Goal: Task Accomplishment & Management: Manage account settings

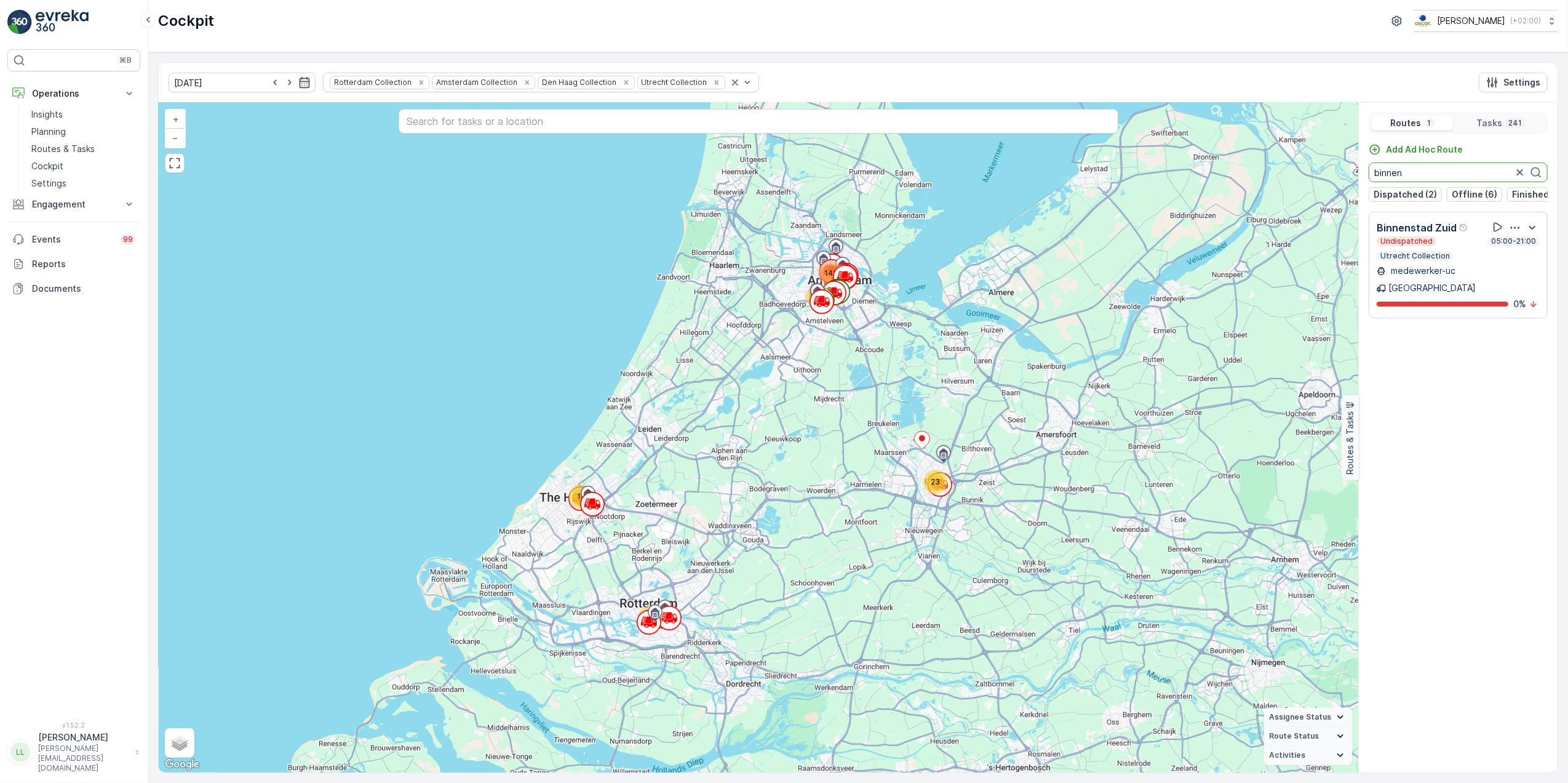
drag, startPoint x: 1413, startPoint y: 176, endPoint x: 1356, endPoint y: 173, distance: 57.1
click at [1356, 173] on div "42 14 23 20 141 + − Satellite Roadmap Terrain Hybrid Leaflet Keyboard shortcuts…" at bounding box center [858, 437] width 1399 height 669
drag, startPoint x: 1498, startPoint y: 171, endPoint x: 1375, endPoint y: 172, distance: 123.0
click at [1375, 172] on input "voor" at bounding box center [1458, 172] width 179 height 20
drag, startPoint x: 1411, startPoint y: 173, endPoint x: 1359, endPoint y: 171, distance: 52.0
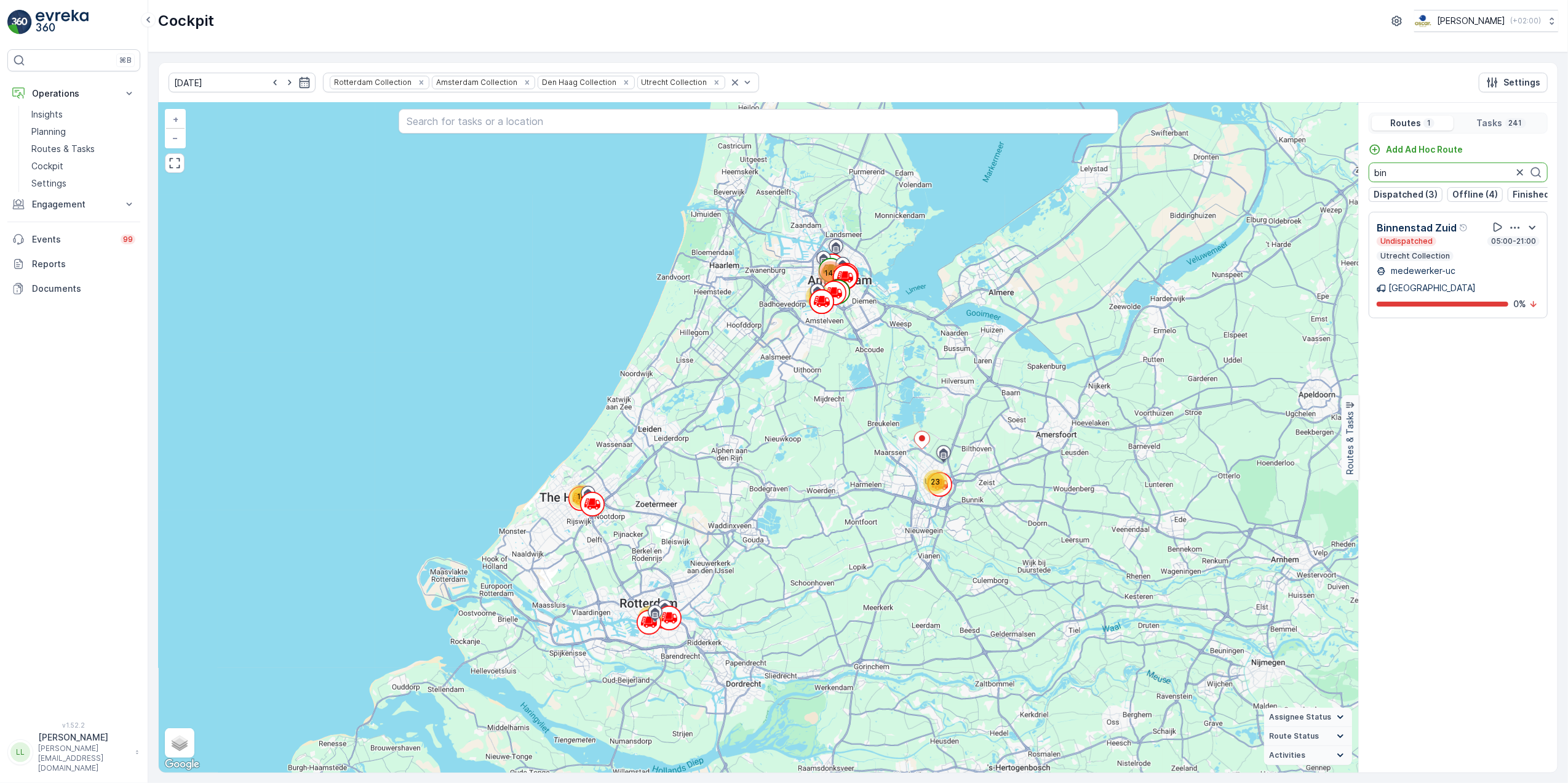
click at [1359, 171] on div "Routes 1 Tasks 241 Add Ad Hoc Route bin Dispatched (3) Offline (4) Finished (10…" at bounding box center [1458, 437] width 199 height 669
type input "bin"
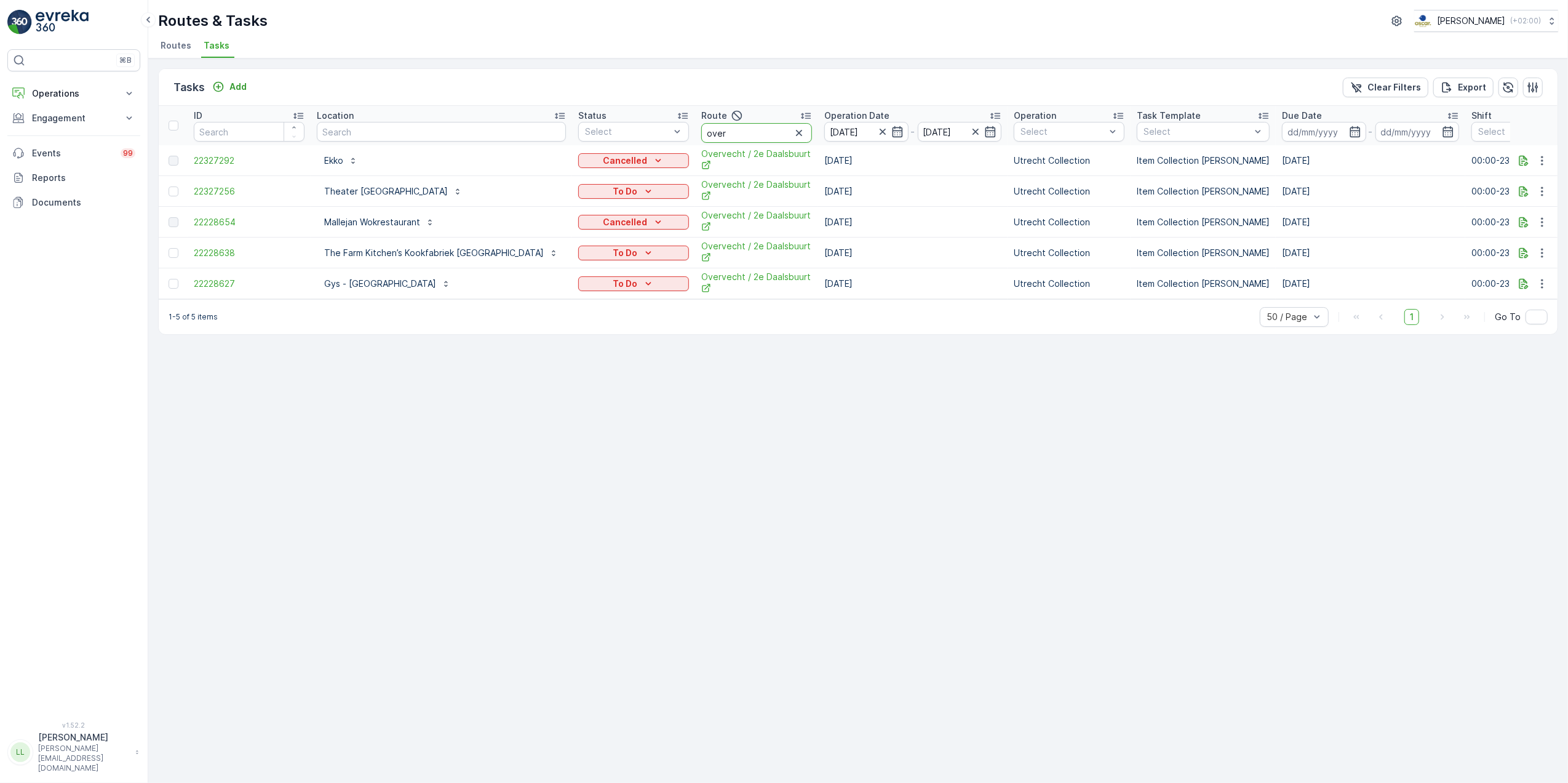
drag, startPoint x: 682, startPoint y: 139, endPoint x: 620, endPoint y: 145, distance: 62.3
click at [609, 141] on tr "ID Location Status Select Route over Operation Date 12.10.2025 - 12.10.2025 Ope…" at bounding box center [1177, 125] width 2037 height 40
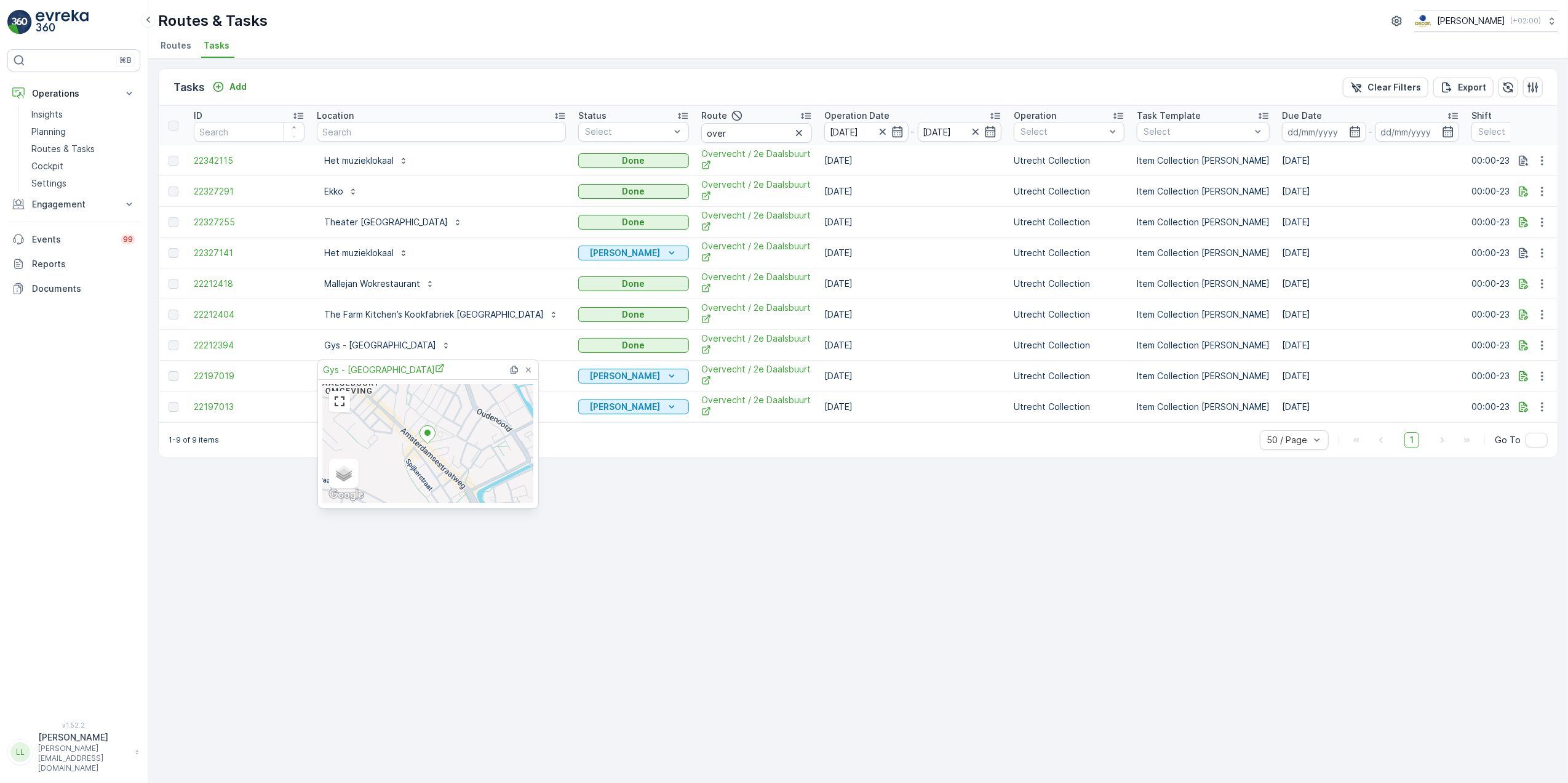
click at [406, 69] on div "Tasks Add Clear Filters Export" at bounding box center [858, 87] width 1399 height 37
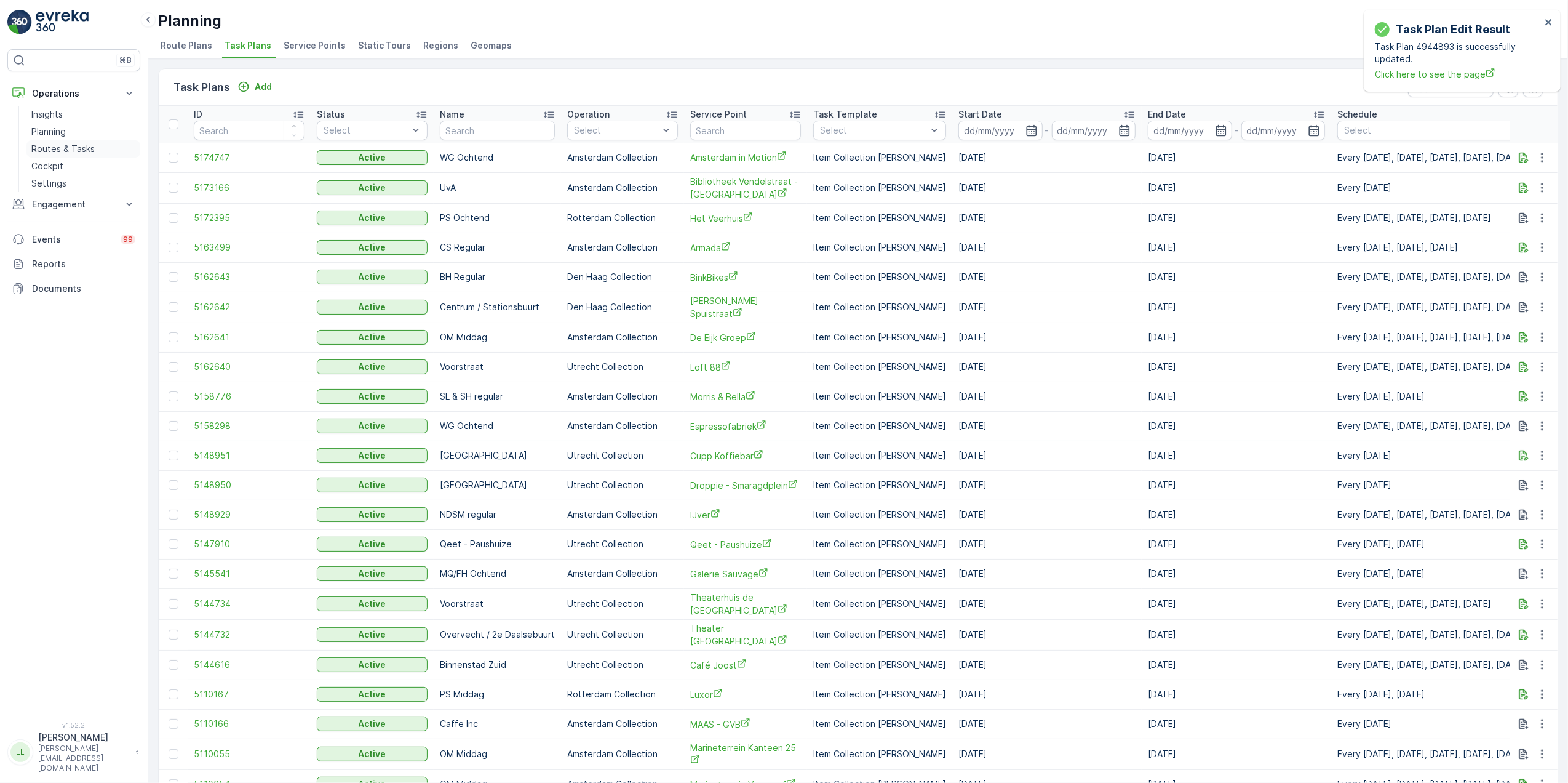
drag, startPoint x: 72, startPoint y: 146, endPoint x: 104, endPoint y: 121, distance: 40.6
click at [73, 146] on p "Routes & Tasks" at bounding box center [63, 149] width 64 height 12
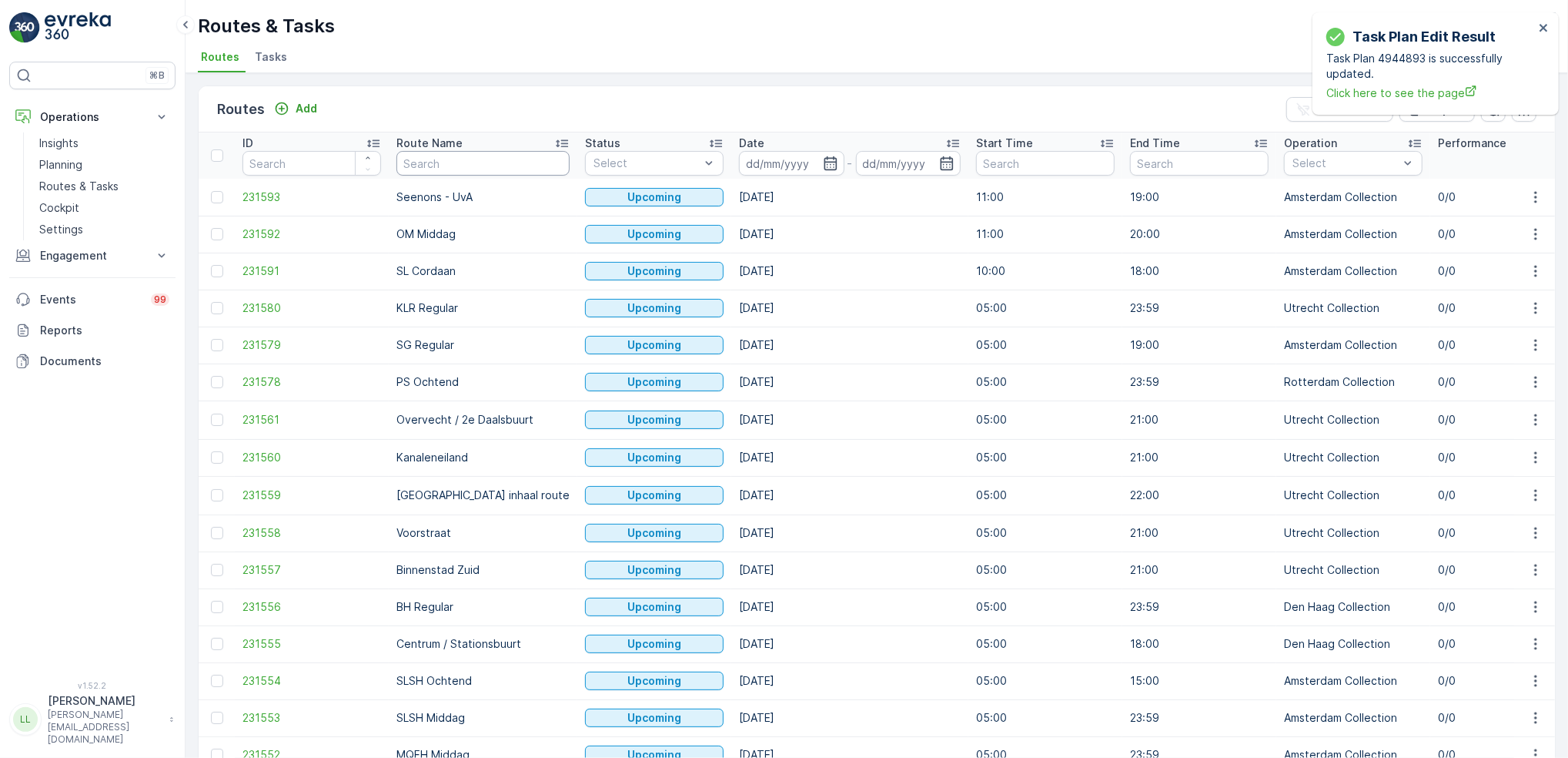
click at [479, 166] on input "text" at bounding box center [483, 163] width 173 height 25
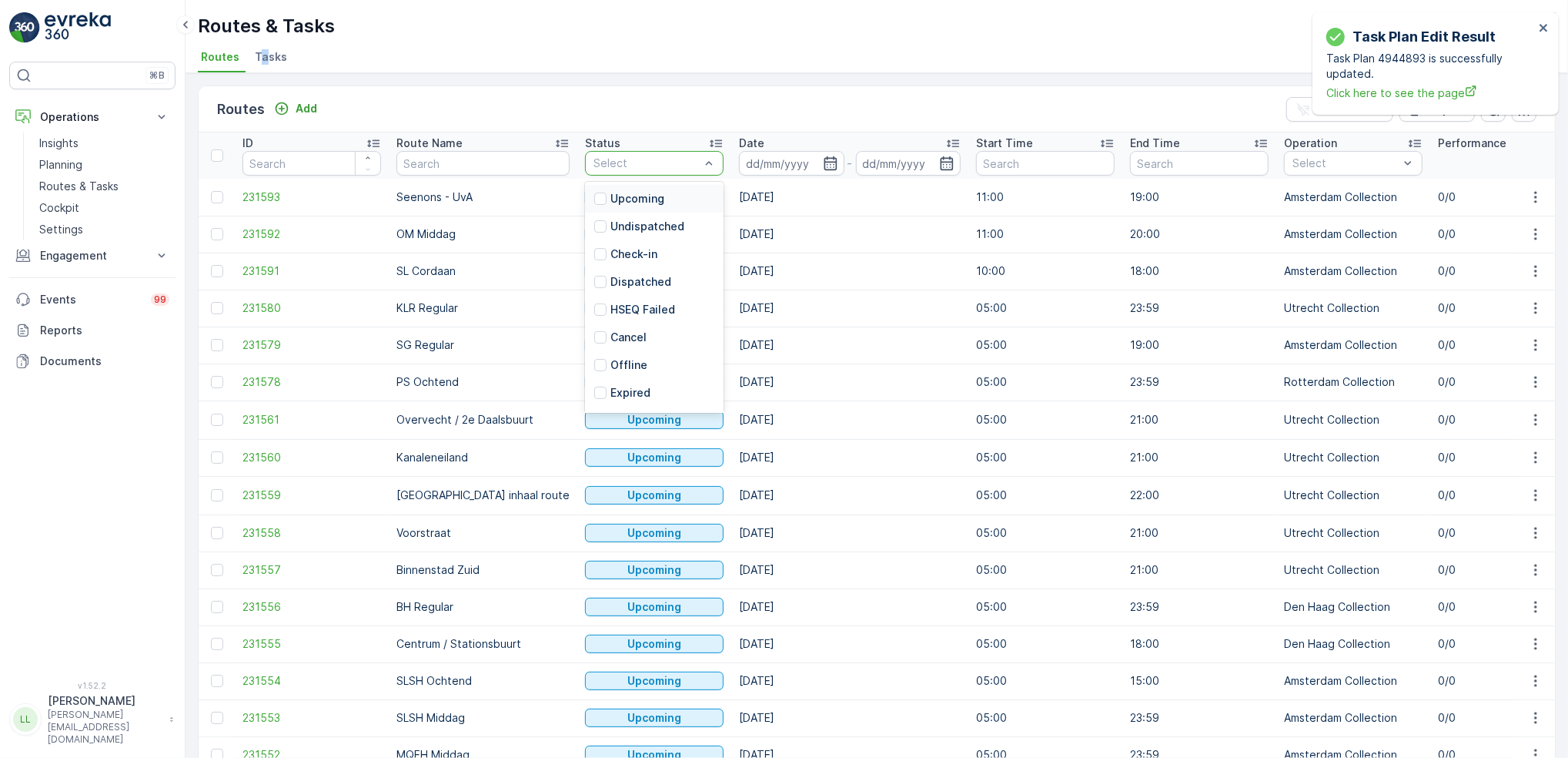
drag, startPoint x: 263, startPoint y: 69, endPoint x: 272, endPoint y: 72, distance: 9.5
click at [261, 68] on li "Tasks" at bounding box center [272, 59] width 41 height 27
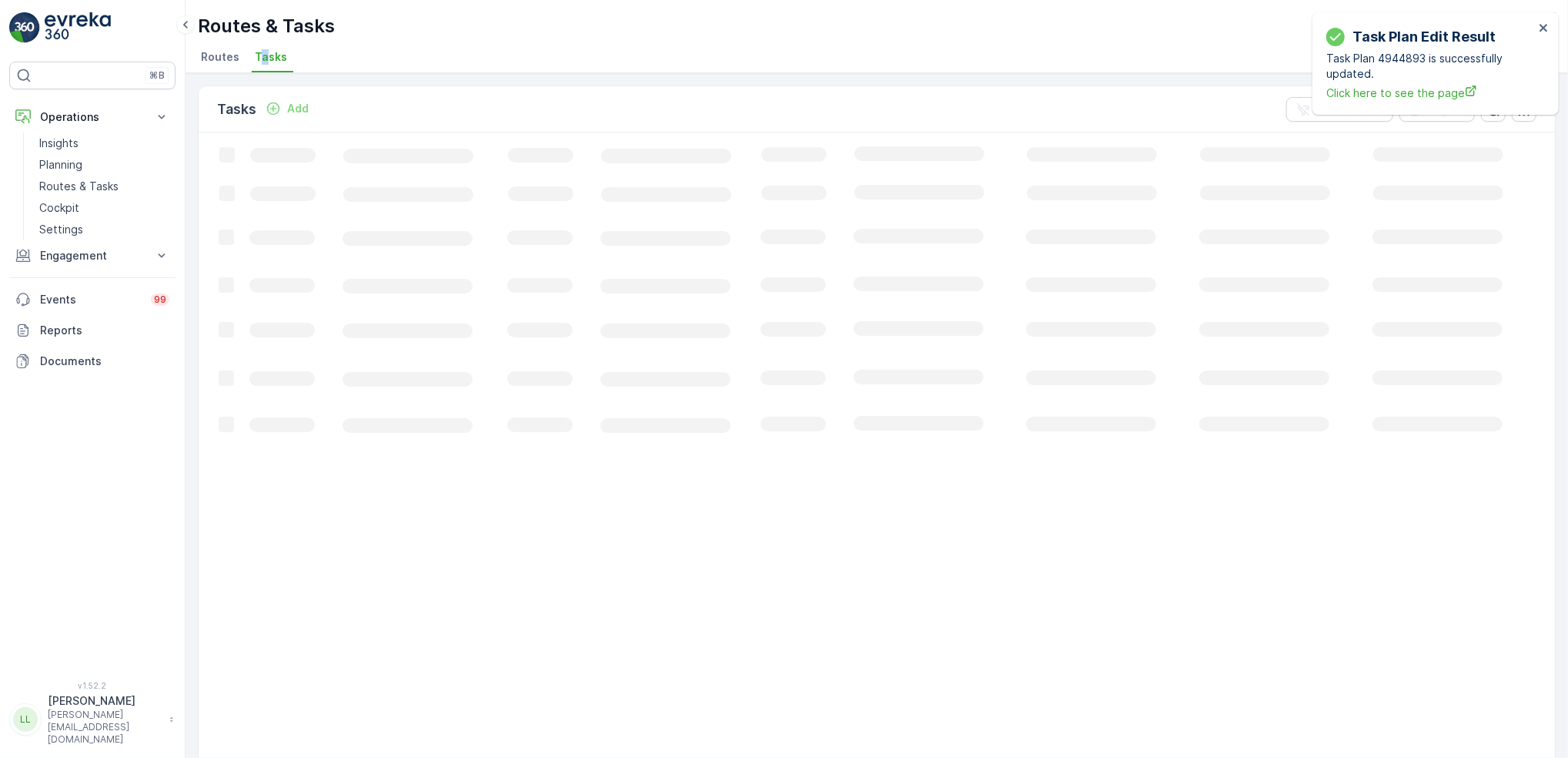
drag, startPoint x: 272, startPoint y: 72, endPoint x: 639, endPoint y: 31, distance: 369.3
click at [614, 29] on div "Routes & Tasks Oscar Circulair ( +02:00 )" at bounding box center [877, 26] width 1358 height 27
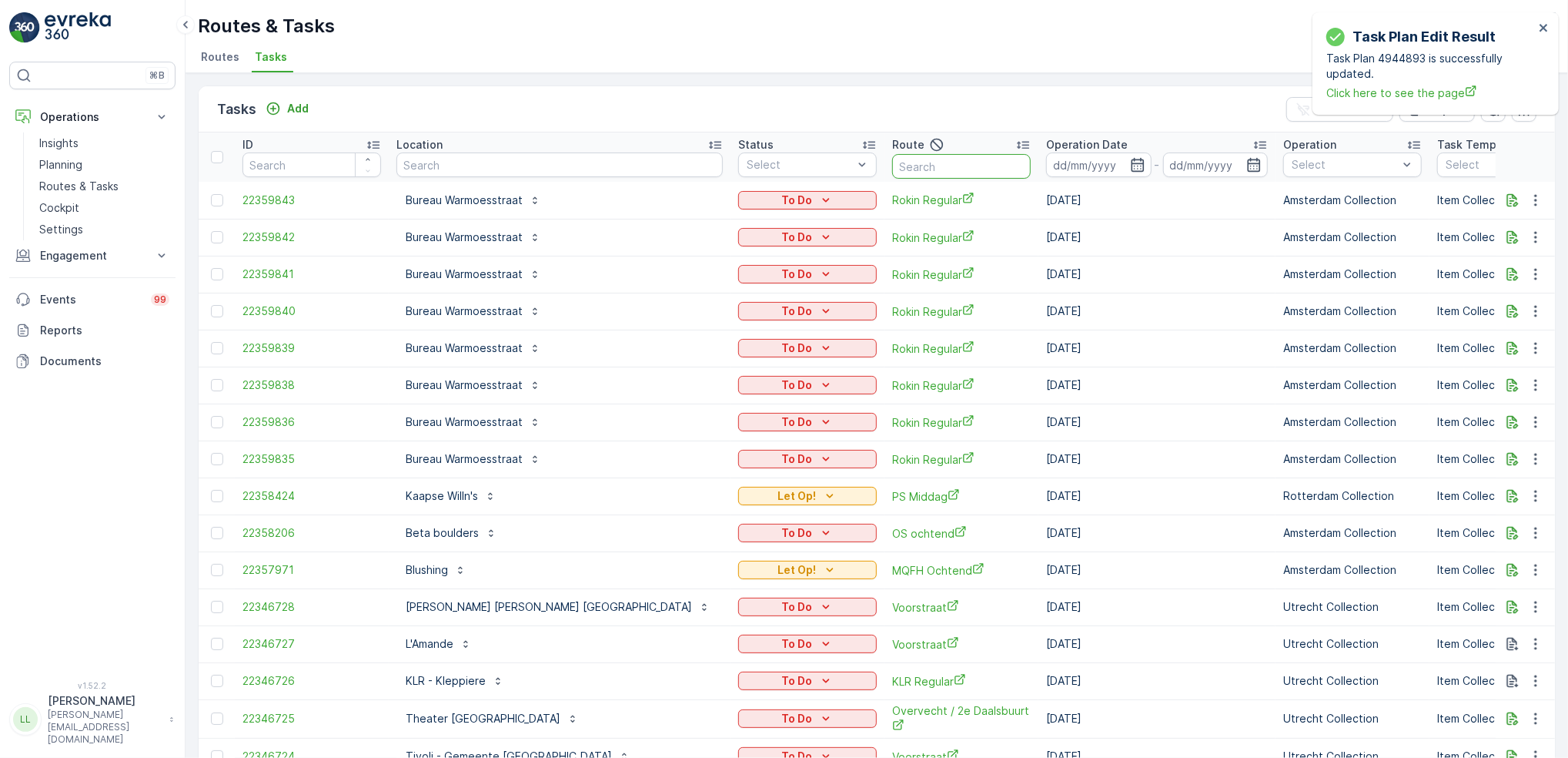
click at [893, 167] on input "text" at bounding box center [961, 166] width 138 height 25
type input "binnen"
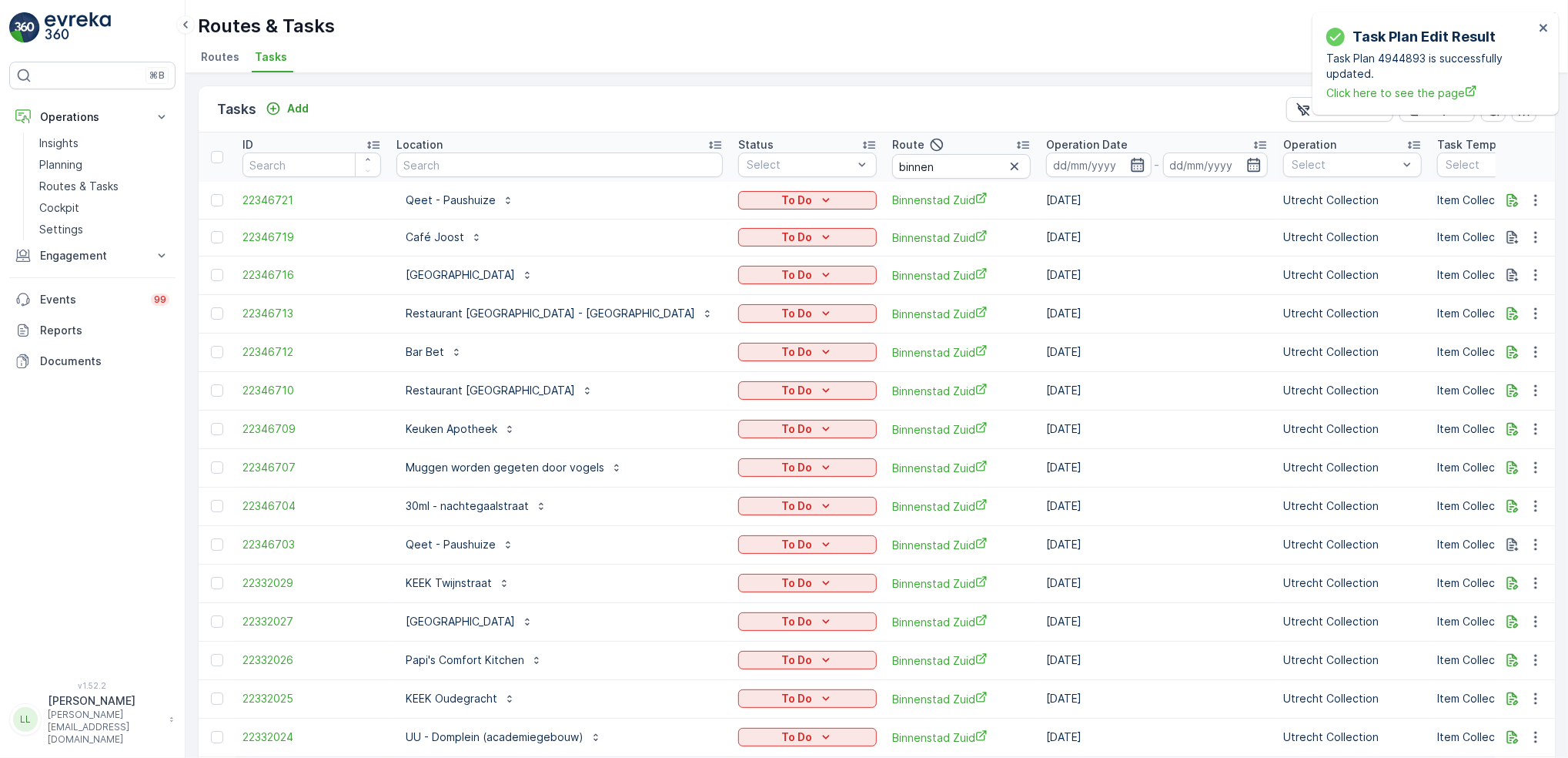
click at [1130, 164] on icon "button" at bounding box center [1137, 164] width 16 height 16
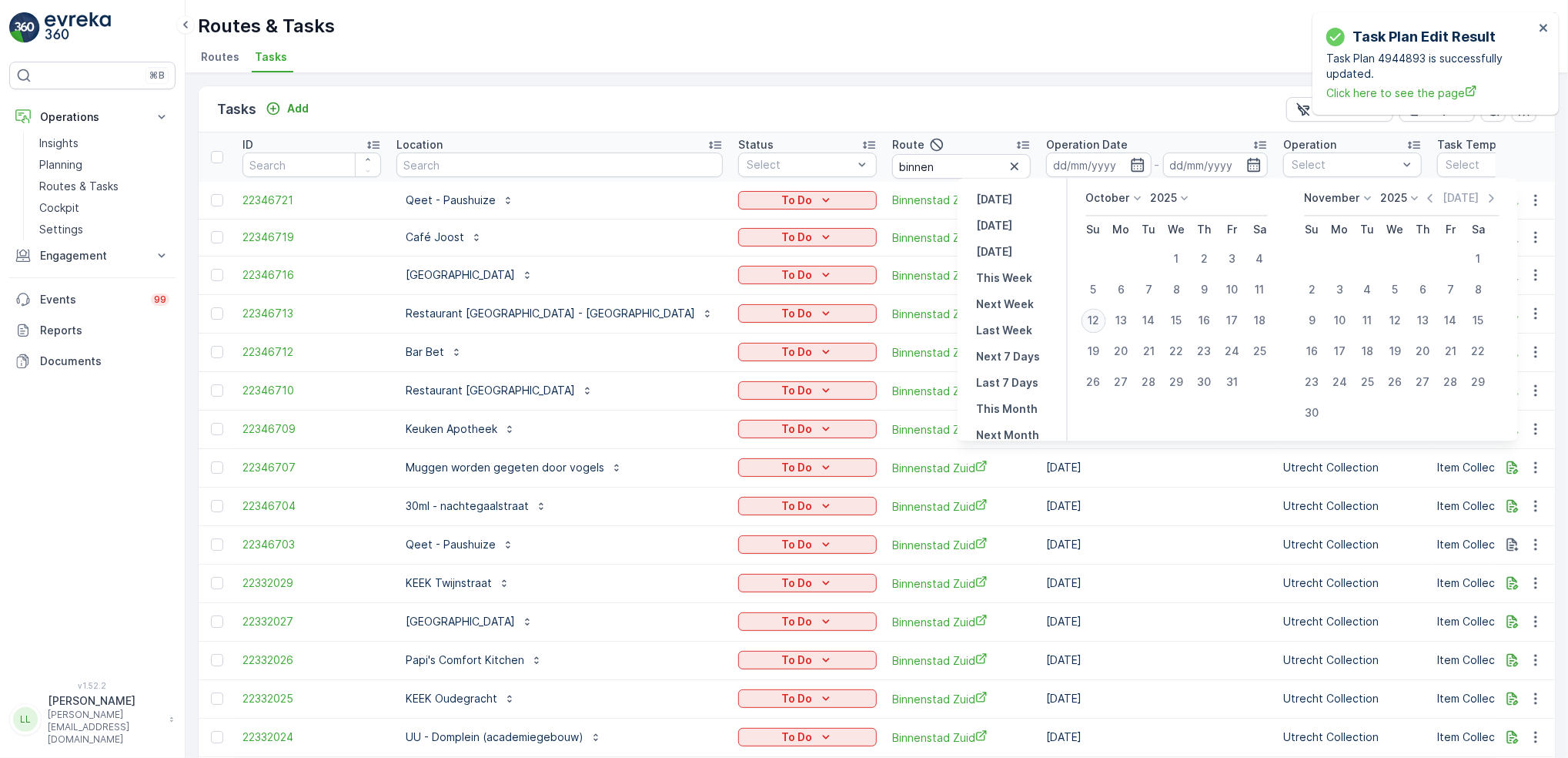
click at [1101, 319] on div "12" at bounding box center [1093, 320] width 25 height 25
type input "[DATE]"
click at [1101, 319] on div "12" at bounding box center [1093, 320] width 25 height 25
type input "[DATE]"
click at [1101, 319] on div "12" at bounding box center [1093, 320] width 25 height 25
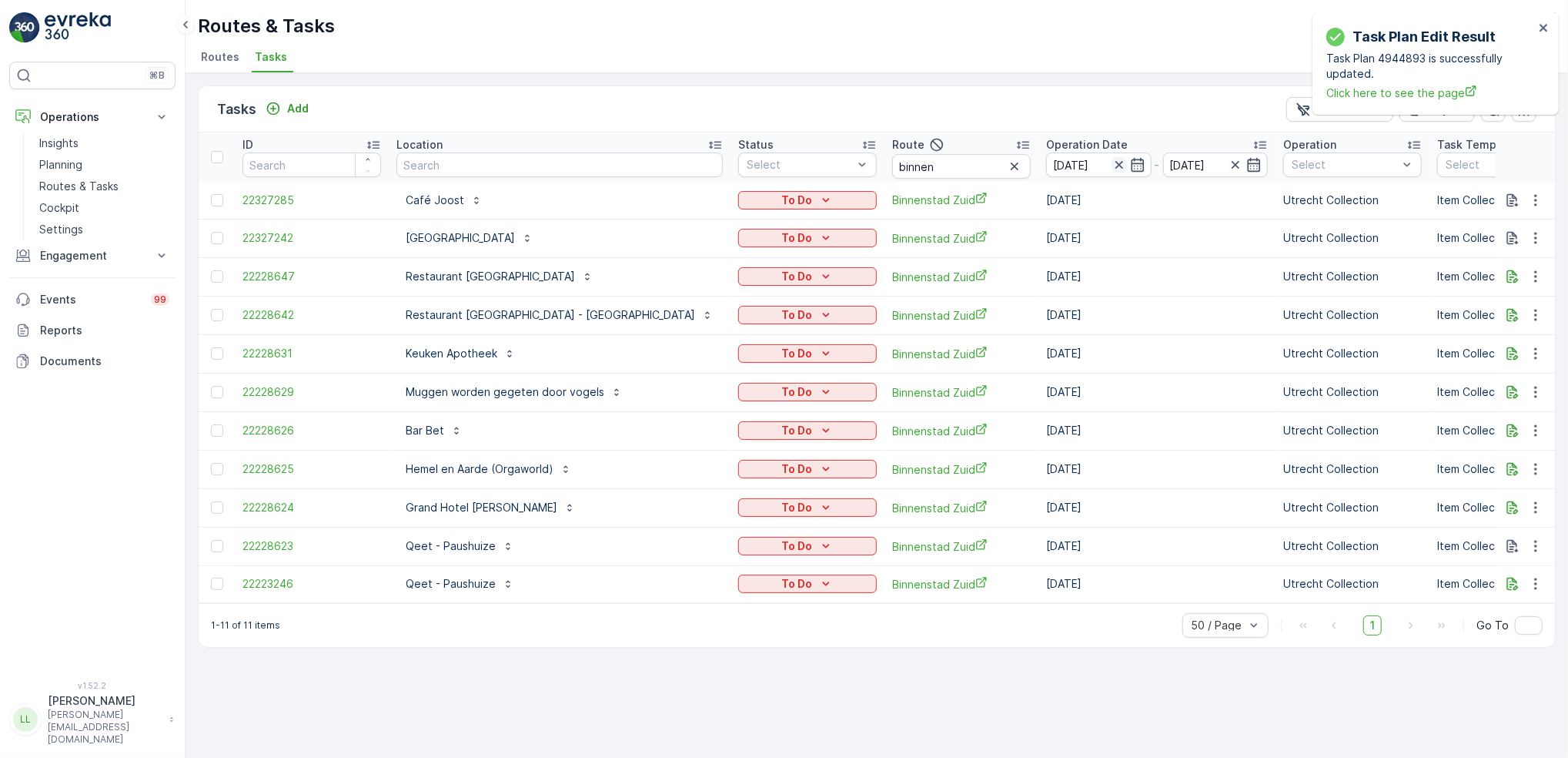
click at [1112, 163] on icon "button" at bounding box center [1119, 164] width 16 height 16
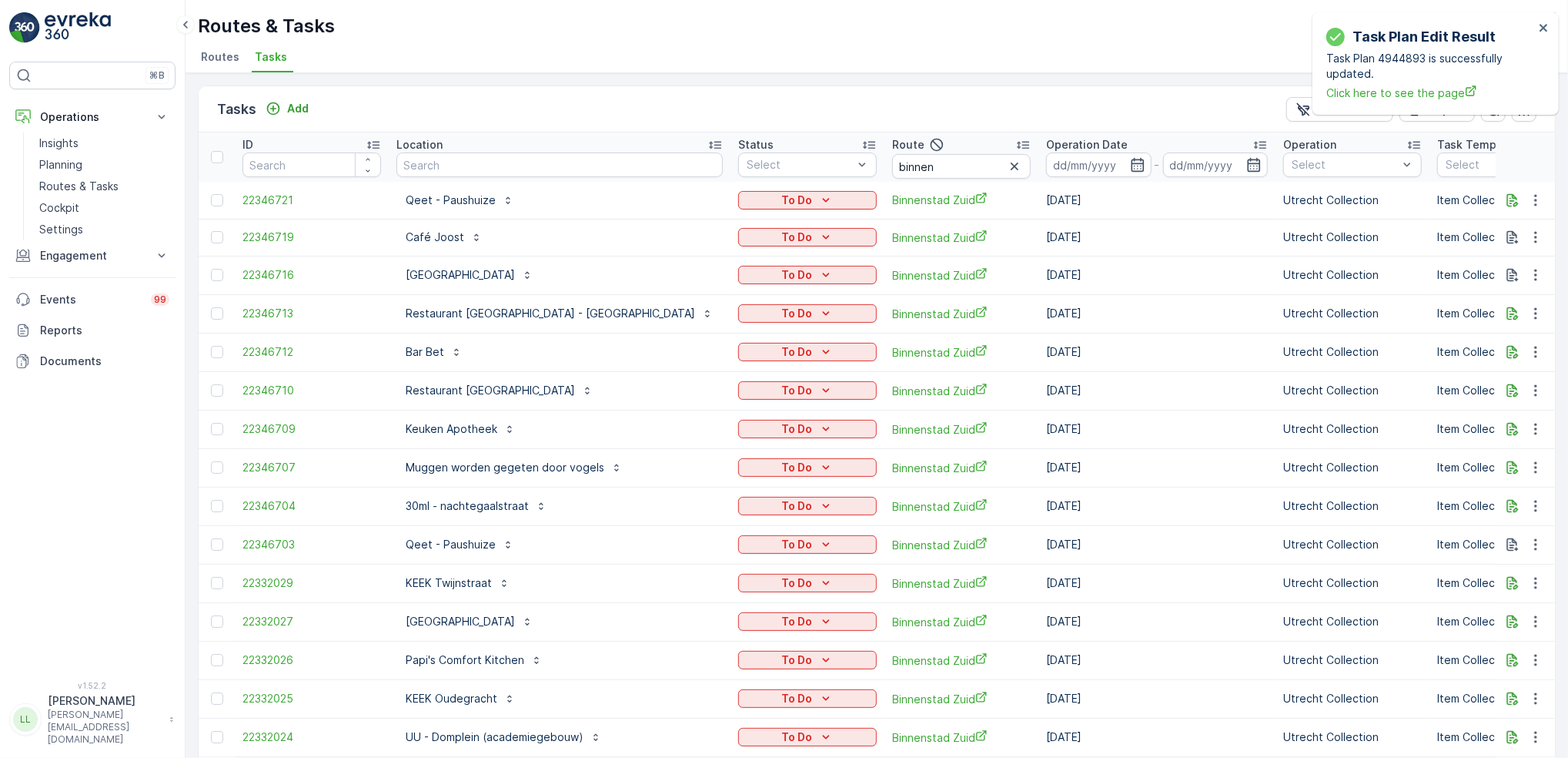
click at [1130, 168] on icon "button" at bounding box center [1137, 164] width 16 height 16
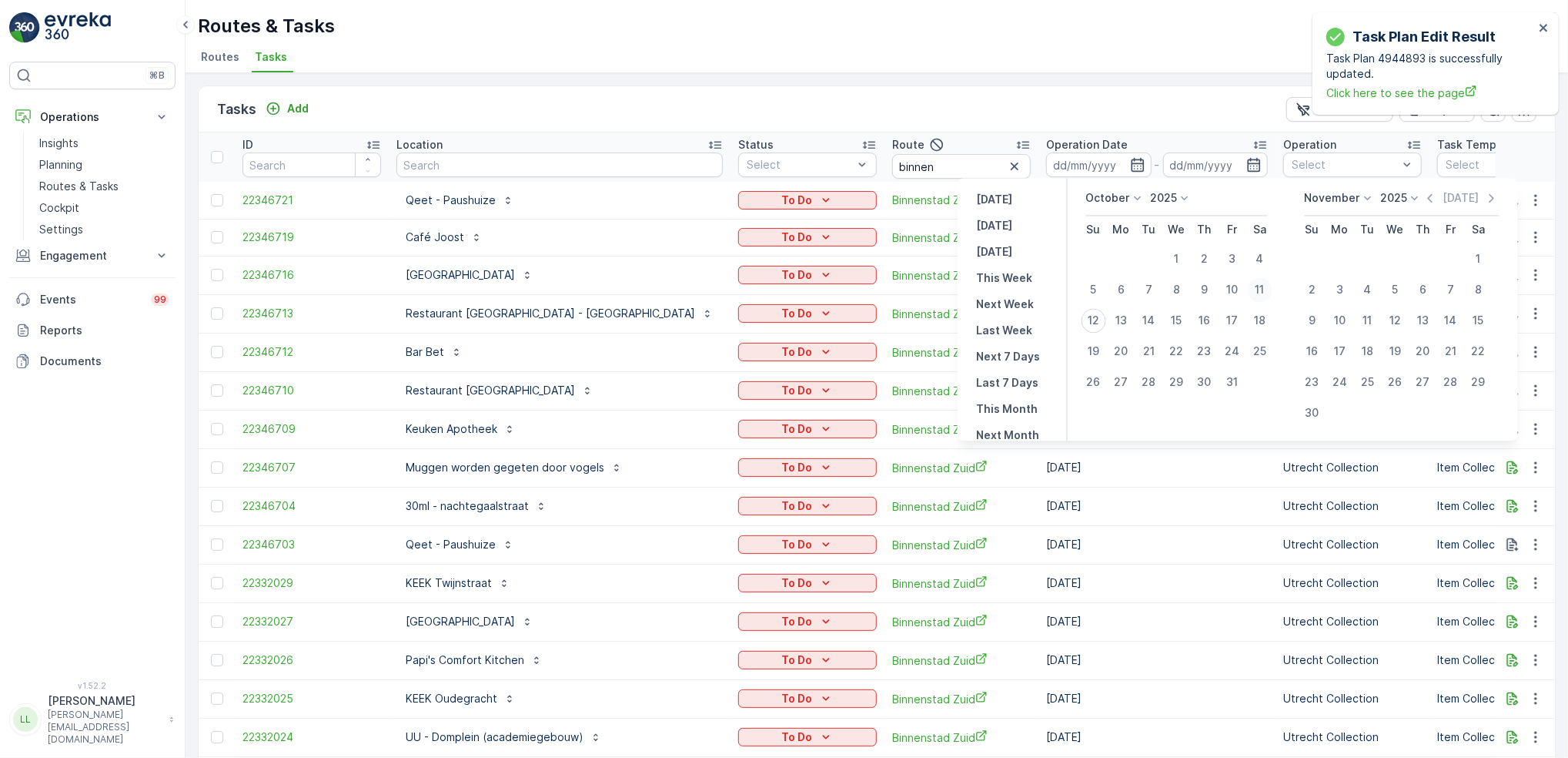
click at [1264, 288] on div "11" at bounding box center [1260, 289] width 25 height 25
type input "[DATE]"
click at [1264, 288] on div "11" at bounding box center [1260, 289] width 25 height 25
type input "[DATE]"
click at [1264, 288] on div "11" at bounding box center [1260, 289] width 25 height 25
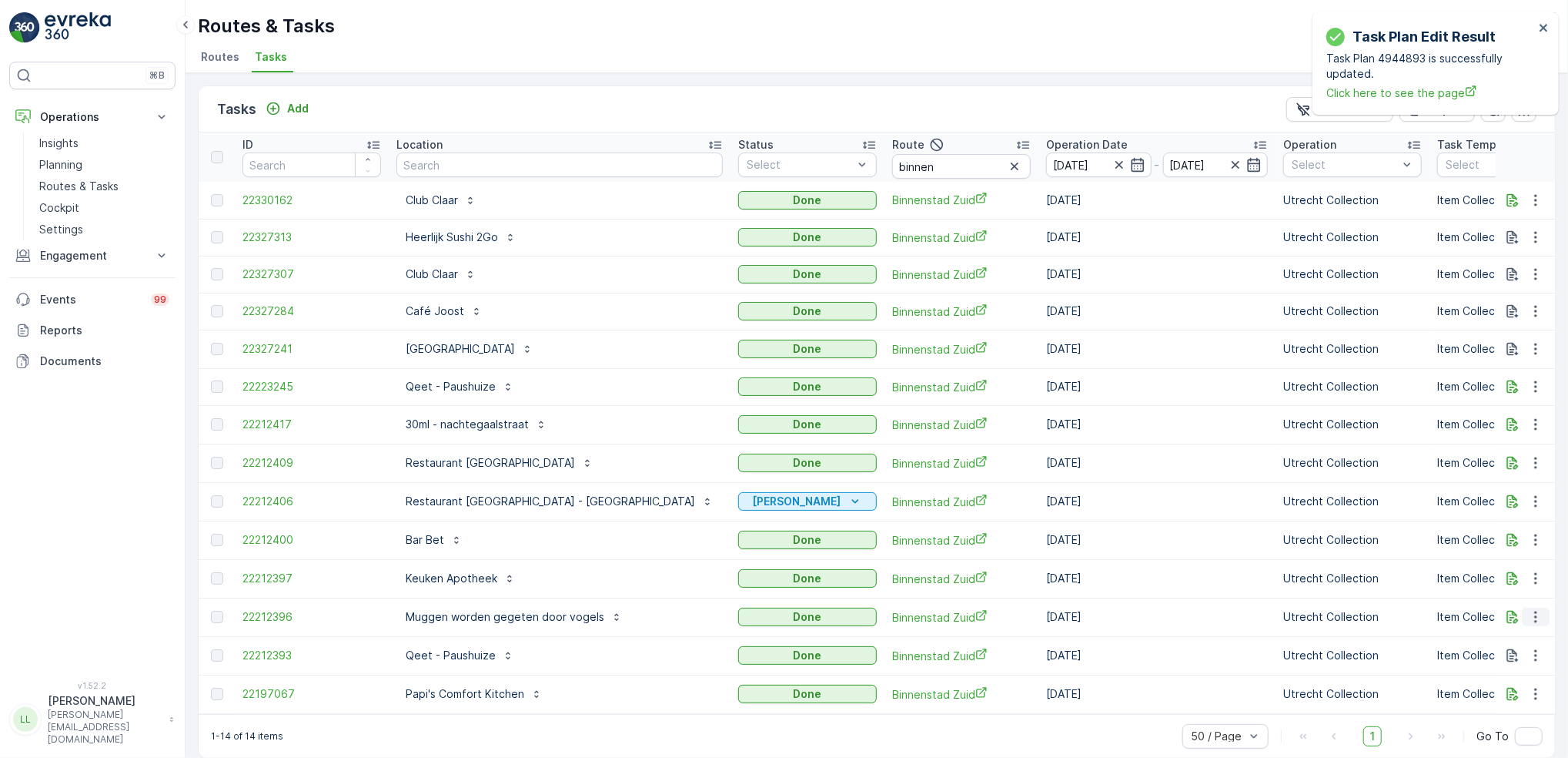
click at [1533, 613] on icon "button" at bounding box center [1536, 616] width 16 height 16
click at [1509, 654] on div "History" at bounding box center [1517, 662] width 102 height 22
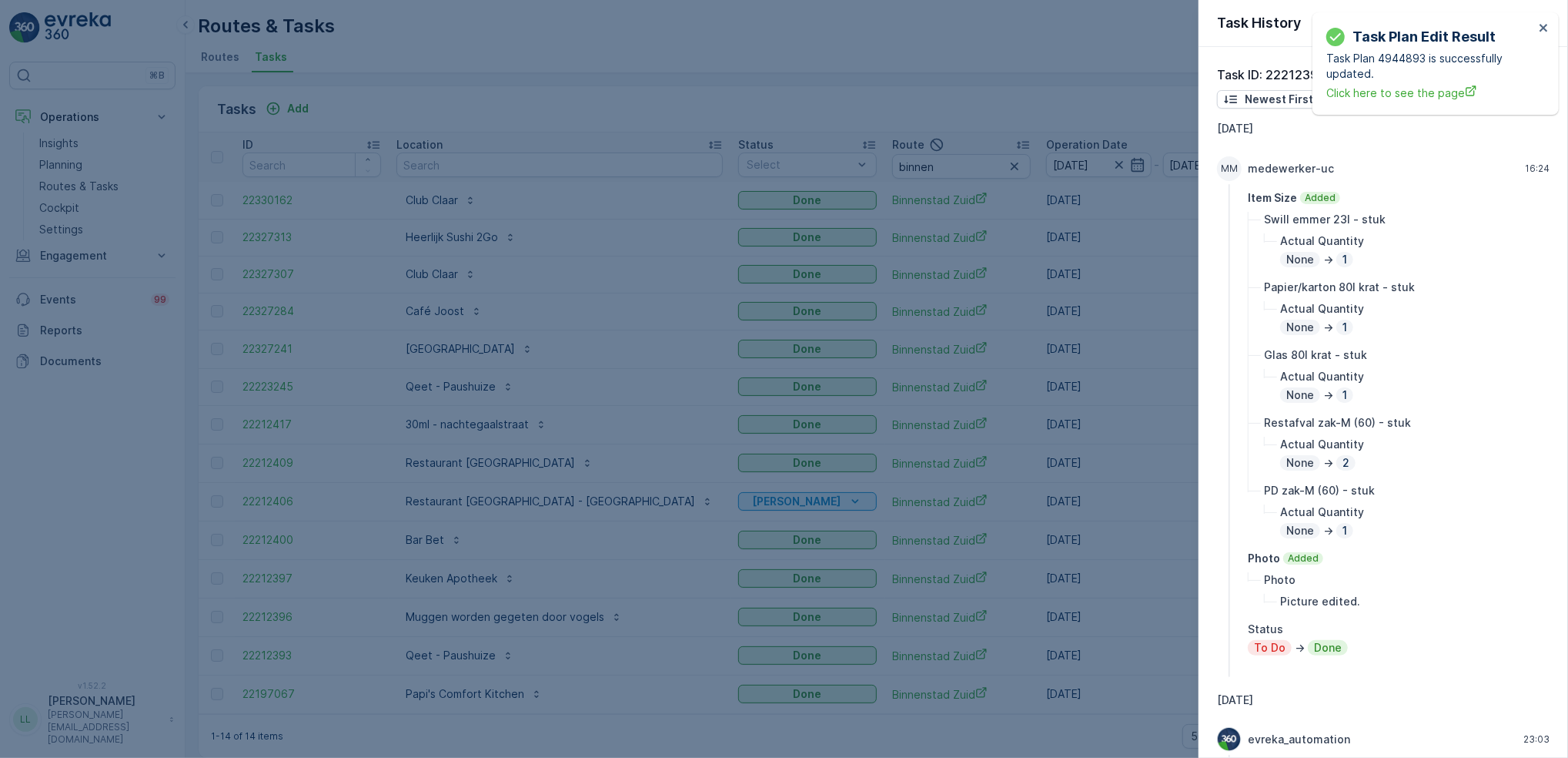
click at [1071, 392] on div at bounding box center [784, 379] width 1568 height 758
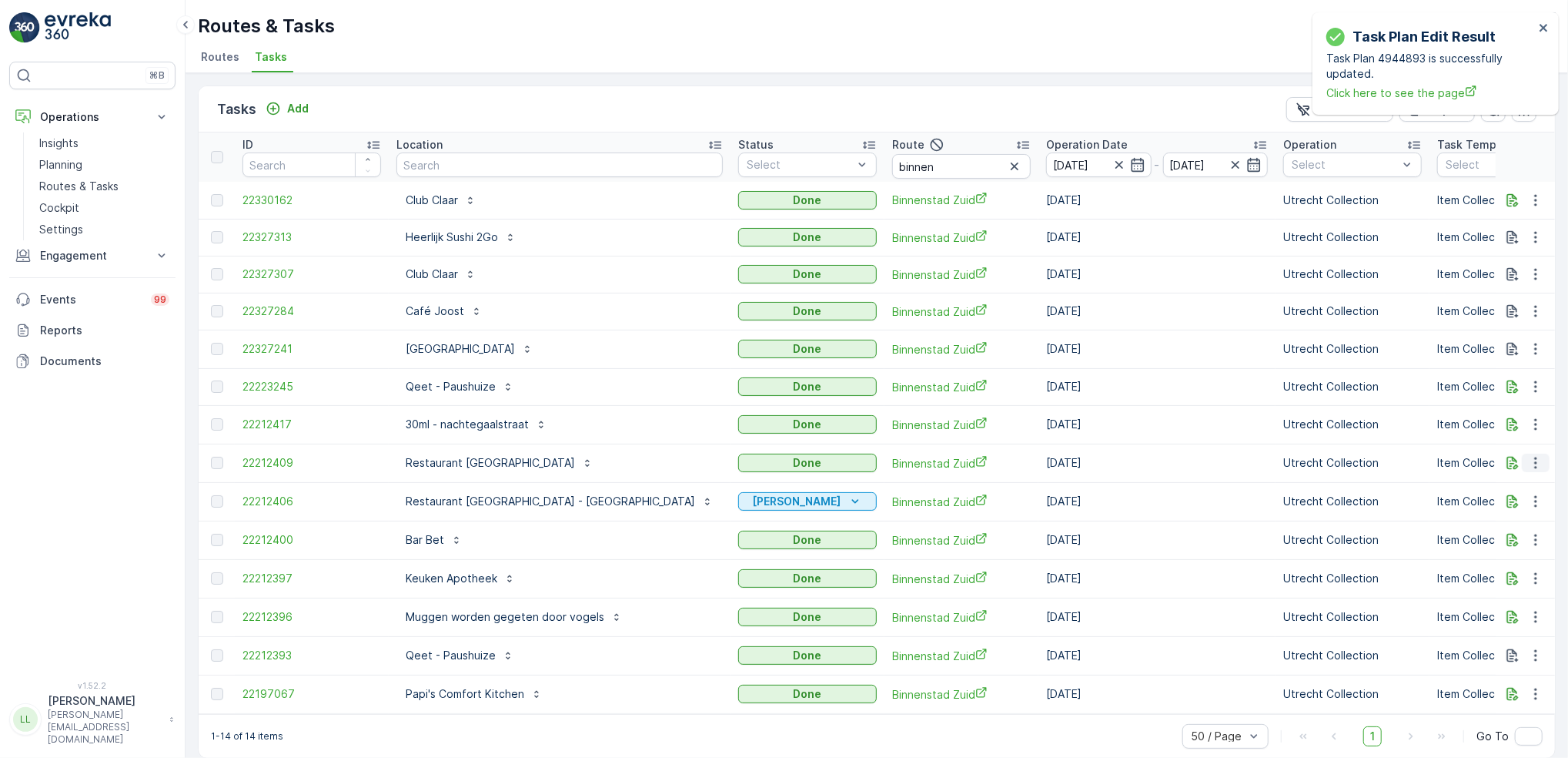
click at [1530, 466] on icon "button" at bounding box center [1536, 462] width 16 height 16
click at [1495, 508] on span "History" at bounding box center [1491, 506] width 37 height 16
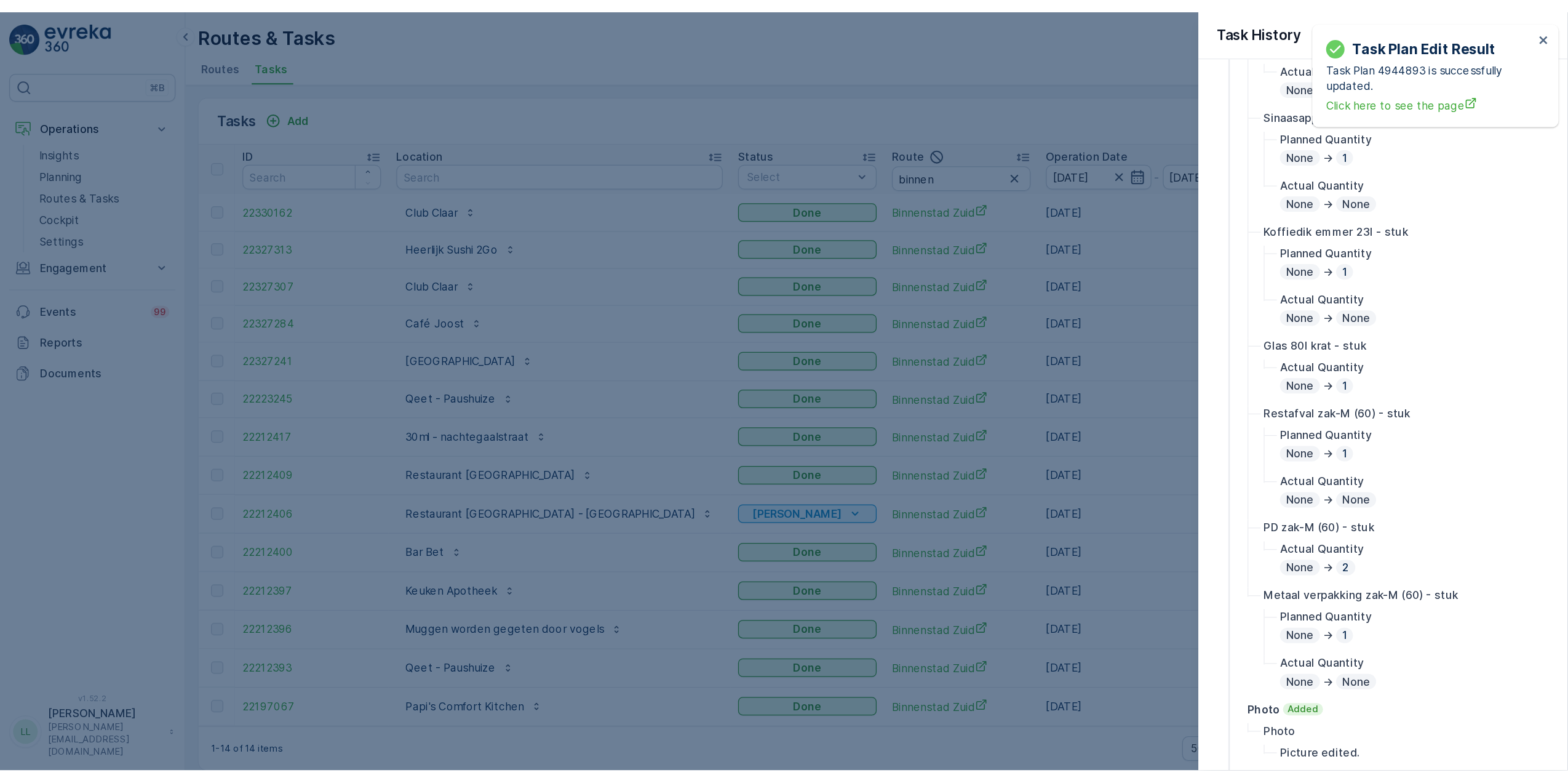
scroll to position [163, 0]
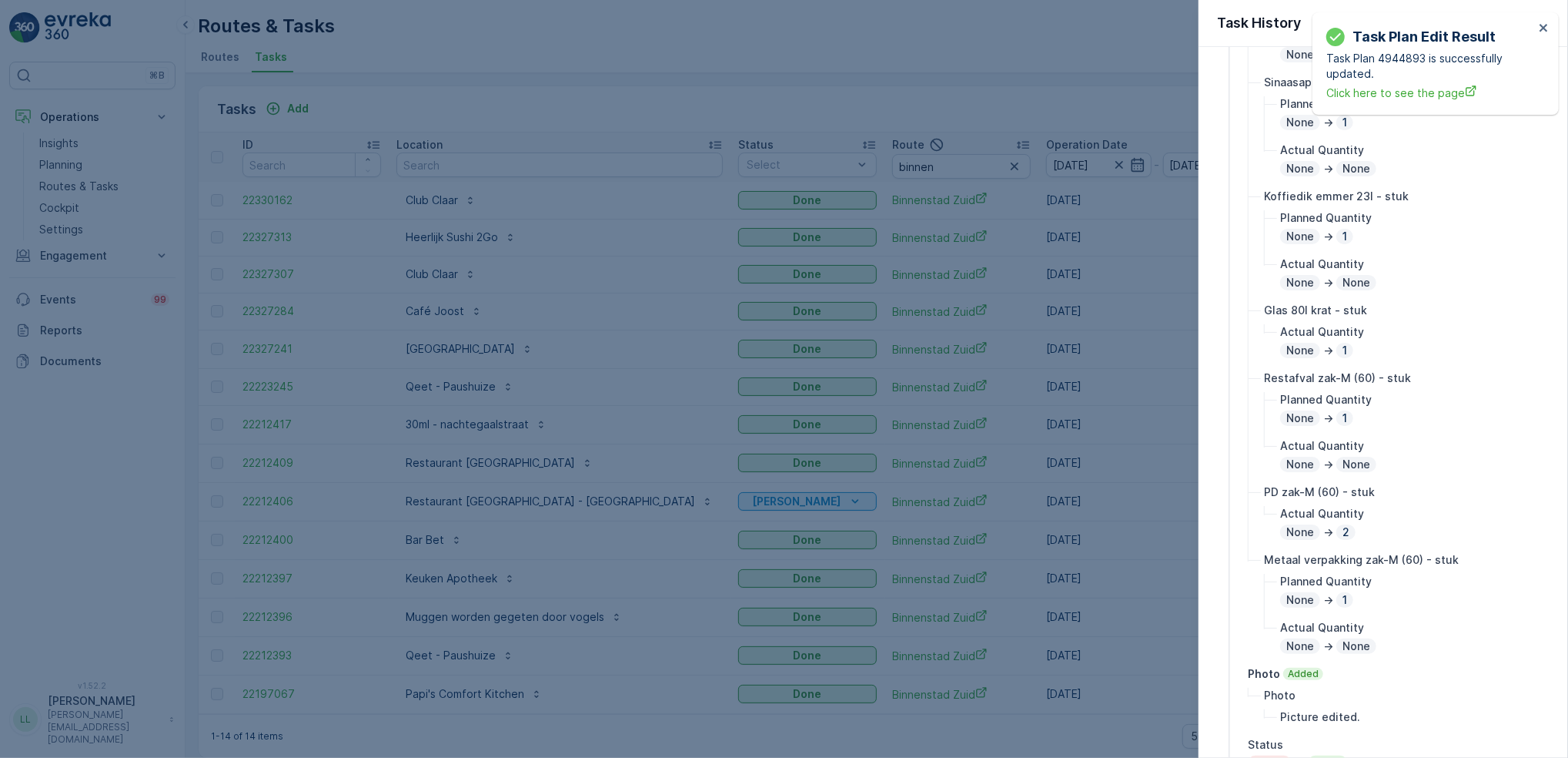
click at [1112, 595] on div at bounding box center [784, 379] width 1568 height 758
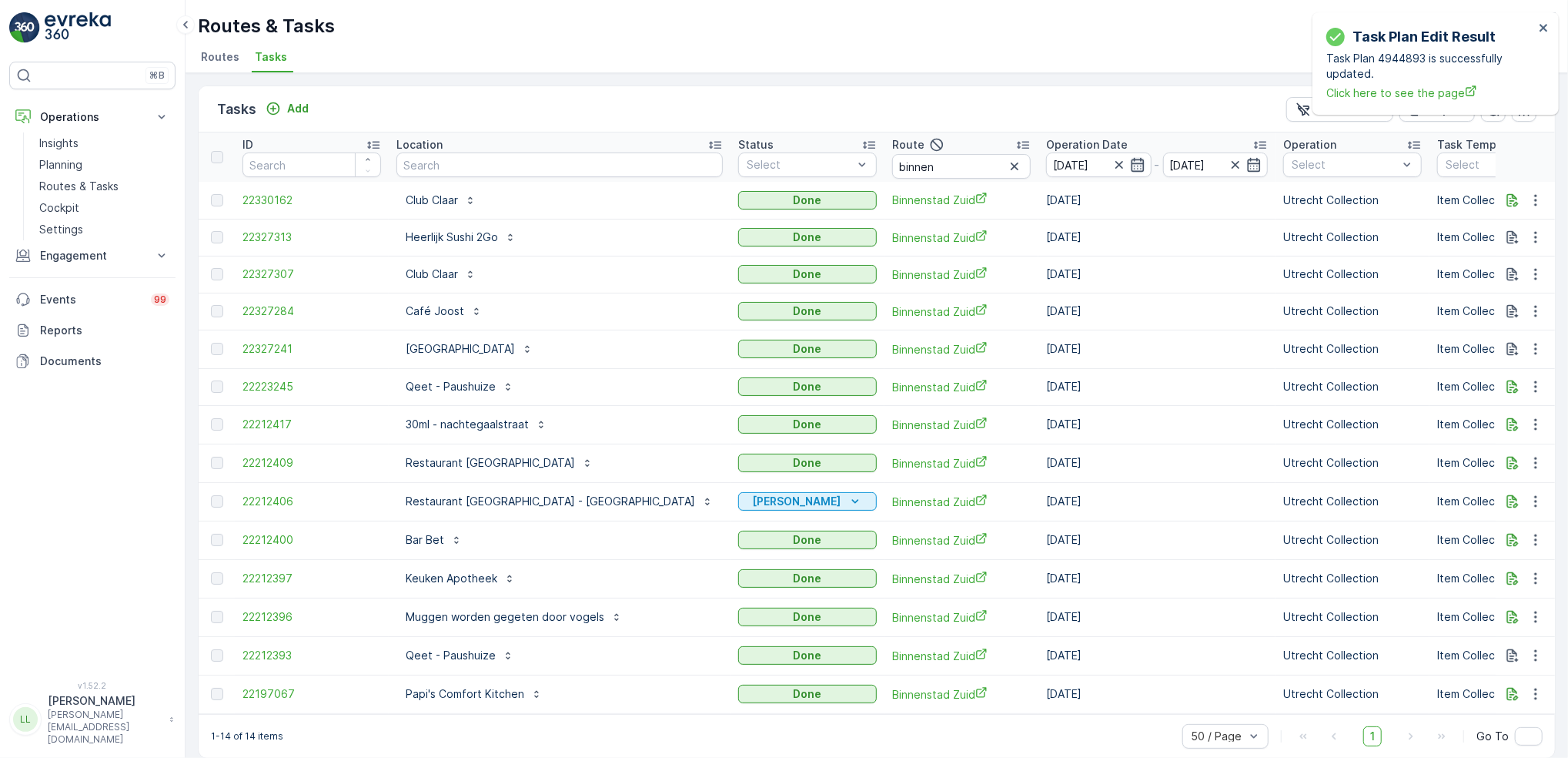
click at [1131, 162] on icon "button" at bounding box center [1137, 164] width 13 height 14
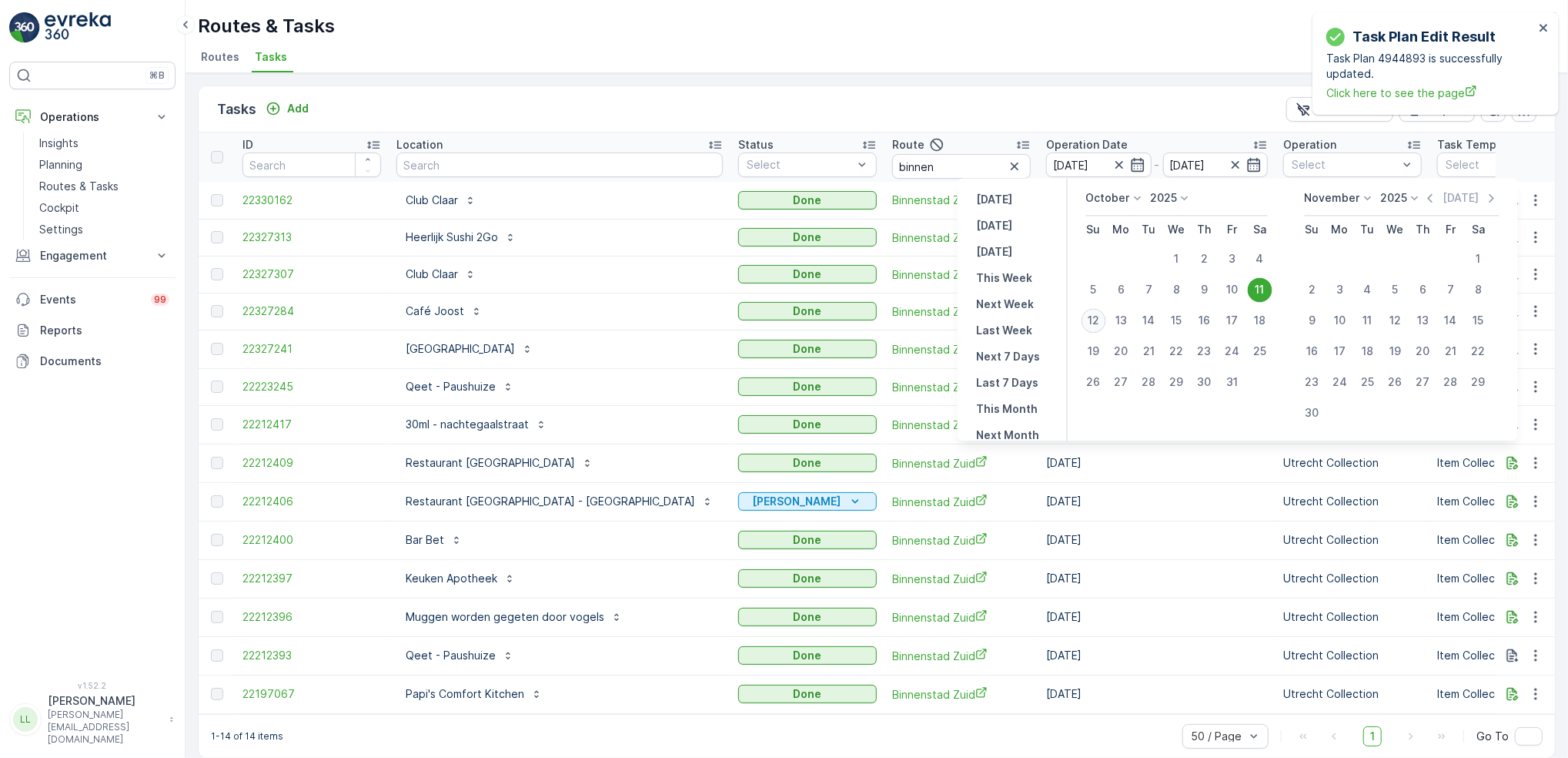
click at [1101, 318] on div "12" at bounding box center [1093, 320] width 25 height 25
type input "[DATE]"
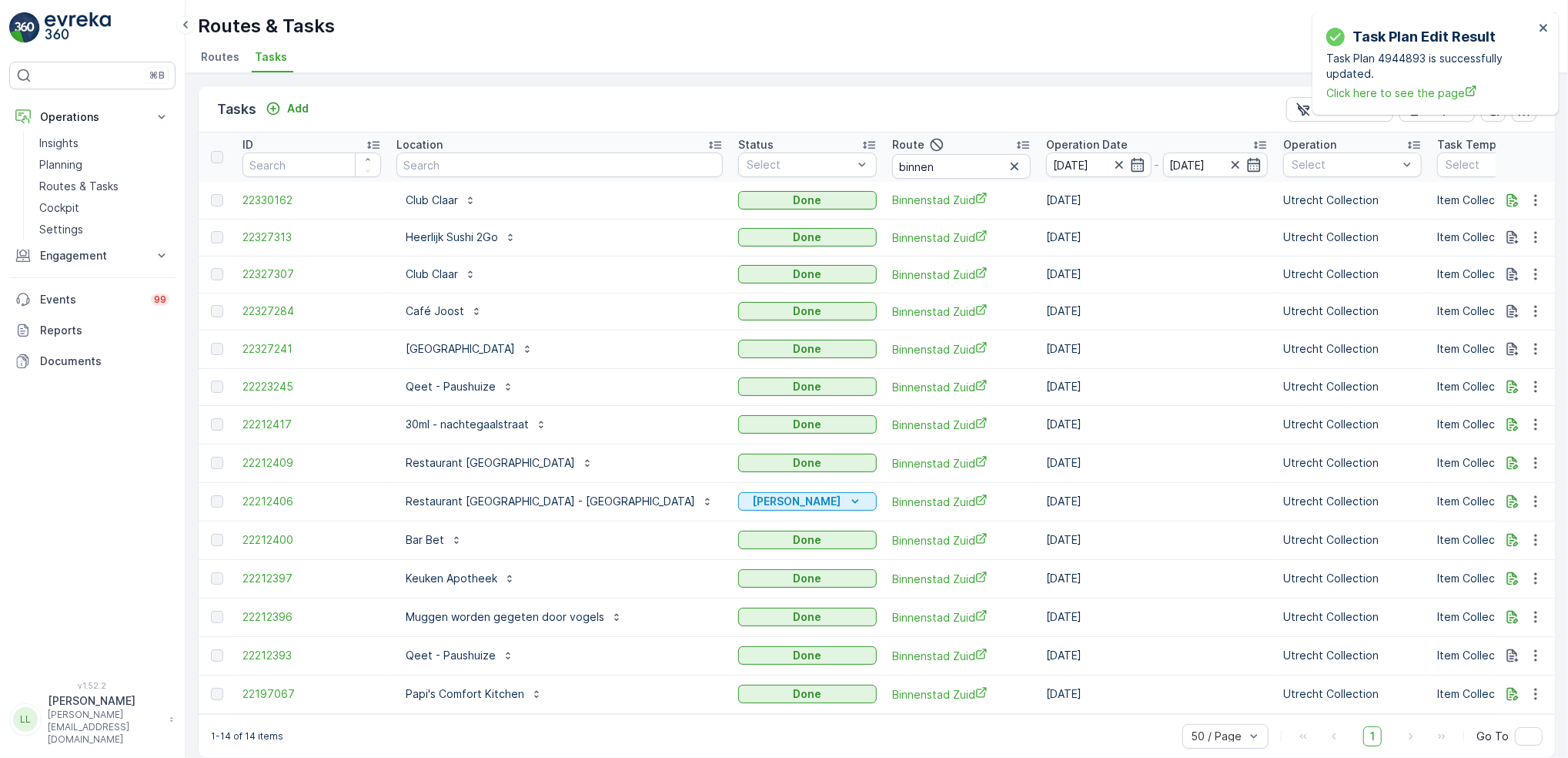
click at [1101, 318] on td "[DATE]" at bounding box center [1157, 311] width 237 height 37
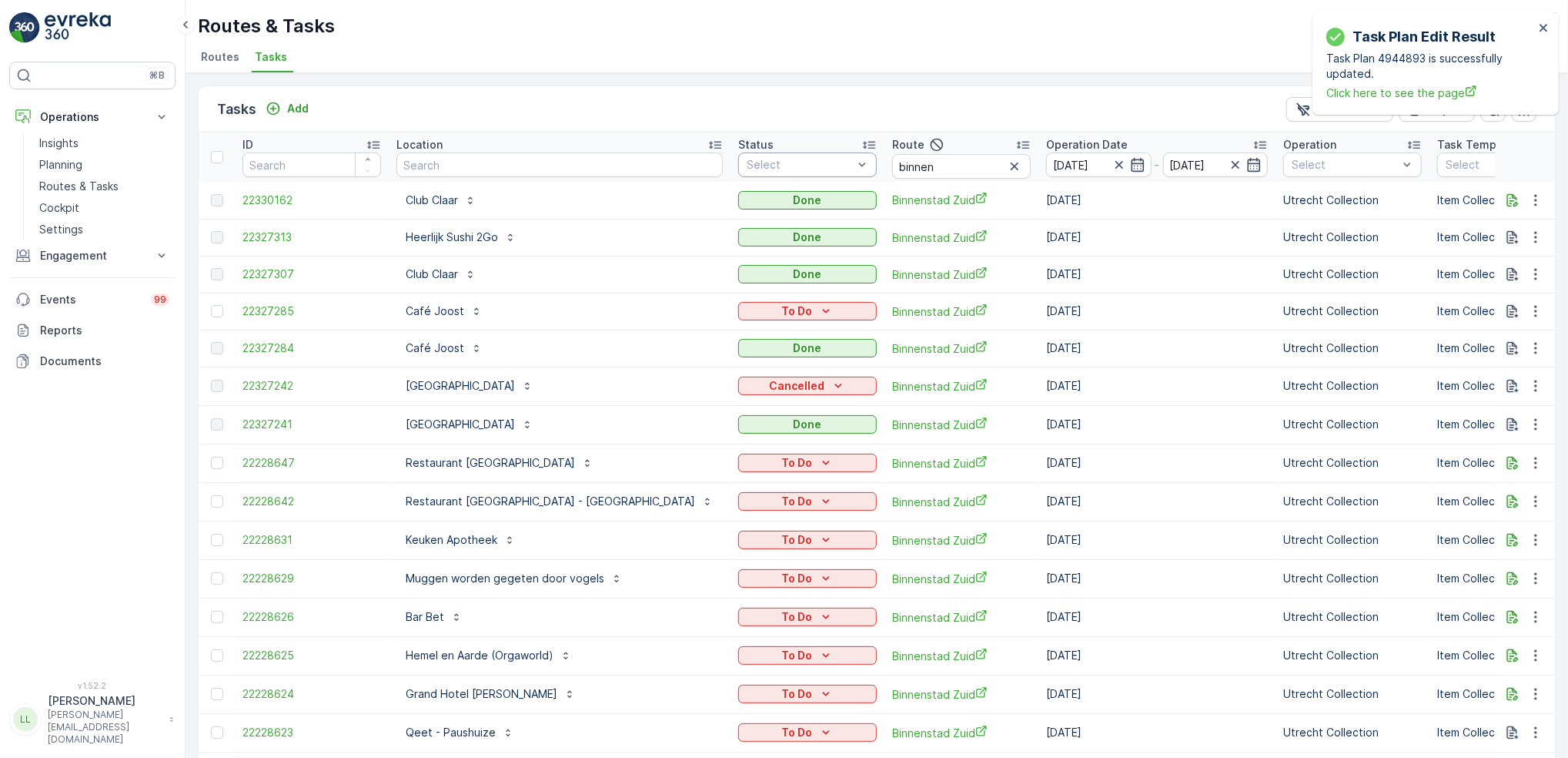
click at [755, 170] on div "Select" at bounding box center [807, 164] width 138 height 25
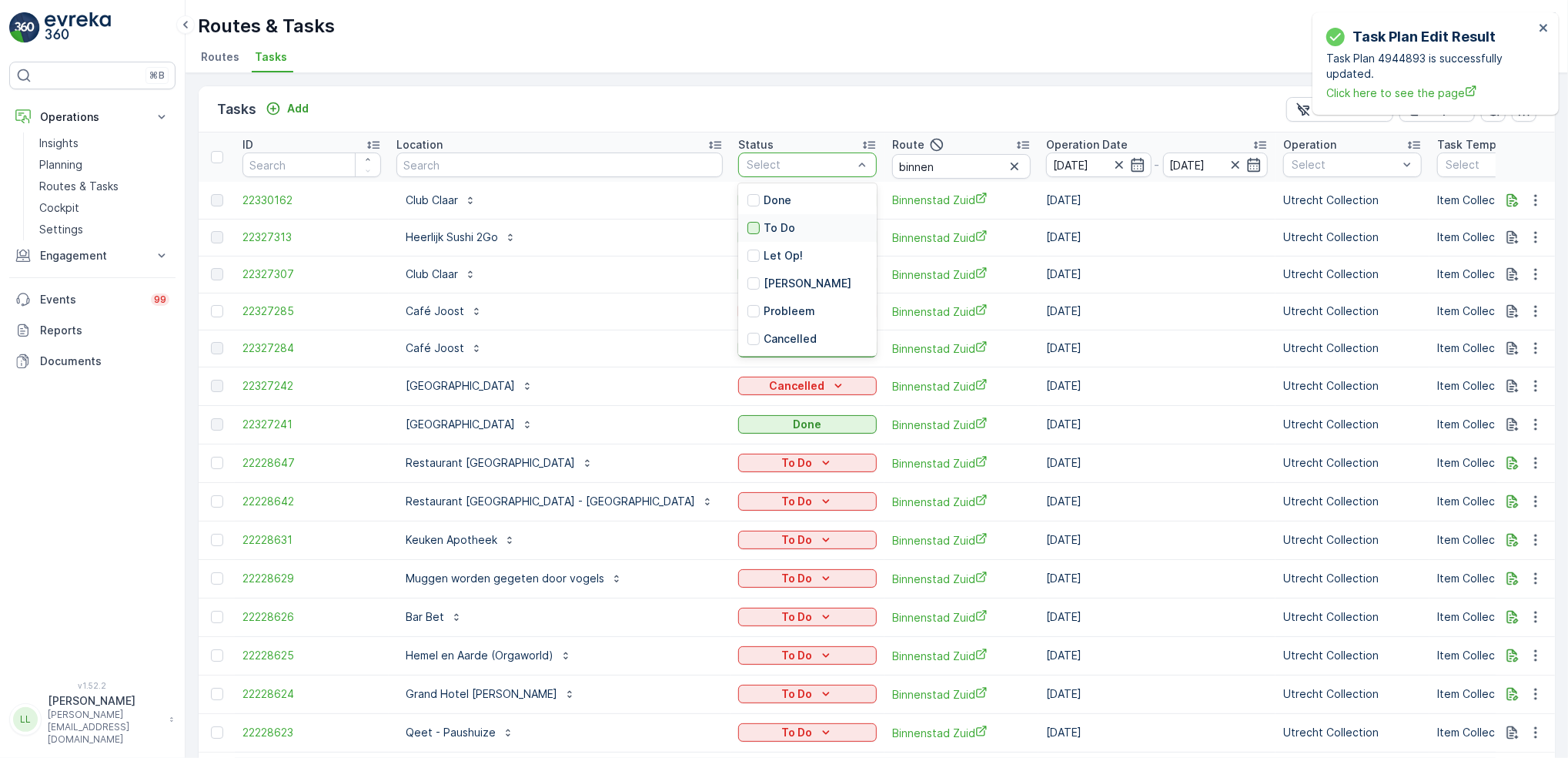
click at [748, 225] on div at bounding box center [753, 227] width 12 height 12
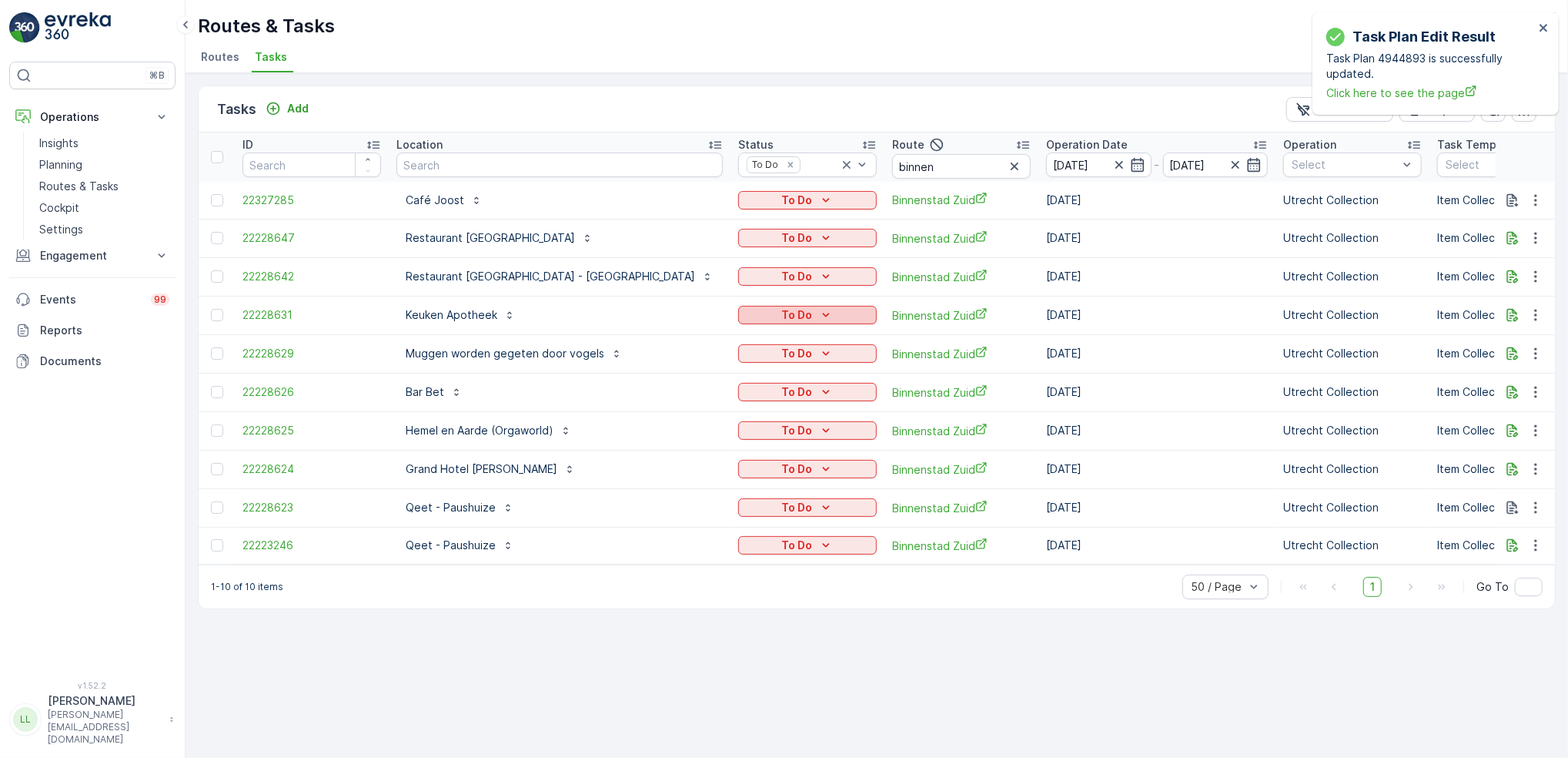
click at [744, 315] on div "To Do" at bounding box center [807, 314] width 126 height 16
click at [687, 403] on span "Cancelled" at bounding box center [685, 401] width 51 height 16
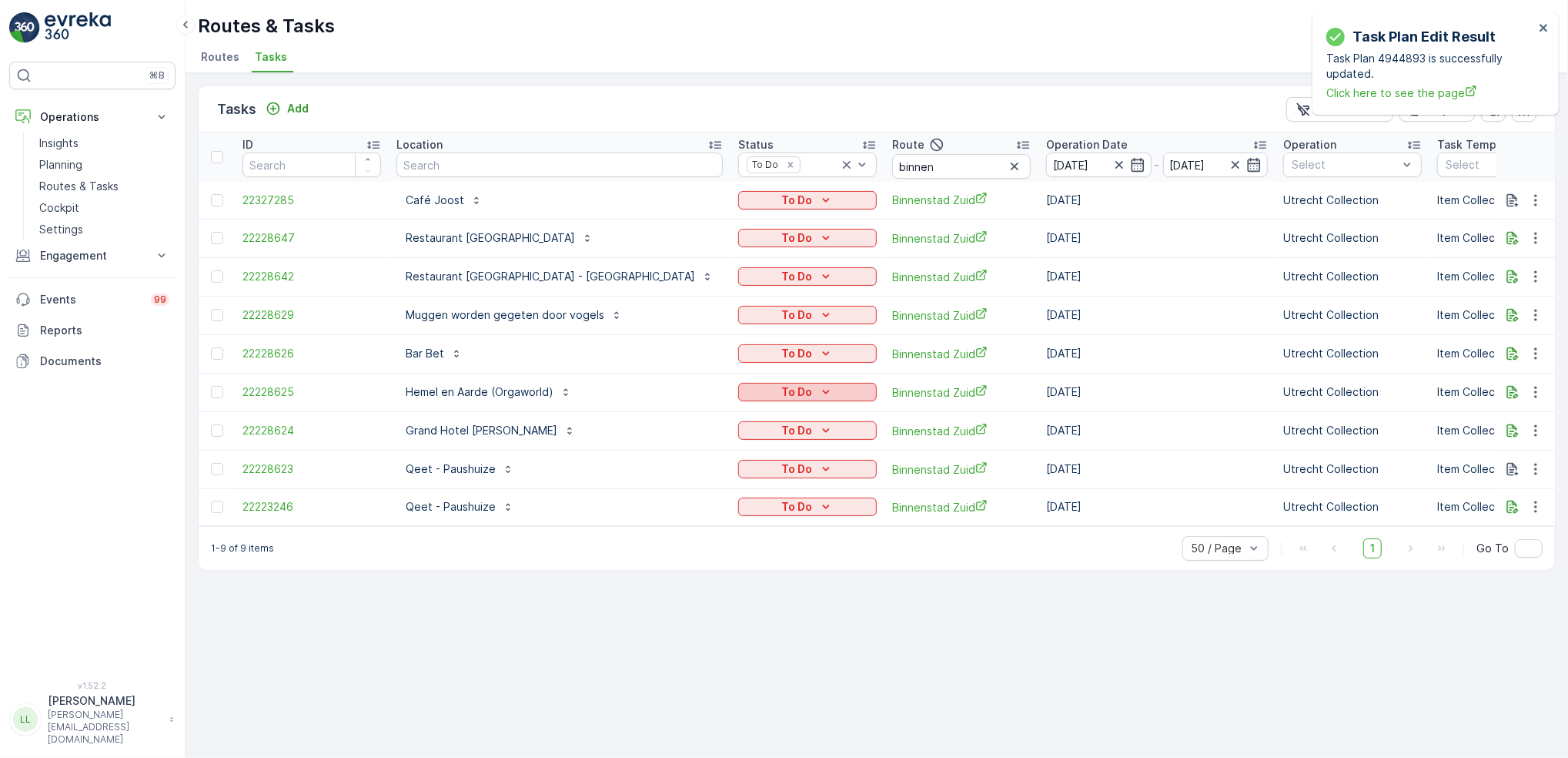
click at [782, 397] on p "To Do" at bounding box center [797, 391] width 31 height 16
click at [693, 476] on span "Cancelled" at bounding box center [685, 479] width 51 height 16
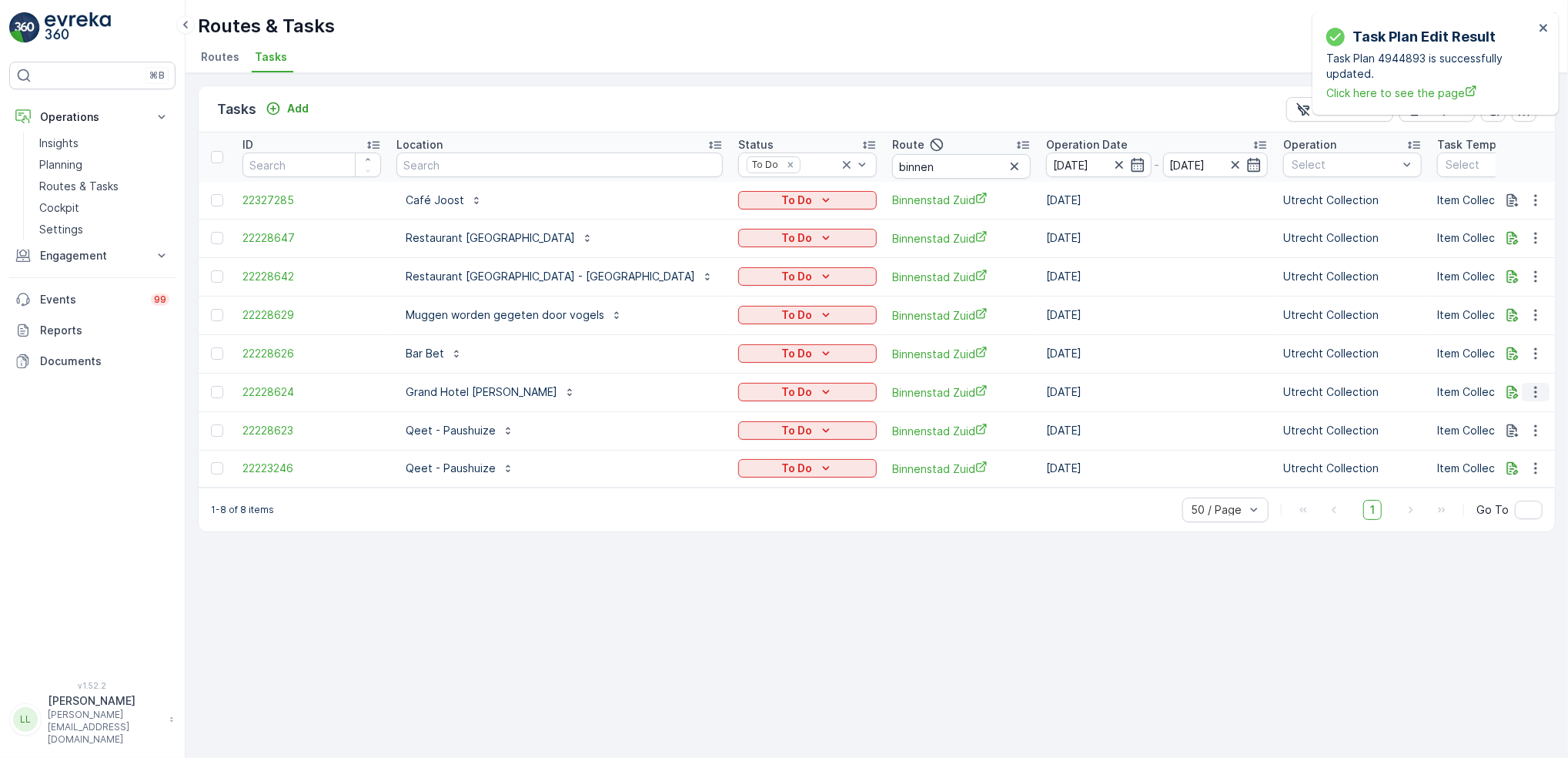
click at [1535, 392] on icon "button" at bounding box center [1536, 391] width 16 height 16
click at [1505, 452] on span "Change Route" at bounding box center [1496, 457] width 74 height 16
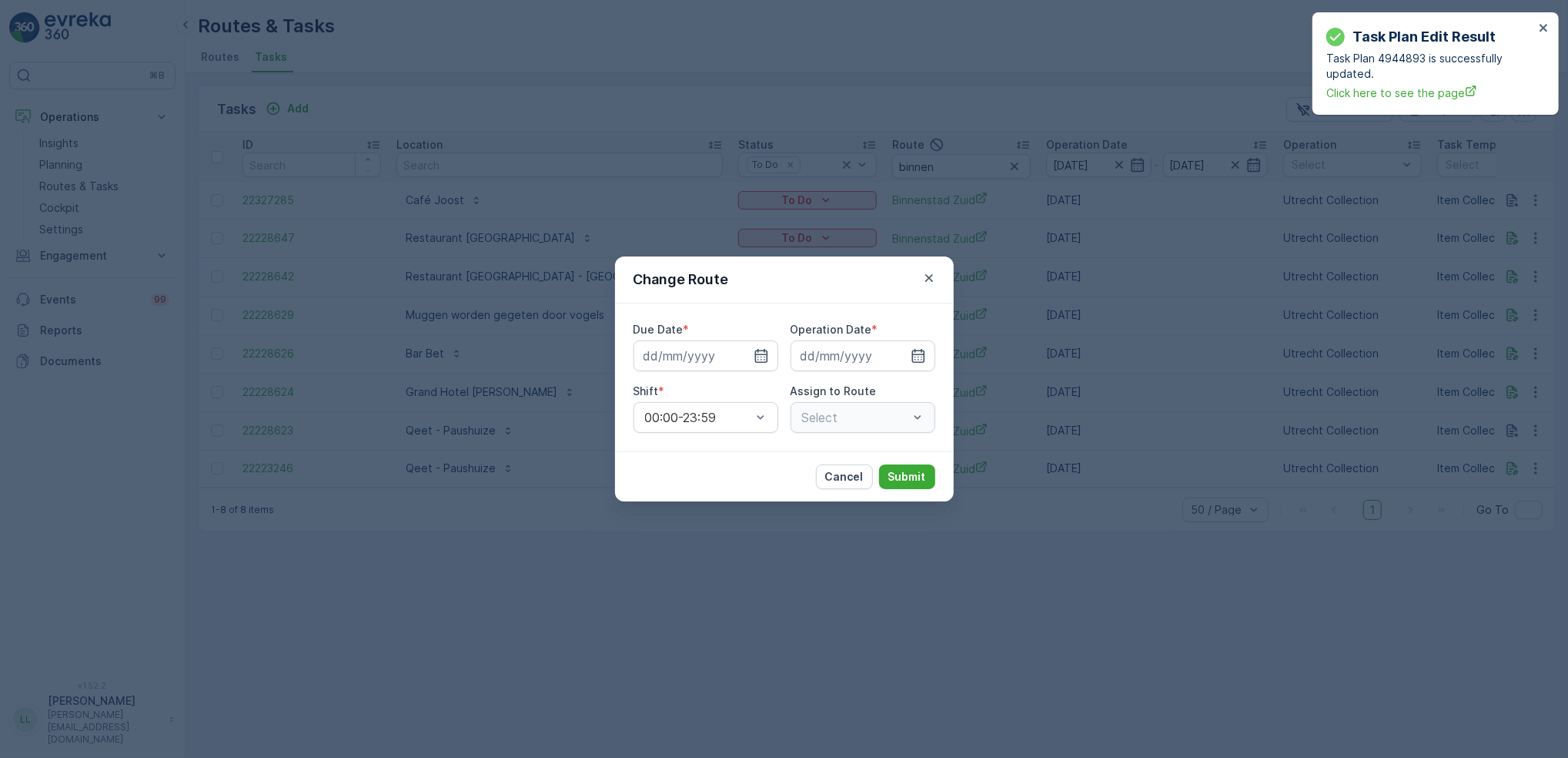
type input "[DATE]"
click at [744, 361] on icon "button" at bounding box center [742, 356] width 16 height 16
type input "[DATE]"
click at [899, 361] on icon "button" at bounding box center [900, 356] width 16 height 16
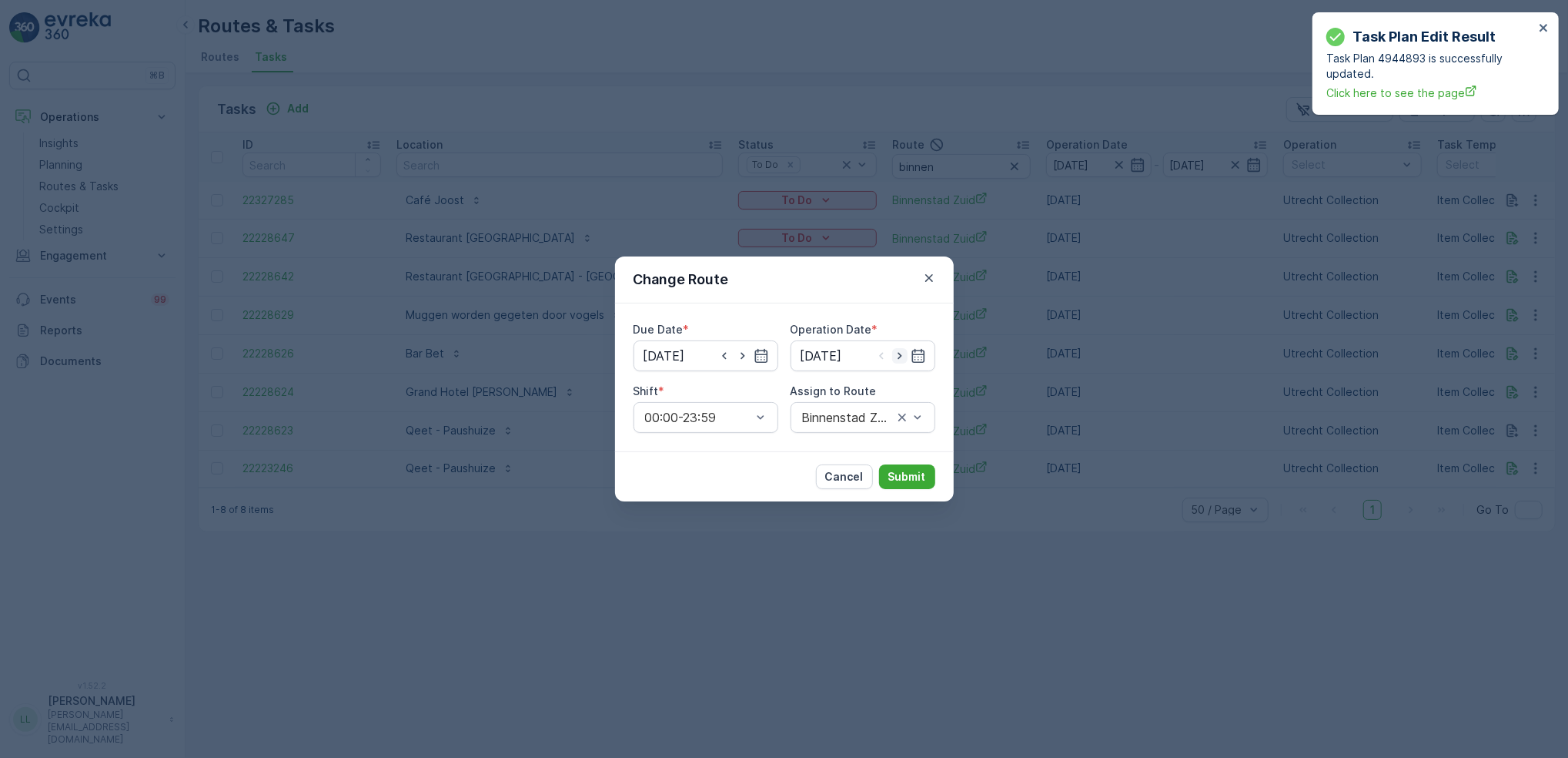
type input "[DATE]"
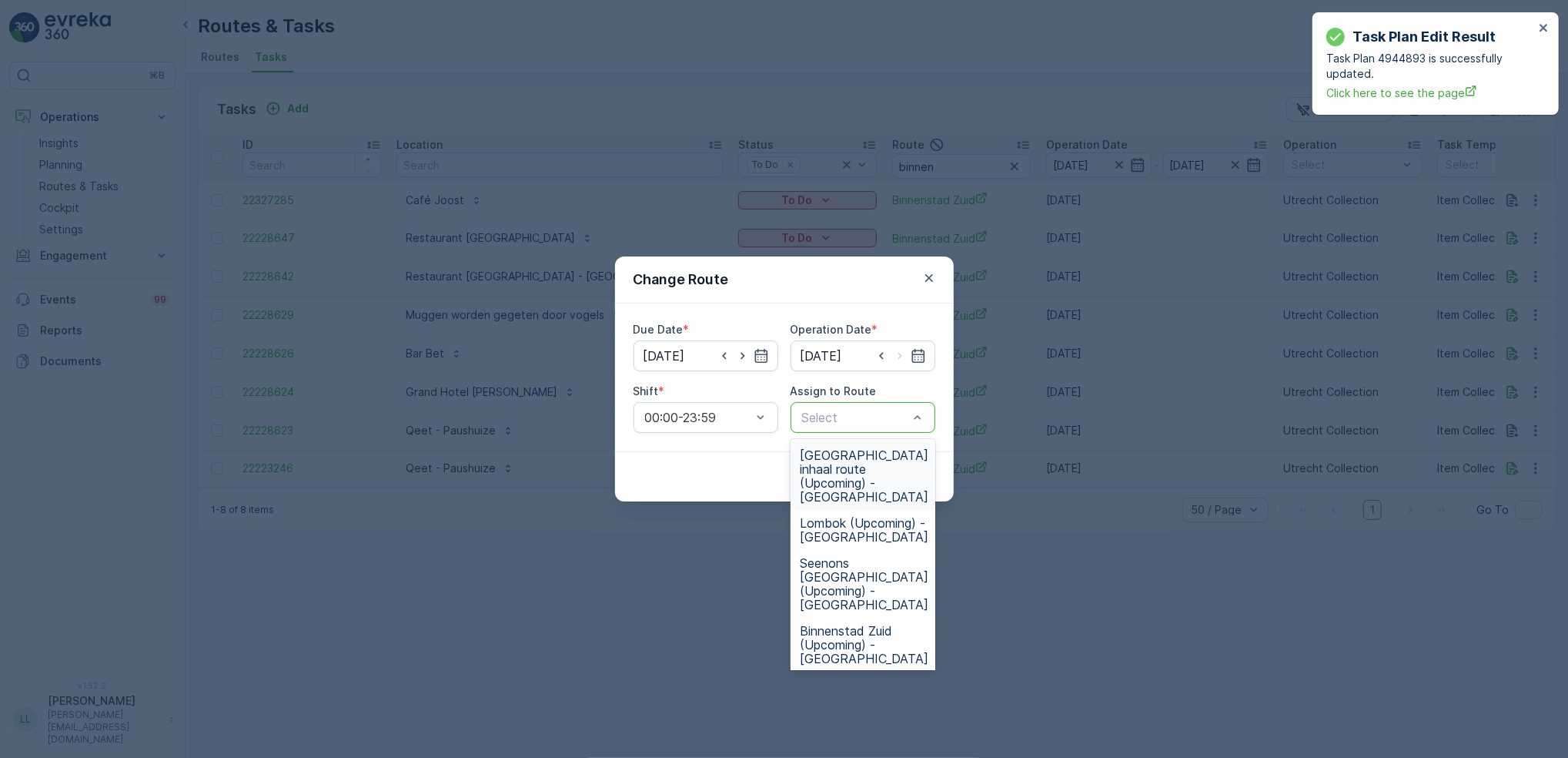
click at [870, 414] on div at bounding box center [855, 417] width 109 height 14
click at [869, 419] on div at bounding box center [855, 417] width 109 height 14
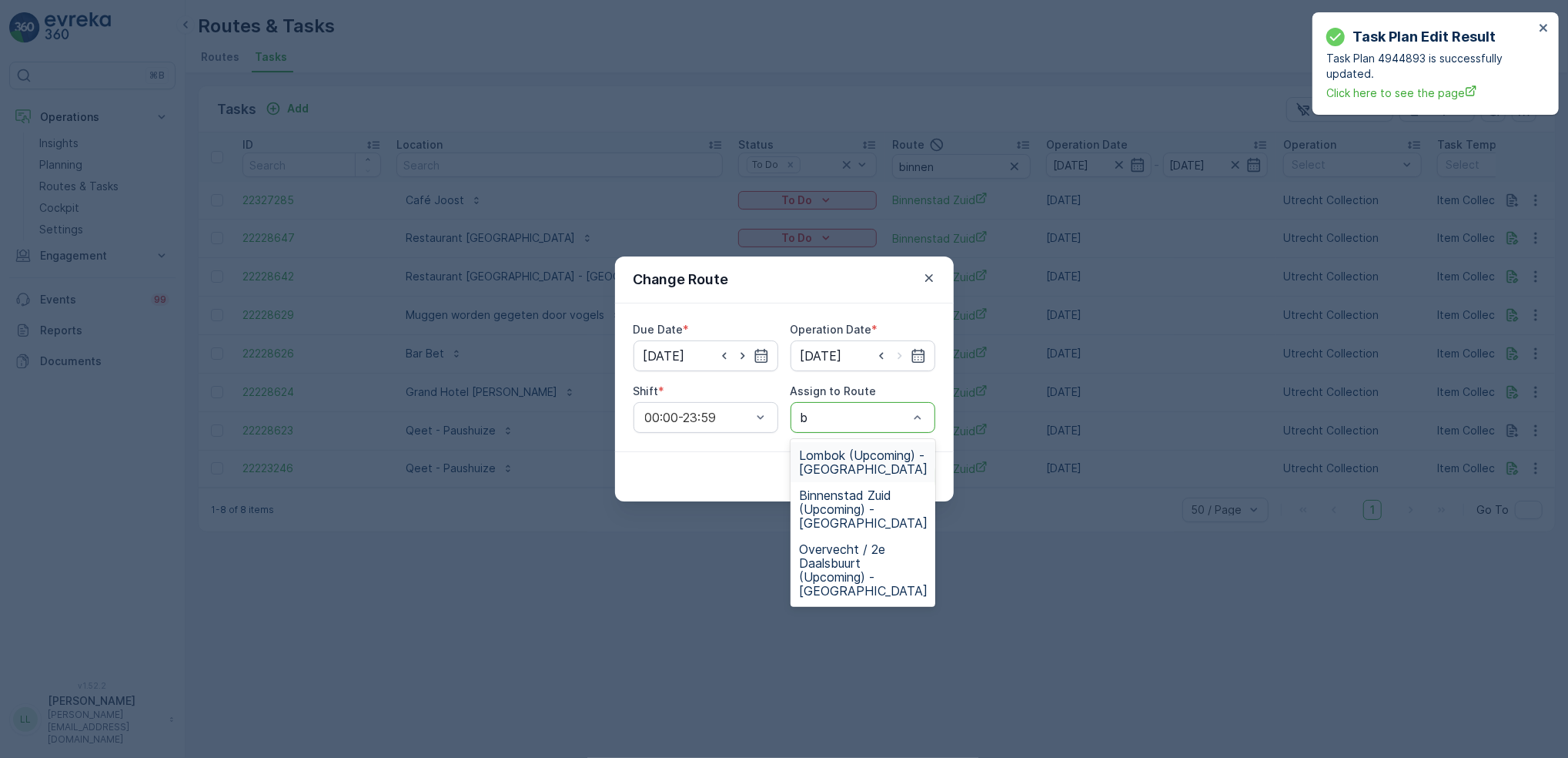
type input "bi"
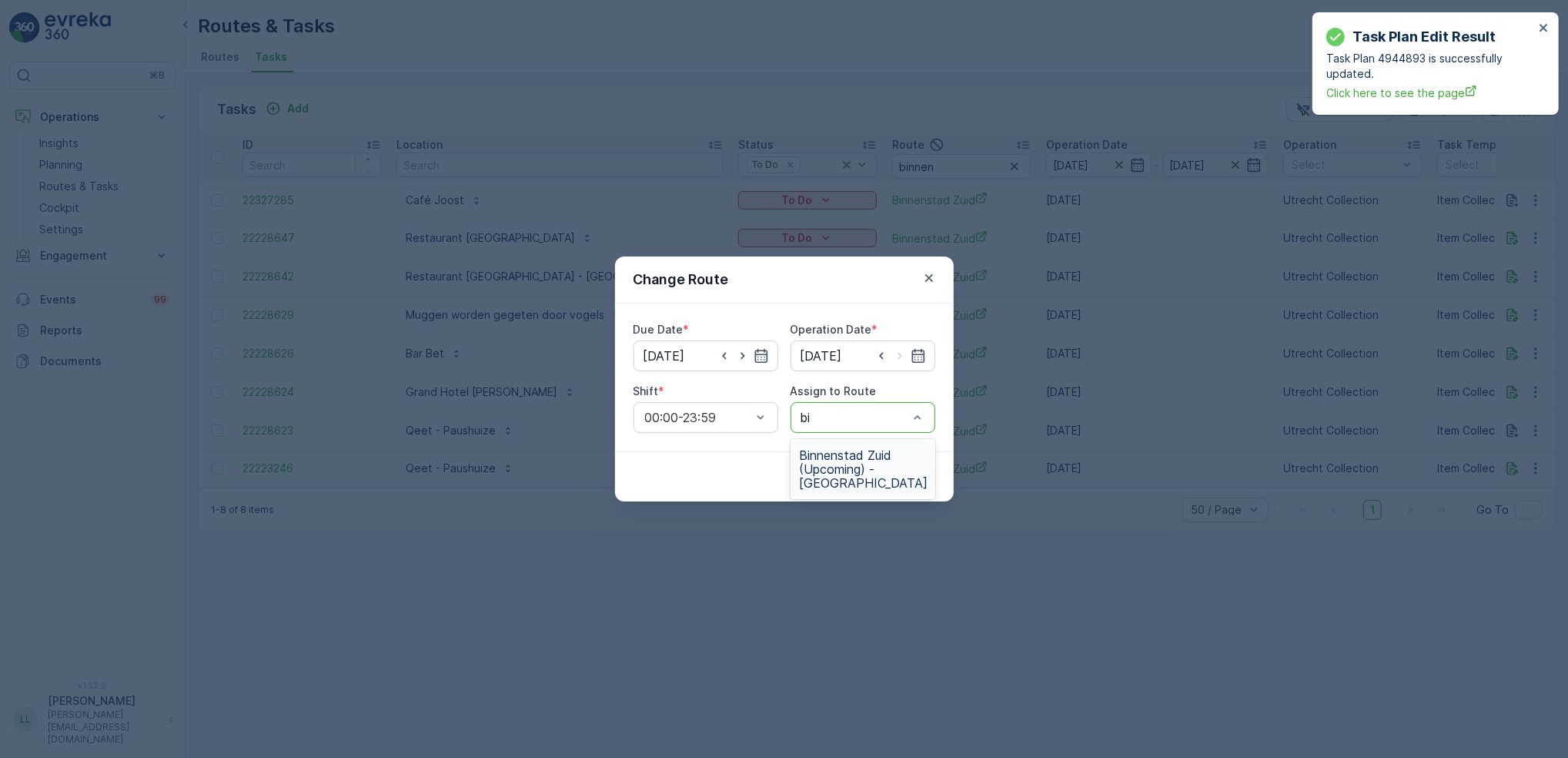
click at [842, 458] on span "Binnenstad Zuid (Upcoming) - Utrecht" at bounding box center [864, 468] width 128 height 41
click at [899, 471] on p "Submit" at bounding box center [906, 477] width 38 height 16
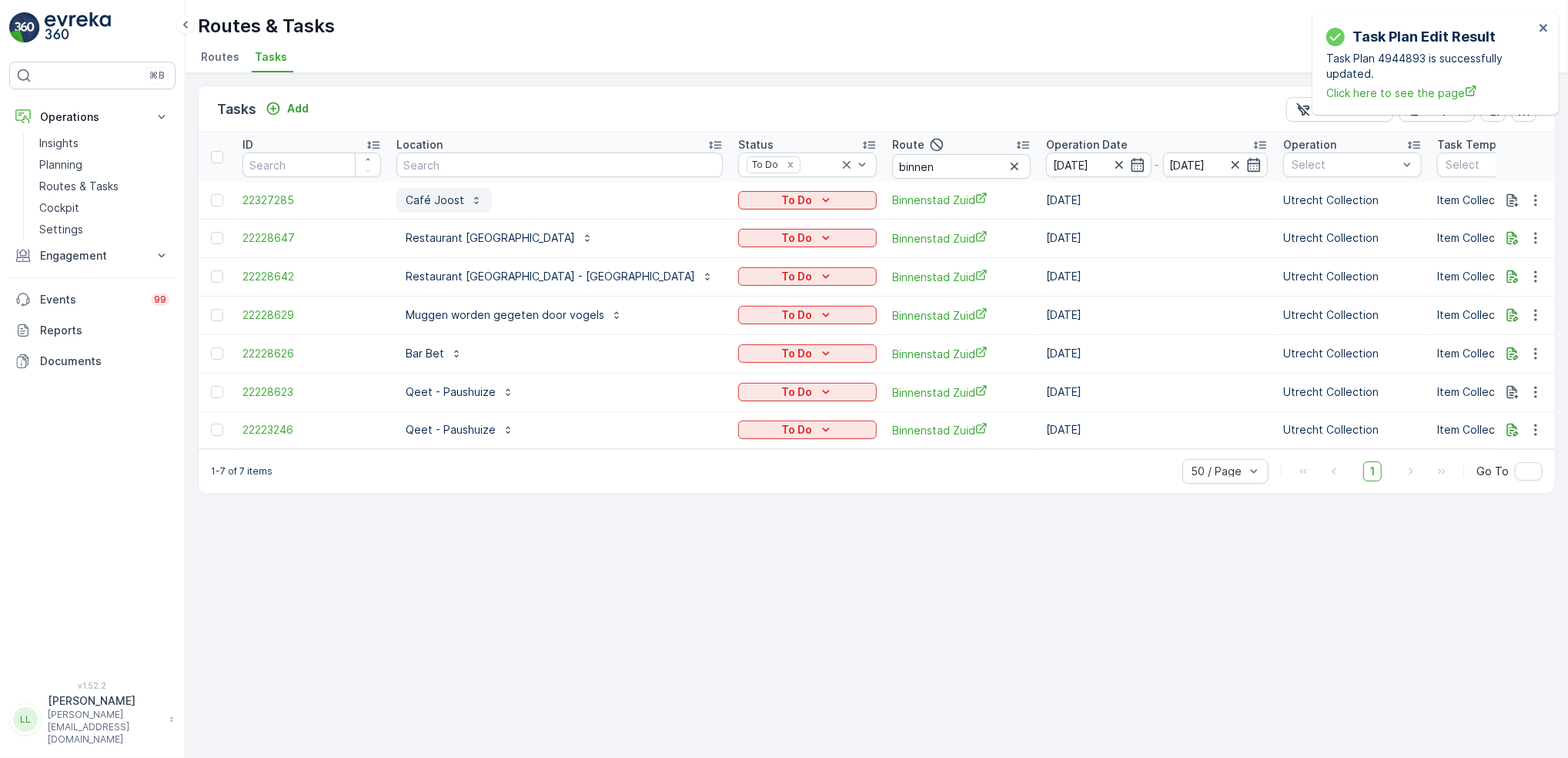
click at [456, 200] on p "Café Joost" at bounding box center [435, 200] width 59 height 16
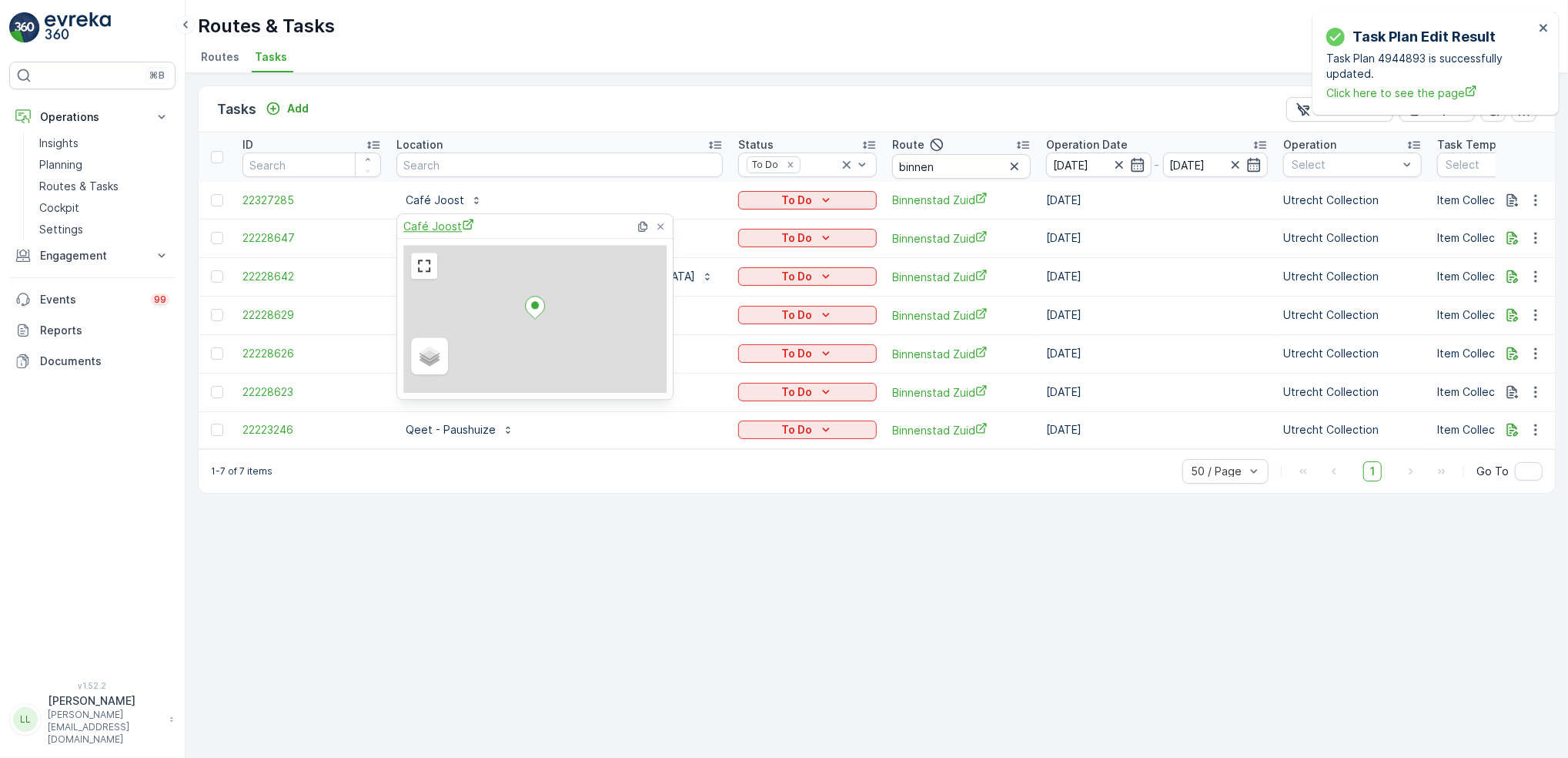
click at [442, 223] on span "Café Joost" at bounding box center [438, 226] width 71 height 16
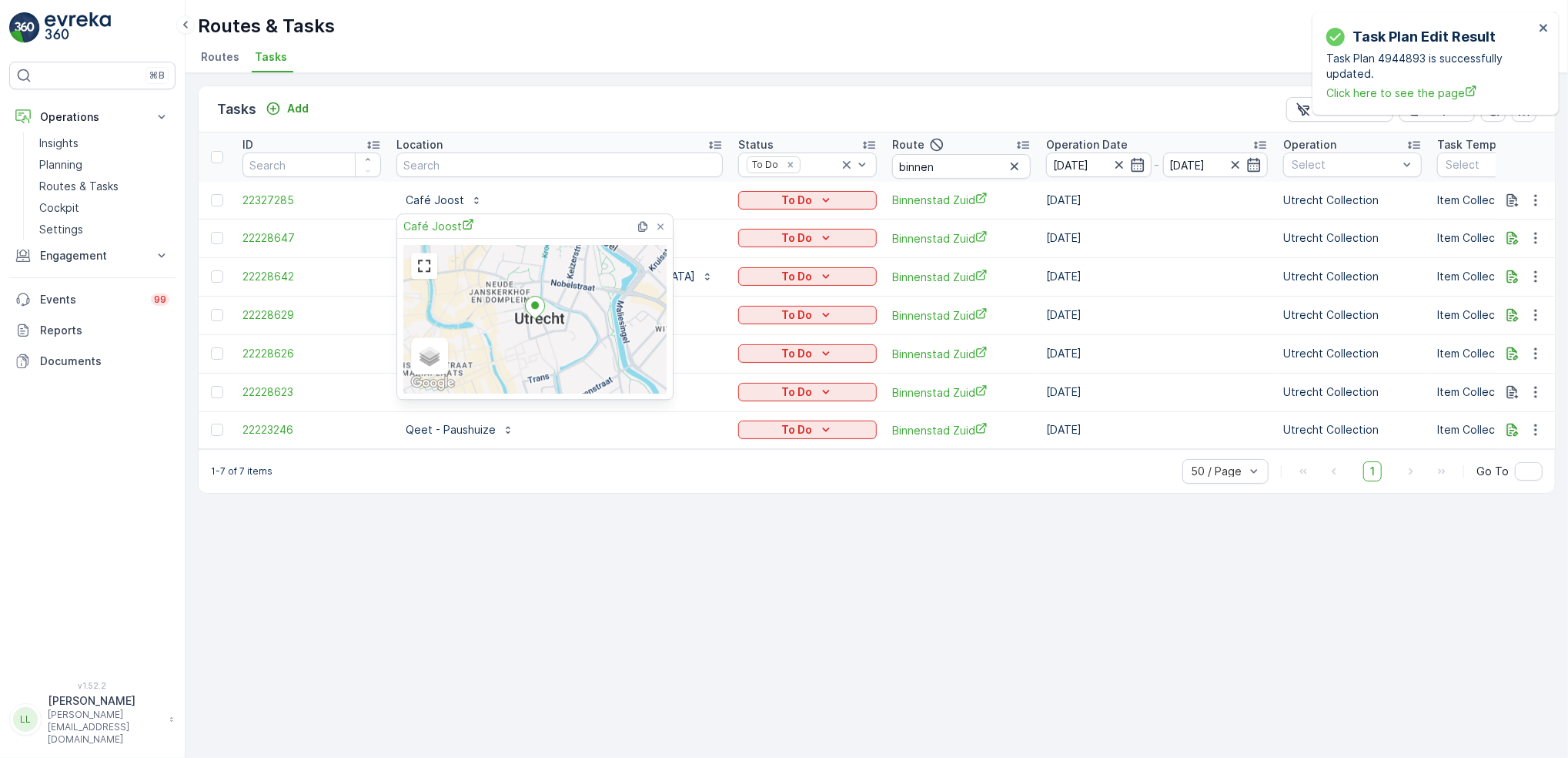
click at [672, 107] on div "Tasks Add Clear Filters Export" at bounding box center [877, 109] width 1356 height 46
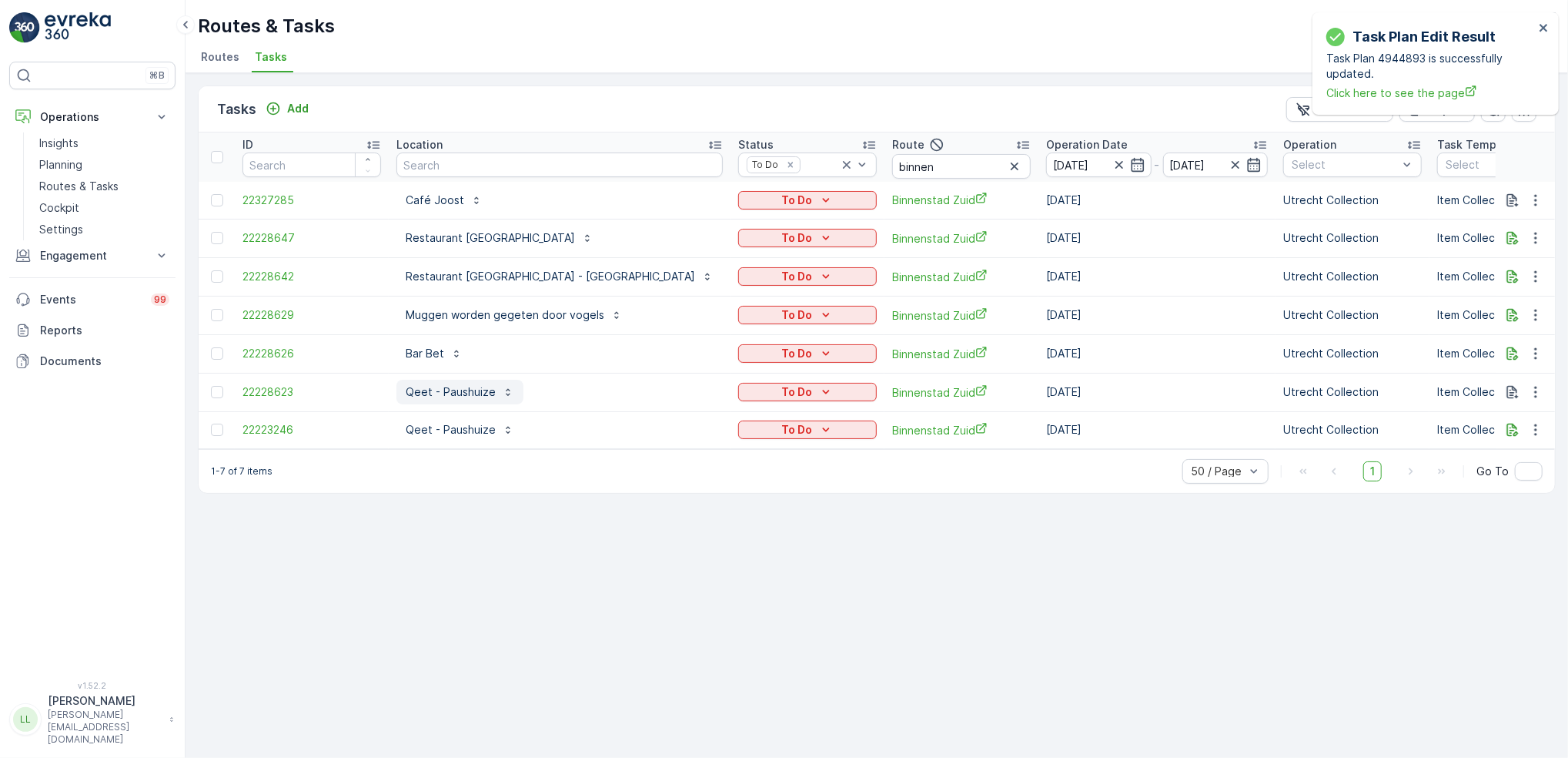
click at [464, 393] on p "Qeet - Paushuize" at bounding box center [451, 391] width 90 height 16
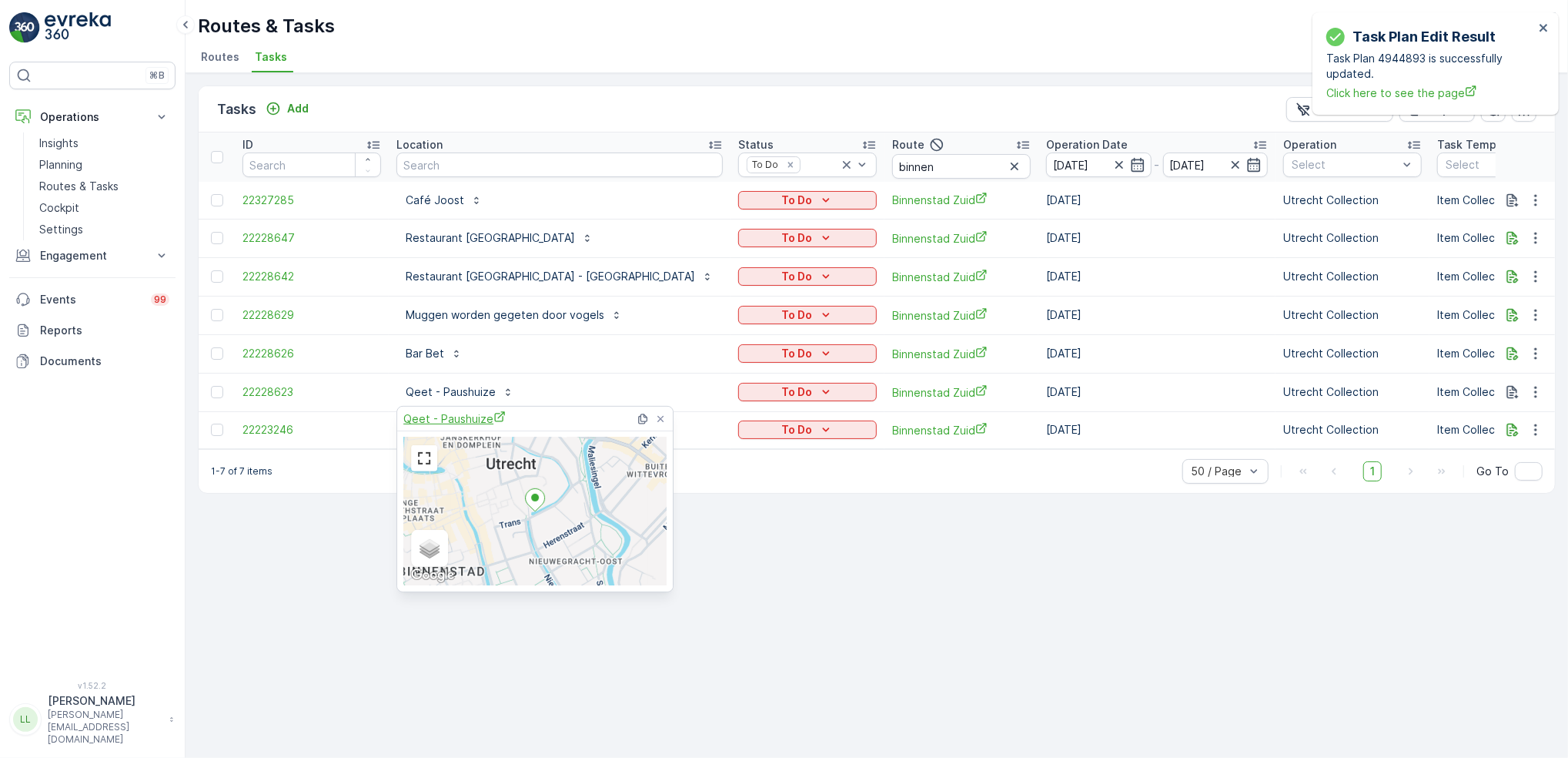
click at [465, 422] on span "Qeet - Paushuize" at bounding box center [455, 419] width 103 height 16
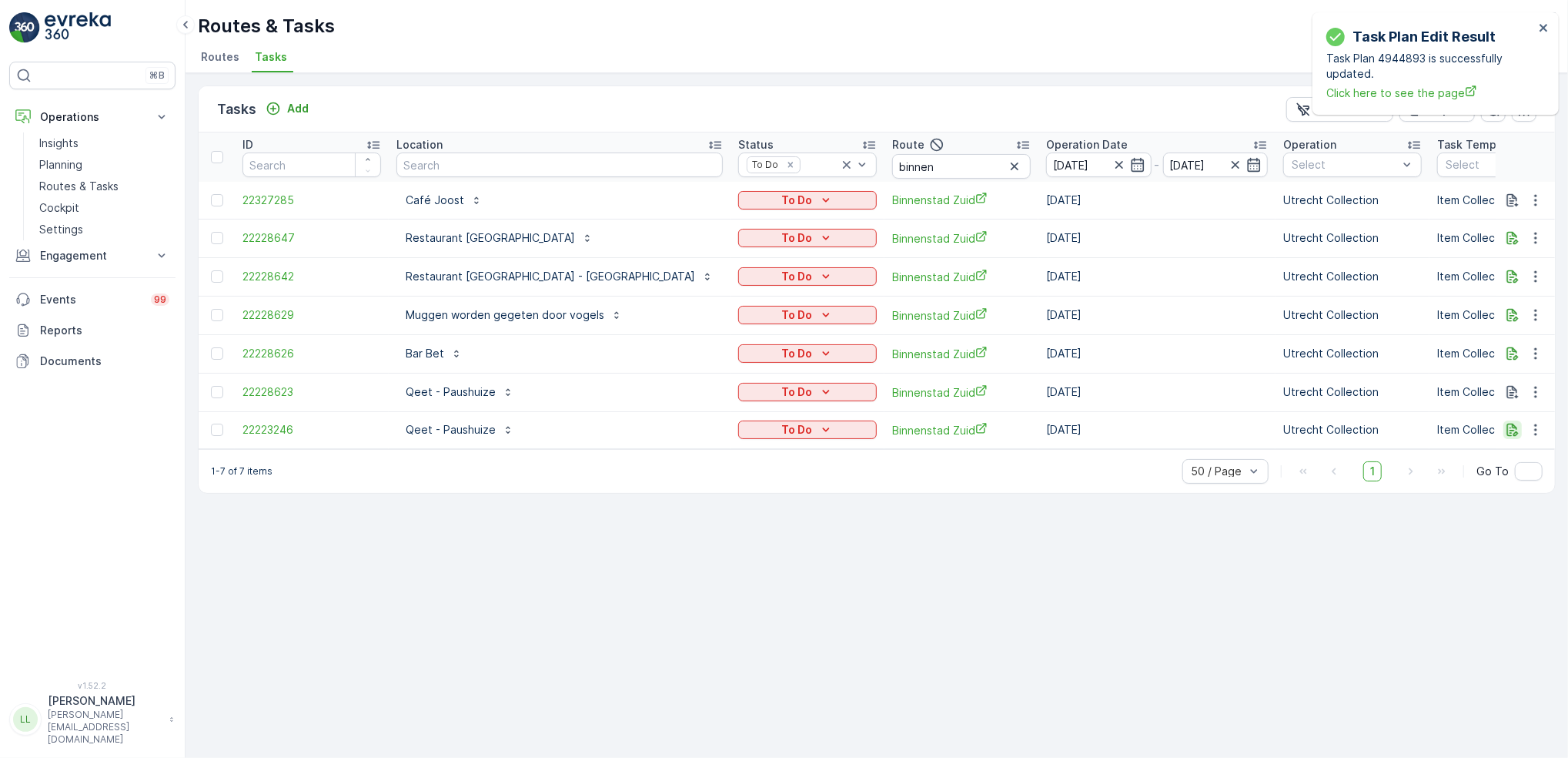
click at [1515, 429] on icon "button" at bounding box center [1512, 429] width 16 height 16
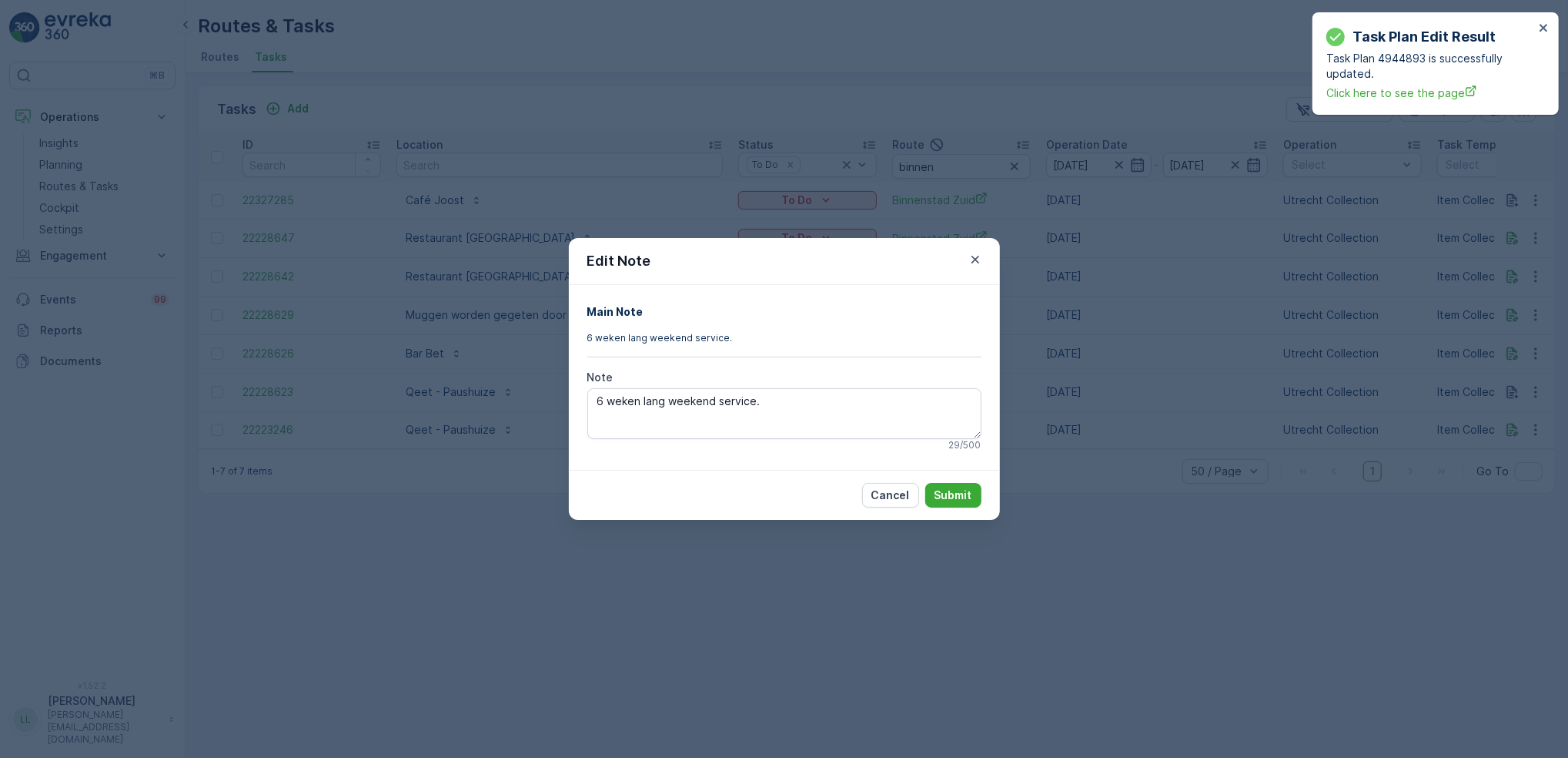
click at [1201, 544] on div "Edit Note Main Note 6 weken lang weekend service. Note 6 weken lang weekend ser…" at bounding box center [784, 379] width 1568 height 758
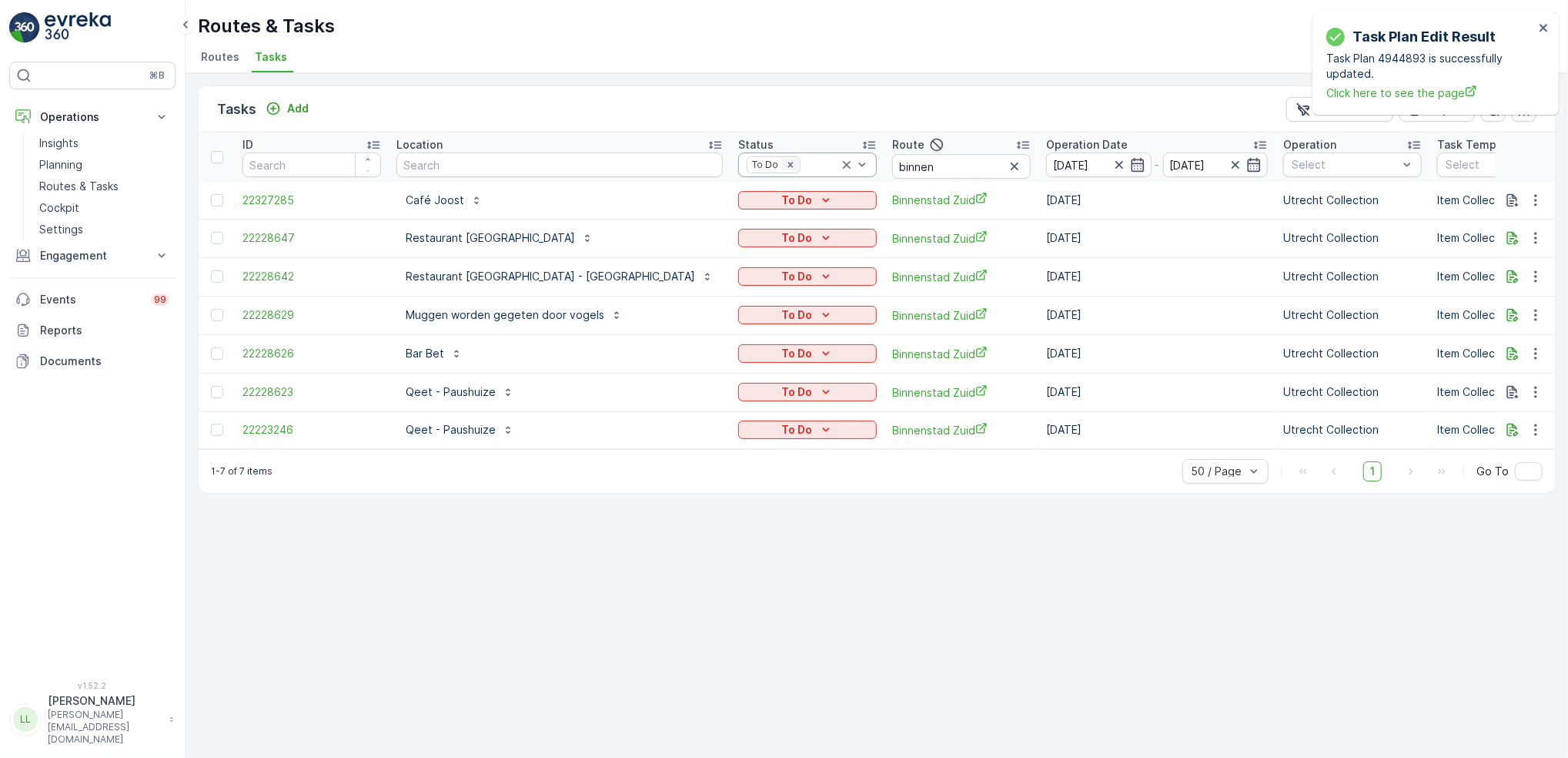
click at [785, 160] on icon "Remove To Do" at bounding box center [791, 165] width 11 height 11
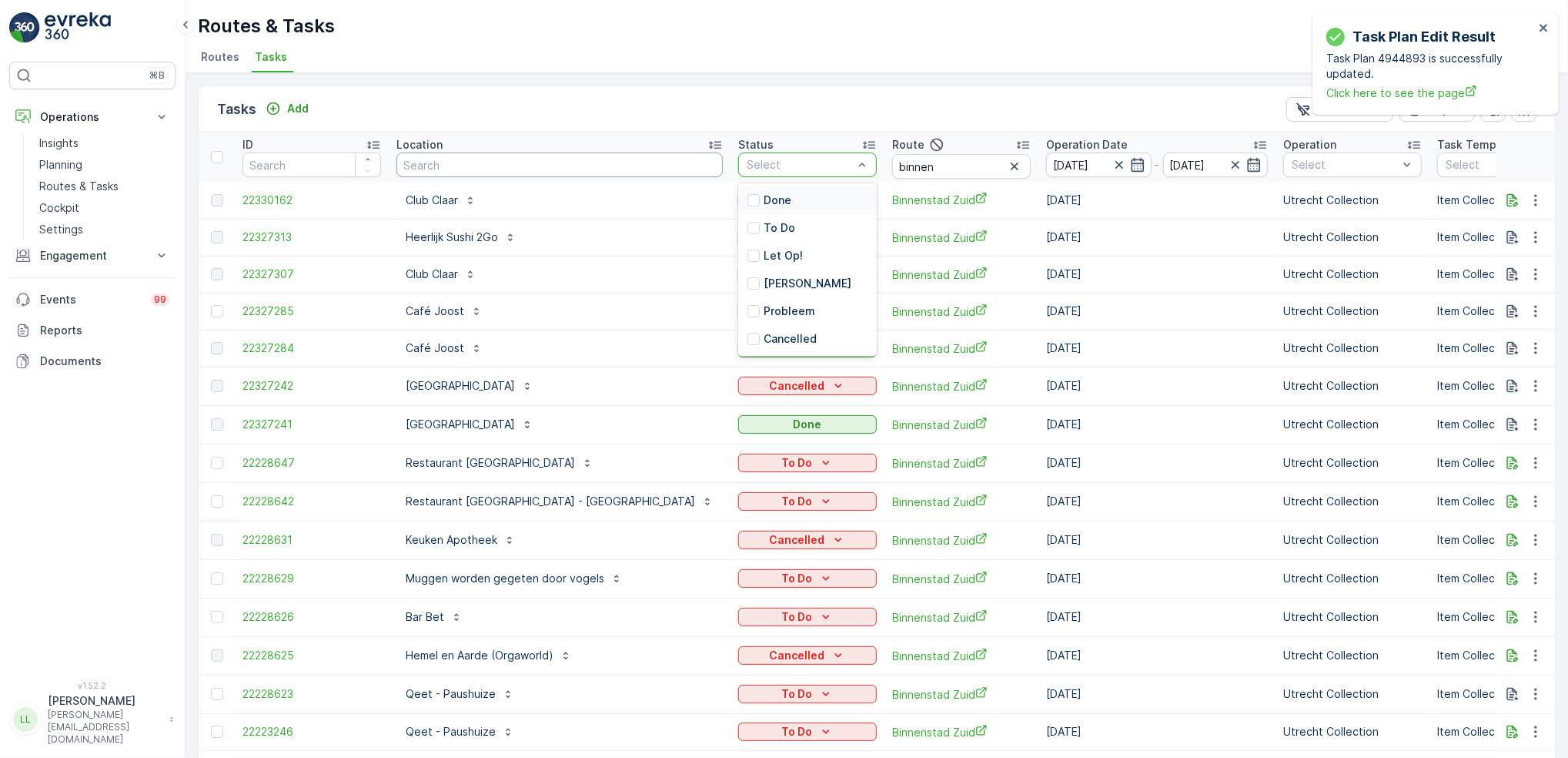
click at [576, 162] on input "text" at bounding box center [560, 164] width 326 height 25
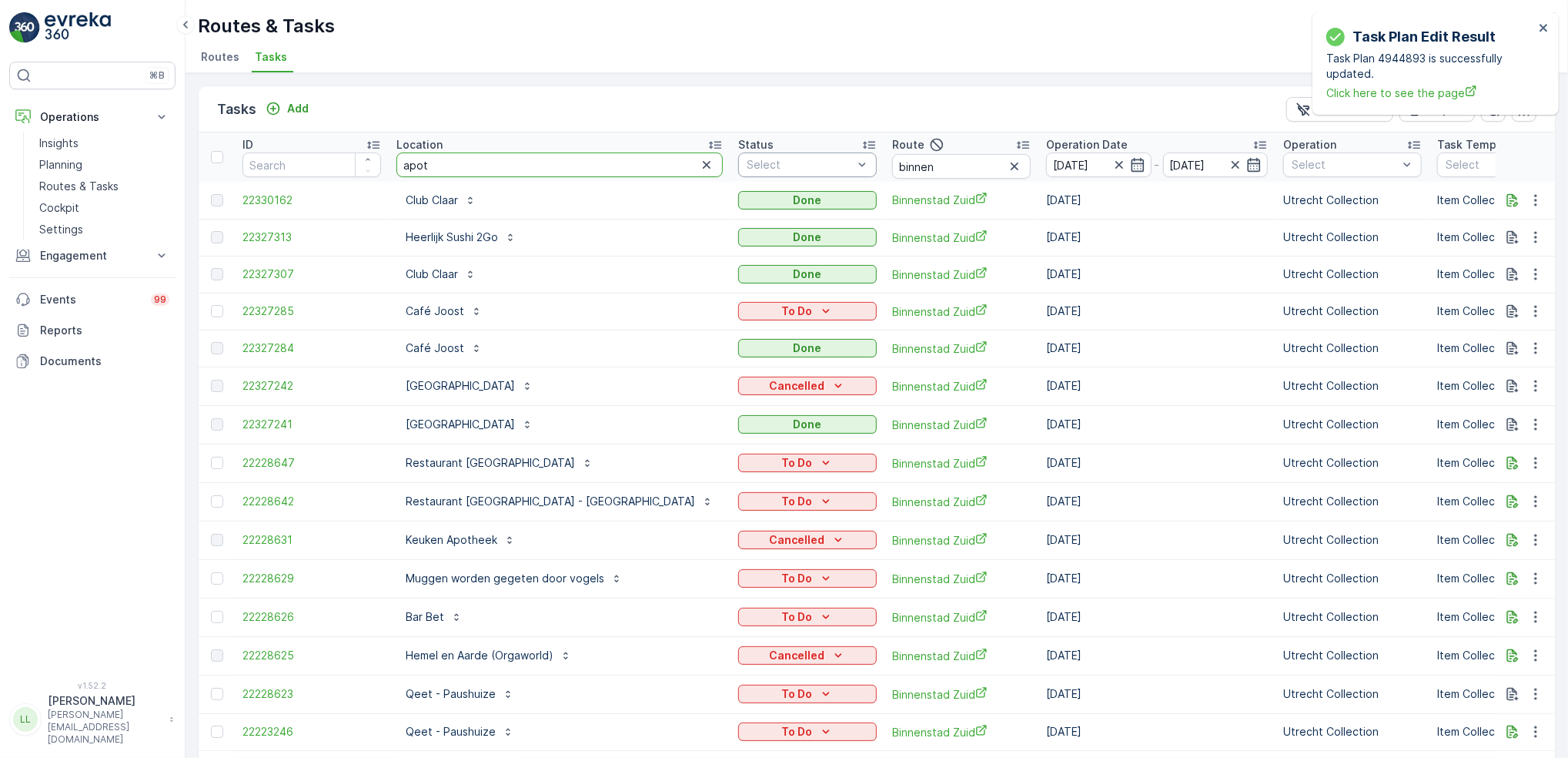
type input "apoth"
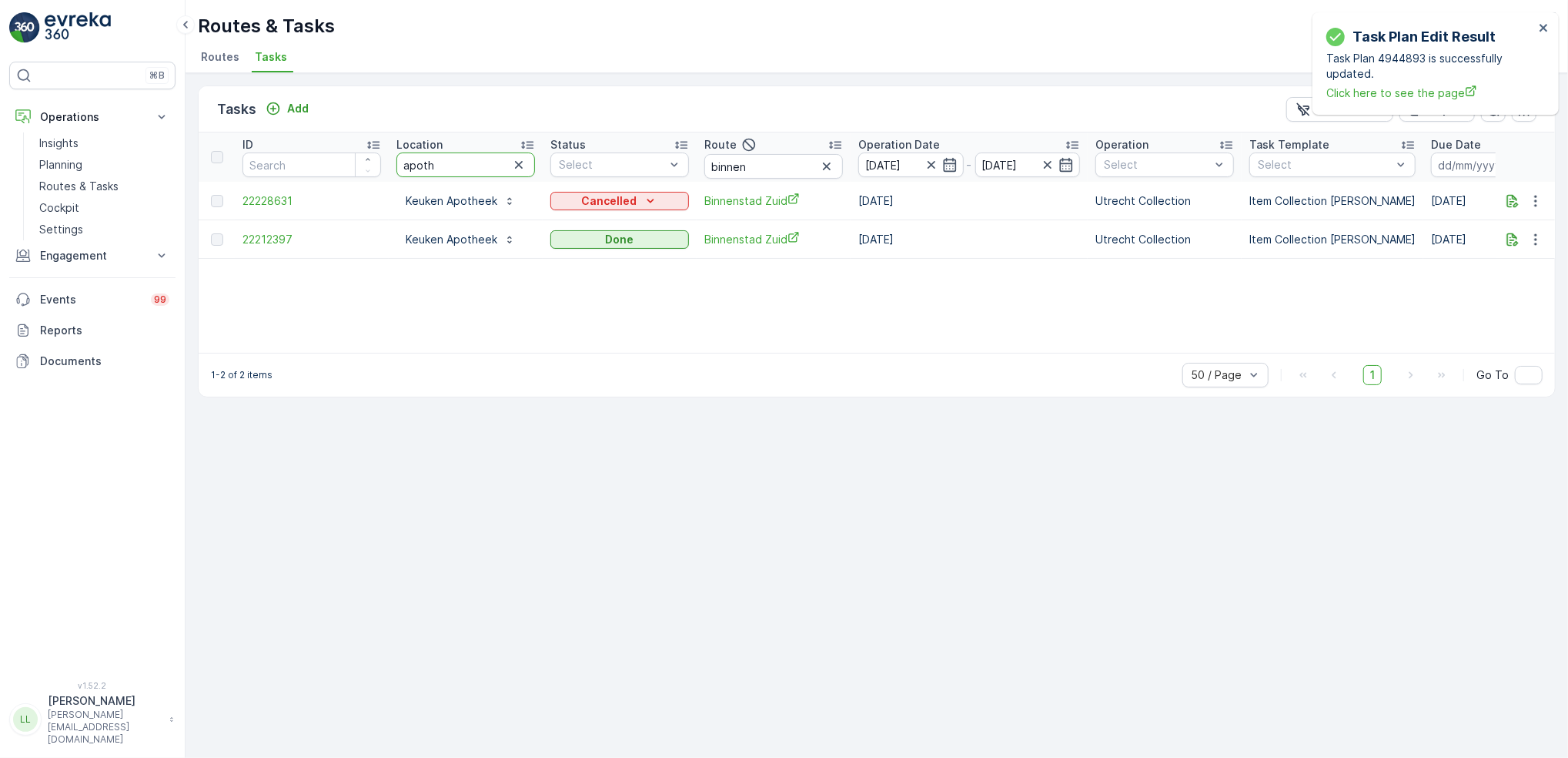
click at [378, 169] on tr "ID Location apoth Status Select Route binnen Operation Date 11.10.2025 - 12.10.…" at bounding box center [1387, 157] width 2375 height 49
drag, startPoint x: 710, startPoint y: 170, endPoint x: 660, endPoint y: 169, distance: 50.0
click at [661, 169] on tr "ID Location apoth Status Select Route binnen Operation Date 11.10.2025 - 12.10.…" at bounding box center [1387, 157] width 2375 height 49
type input "over"
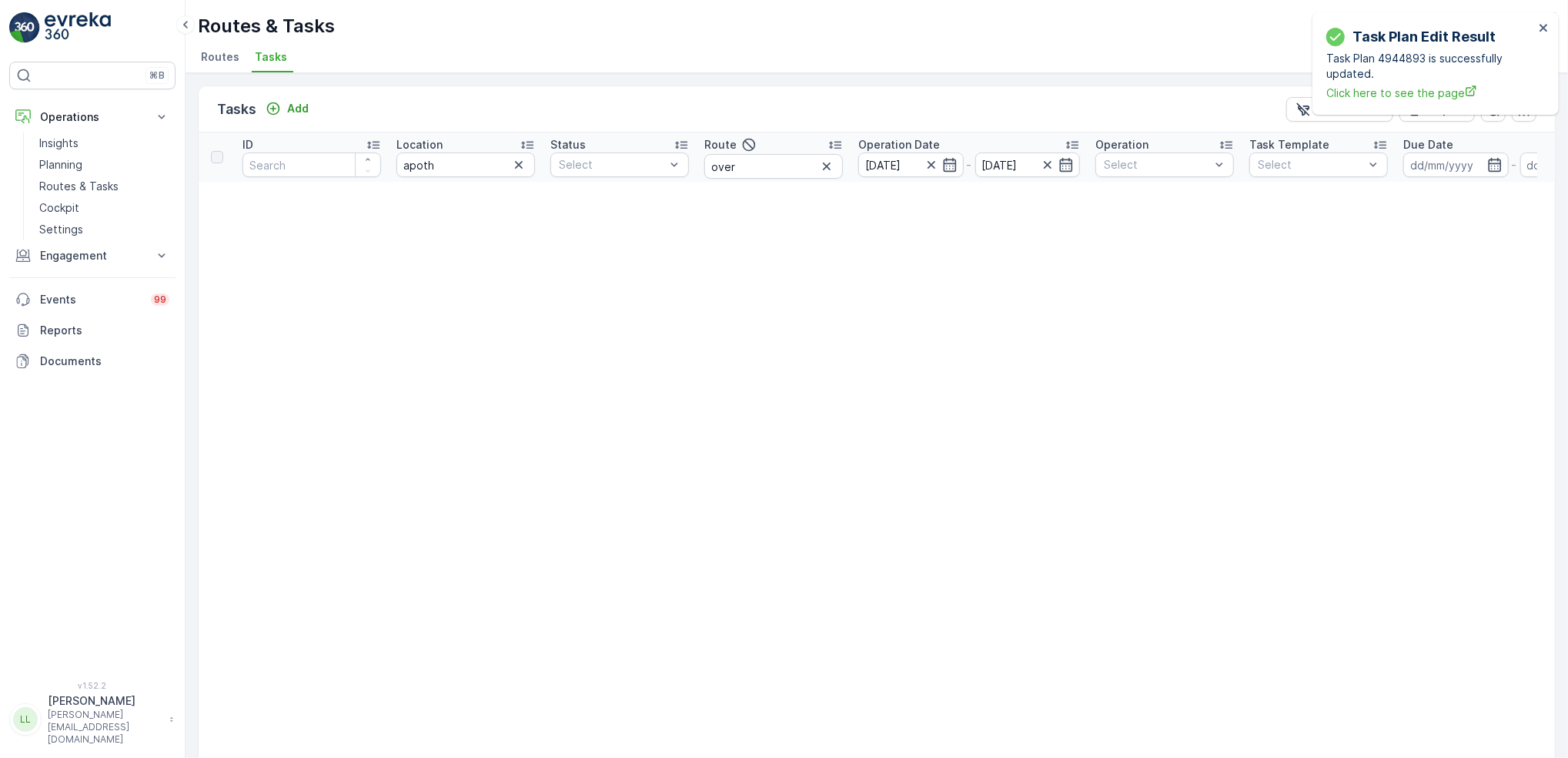
click at [518, 160] on icon "button" at bounding box center [519, 164] width 16 height 16
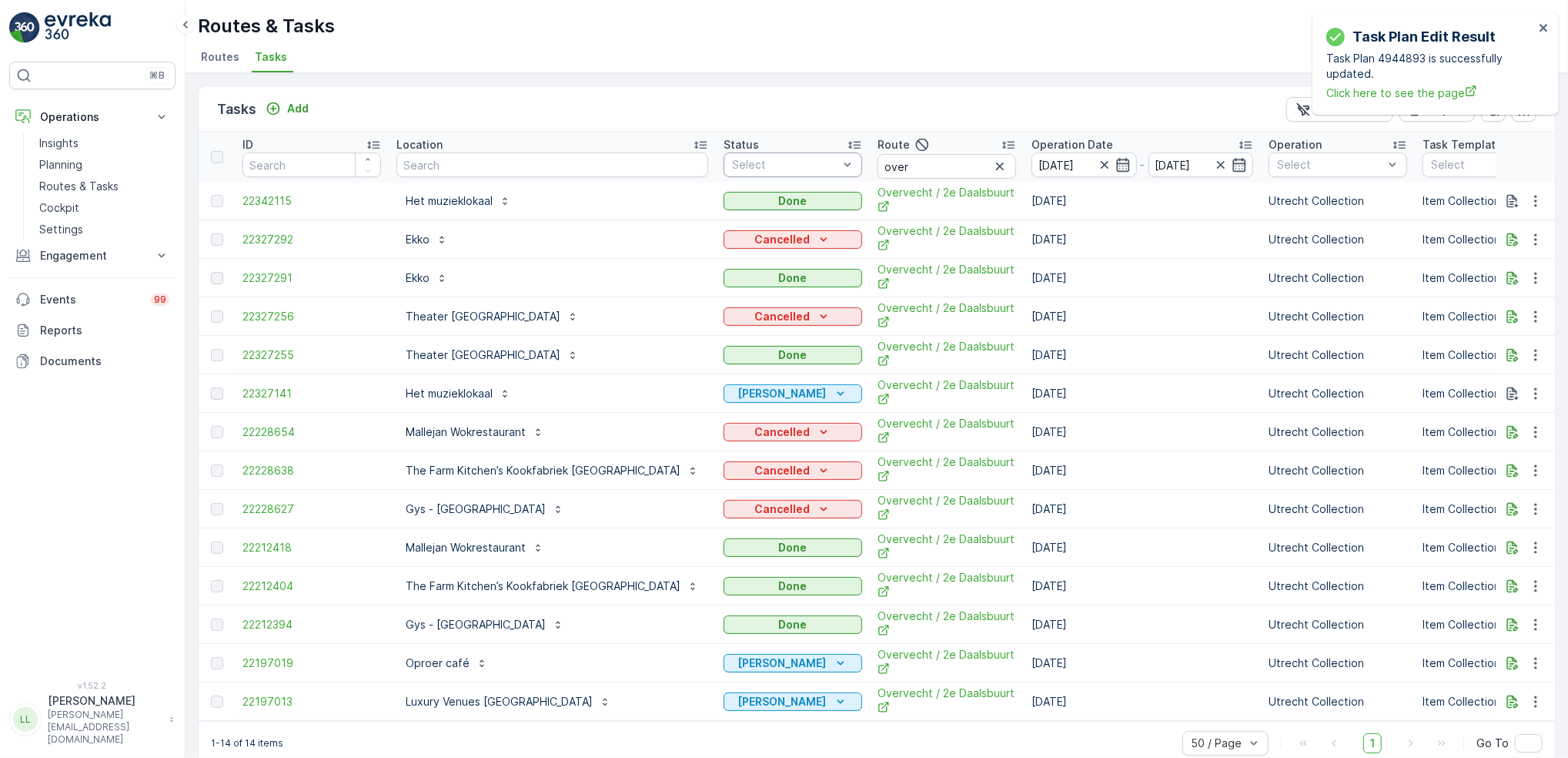
click at [795, 160] on th "Status Select" at bounding box center [793, 157] width 154 height 49
click at [783, 160] on div "Select" at bounding box center [793, 164] width 138 height 25
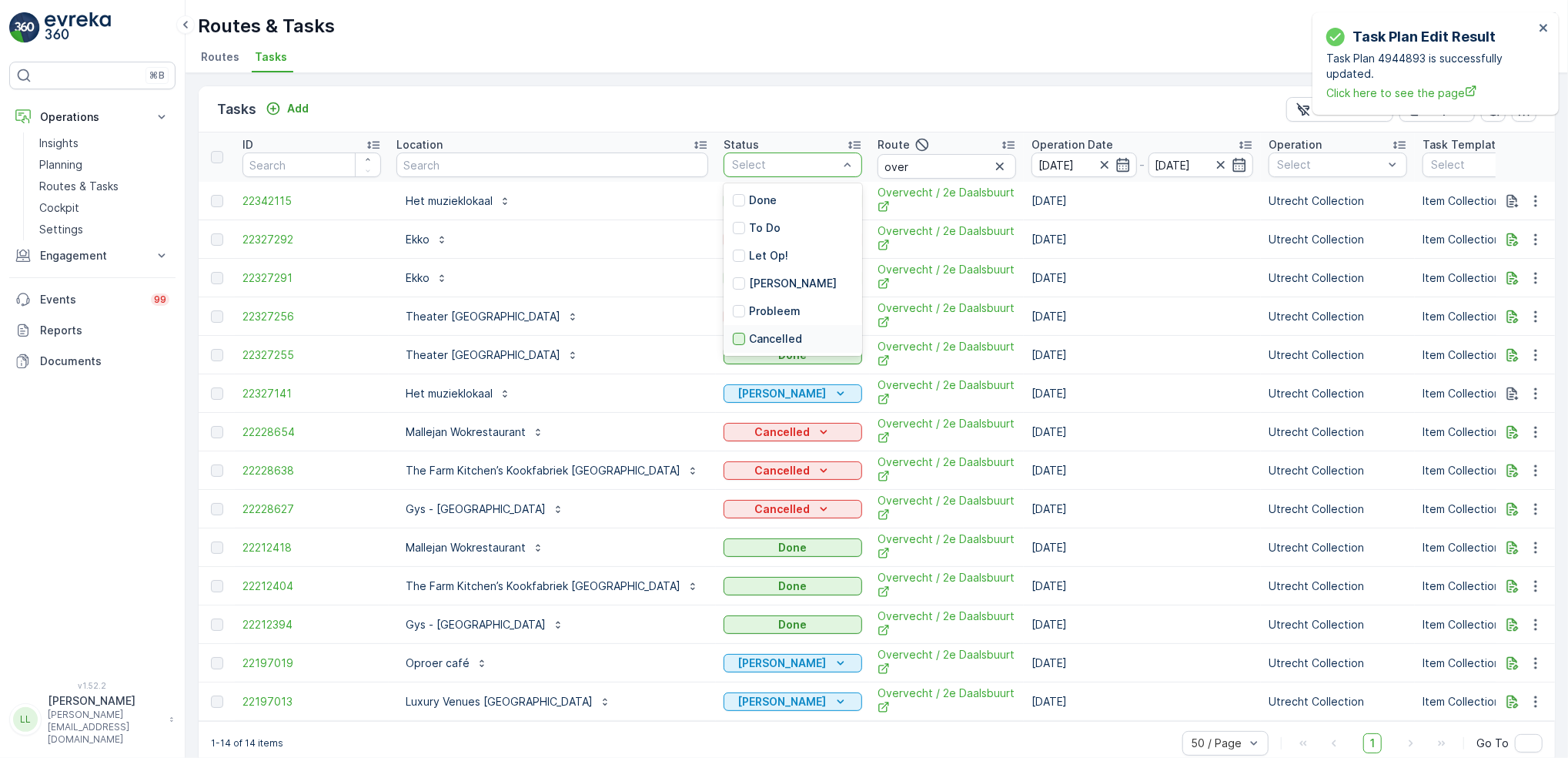
click at [733, 341] on div at bounding box center [739, 338] width 12 height 12
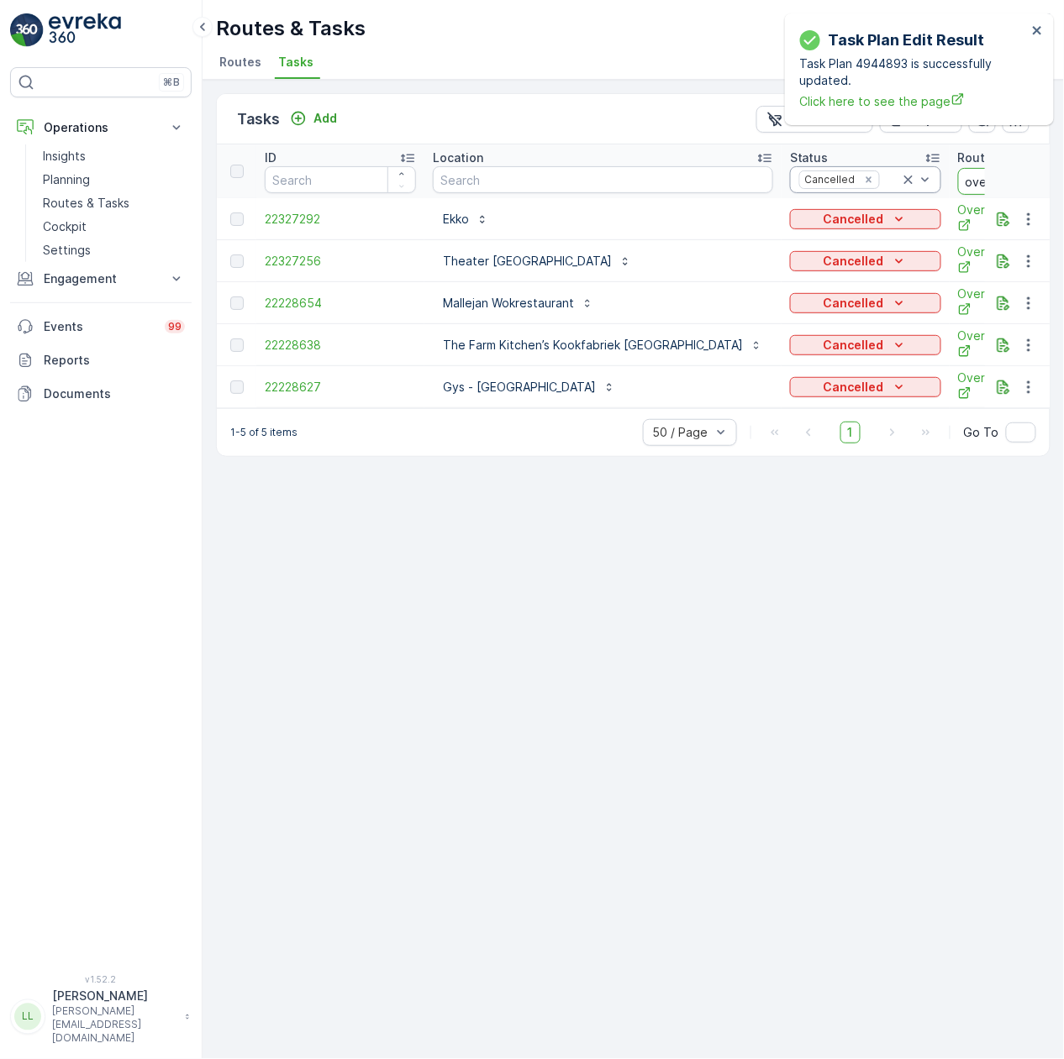
drag, startPoint x: 926, startPoint y: 183, endPoint x: 838, endPoint y: 190, distance: 88.5
type input "binnen"
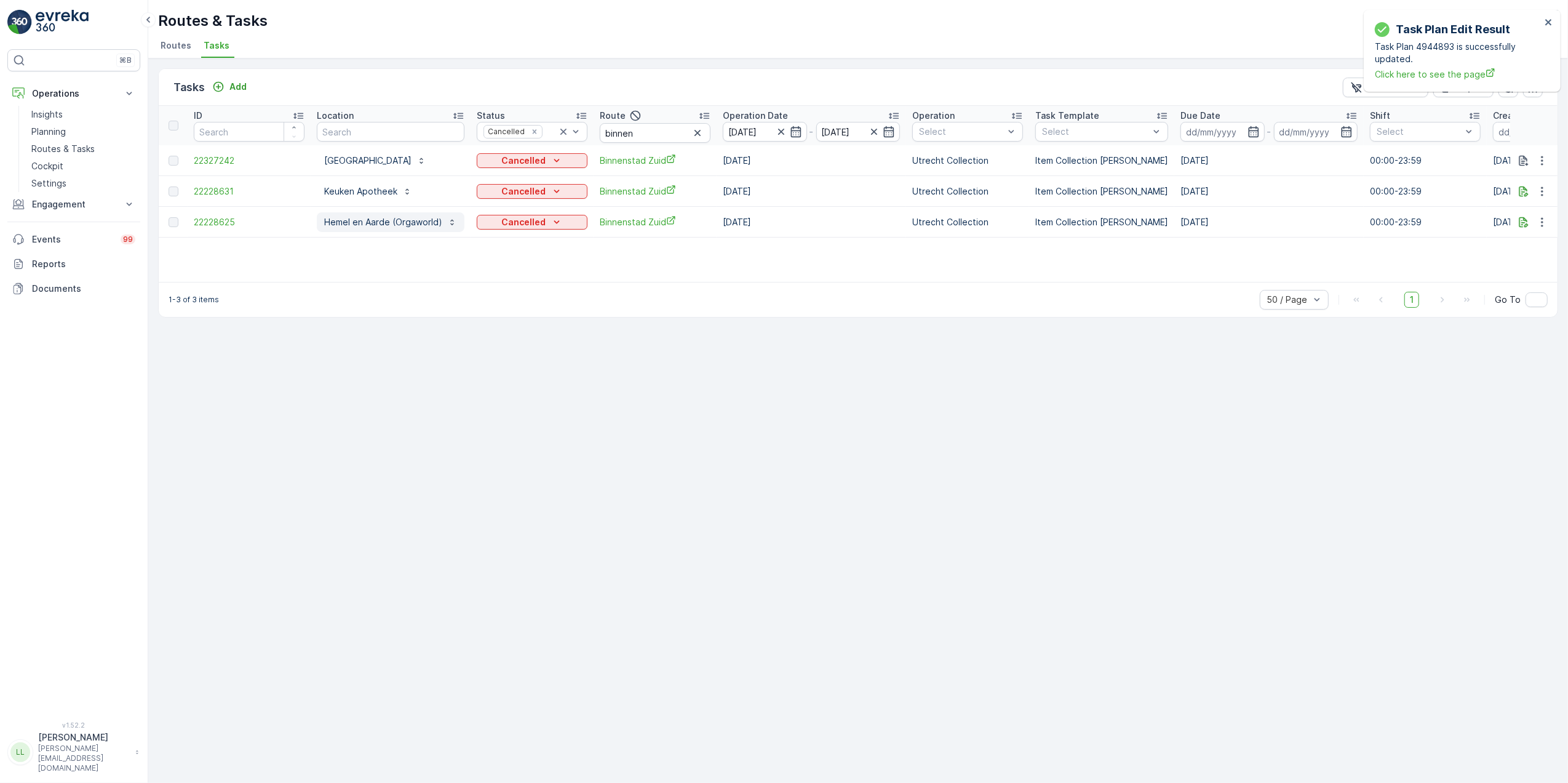
click at [342, 221] on p "Hemel en Aarde (Orgaworld)" at bounding box center [383, 222] width 118 height 12
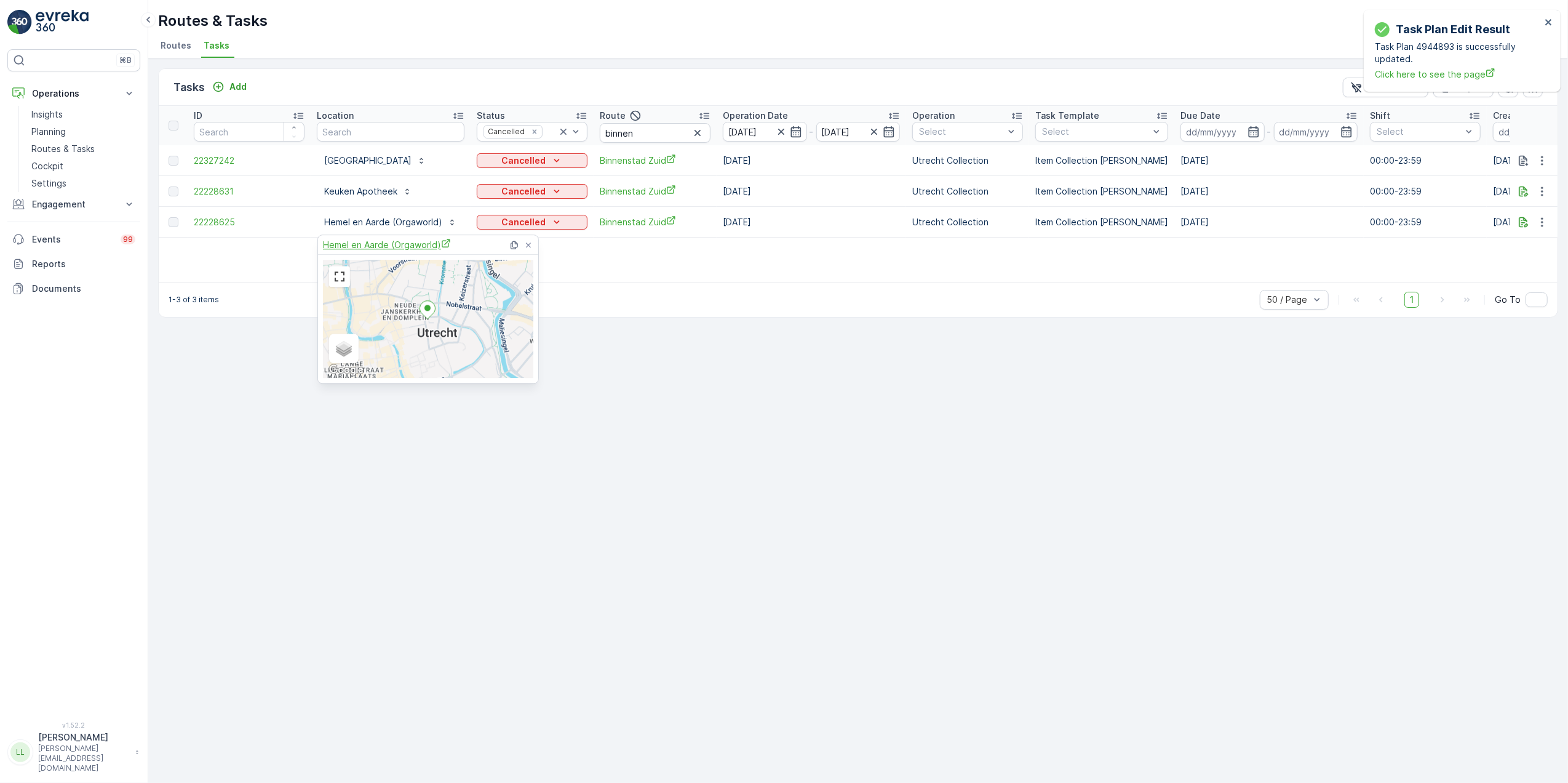
click at [345, 239] on span "Hemel en Aarde (Orgaworld)" at bounding box center [387, 245] width 128 height 13
click at [329, 84] on div "Tasks Add Clear Filters Export" at bounding box center [858, 87] width 1399 height 37
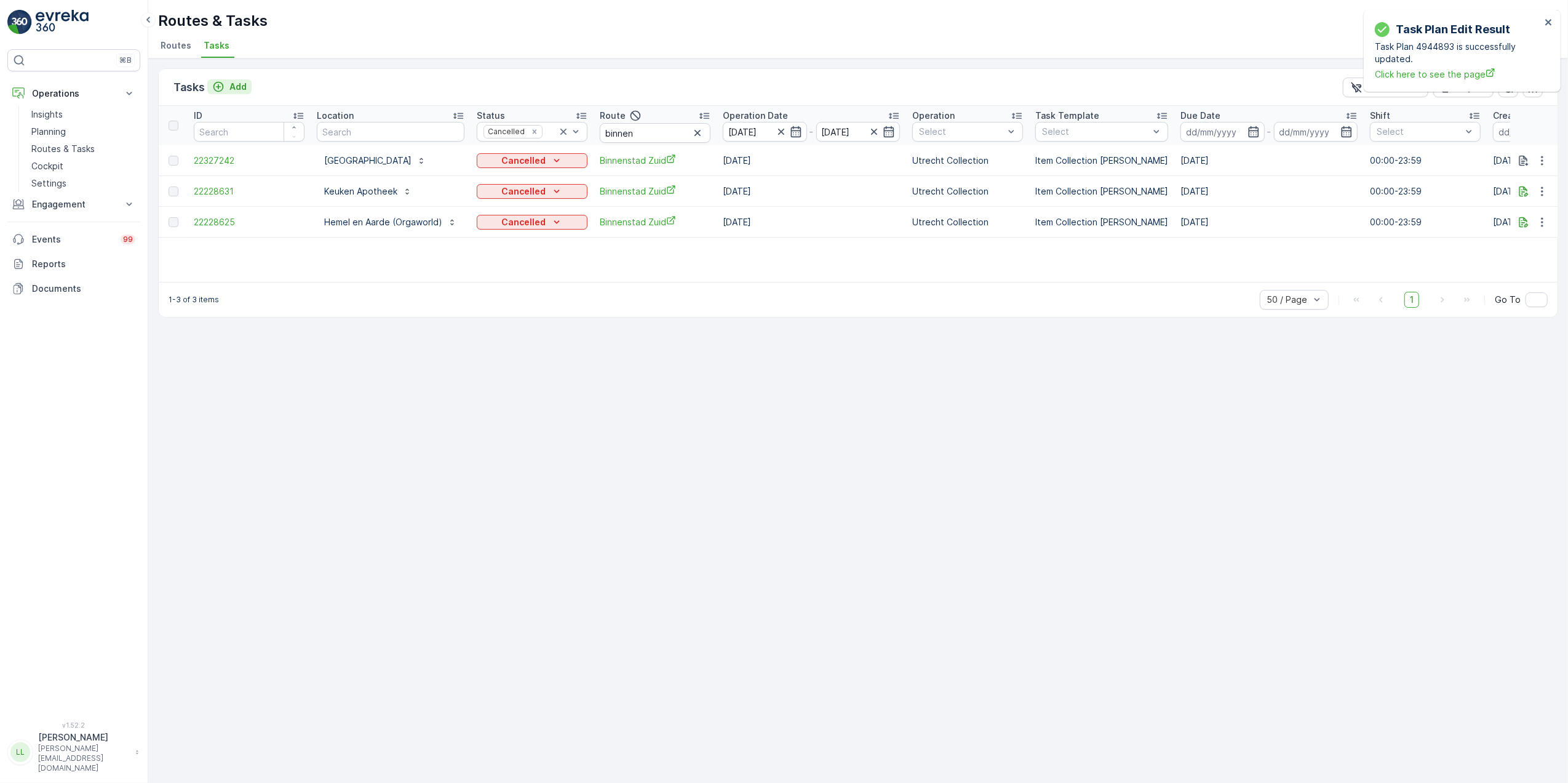
click at [232, 84] on p "Add" at bounding box center [238, 86] width 18 height 12
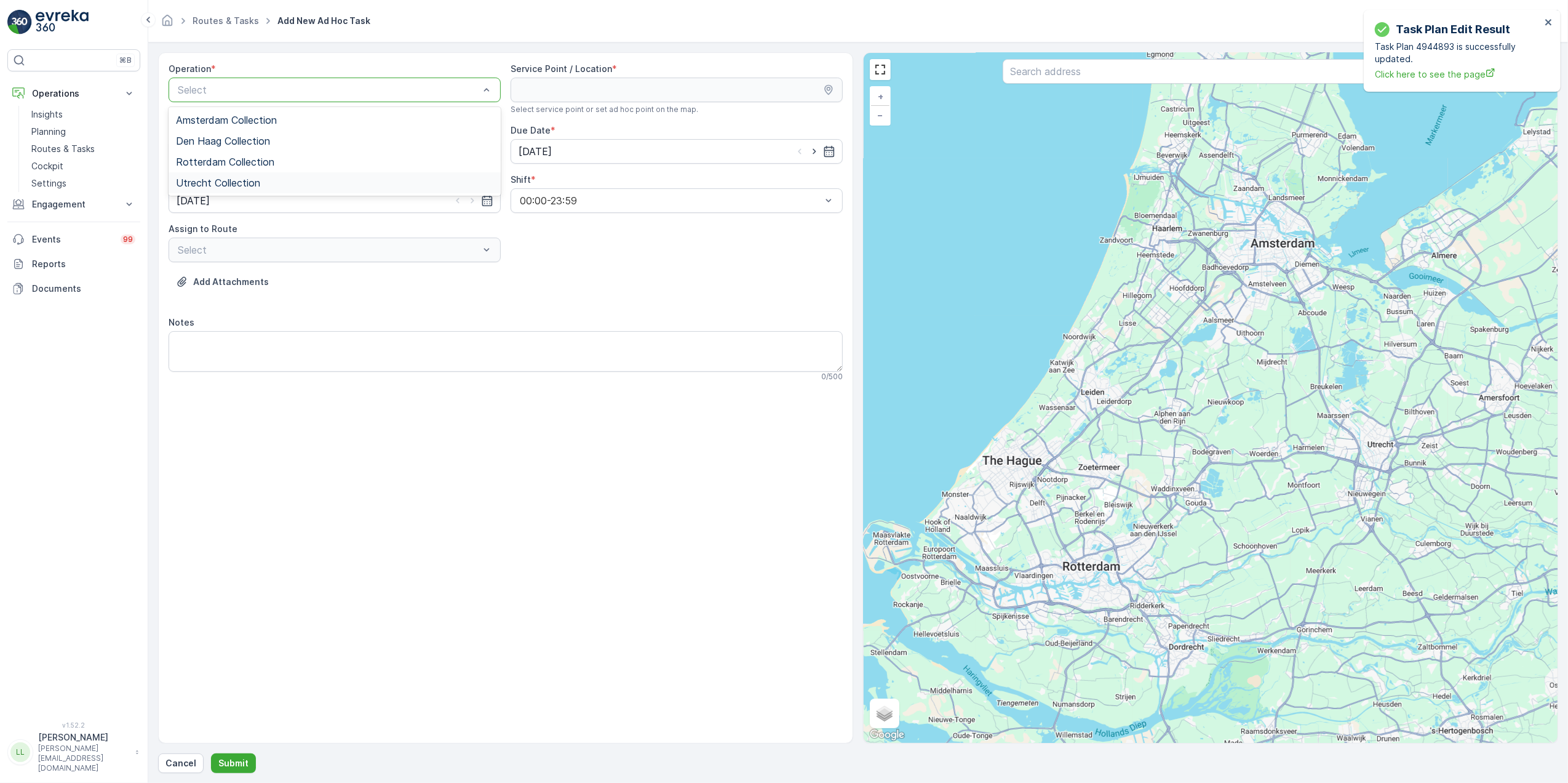
drag, startPoint x: 260, startPoint y: 185, endPoint x: 279, endPoint y: 179, distance: 19.9
click at [260, 183] on span "Utrecht Collection" at bounding box center [218, 182] width 84 height 11
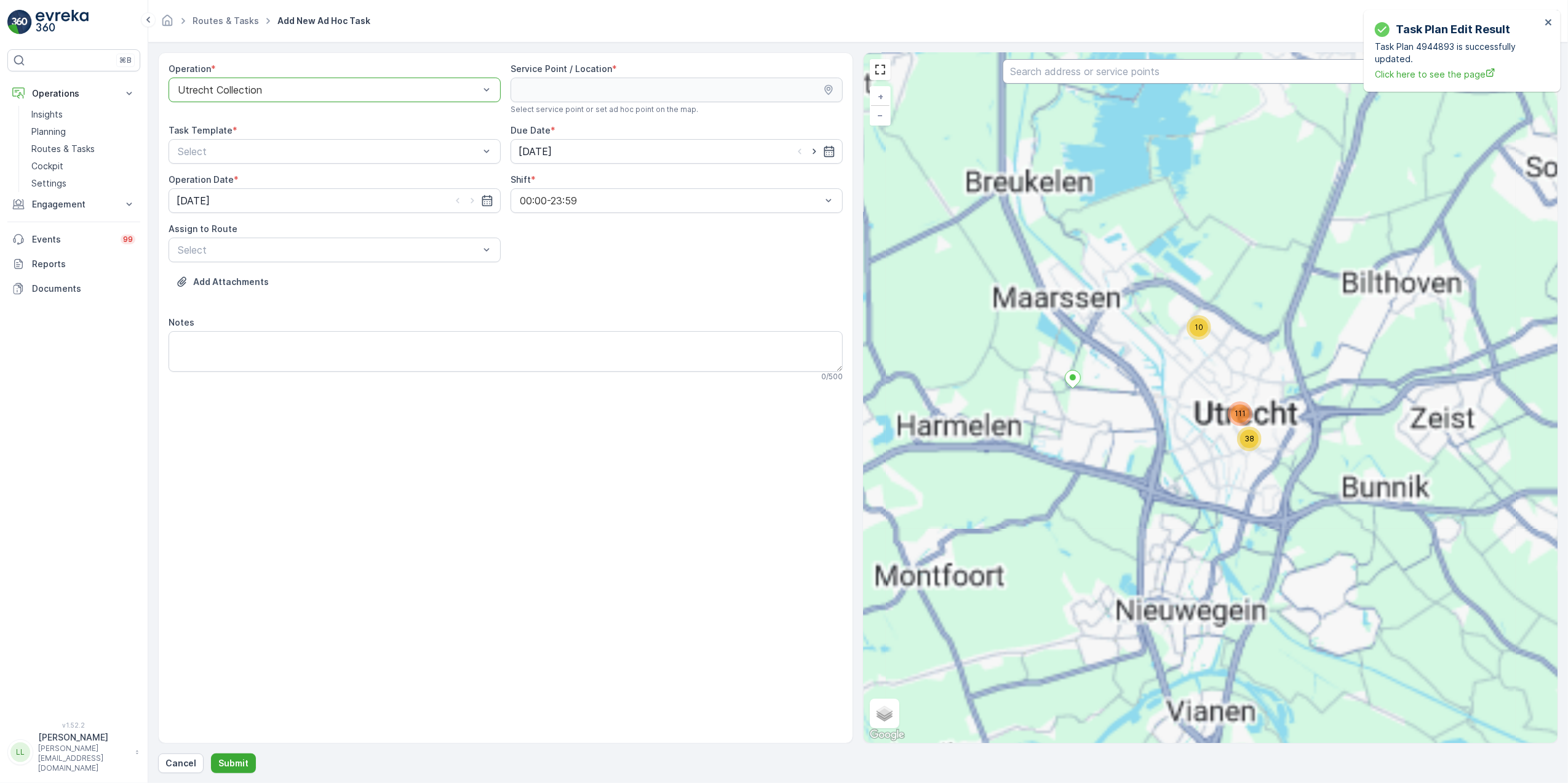
click at [1071, 77] on input "text" at bounding box center [1211, 72] width 417 height 25
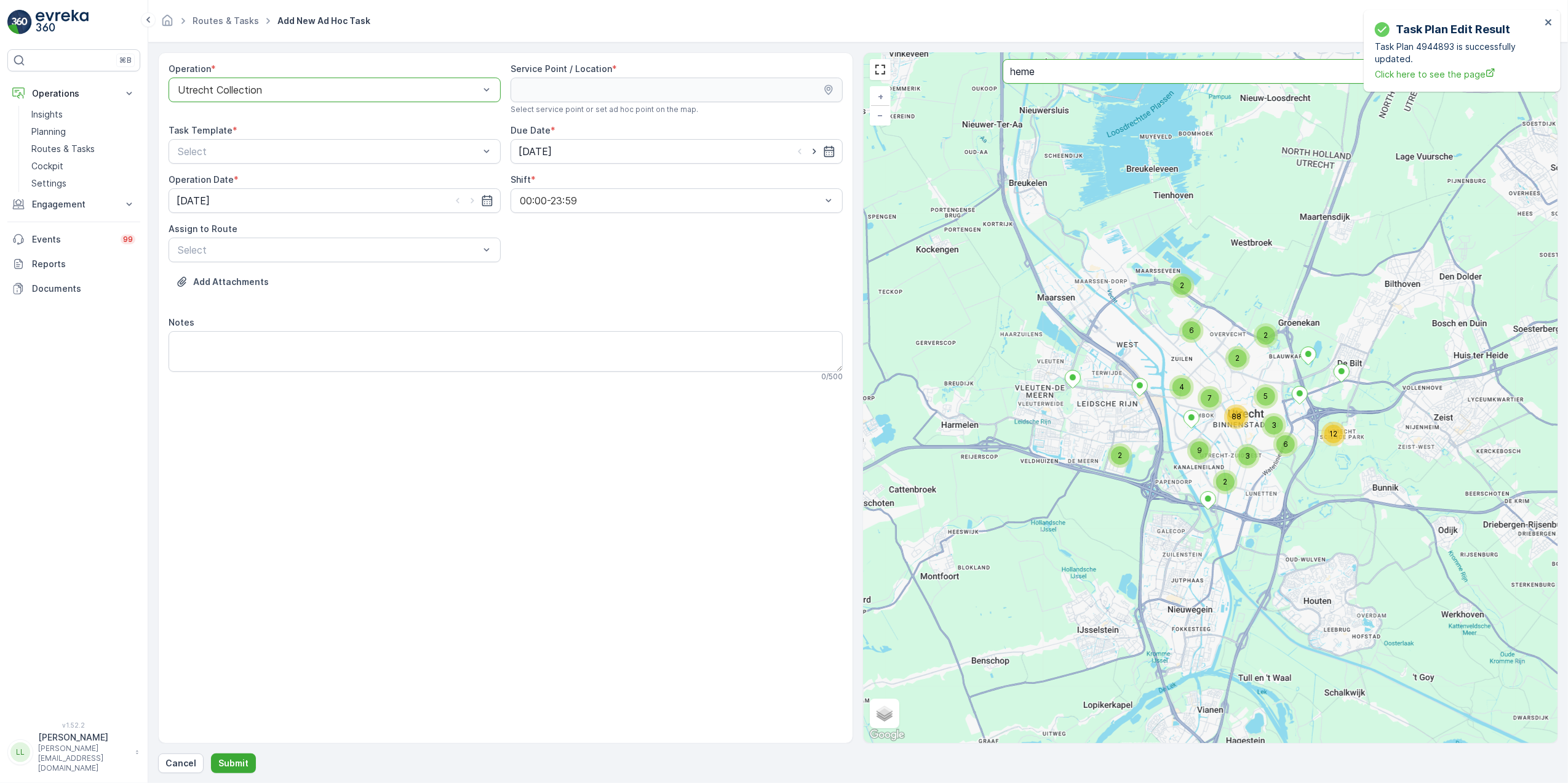
type input "heme"
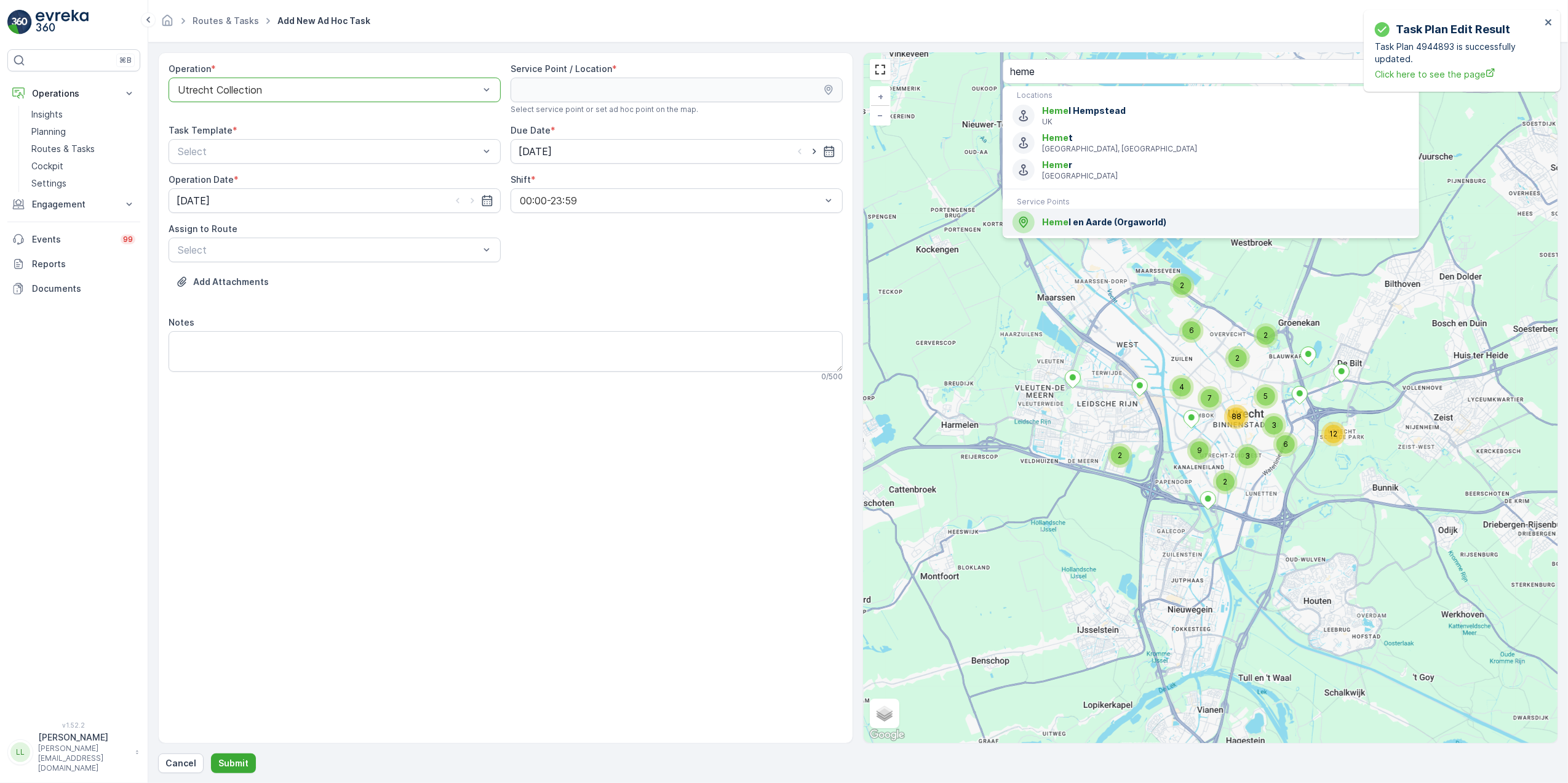
click at [1132, 229] on span "Heme l en Aarde (Orgaworld)" at bounding box center [1225, 222] width 367 height 12
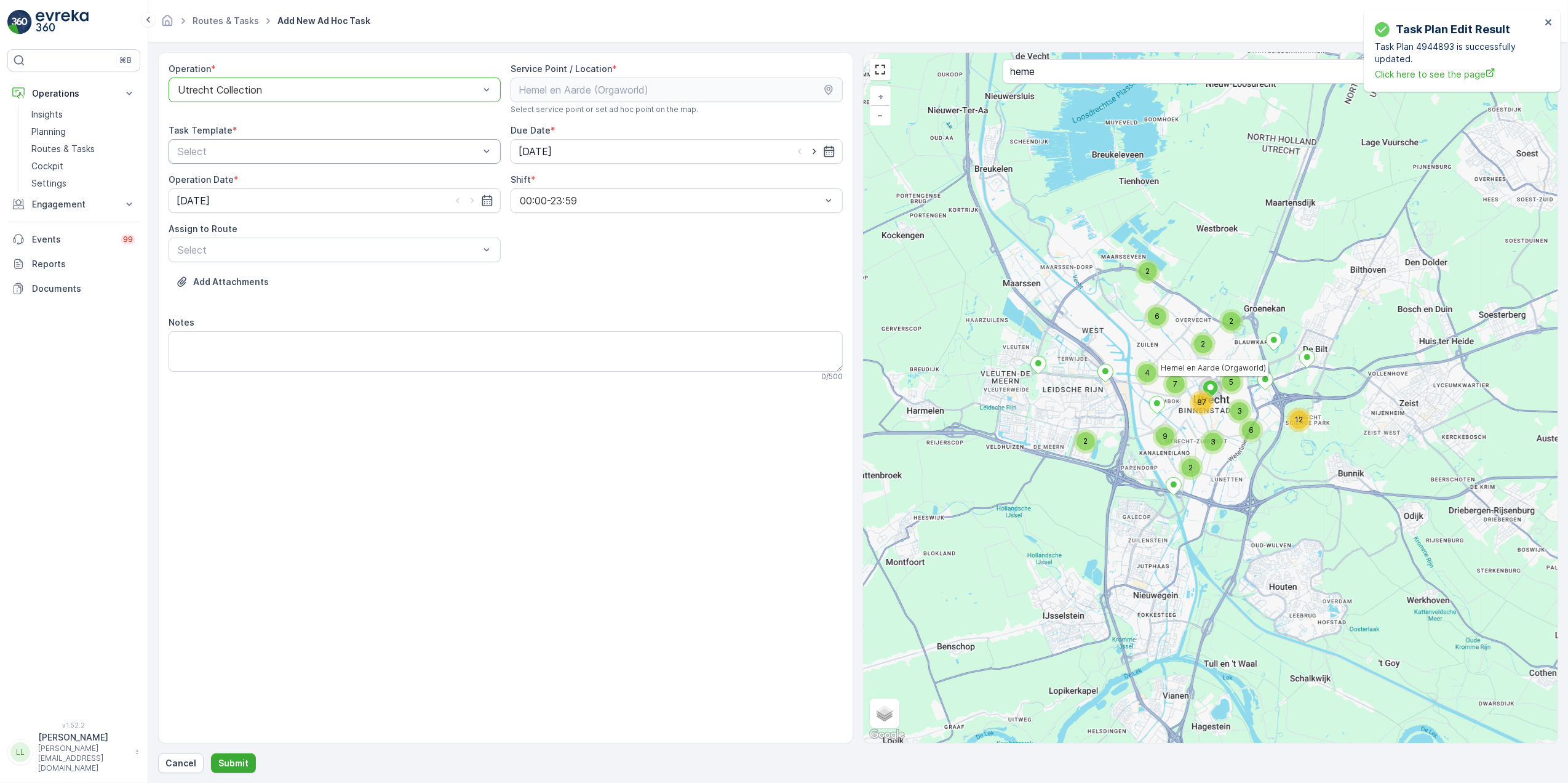
click at [380, 160] on div "Select" at bounding box center [335, 152] width 332 height 25
click at [284, 182] on span "Item Collection [PERSON_NAME]" at bounding box center [253, 181] width 155 height 11
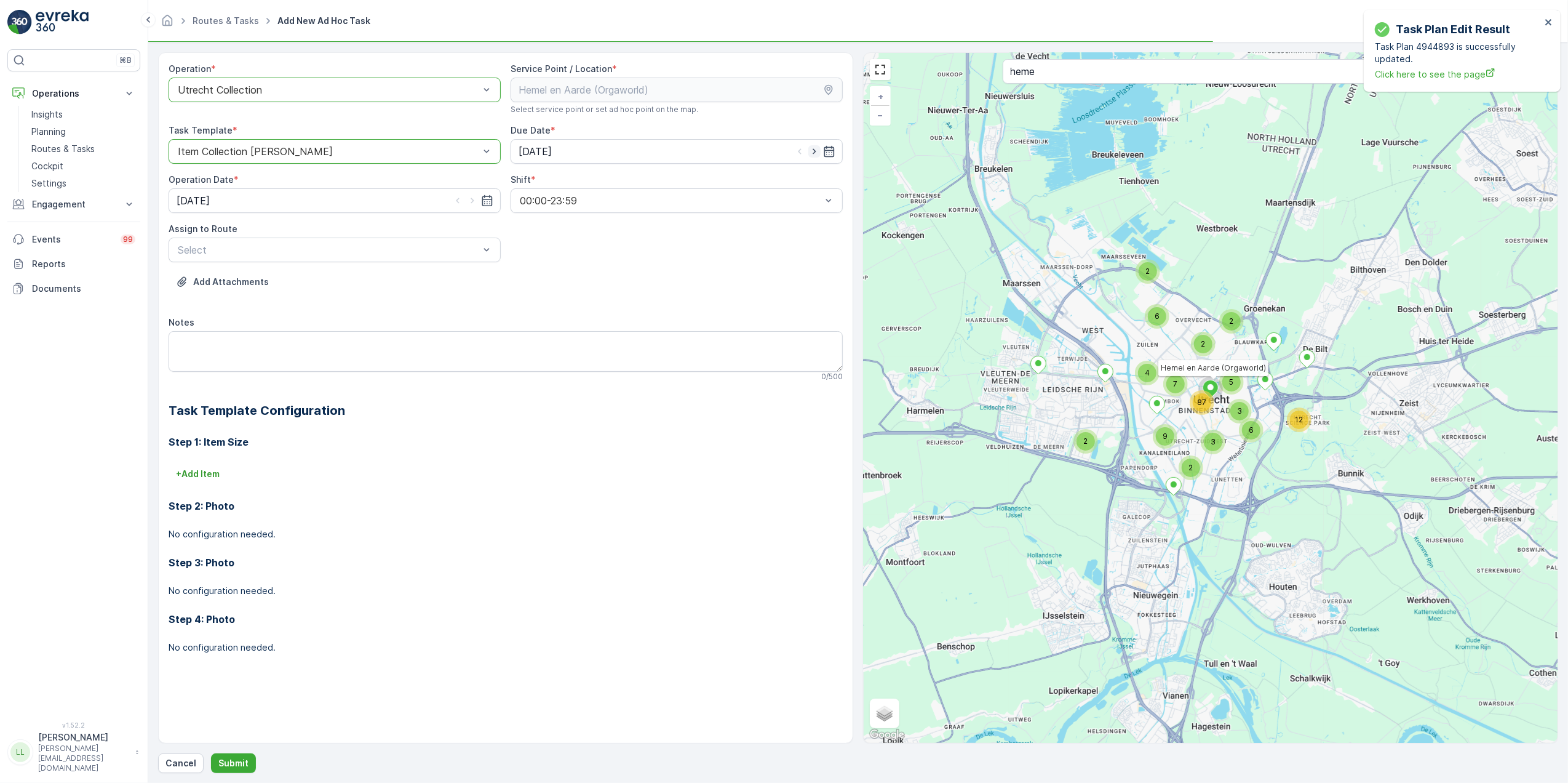
click at [815, 156] on icon "button" at bounding box center [814, 151] width 12 height 12
type input "[DATE]"
click at [473, 205] on icon "button" at bounding box center [472, 200] width 12 height 12
type input "[DATE]"
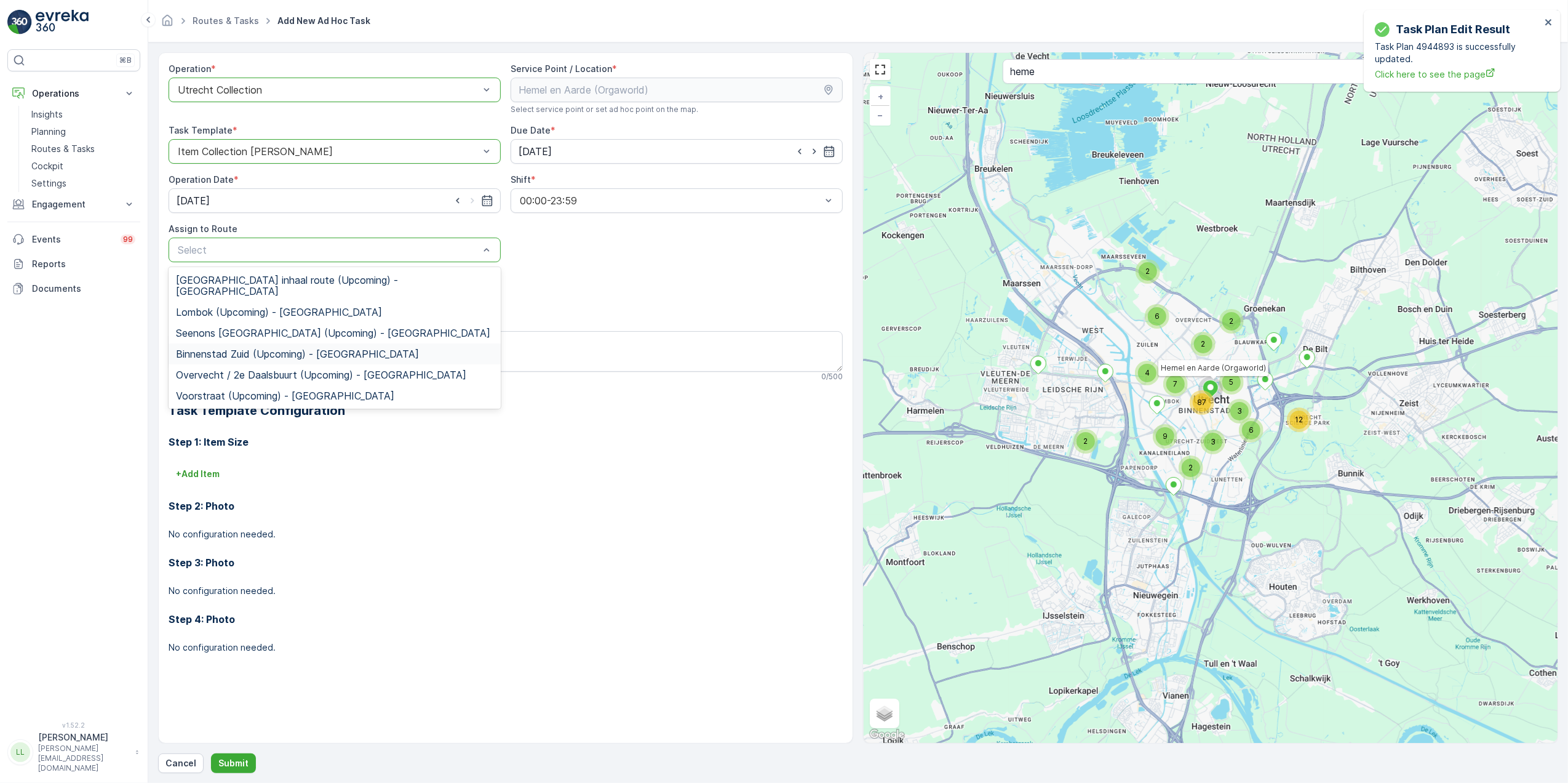
click at [252, 344] on div "Binnenstad Zuid (Upcoming) - Utrecht" at bounding box center [335, 354] width 332 height 21
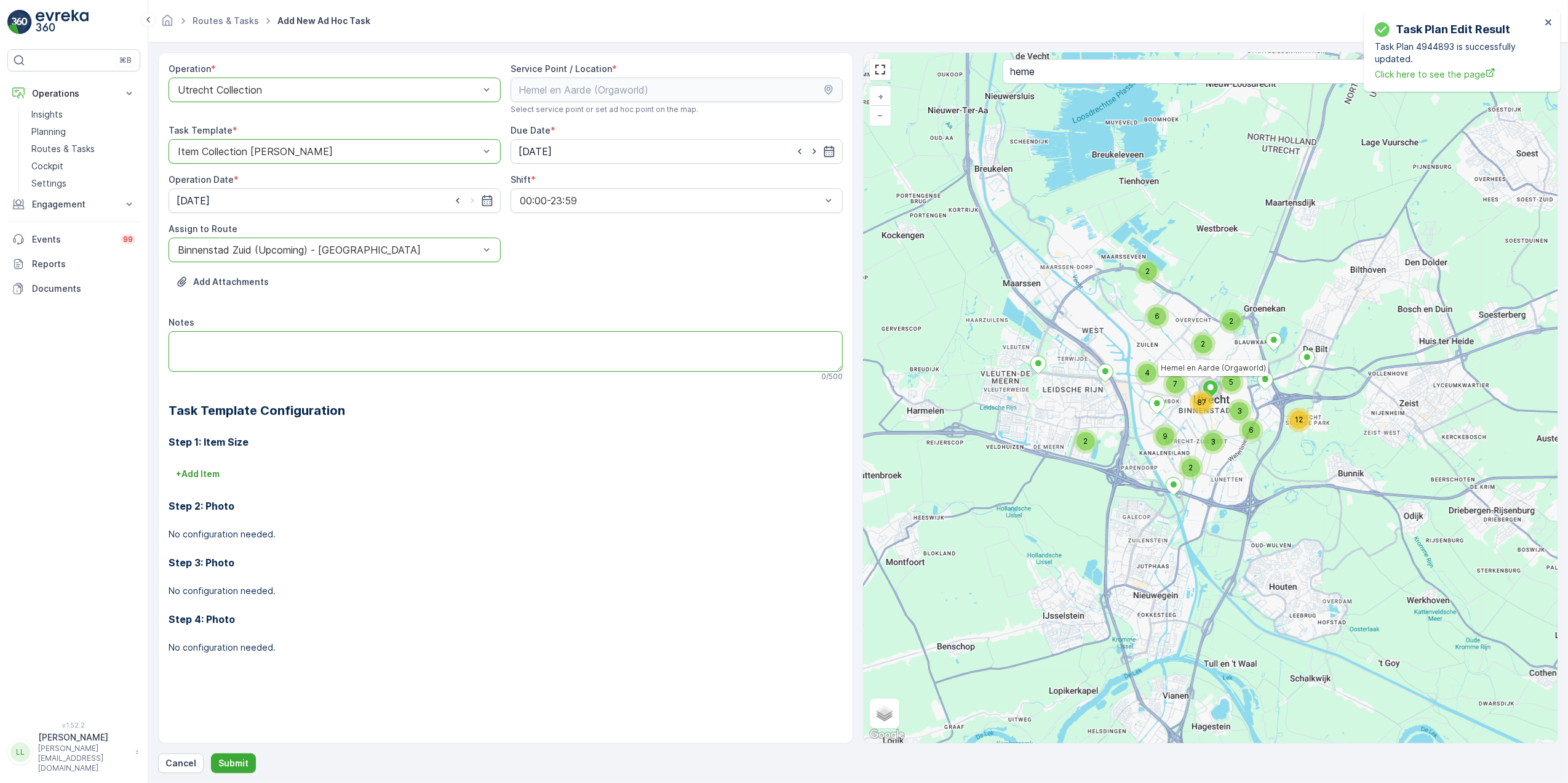
click at [250, 336] on textarea "Notes" at bounding box center [505, 351] width 675 height 40
type textarea "120L swill"
click at [237, 767] on p "Submit" at bounding box center [233, 762] width 30 height 12
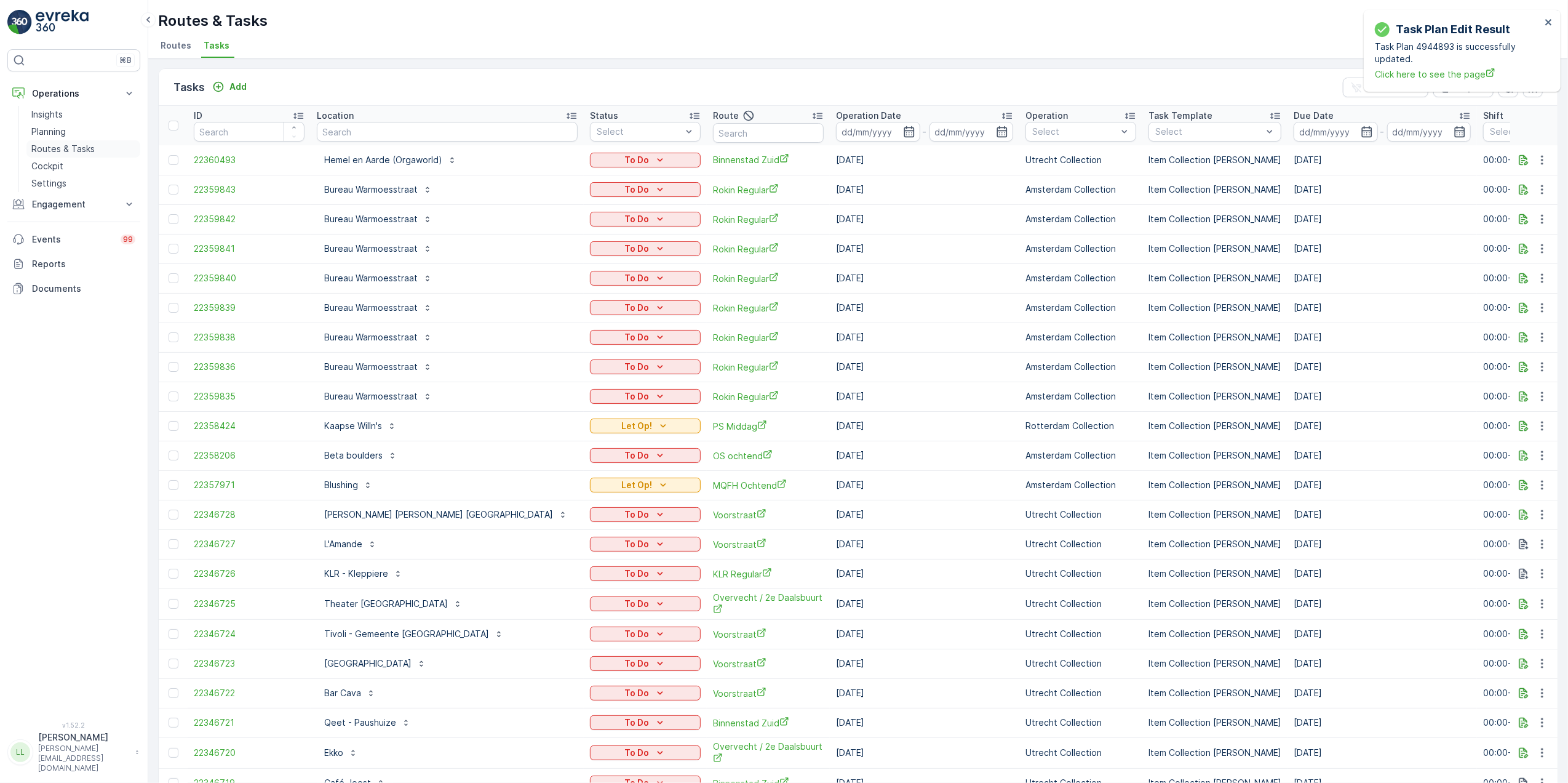
click at [70, 149] on p "Routes & Tasks" at bounding box center [63, 149] width 64 height 12
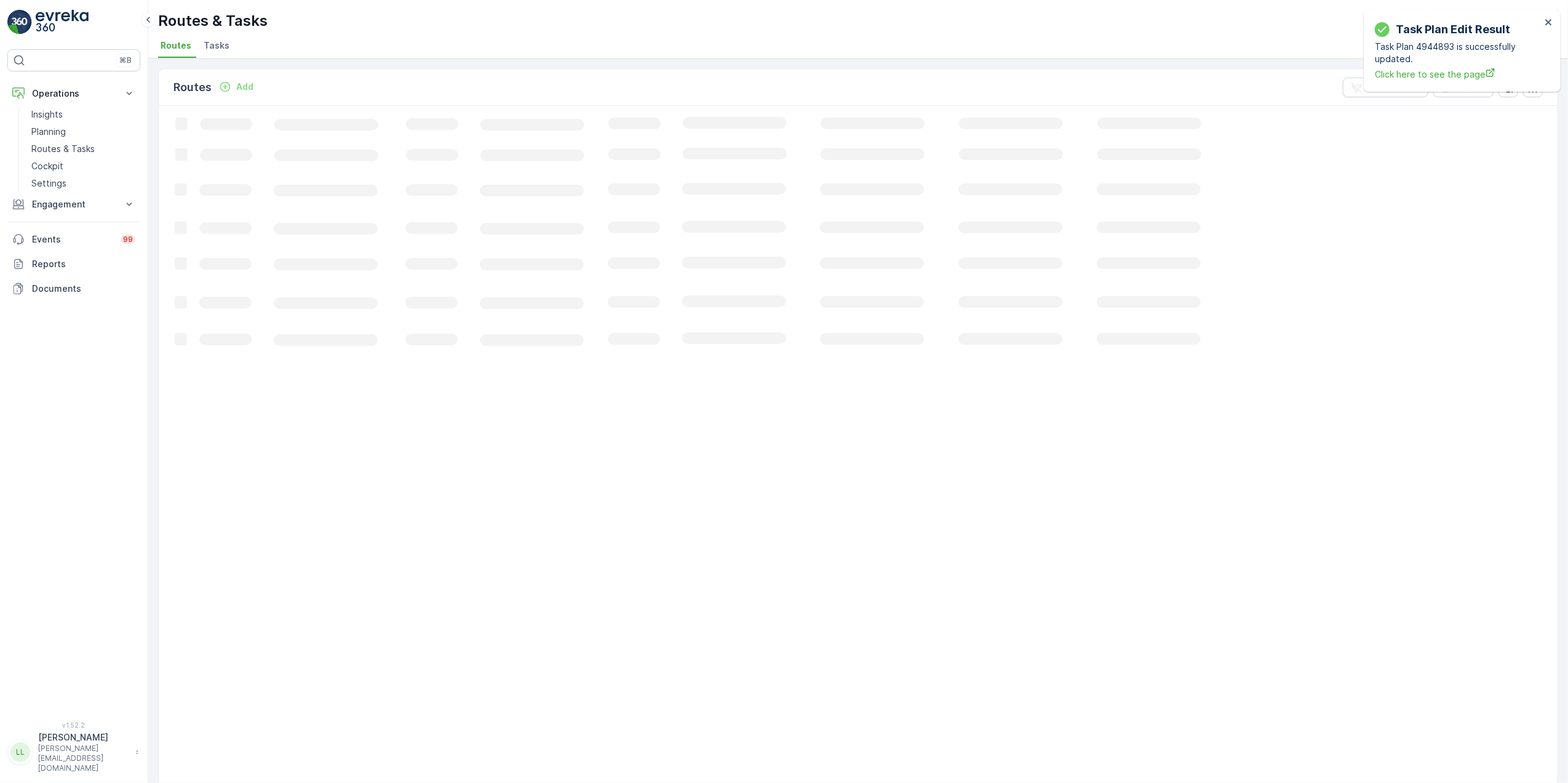
drag, startPoint x: 218, startPoint y: 47, endPoint x: 344, endPoint y: 44, distance: 126.0
click at [218, 45] on span "Tasks" at bounding box center [216, 45] width 26 height 12
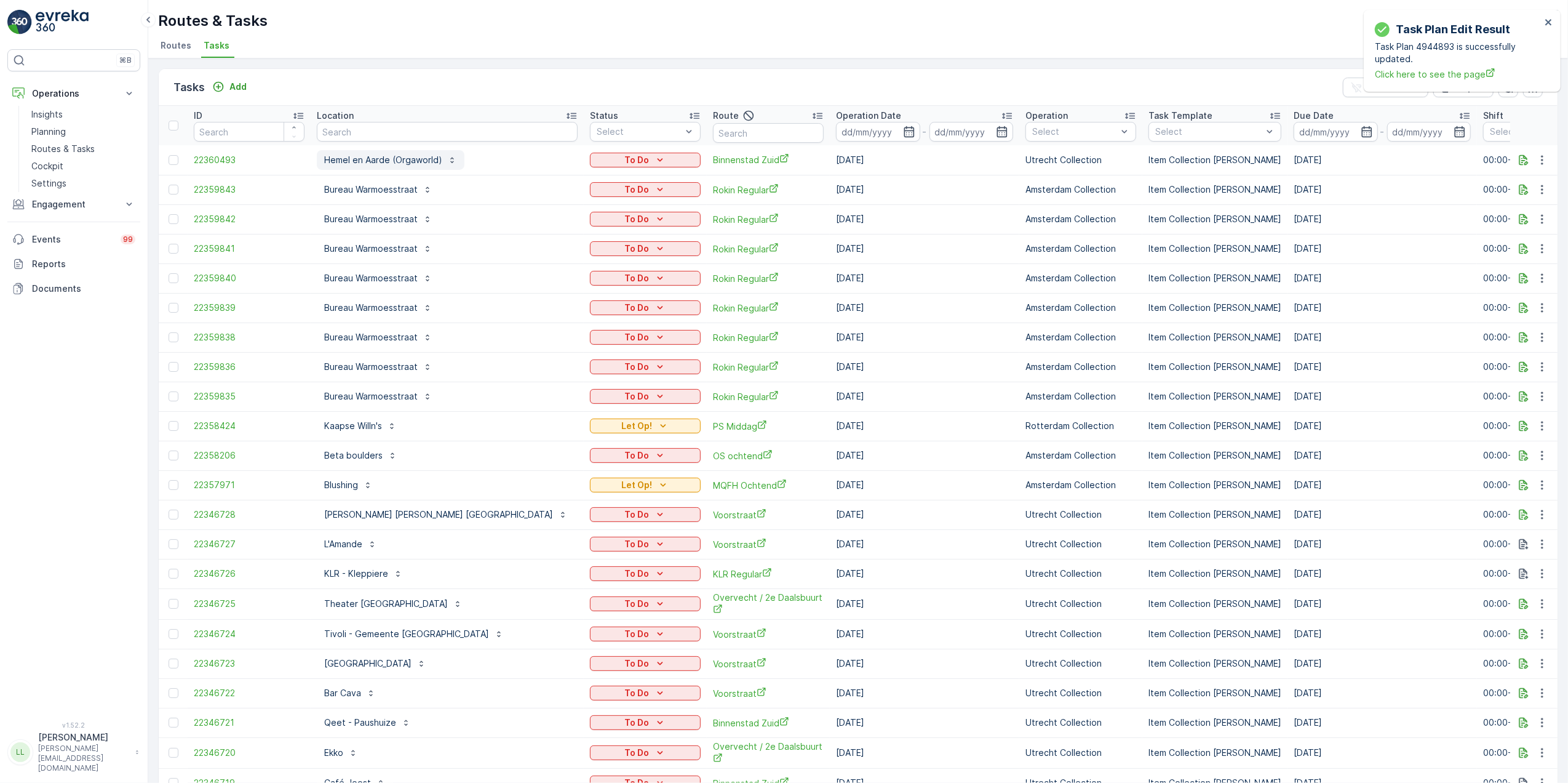
click at [391, 166] on button "Hemel en Aarde (Orgaworld)" at bounding box center [391, 160] width 148 height 20
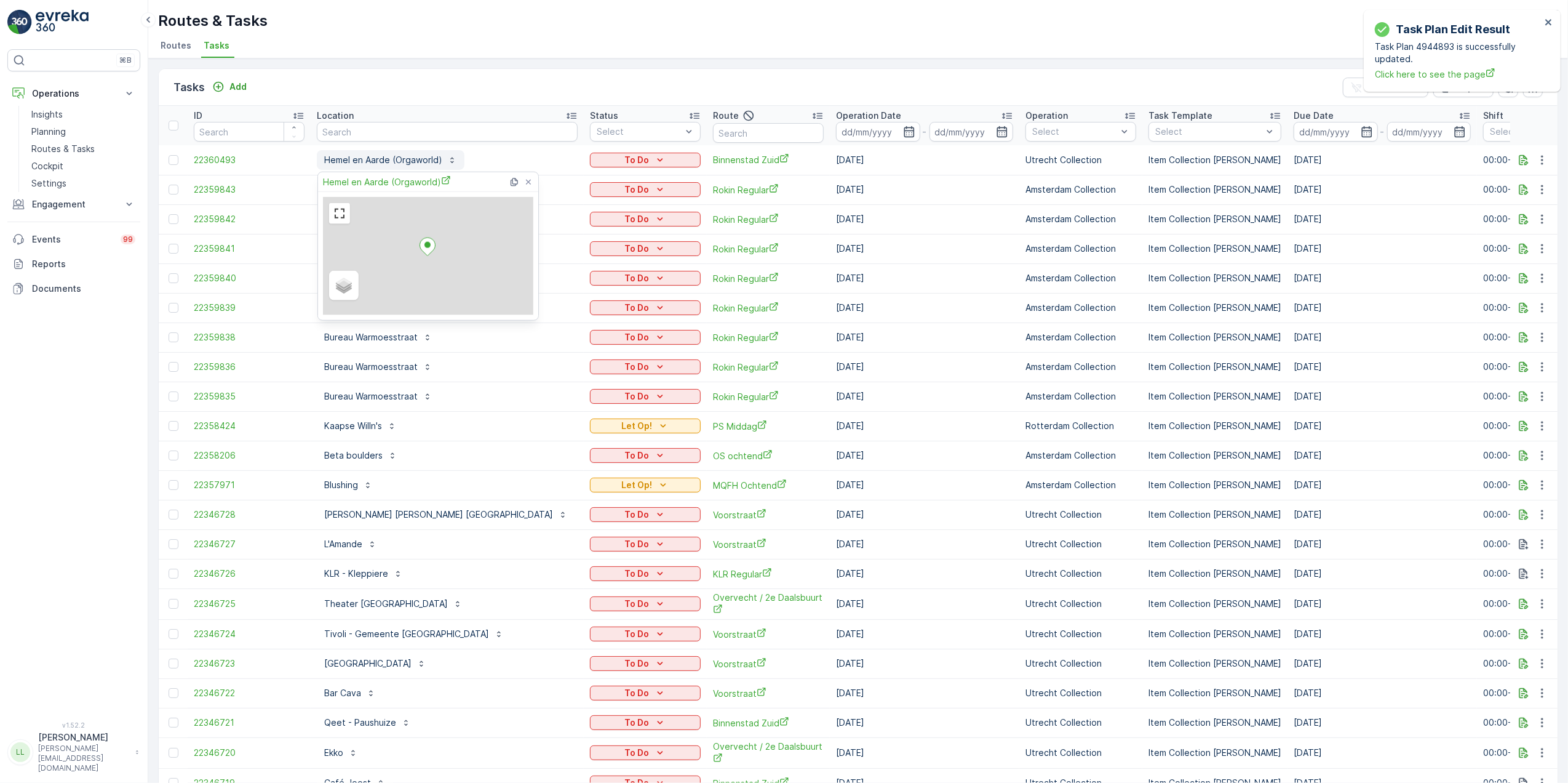
drag, startPoint x: 372, startPoint y: 177, endPoint x: 368, endPoint y: 153, distance: 24.3
click at [372, 177] on span "Hemel en Aarde (Orgaworld)" at bounding box center [387, 182] width 128 height 13
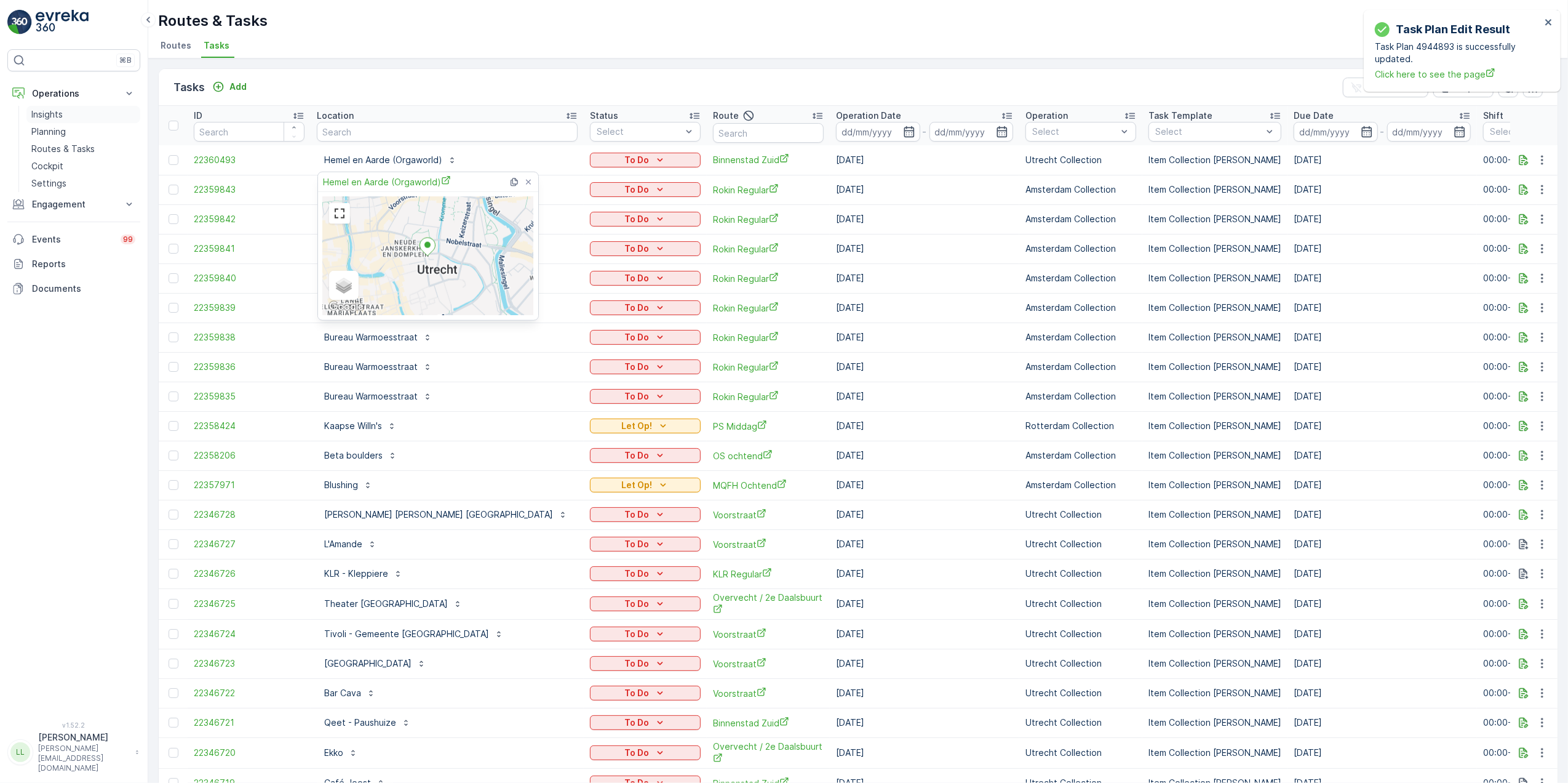
click at [56, 124] on link "Planning" at bounding box center [83, 132] width 114 height 18
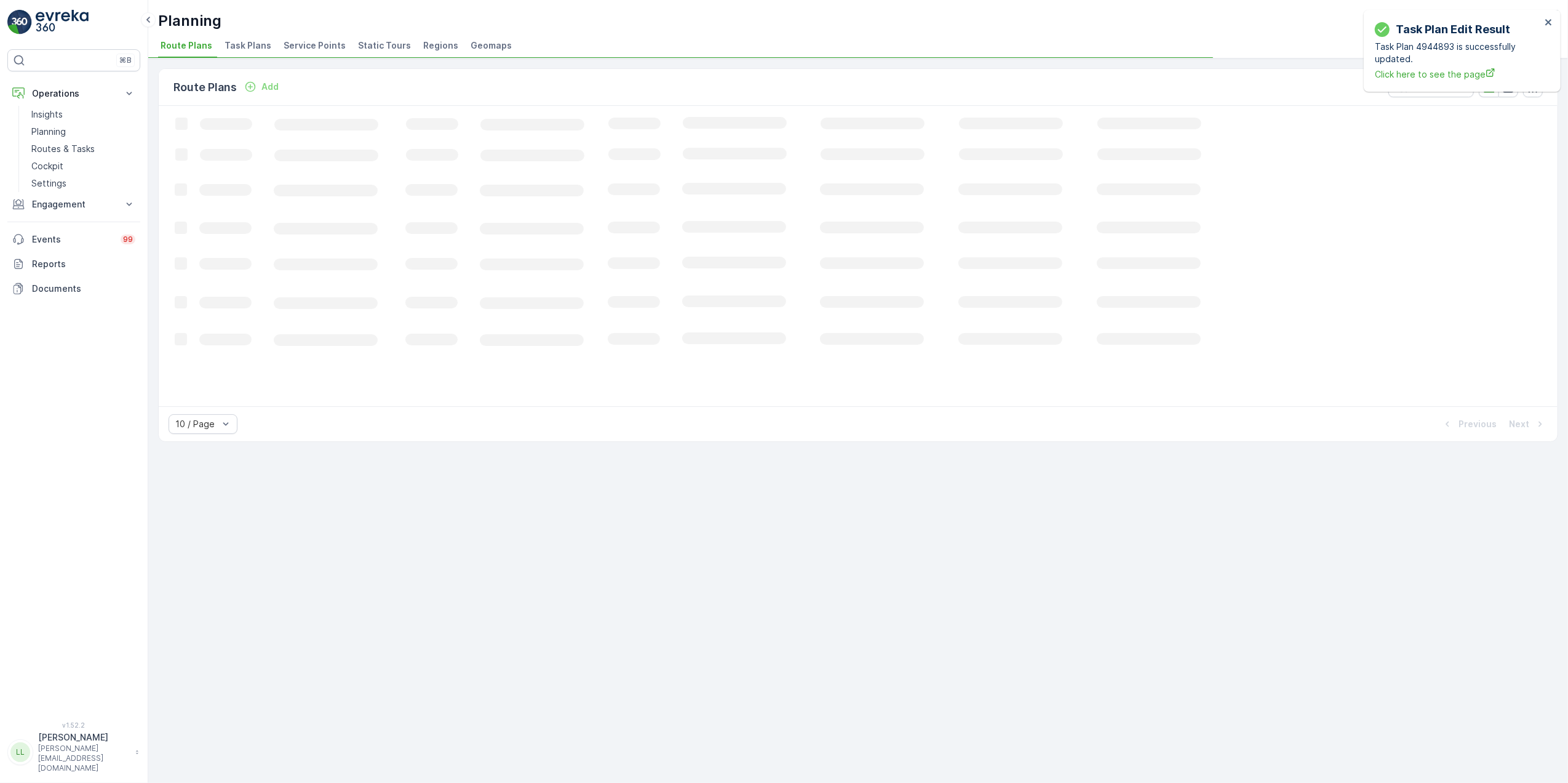
click at [225, 43] on span "Task Plans" at bounding box center [248, 45] width 47 height 12
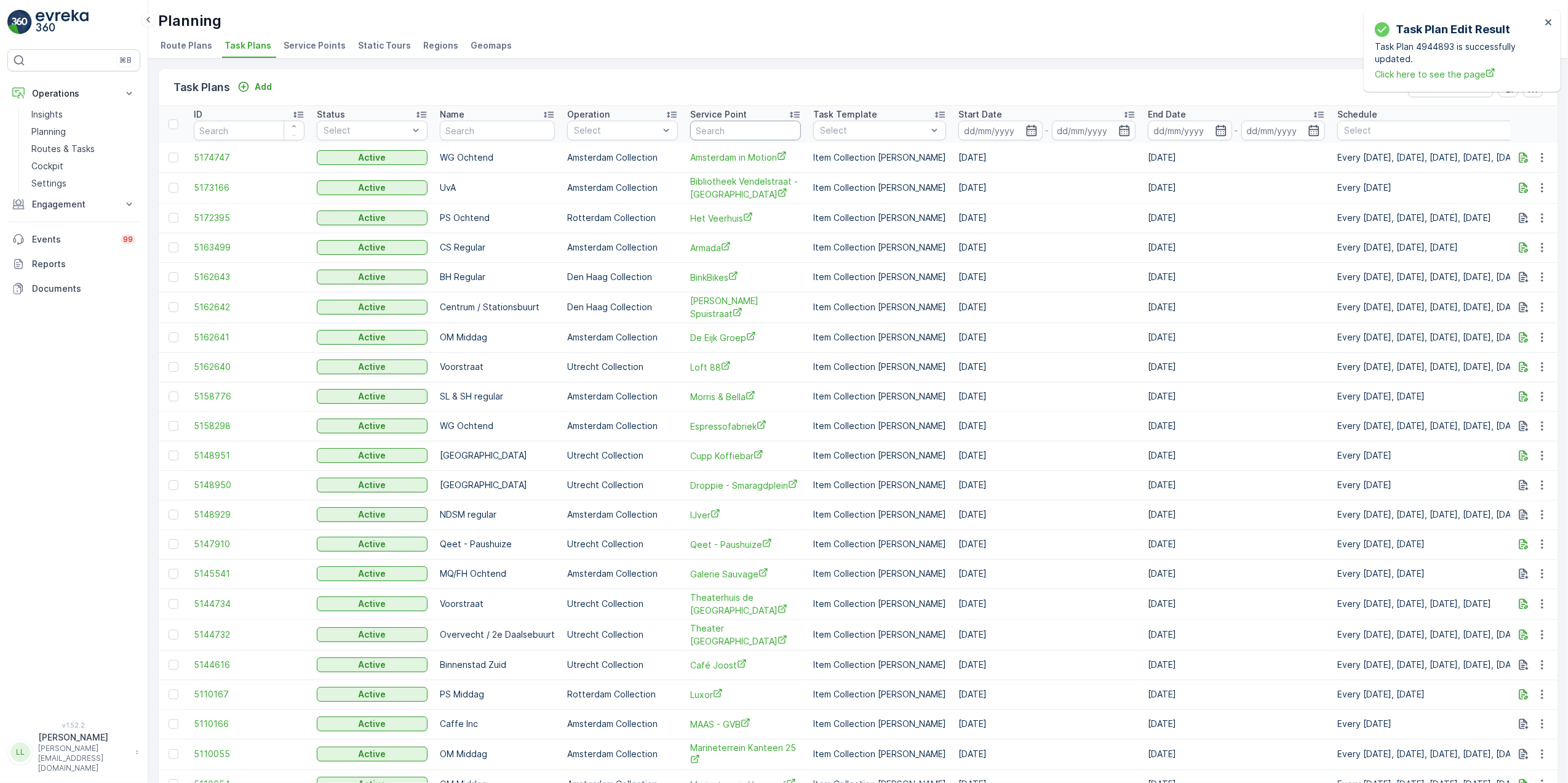
click at [713, 132] on input "text" at bounding box center [746, 130] width 111 height 20
type input "hemel"
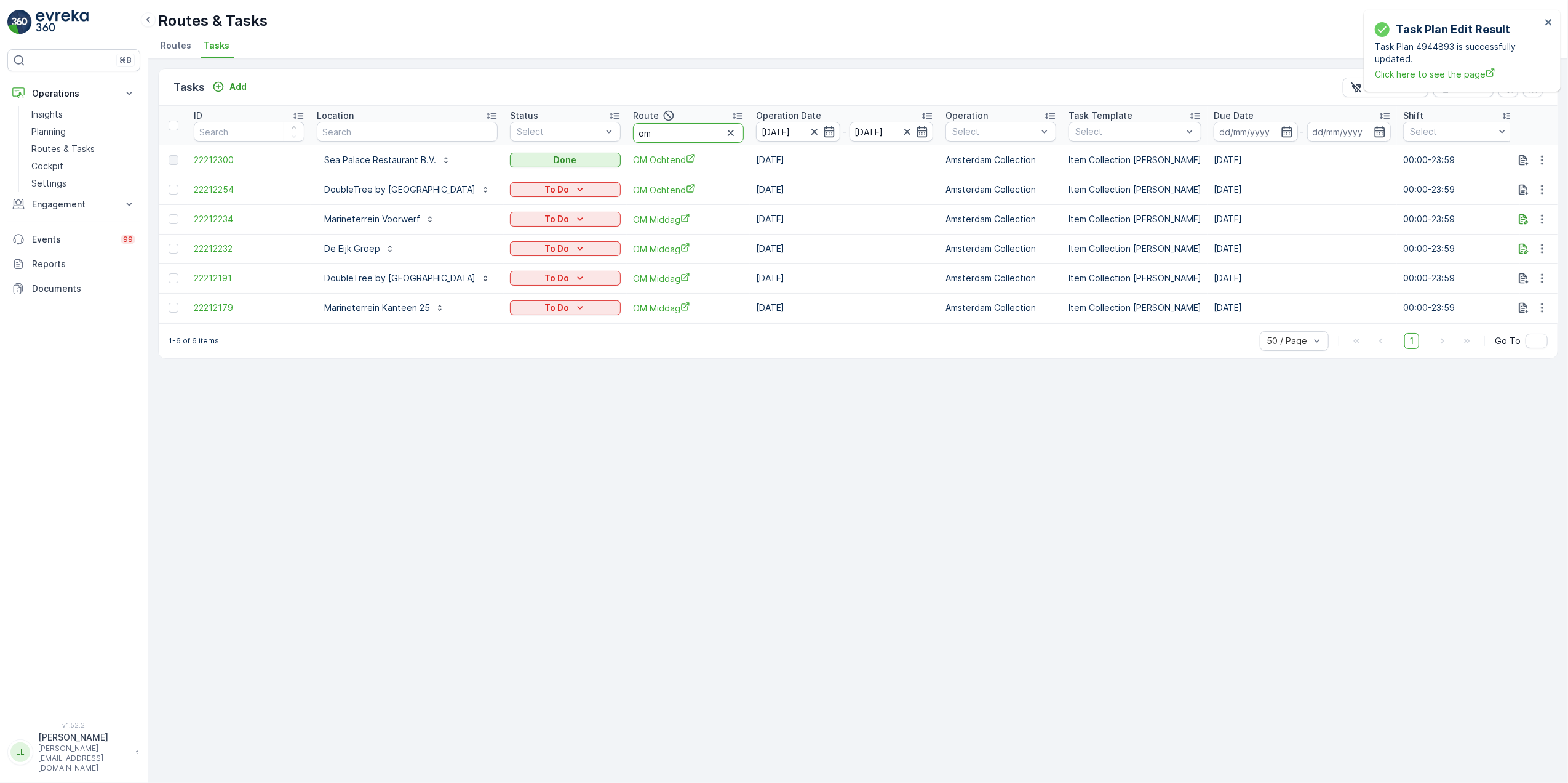
click at [688, 143] on tr "ID Location Status Select Route om Operation Date 12.10.2025 - 12.10.2025 Opera…" at bounding box center [1142, 125] width 1968 height 40
type input "binn"
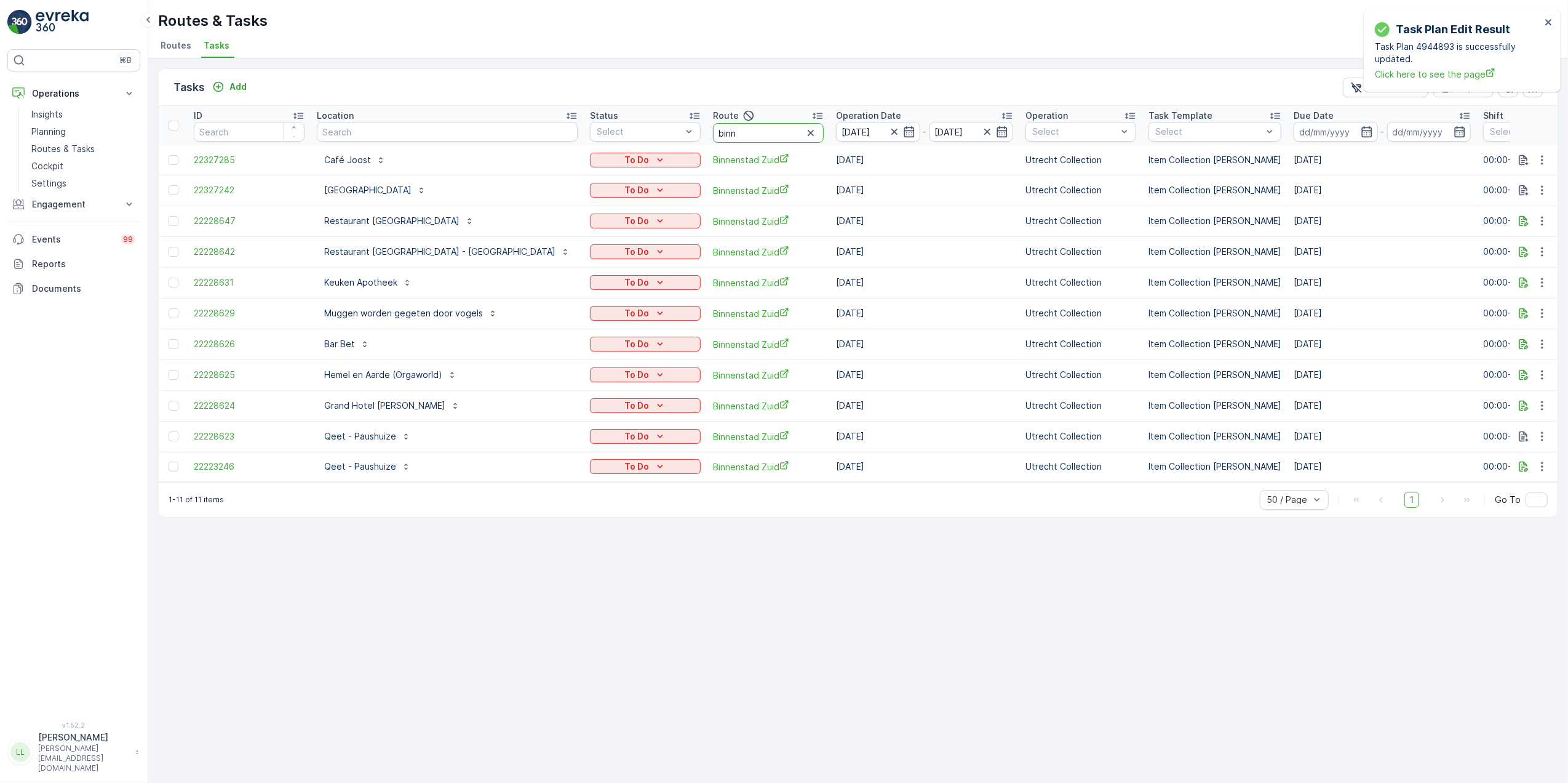
drag, startPoint x: 675, startPoint y: 136, endPoint x: 633, endPoint y: 136, distance: 42.0
click at [633, 136] on tr "ID Location Status Select Route binn Operation Date 12.10.2025 - 12.10.2025 Ope…" at bounding box center [1183, 125] width 2048 height 40
type input "over"
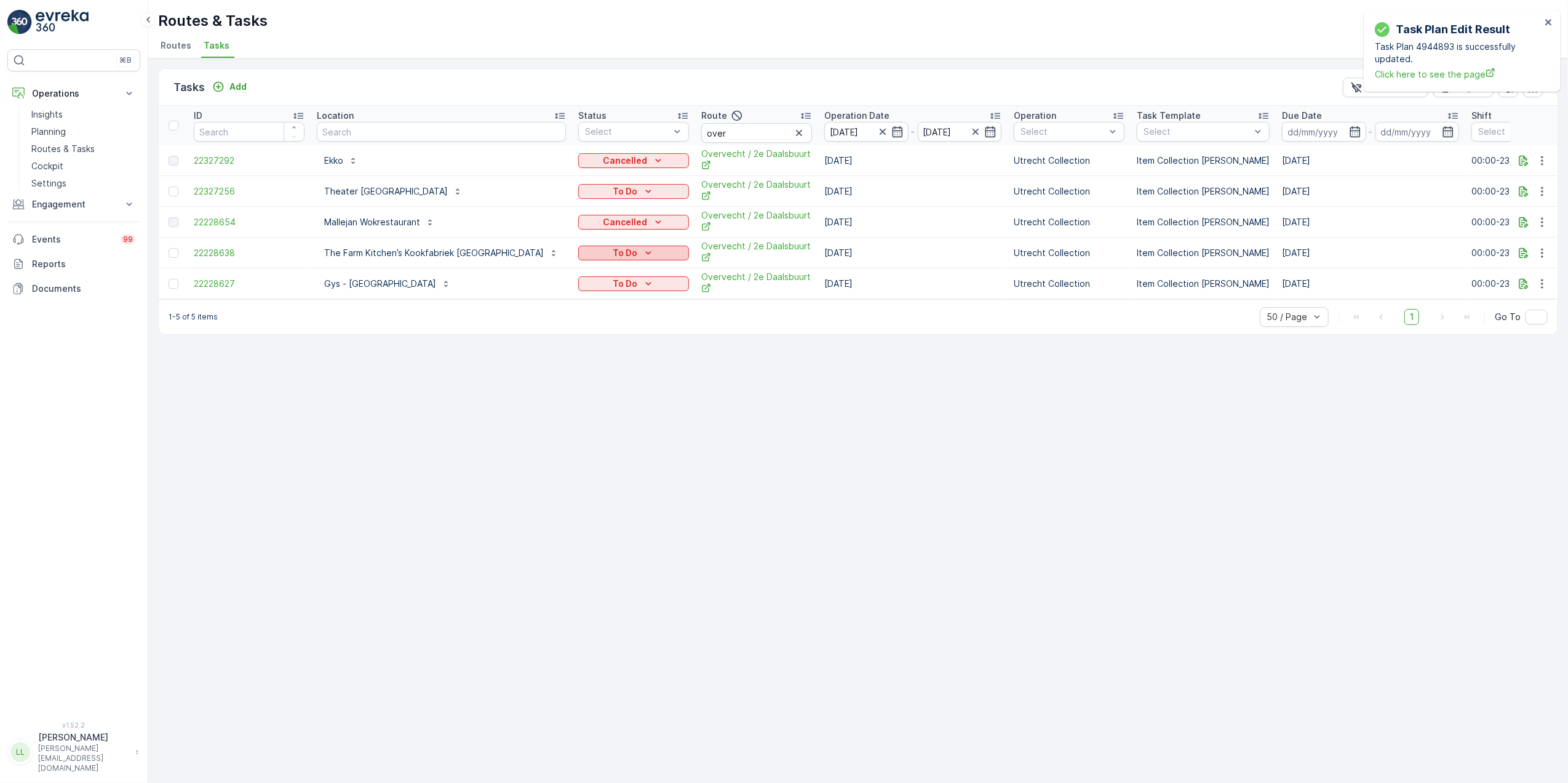
click at [598, 251] on div "To Do" at bounding box center [633, 253] width 101 height 12
click at [557, 318] on span "Cancelled" at bounding box center [549, 324] width 41 height 12
click at [598, 286] on div "To Do" at bounding box center [633, 283] width 101 height 12
click at [554, 355] on span "Cancelled" at bounding box center [549, 355] width 41 height 12
click at [642, 193] on icon "To Do" at bounding box center [648, 191] width 12 height 12
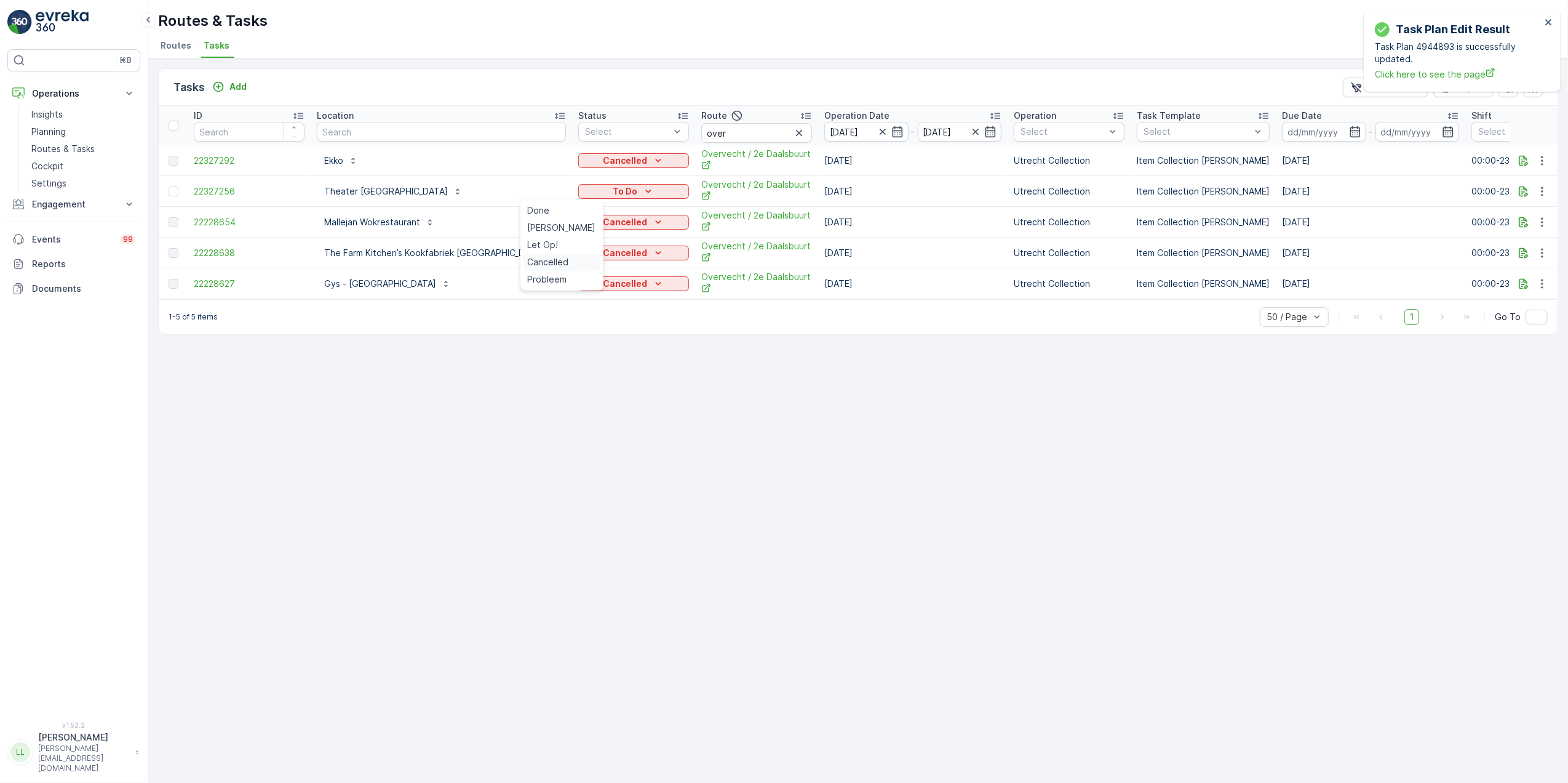
click at [548, 257] on span "Cancelled" at bounding box center [549, 261] width 41 height 12
drag, startPoint x: 675, startPoint y: 143, endPoint x: 638, endPoint y: 136, distance: 37.7
click at [695, 136] on th "Route over" at bounding box center [757, 125] width 123 height 40
type input "bi"
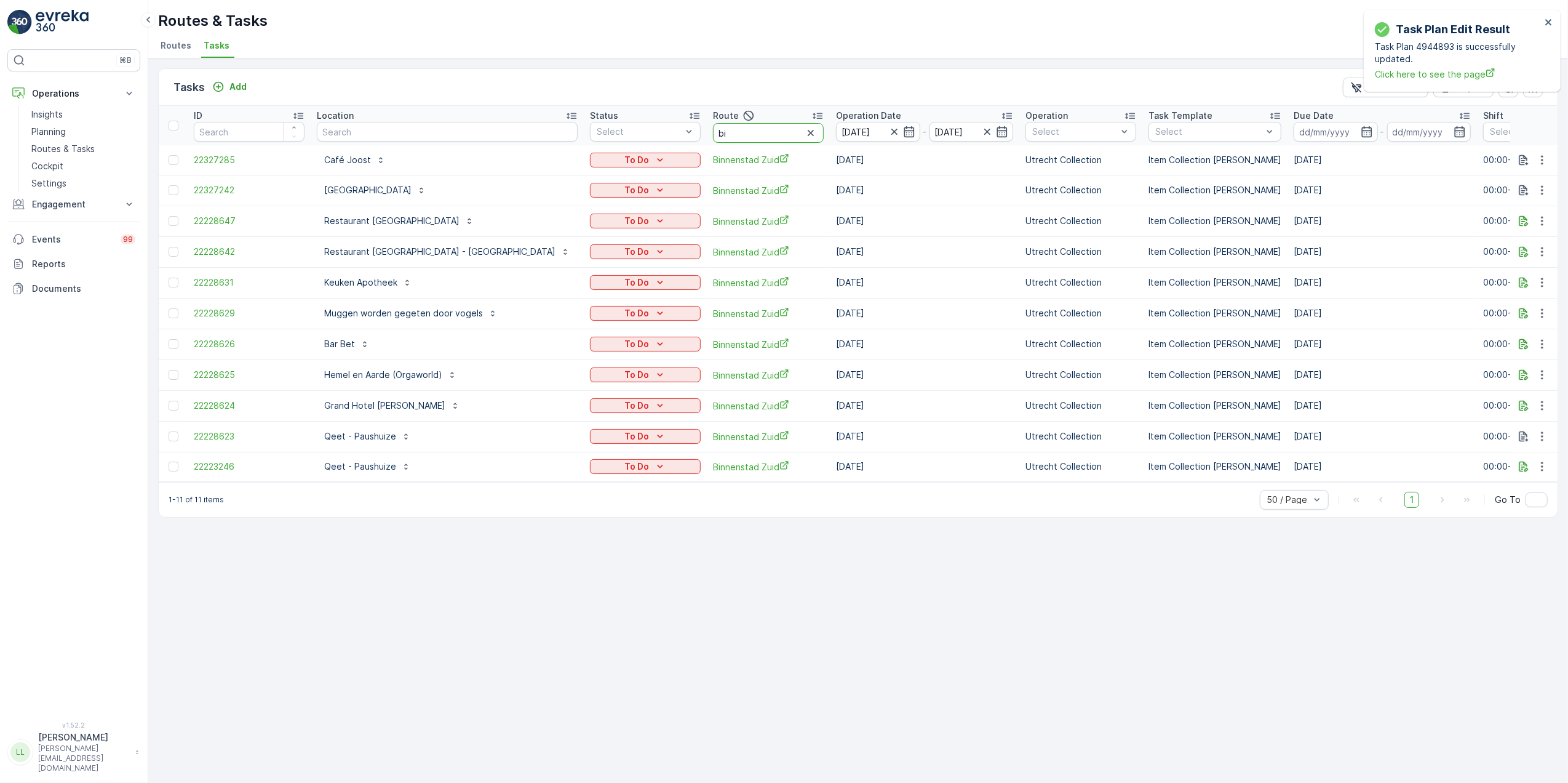
click at [713, 133] on input "bi" at bounding box center [768, 133] width 111 height 20
click at [1553, 21] on icon "close" at bounding box center [1549, 22] width 9 height 10
click at [606, 188] on div "To Do" at bounding box center [645, 190] width 101 height 12
click at [557, 257] on span "Cancelled" at bounding box center [547, 261] width 41 height 12
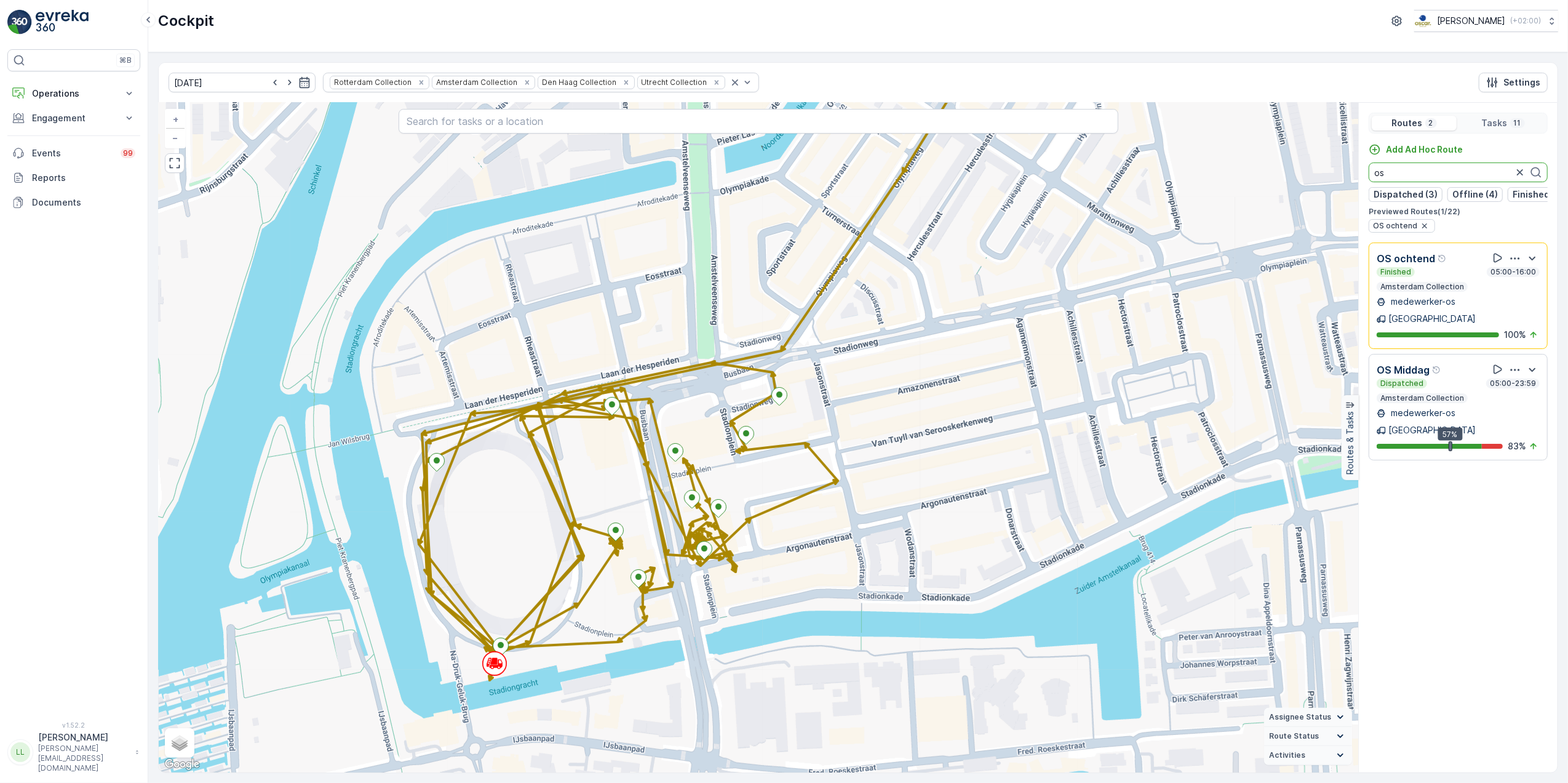
drag, startPoint x: 1424, startPoint y: 174, endPoint x: 1348, endPoint y: 170, distance: 76.1
click at [1348, 170] on div "+ − Satellite Roadmap Terrain Hybrid Leaflet Keyboard shortcuts Map Data Map da…" at bounding box center [858, 437] width 1399 height 669
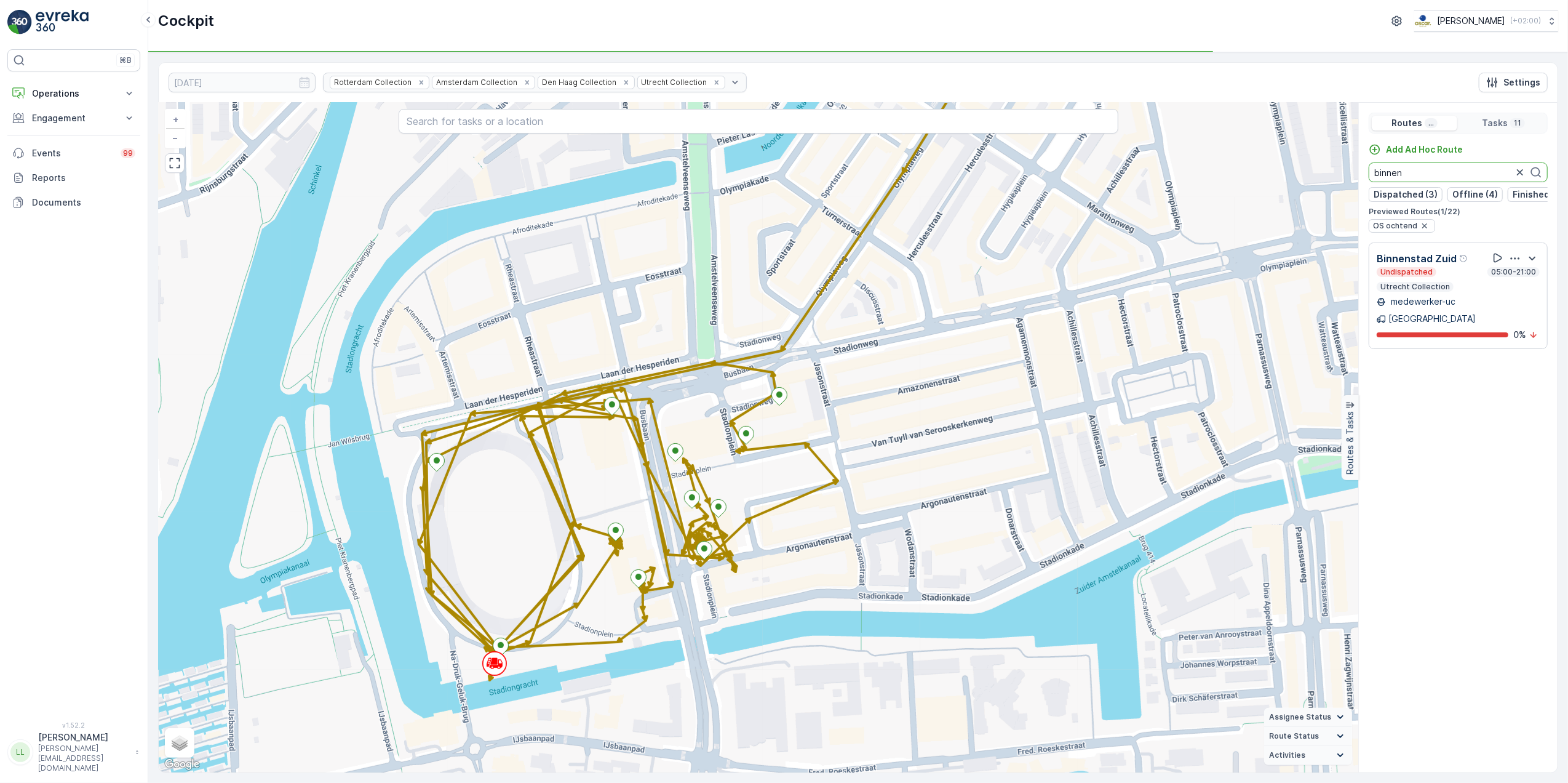
type input "binnen"
click at [1425, 292] on p "Utrecht Collection" at bounding box center [1415, 286] width 72 height 10
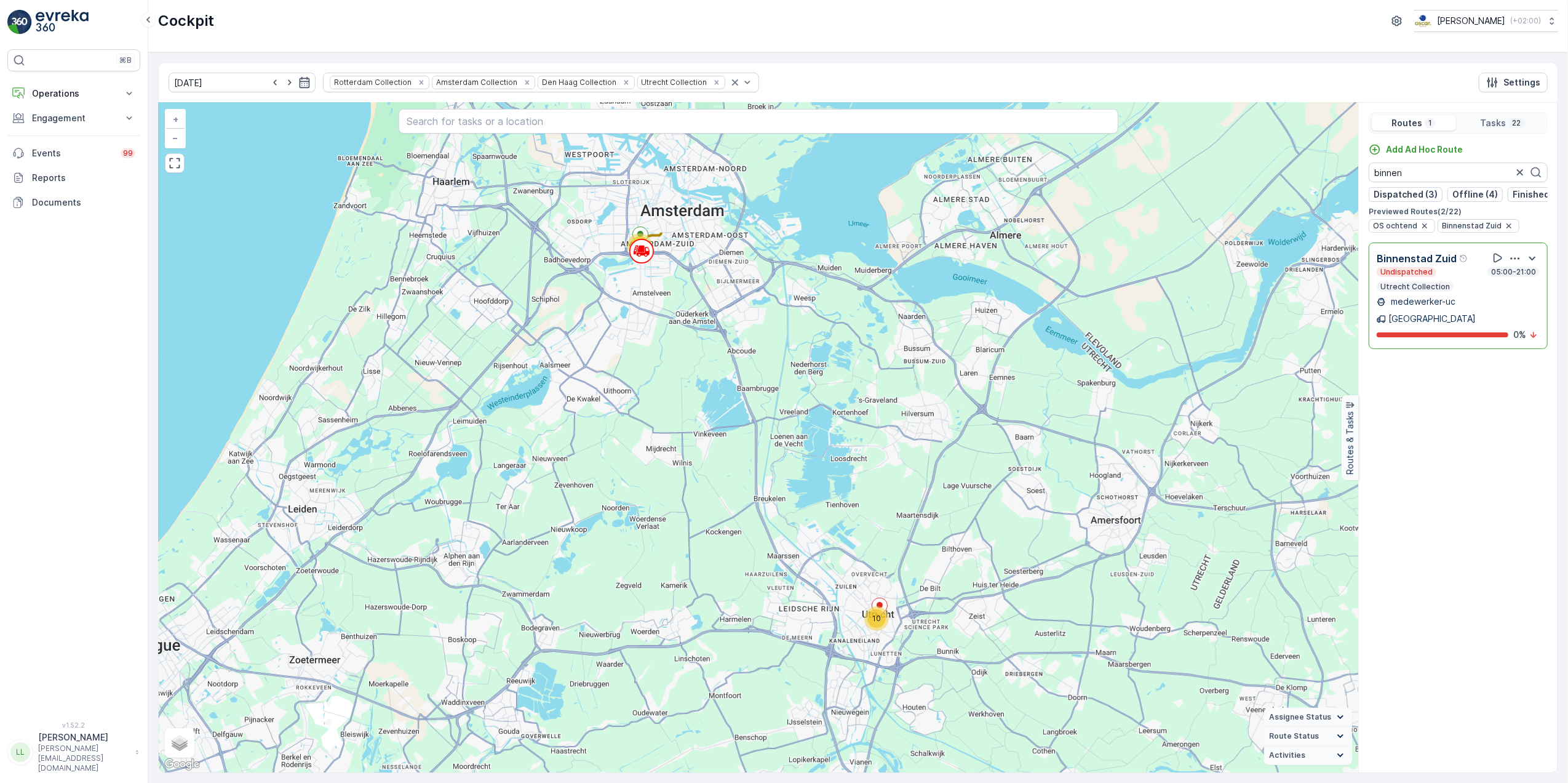
click at [1427, 292] on p "Utrecht Collection" at bounding box center [1415, 286] width 72 height 10
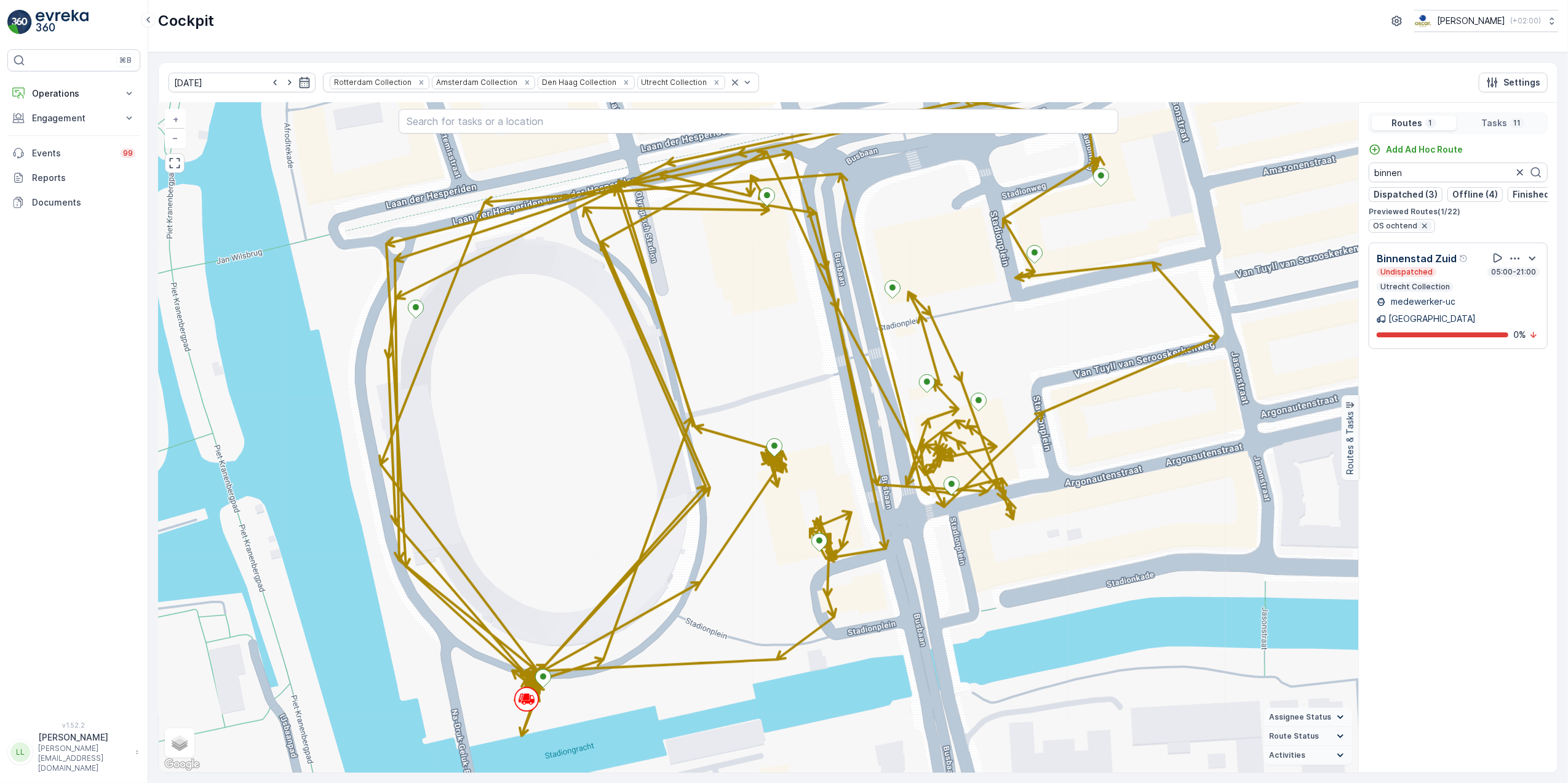
click at [1425, 231] on icon "button" at bounding box center [1424, 226] width 10 height 10
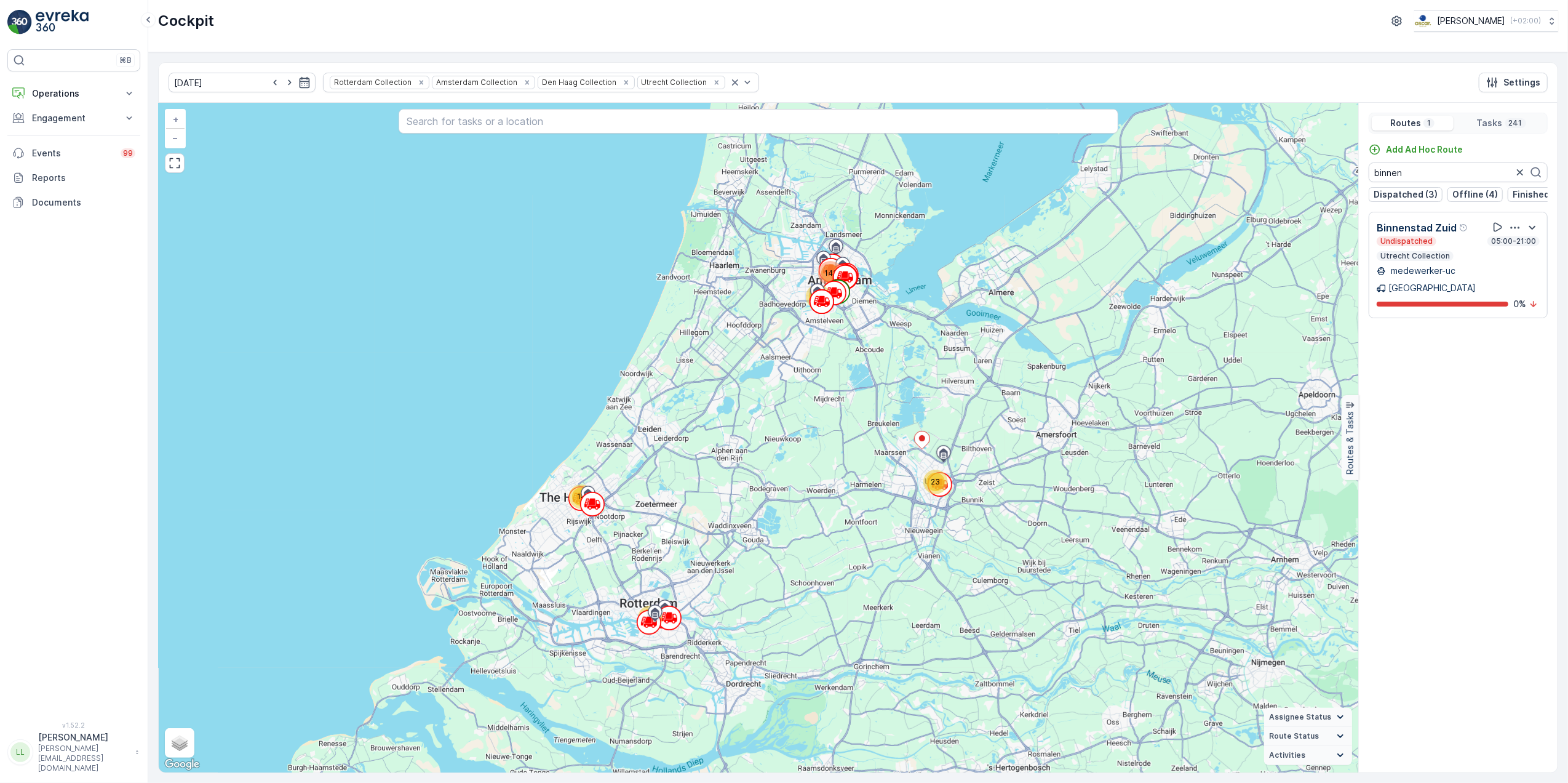
click at [1426, 261] on p "Utrecht Collection" at bounding box center [1415, 256] width 72 height 10
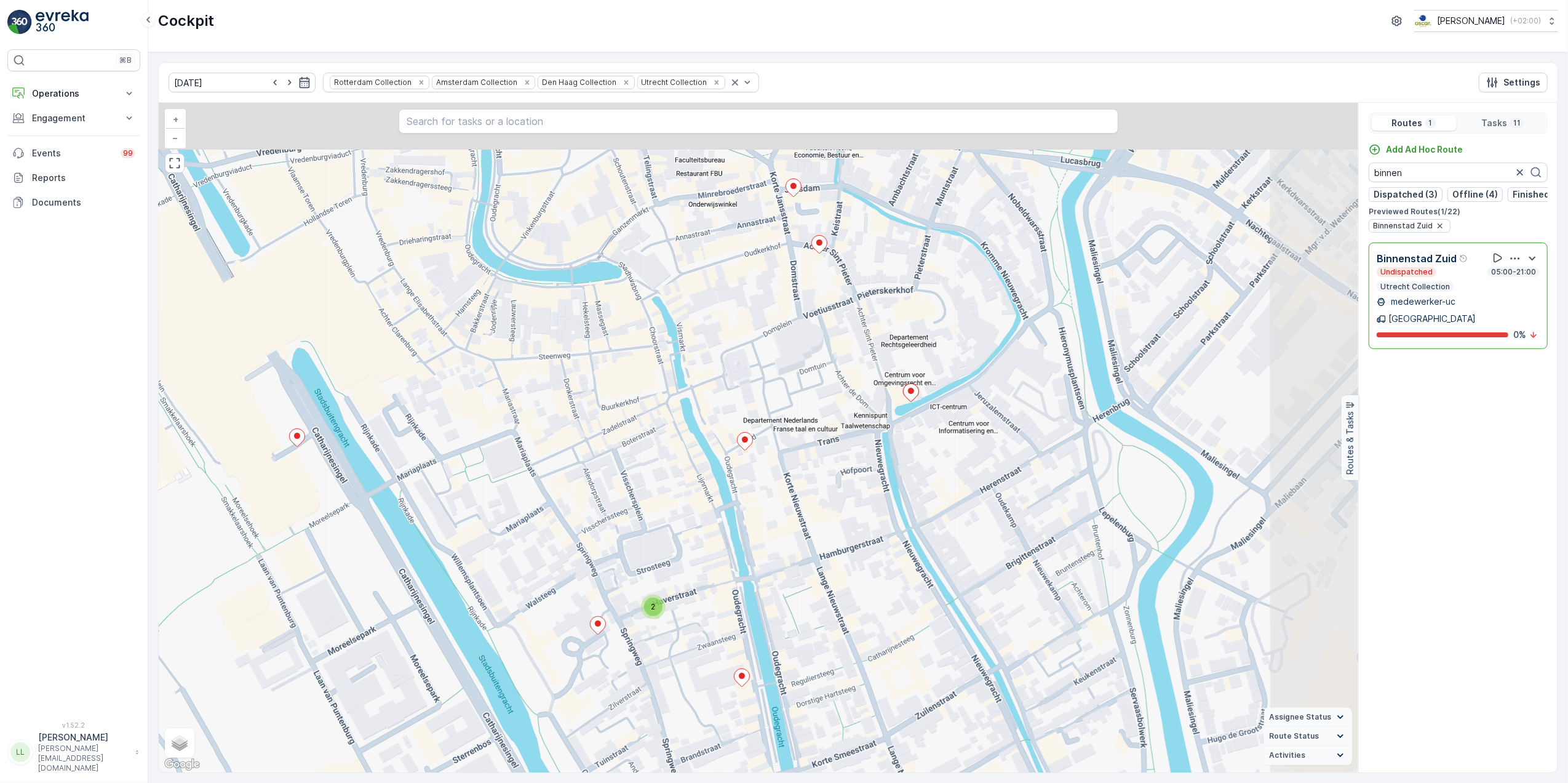
drag, startPoint x: 791, startPoint y: 294, endPoint x: 664, endPoint y: 440, distance: 193.5
click at [699, 468] on div "2 + − Satellite Roadmap Terrain Hybrid Leaflet Keyboard shortcuts Map Data Map …" at bounding box center [759, 437] width 1200 height 669
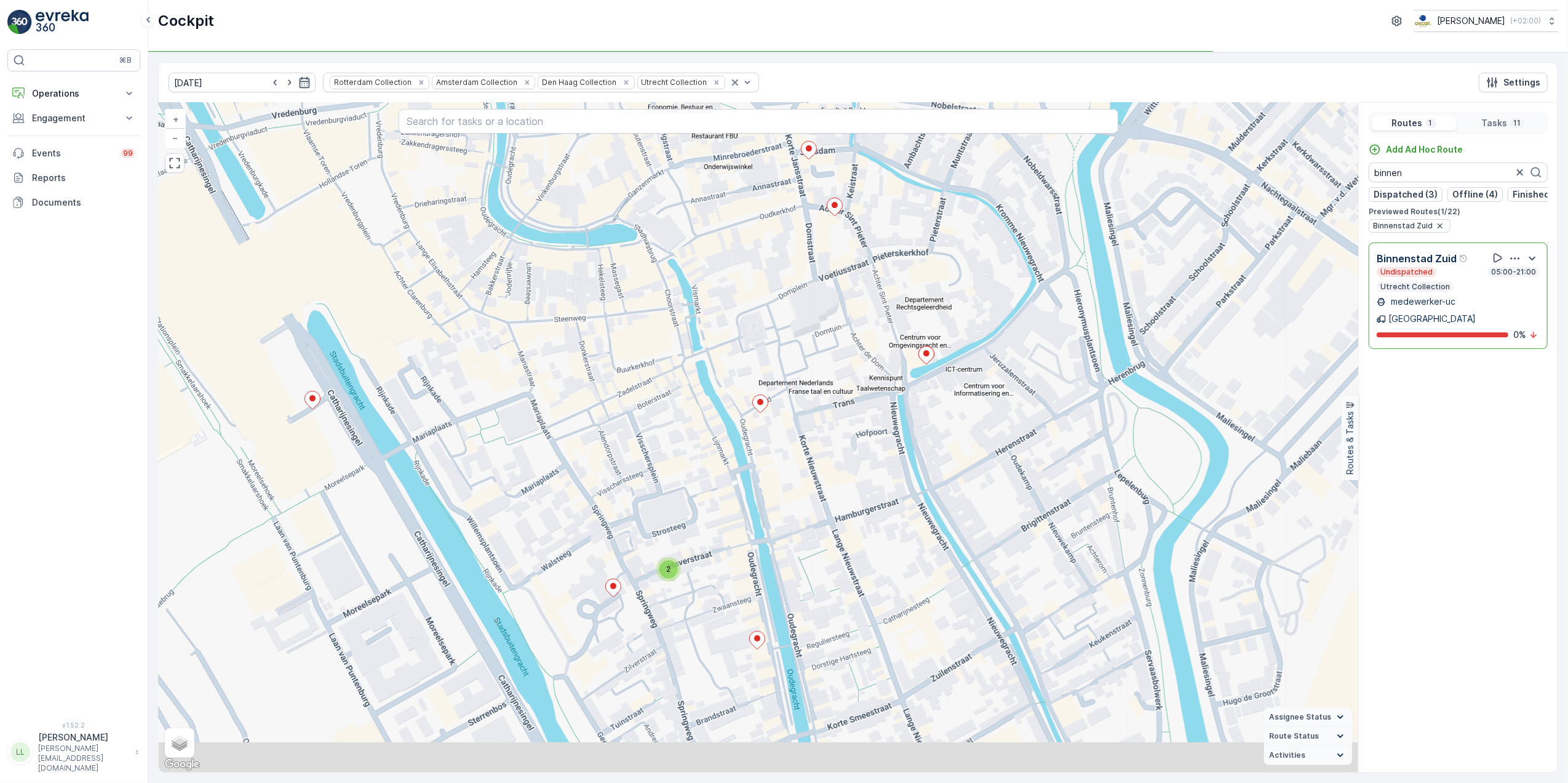
drag, startPoint x: 687, startPoint y: 680, endPoint x: 740, endPoint y: 458, distance: 228.2
click at [740, 458] on div "2 + − Satellite Roadmap Terrain Hybrid Leaflet Keyboard shortcuts Map Data Map …" at bounding box center [759, 437] width 1200 height 669
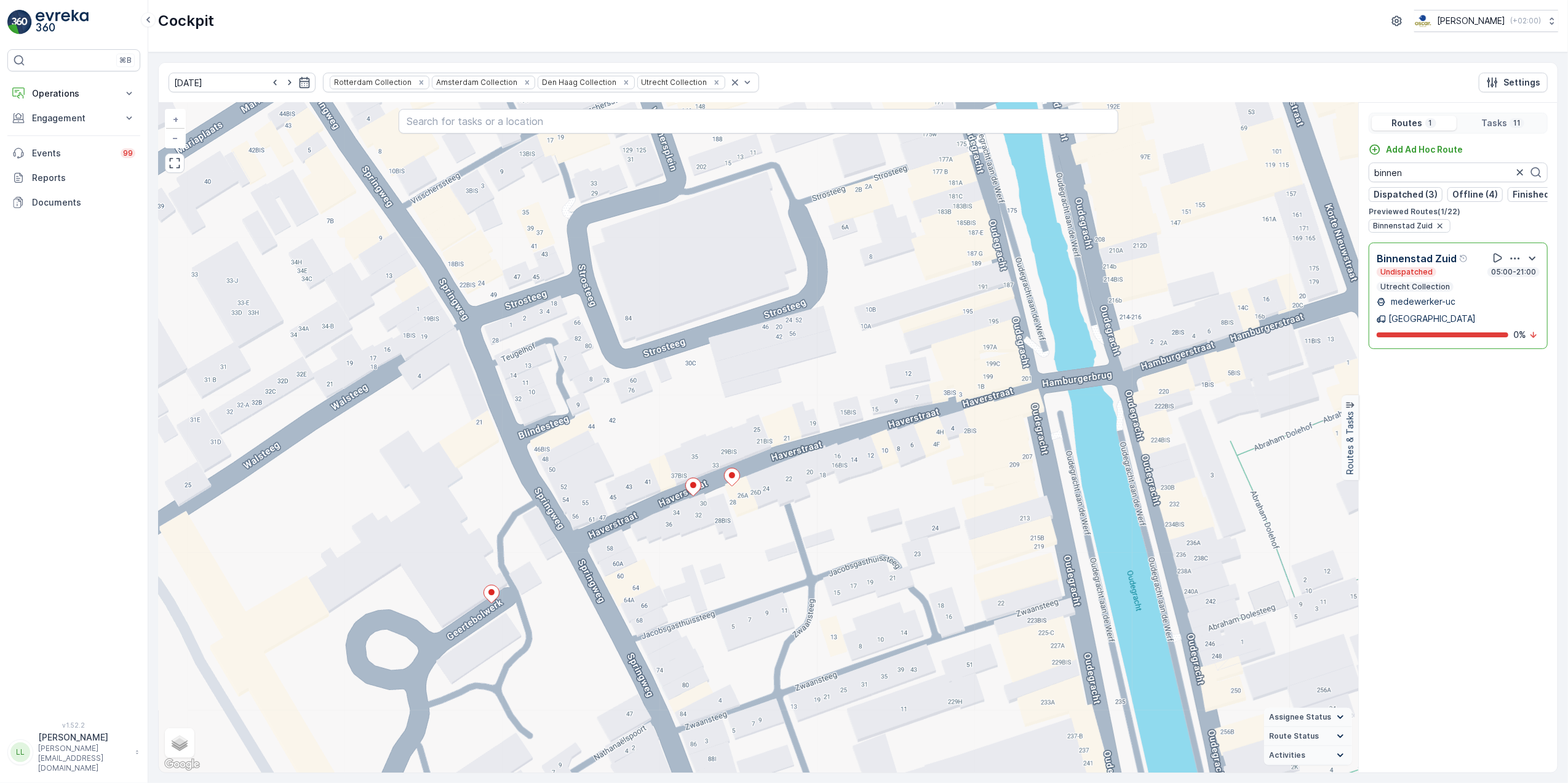
click at [1450, 277] on div "Undispatched 05:00-21:00" at bounding box center [1458, 272] width 163 height 10
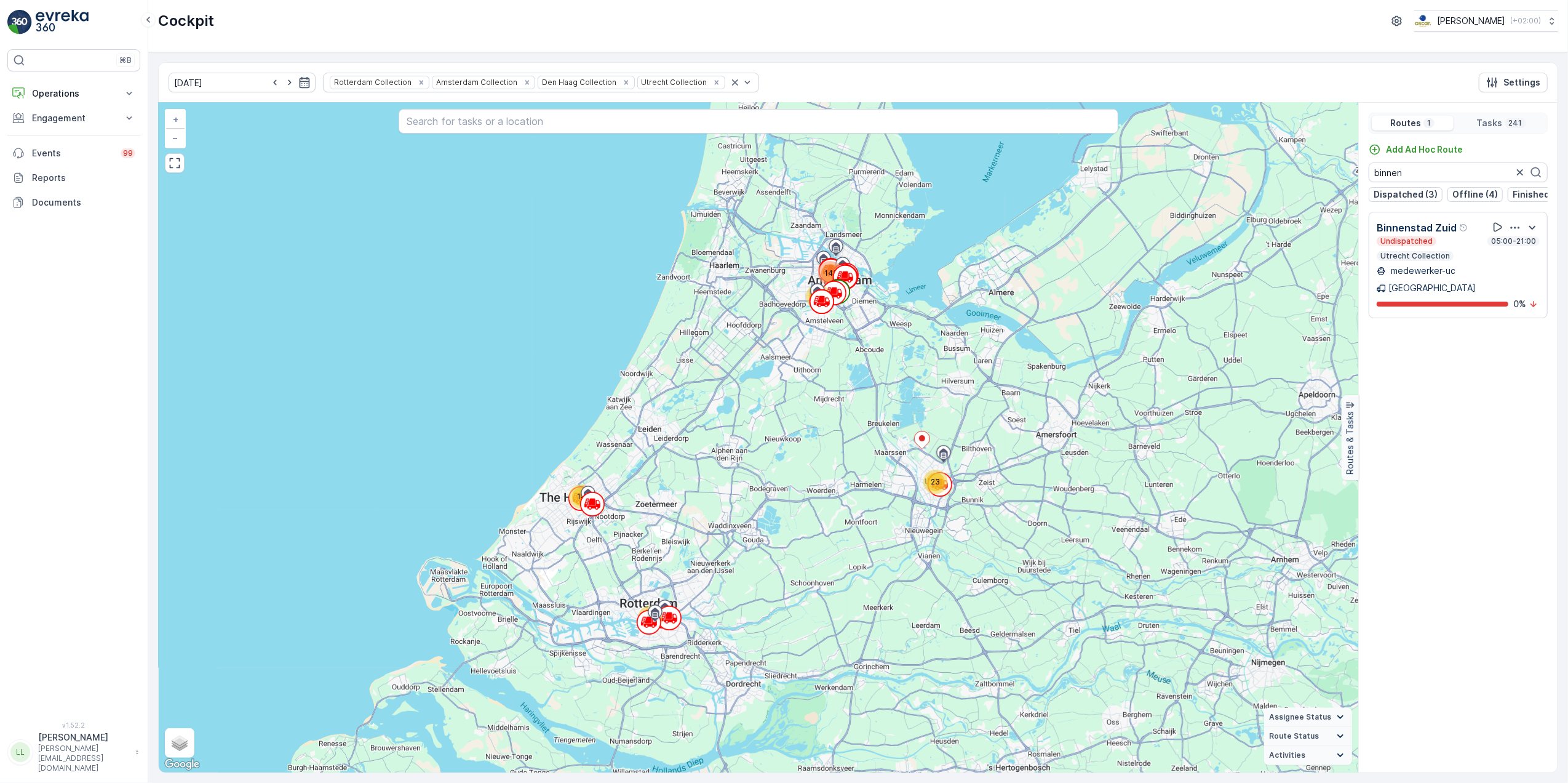
click at [1419, 261] on p "Utrecht Collection" at bounding box center [1415, 256] width 72 height 10
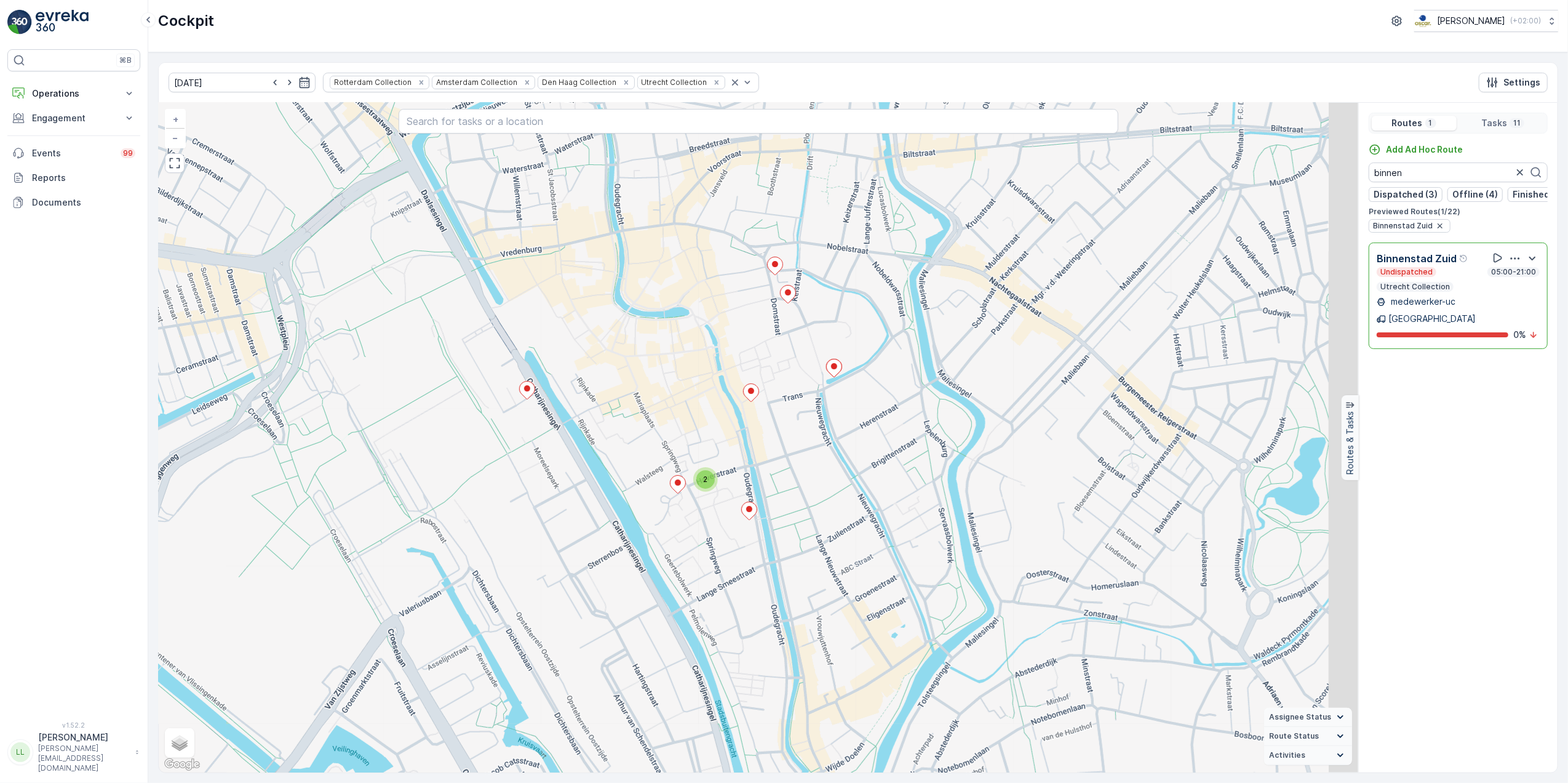
drag, startPoint x: 814, startPoint y: 294, endPoint x: 748, endPoint y: 415, distance: 137.8
click at [748, 415] on div "2 + − Satellite Roadmap Terrain Hybrid Leaflet Keyboard shortcuts Map Data Map …" at bounding box center [759, 437] width 1200 height 669
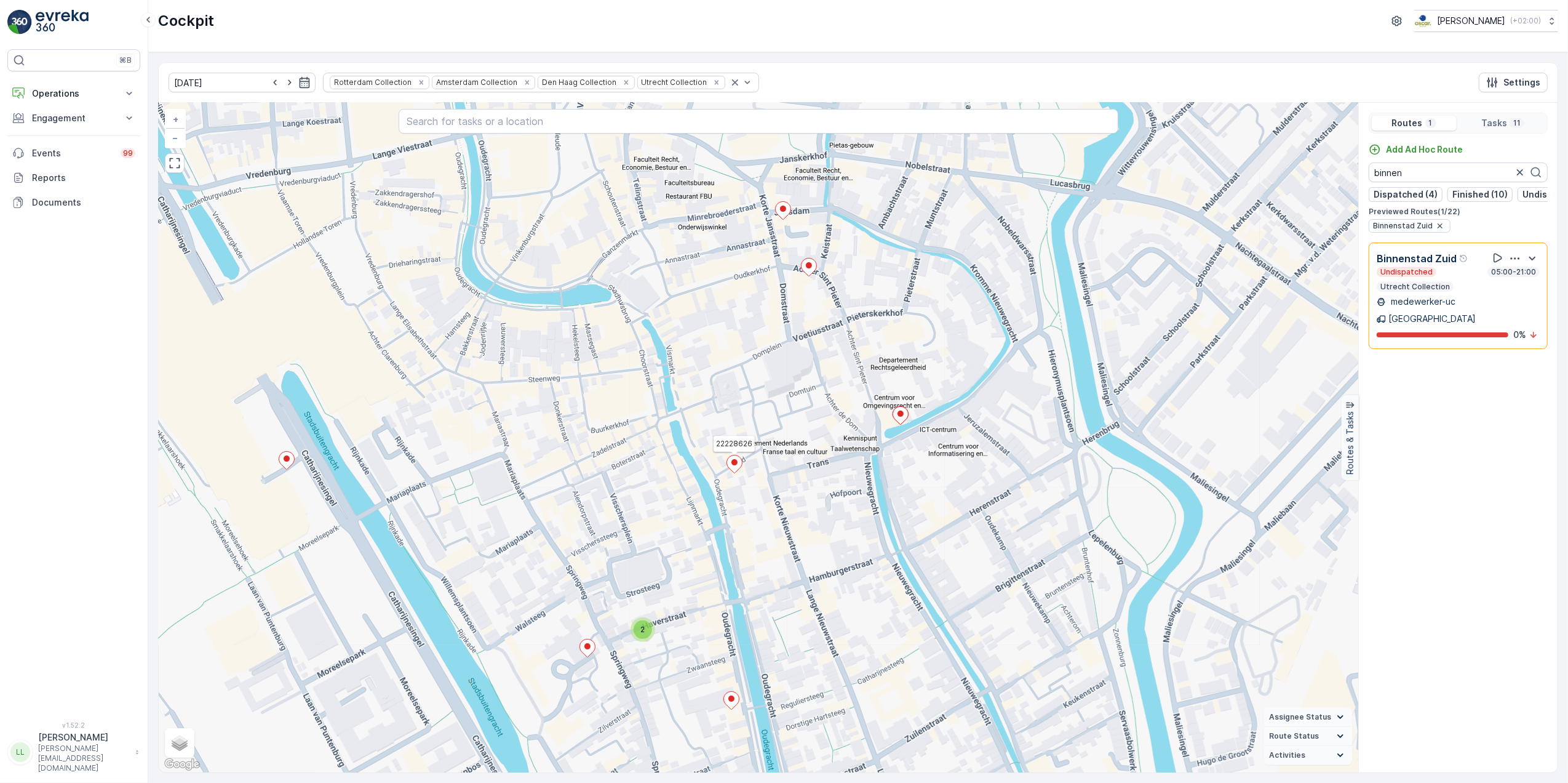
click at [737, 461] on ellipse at bounding box center [735, 462] width 6 height 6
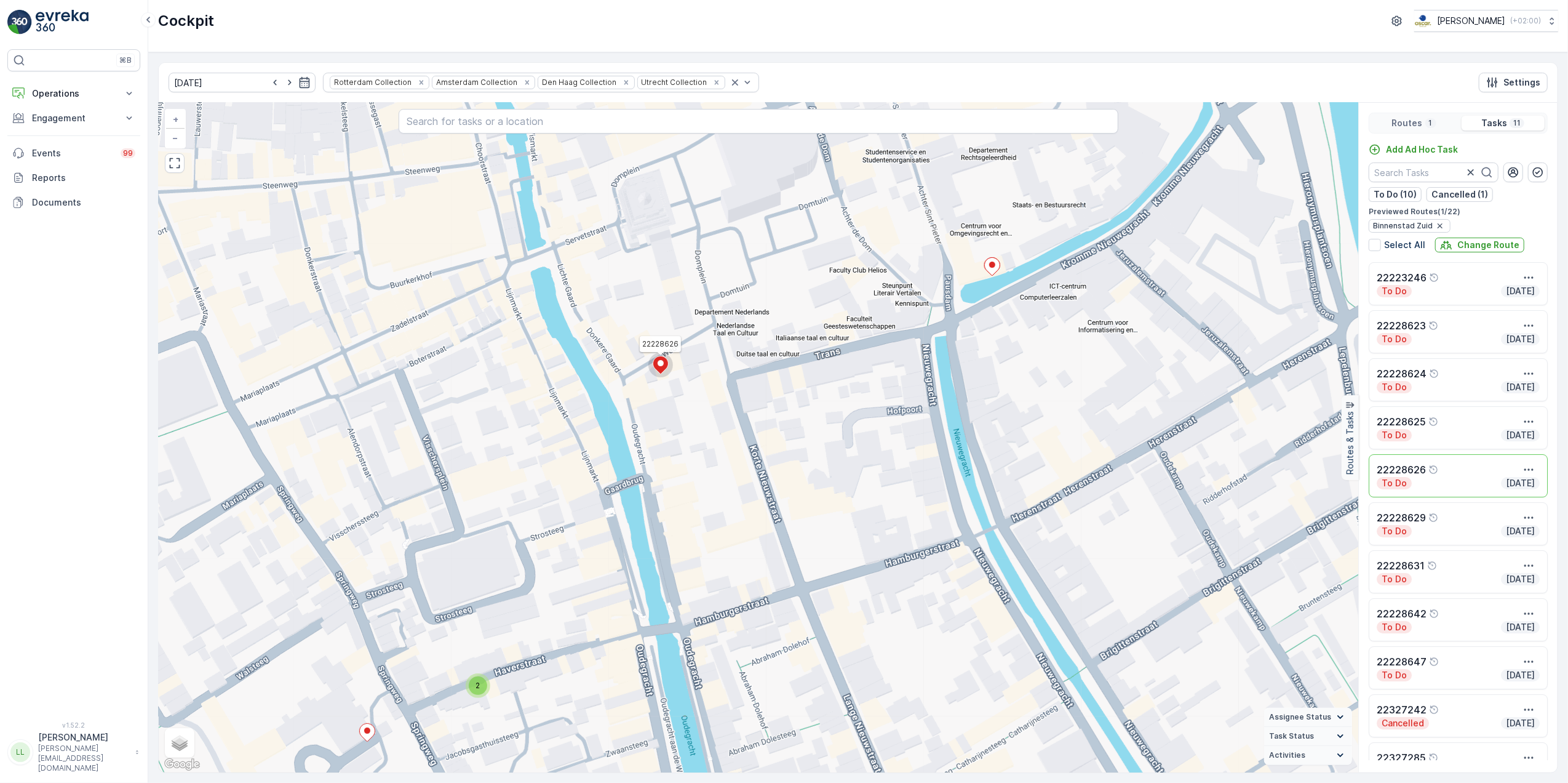
click at [522, 134] on div "Locations Neni nce Slovakia NENI Amsterdam Stadionplein, Amsterdam, Netherlands…" at bounding box center [758, 122] width 720 height 27
click at [521, 119] on input "text" at bounding box center [758, 122] width 720 height 25
type input "muggen"
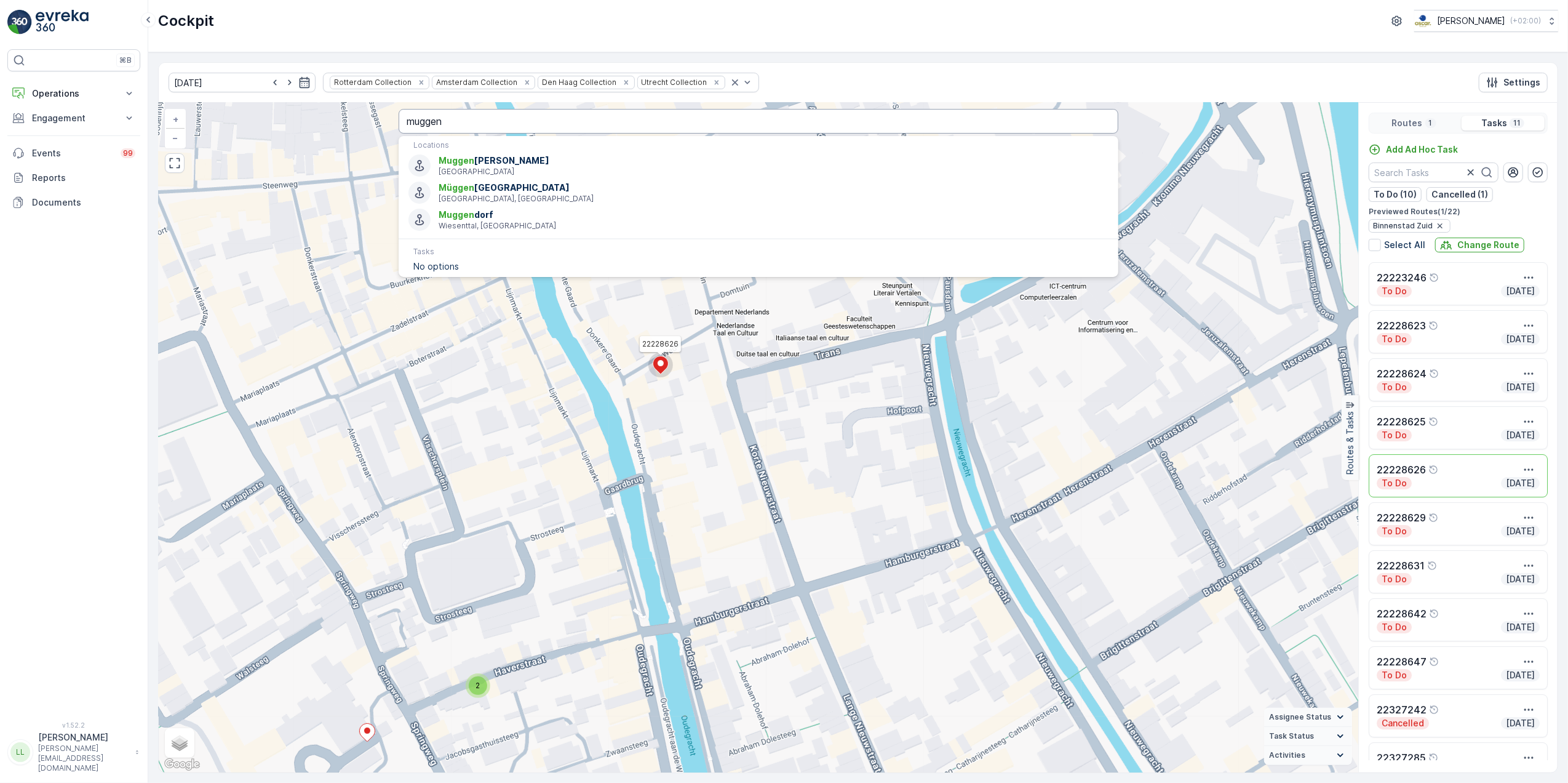
click at [530, 114] on input "muggen" at bounding box center [758, 122] width 720 height 25
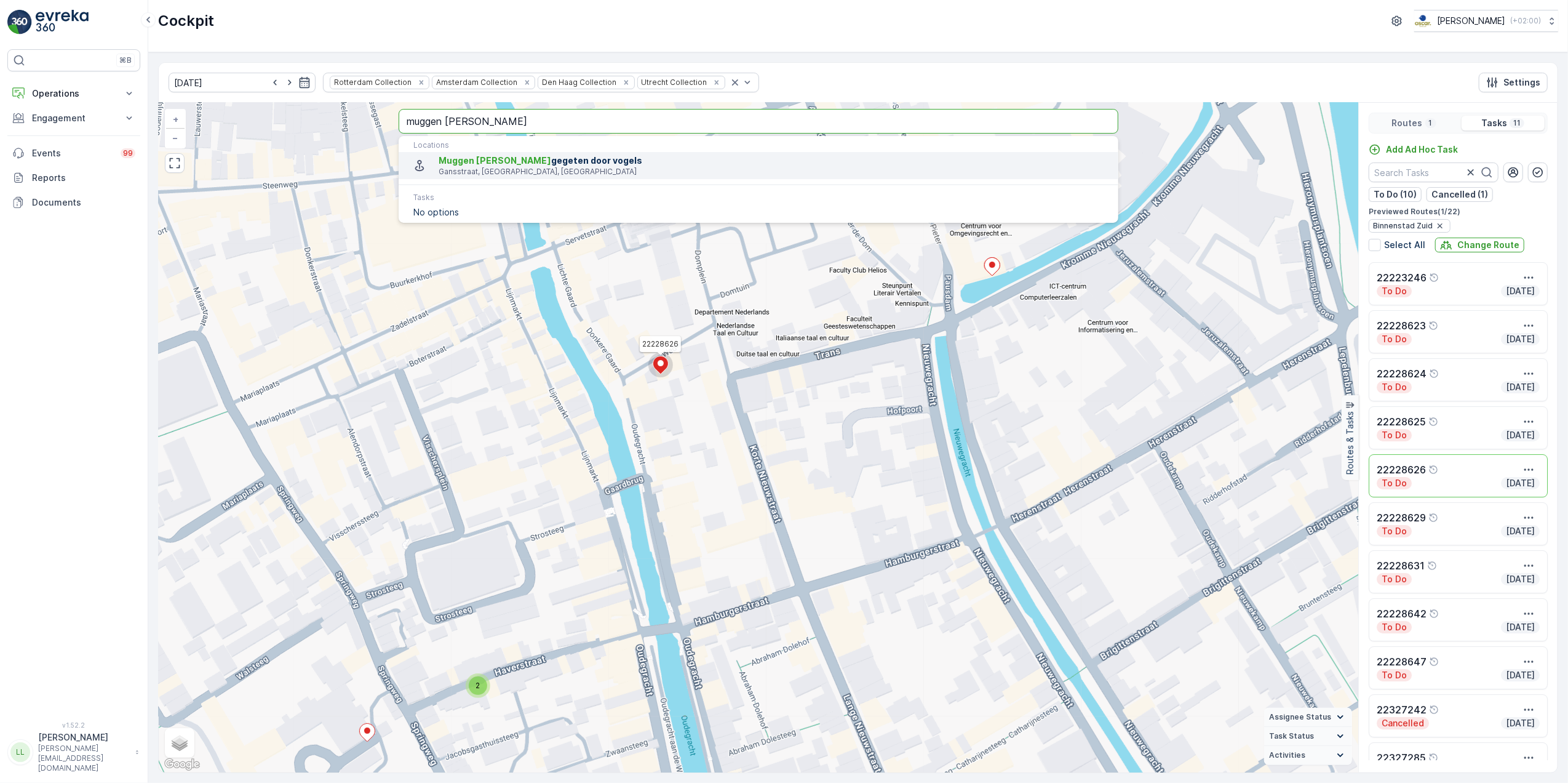
type input "muggen worden"
click at [542, 168] on p "Gansstraat, Utrecht, Netherlands" at bounding box center [773, 171] width 670 height 10
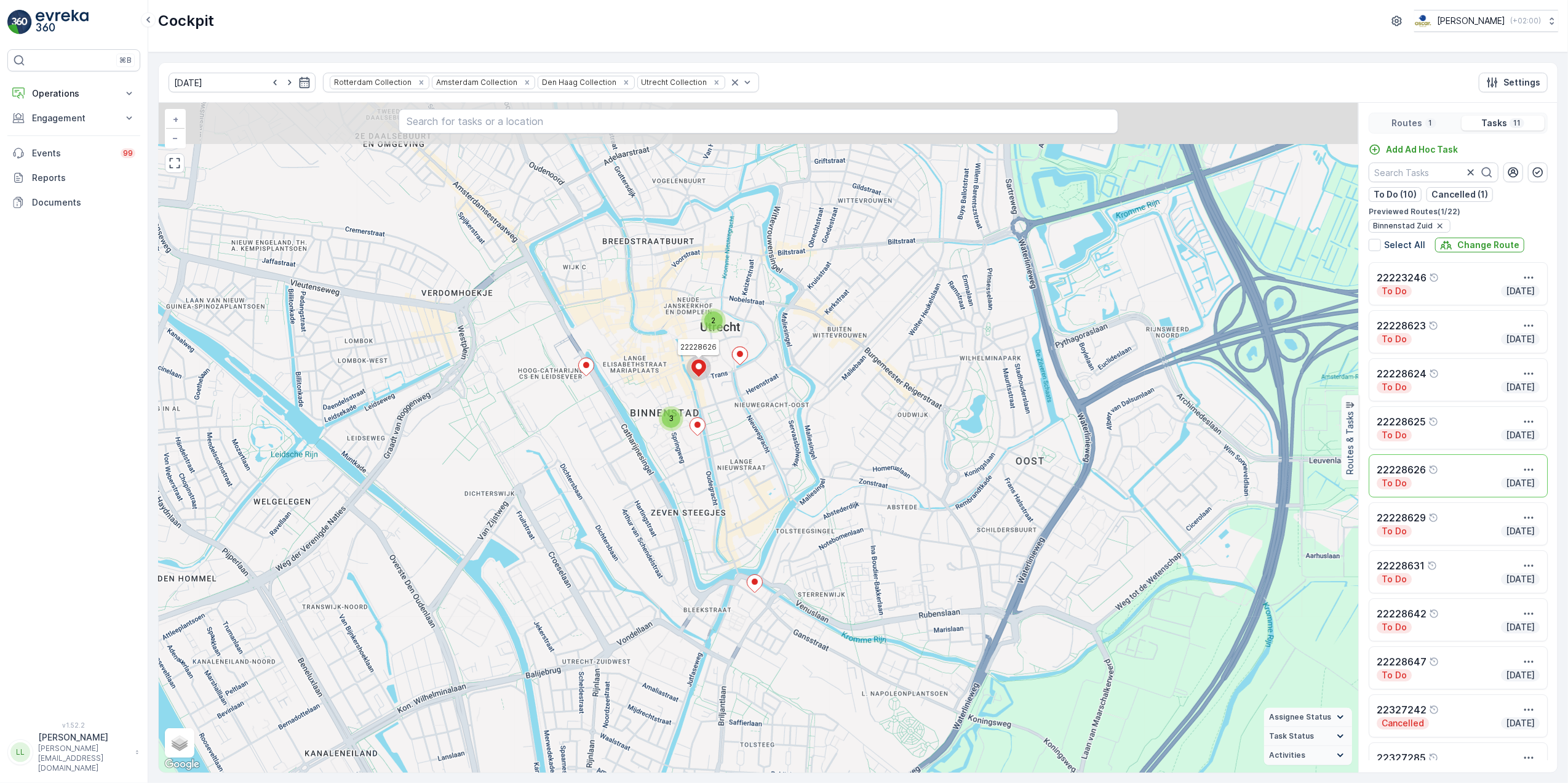
drag, startPoint x: 739, startPoint y: 329, endPoint x: 729, endPoint y: 494, distance: 165.3
click at [732, 494] on div "2 3 22228626 + − Satellite Roadmap Terrain Hybrid Leaflet Keyboard shortcuts Ma…" at bounding box center [759, 437] width 1200 height 669
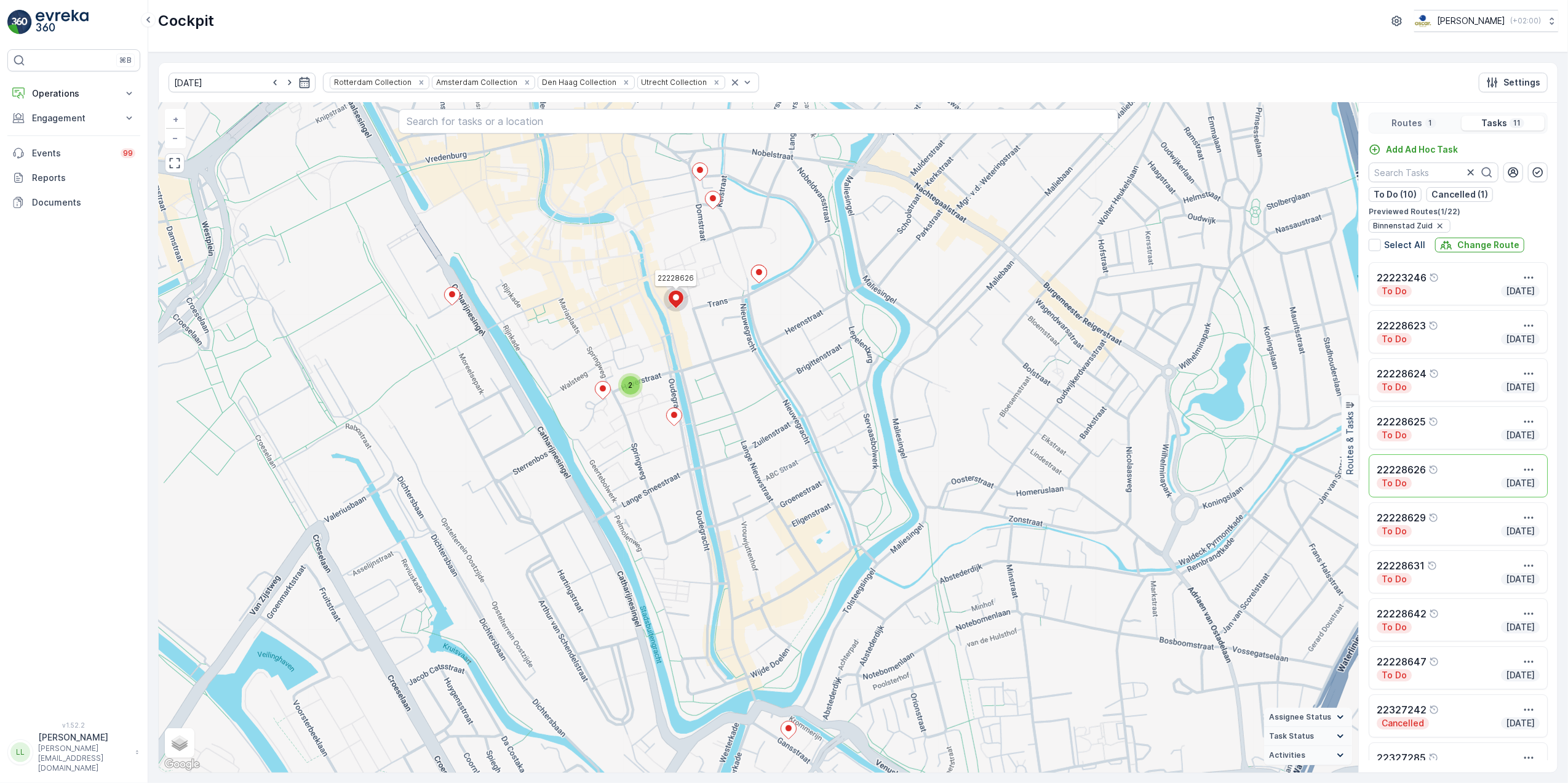
drag, startPoint x: 737, startPoint y: 525, endPoint x: 759, endPoint y: 656, distance: 132.8
click at [759, 656] on div "2 22228626 + − Satellite Roadmap Terrain Hybrid Leaflet Keyboard shortcuts Map …" at bounding box center [759, 437] width 1200 height 669
click at [508, 125] on input "text" at bounding box center [758, 122] width 720 height 25
type input "bar bet"
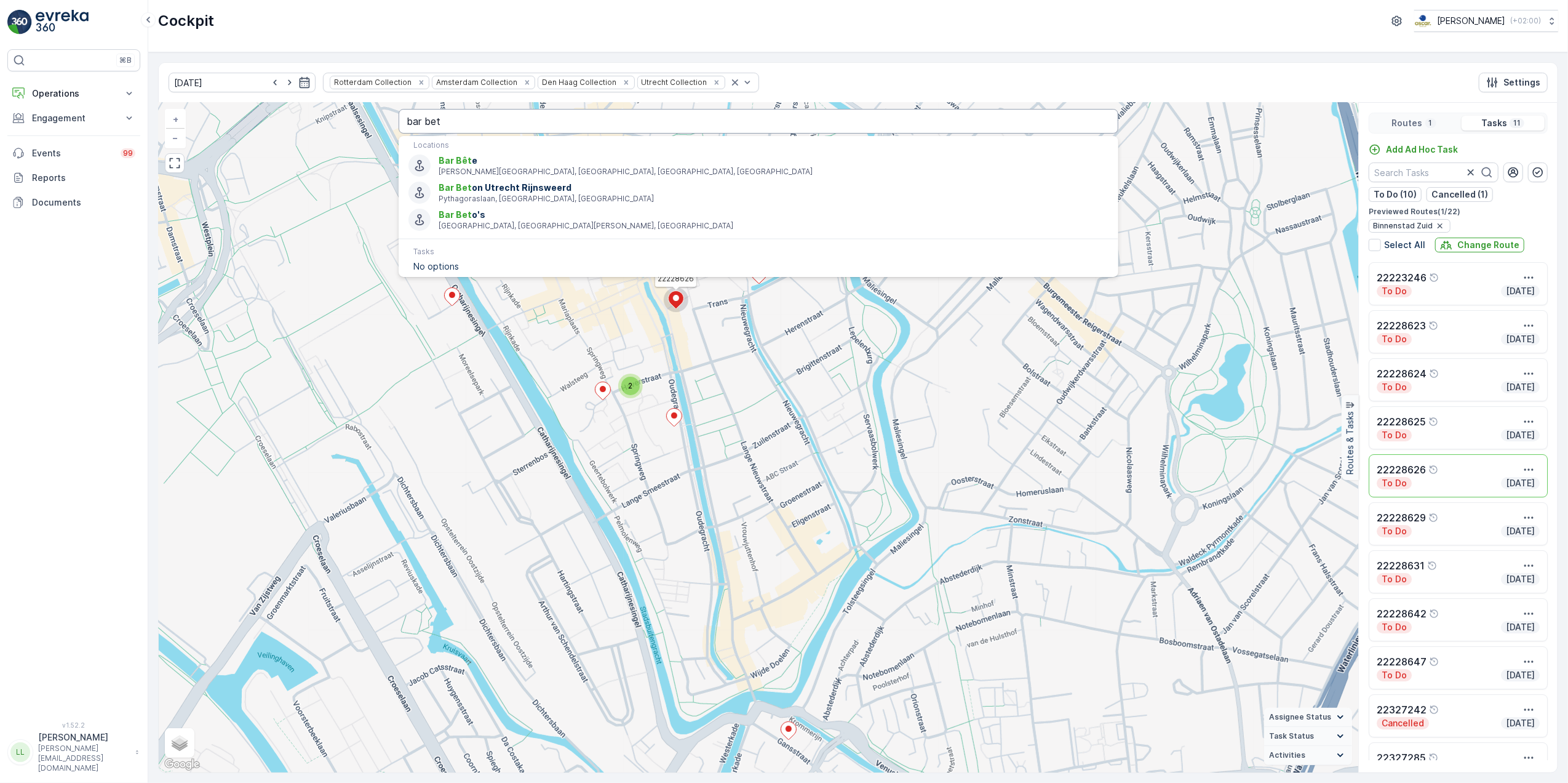
click at [478, 118] on input "bar bet" at bounding box center [758, 122] width 720 height 25
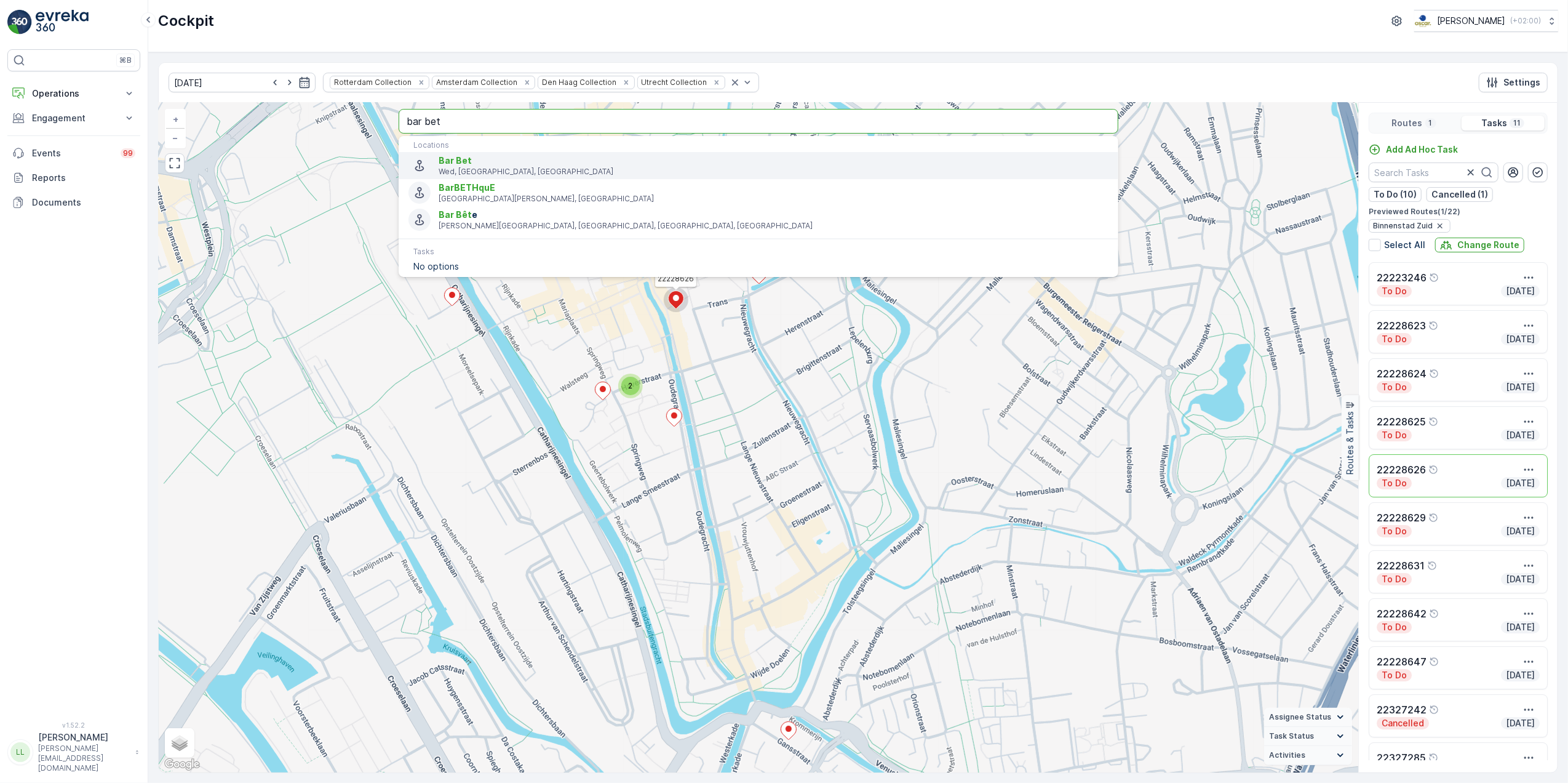
type input "bar bet"
click at [494, 165] on span "Bar Bet" at bounding box center [773, 160] width 670 height 12
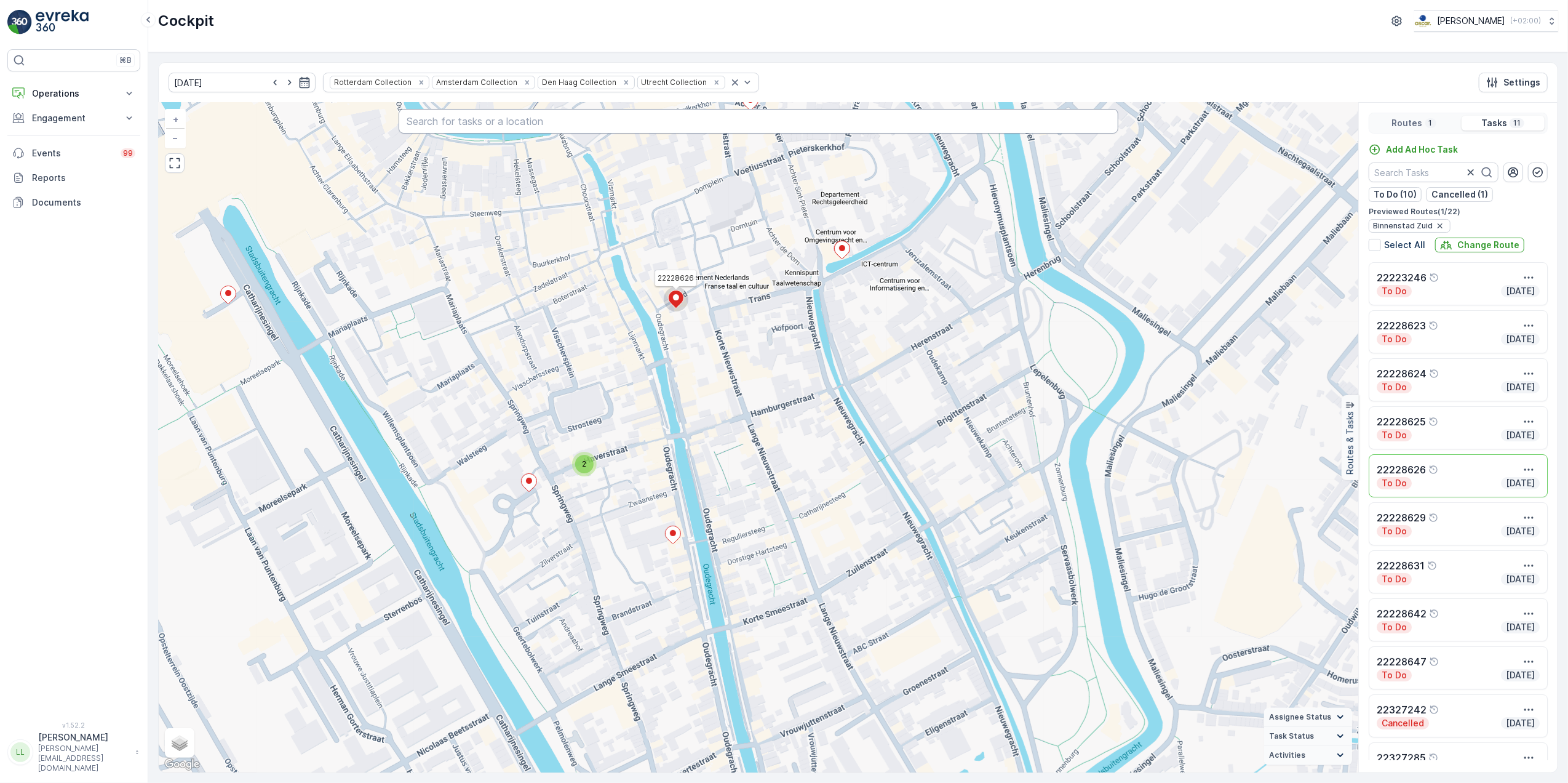
click at [567, 114] on input "text" at bounding box center [758, 122] width 720 height 25
type input "café joost"
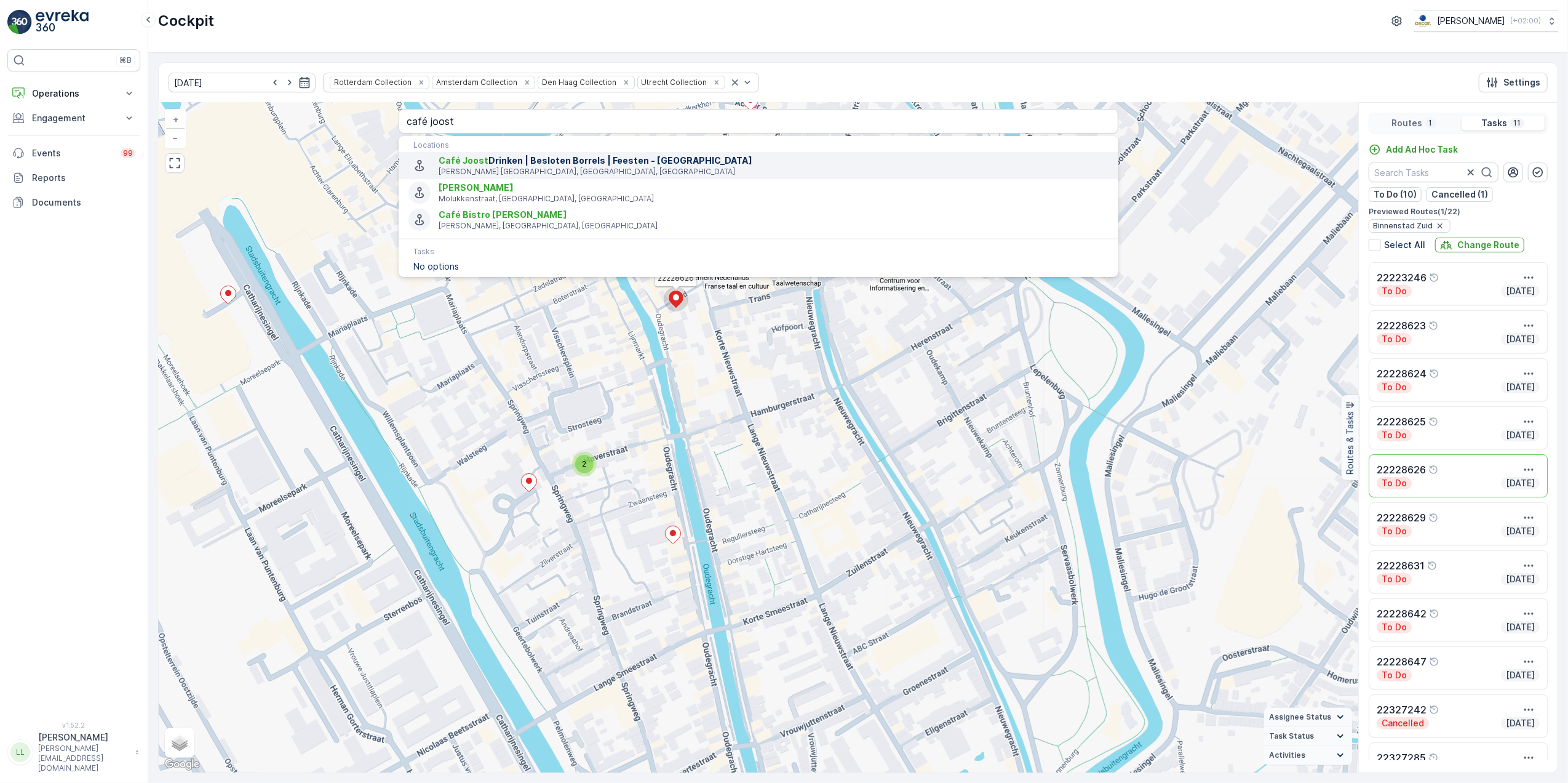
click at [569, 156] on span "Café Joost Drinken | Besloten Borrels | Feesten - Utrecht" at bounding box center [773, 160] width 670 height 12
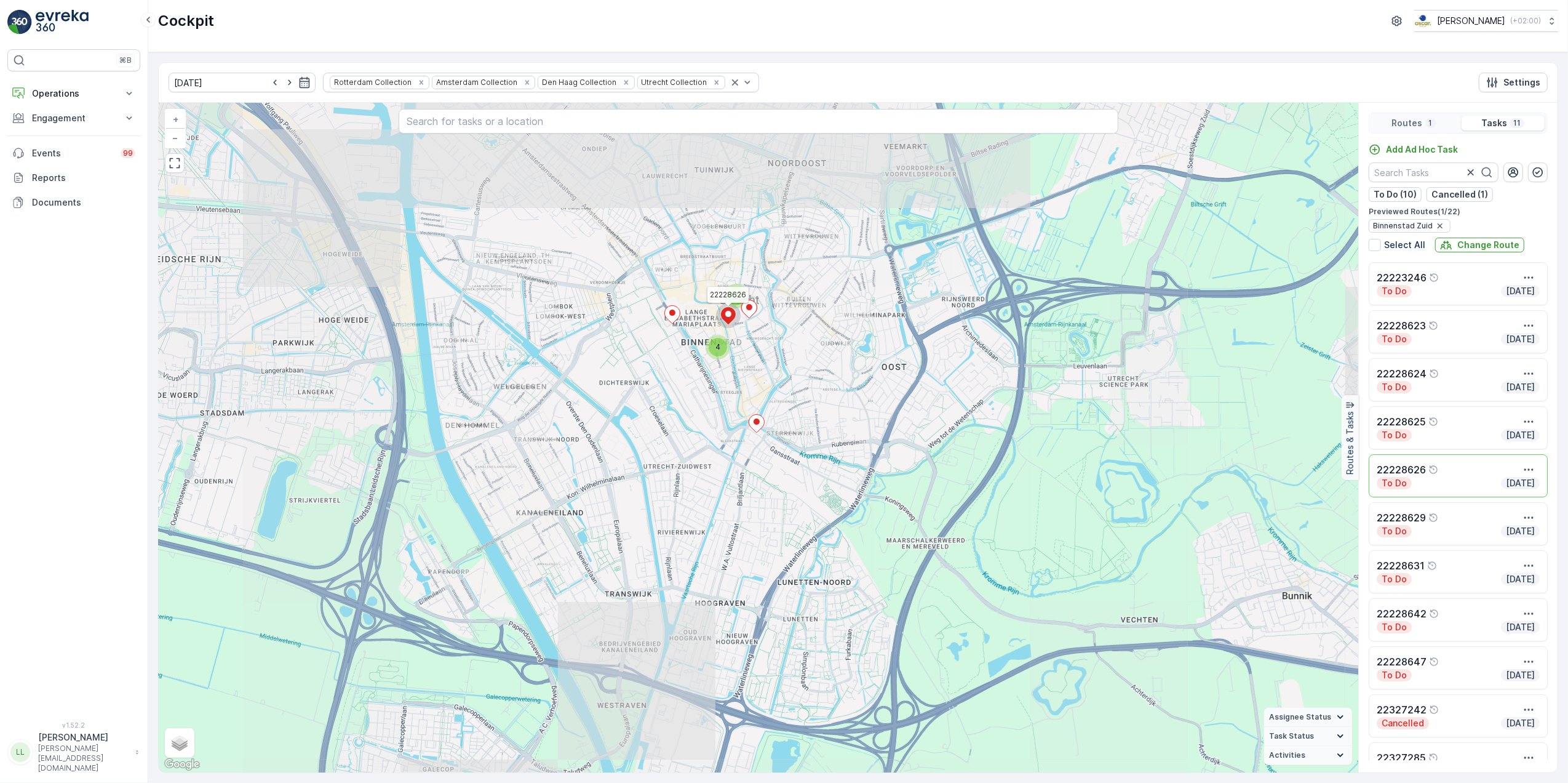
click at [823, 303] on div "2 4 22228626 + − Satellite Roadmap Terrain Hybrid Leaflet Keyboard shortcuts Ma…" at bounding box center [759, 437] width 1200 height 669
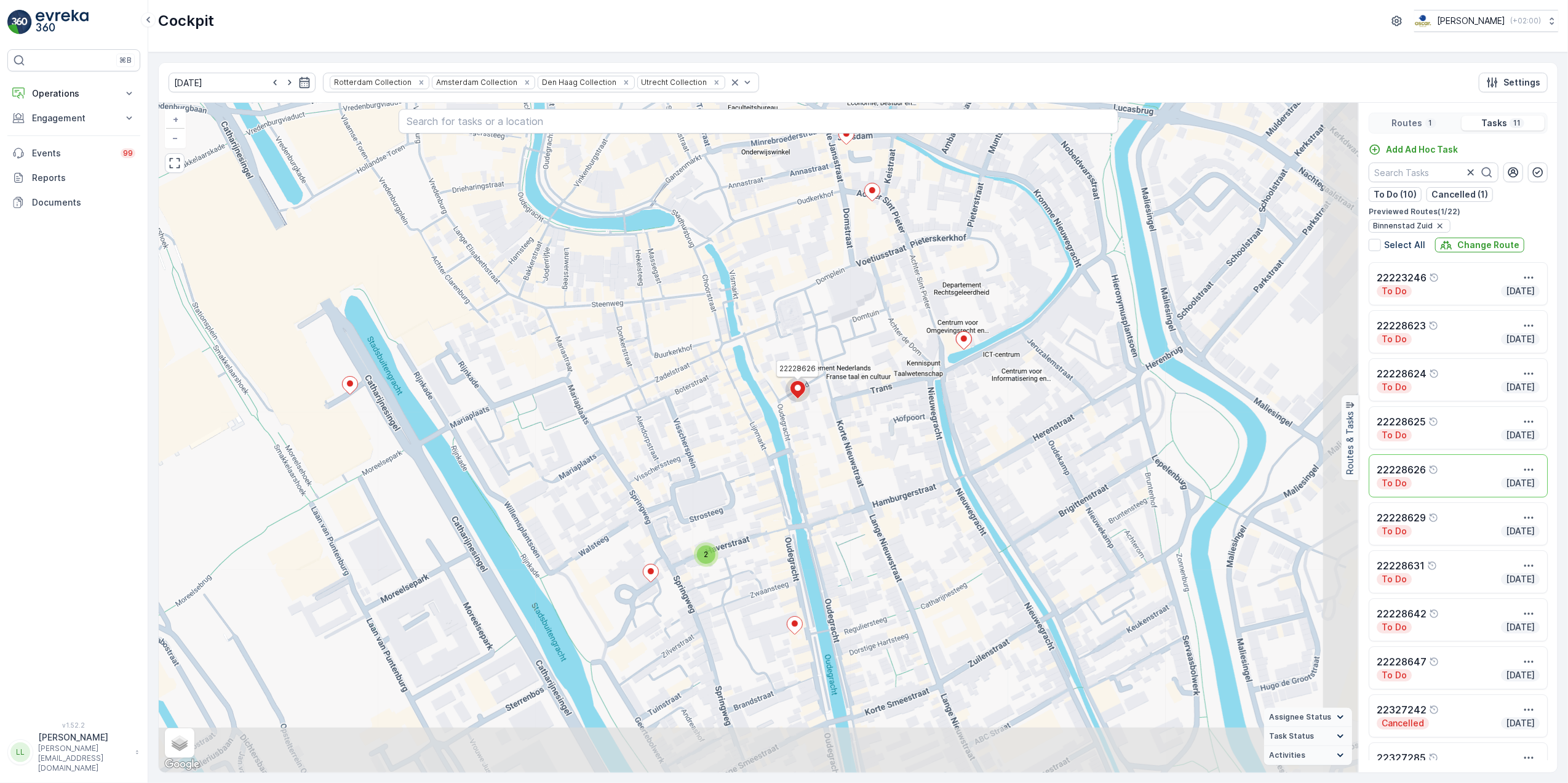
drag, startPoint x: 837, startPoint y: 487, endPoint x: 803, endPoint y: 395, distance: 98.1
click at [803, 395] on icon at bounding box center [798, 390] width 25 height 25
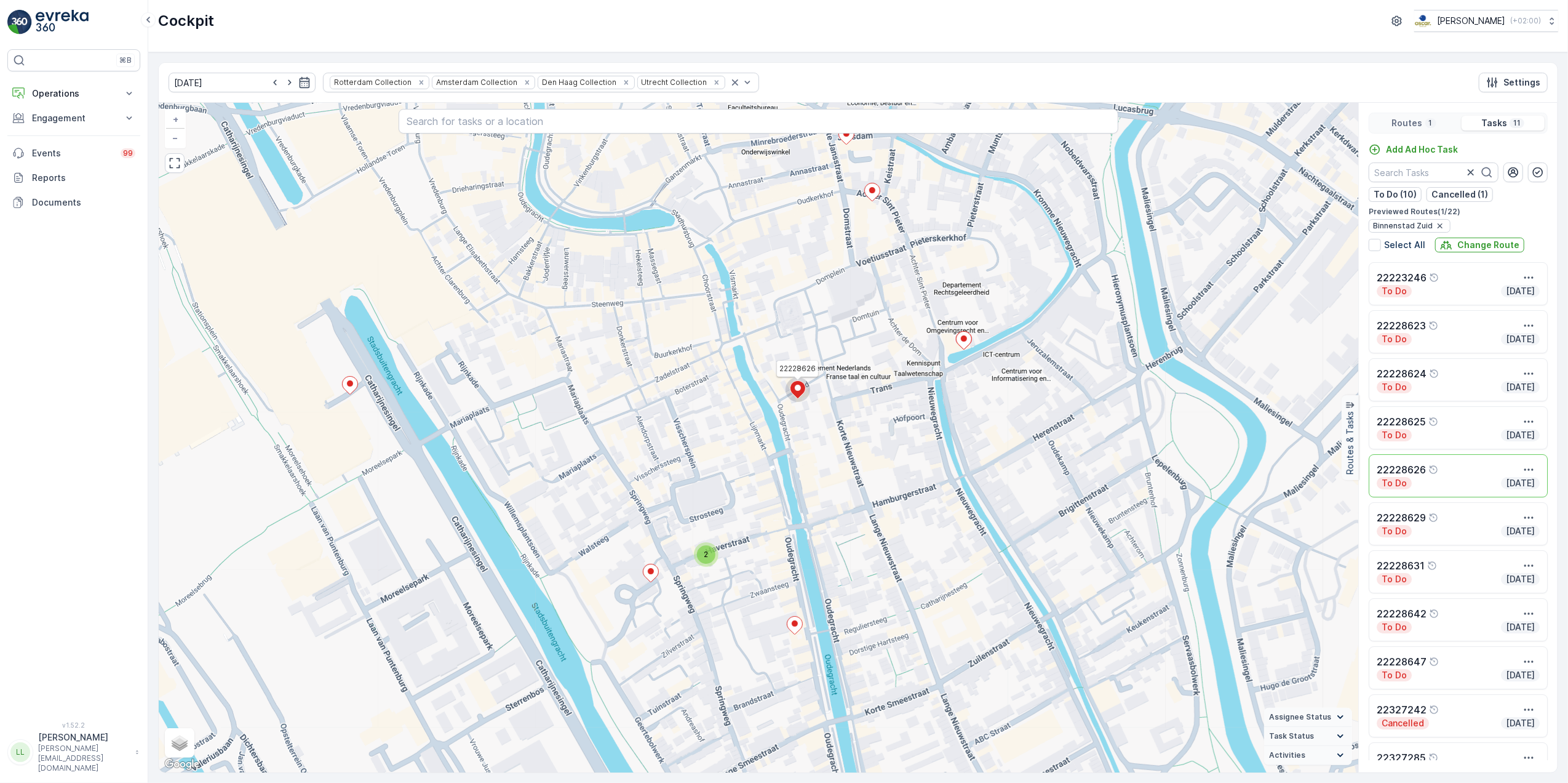
click at [978, 377] on div "2 22228626 + − Satellite Roadmap Terrain Hybrid Leaflet Keyboard shortcuts Map …" at bounding box center [759, 437] width 1200 height 669
click at [1524, 465] on icon "button" at bounding box center [1528, 470] width 12 height 12
click at [999, 414] on div "2 22228626 + − Satellite Roadmap Terrain Hybrid Leaflet Keyboard shortcuts Map …" at bounding box center [759, 437] width 1200 height 669
click at [537, 123] on input "text" at bounding box center [758, 122] width 720 height 25
click at [352, 393] on icon at bounding box center [349, 385] width 15 height 18
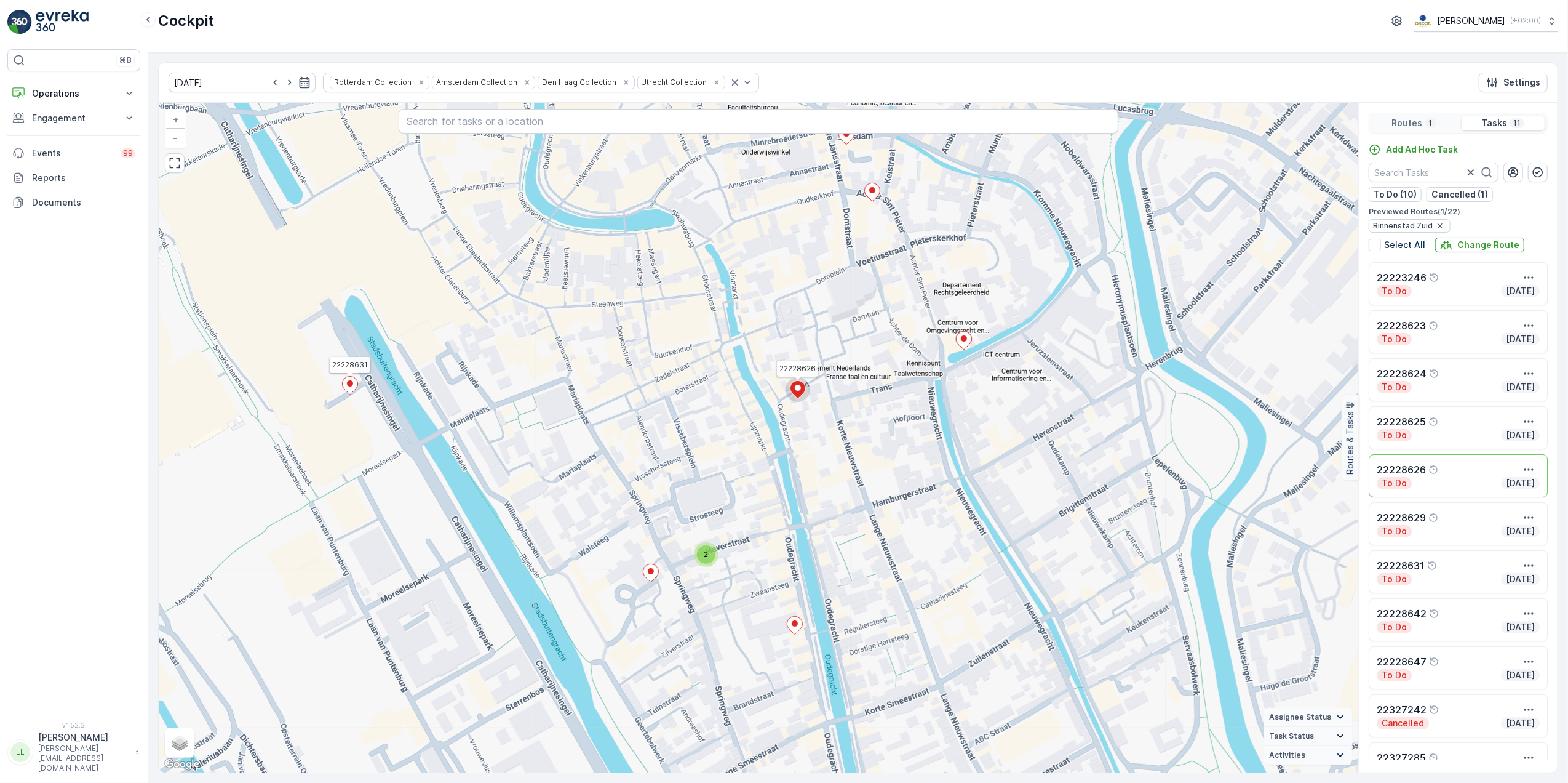
scroll to position [30, 0]
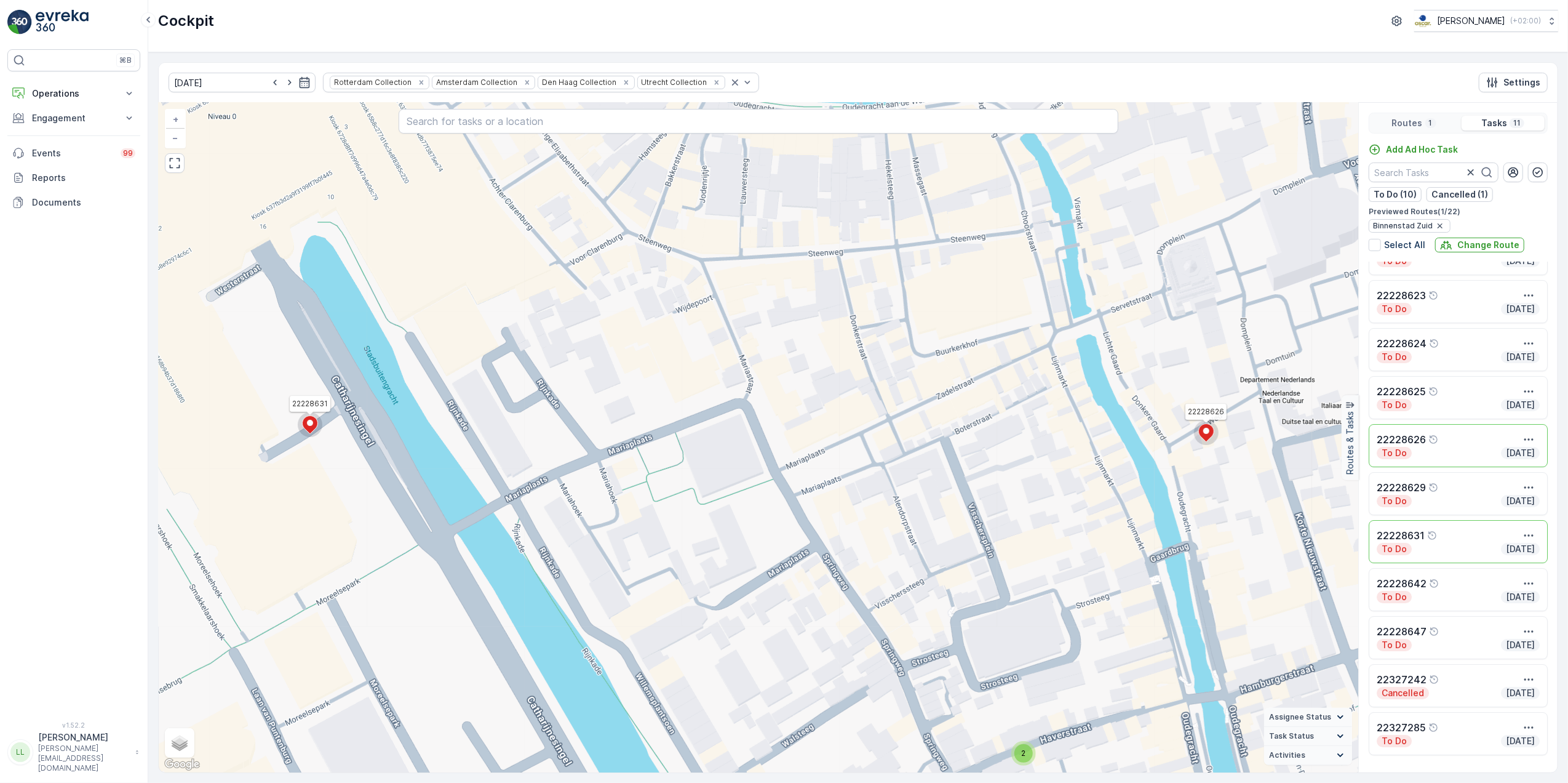
click at [1205, 432] on ellipse at bounding box center [1206, 431] width 6 height 6
click at [308, 427] on icon at bounding box center [310, 423] width 15 height 18
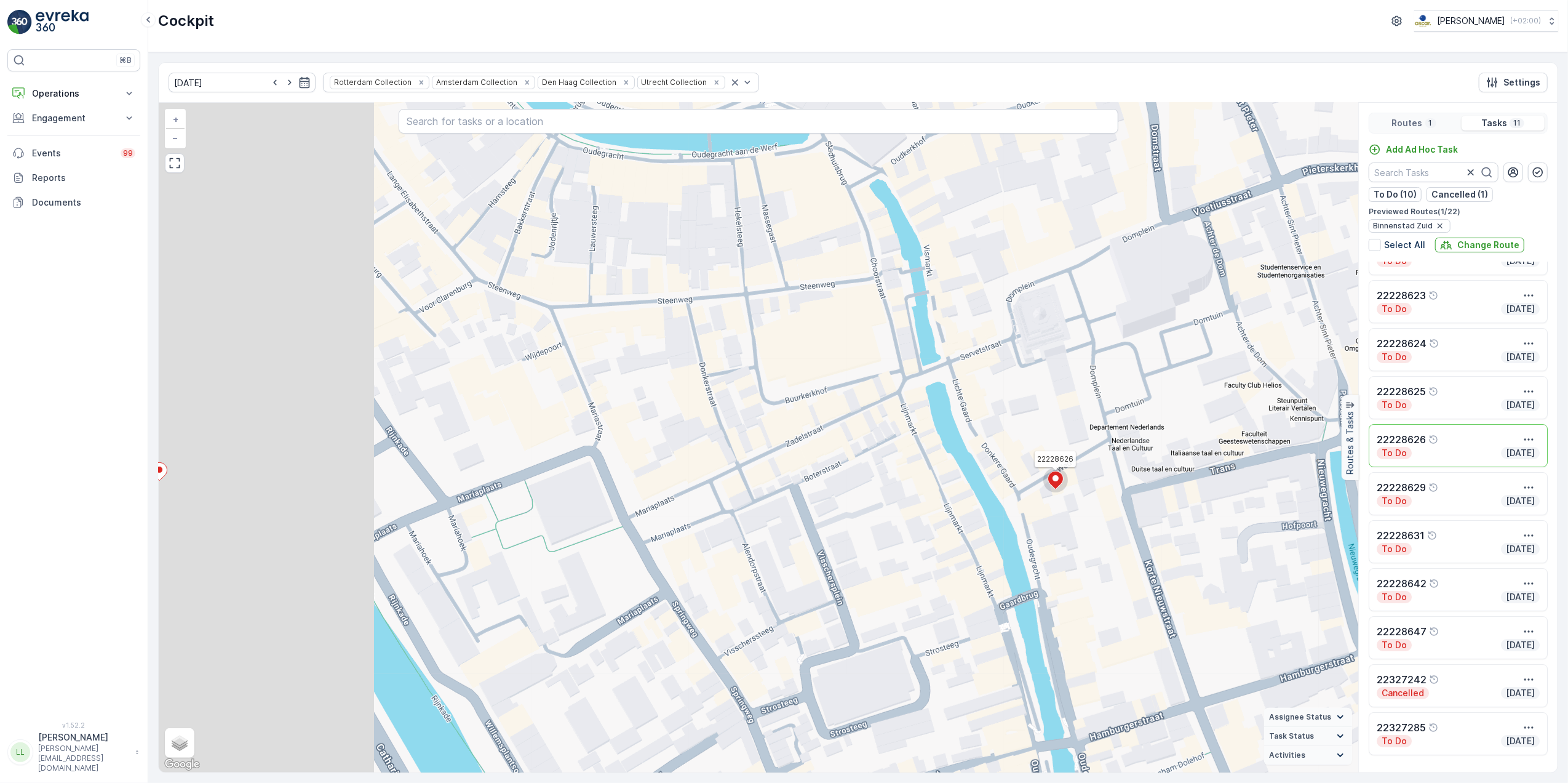
drag, startPoint x: 747, startPoint y: 497, endPoint x: 921, endPoint y: 493, distance: 174.0
click at [921, 493] on div "2 22228626 + − Satellite Roadmap Terrain Hybrid Leaflet Keyboard shortcuts Map …" at bounding box center [759, 437] width 1200 height 669
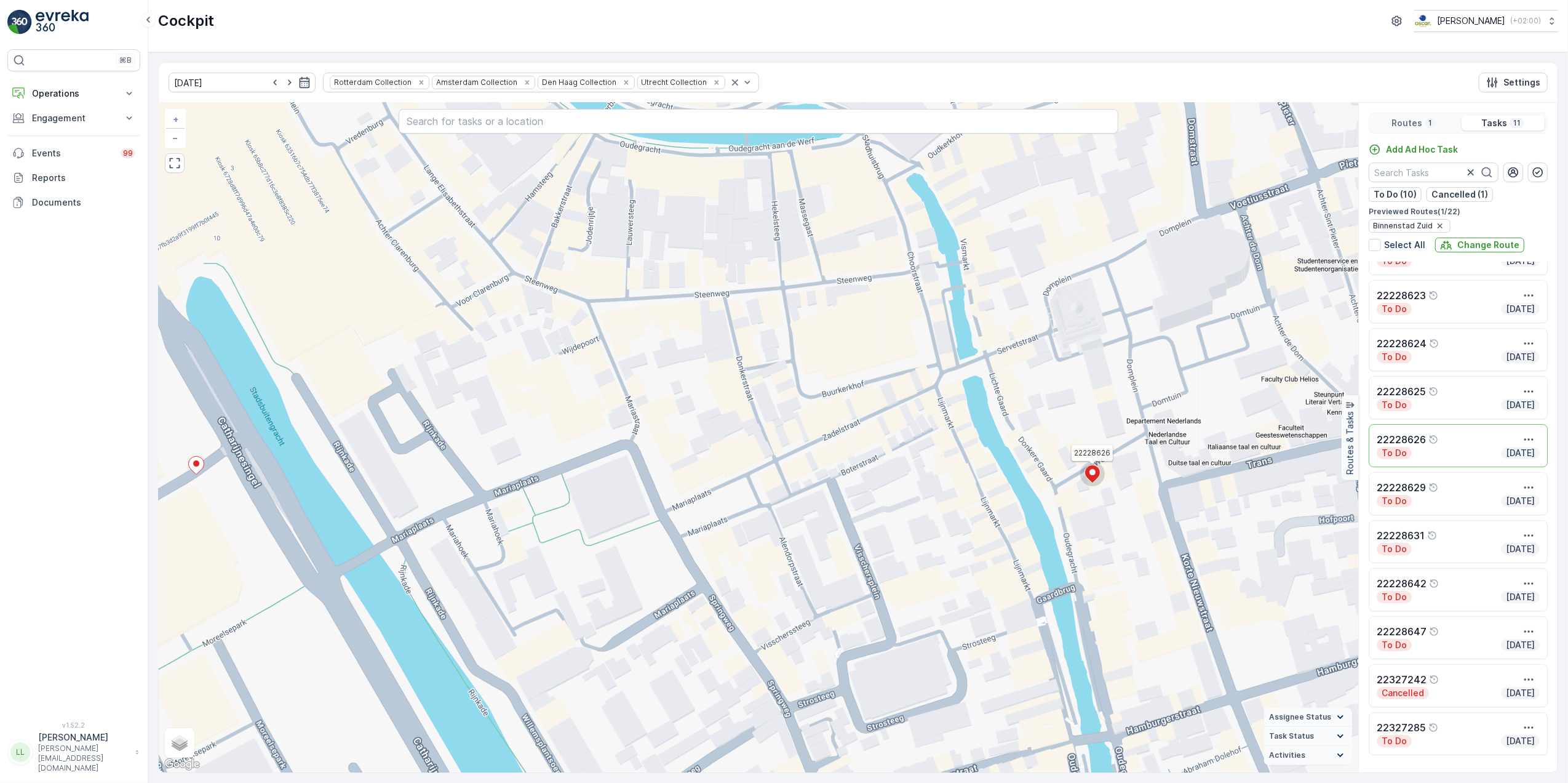
drag, startPoint x: 424, startPoint y: 495, endPoint x: 448, endPoint y: 478, distance: 29.4
click at [530, 485] on div "2 22228626 + − Satellite Roadmap Terrain Hybrid Leaflet Keyboard shortcuts Map …" at bounding box center [759, 437] width 1200 height 669
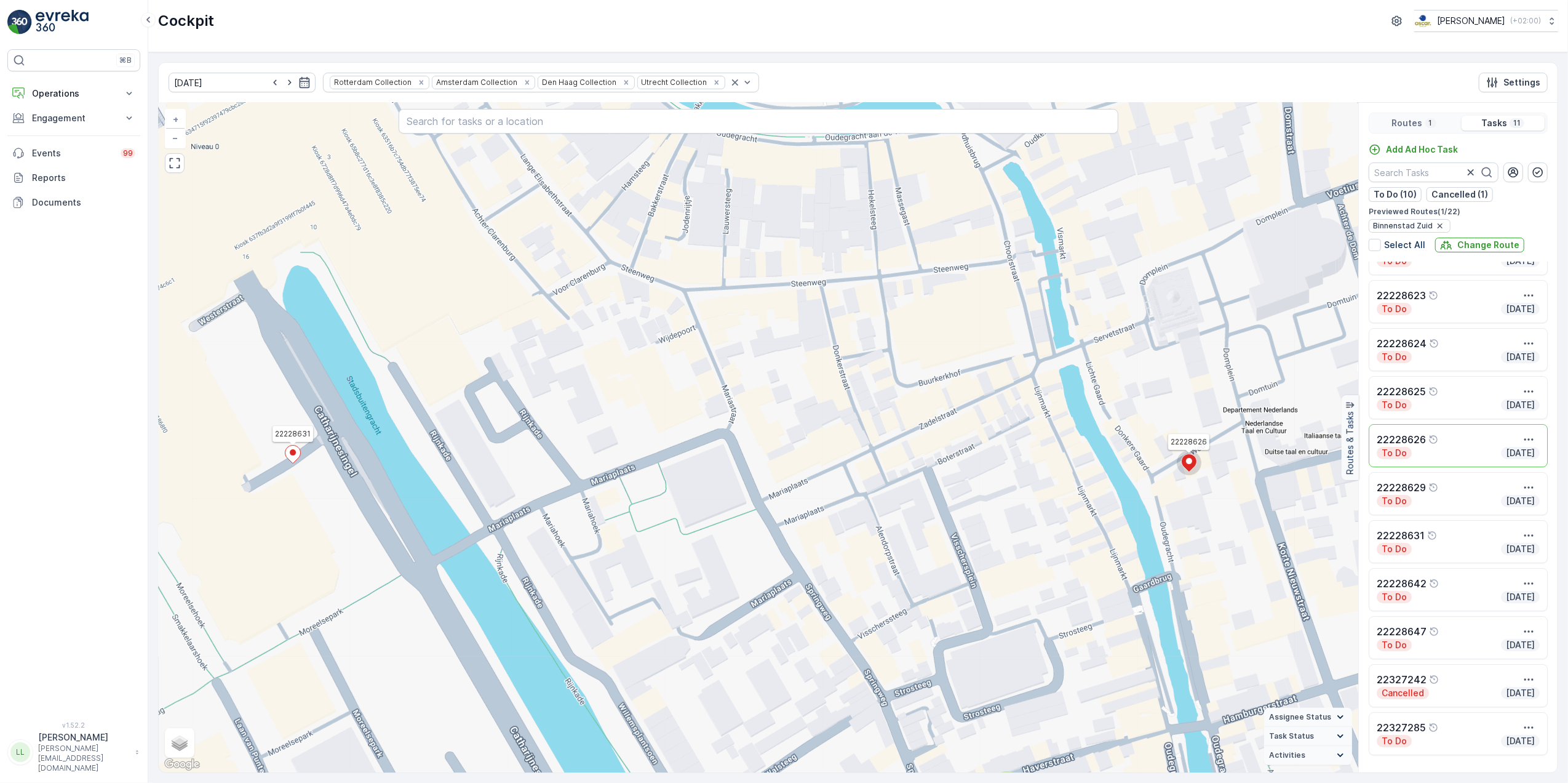
click at [291, 456] on ellipse at bounding box center [293, 452] width 6 height 6
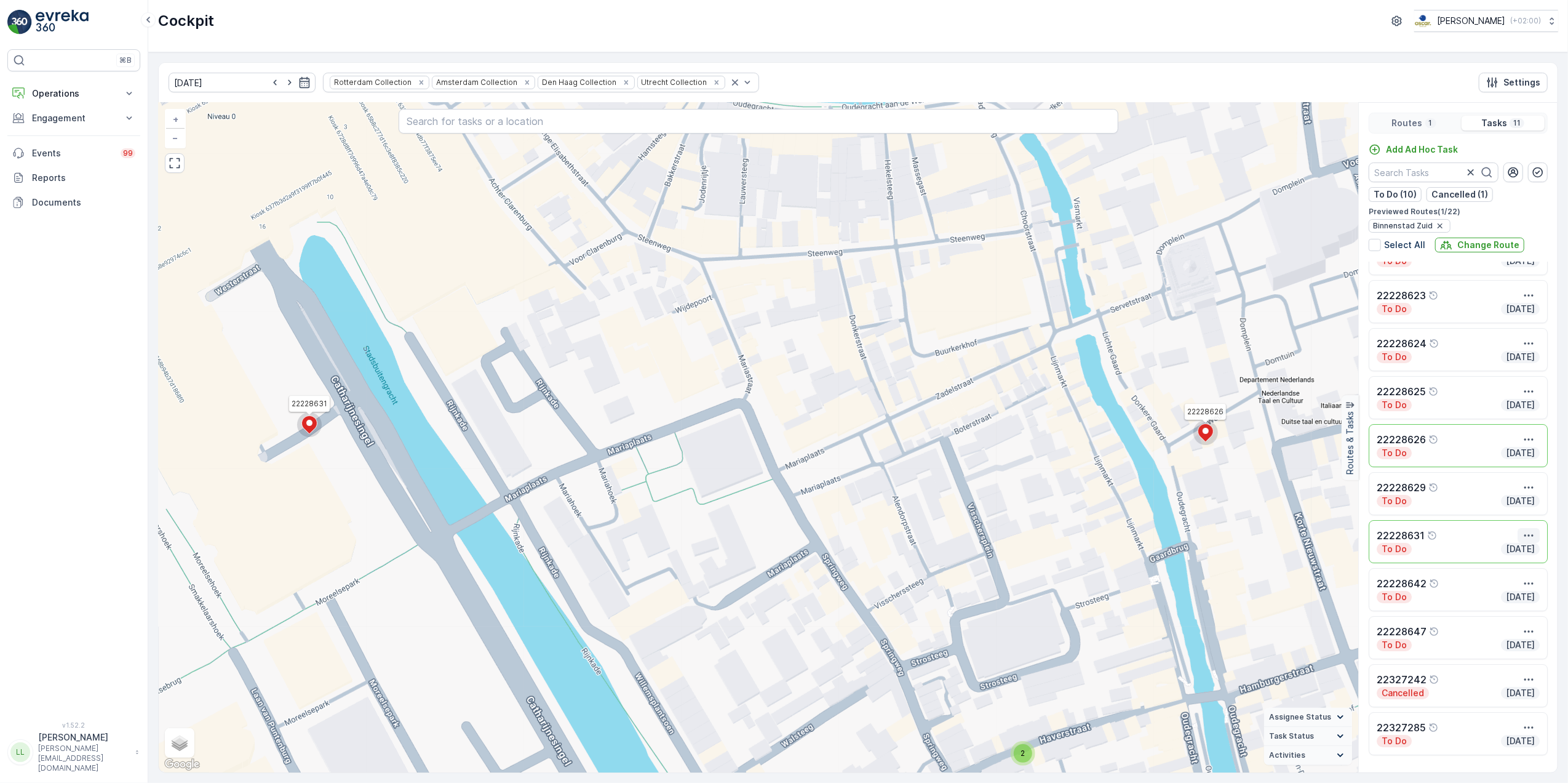
click at [1523, 532] on icon "button" at bounding box center [1528, 535] width 12 height 12
click at [1511, 554] on span "See More Details" at bounding box center [1506, 554] width 71 height 12
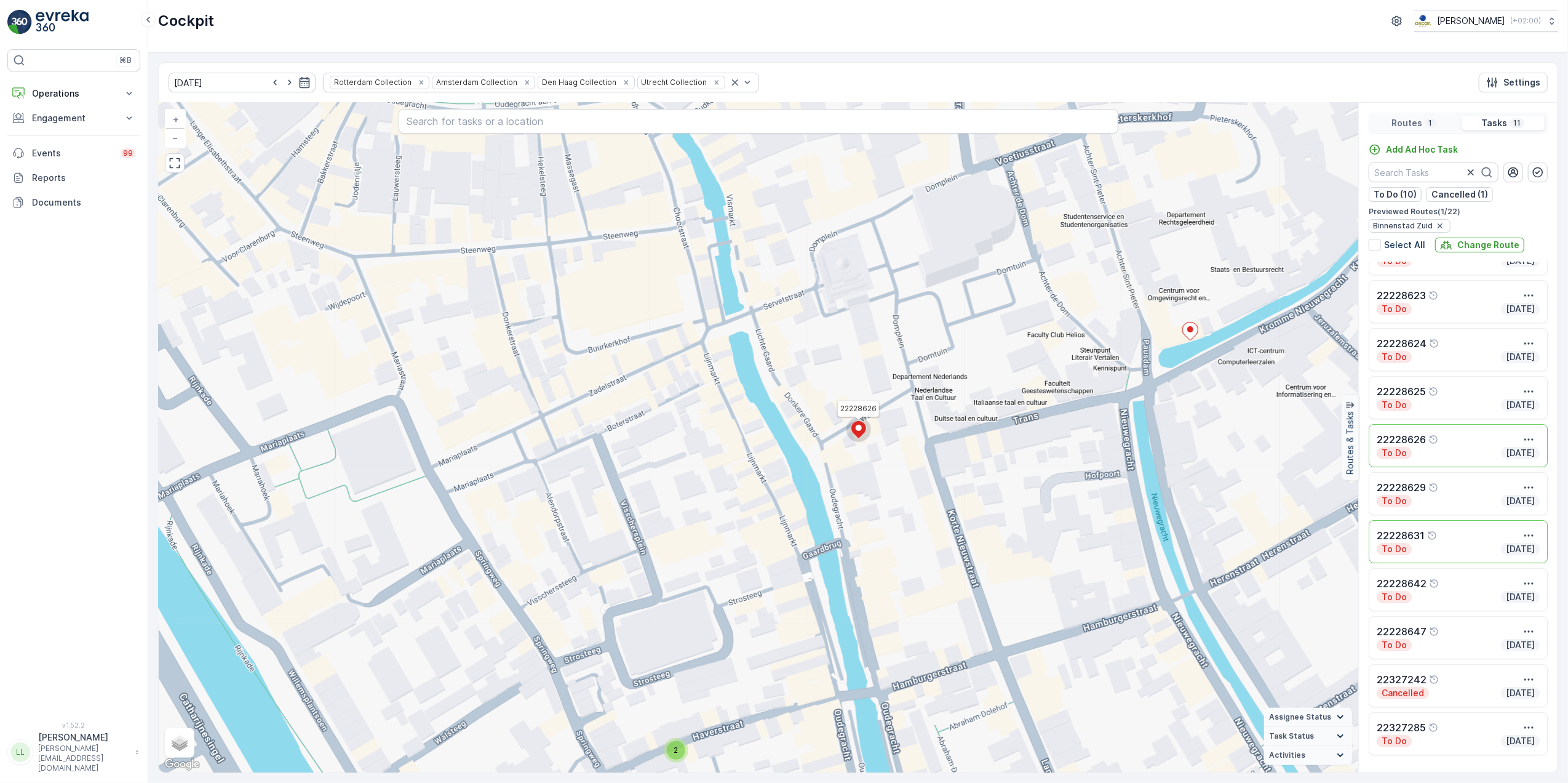
drag, startPoint x: 1278, startPoint y: 496, endPoint x: 938, endPoint y: 494, distance: 340.0
click at [929, 493] on div "2 22228626 22228631 + − Satellite Roadmap Terrain Hybrid Leaflet Keyboard short…" at bounding box center [759, 437] width 1200 height 669
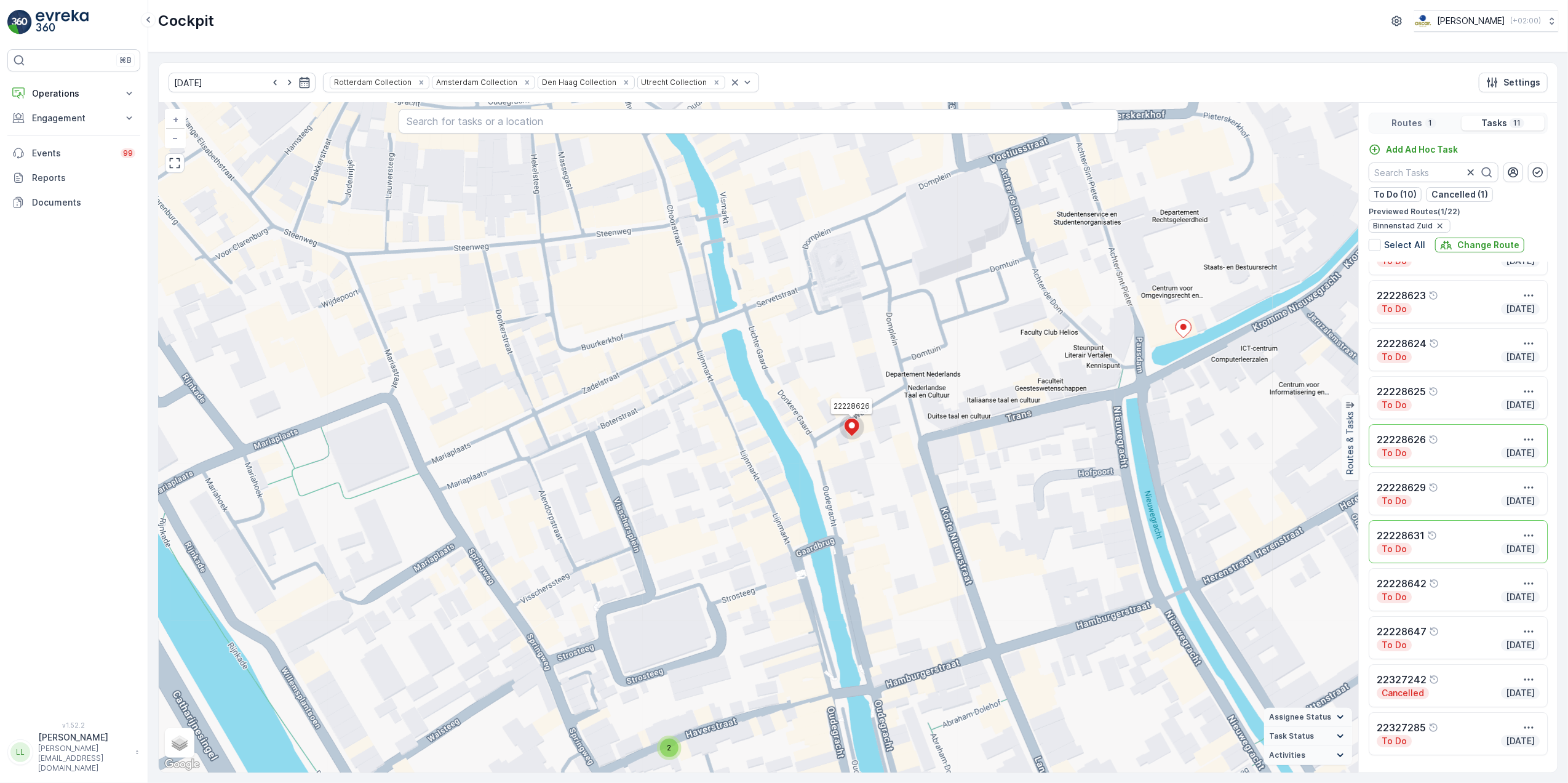
drag, startPoint x: 1078, startPoint y: 486, endPoint x: 945, endPoint y: 461, distance: 135.3
click at [945, 461] on div "2 22228626 22228631 + − Satellite Roadmap Terrain Hybrid Leaflet Keyboard short…" at bounding box center [759, 437] width 1200 height 669
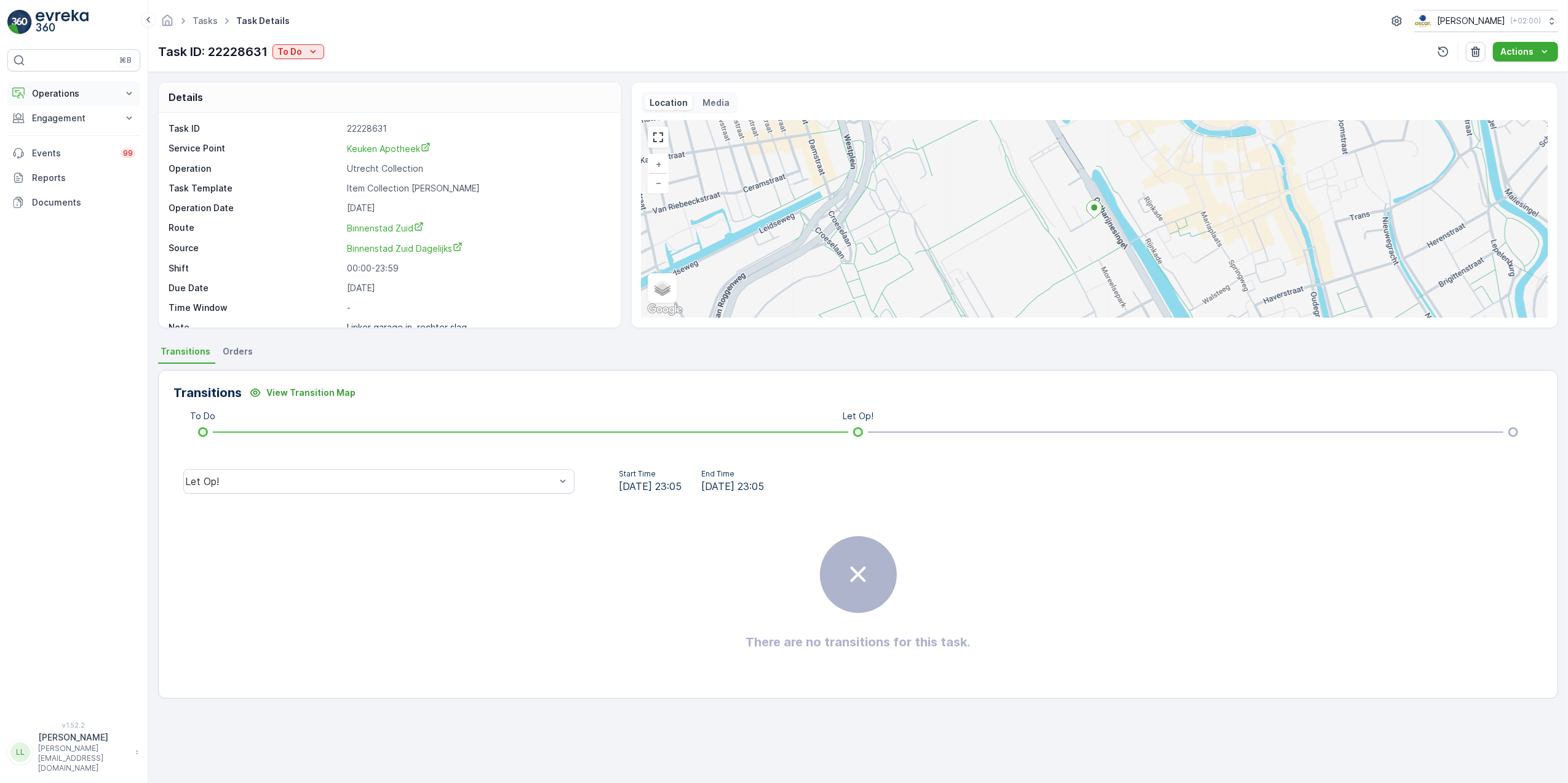
click at [78, 89] on p "Operations" at bounding box center [74, 93] width 83 height 12
click at [71, 146] on p "Routes & Tasks" at bounding box center [63, 149] width 64 height 12
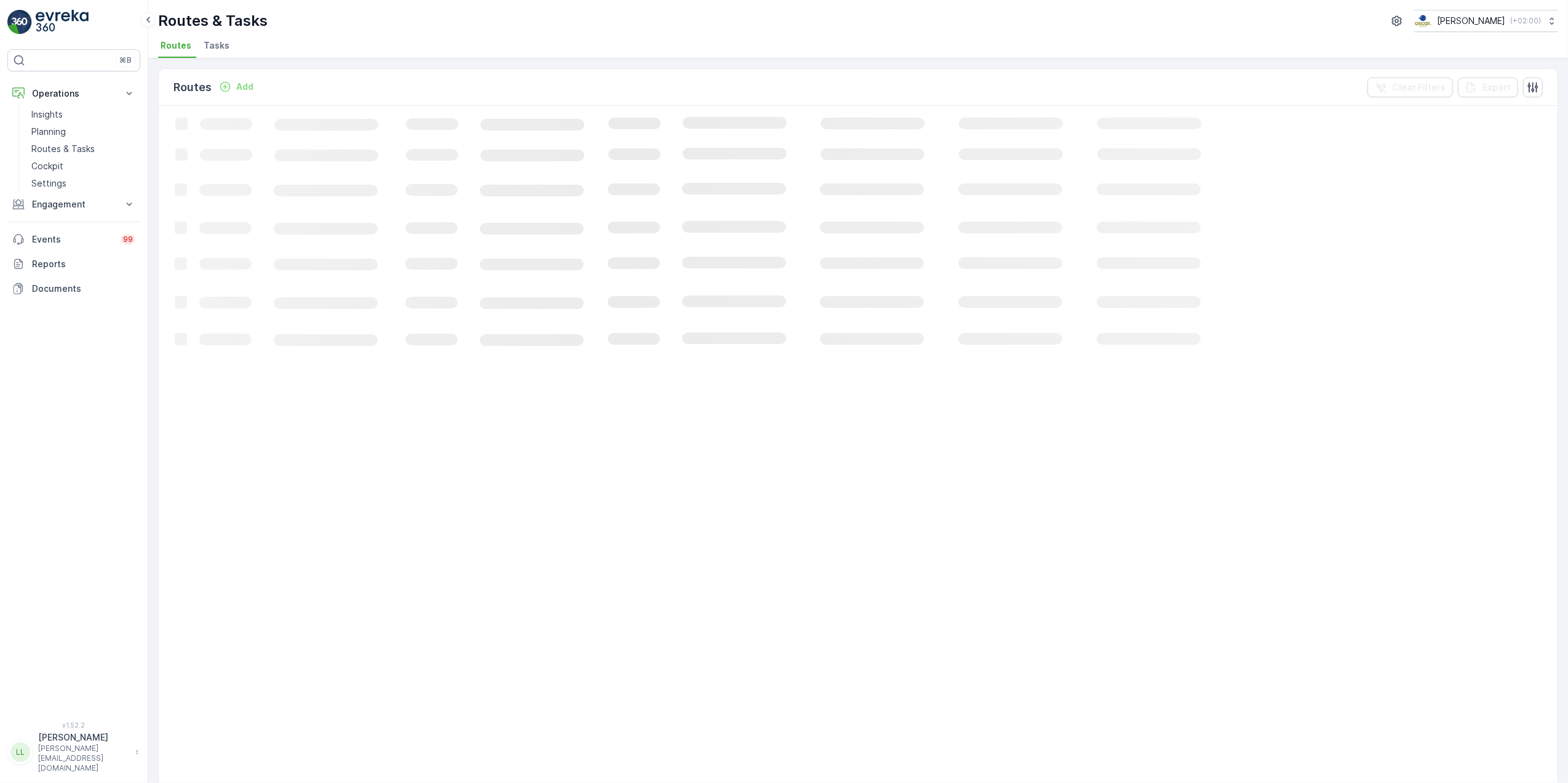
click at [213, 42] on span "Tasks" at bounding box center [216, 45] width 26 height 12
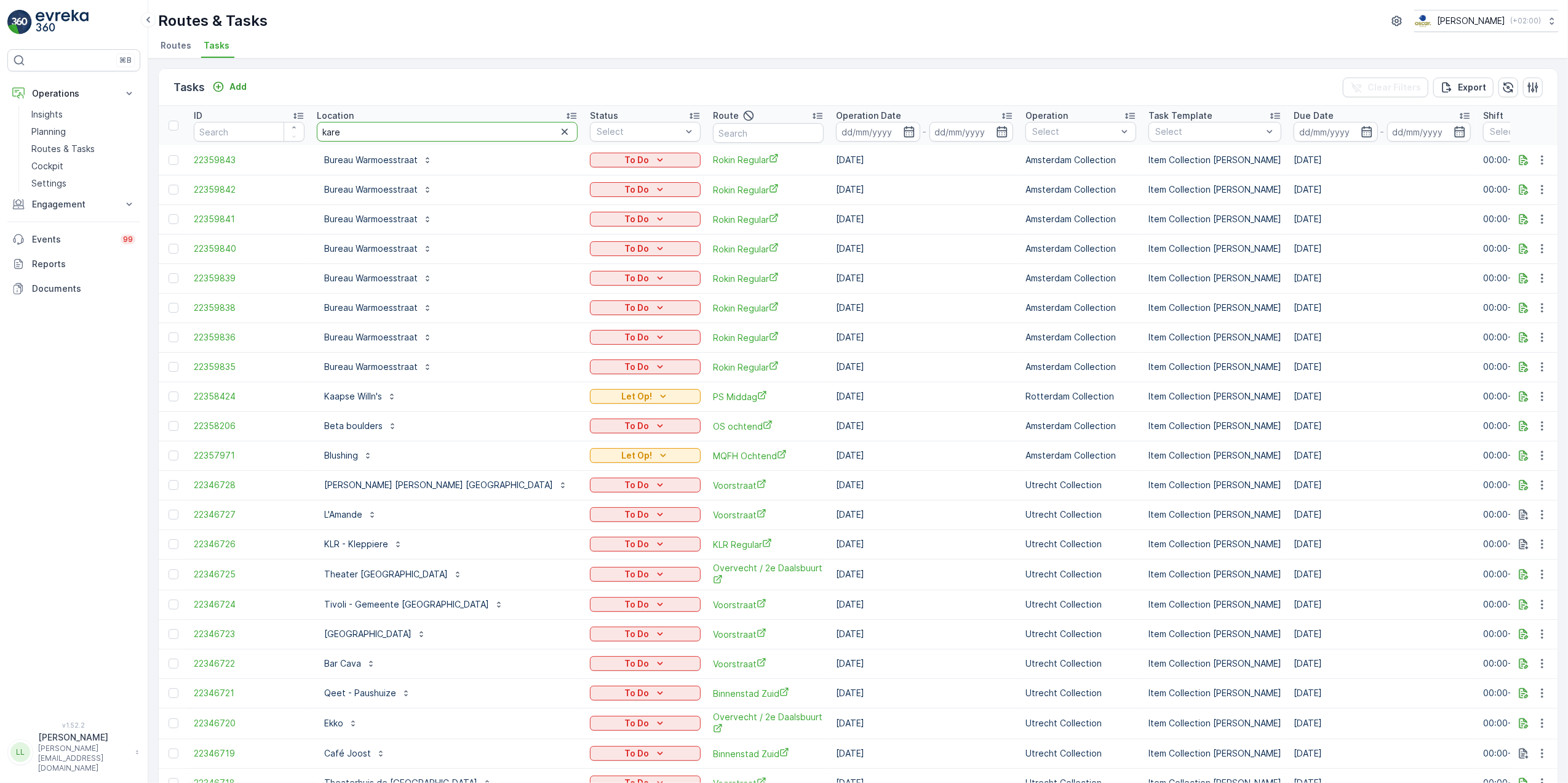
type input "[PERSON_NAME]"
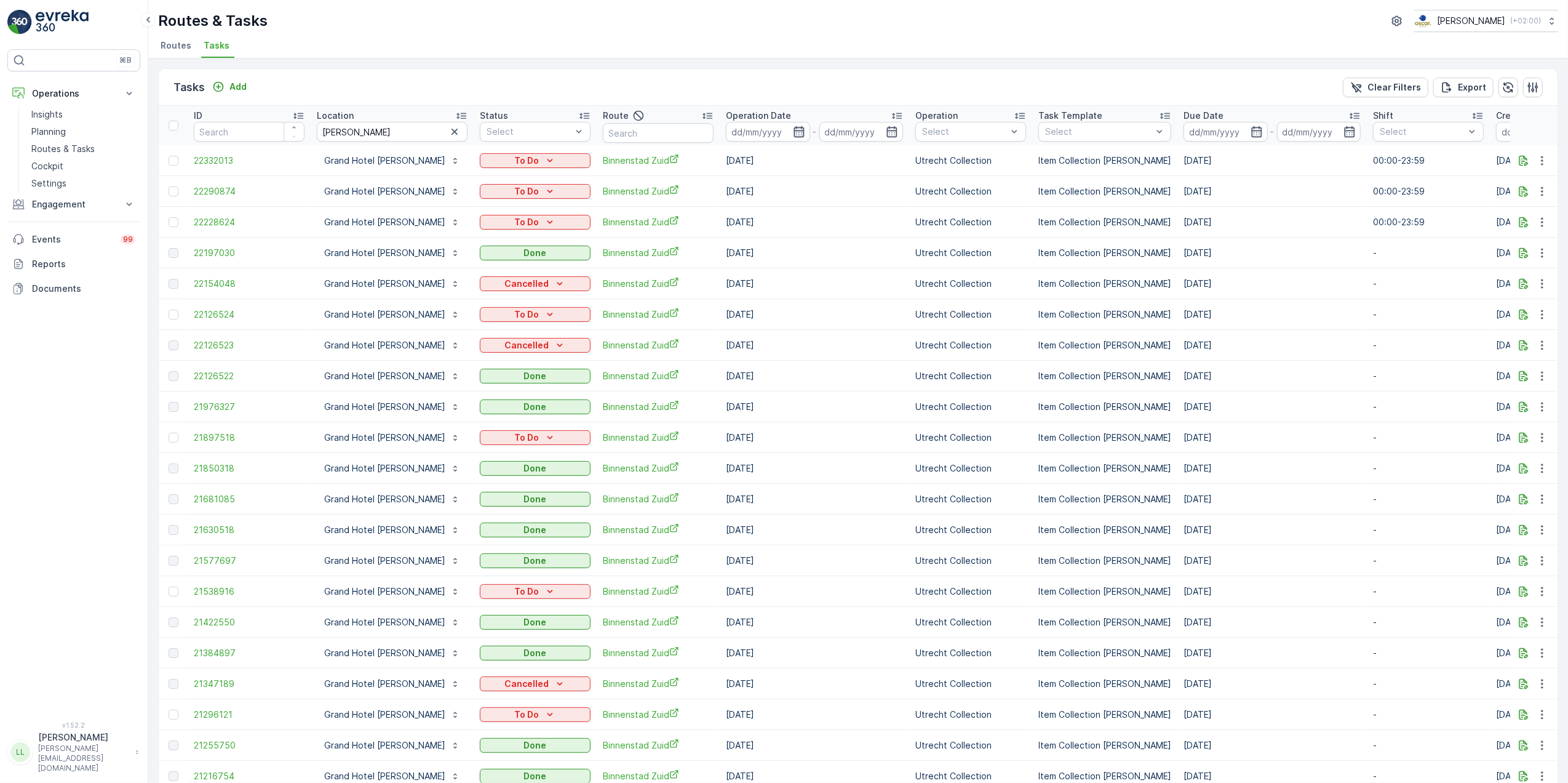
click at [793, 132] on icon "button" at bounding box center [799, 131] width 12 height 12
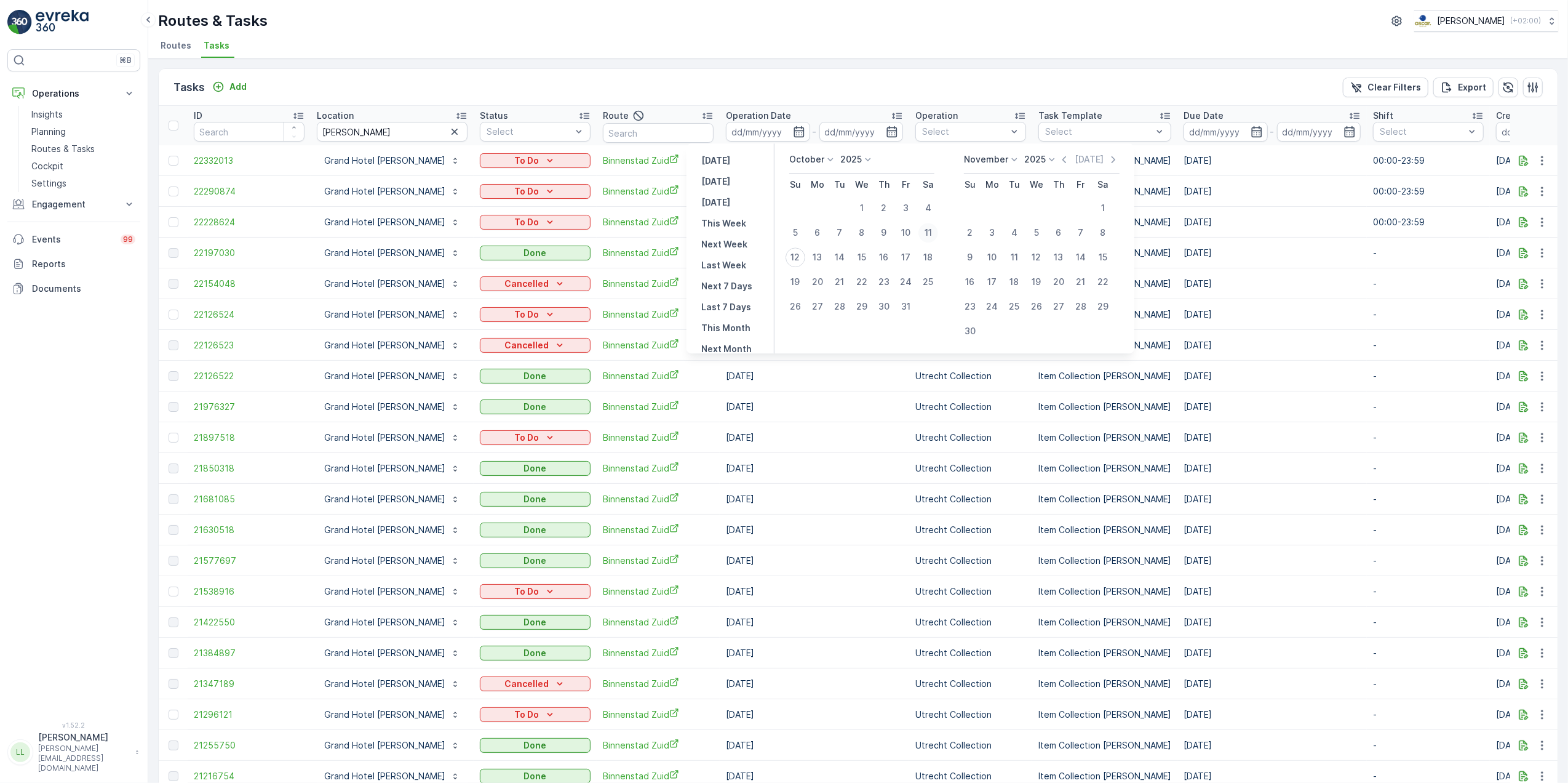
click at [929, 230] on div "11" at bounding box center [928, 232] width 20 height 20
type input "[DATE]"
click at [929, 230] on div "11" at bounding box center [928, 232] width 20 height 20
type input "[DATE]"
click at [929, 230] on div "11" at bounding box center [928, 232] width 20 height 20
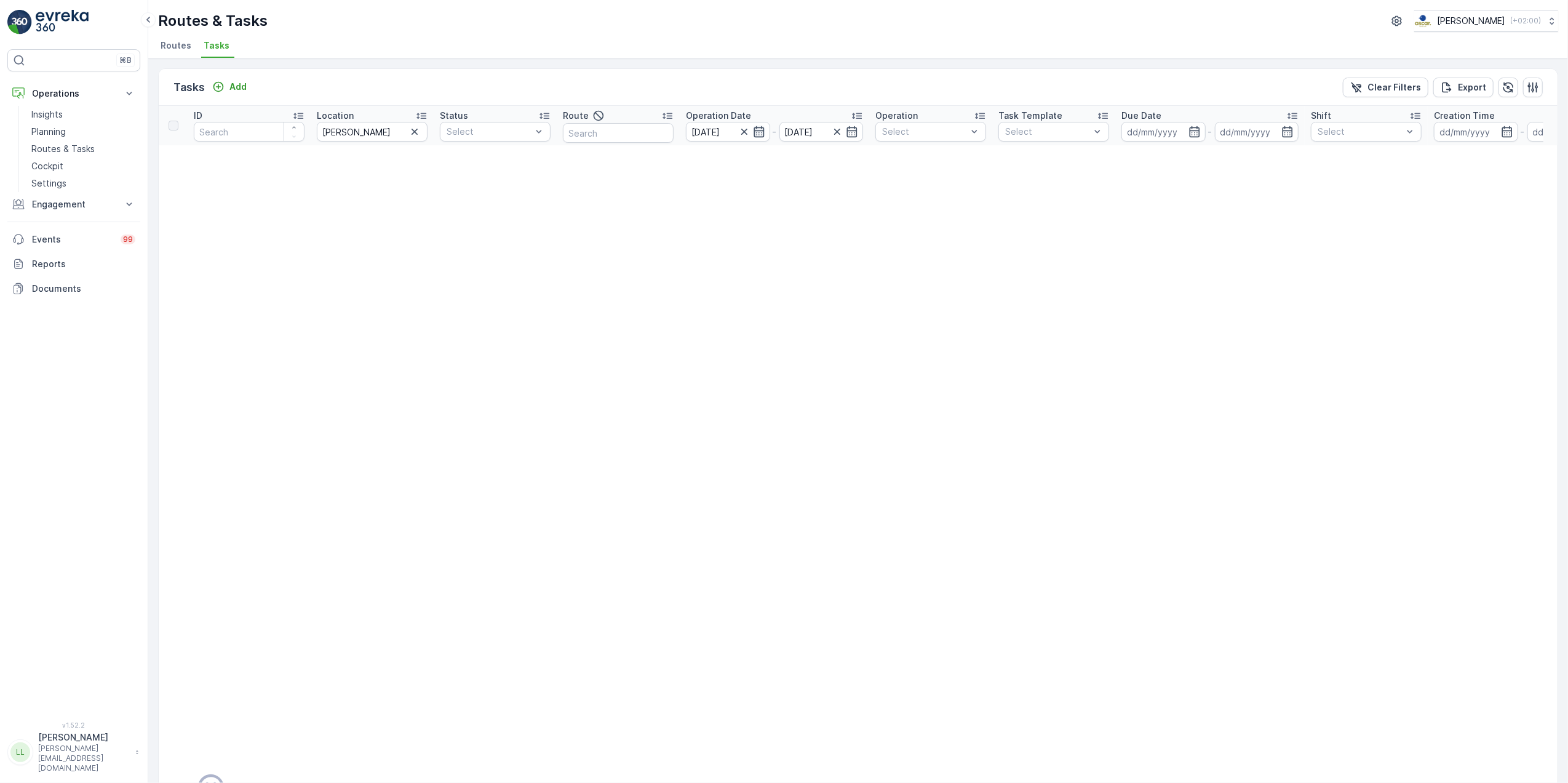
drag, startPoint x: 756, startPoint y: 131, endPoint x: 761, endPoint y: 136, distance: 7.1
click at [758, 131] on icon "button" at bounding box center [759, 131] width 10 height 11
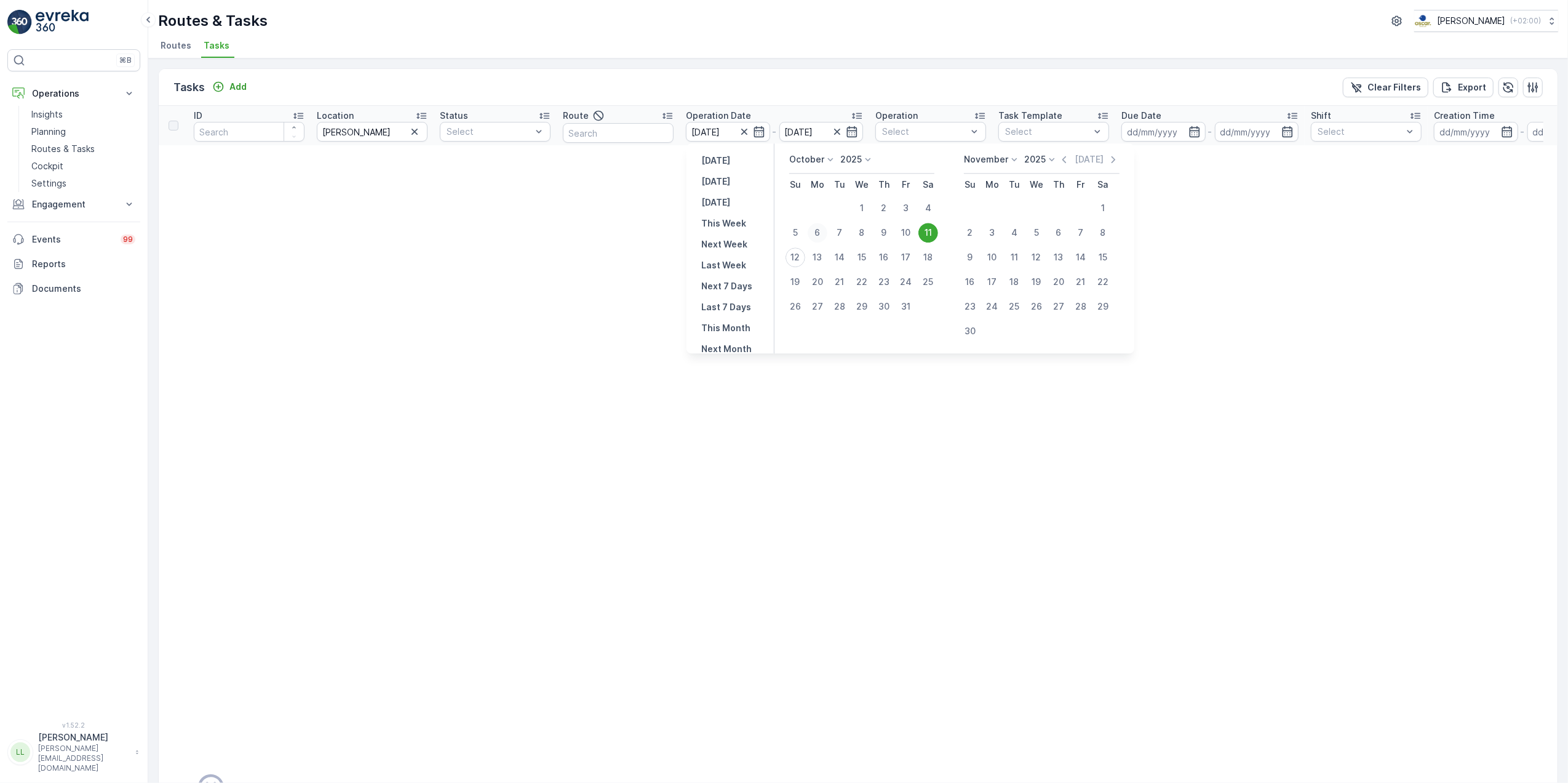
click at [820, 228] on div "6" at bounding box center [817, 232] width 20 height 20
type input "[DATE]"
click at [924, 229] on div "11" at bounding box center [928, 232] width 20 height 20
type input "[DATE]"
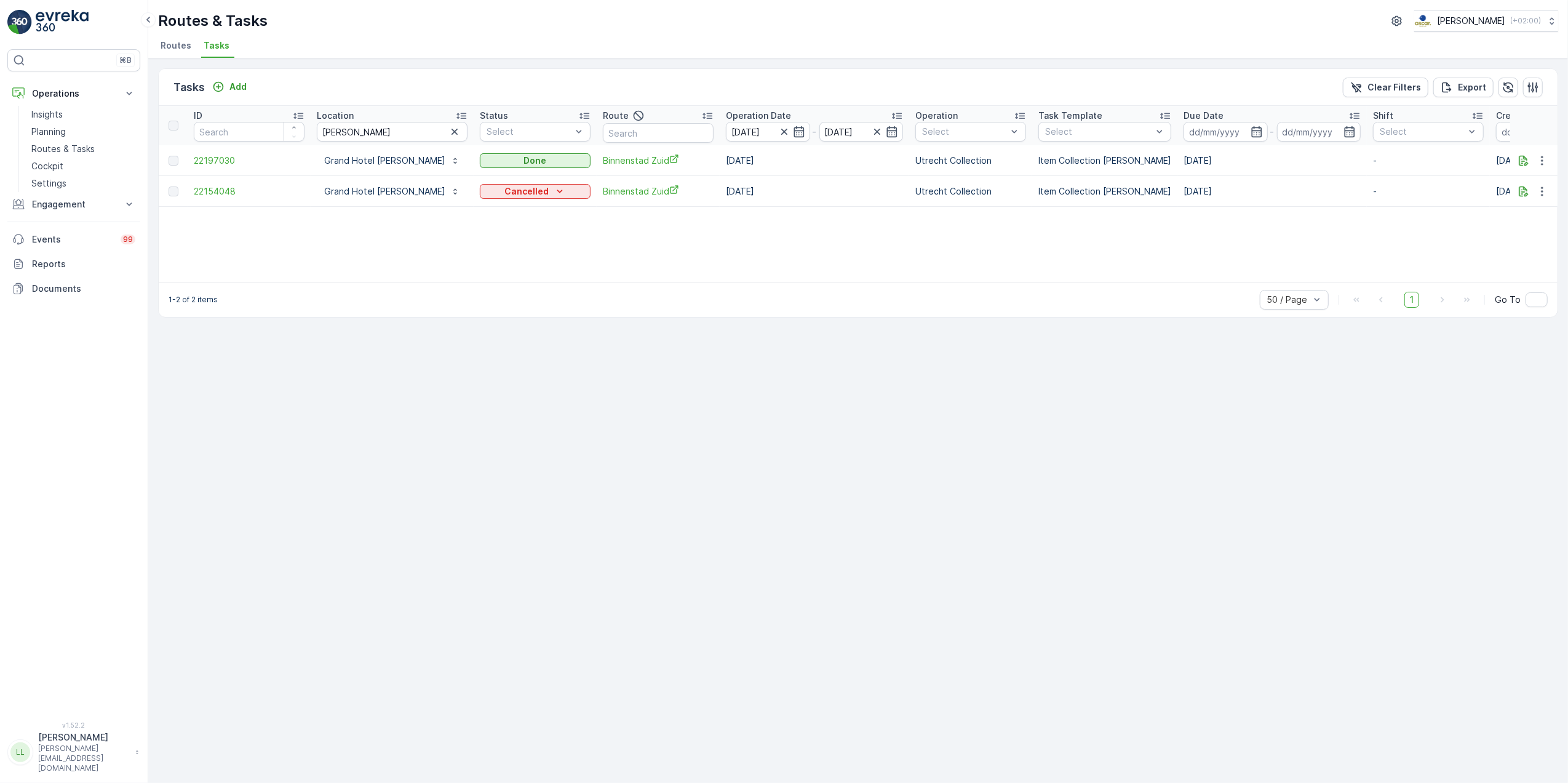
drag, startPoint x: 758, startPoint y: 133, endPoint x: 771, endPoint y: 138, distance: 13.9
click at [793, 133] on icon "button" at bounding box center [799, 131] width 12 height 12
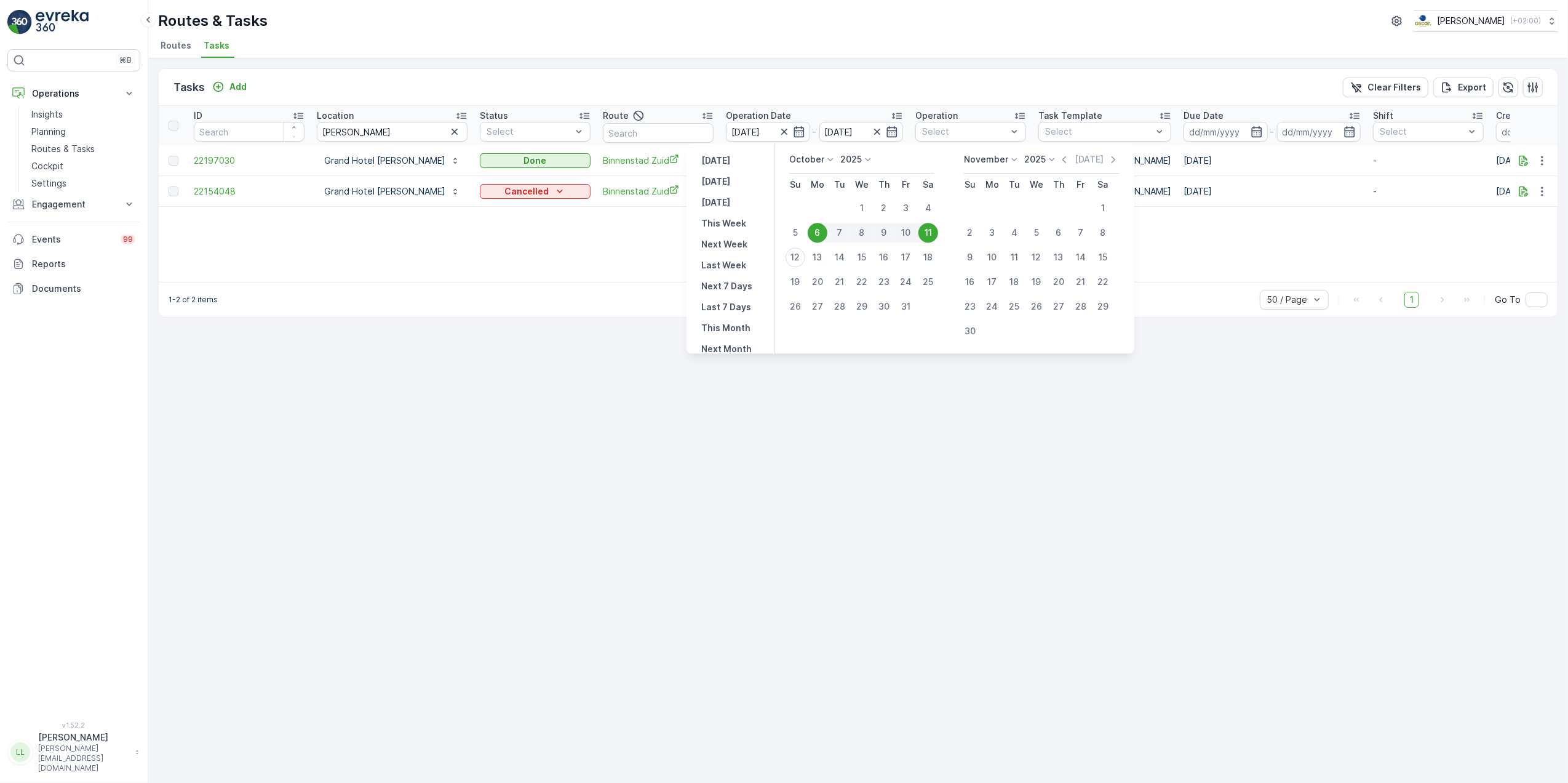
click at [815, 230] on div "6" at bounding box center [817, 232] width 20 height 20
type input "[DATE]"
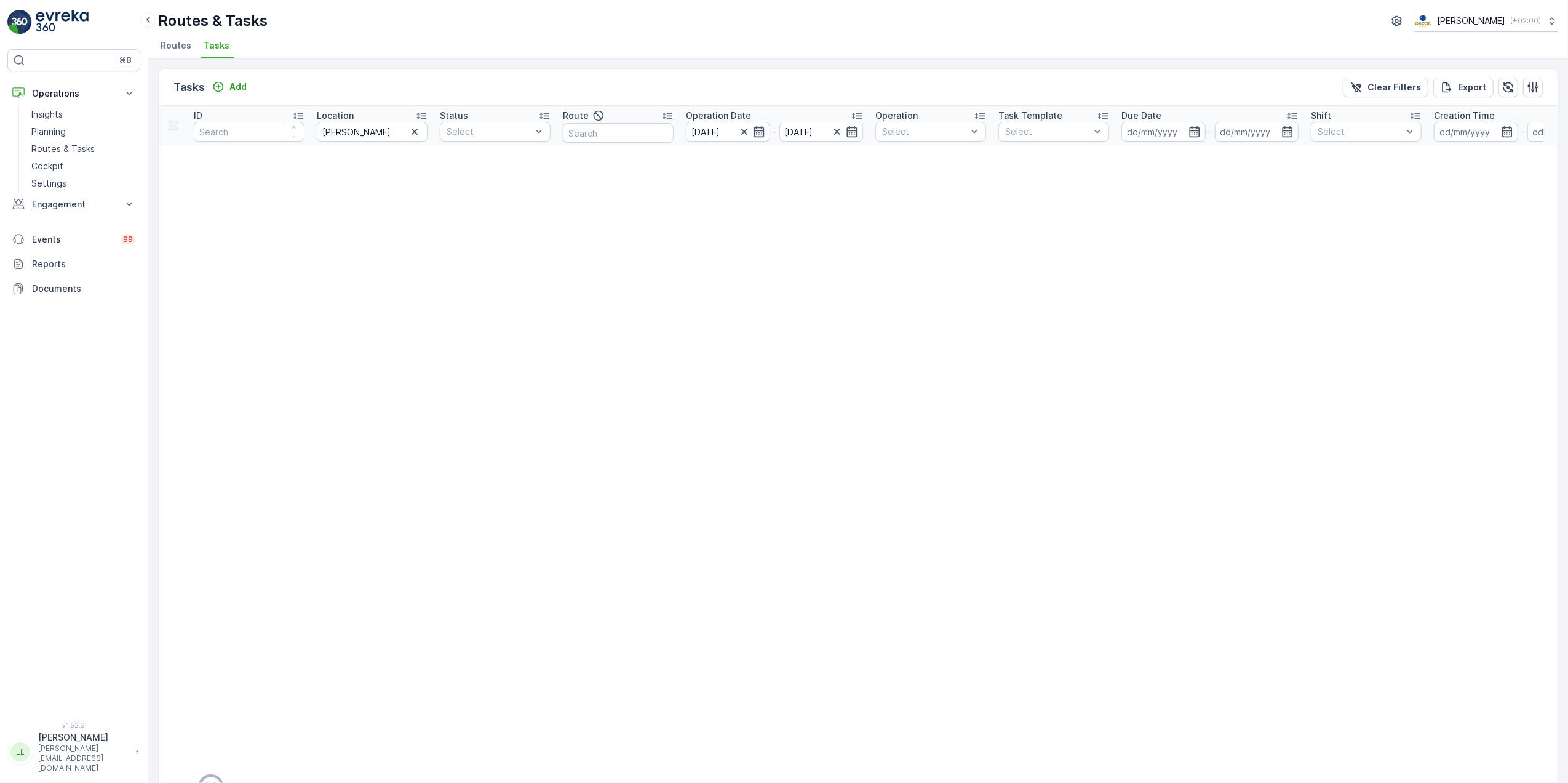
click at [762, 136] on icon "button" at bounding box center [759, 131] width 12 height 12
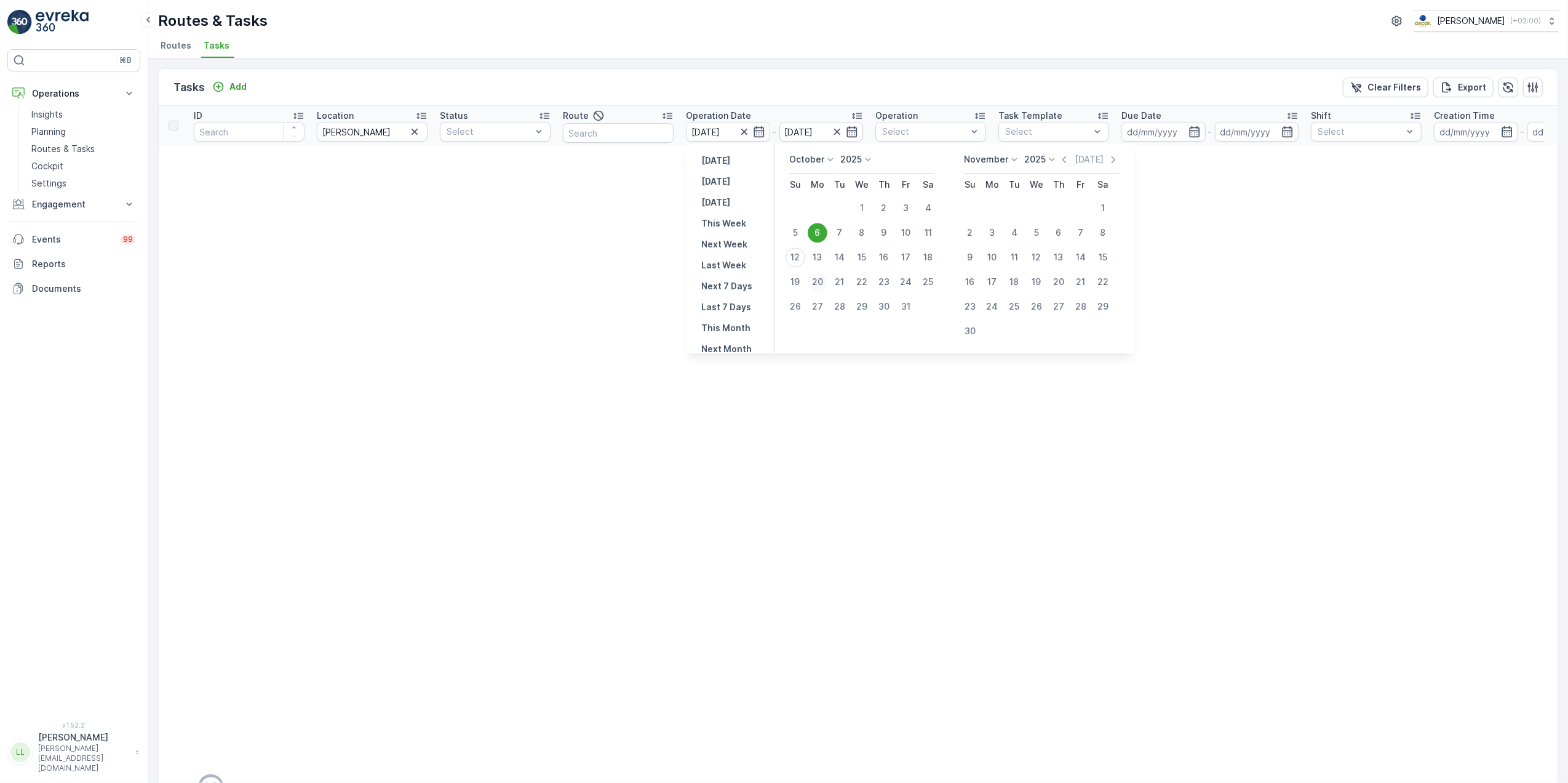
click at [820, 277] on div "20" at bounding box center [817, 281] width 20 height 20
type input "[DATE]"
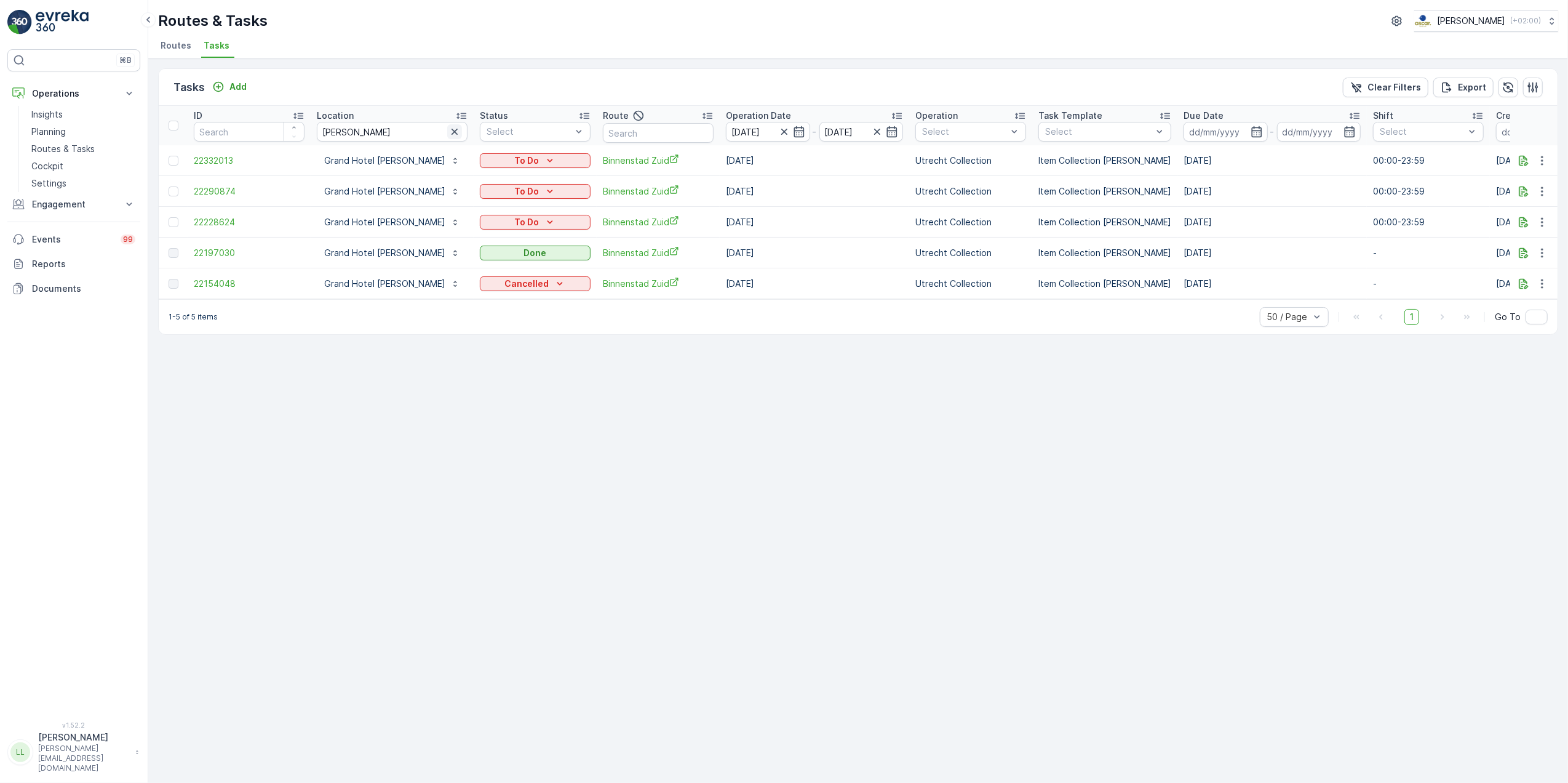
click at [448, 131] on icon "button" at bounding box center [454, 131] width 12 height 12
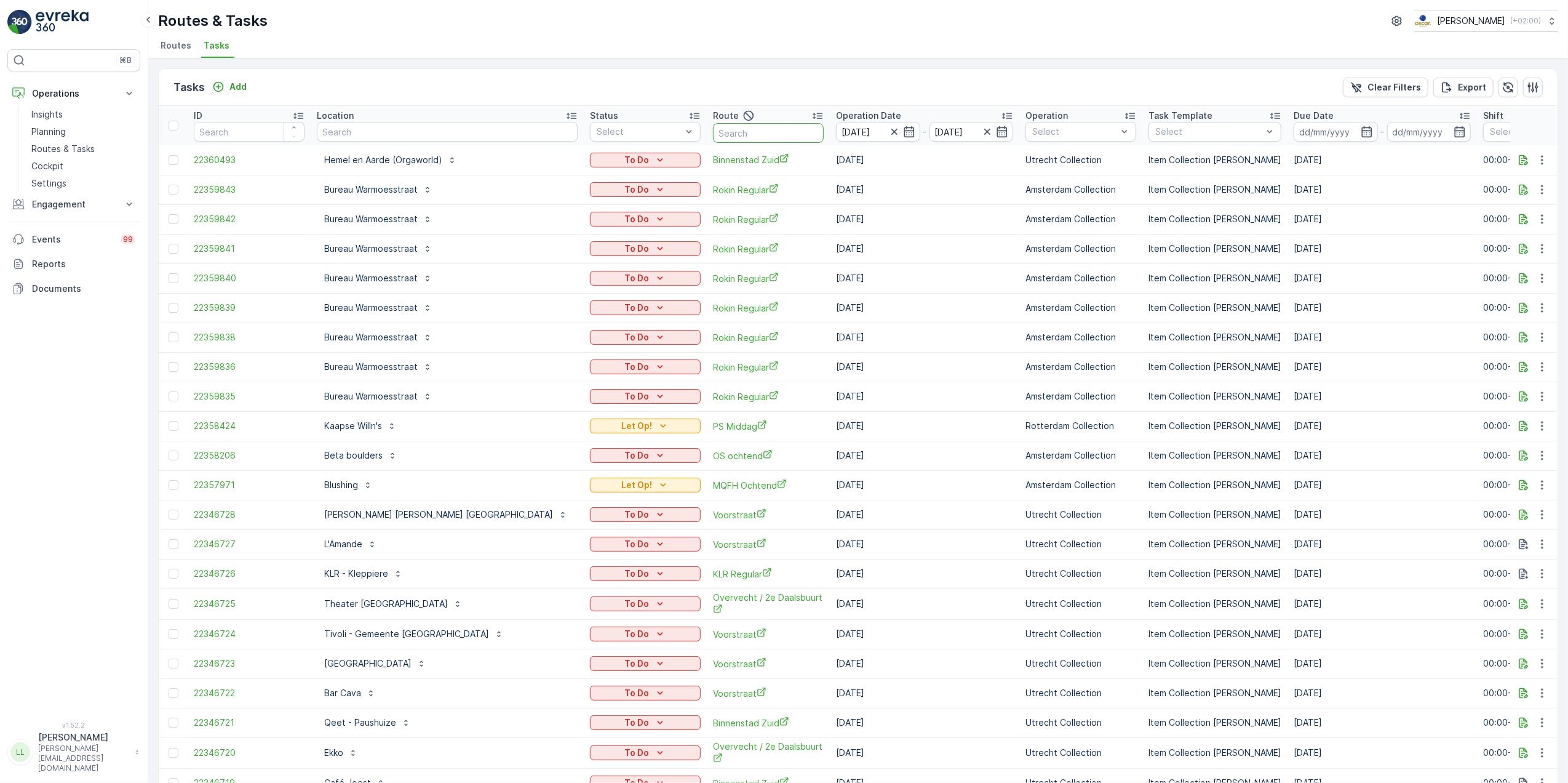
click at [713, 131] on input "text" at bounding box center [768, 133] width 111 height 20
type input "heme"
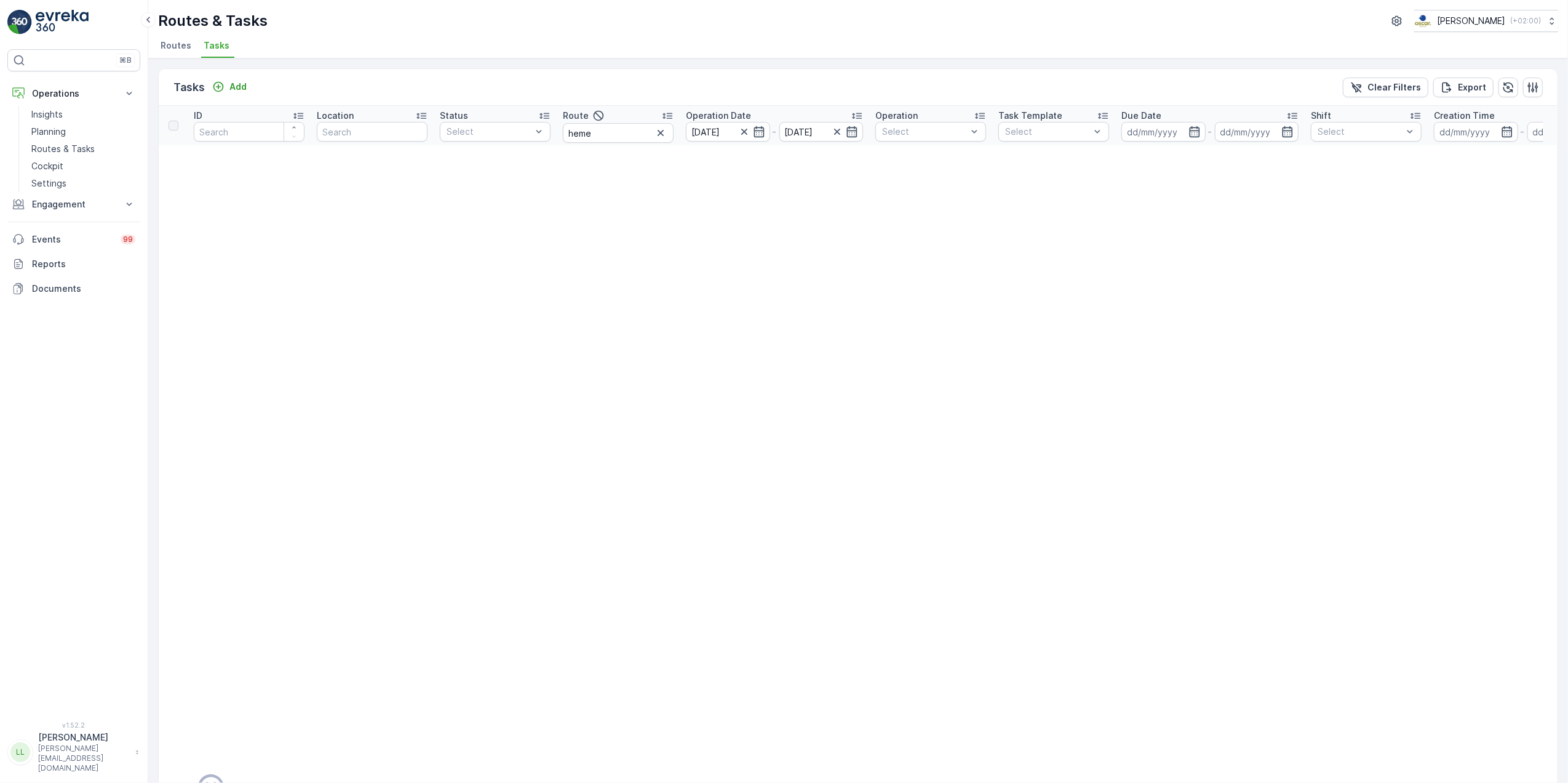
drag, startPoint x: 657, startPoint y: 132, endPoint x: 631, endPoint y: 124, distance: 27.2
click at [657, 132] on icon "button" at bounding box center [661, 133] width 12 height 12
click at [518, 129] on th "Status Select" at bounding box center [495, 125] width 123 height 40
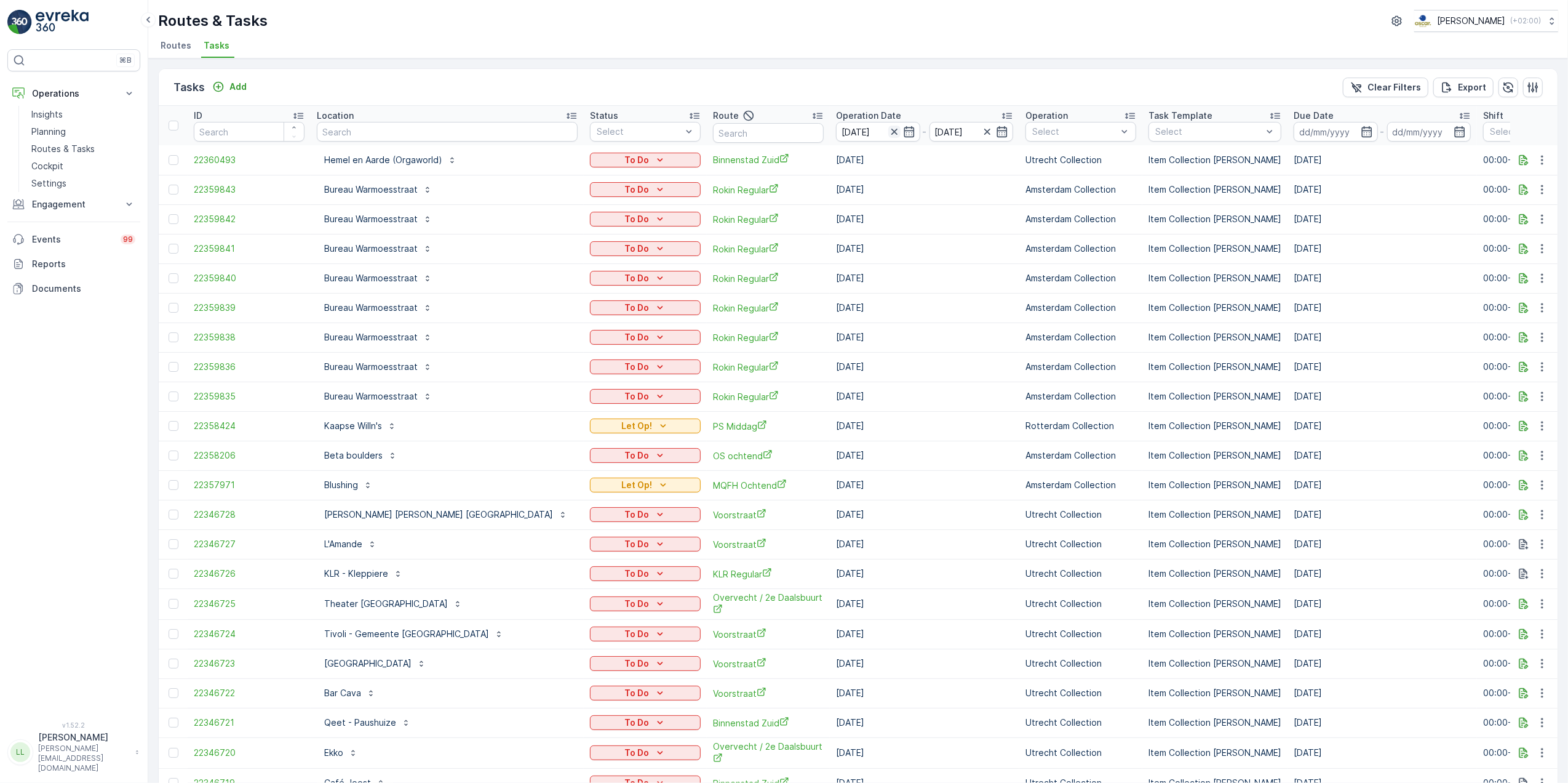
click at [888, 128] on icon "button" at bounding box center [894, 131] width 12 height 12
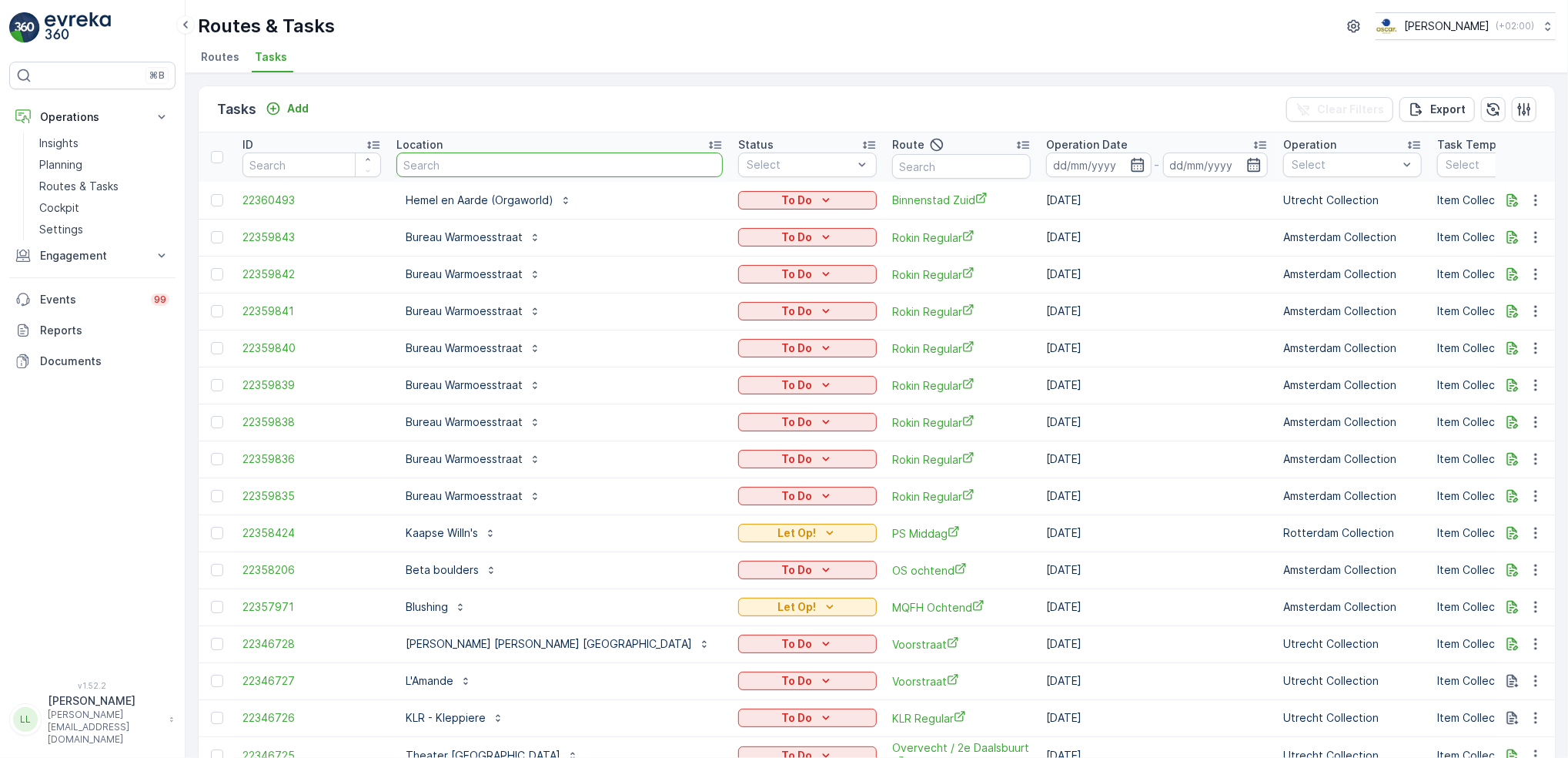
click at [460, 172] on input "text" at bounding box center [560, 164] width 326 height 25
type input "lantare"
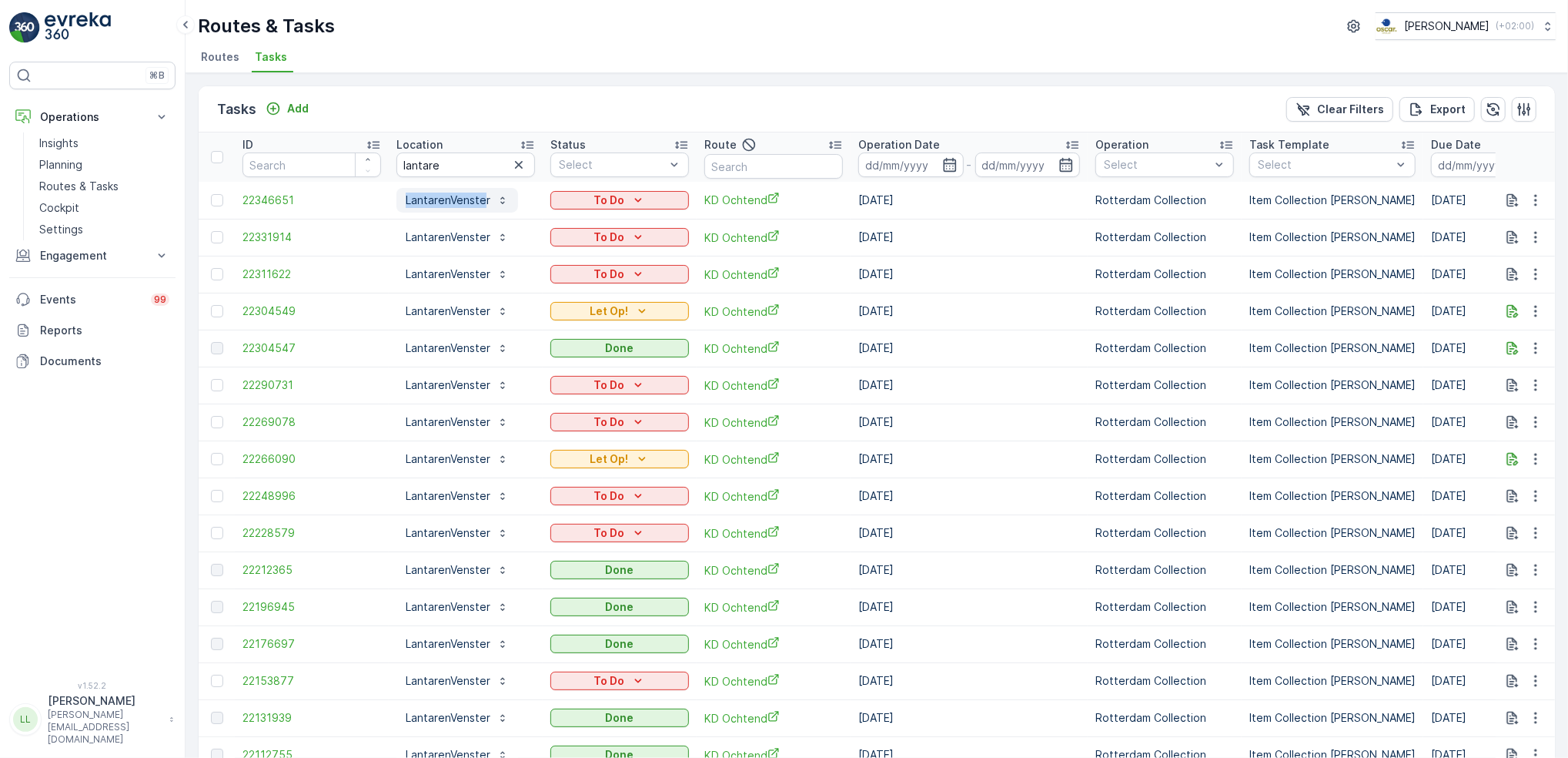
drag, startPoint x: 383, startPoint y: 197, endPoint x: 484, endPoint y: 207, distance: 101.5
click at [484, 207] on tr "22346651 LantarenVenster To Do KD Ochtend [DATE] Rotterdam Collection Item Coll…" at bounding box center [1387, 200] width 2375 height 37
copy tr "LantarenVenste"
click at [644, 74] on div "Tasks Add Clear Filters Export ID Location lantare Status Select Route Operatio…" at bounding box center [876, 415] width 1383 height 685
click at [521, 164] on icon "button" at bounding box center [519, 164] width 16 height 16
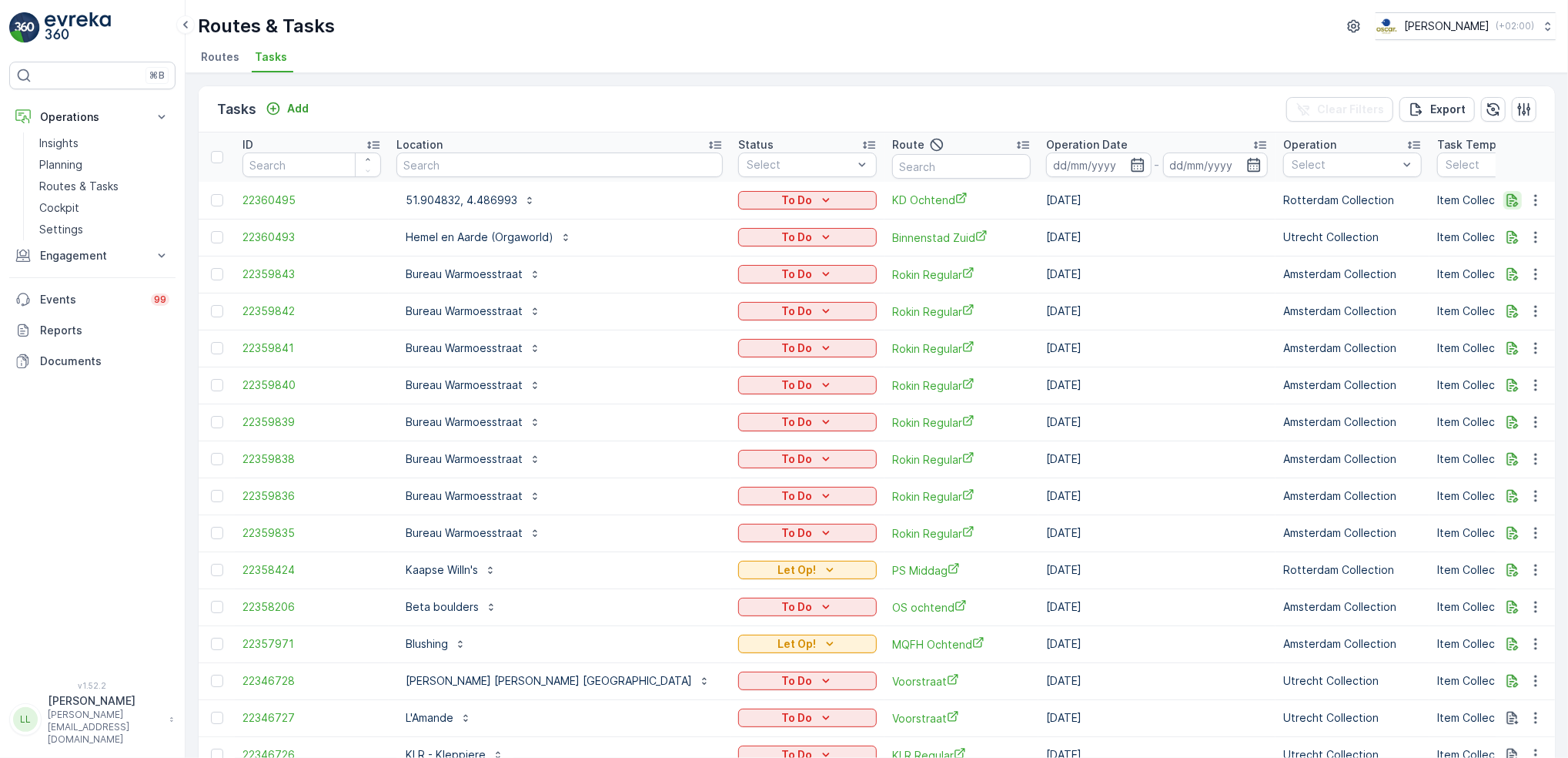
click at [1509, 199] on icon "button" at bounding box center [1512, 200] width 16 height 16
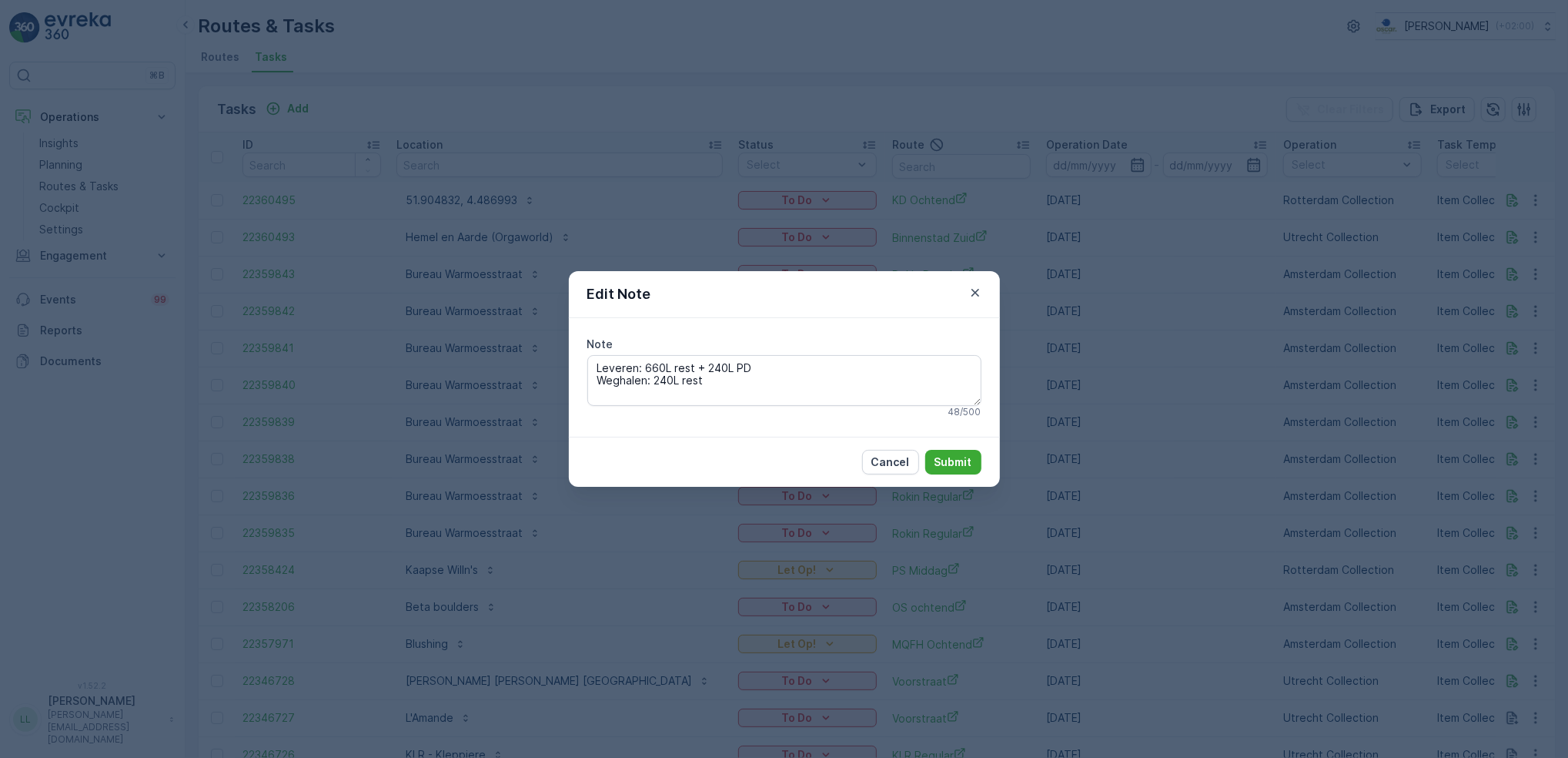
drag, startPoint x: 705, startPoint y: 381, endPoint x: 494, endPoint y: 357, distance: 212.4
click at [499, 357] on div "Edit Note Note Leveren: 660L rest + 240L PD Weghalen: 240L rest 48 / 500 Cancel…" at bounding box center [784, 379] width 1568 height 758
click at [569, 211] on div "Edit Note Note Leveren: 660L rest + 240L PD Weghalen: 240L rest 48 / 500 Cancel…" at bounding box center [784, 379] width 1568 height 758
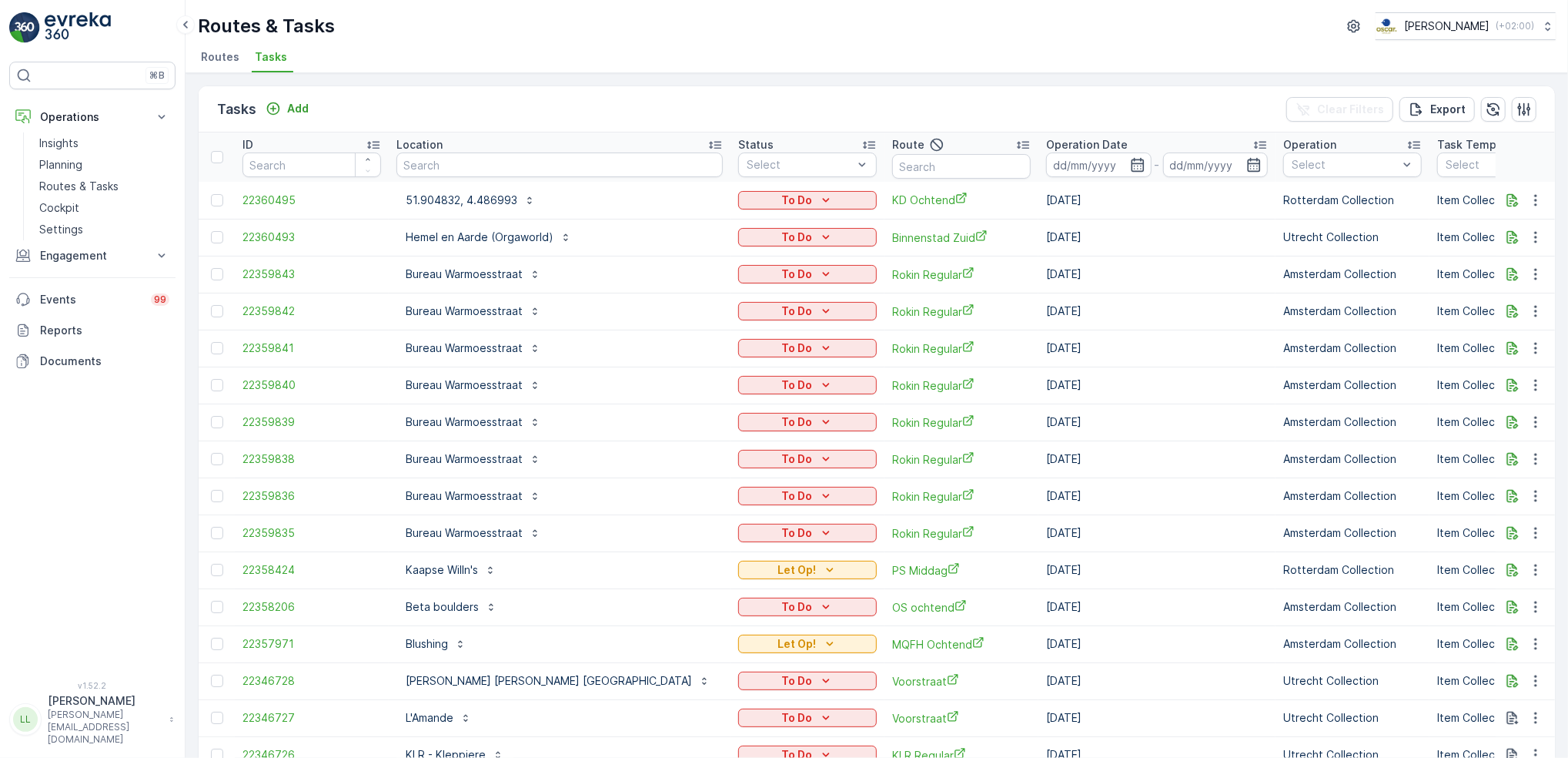
click at [1531, 209] on td at bounding box center [1526, 200] width 60 height 37
click at [1533, 207] on button "button" at bounding box center [1536, 200] width 27 height 18
click at [1491, 317] on span "Delete" at bounding box center [1476, 315] width 36 height 16
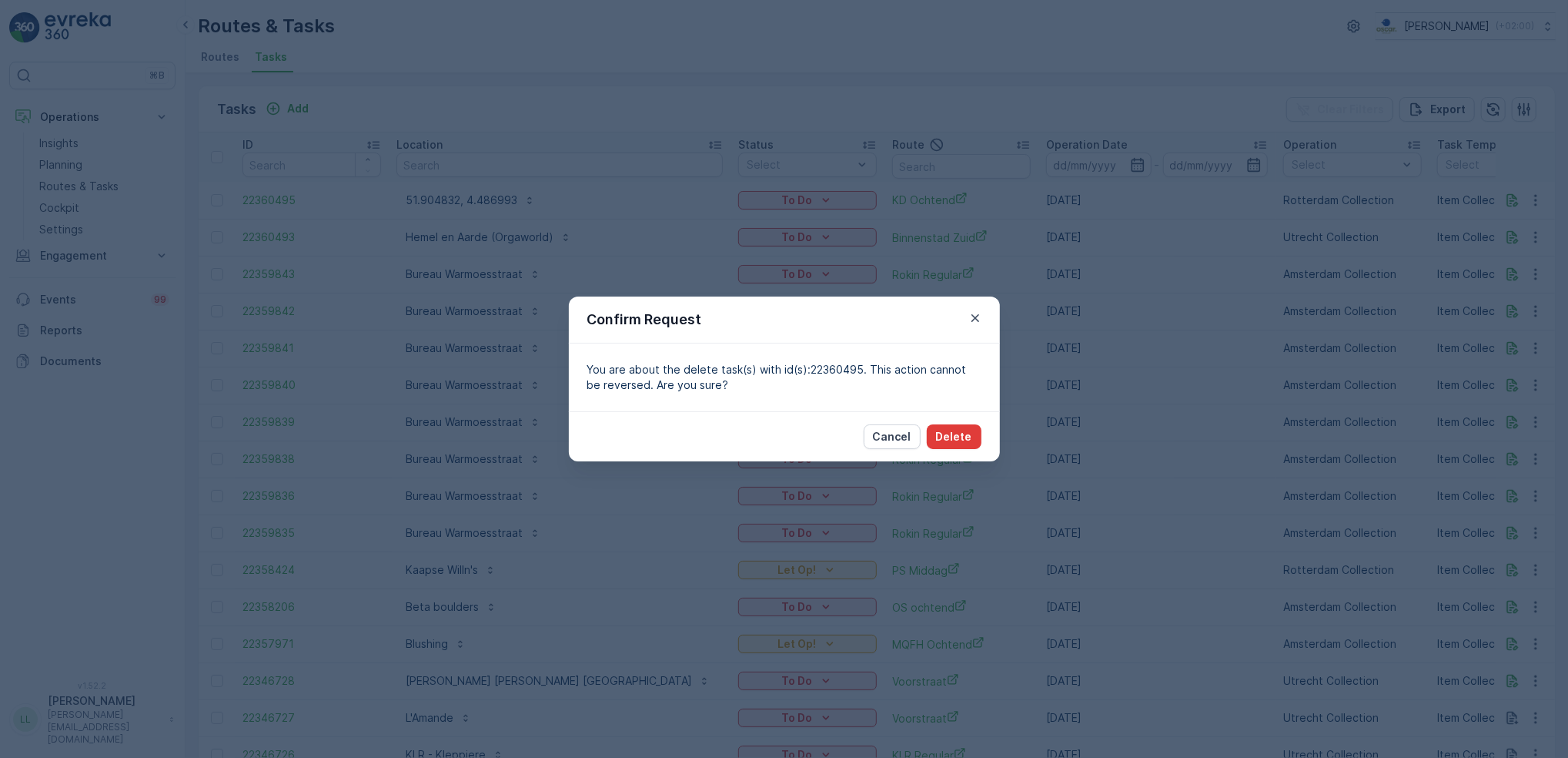
click at [954, 430] on p "Delete" at bounding box center [954, 436] width 36 height 16
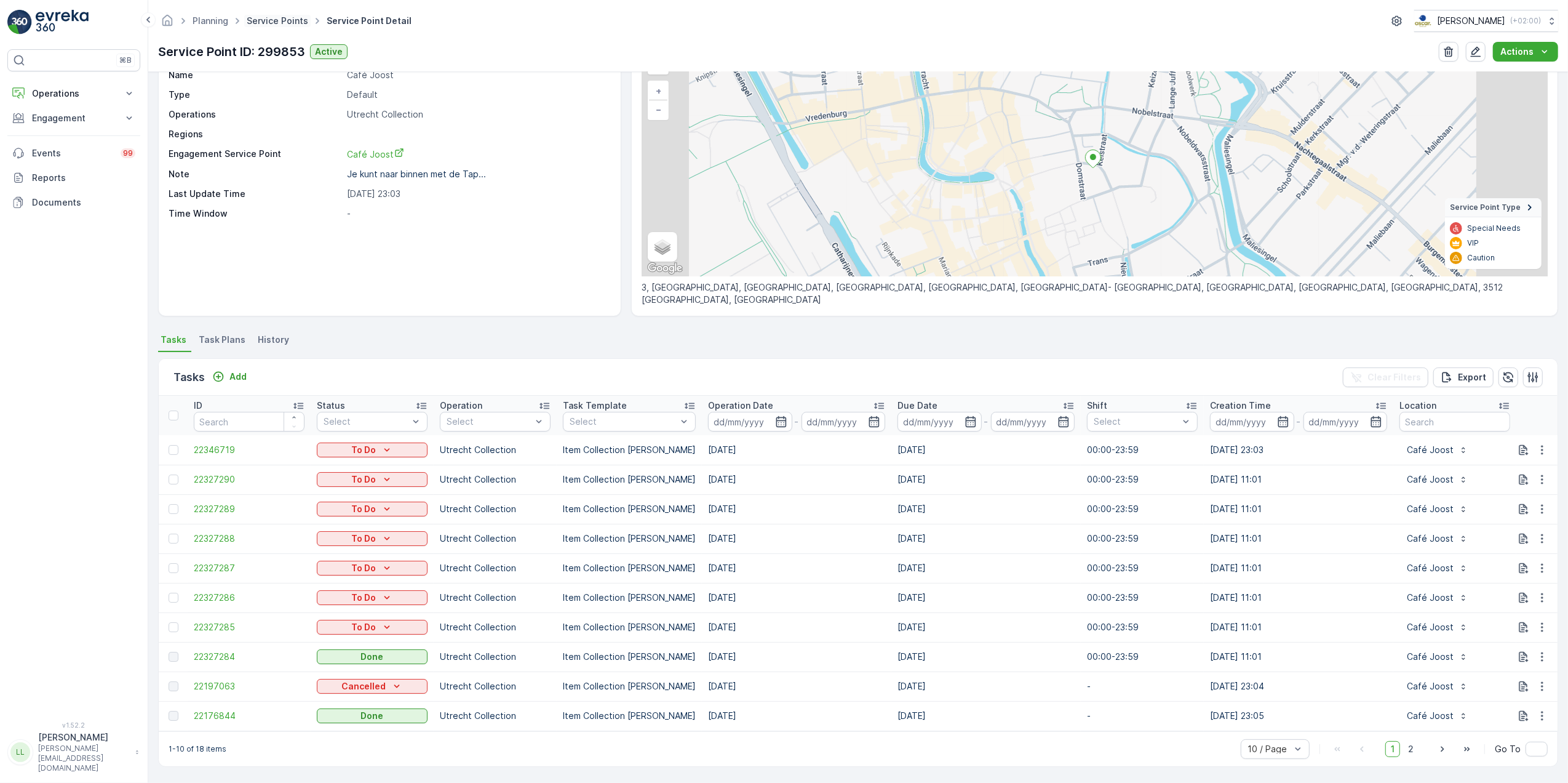
scroll to position [79, 0]
click at [60, 92] on p "Operations" at bounding box center [74, 93] width 83 height 12
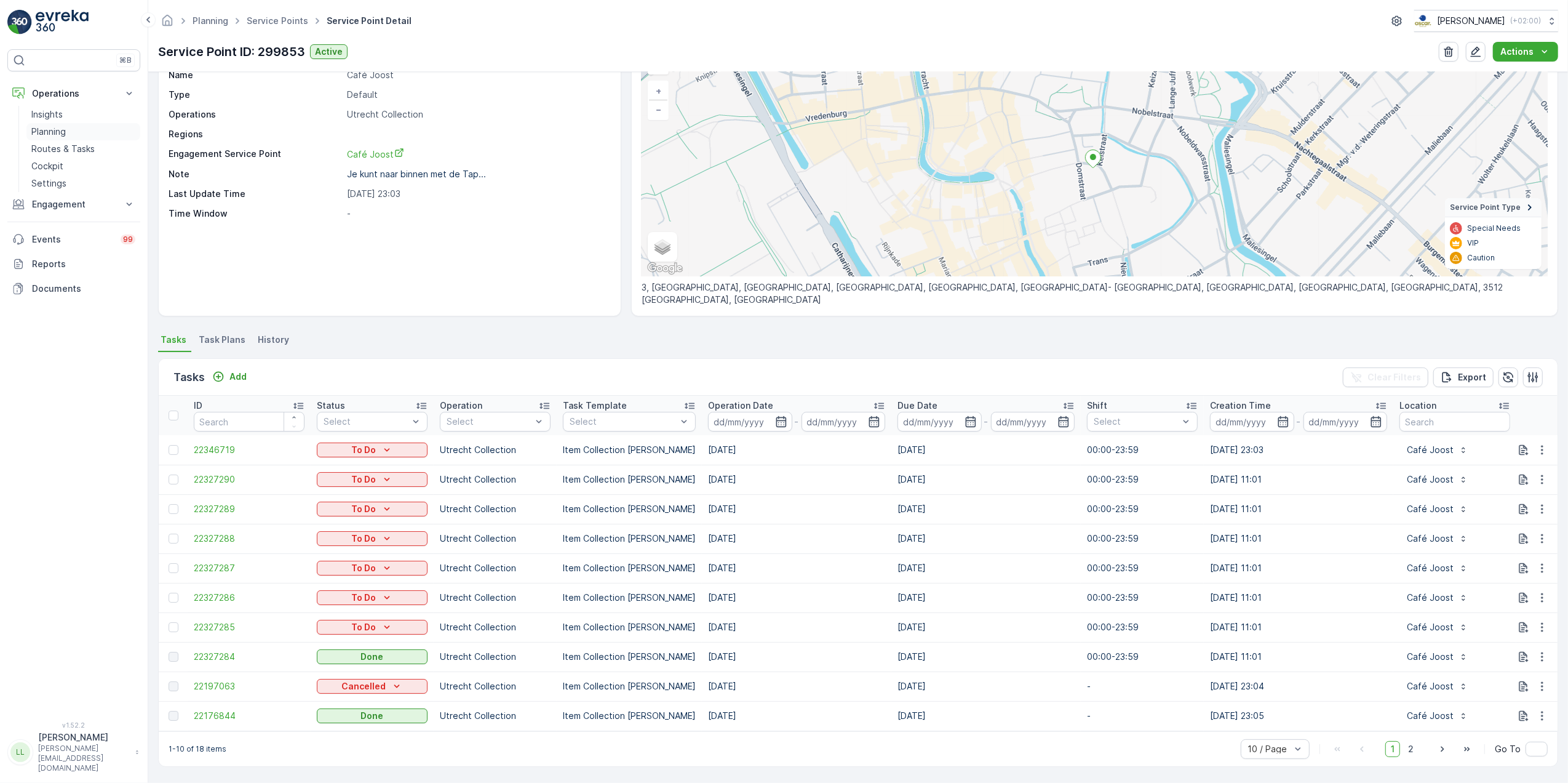
click at [59, 136] on p "Planning" at bounding box center [48, 131] width 34 height 12
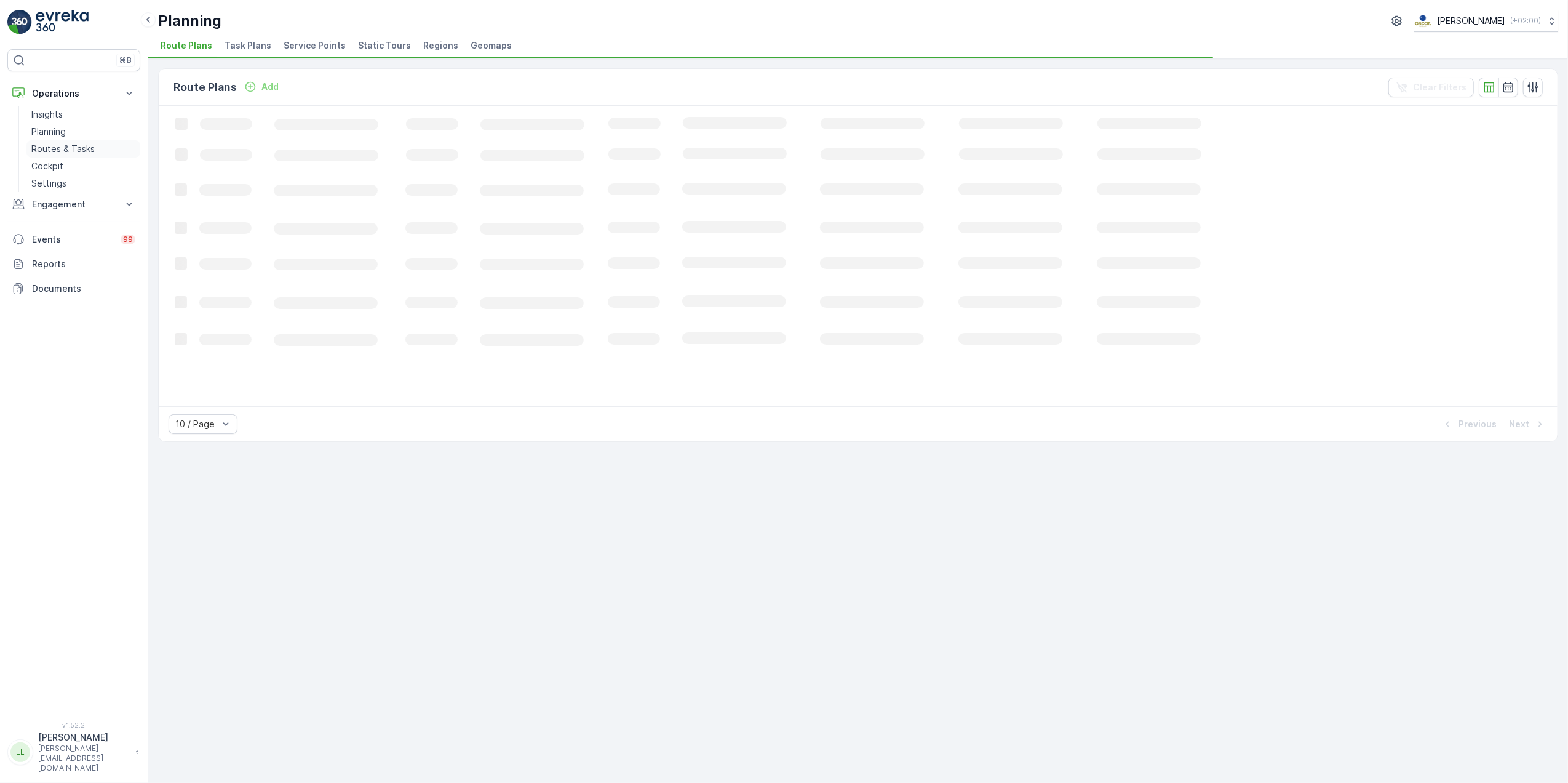
click at [47, 146] on p "Routes & Tasks" at bounding box center [63, 149] width 64 height 12
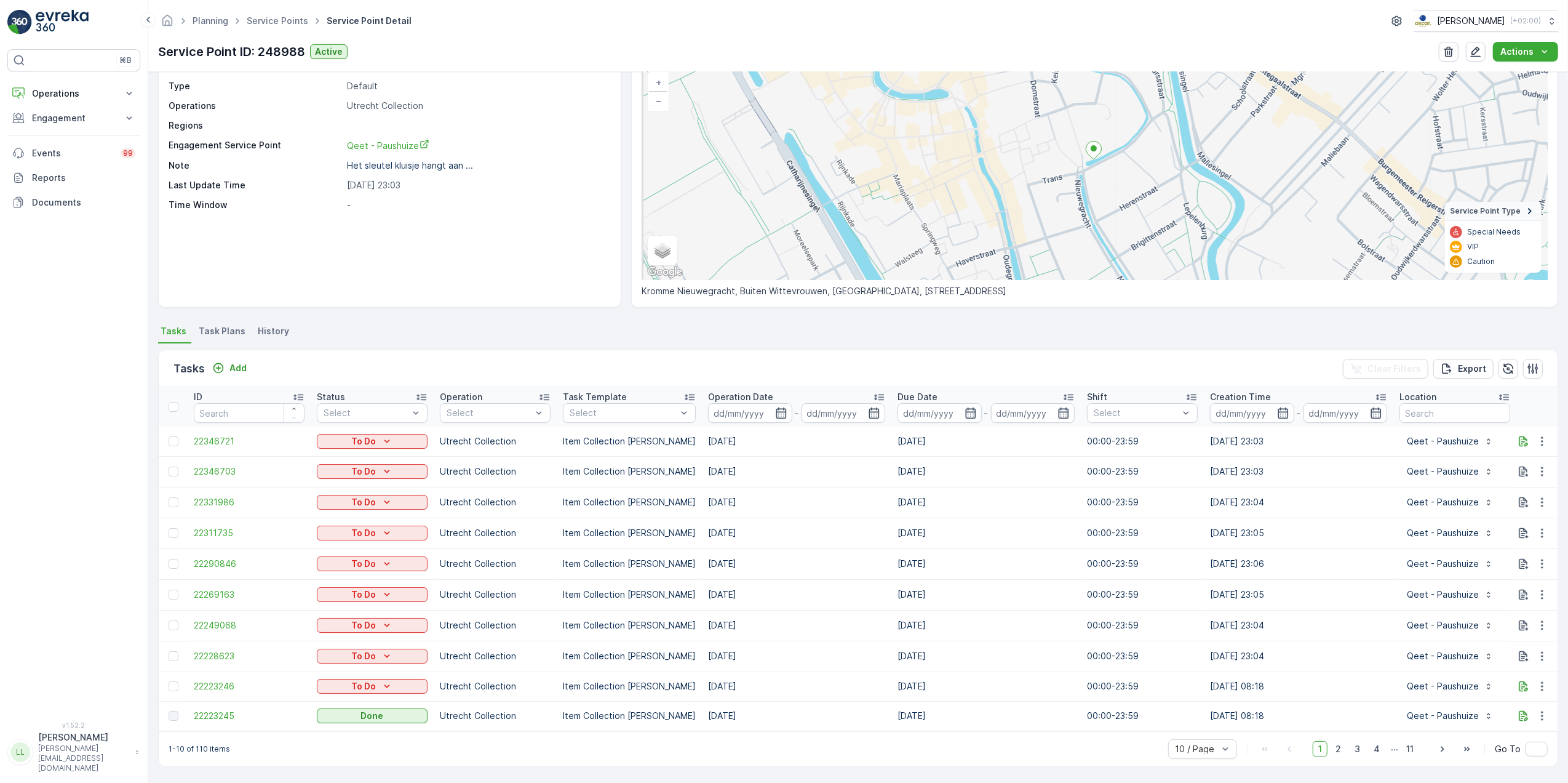
scroll to position [91, 0]
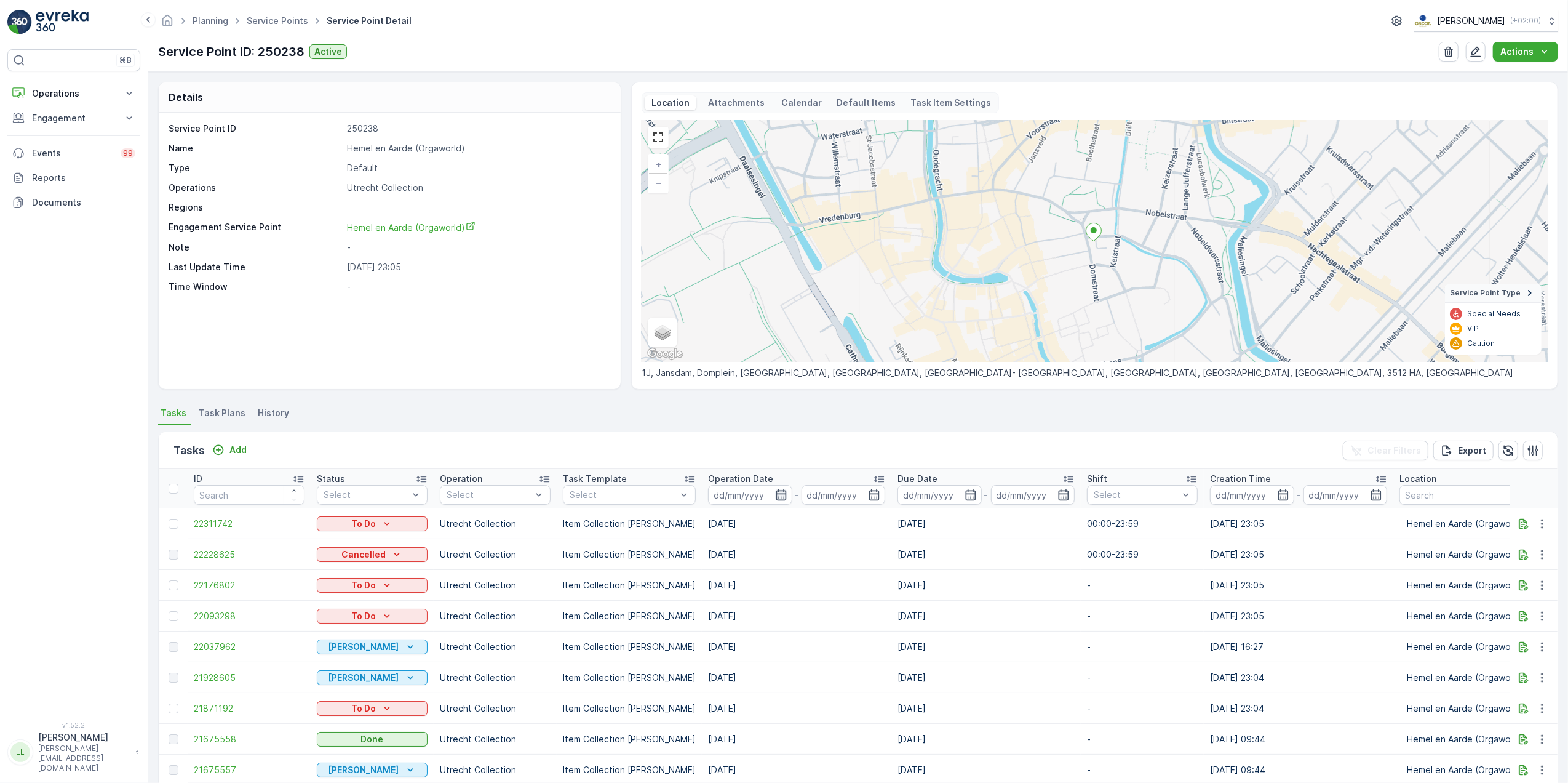
click at [775, 498] on icon "button" at bounding box center [781, 494] width 12 height 12
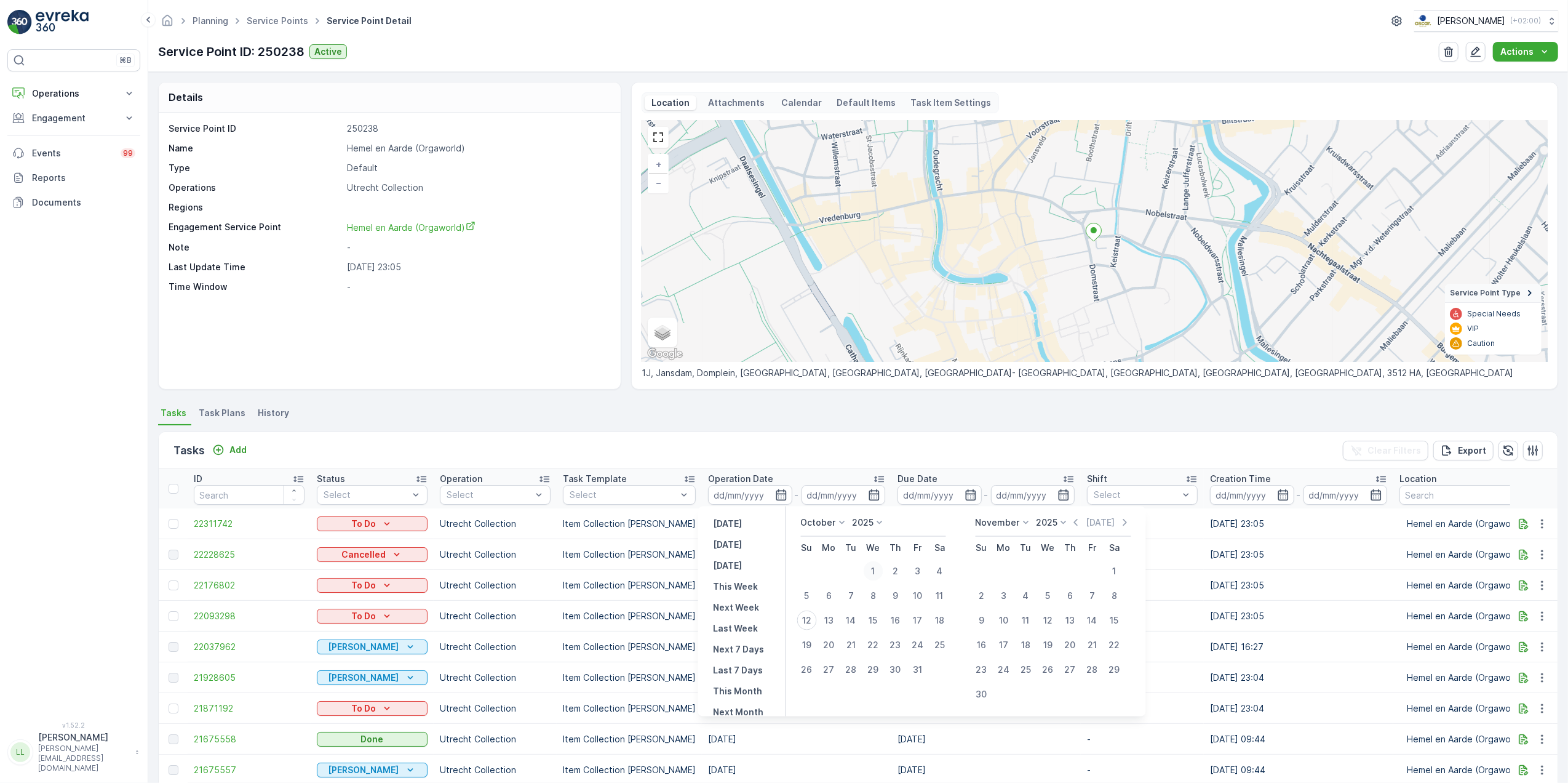
click at [872, 571] on div "1" at bounding box center [873, 571] width 20 height 20
type input "01.10.2025"
click at [807, 619] on div "12" at bounding box center [807, 620] width 20 height 20
type input "[DATE]"
click at [872, 568] on div "1" at bounding box center [873, 571] width 20 height 20
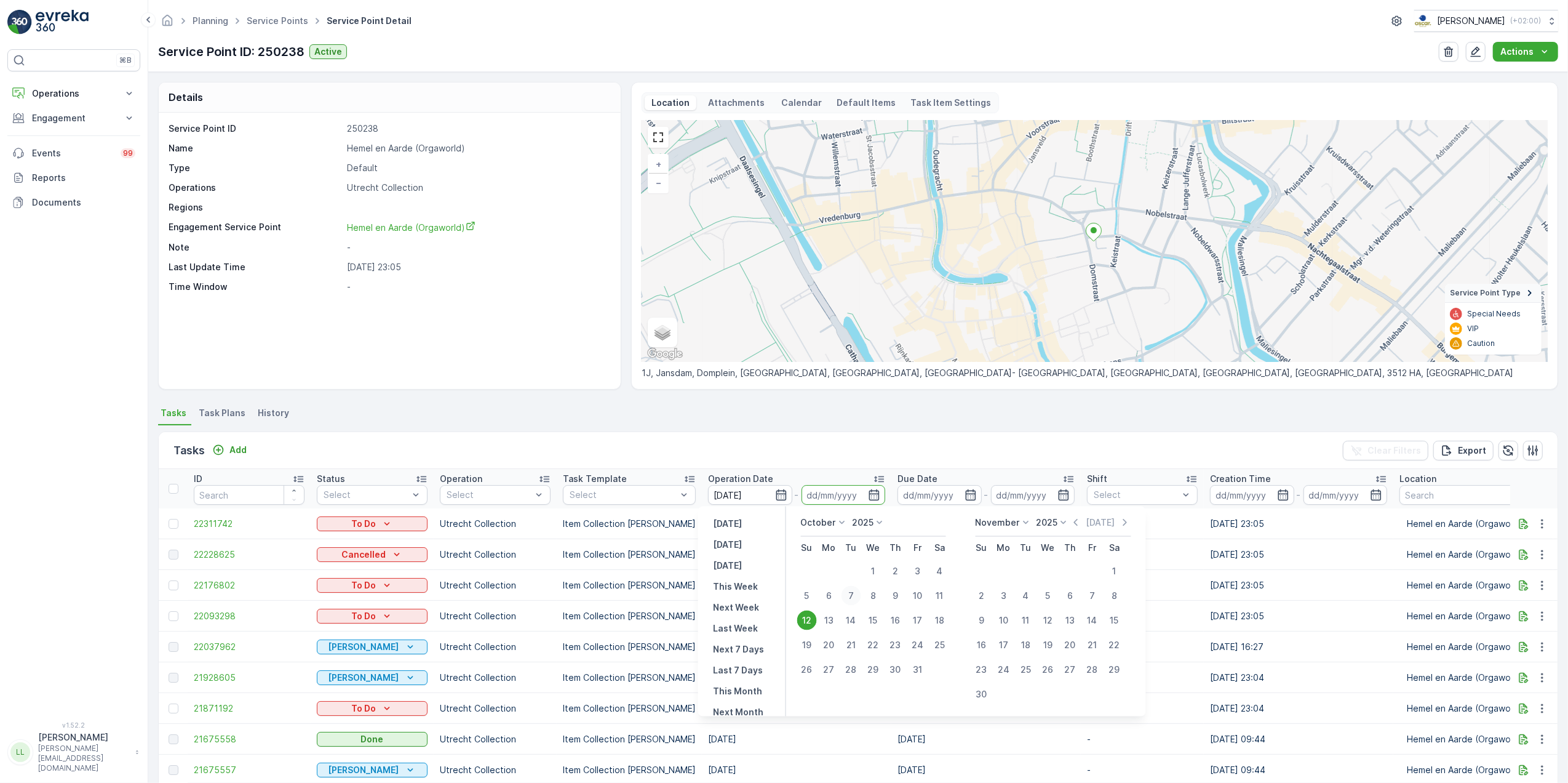
type input "01.10.2025"
click at [806, 619] on div "12" at bounding box center [807, 620] width 20 height 20
type input "[DATE]"
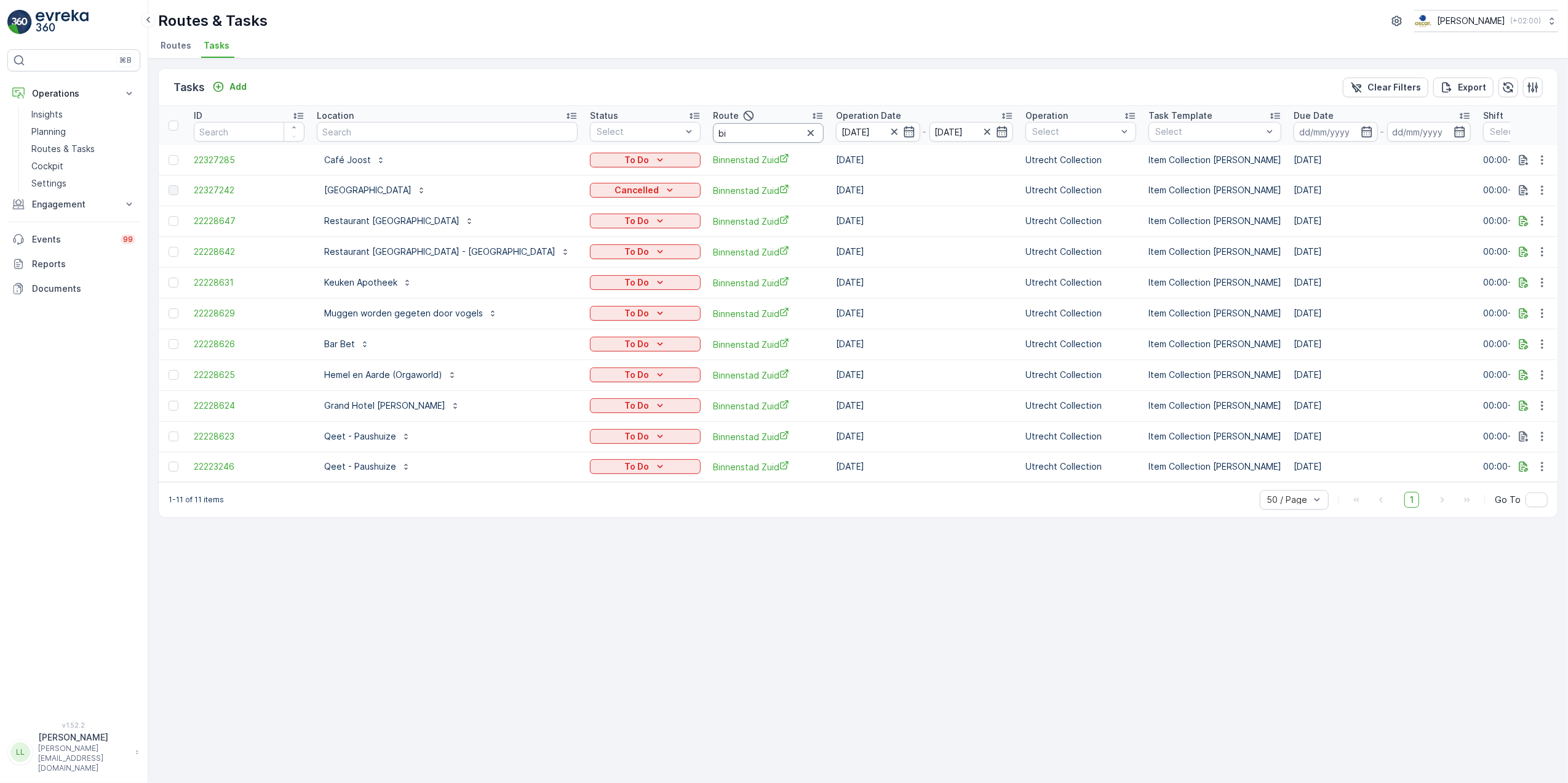
click at [713, 136] on input "bi" at bounding box center [768, 133] width 111 height 20
click at [713, 136] on input "bi" at bounding box center [768, 133] width 111 height 20
type input "b"
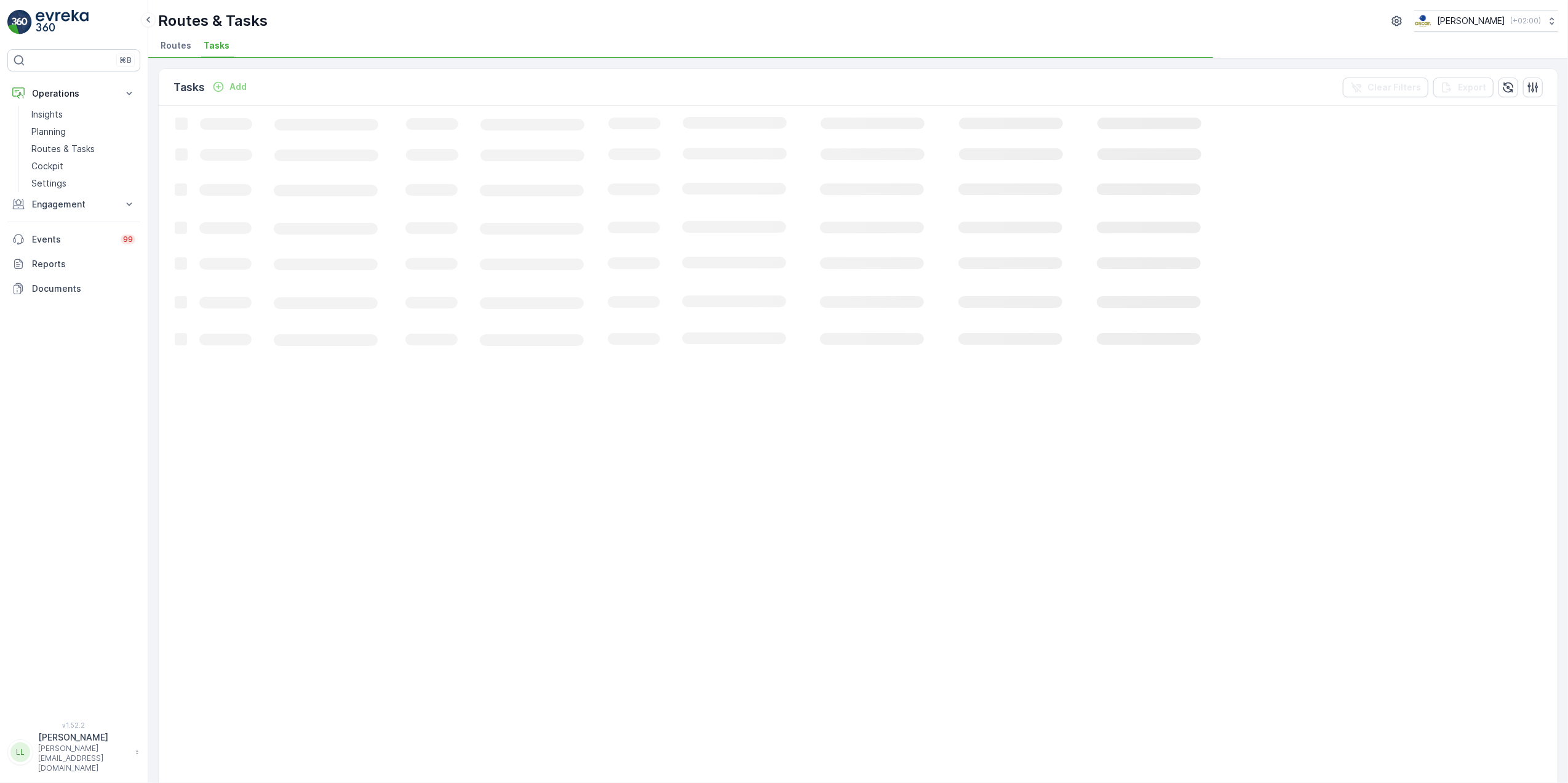
click at [608, 133] on icon "Loading..." at bounding box center [749, 771] width 1181 height 1332
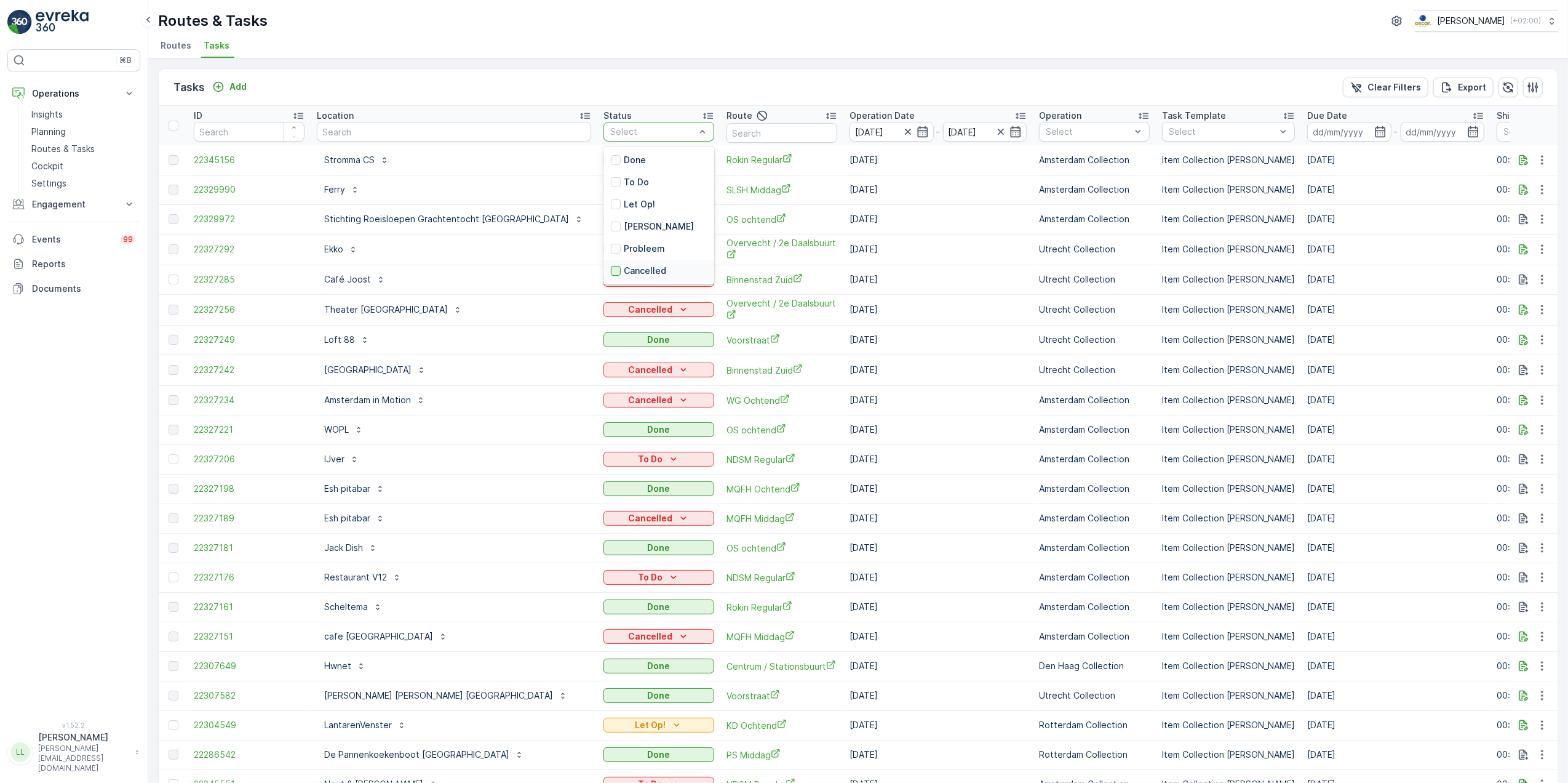
click at [611, 270] on div at bounding box center [615, 270] width 10 height 10
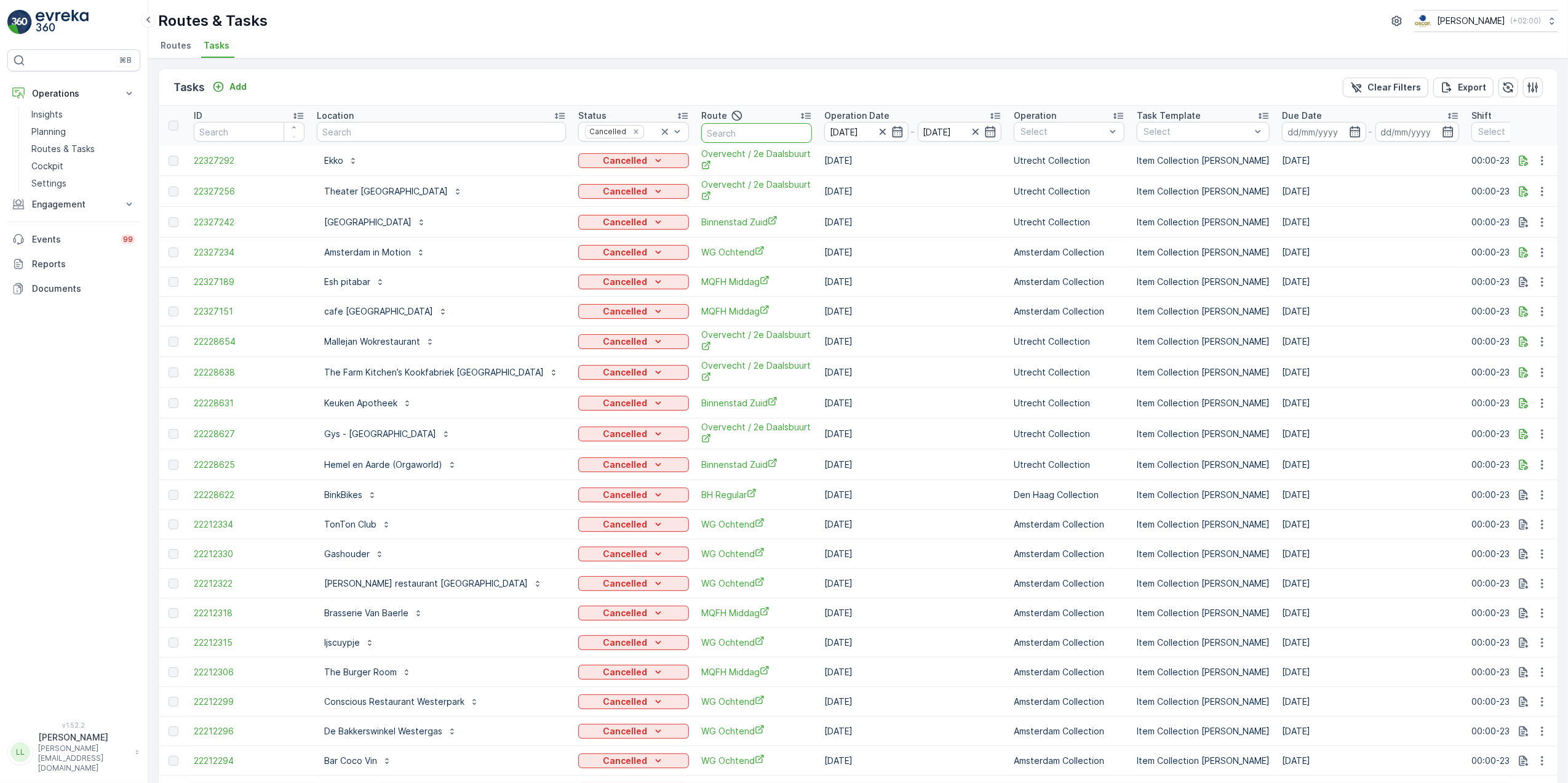
click at [736, 134] on input "text" at bounding box center [757, 133] width 111 height 20
type input "binn"
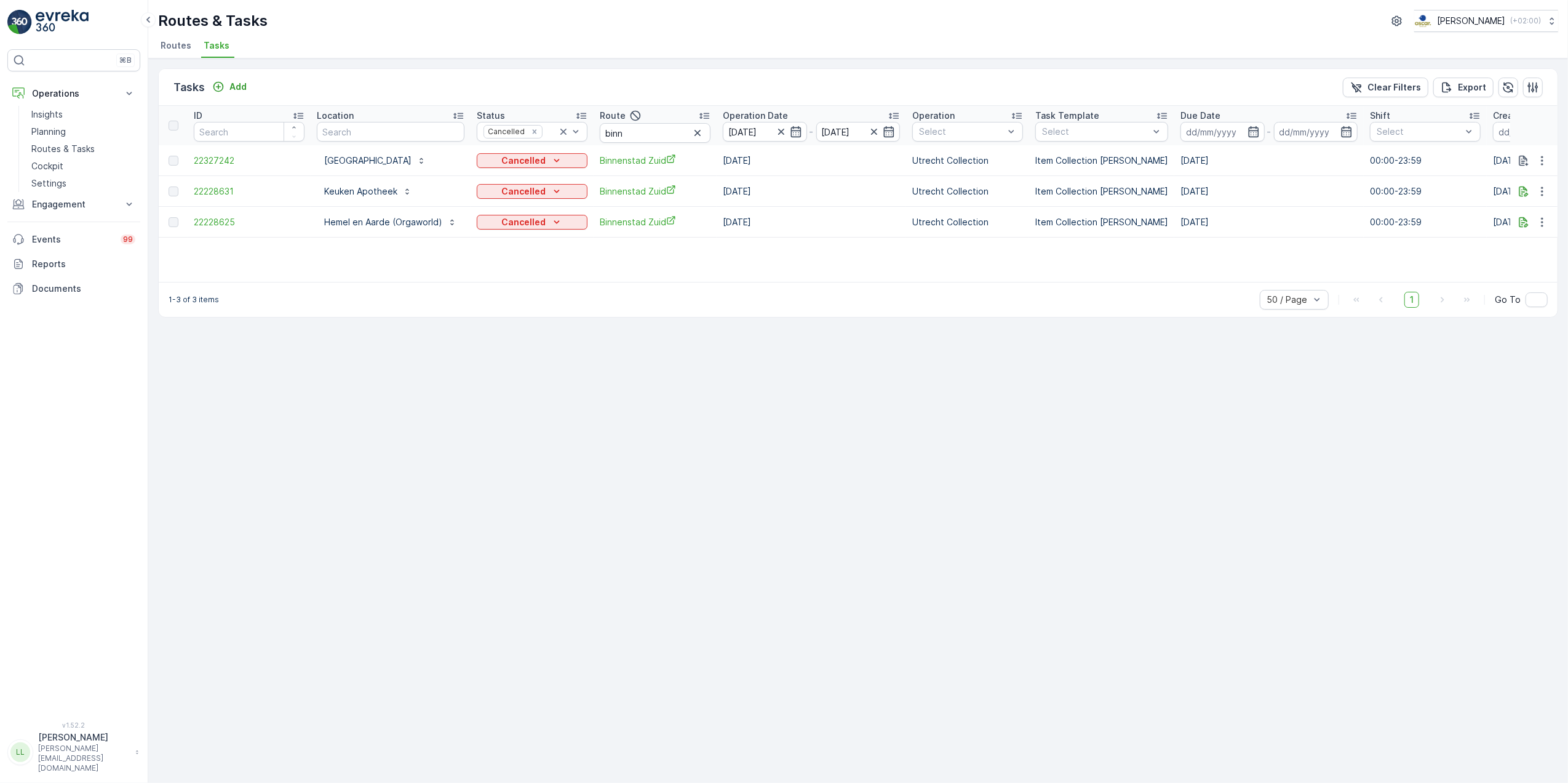
click at [950, 436] on div "Tasks Add Clear Filters Export ID Location Status Cancelled Route binn Operatio…" at bounding box center [858, 420] width 1420 height 724
click at [902, 437] on div "Tasks Add Clear Filters Export ID Location Status Cancelled Route binn Operatio…" at bounding box center [858, 420] width 1420 height 724
click at [1060, 345] on div "Tasks Add Clear Filters Export ID Location Status Cancelled Route binn Operatio…" at bounding box center [858, 420] width 1420 height 724
click at [995, 344] on div "Tasks Add Clear Filters Export ID Location Status Cancelled Route binn Operatio…" at bounding box center [858, 420] width 1420 height 724
drag, startPoint x: 635, startPoint y: 133, endPoint x: 570, endPoint y: 128, distance: 65.2
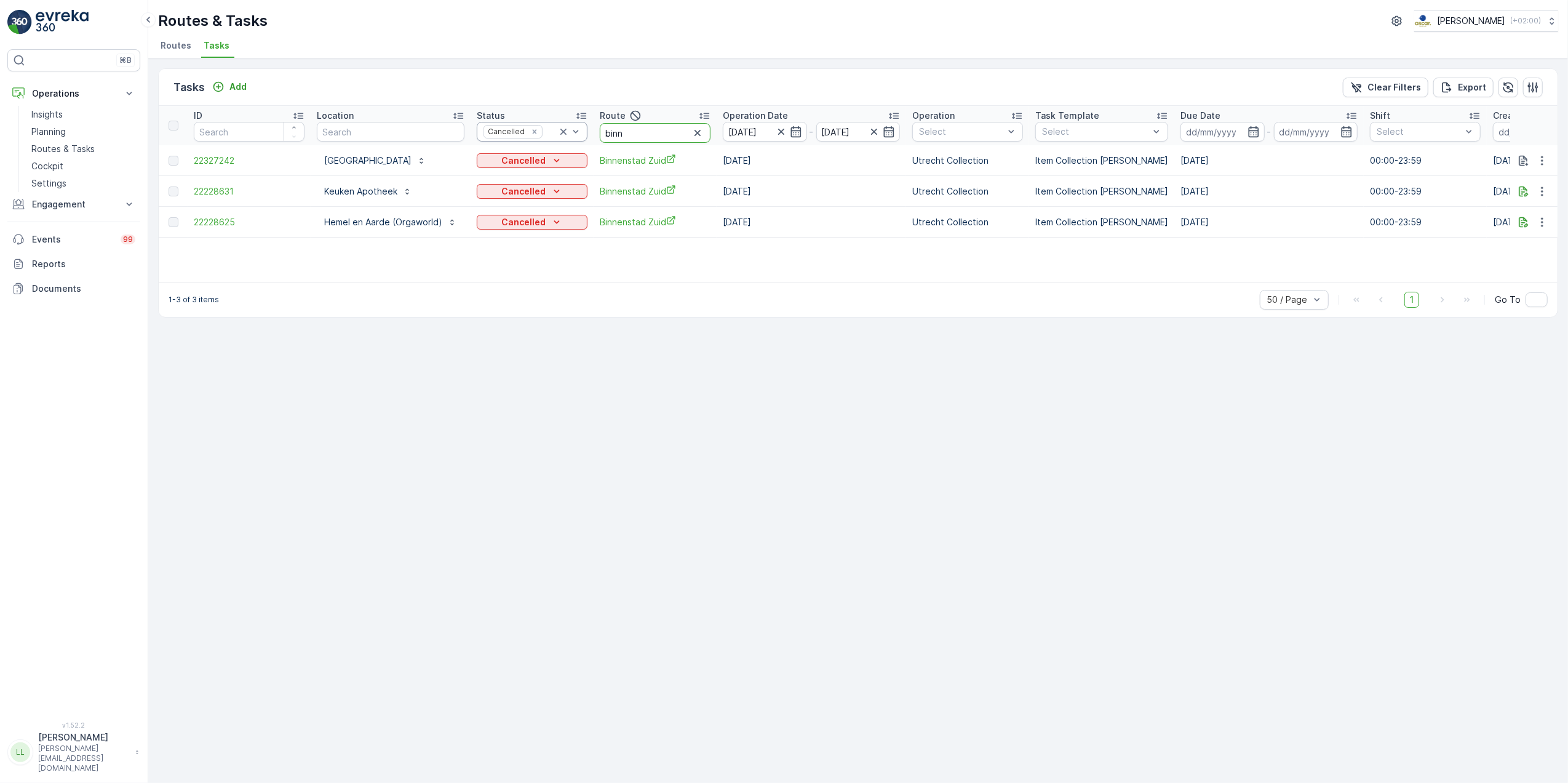
click at [570, 128] on tr "ID Location Status Cancelled Route binn Operation Date 12.10.2025 - 12.10.2025 …" at bounding box center [1126, 125] width 1935 height 40
type input "ndsm"
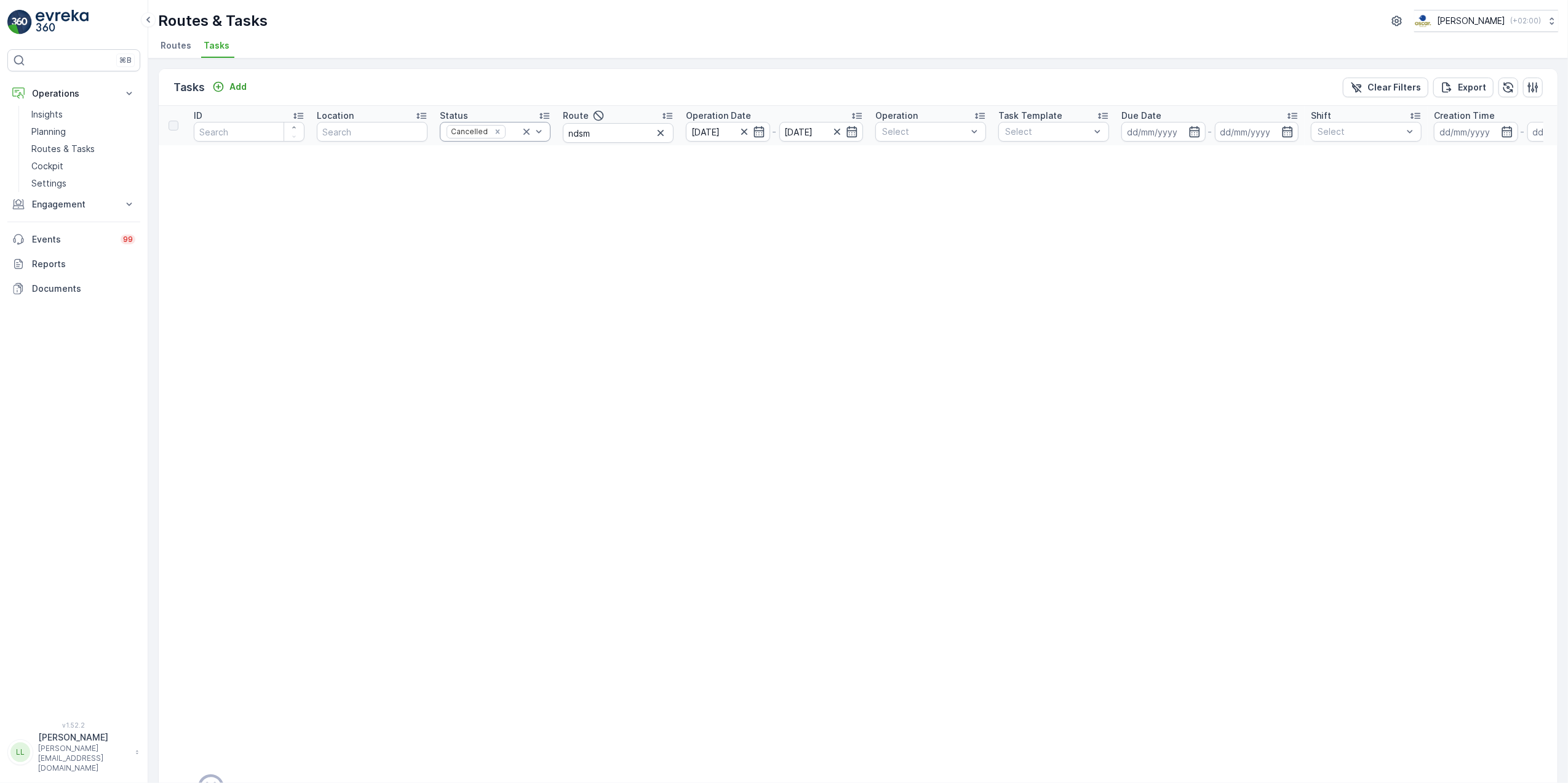
click at [530, 126] on icon at bounding box center [527, 131] width 12 height 12
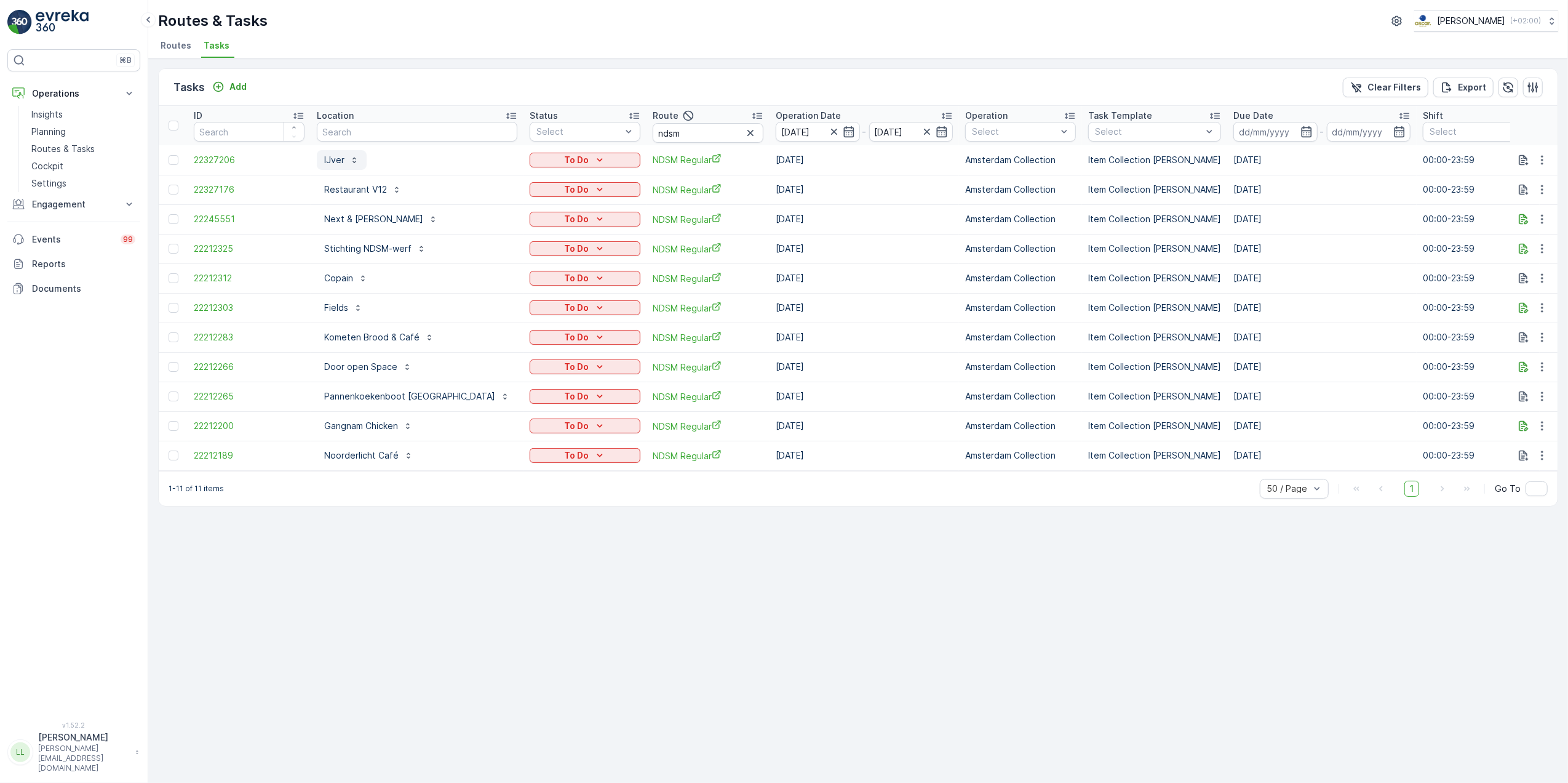
click at [331, 155] on p "IJver" at bounding box center [335, 160] width 21 height 12
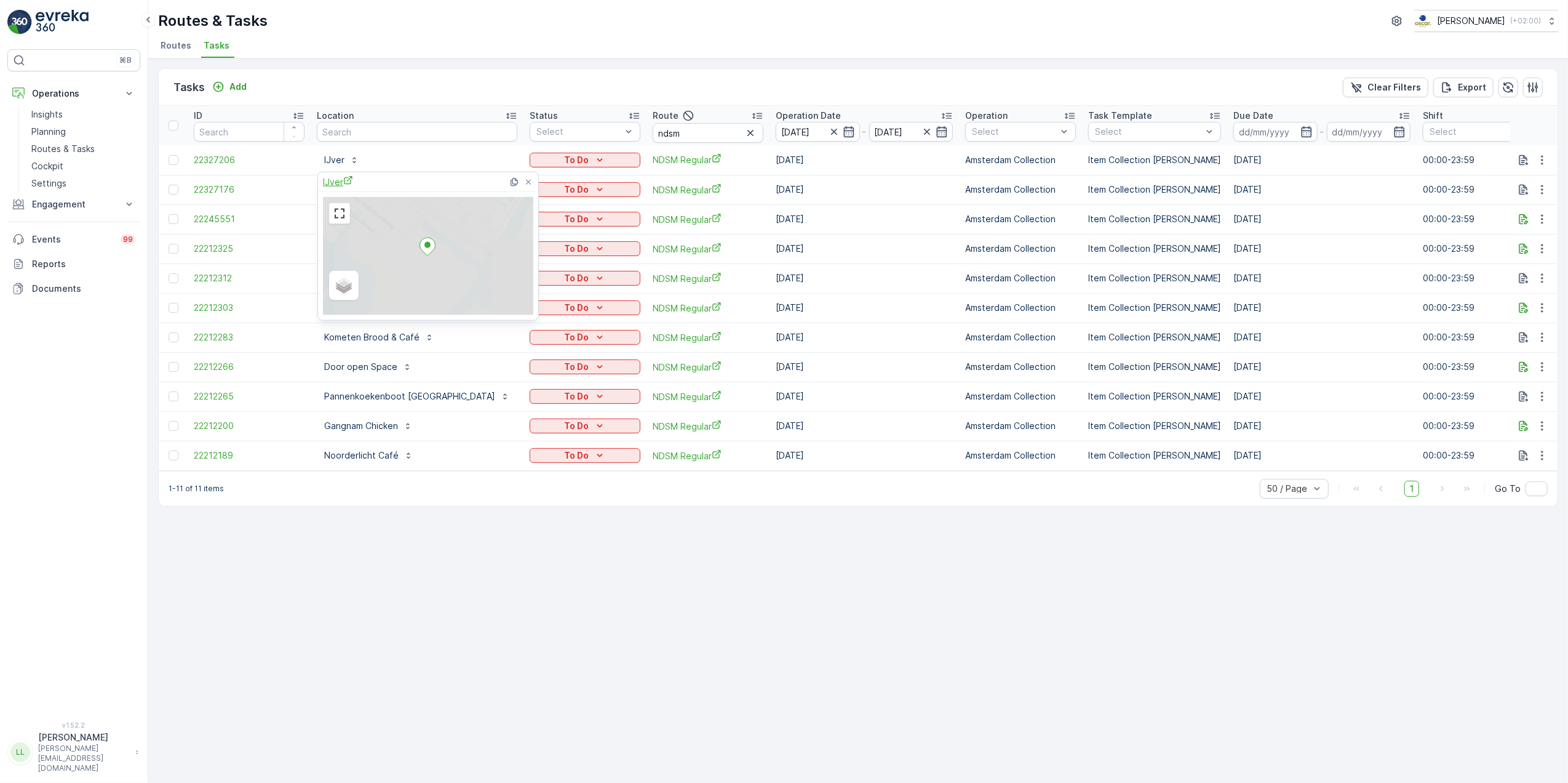
click at [341, 176] on span "IJver" at bounding box center [338, 182] width 30 height 13
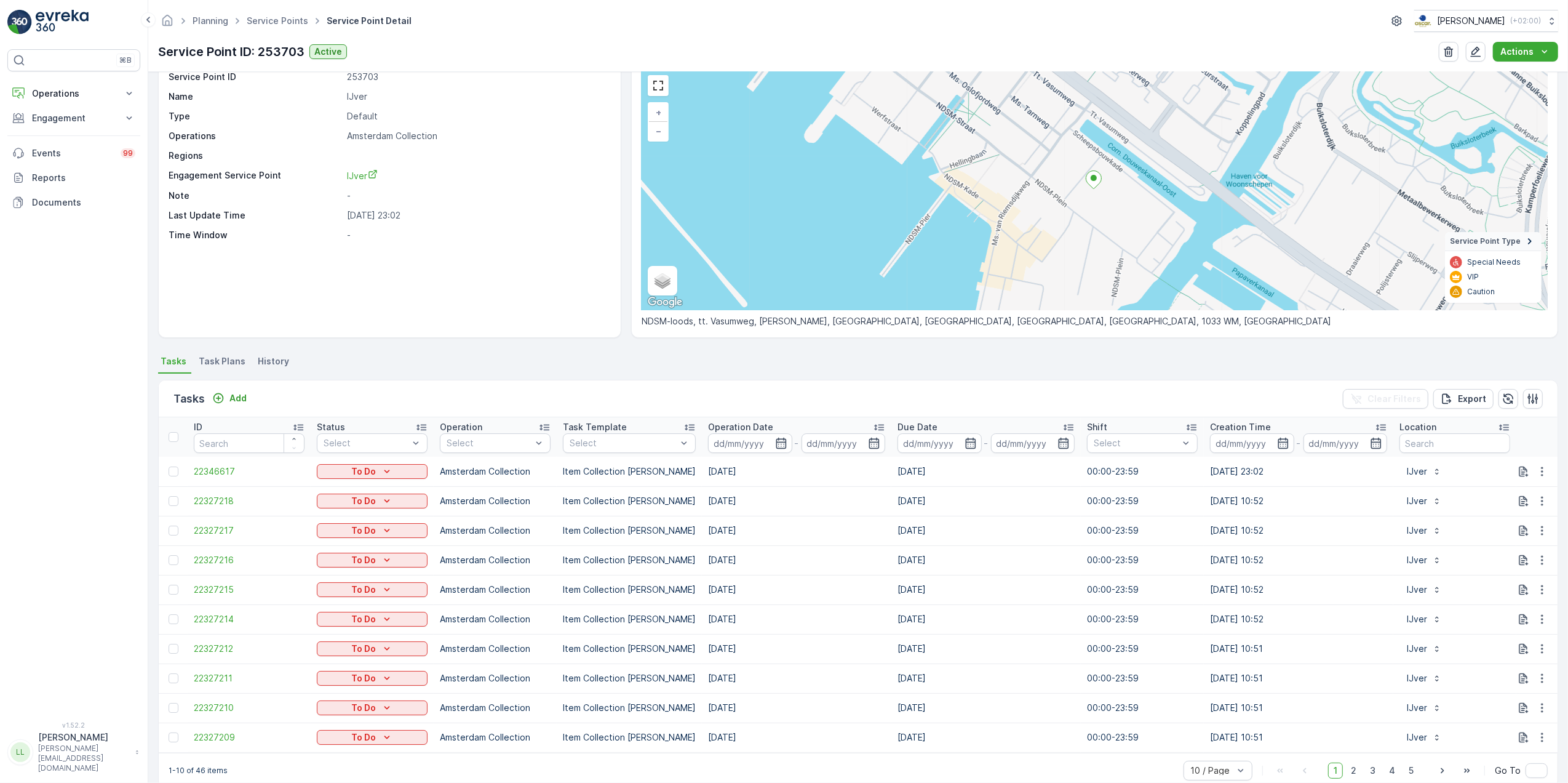
scroll to position [79, 0]
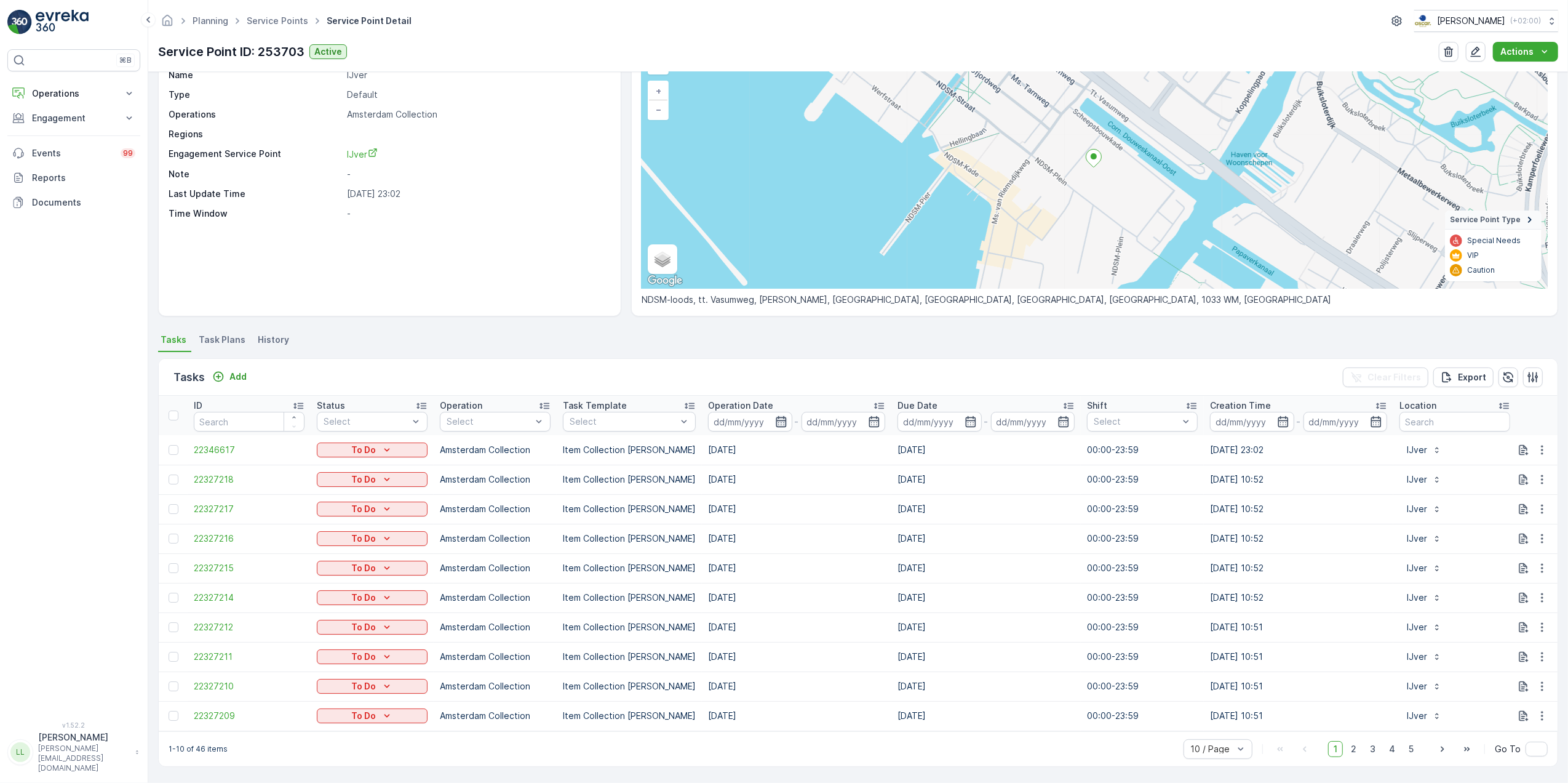
click at [776, 419] on icon "button" at bounding box center [781, 421] width 10 height 11
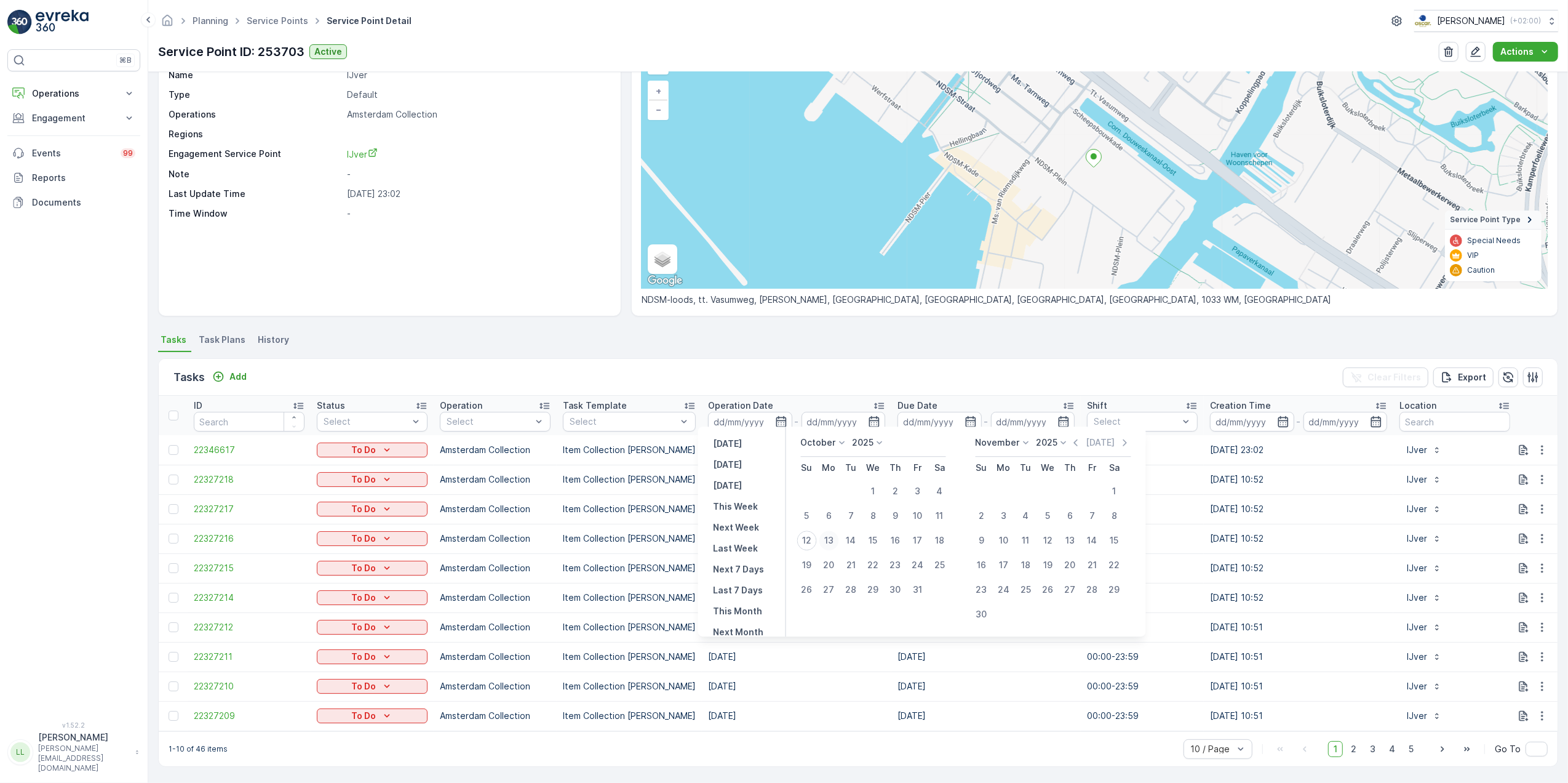
click at [828, 540] on div "13" at bounding box center [829, 540] width 20 height 20
type input "[DATE]"
click at [828, 540] on div "13" at bounding box center [829, 540] width 20 height 20
type input "[DATE]"
click at [828, 540] on div "13" at bounding box center [829, 540] width 20 height 20
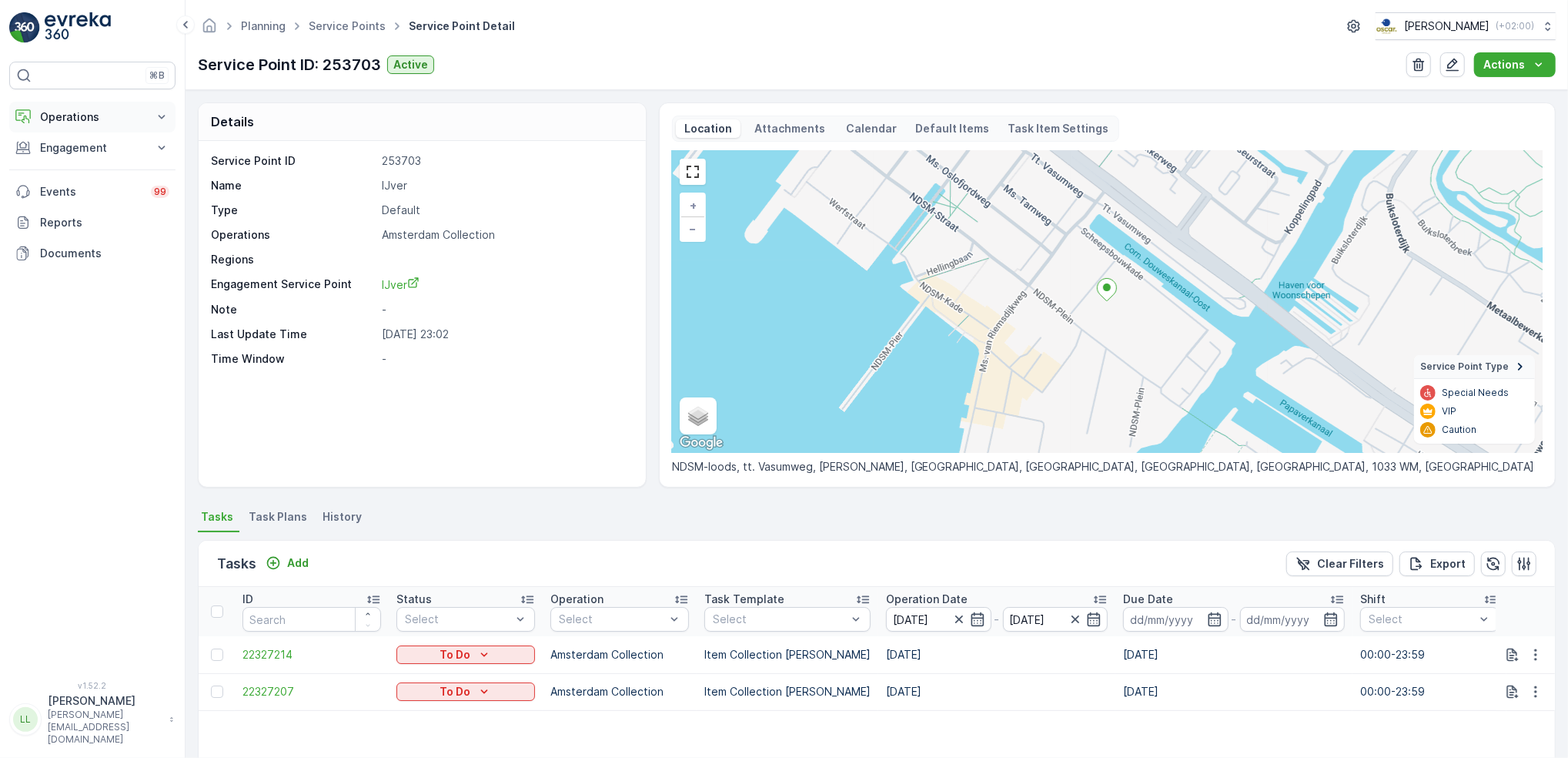
click at [80, 118] on p "Operations" at bounding box center [93, 116] width 104 height 16
click at [88, 181] on p "Routes & Tasks" at bounding box center [79, 186] width 80 height 16
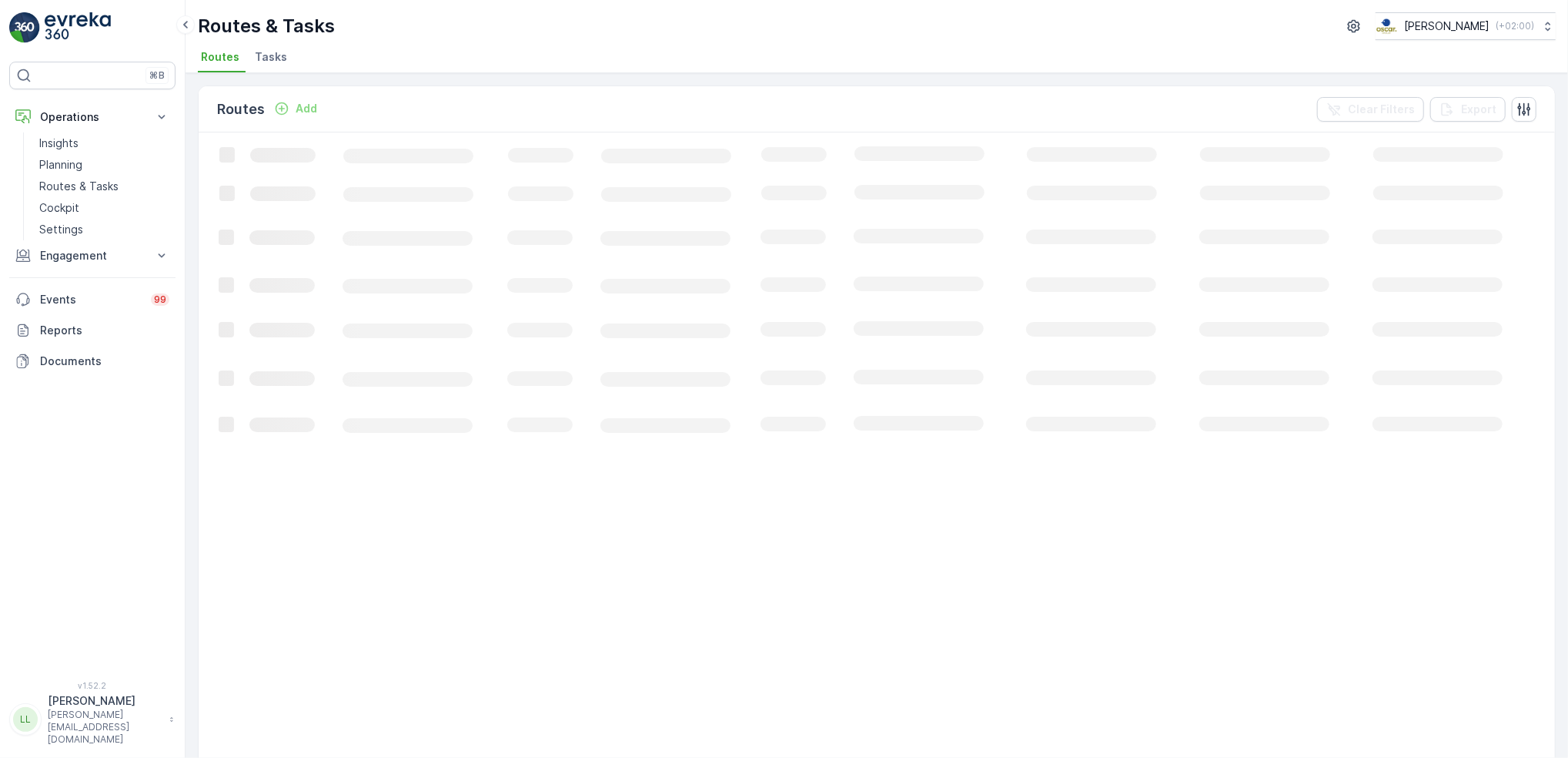
click at [272, 63] on span "Tasks" at bounding box center [270, 57] width 32 height 16
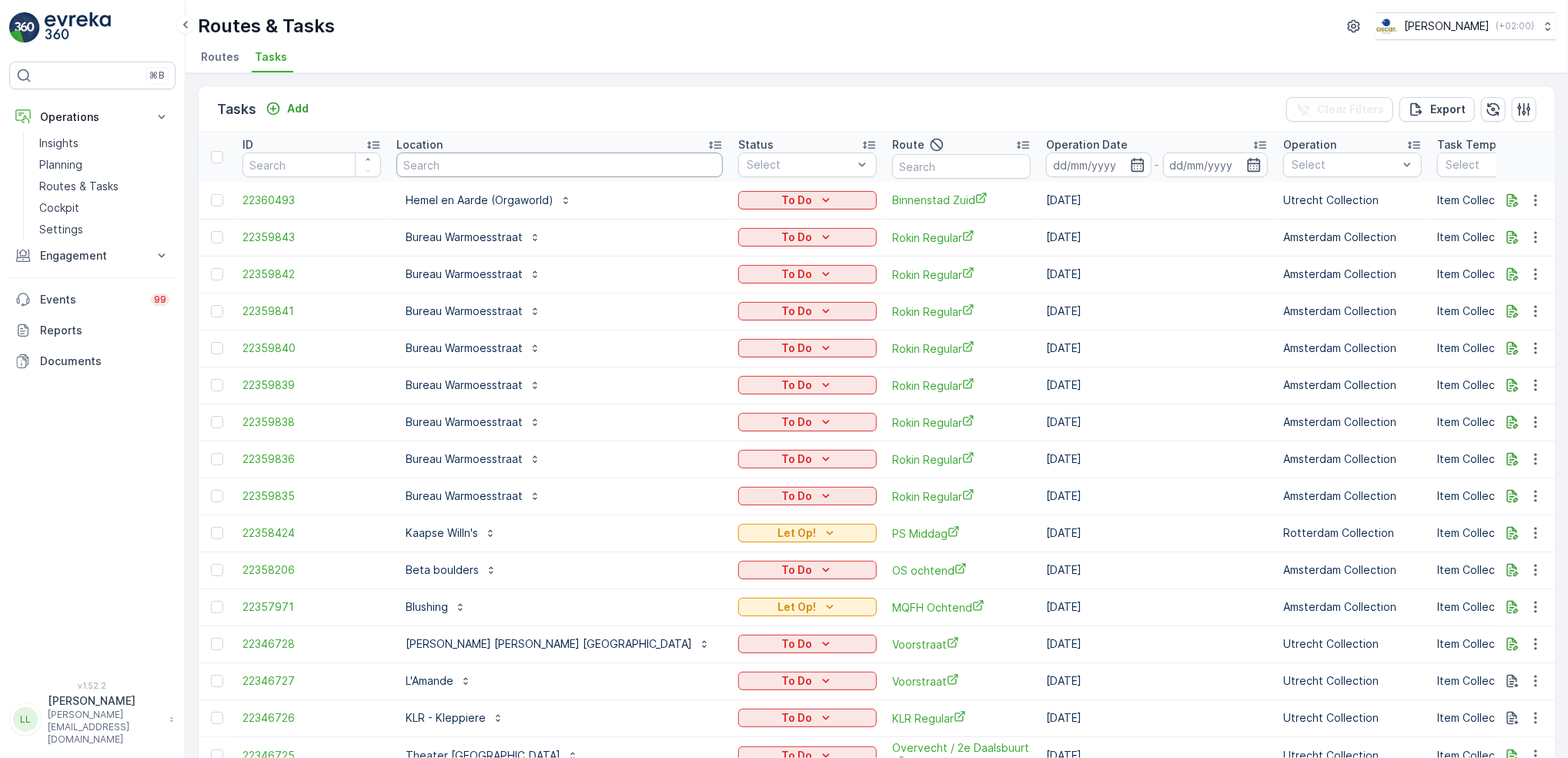
click at [439, 157] on input "text" at bounding box center [560, 164] width 326 height 25
type input "lantare"
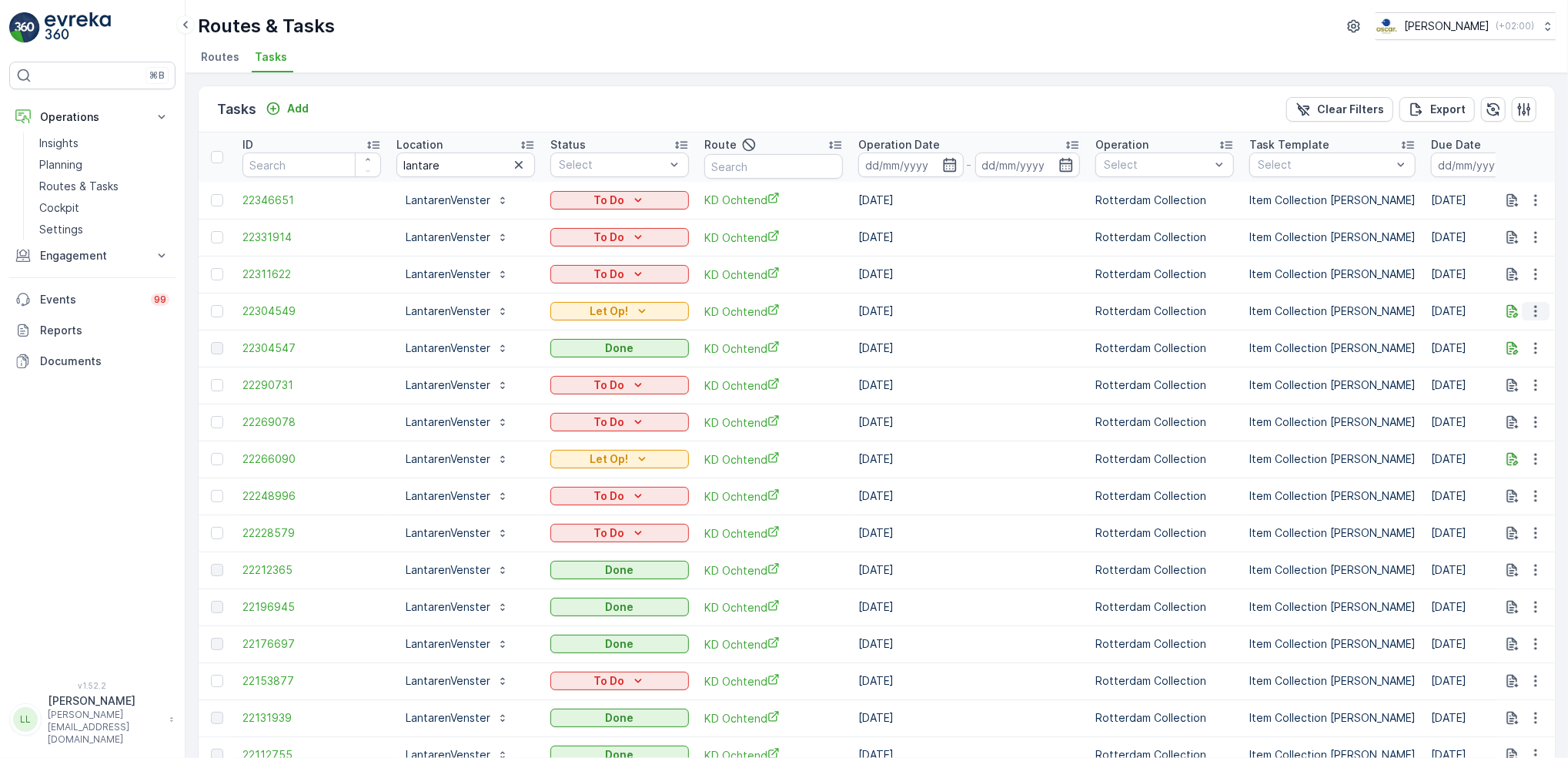
click at [1522, 312] on button "button" at bounding box center [1536, 311] width 27 height 18
click at [1509, 312] on icon "button" at bounding box center [1512, 311] width 16 height 16
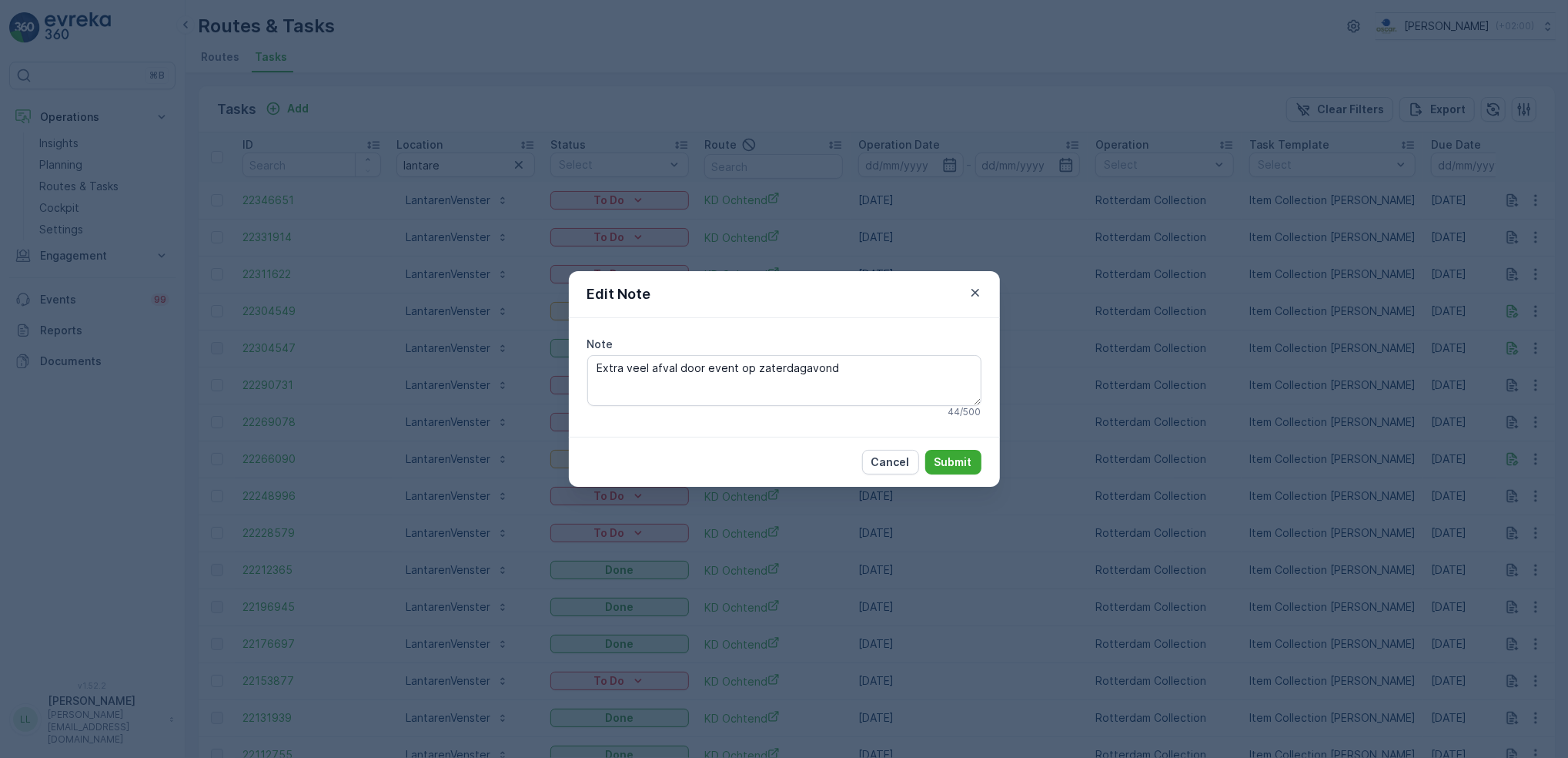
click at [1176, 384] on div "Edit Note Note Extra veel afval door event op zaterdagavond 44 / 500 Cancel Sub…" at bounding box center [784, 379] width 1568 height 758
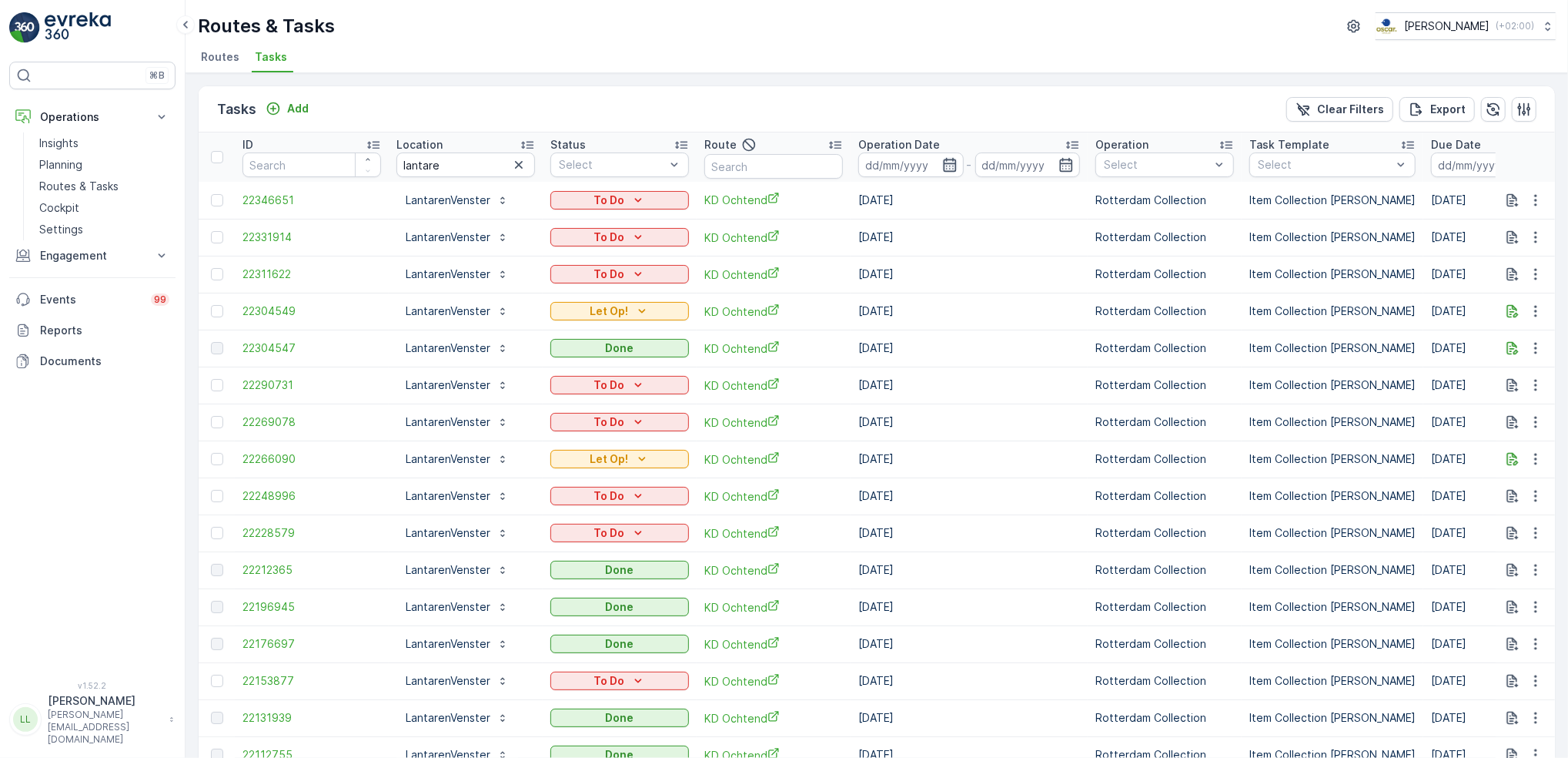
click at [950, 162] on icon "button" at bounding box center [949, 164] width 16 height 16
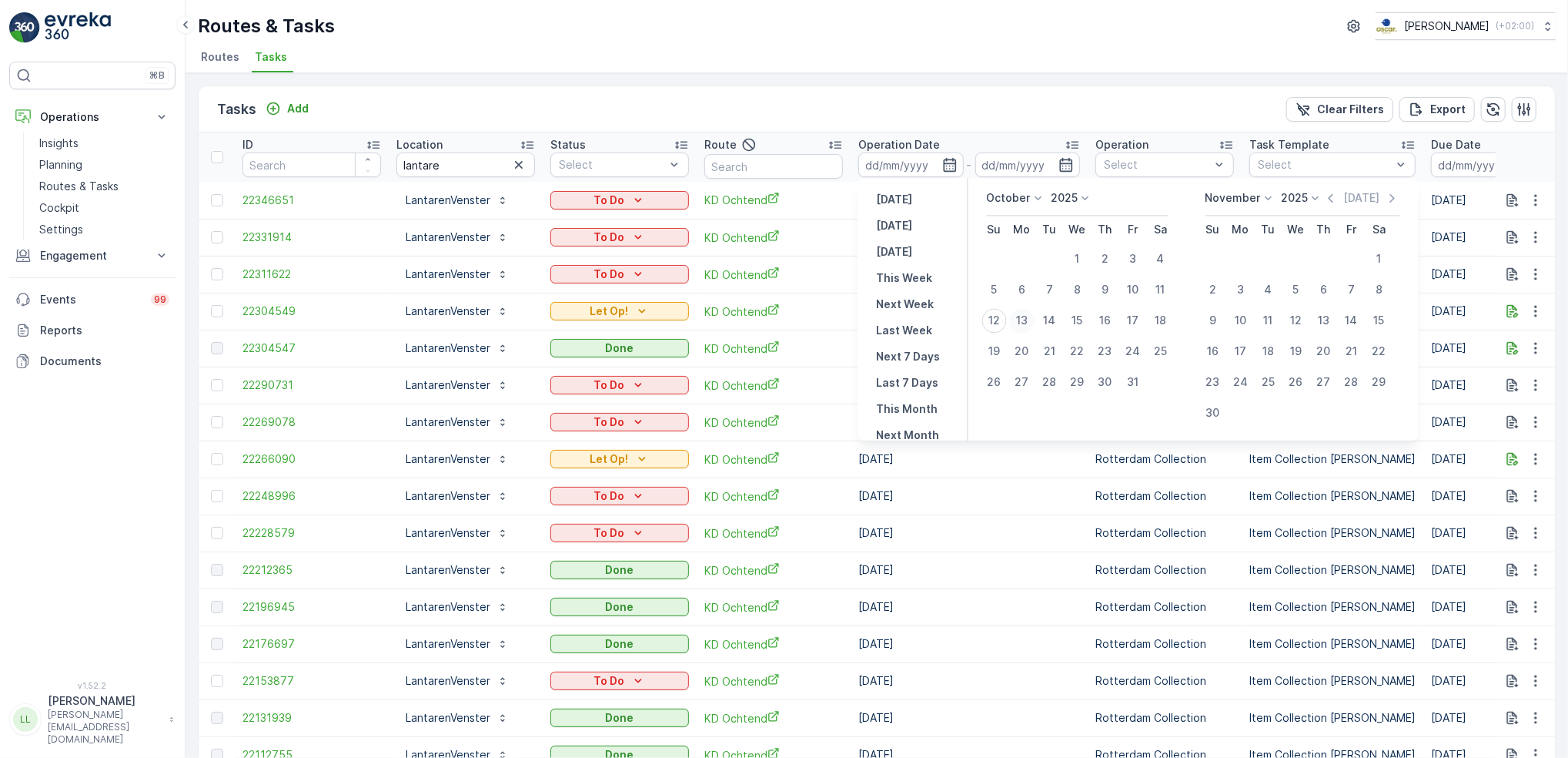
click at [1020, 317] on div "13" at bounding box center [1022, 320] width 25 height 25
type input "[DATE]"
click at [1020, 317] on div "13" at bounding box center [1022, 320] width 25 height 25
type input "[DATE]"
click at [1020, 317] on div "13" at bounding box center [1022, 320] width 25 height 25
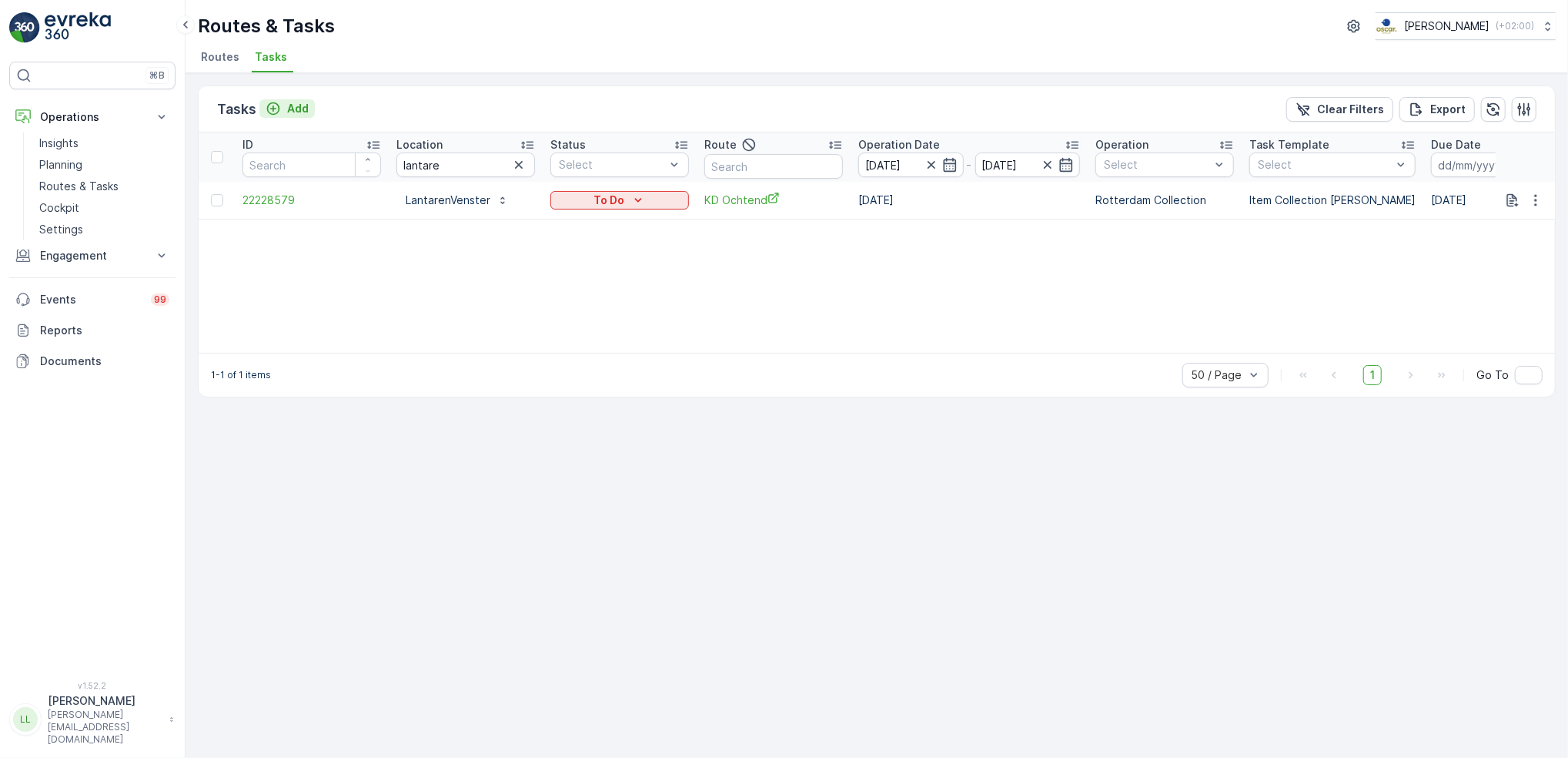
click at [281, 108] on div "Add" at bounding box center [287, 108] width 43 height 16
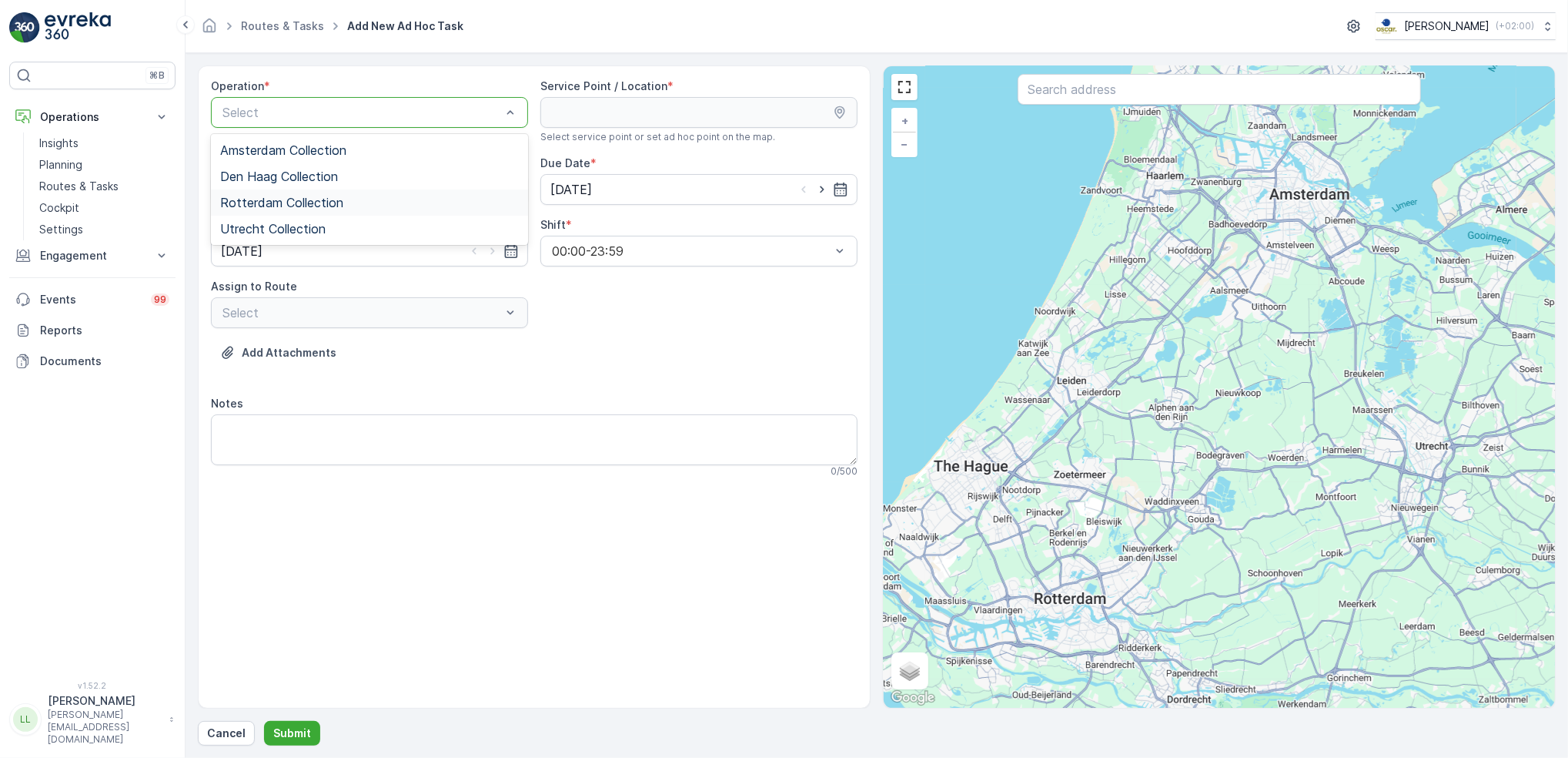
click at [289, 195] on span "Rotterdam Collection" at bounding box center [281, 202] width 123 height 14
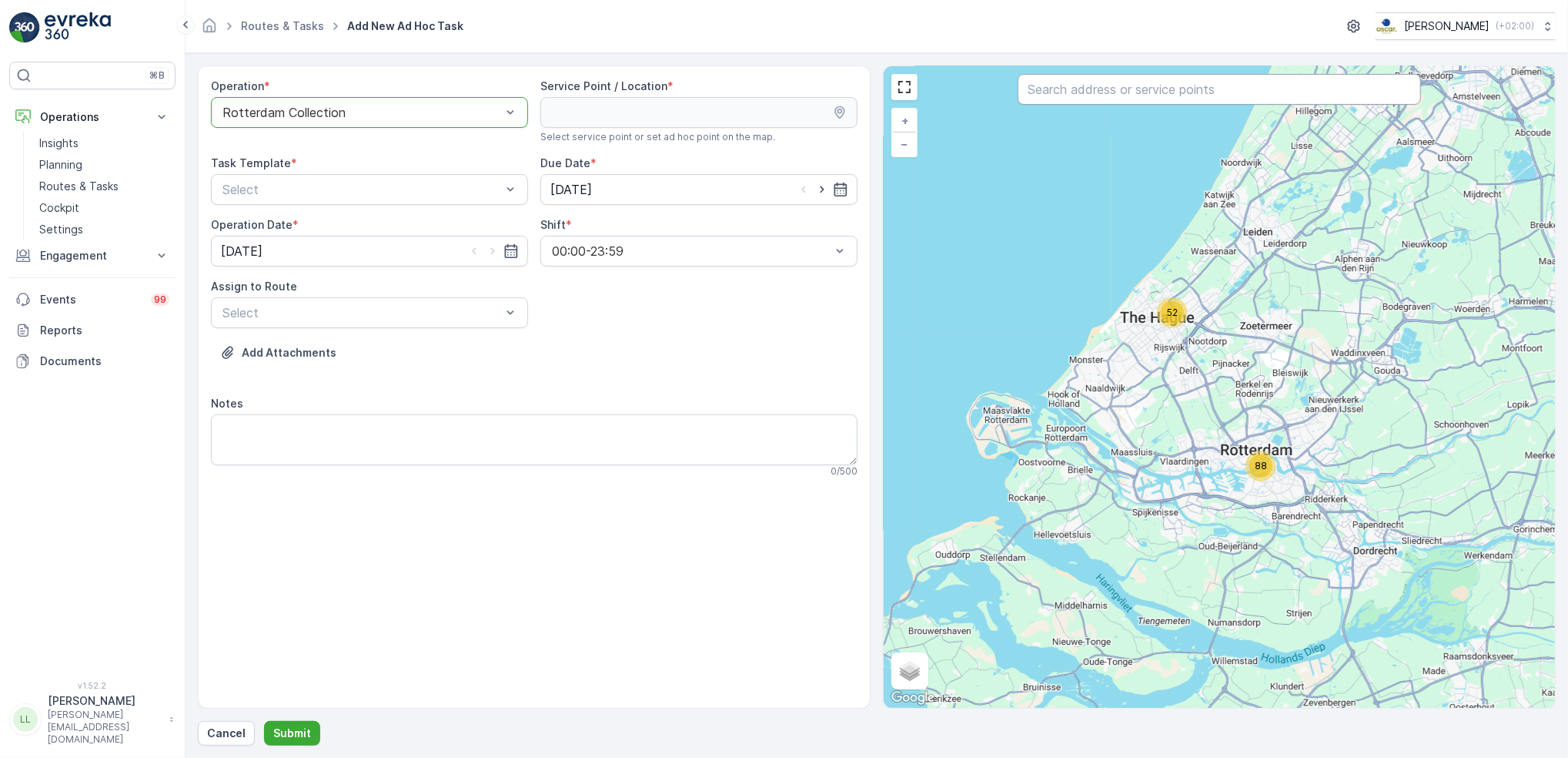
click at [1138, 91] on input "text" at bounding box center [1219, 90] width 402 height 31
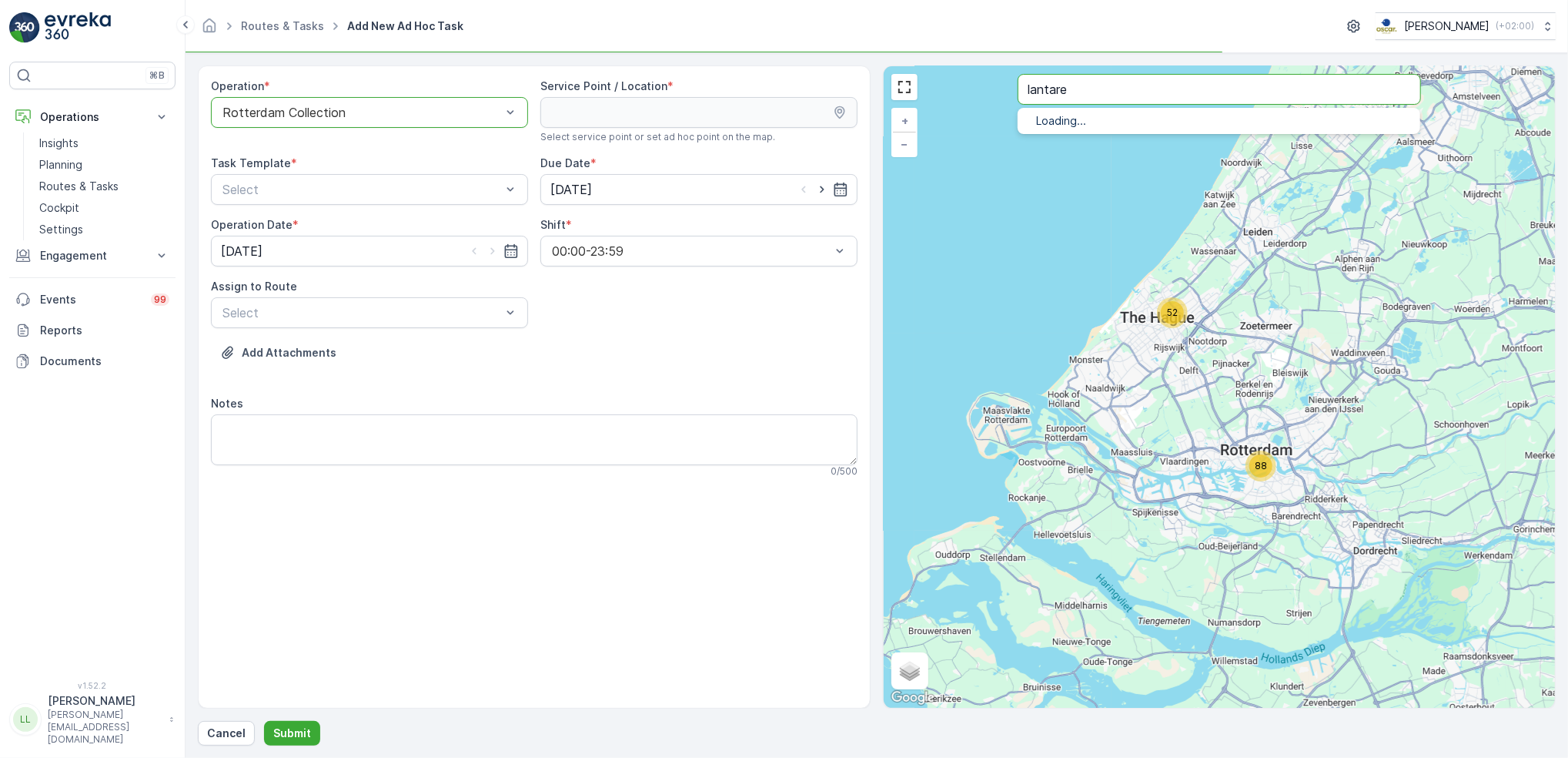
click at [410, 108] on div at bounding box center [361, 112] width 281 height 14
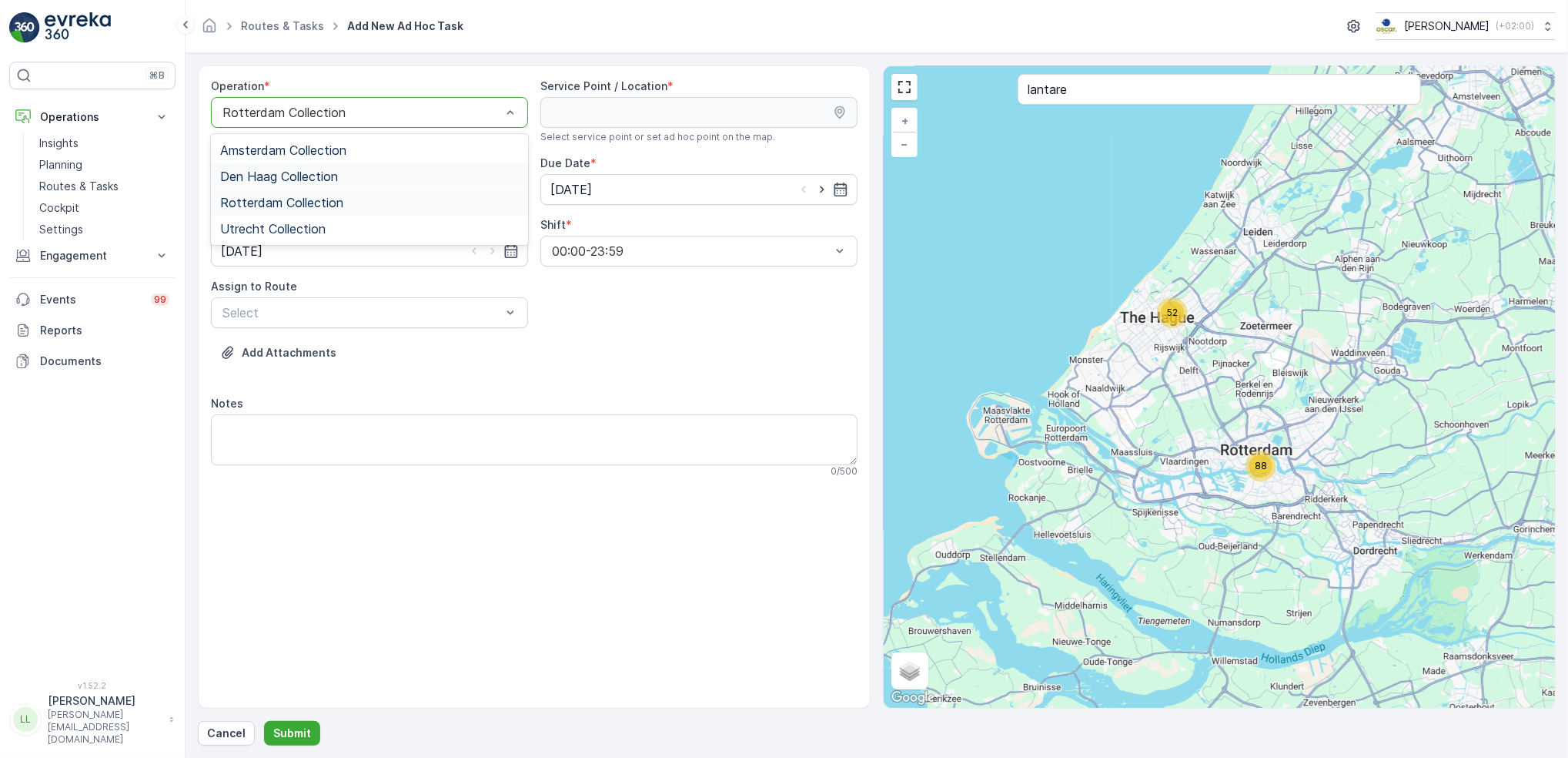
click at [306, 180] on span "Den Haag Collection" at bounding box center [279, 176] width 118 height 14
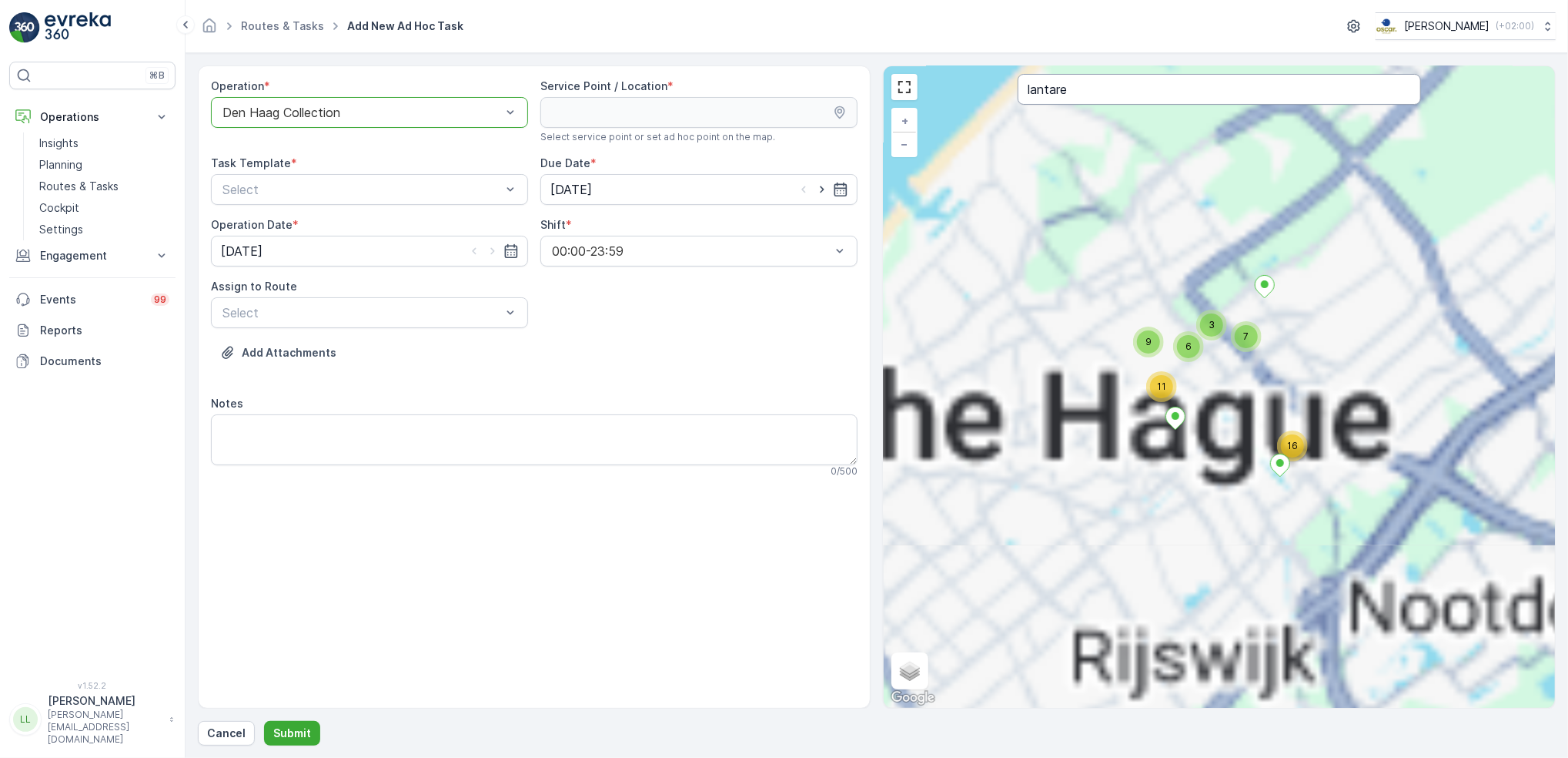
click at [1117, 91] on input "lantare" at bounding box center [1219, 90] width 402 height 31
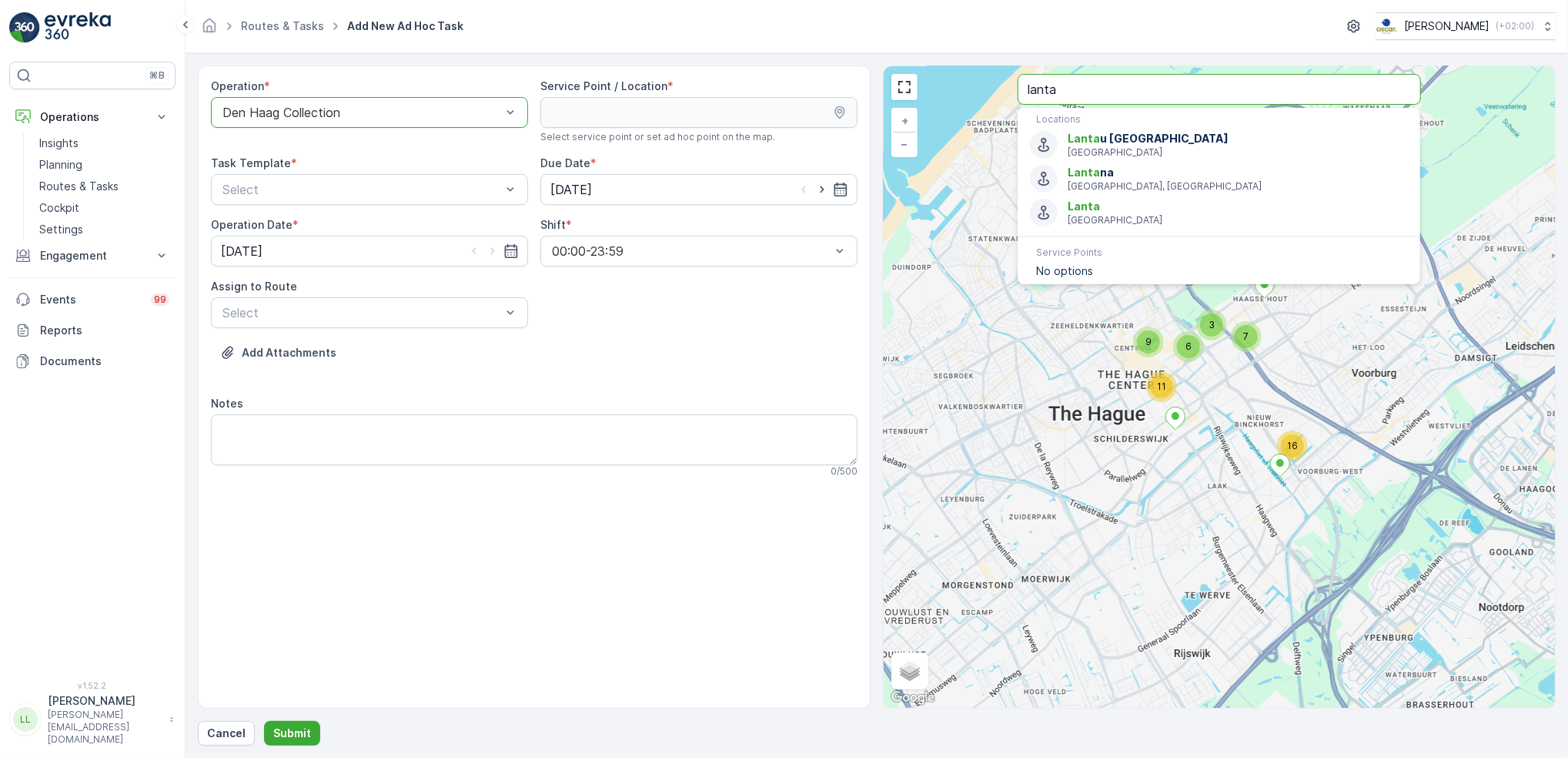
click at [364, 122] on div "Den Haag Collection" at bounding box center [369, 113] width 317 height 31
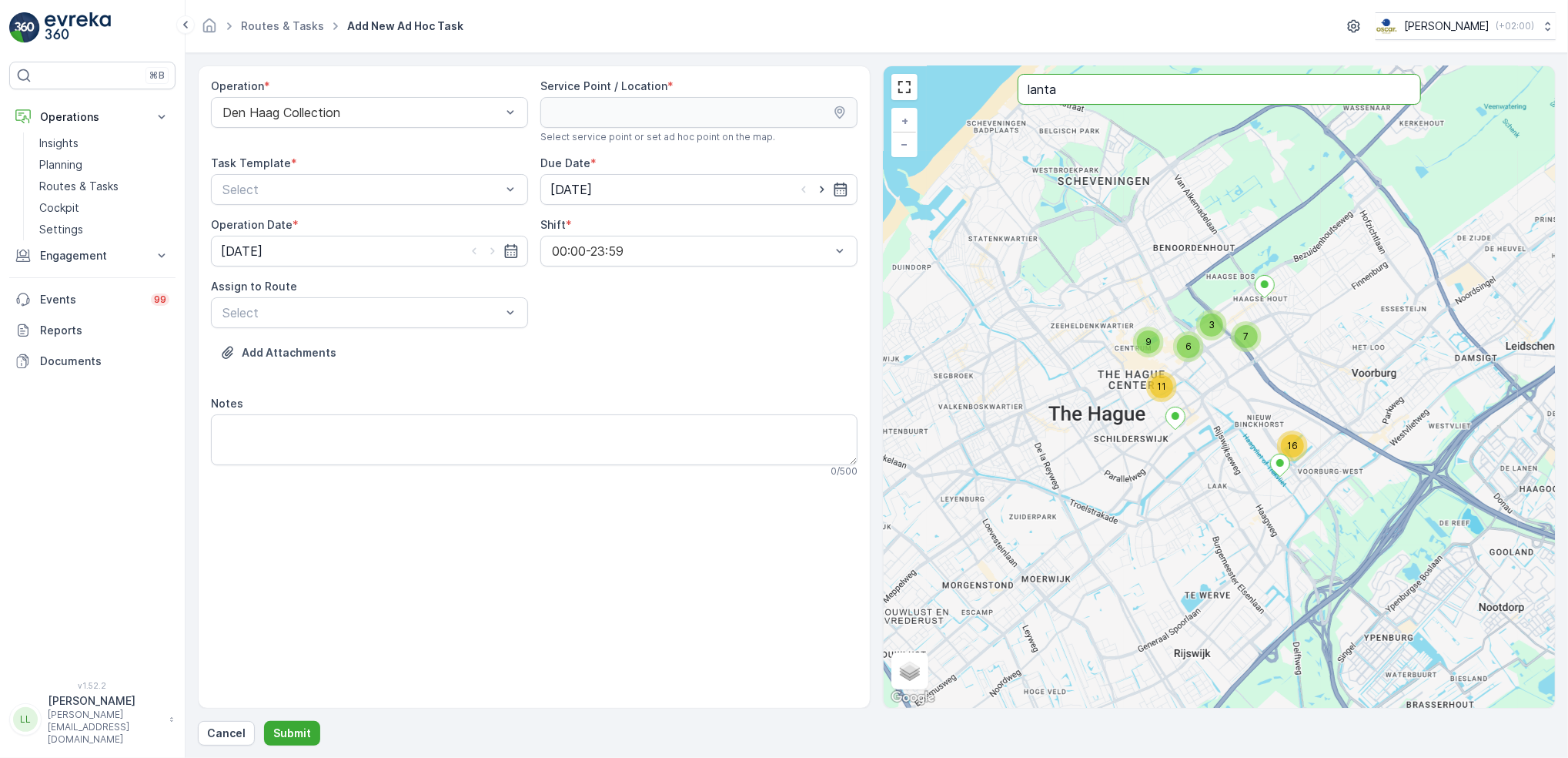
drag, startPoint x: 1080, startPoint y: 93, endPoint x: 1024, endPoint y: 105, distance: 57.3
click at [1021, 101] on input "lanta" at bounding box center [1219, 90] width 402 height 31
paste input "LantarenVenste"
click at [1061, 90] on input "LantarenVenste" at bounding box center [1219, 90] width 402 height 31
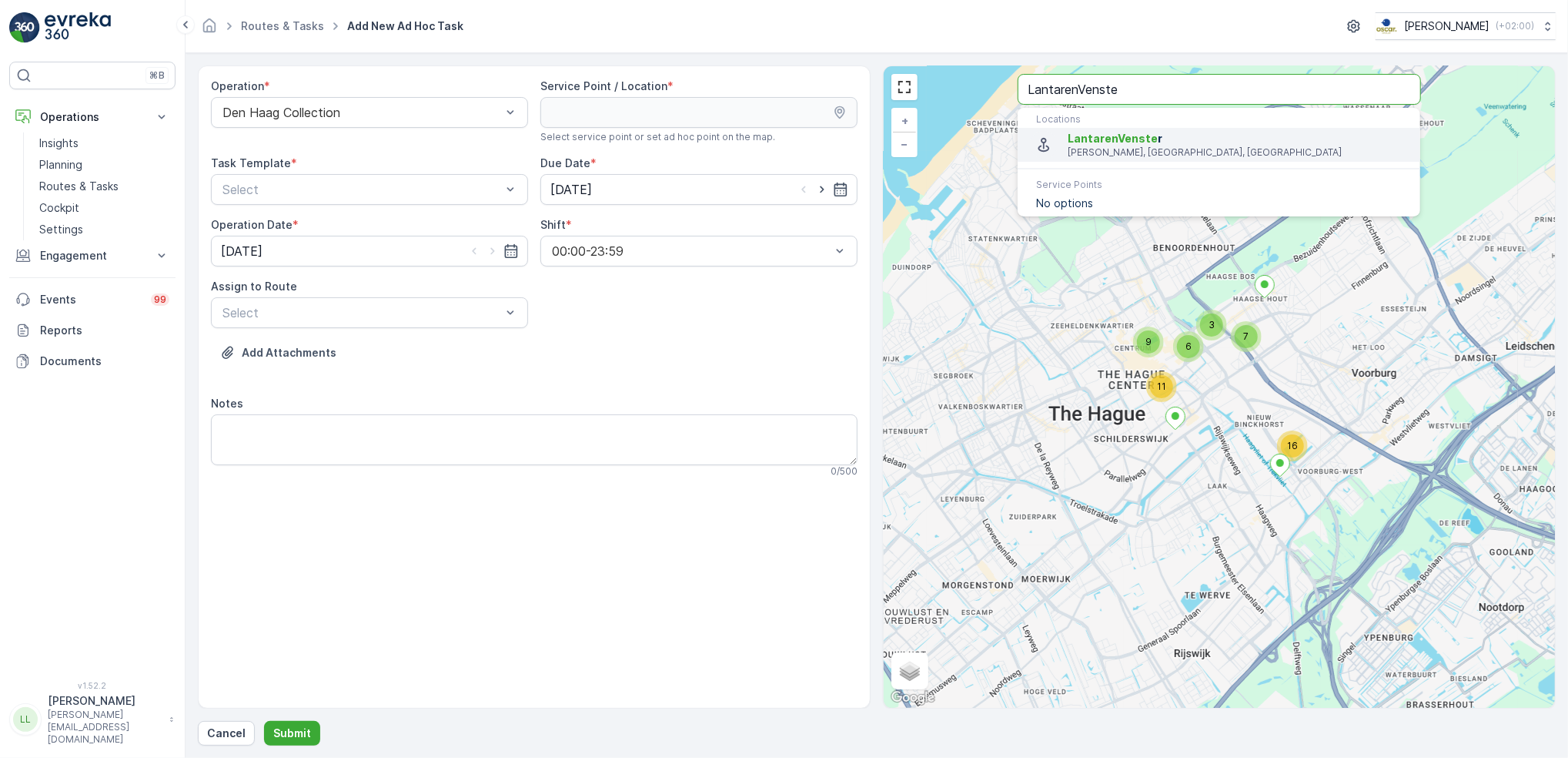
type input "LantarenVenste"
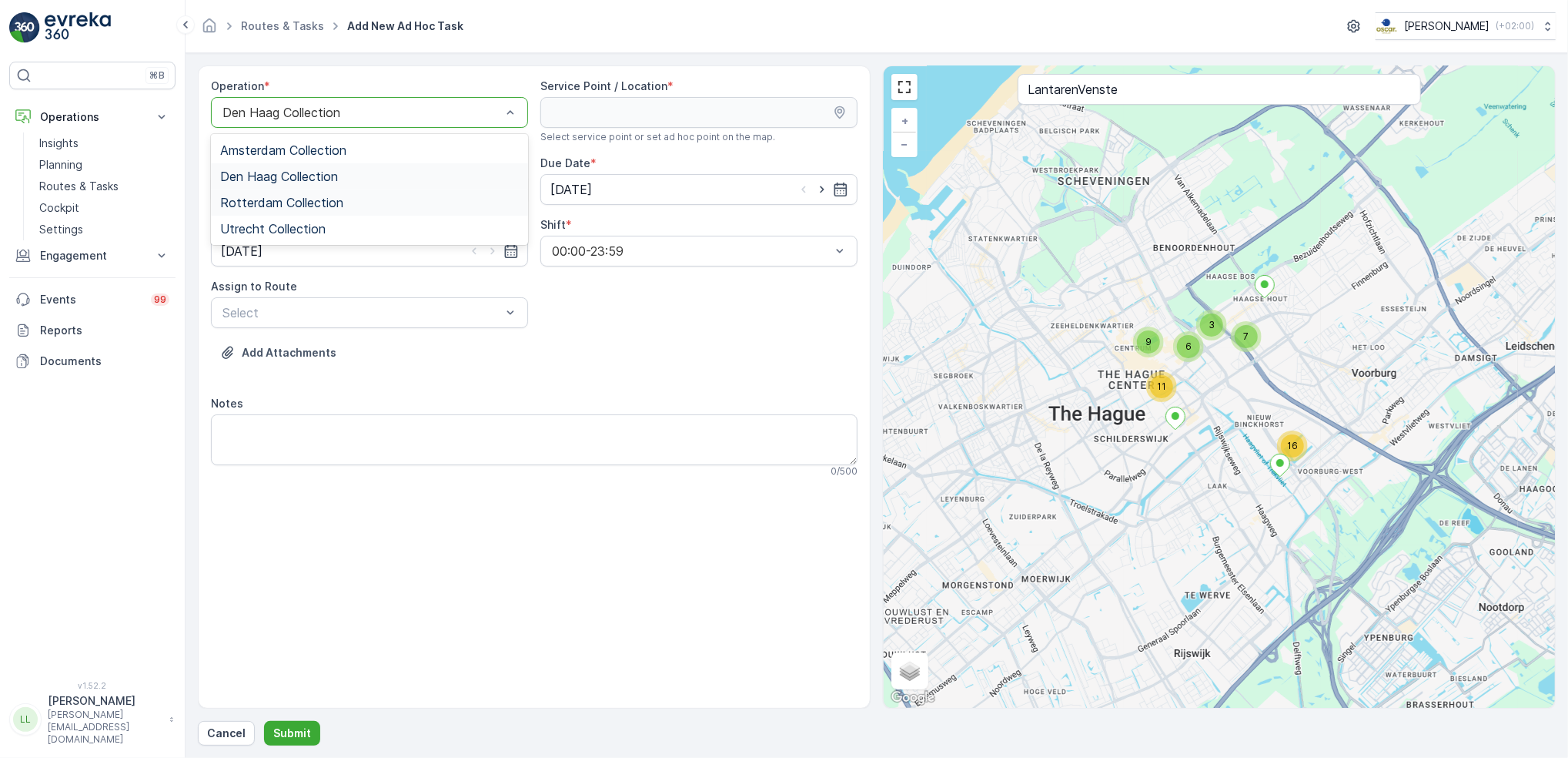
click at [302, 196] on span "Rotterdam Collection" at bounding box center [281, 202] width 123 height 14
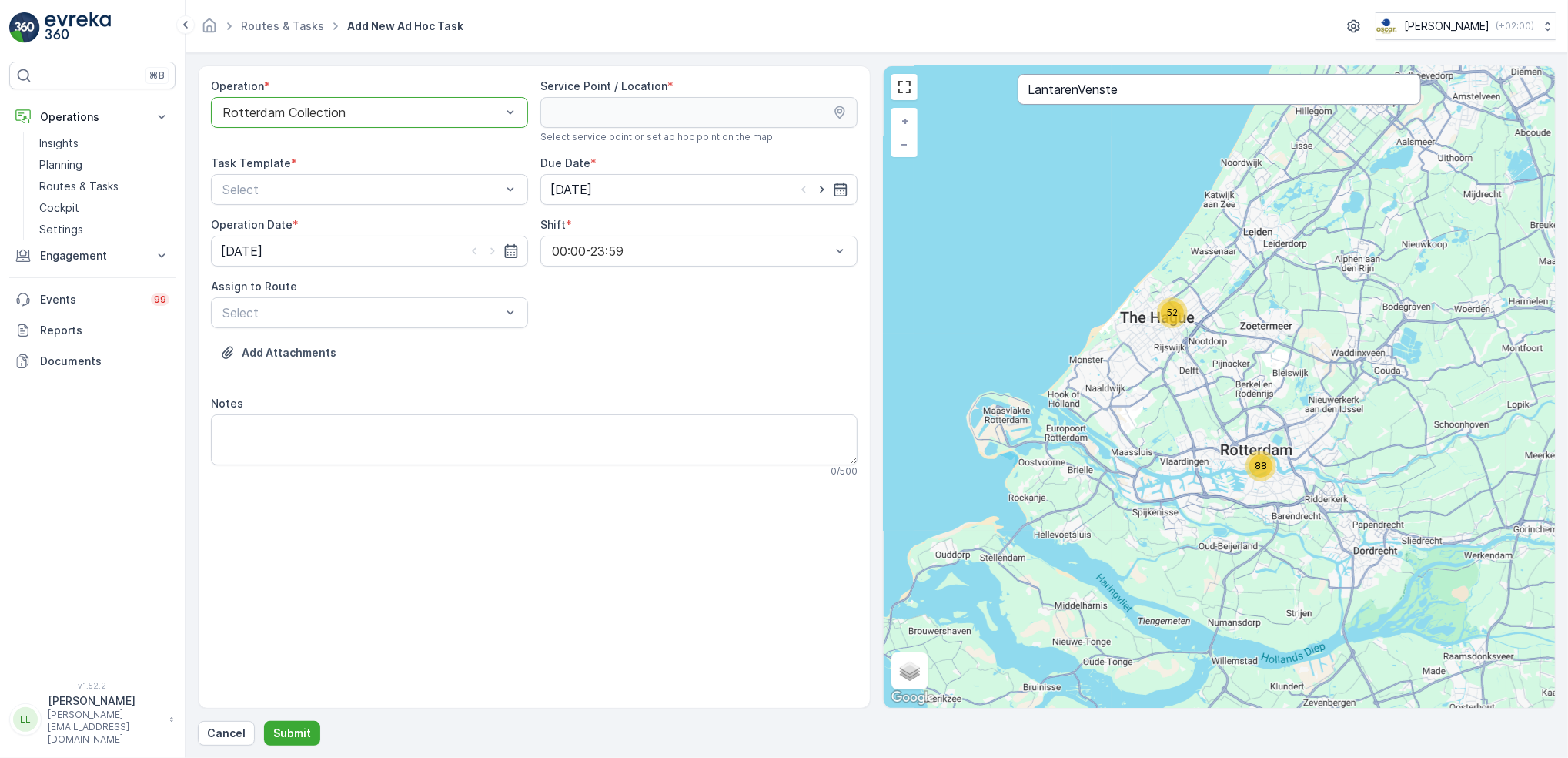
click at [1142, 94] on input "LantarenVenste" at bounding box center [1219, 90] width 402 height 31
type input "LantarenVenst"
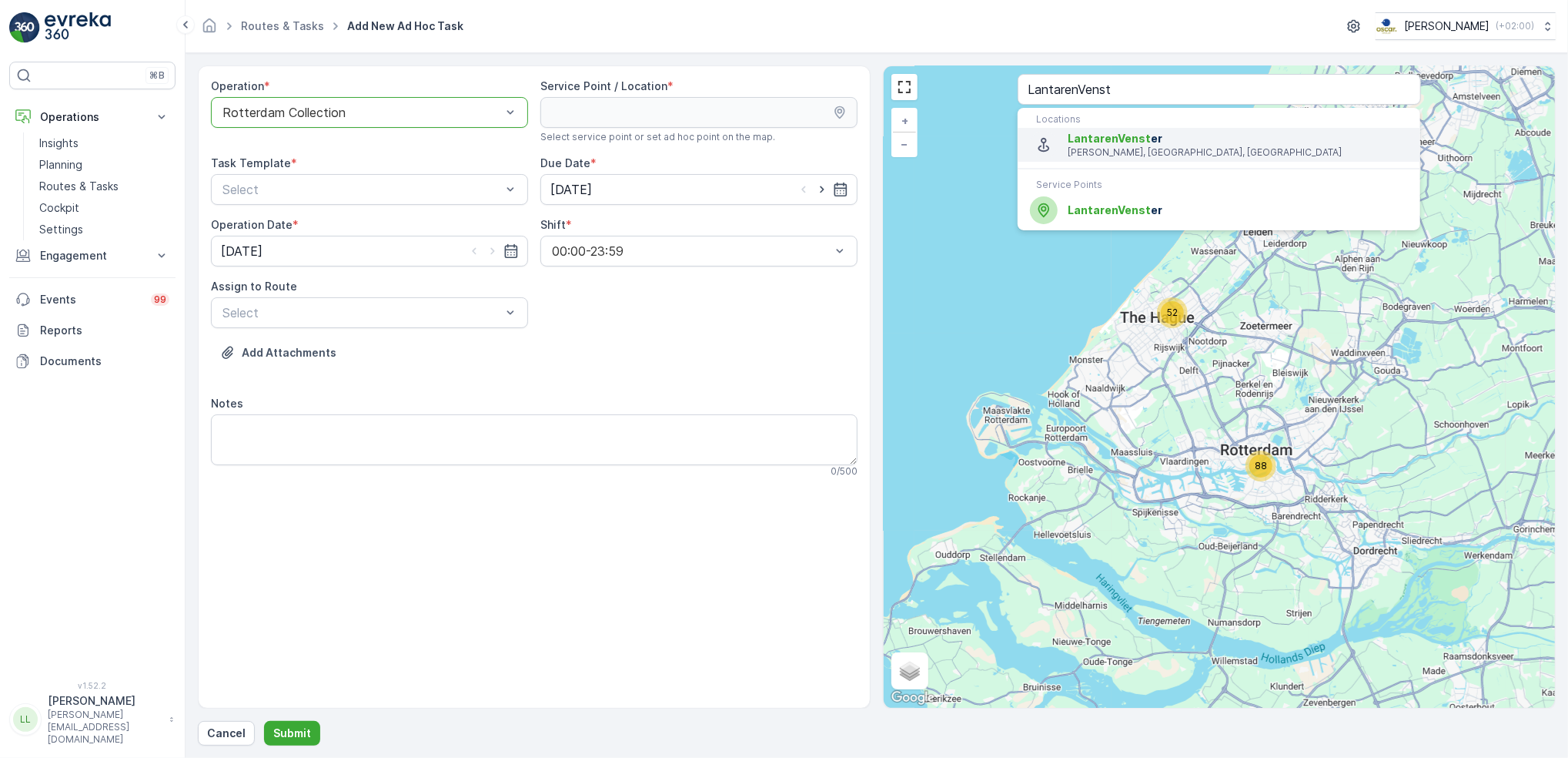
click at [1127, 146] on span "LantarenVenst er" at bounding box center [1237, 138] width 340 height 16
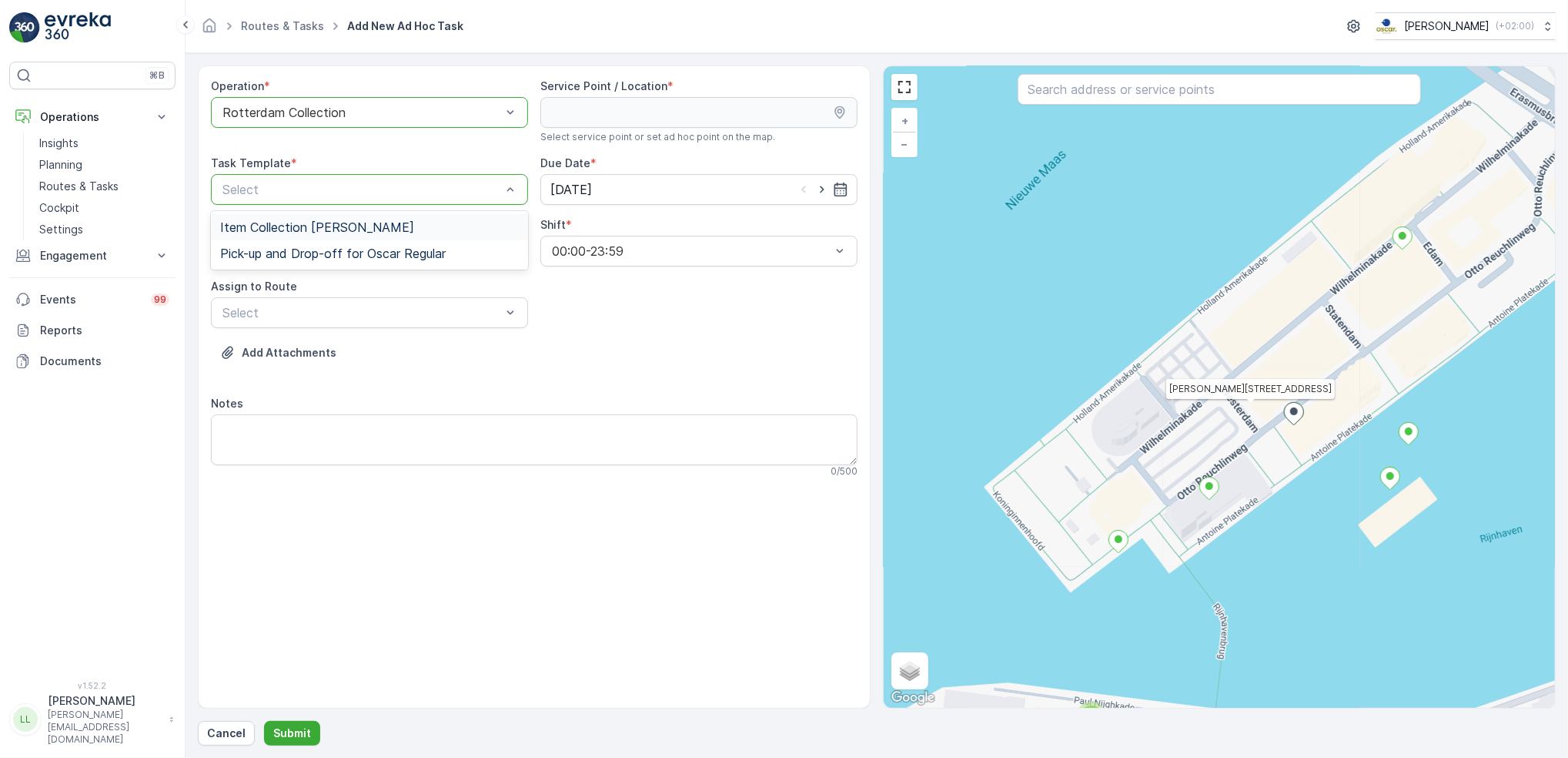
click at [373, 220] on span "Item Collection [PERSON_NAME]" at bounding box center [317, 226] width 194 height 14
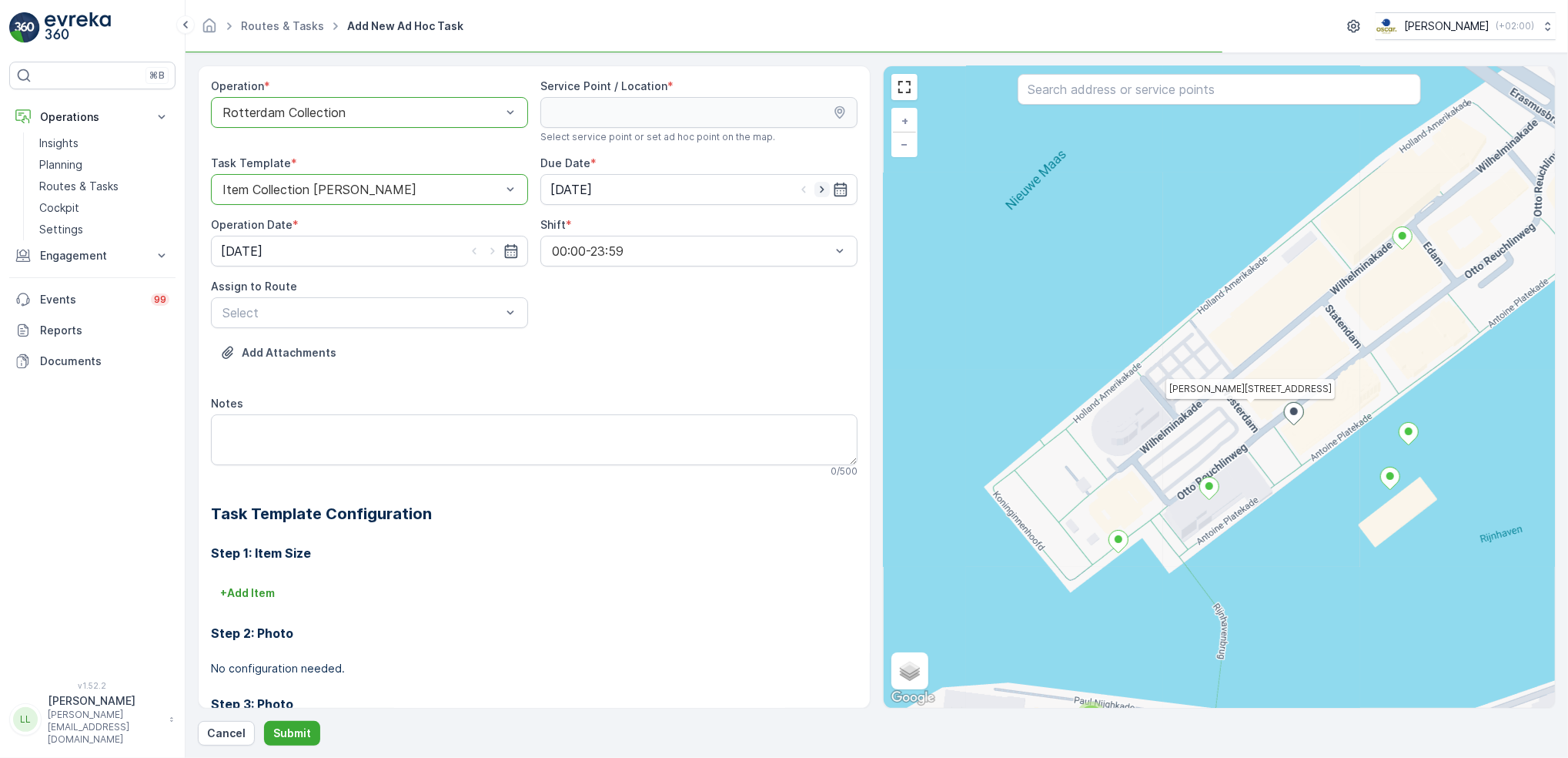
click at [817, 188] on icon "button" at bounding box center [822, 189] width 16 height 16
type input "[DATE]"
click at [493, 254] on icon "button" at bounding box center [492, 250] width 16 height 16
type input "[DATE]"
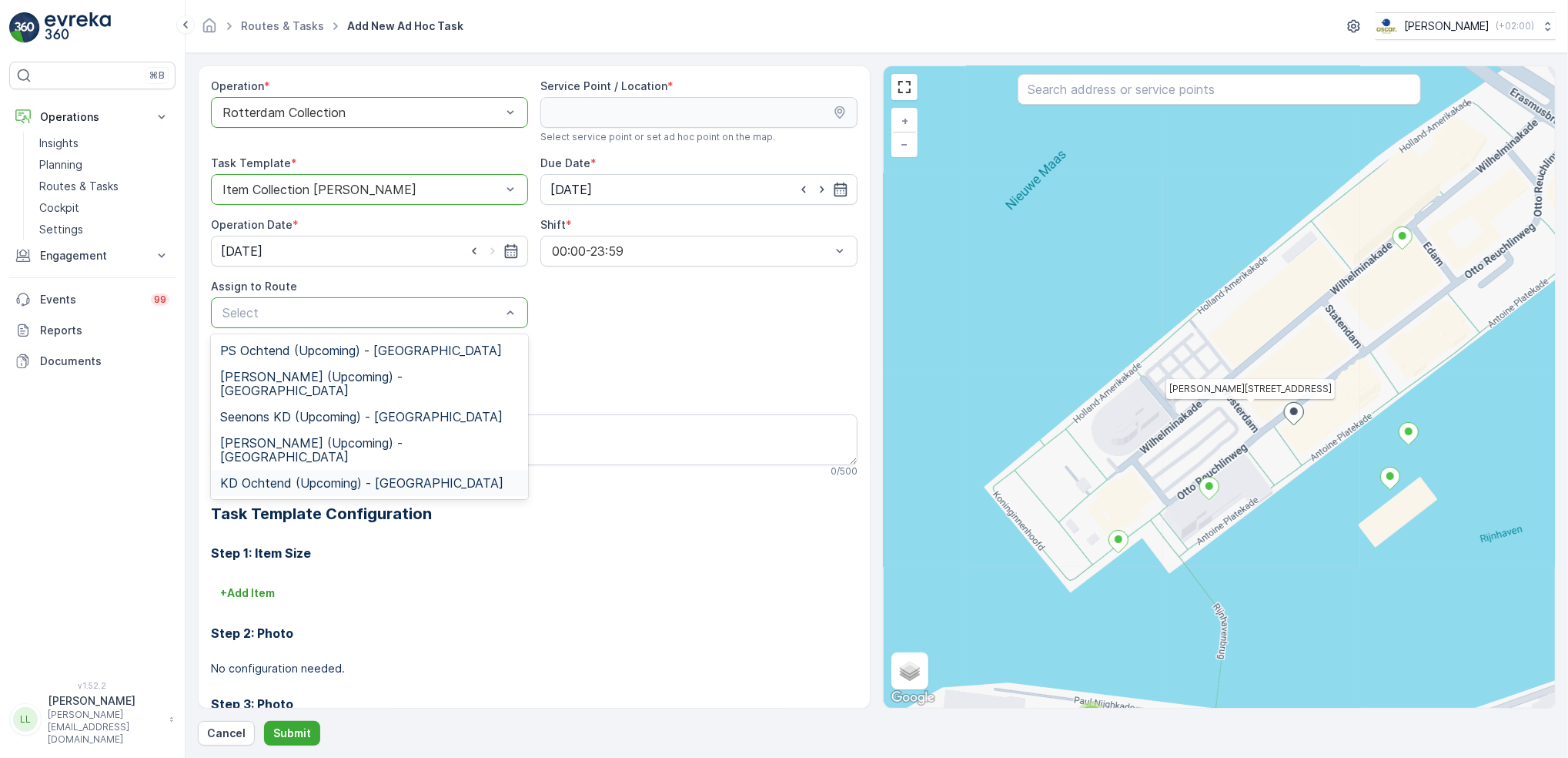
click at [288, 476] on span "KD Ochtend (Upcoming) - Rotterdam" at bounding box center [361, 482] width 283 height 14
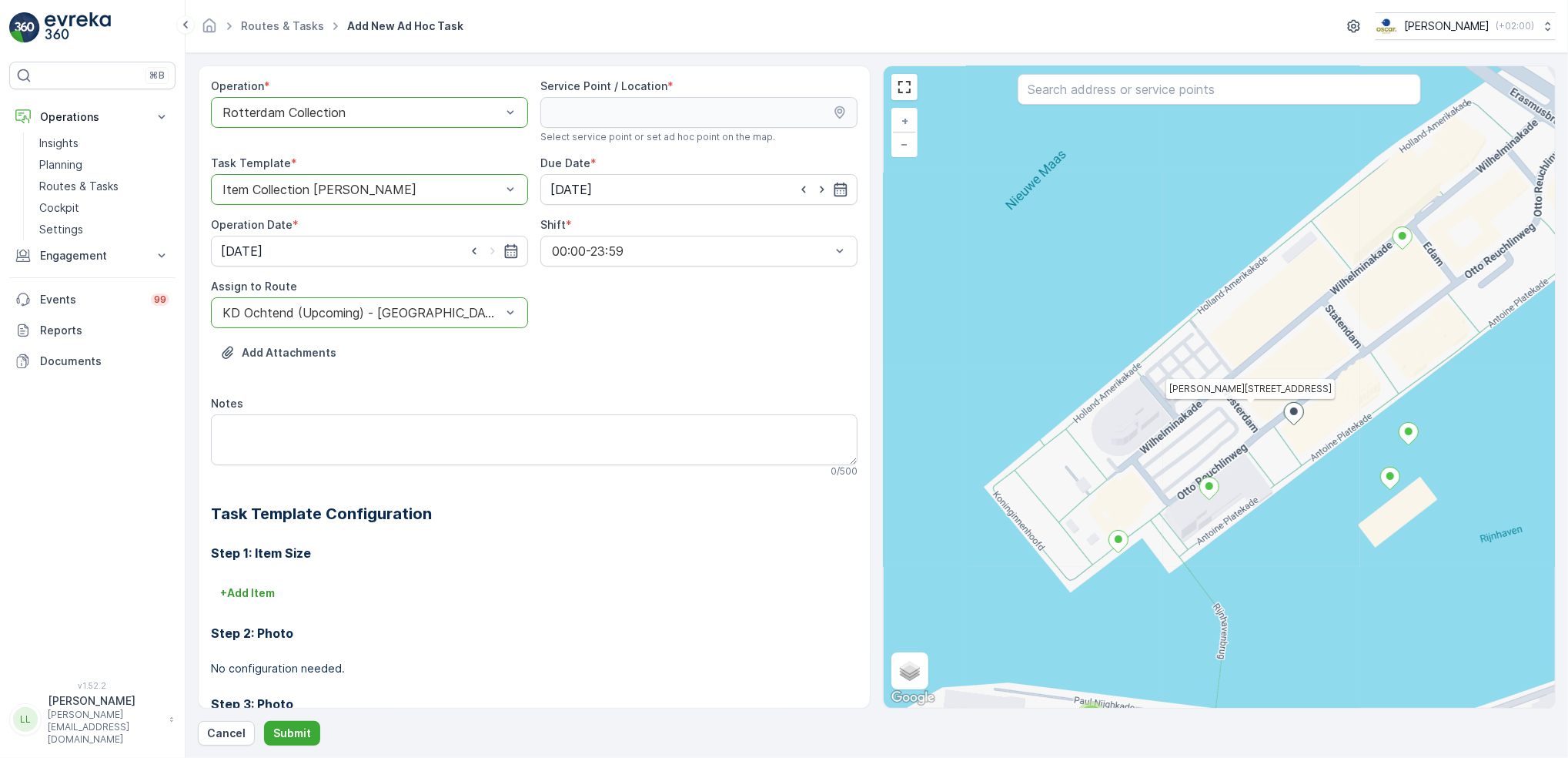
click at [339, 408] on div "Notes" at bounding box center [534, 403] width 647 height 16
click at [322, 421] on textarea "Notes" at bounding box center [534, 439] width 647 height 50
type textarea "L"
type textarea "B"
click at [394, 430] on textarea "Leveren: 660L rest Weghalen: 240L rest" at bounding box center [534, 439] width 647 height 50
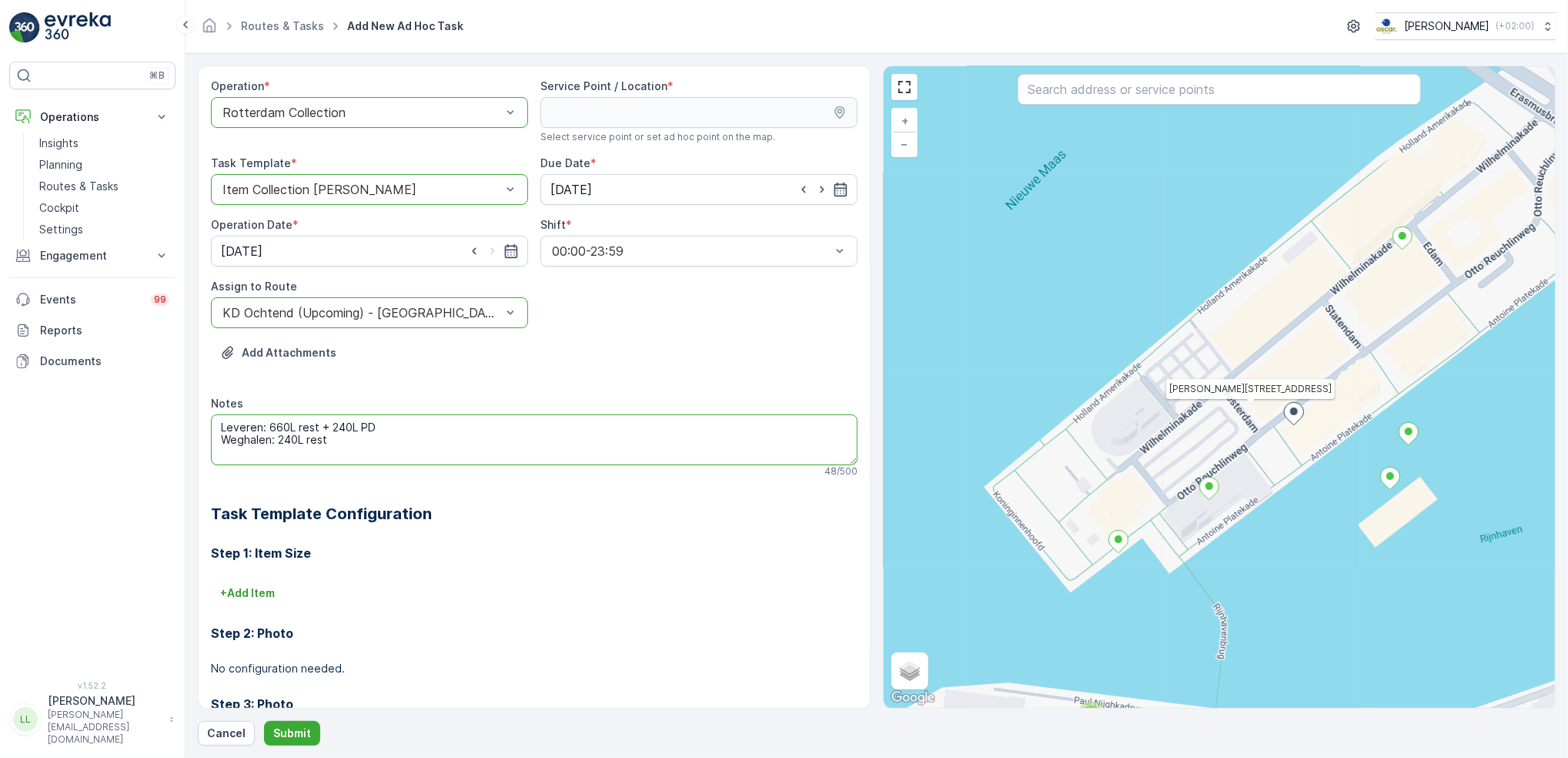
click at [361, 440] on textarea "Leveren: 660L rest + 240L PD Weghalen: 240L rest" at bounding box center [534, 439] width 647 height 50
type textarea "Leveren: 660L rest + 240L PD Weghalen: 240L rest"
click at [304, 731] on p "Submit" at bounding box center [291, 732] width 38 height 16
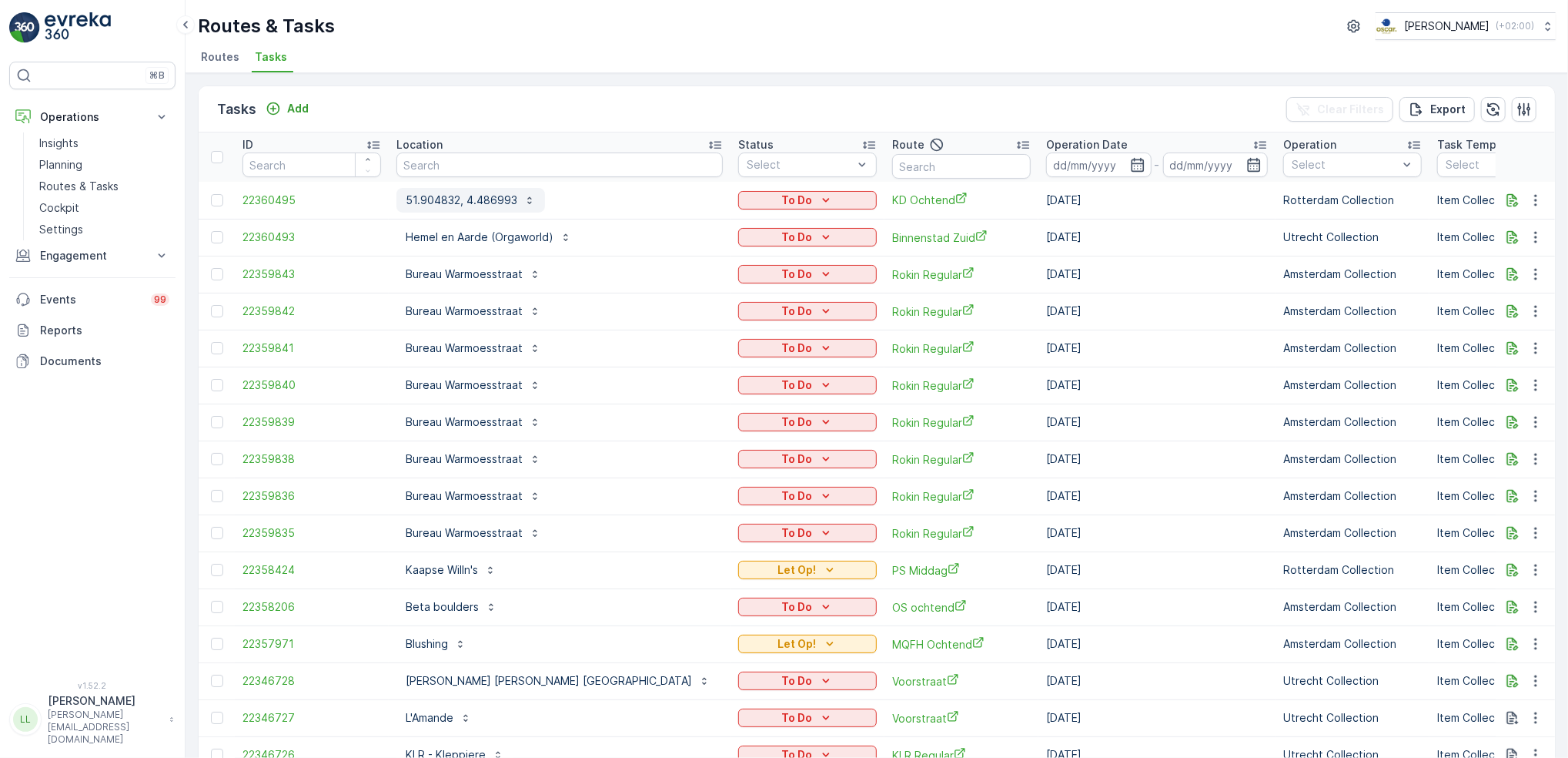
click at [472, 196] on p "51.904832, 4.486993" at bounding box center [462, 200] width 112 height 16
click at [1534, 204] on icon "button" at bounding box center [1535, 200] width 3 height 12
click at [1511, 258] on span "Change Route" at bounding box center [1496, 265] width 74 height 16
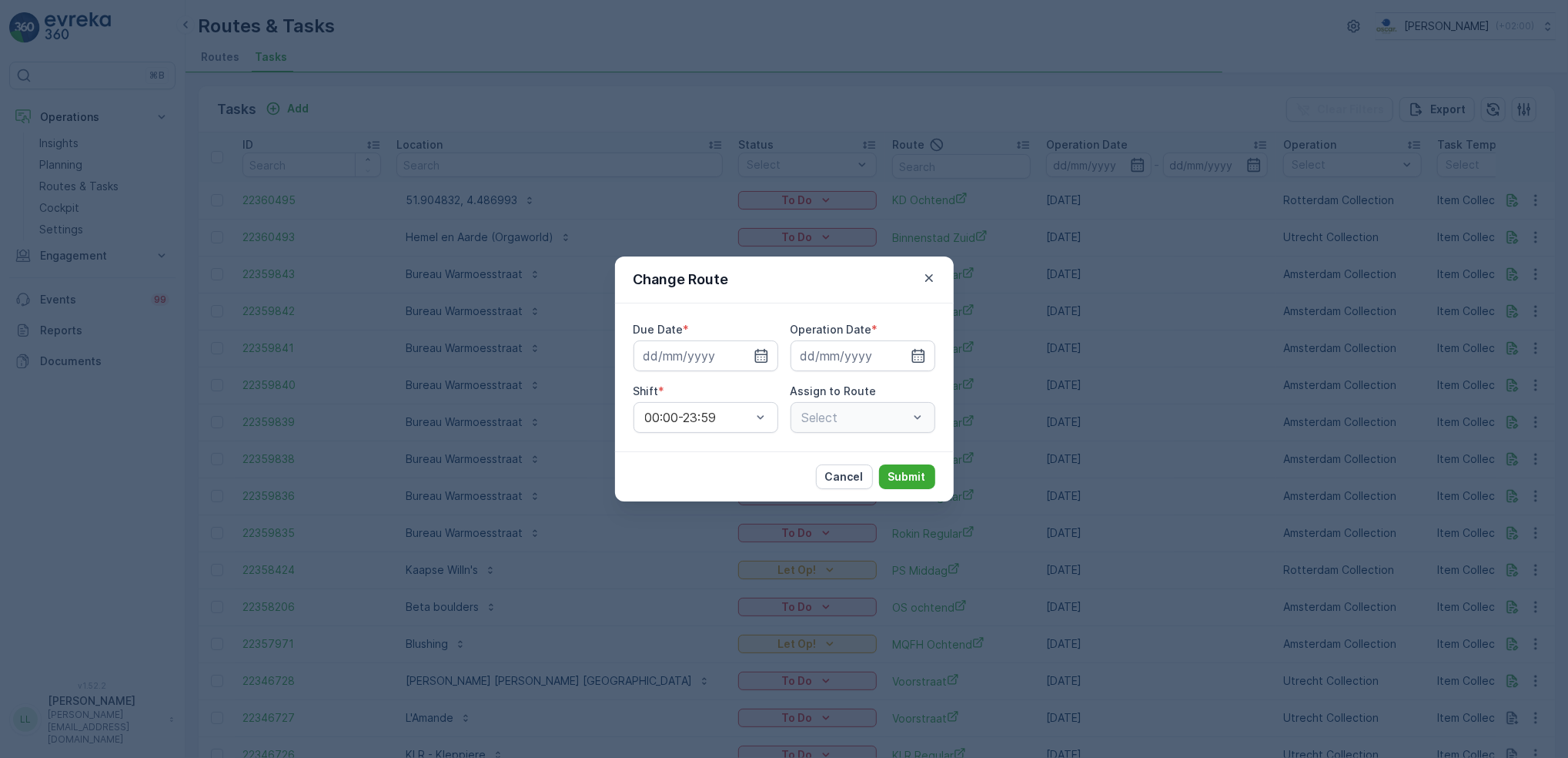
type input "[DATE]"
click at [1094, 281] on div "Change Route Due Date * 13.10.2025 Operation Date * 13.10.2025 Shift * 00:00-23…" at bounding box center [784, 379] width 1568 height 758
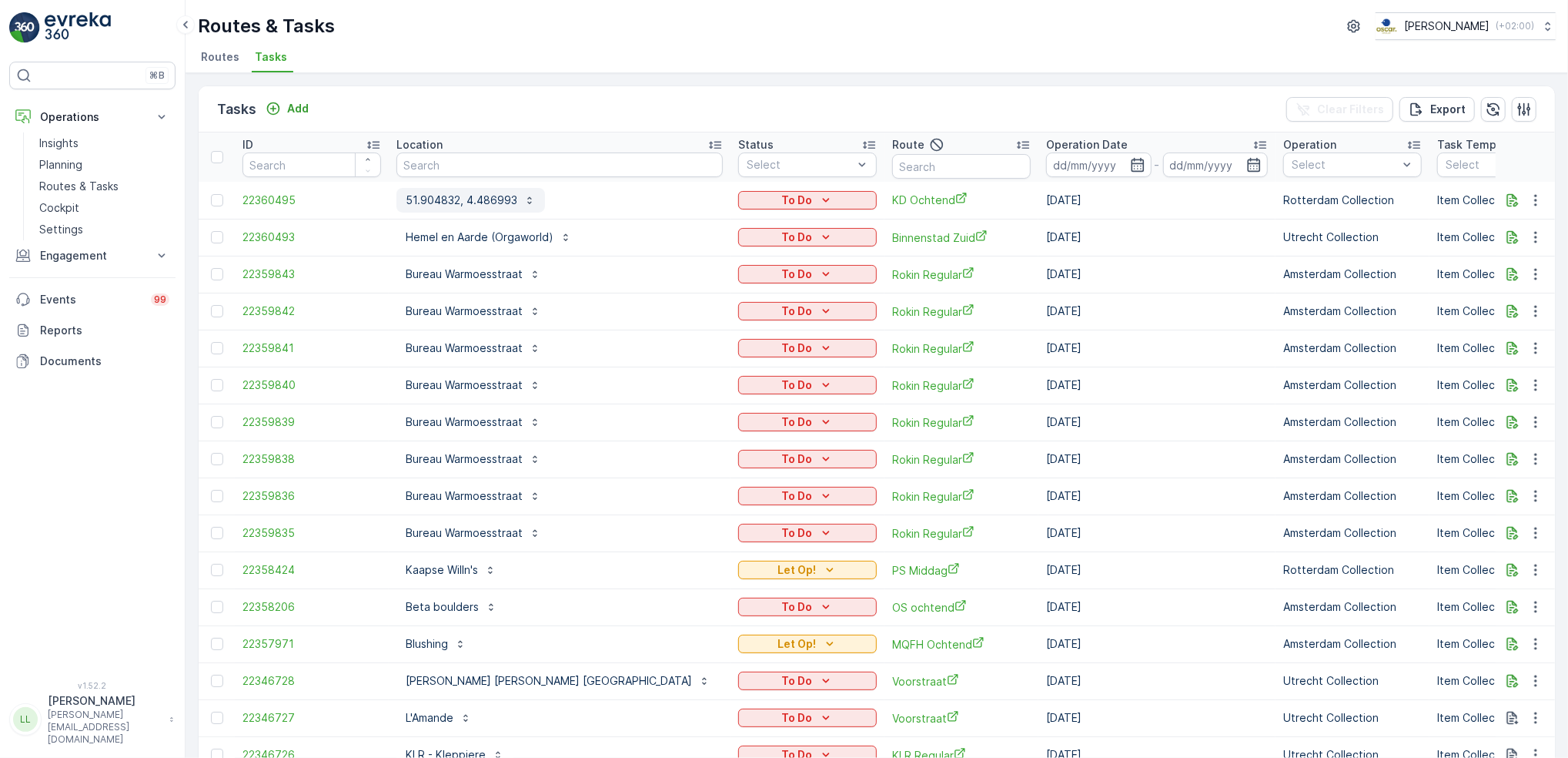
click at [482, 198] on p "51.904832, 4.486993" at bounding box center [462, 200] width 112 height 16
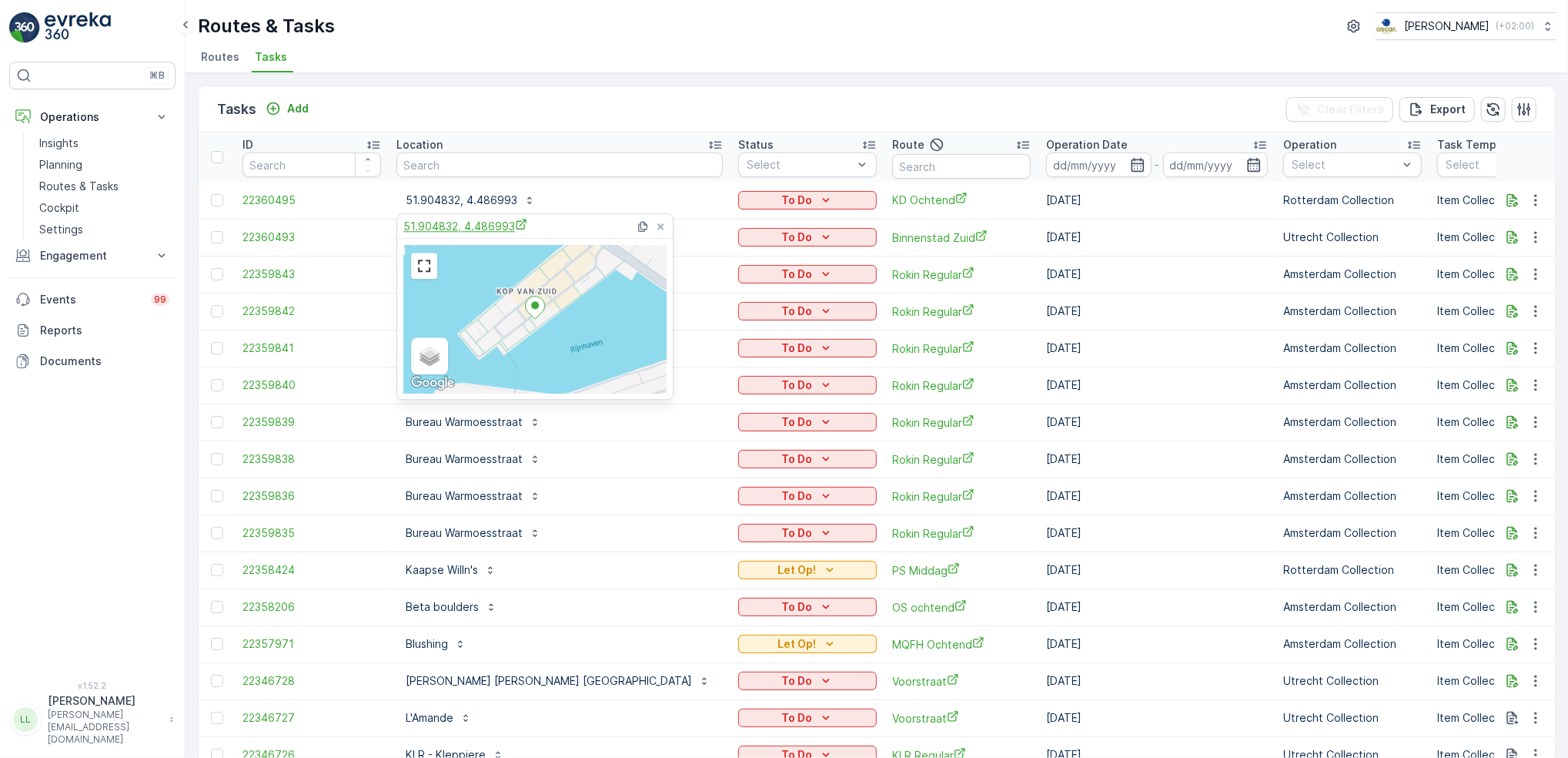
click at [477, 225] on span "51.904832, 4.486993" at bounding box center [465, 226] width 124 height 16
click at [567, 111] on div "Tasks Add Clear Filters Export" at bounding box center [877, 109] width 1356 height 46
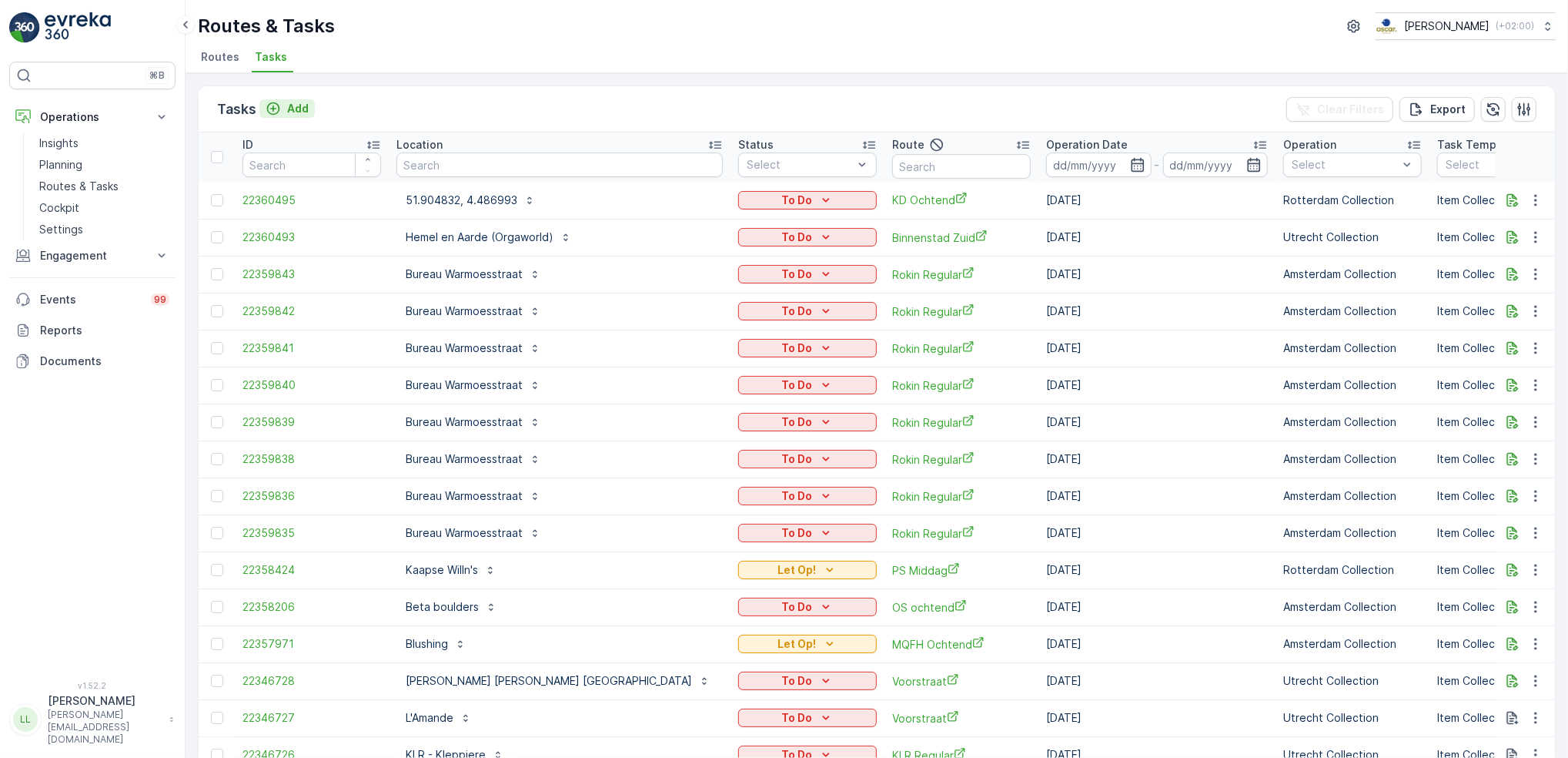
click at [291, 108] on p "Add" at bounding box center [298, 108] width 22 height 16
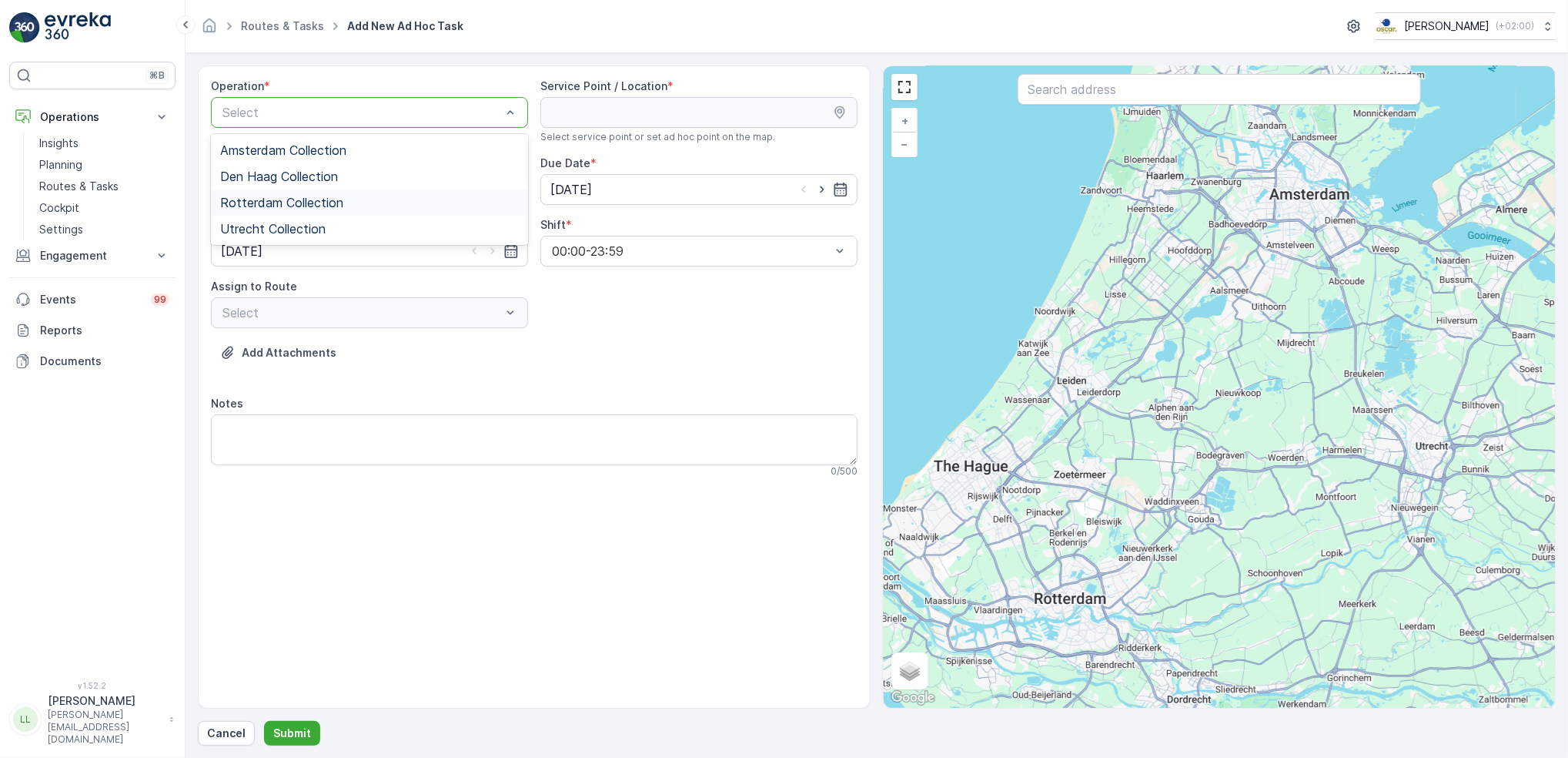
click at [288, 201] on span "Rotterdam Collection" at bounding box center [281, 202] width 123 height 14
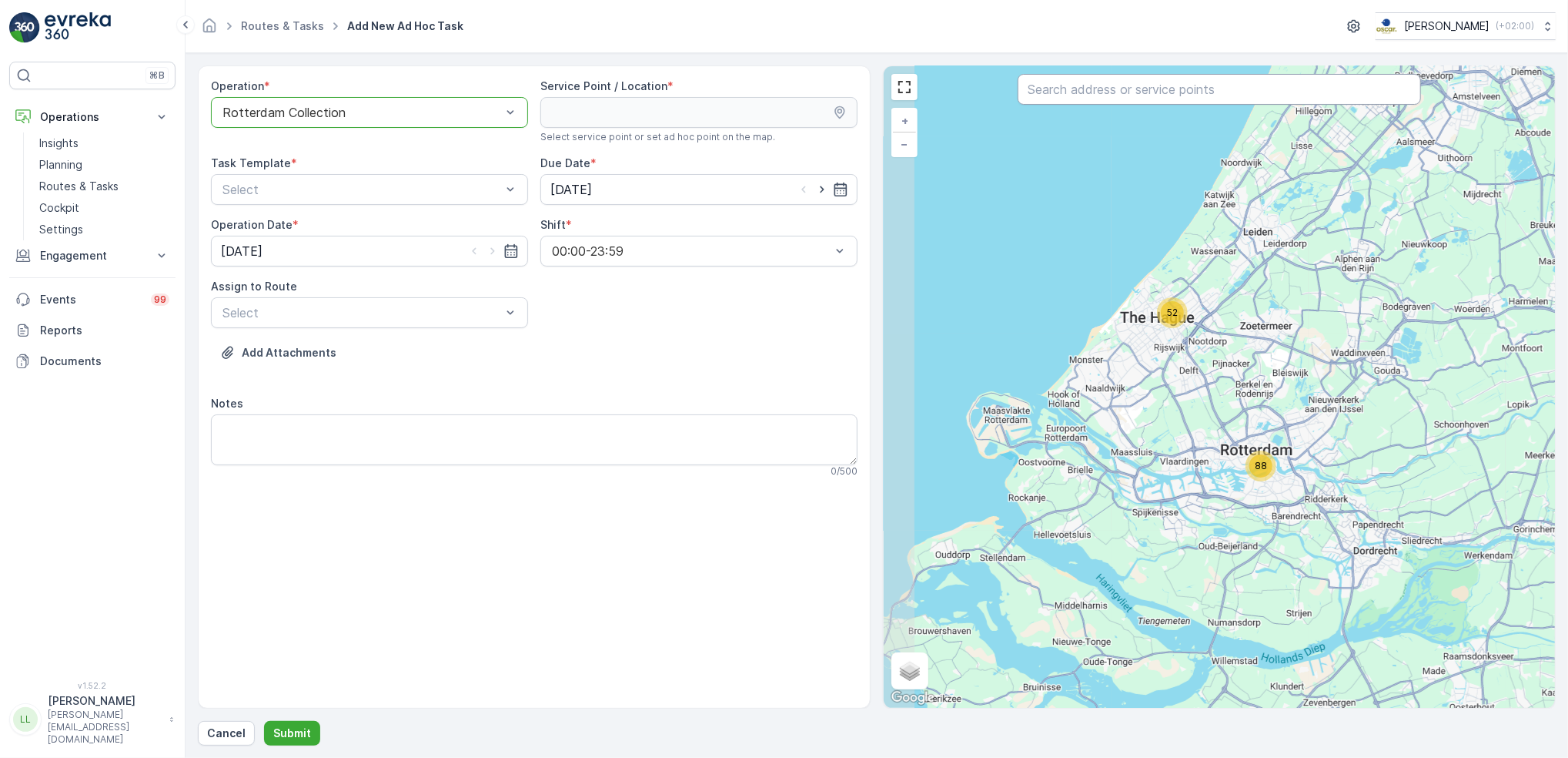
click at [1097, 85] on input "text" at bounding box center [1219, 90] width 402 height 31
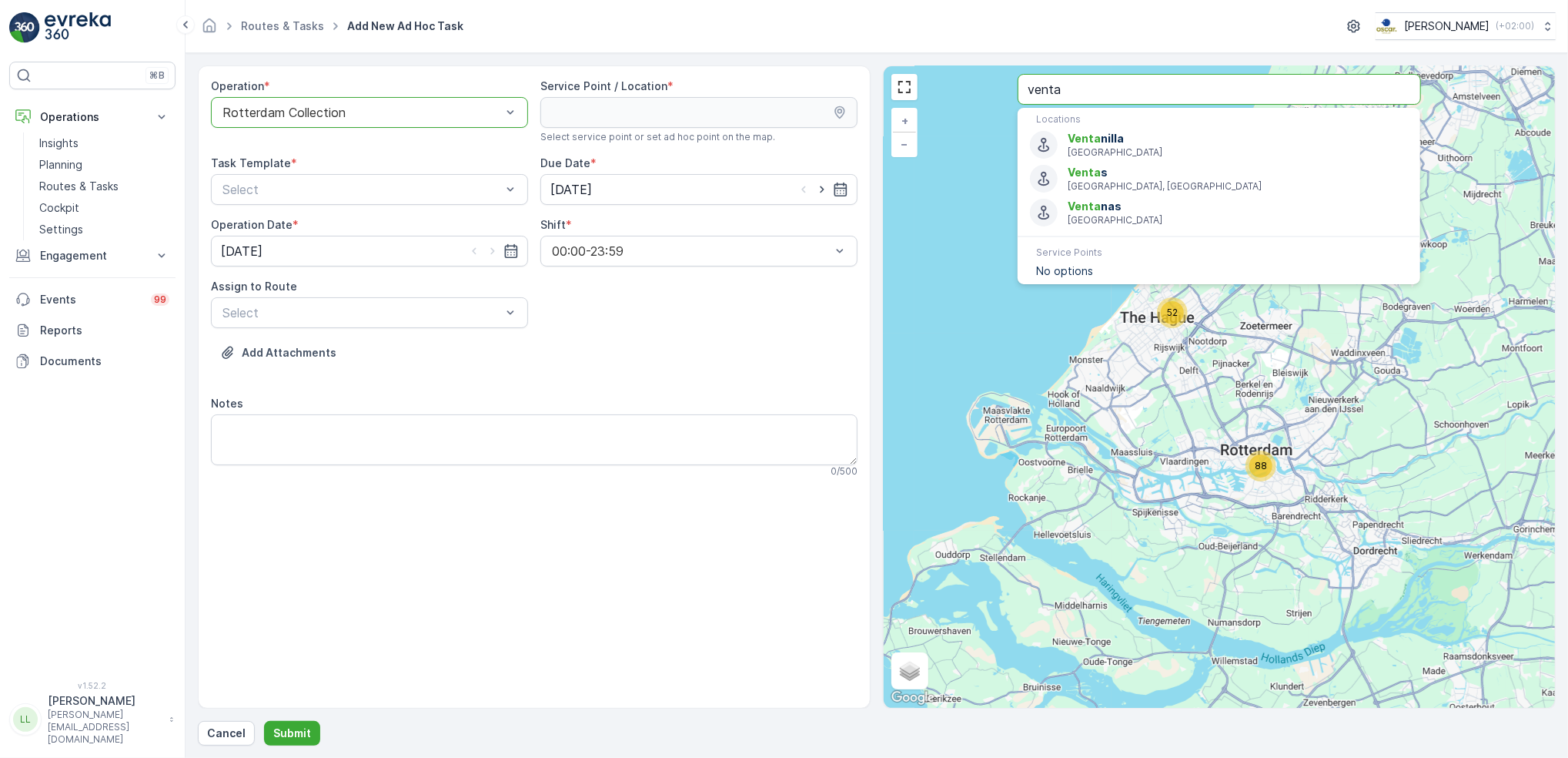
click at [849, 114] on div "Operation * option Rotterdam Collection, selected. Rotterdam Collection Service…" at bounding box center [877, 386] width 1358 height 643
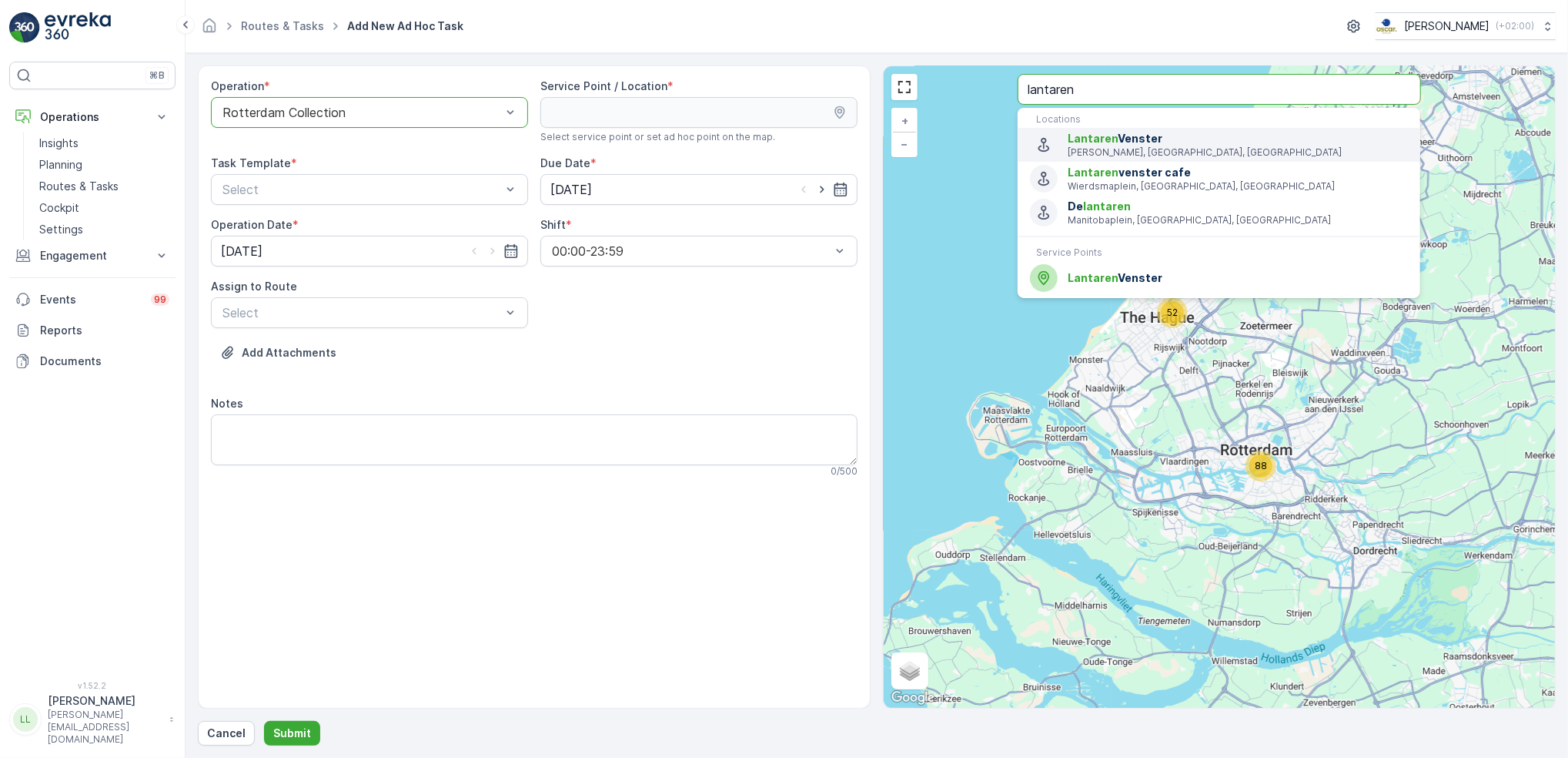
type input "lantaren"
click at [1241, 145] on span "Lantaren Venster" at bounding box center [1237, 138] width 340 height 16
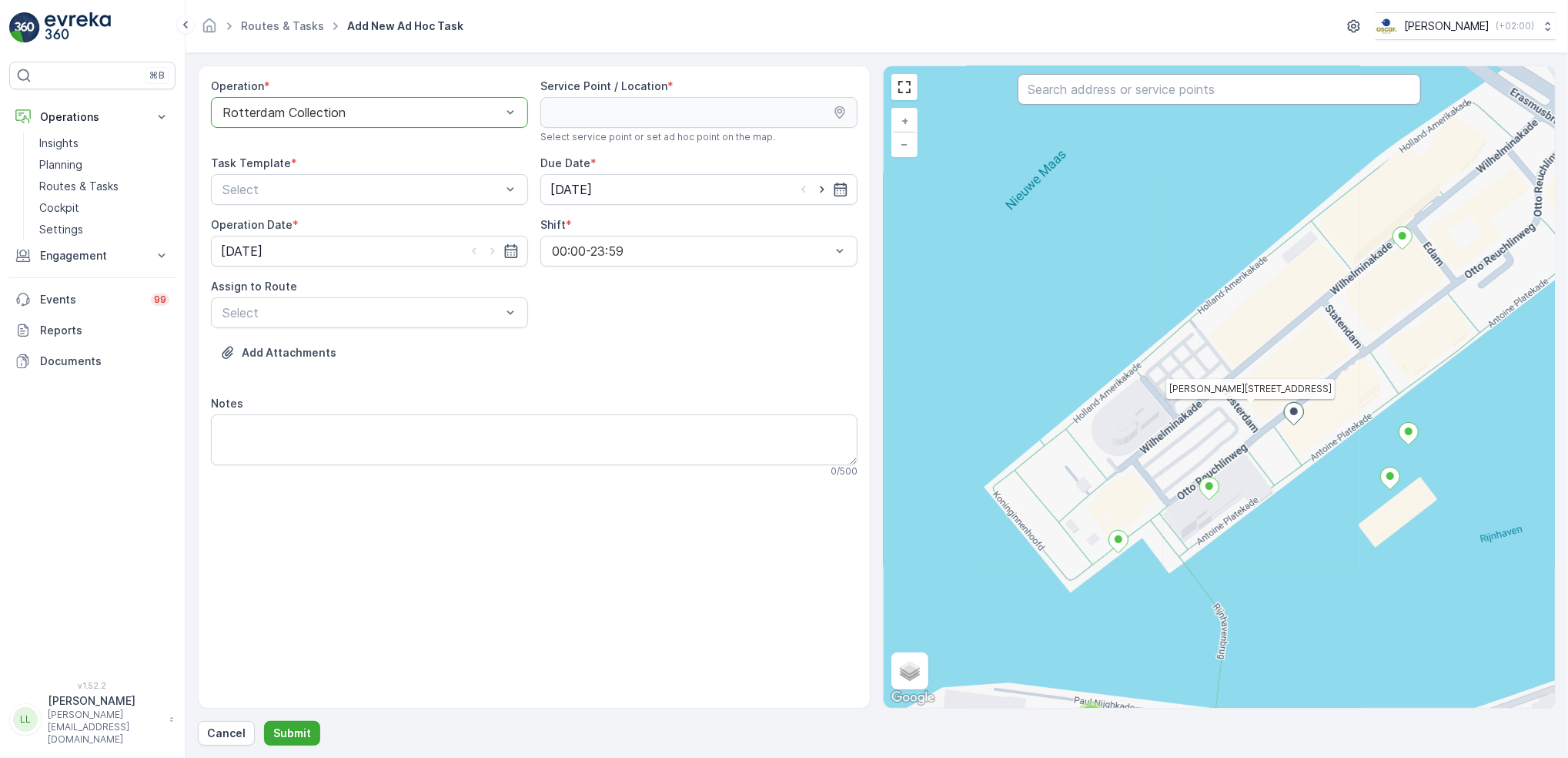
click at [1109, 90] on input "text" at bounding box center [1219, 90] width 402 height 31
type input ";"
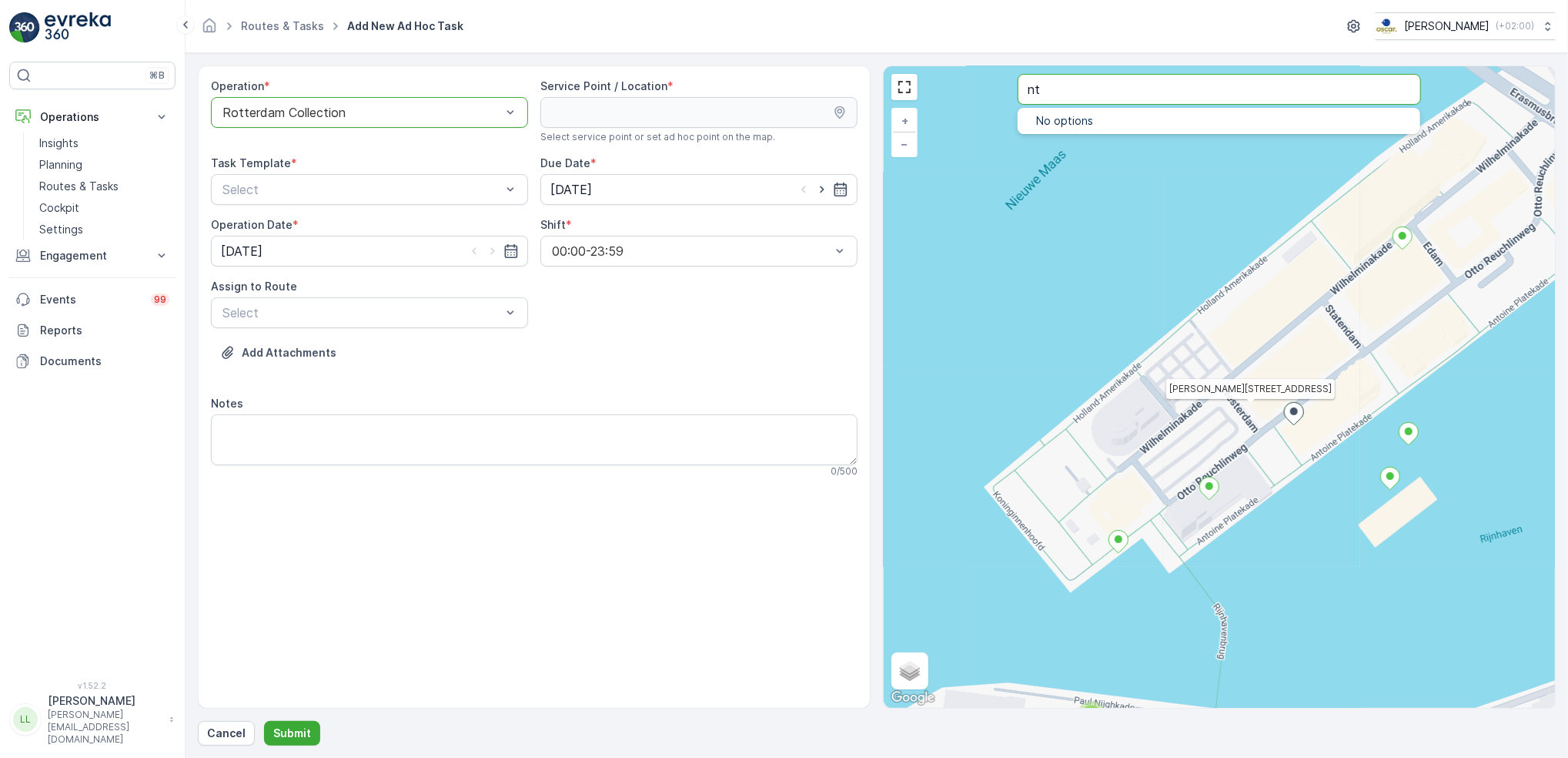
type input "n"
type input "lantarenven"
click at [264, 720] on button "Submit" at bounding box center [291, 732] width 56 height 25
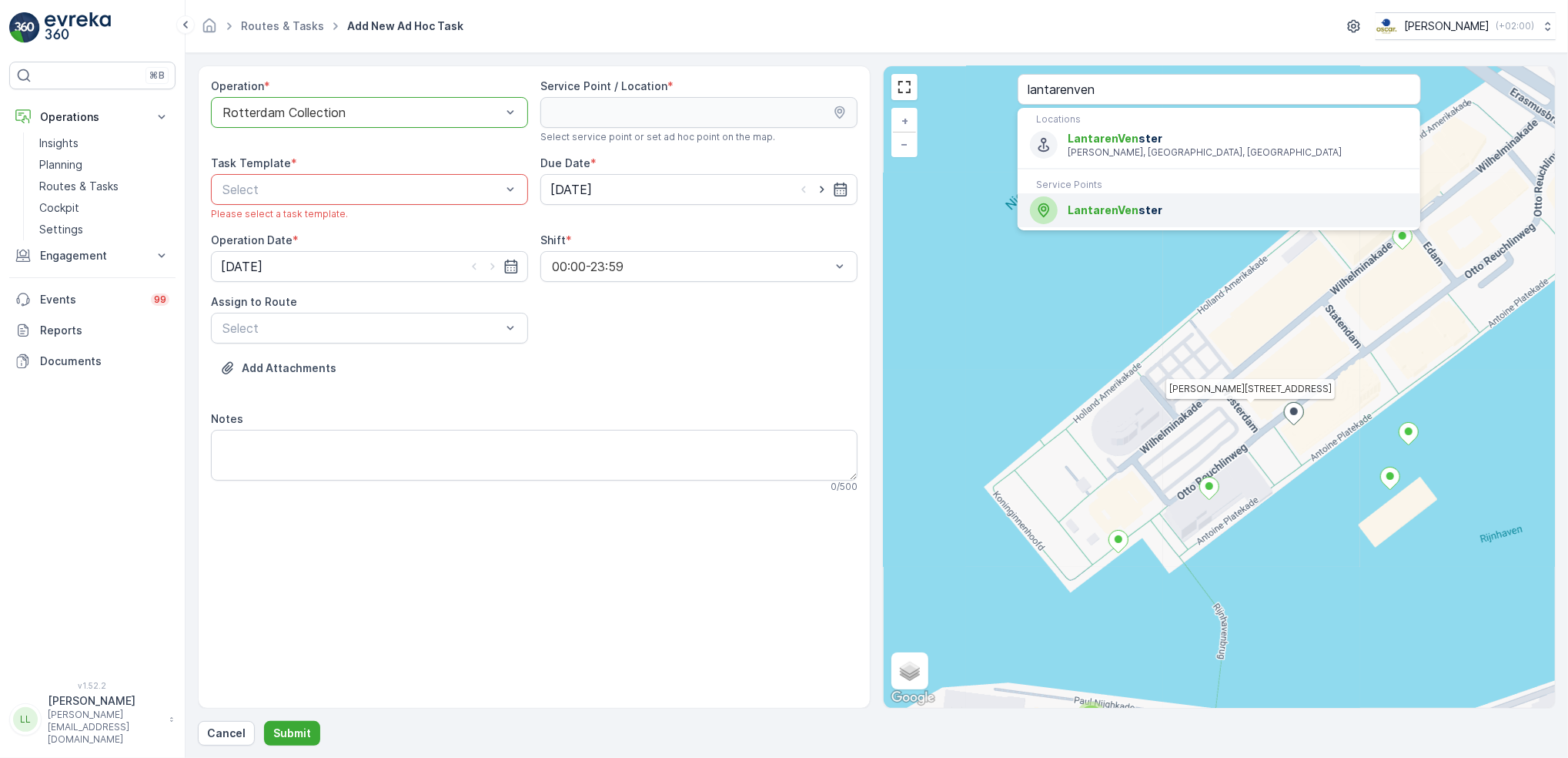
click at [1153, 221] on div "LantarenVen ster" at bounding box center [1219, 210] width 378 height 27
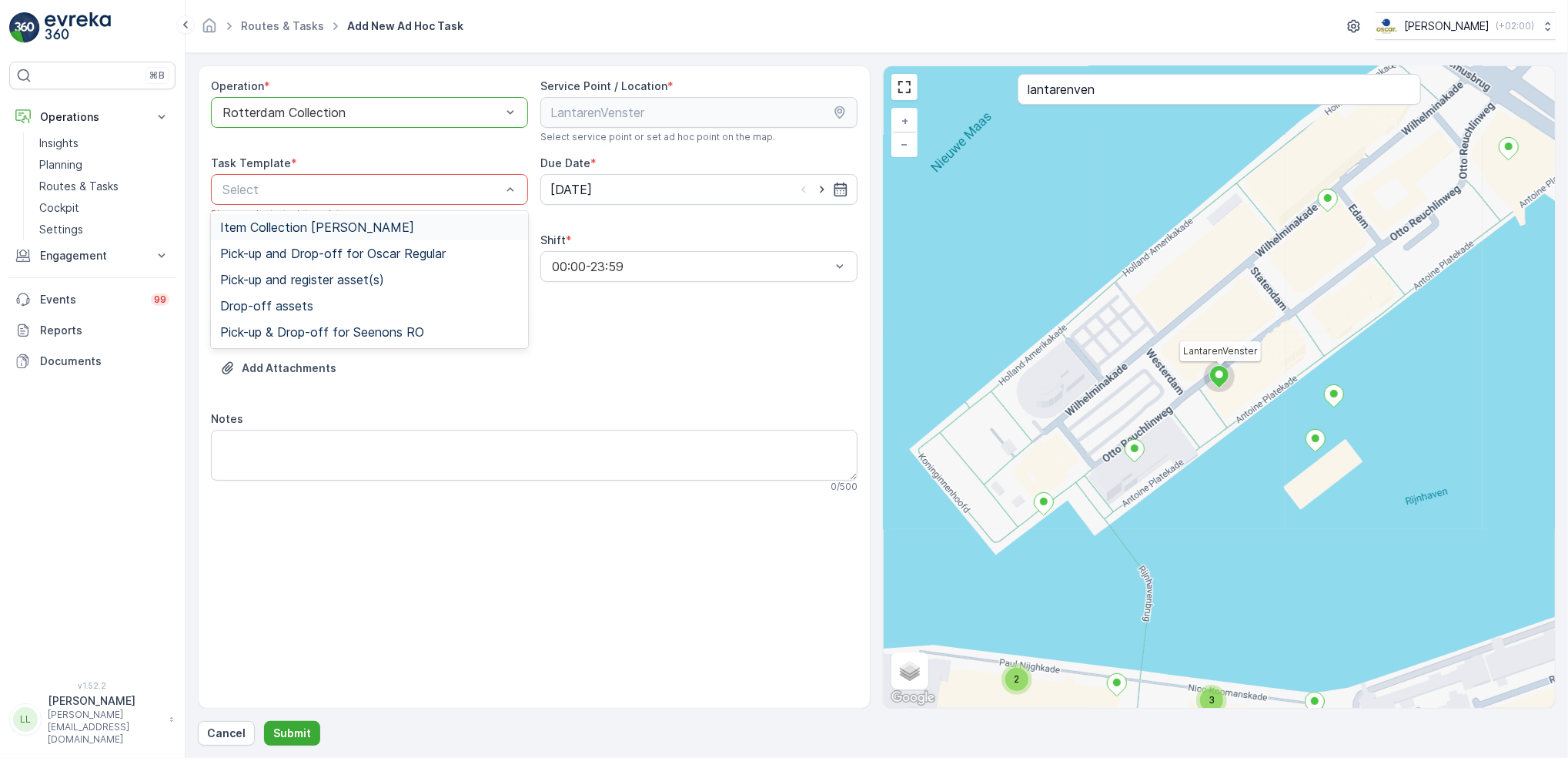
click at [367, 222] on span "Item Collection [PERSON_NAME]" at bounding box center [317, 226] width 194 height 14
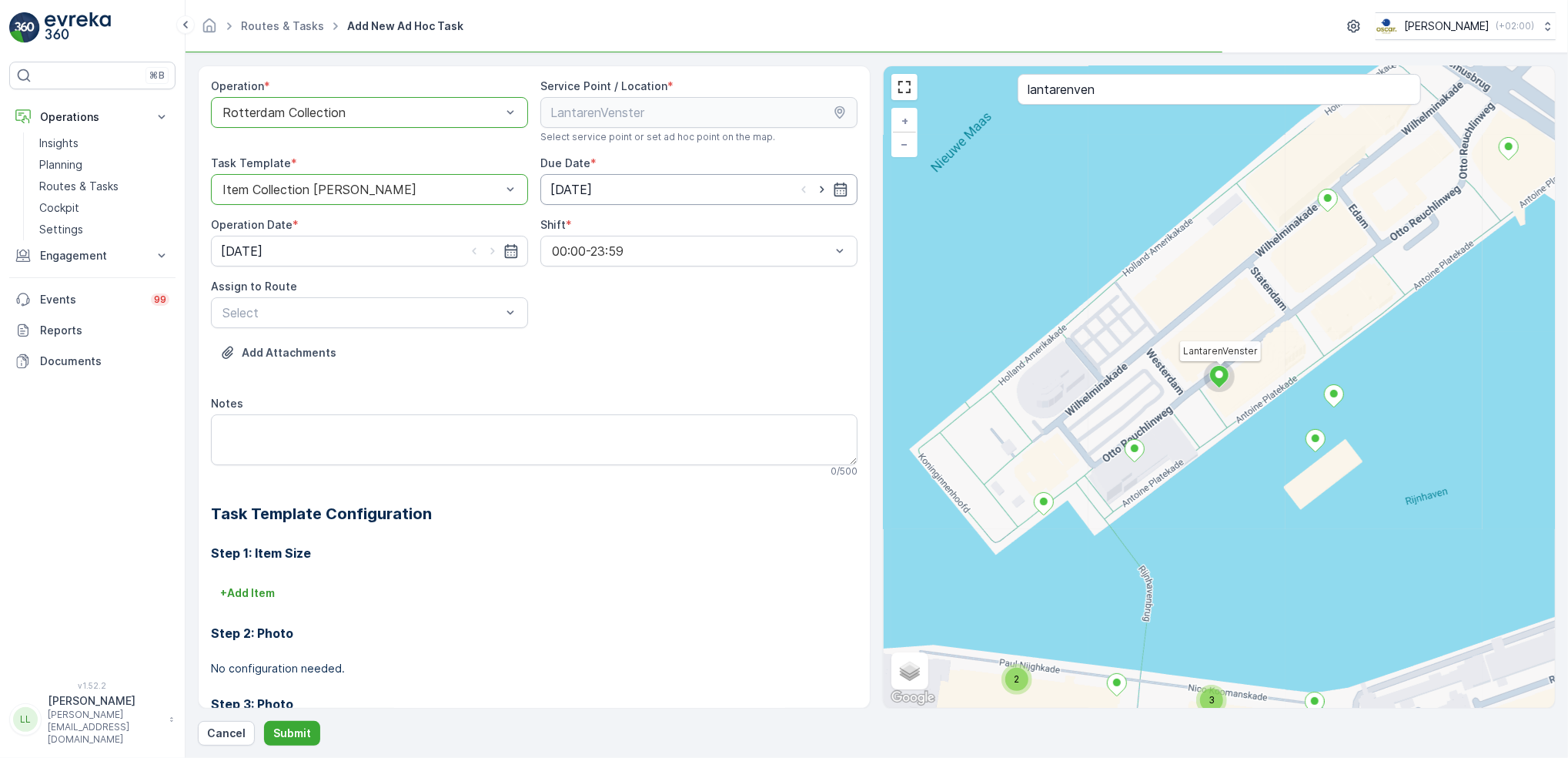
click at [818, 192] on icon "button" at bounding box center [822, 189] width 16 height 16
type input "13.10.2025"
drag, startPoint x: 487, startPoint y: 253, endPoint x: 336, endPoint y: 199, distance: 160.4
click at [488, 253] on icon "button" at bounding box center [492, 250] width 16 height 16
type input "13.10.2025"
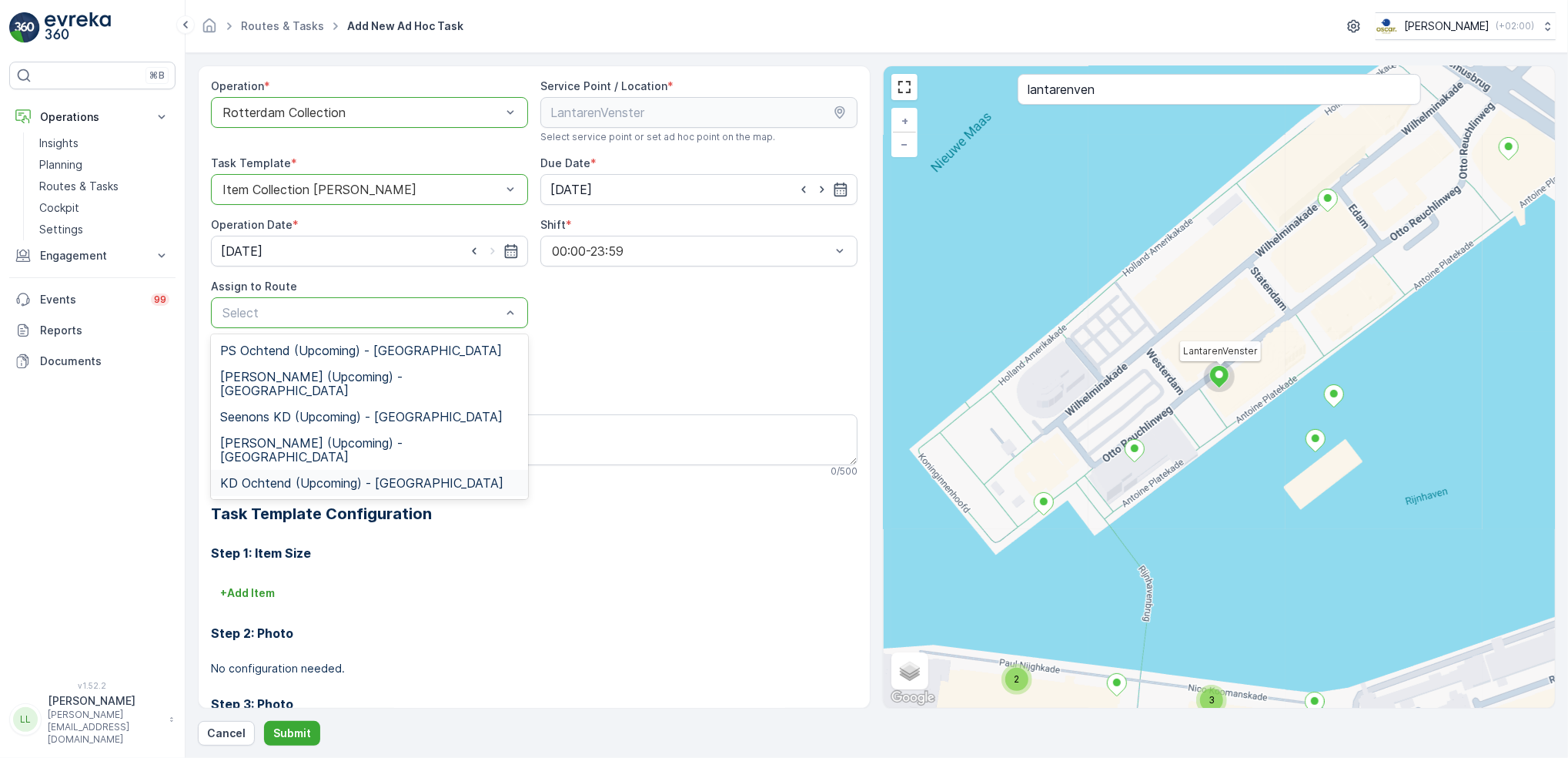
click at [258, 476] on span "KD Ochtend (Upcoming) - Rotterdam" at bounding box center [361, 482] width 283 height 14
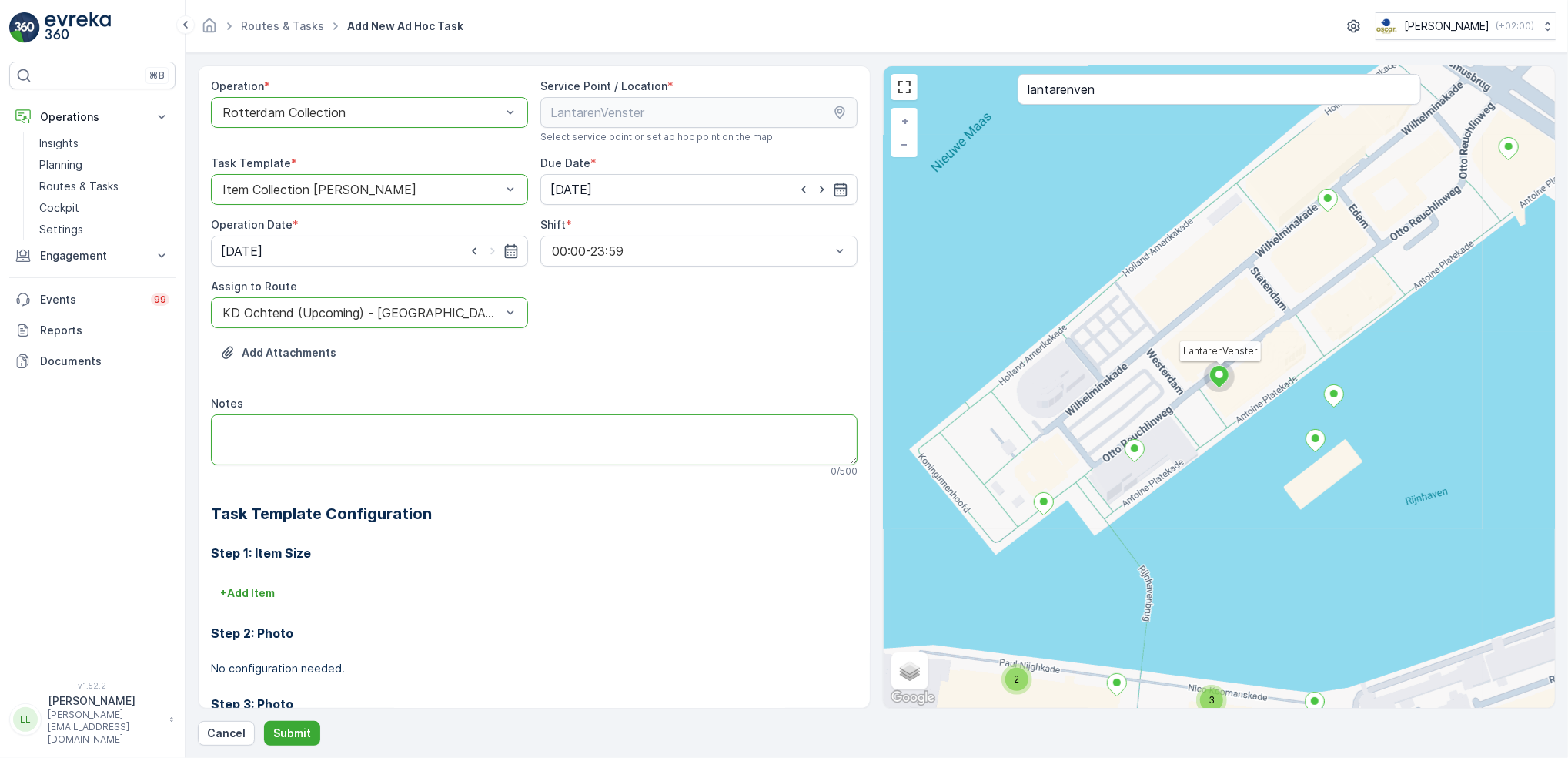
click at [278, 430] on textarea "Notes" at bounding box center [534, 439] width 647 height 50
paste textarea "Leveren: 660L rest + 240L PD Weghalen: 240L rest"
type textarea "Leveren: 660L rest + 240L PD Weghalen: 240L rest"
click at [293, 728] on p "Submit" at bounding box center [291, 732] width 38 height 16
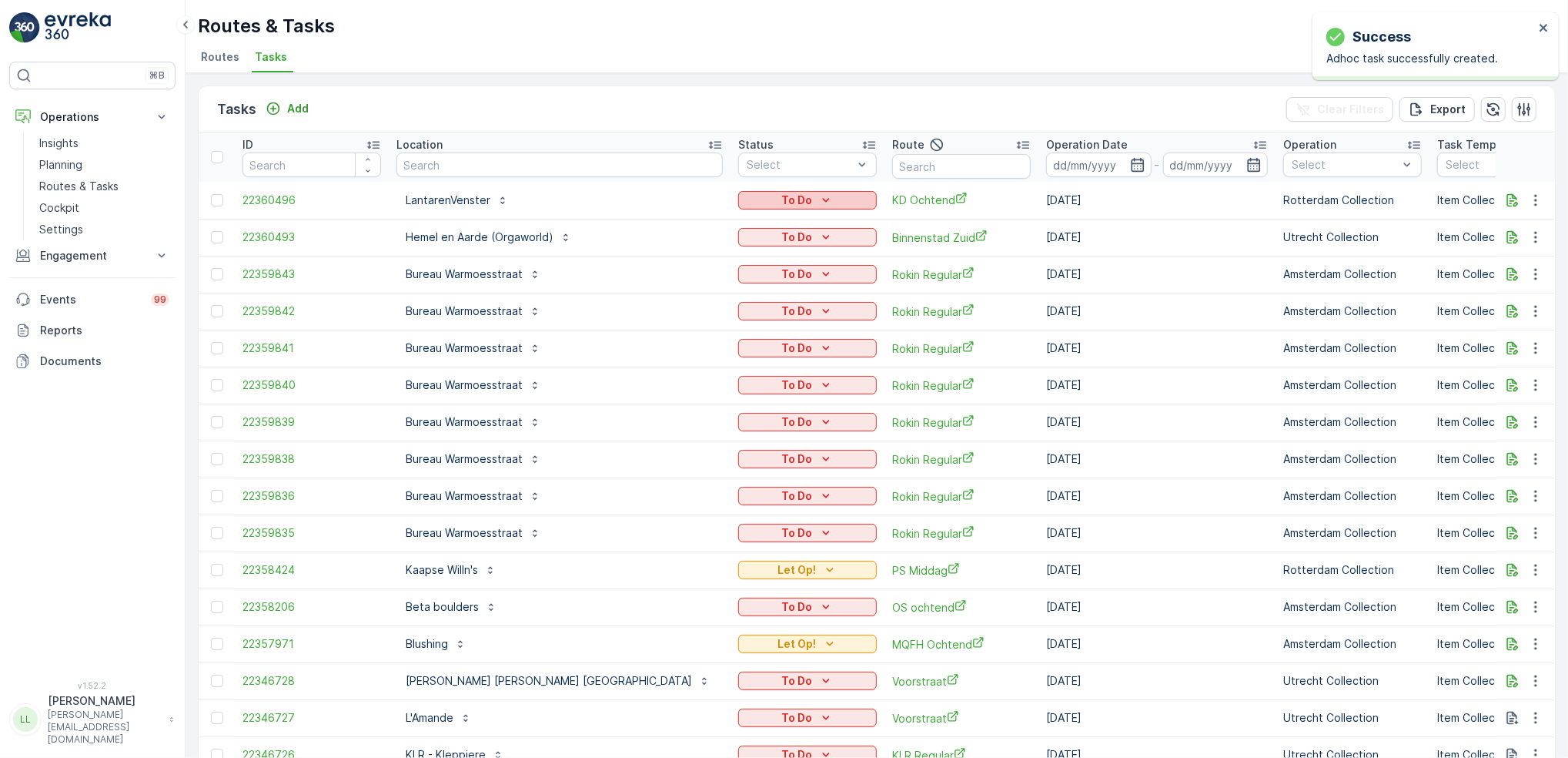
click at [782, 204] on p "To Do" at bounding box center [797, 200] width 31 height 16
click at [688, 222] on span "Let Op!" at bounding box center [679, 222] width 38 height 16
click at [570, 170] on input "text" at bounding box center [560, 164] width 326 height 25
type input "mugg"
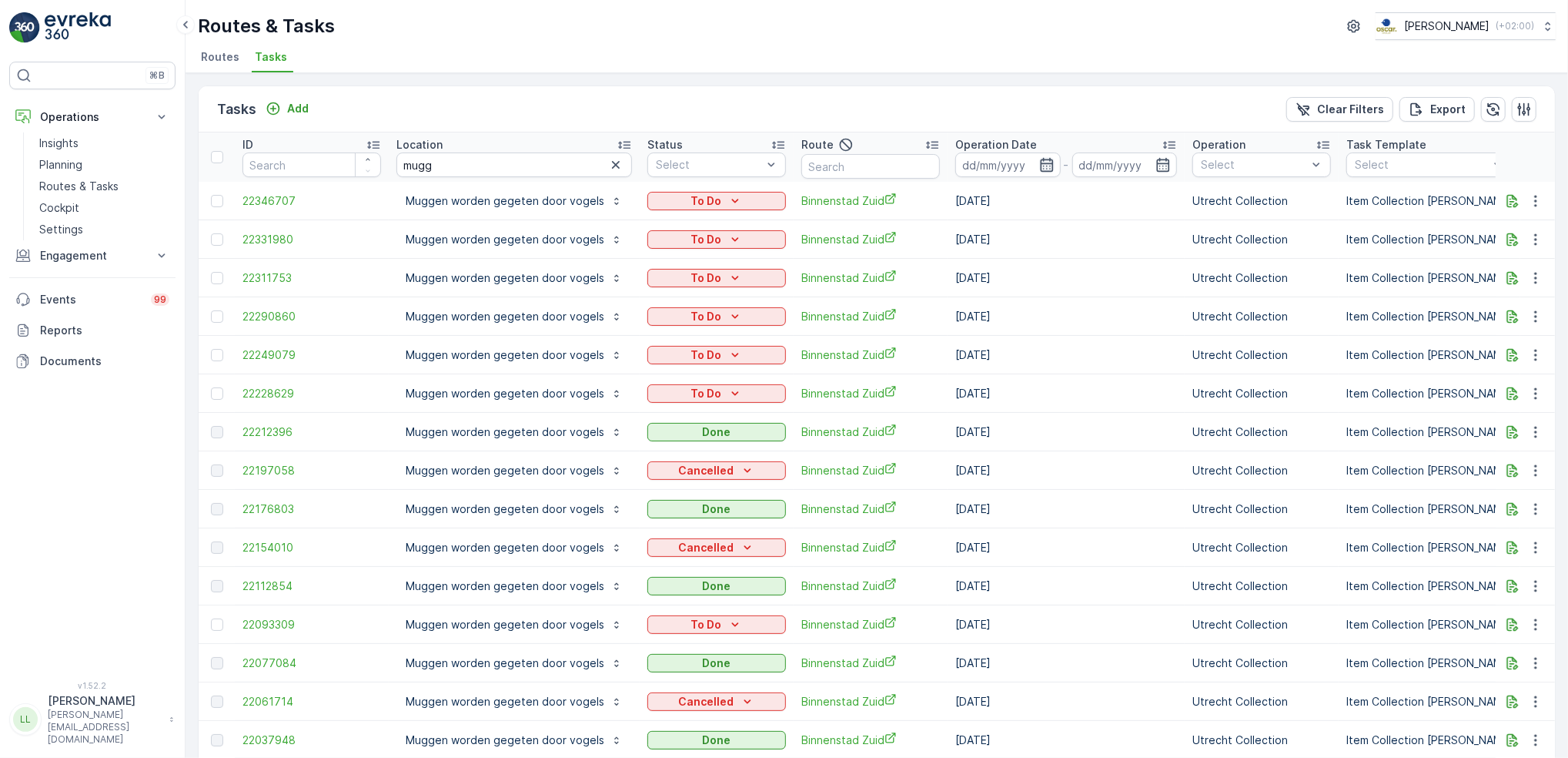
click at [1039, 160] on icon "button" at bounding box center [1047, 164] width 16 height 16
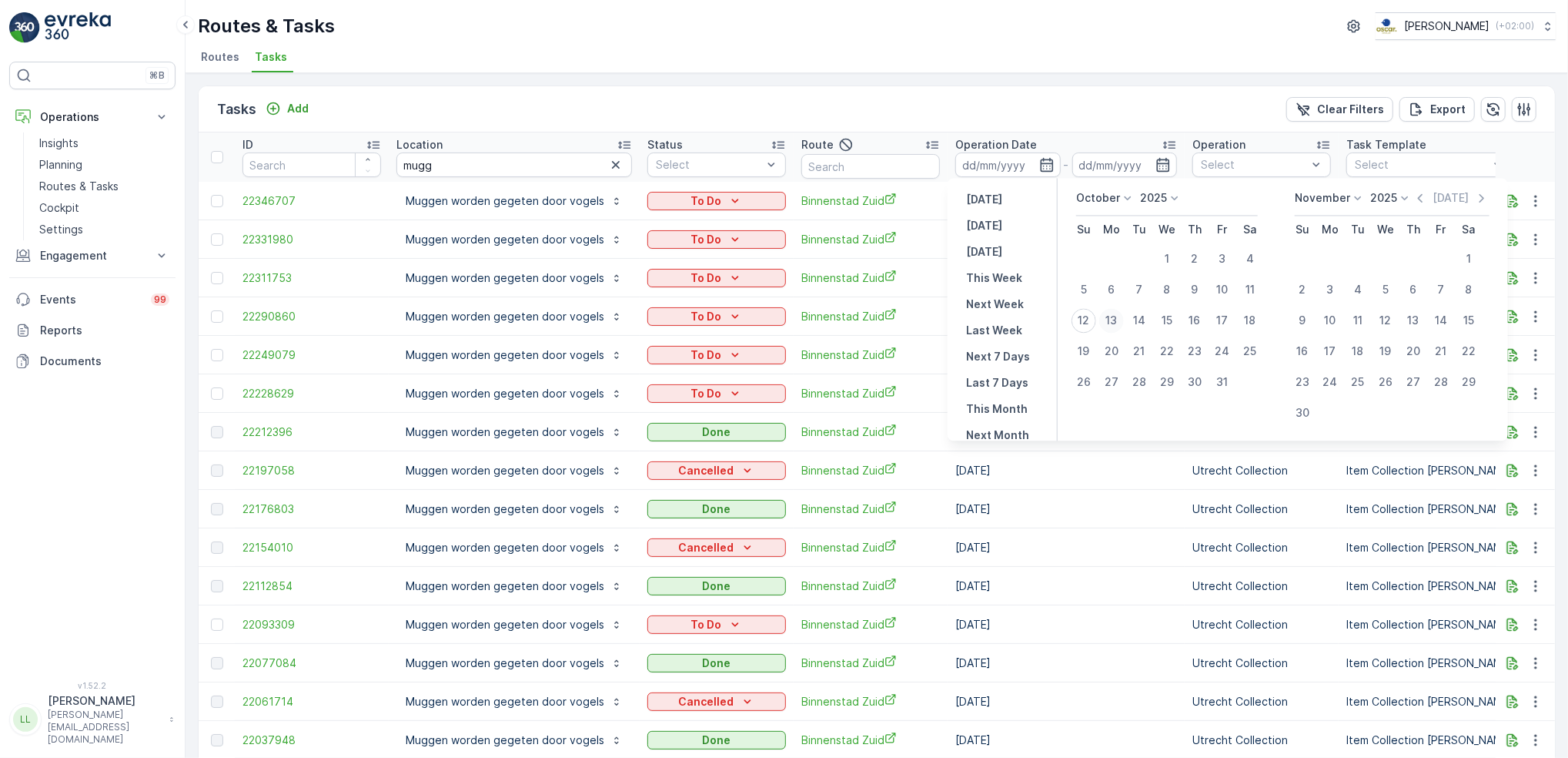
click at [1109, 318] on div "13" at bounding box center [1112, 320] width 25 height 25
type input "13.10.2025"
click at [1088, 324] on div "12" at bounding box center [1083, 320] width 25 height 25
type input "[DATE]"
click at [1088, 324] on div "12" at bounding box center [1083, 320] width 25 height 25
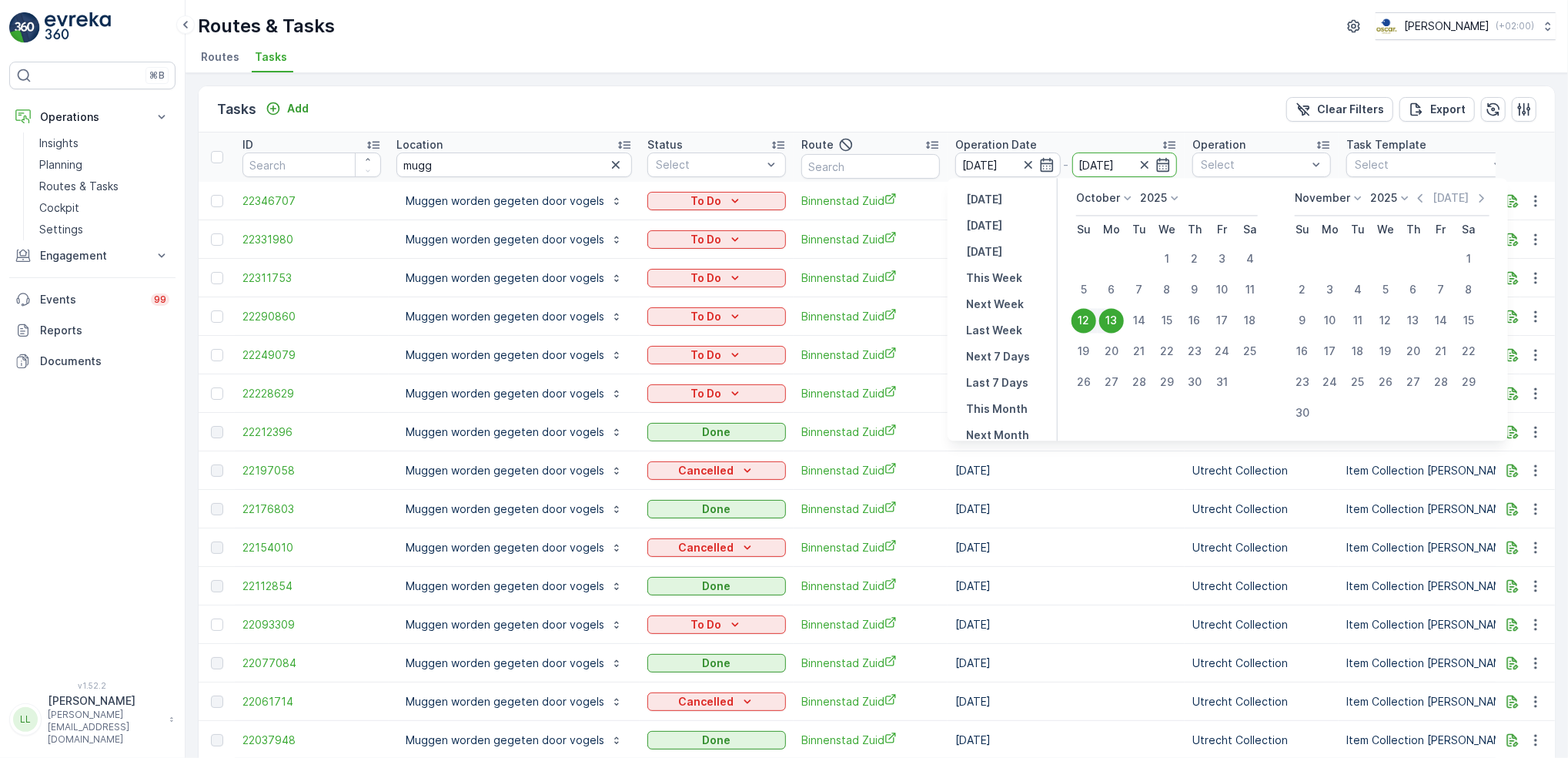
type input "[DATE]"
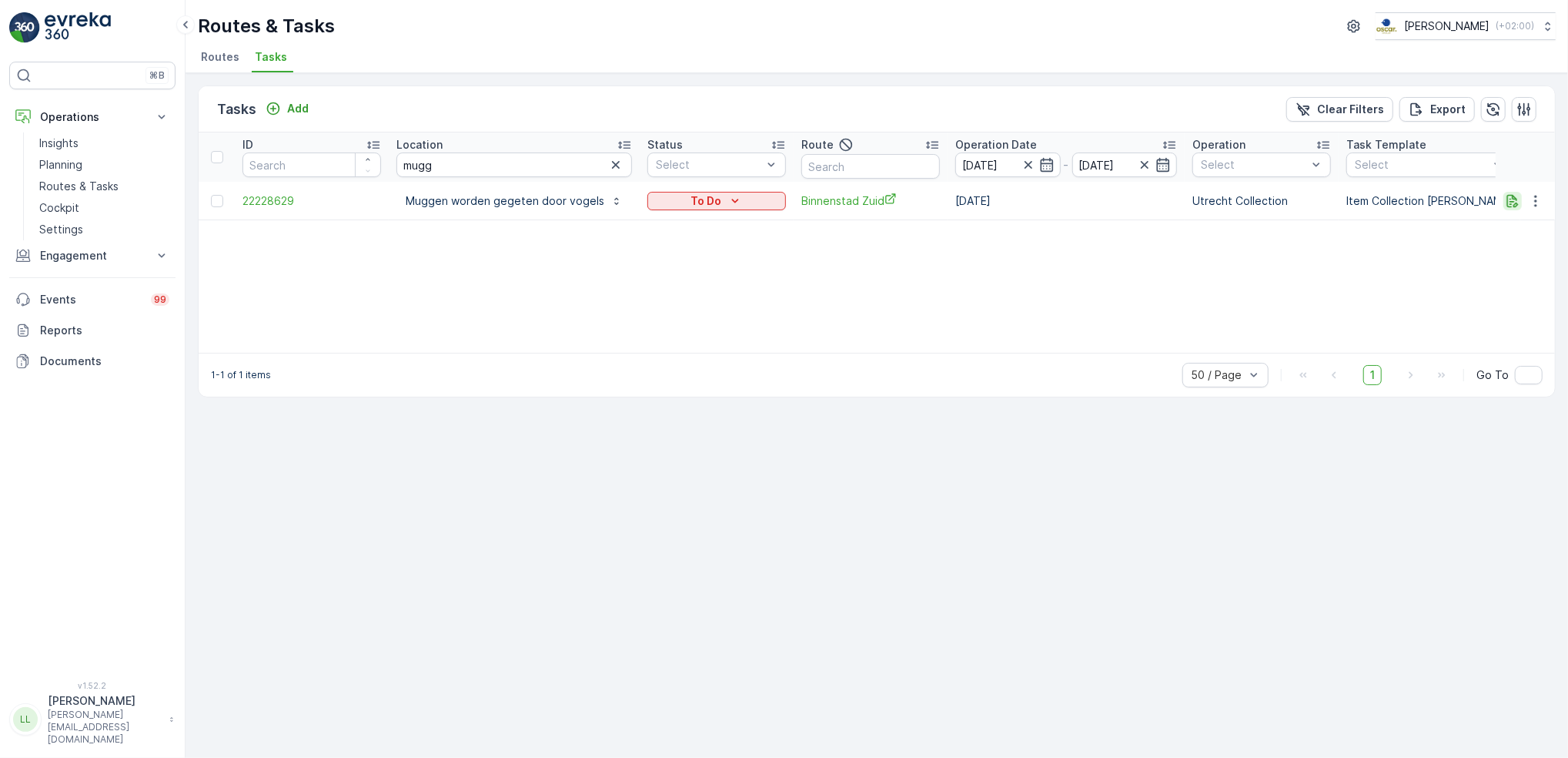
click at [1506, 204] on icon "button" at bounding box center [1512, 201] width 16 height 16
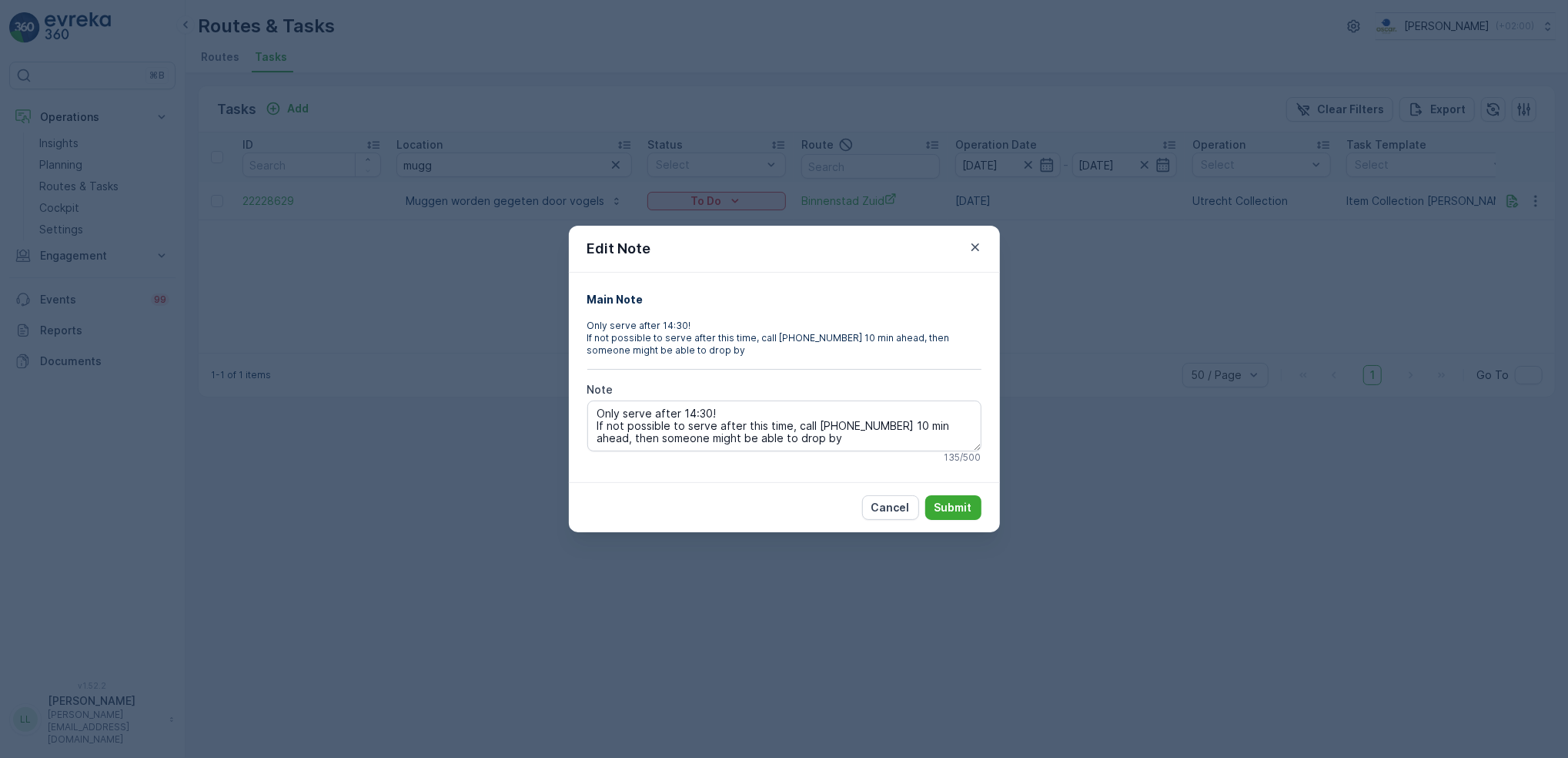
click at [1000, 157] on div "Edit Note Main Note Only serve after 14:30! If not possible to serve after this…" at bounding box center [784, 379] width 1568 height 758
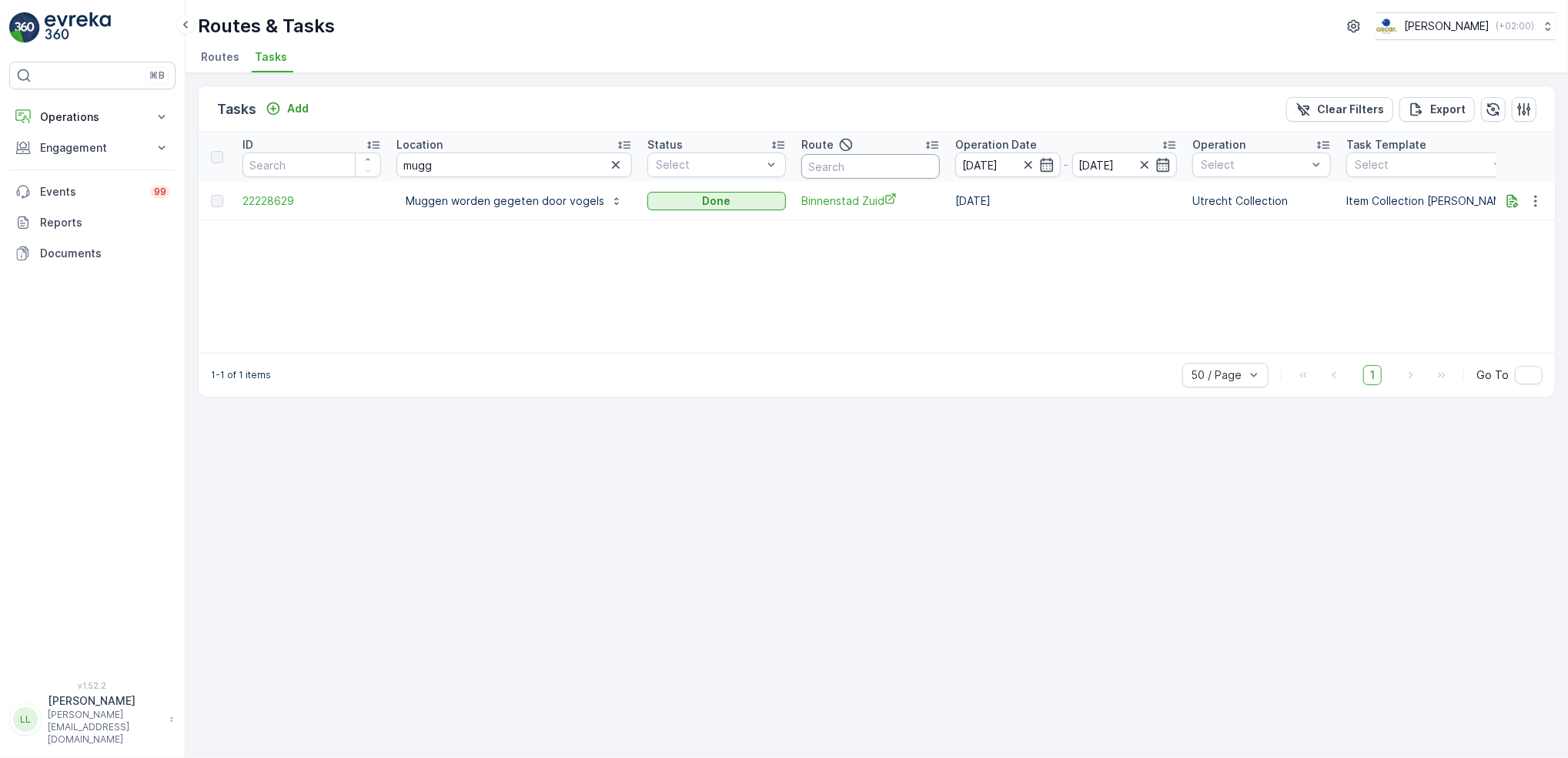
click at [862, 156] on input "text" at bounding box center [871, 166] width 138 height 25
type input "binn"
click at [612, 161] on icon "button" at bounding box center [616, 165] width 7 height 7
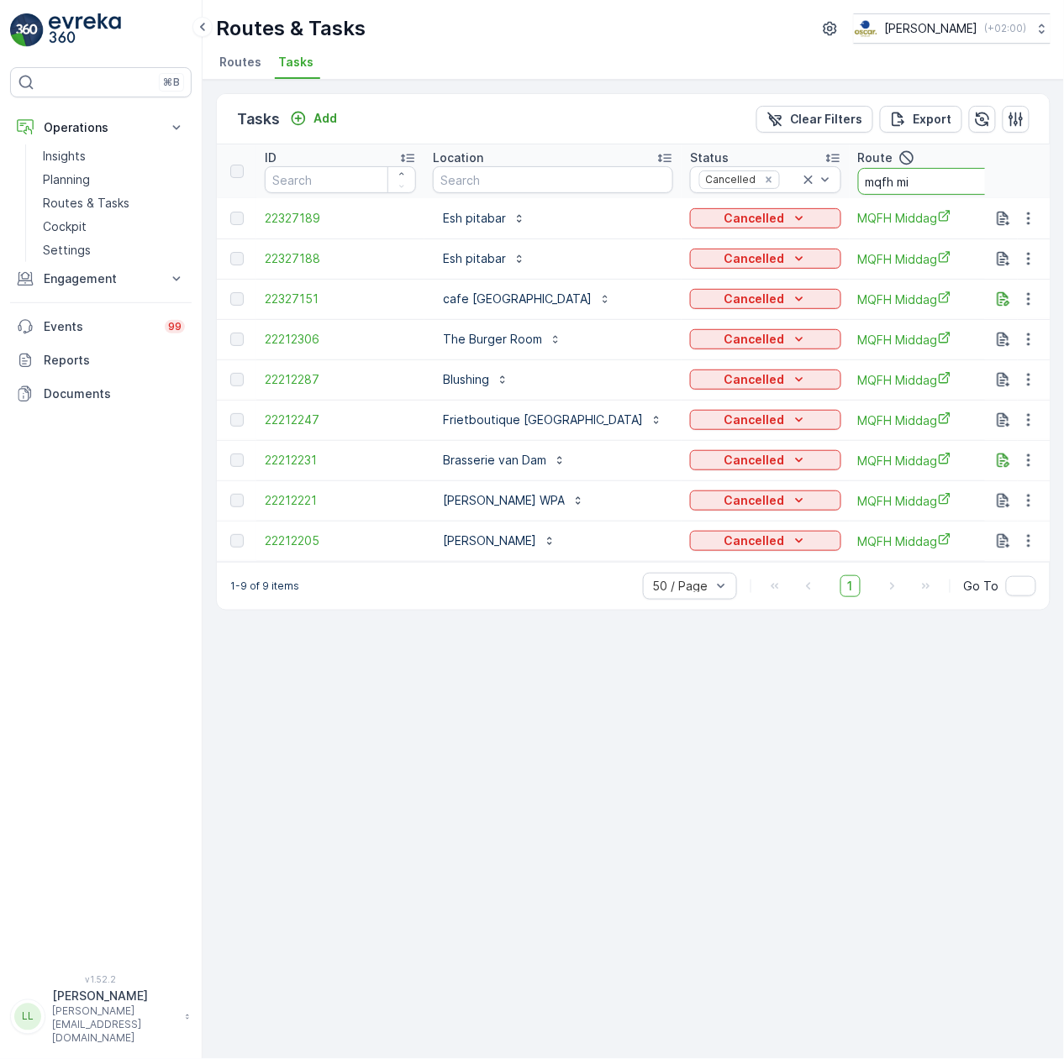
drag, startPoint x: 865, startPoint y: 192, endPoint x: 812, endPoint y: 196, distance: 53.9
type input "ndsm"
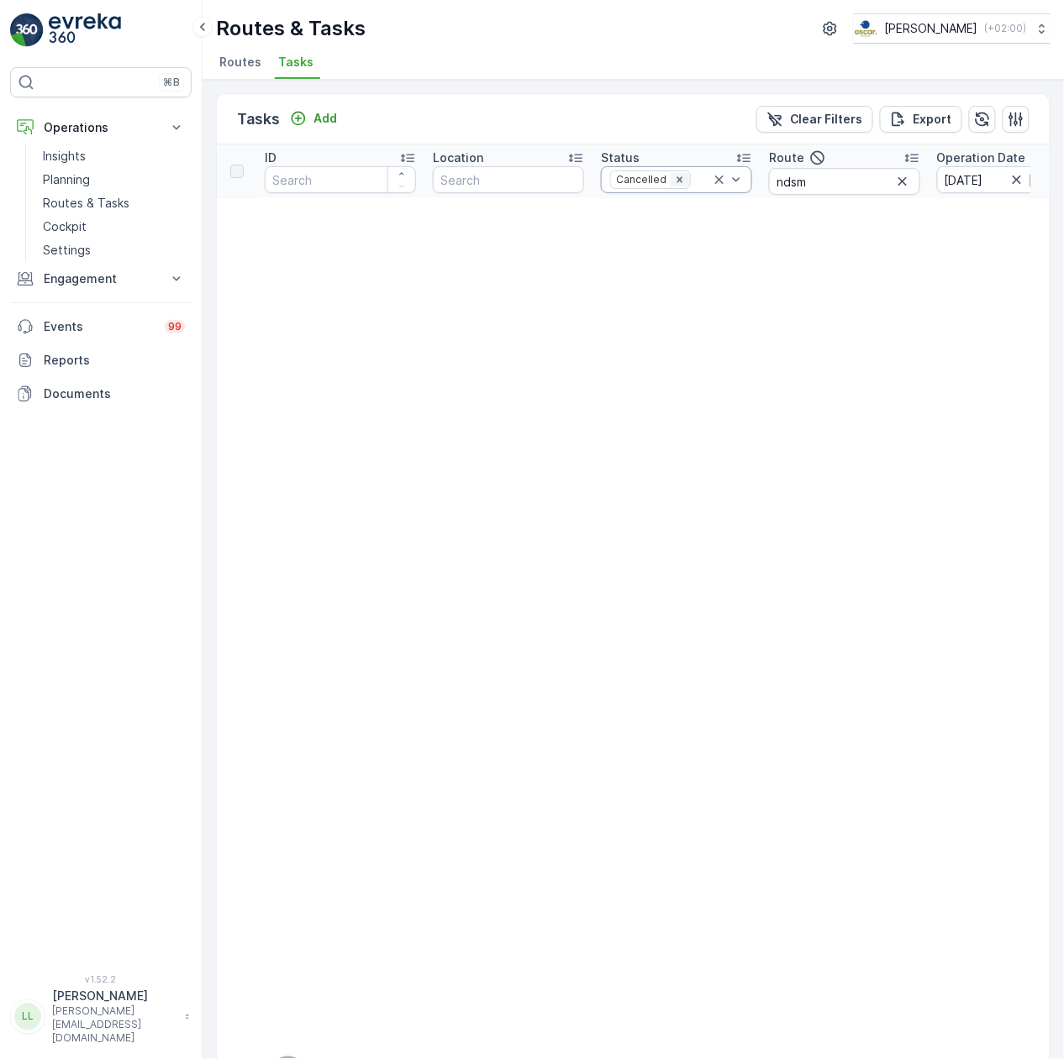
click at [679, 180] on icon "Remove Cancelled" at bounding box center [680, 180] width 12 height 12
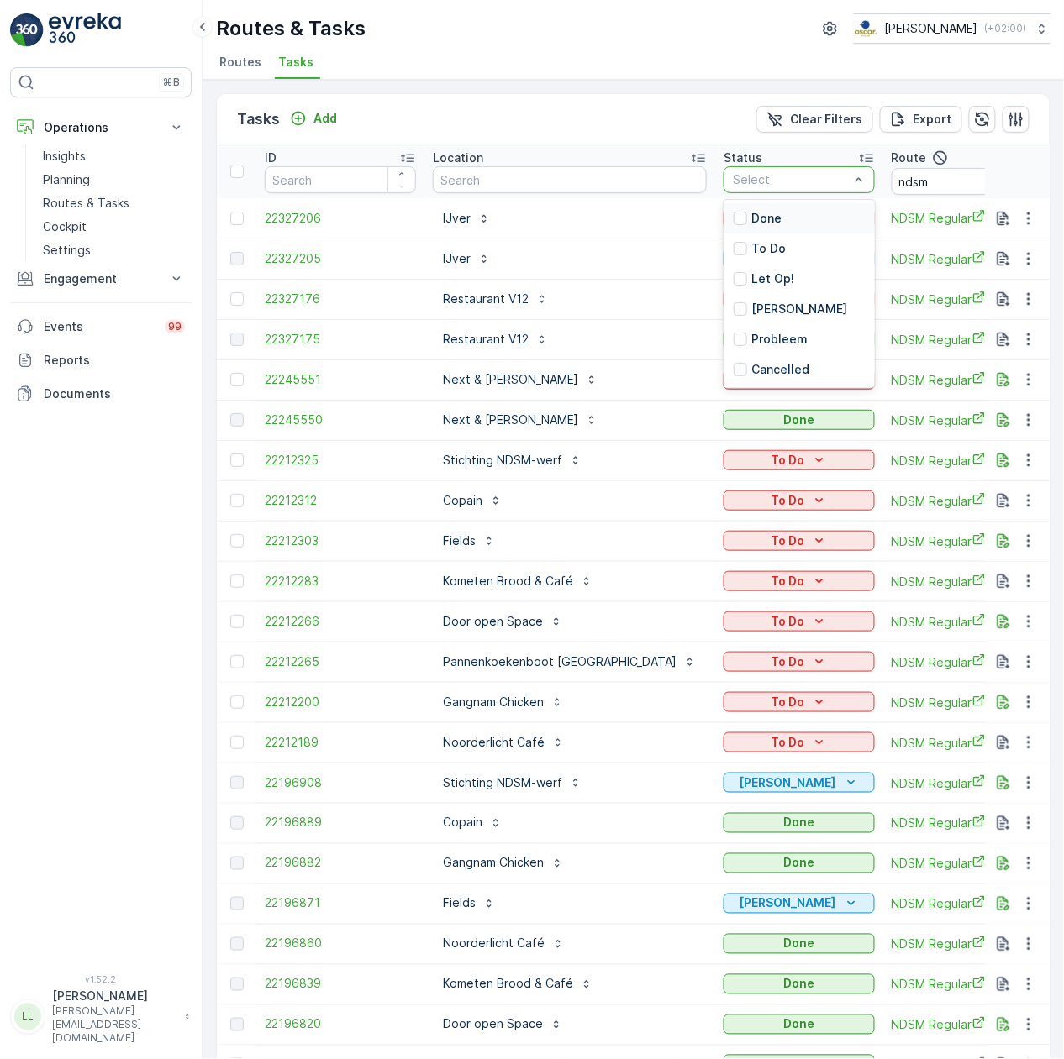
drag, startPoint x: 680, startPoint y: 109, endPoint x: 693, endPoint y: 118, distance: 16.3
click at [679, 109] on div "Tasks Add Clear Filters Export" at bounding box center [633, 119] width 833 height 50
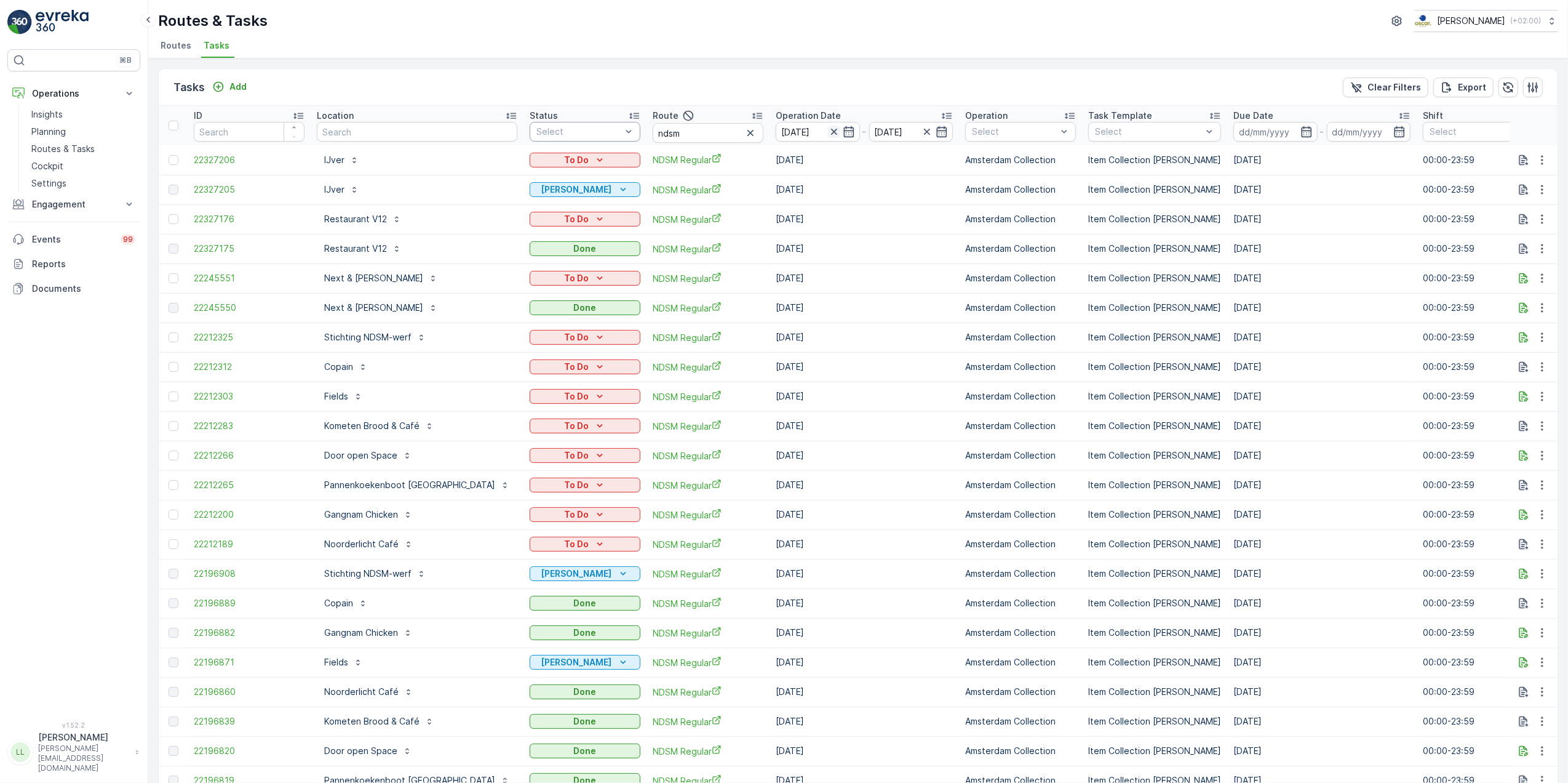
click at [779, 134] on icon "button" at bounding box center [834, 131] width 12 height 12
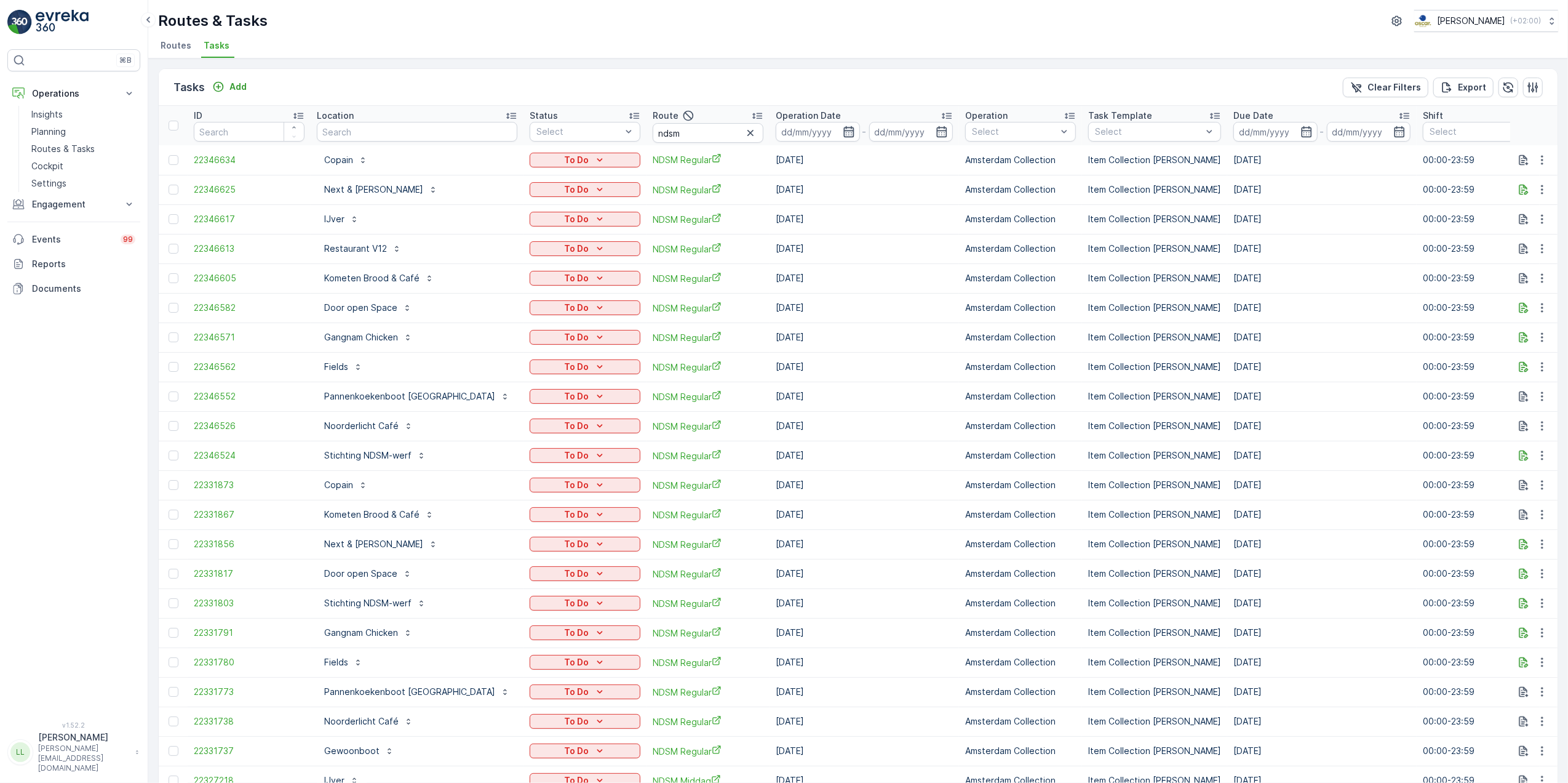
click at [779, 132] on icon "button" at bounding box center [849, 131] width 12 height 12
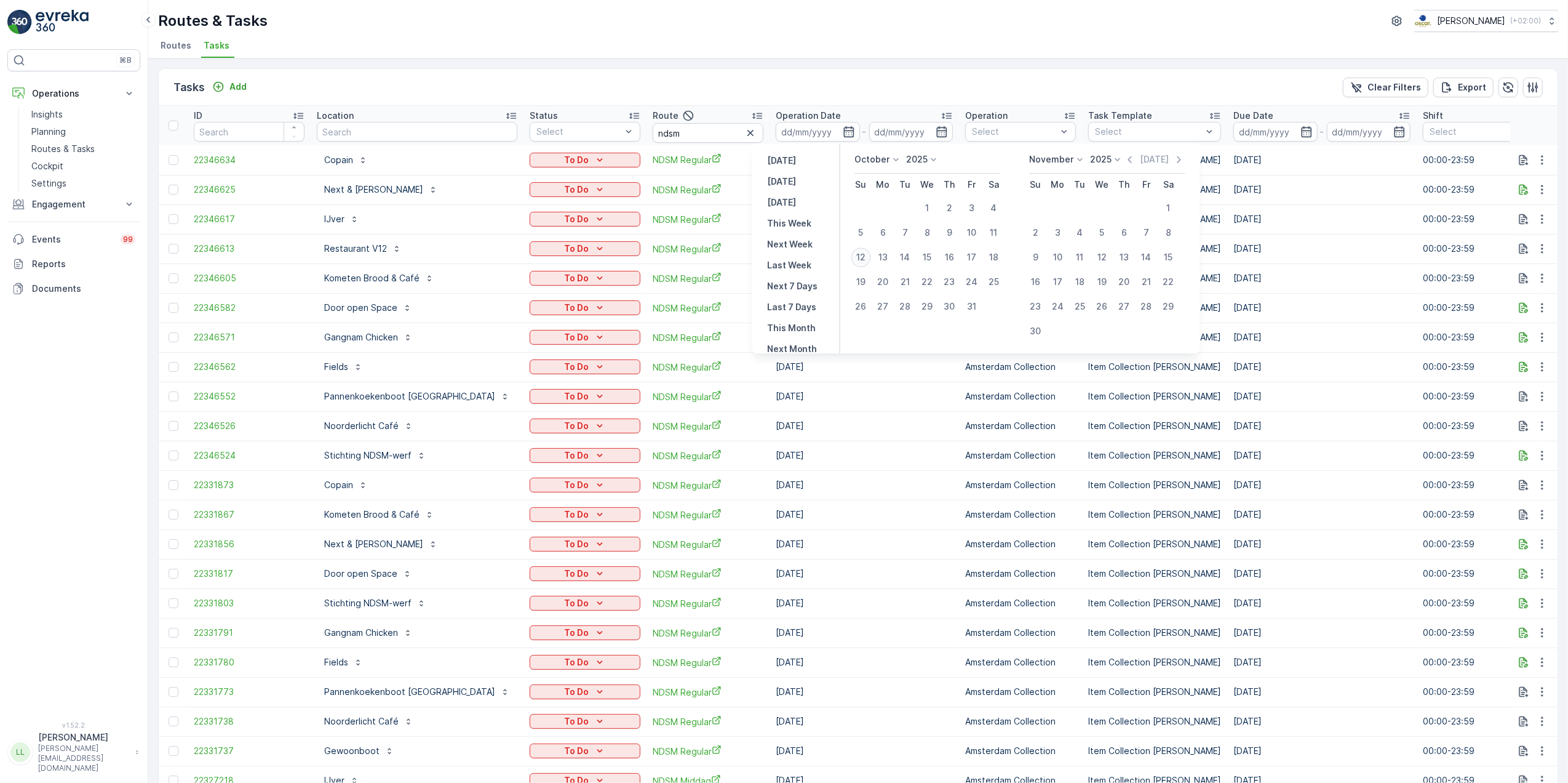
click at [779, 257] on div "12" at bounding box center [861, 257] width 20 height 20
type input "[DATE]"
click at [779, 257] on div "12" at bounding box center [861, 257] width 20 height 20
type input "[DATE]"
click at [779, 257] on div "12" at bounding box center [861, 257] width 20 height 20
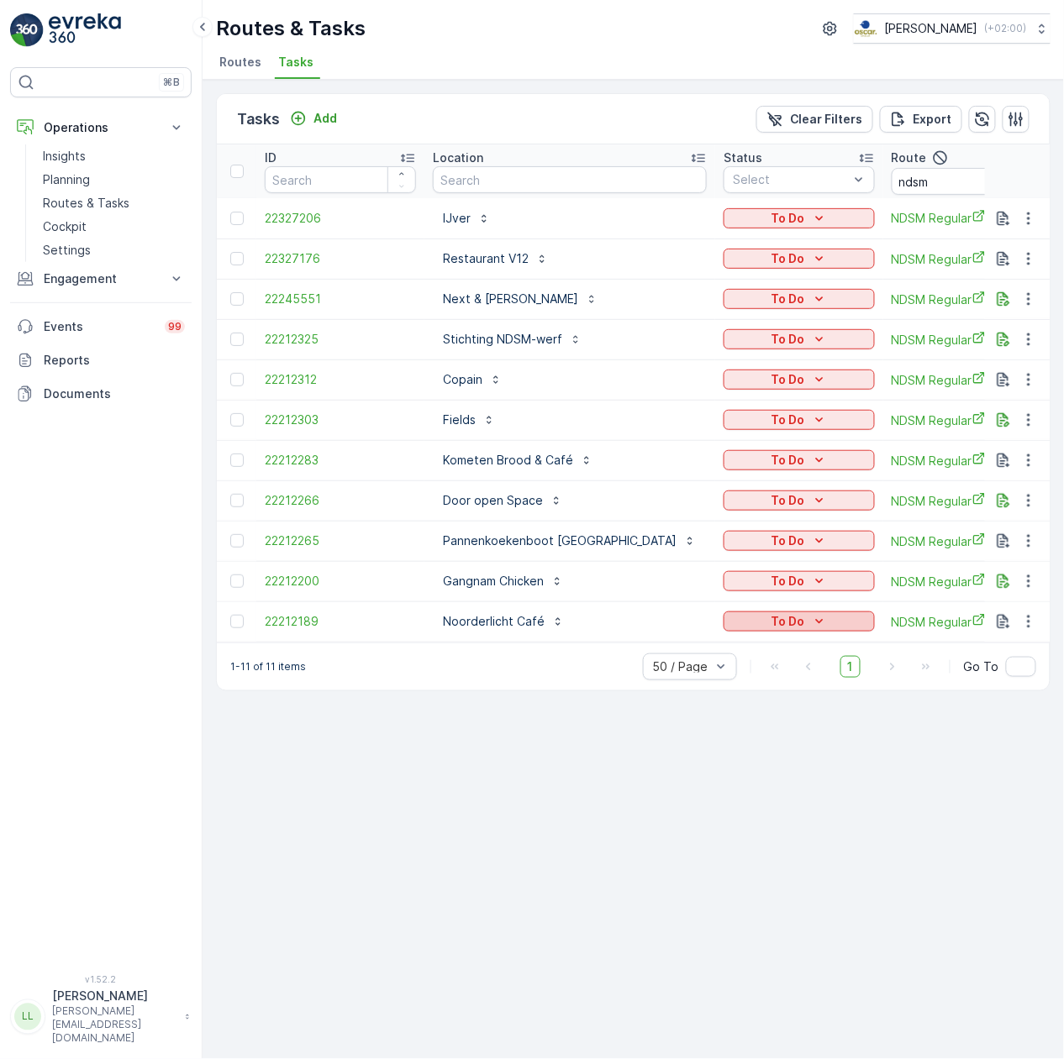
click at [770, 623] on p "To Do" at bounding box center [787, 621] width 34 height 17
click at [709, 719] on span "Cancelled" at bounding box center [703, 717] width 56 height 17
click at [770, 583] on p "To Do" at bounding box center [787, 581] width 34 height 17
click at [707, 674] on span "Cancelled" at bounding box center [703, 677] width 56 height 17
click at [811, 538] on icon "To Do" at bounding box center [819, 541] width 17 height 17
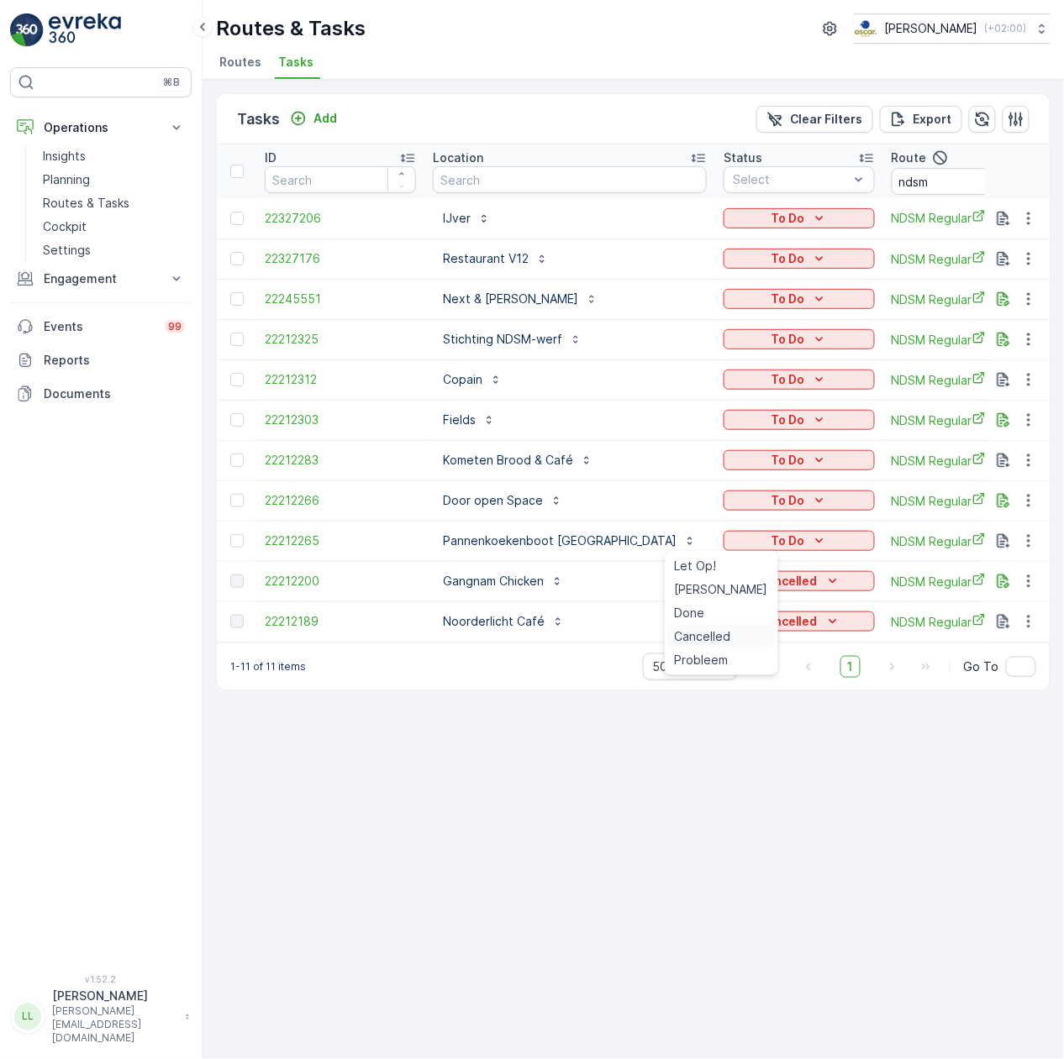
click at [716, 638] on span "Cancelled" at bounding box center [703, 636] width 56 height 17
click at [811, 492] on icon "To Do" at bounding box center [819, 500] width 17 height 17
click at [703, 583] on div "Done" at bounding box center [721, 573] width 107 height 24
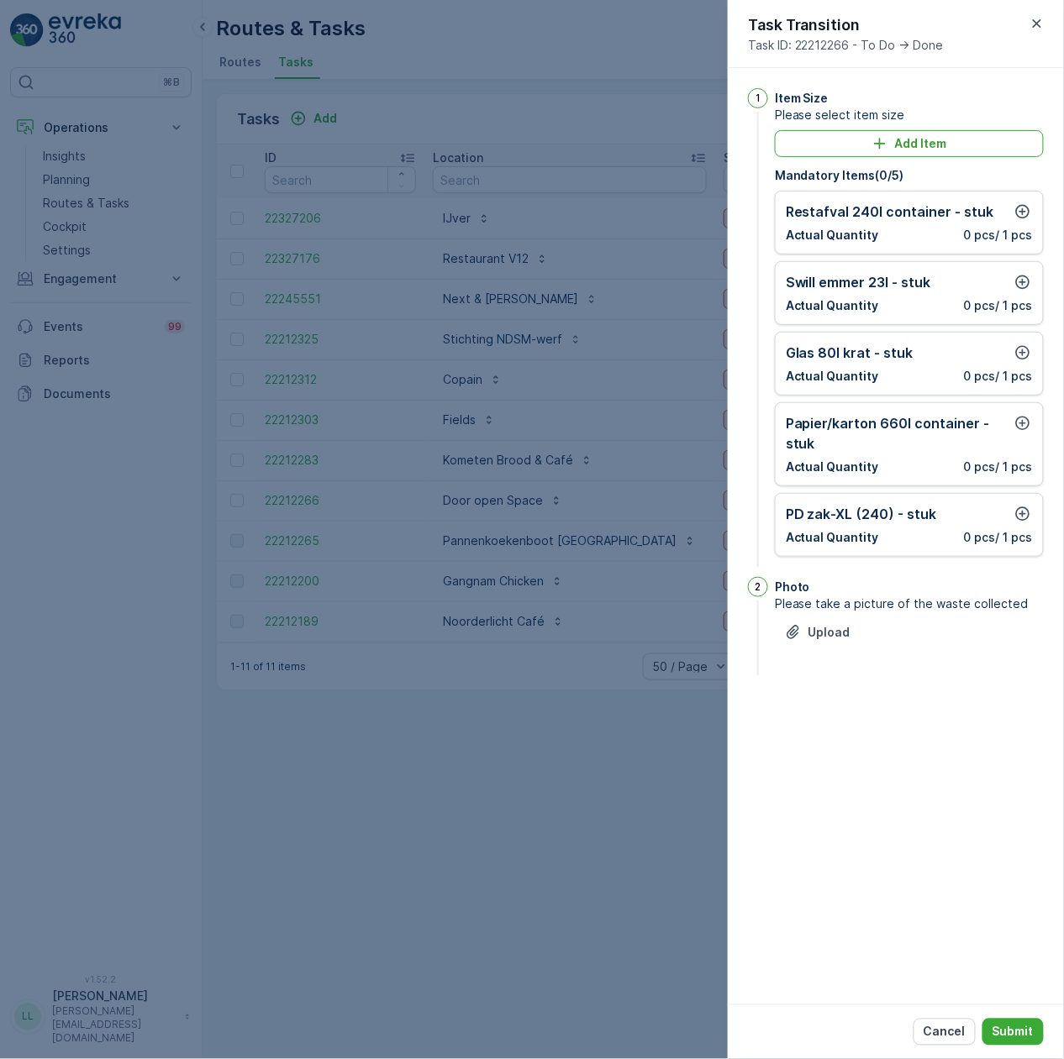
click at [638, 598] on div at bounding box center [532, 529] width 1064 height 1059
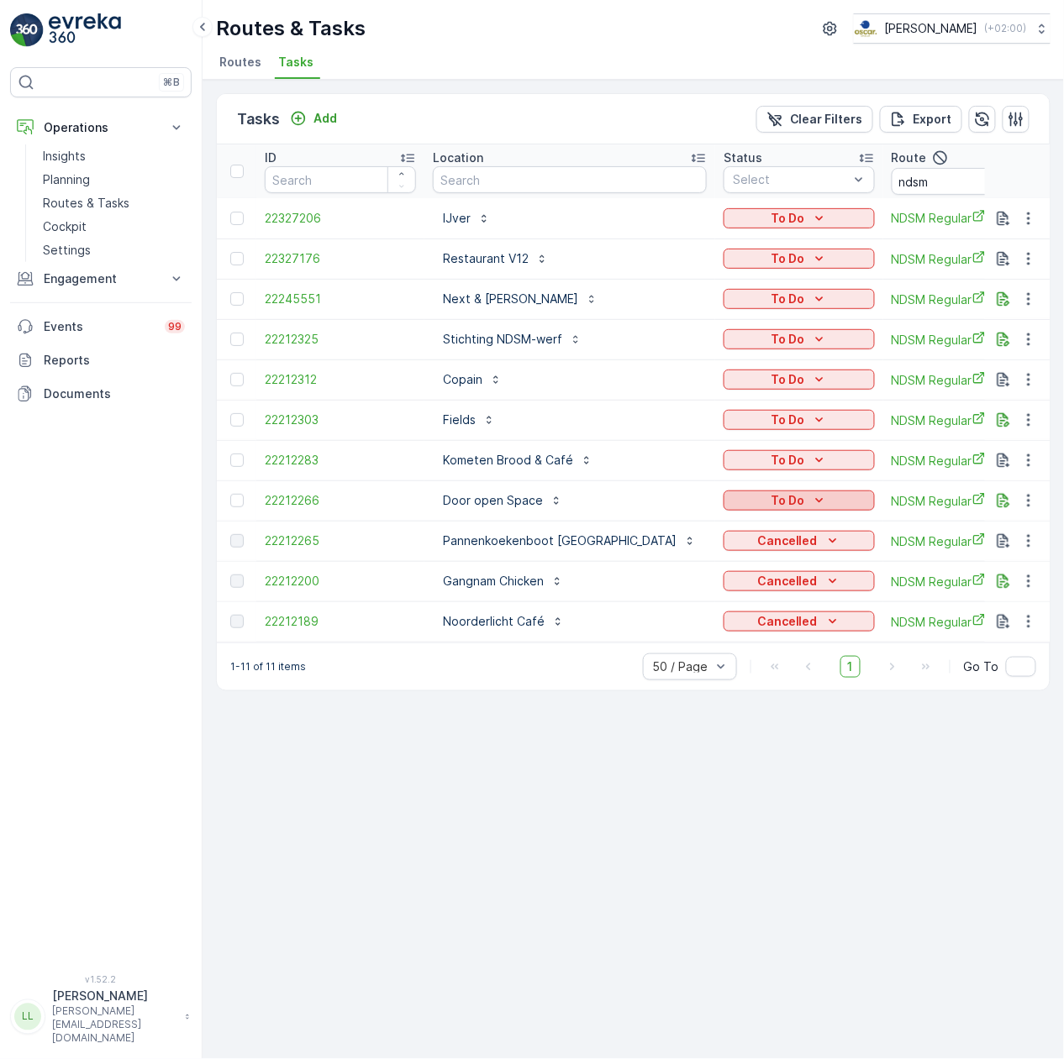
click at [744, 504] on div "To Do" at bounding box center [799, 500] width 138 height 17
click at [702, 595] on span "Cancelled" at bounding box center [703, 596] width 56 height 17
click at [770, 465] on p "To Do" at bounding box center [787, 460] width 34 height 17
click at [714, 556] on span "Cancelled" at bounding box center [703, 556] width 56 height 17
click at [770, 380] on p "To Do" at bounding box center [787, 379] width 34 height 17
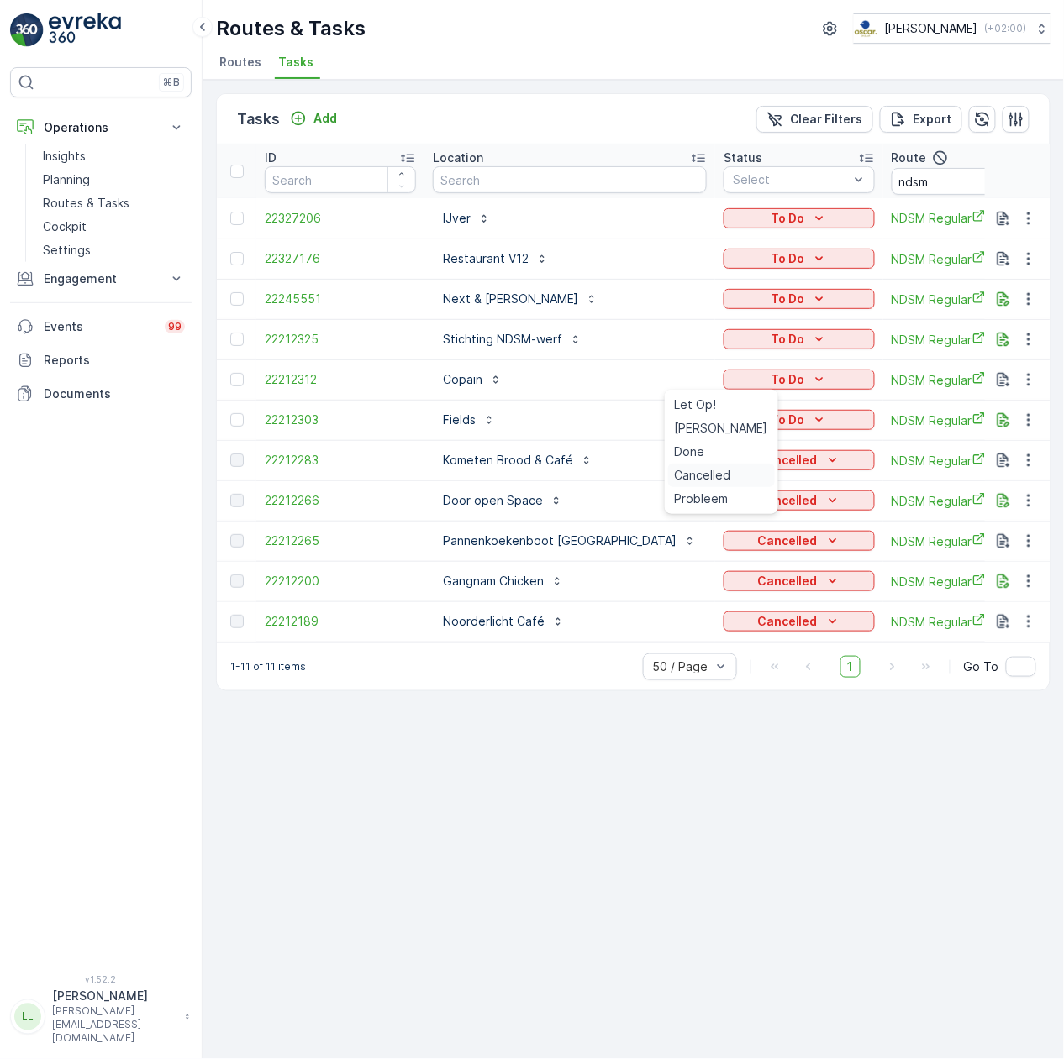
click at [706, 465] on div "Cancelled" at bounding box center [721, 476] width 107 height 24
click at [715, 405] on td "To Do" at bounding box center [799, 420] width 168 height 40
click at [730, 412] on div "To Do" at bounding box center [799, 420] width 138 height 17
click at [694, 512] on span "Cancelled" at bounding box center [703, 515] width 56 height 17
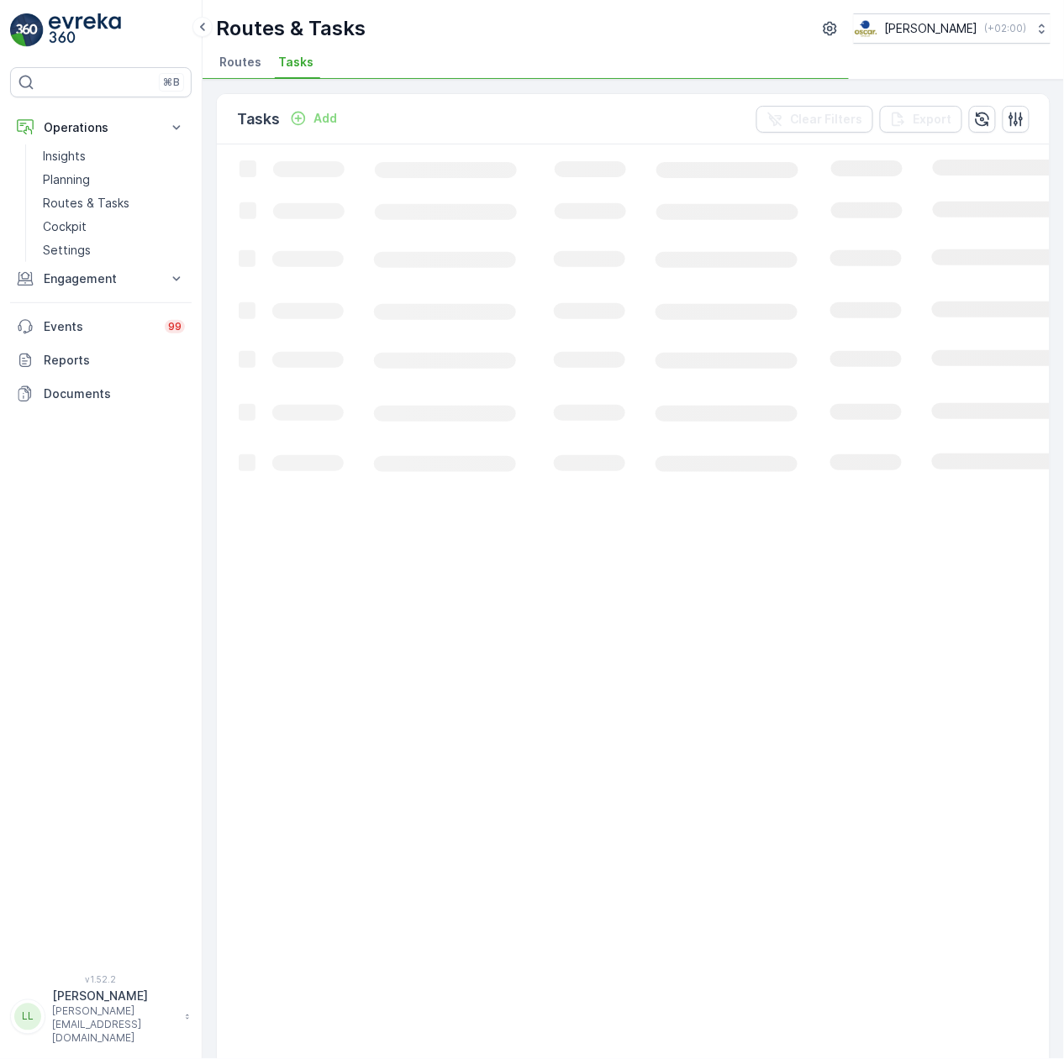
click at [707, 334] on icon "Loading..." at bounding box center [1023, 1053] width 1613 height 1819
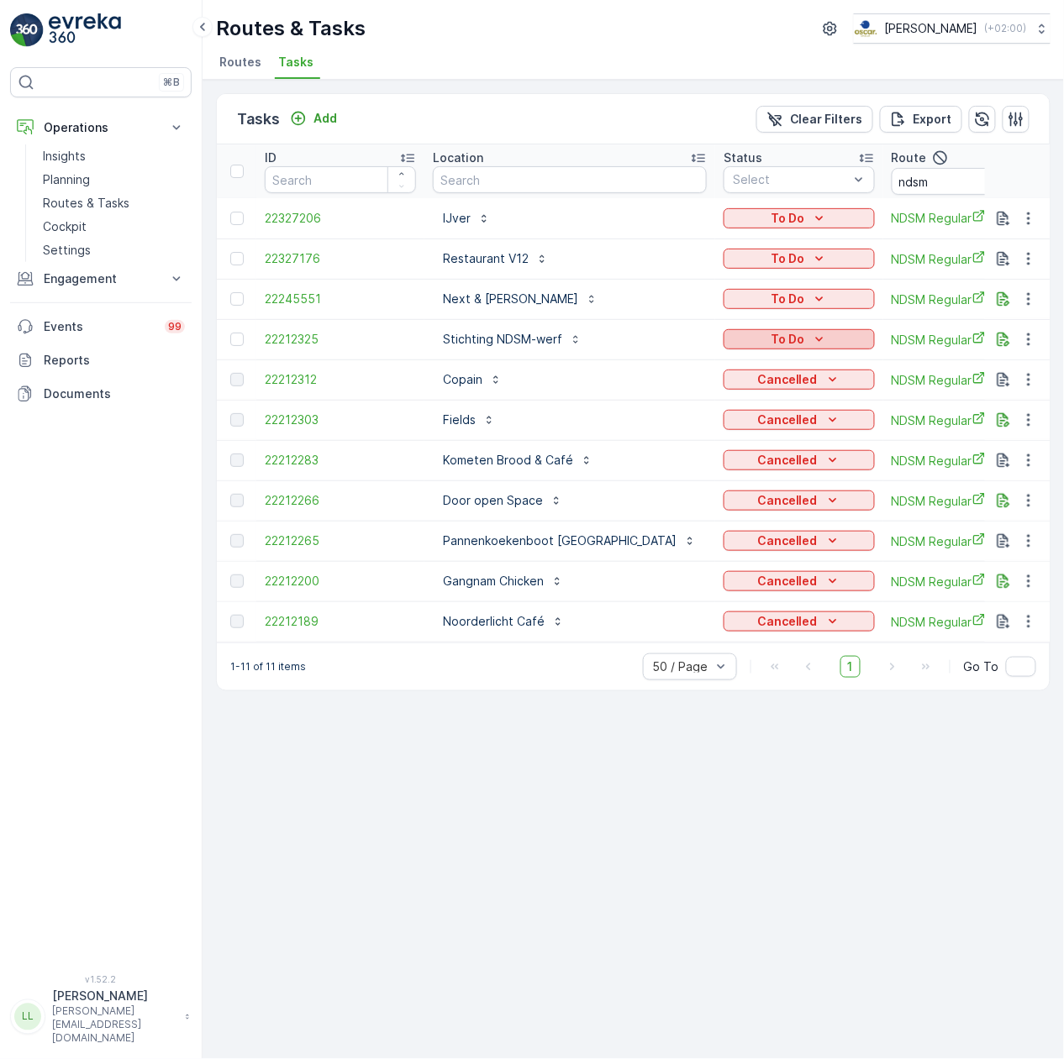
click at [811, 333] on icon "To Do" at bounding box center [819, 339] width 17 height 17
click at [709, 428] on span "Cancelled" at bounding box center [703, 435] width 56 height 17
click at [723, 307] on button "To Do" at bounding box center [798, 299] width 151 height 20
click at [696, 385] on div "Cancelled" at bounding box center [721, 395] width 107 height 24
click at [811, 253] on icon "To Do" at bounding box center [819, 258] width 17 height 17
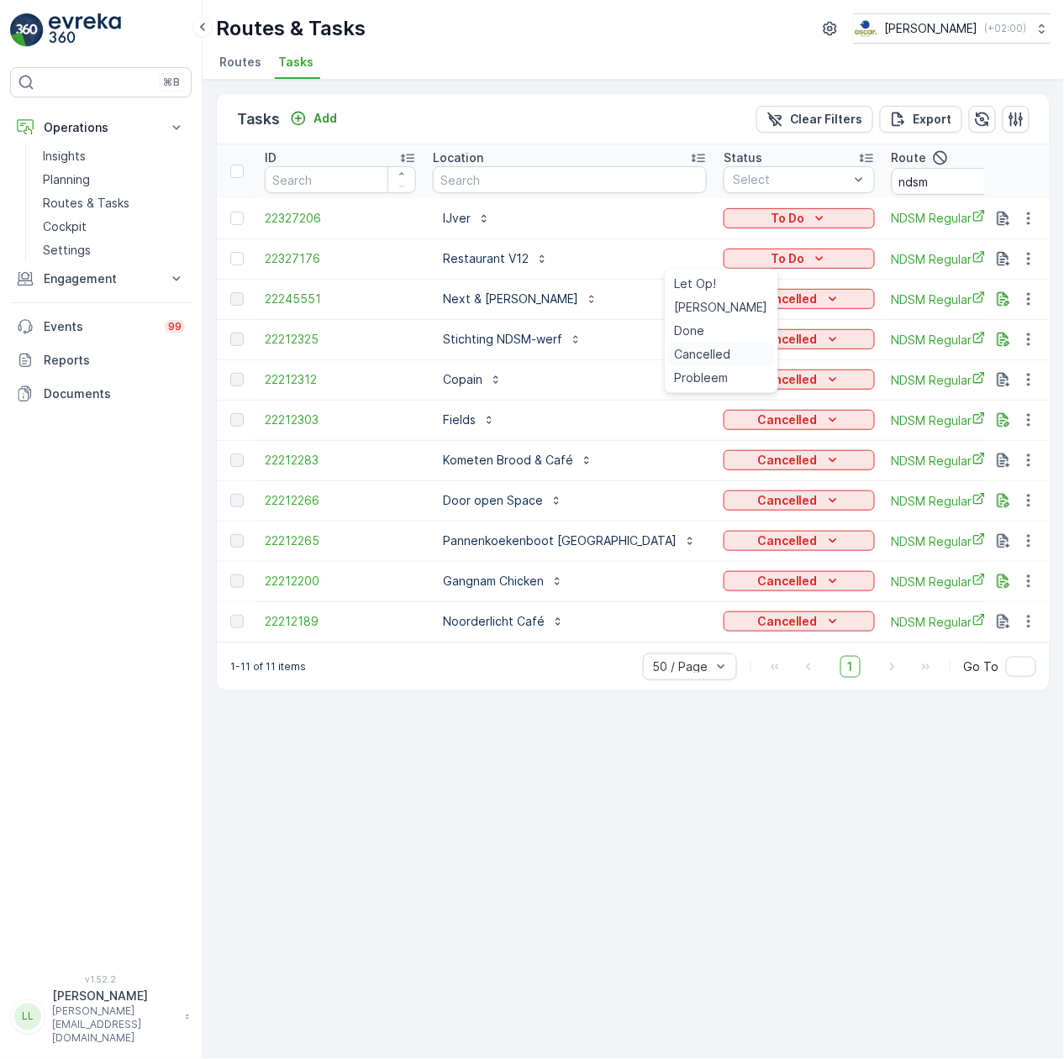
click at [712, 354] on span "Cancelled" at bounding box center [703, 354] width 56 height 17
click at [770, 222] on p "To Do" at bounding box center [787, 218] width 34 height 17
click at [710, 314] on span "Cancelled" at bounding box center [703, 314] width 56 height 17
click at [906, 860] on div "Tasks Add Clear Filters Export ID Location Status Select Route ndsm Operation D…" at bounding box center [632, 570] width 861 height 980
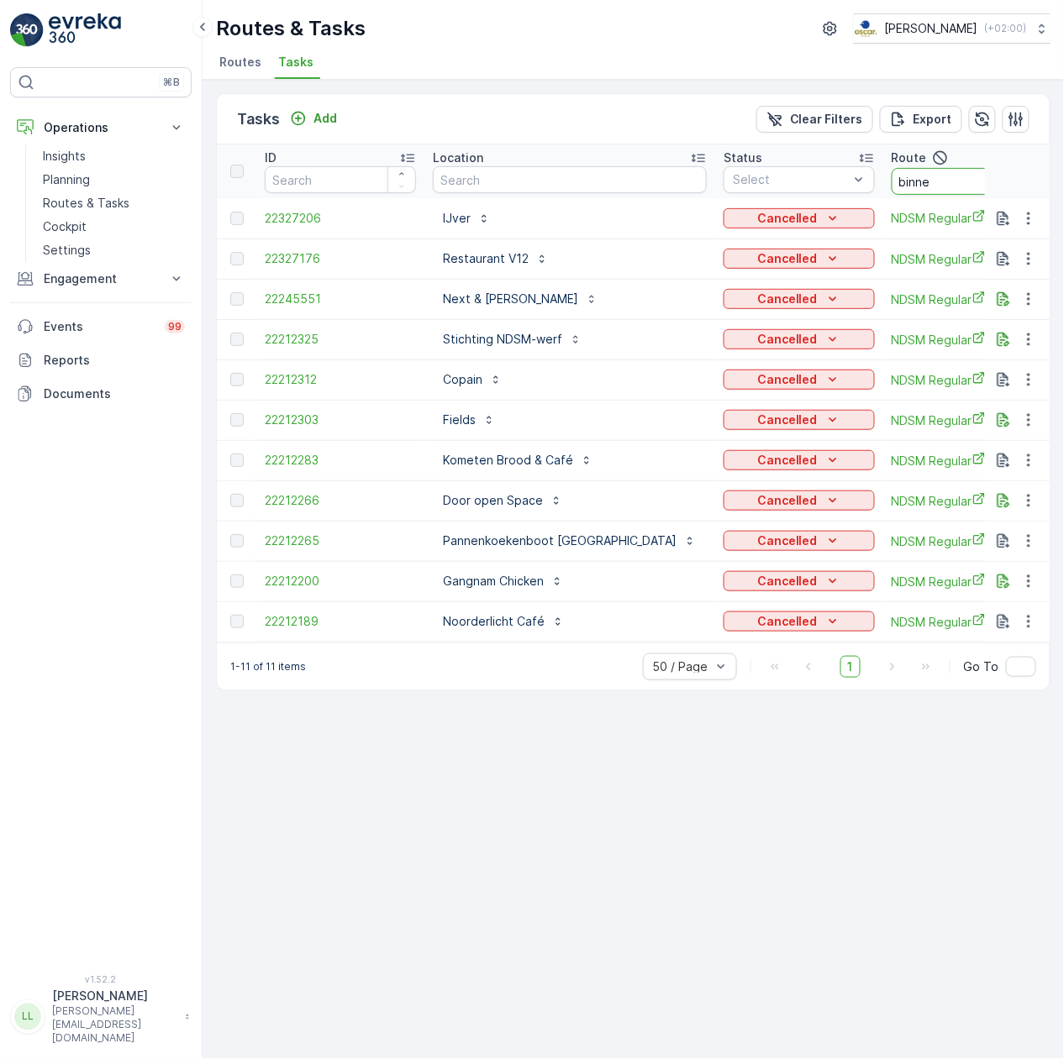
type input "binnen"
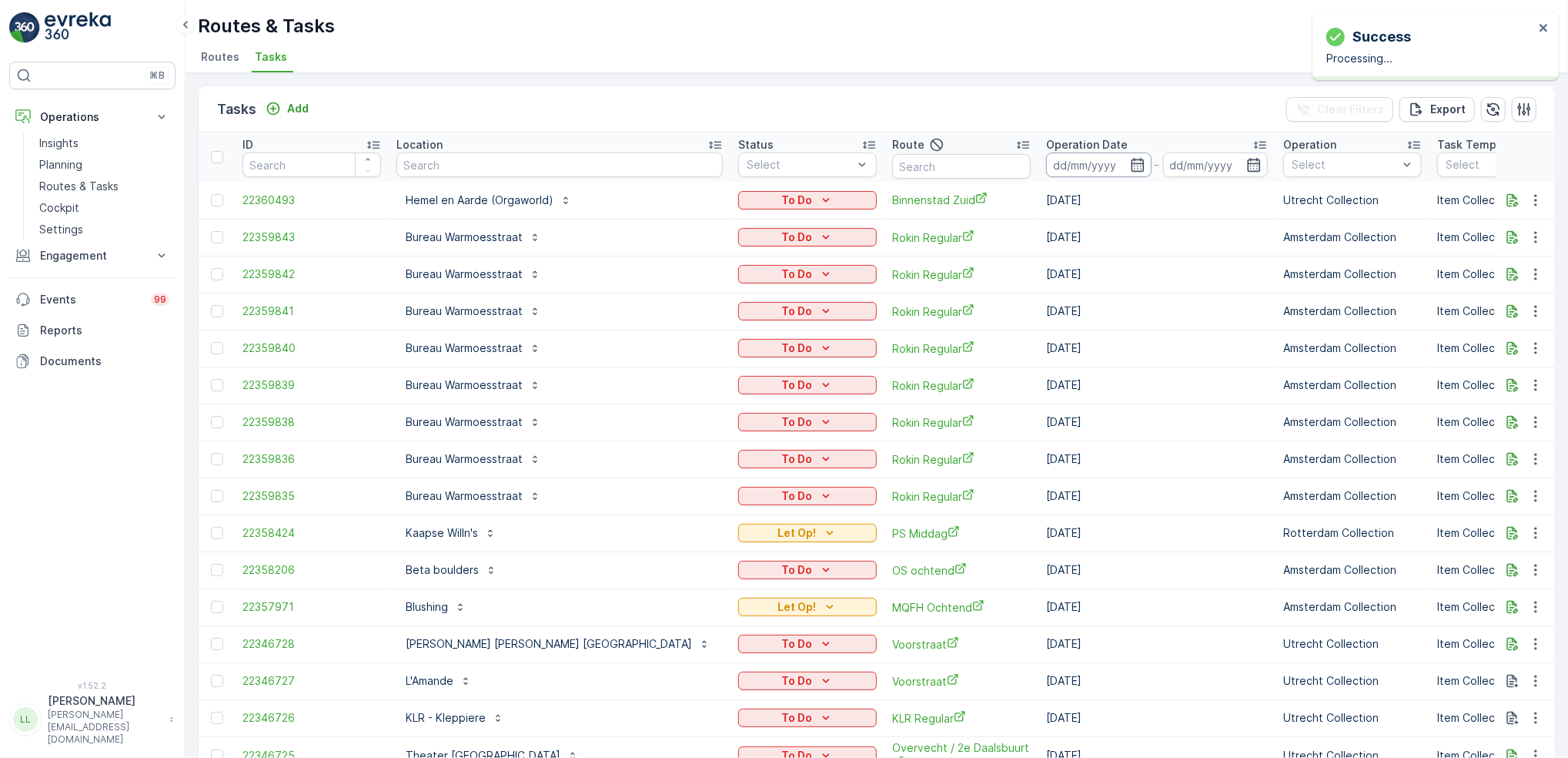
click at [1131, 162] on icon "button" at bounding box center [1137, 164] width 13 height 14
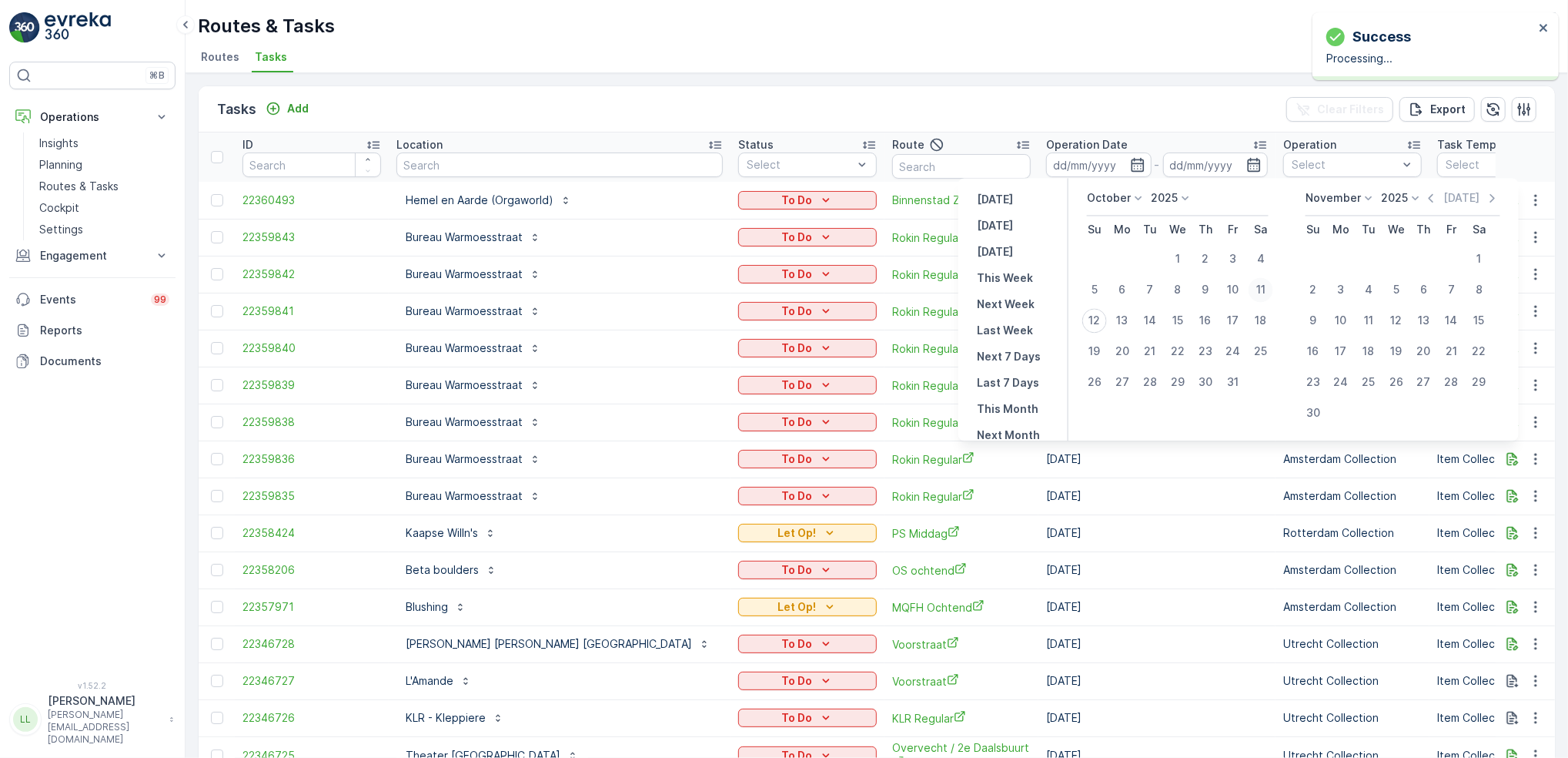
click at [1261, 282] on div "11" at bounding box center [1261, 289] width 25 height 25
type input "[DATE]"
click at [1261, 282] on div "11" at bounding box center [1261, 289] width 25 height 25
type input "[DATE]"
click at [1261, 282] on div "11" at bounding box center [1261, 289] width 25 height 25
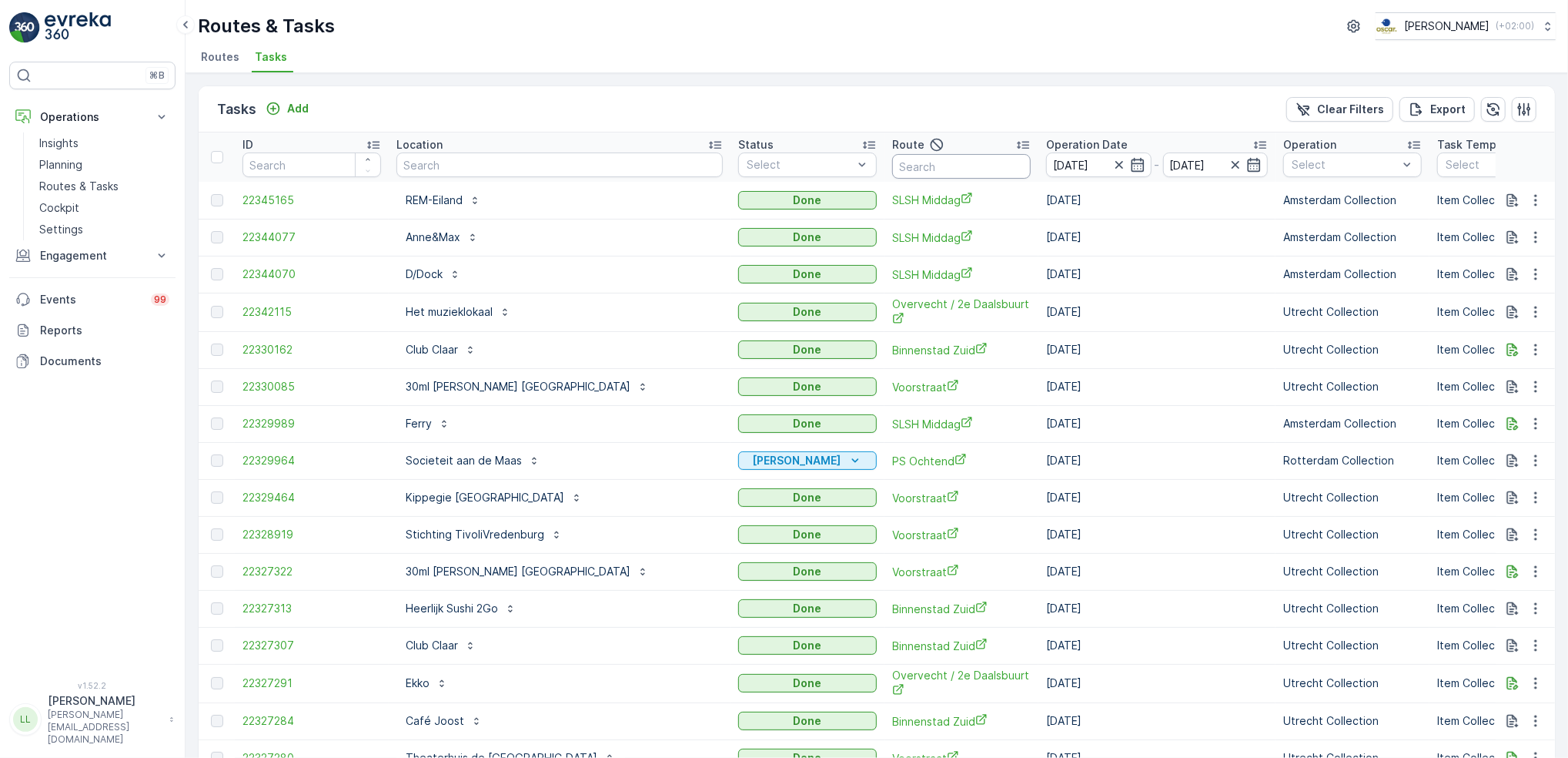
click at [893, 164] on input "text" at bounding box center [961, 166] width 138 height 25
type input "binnen"
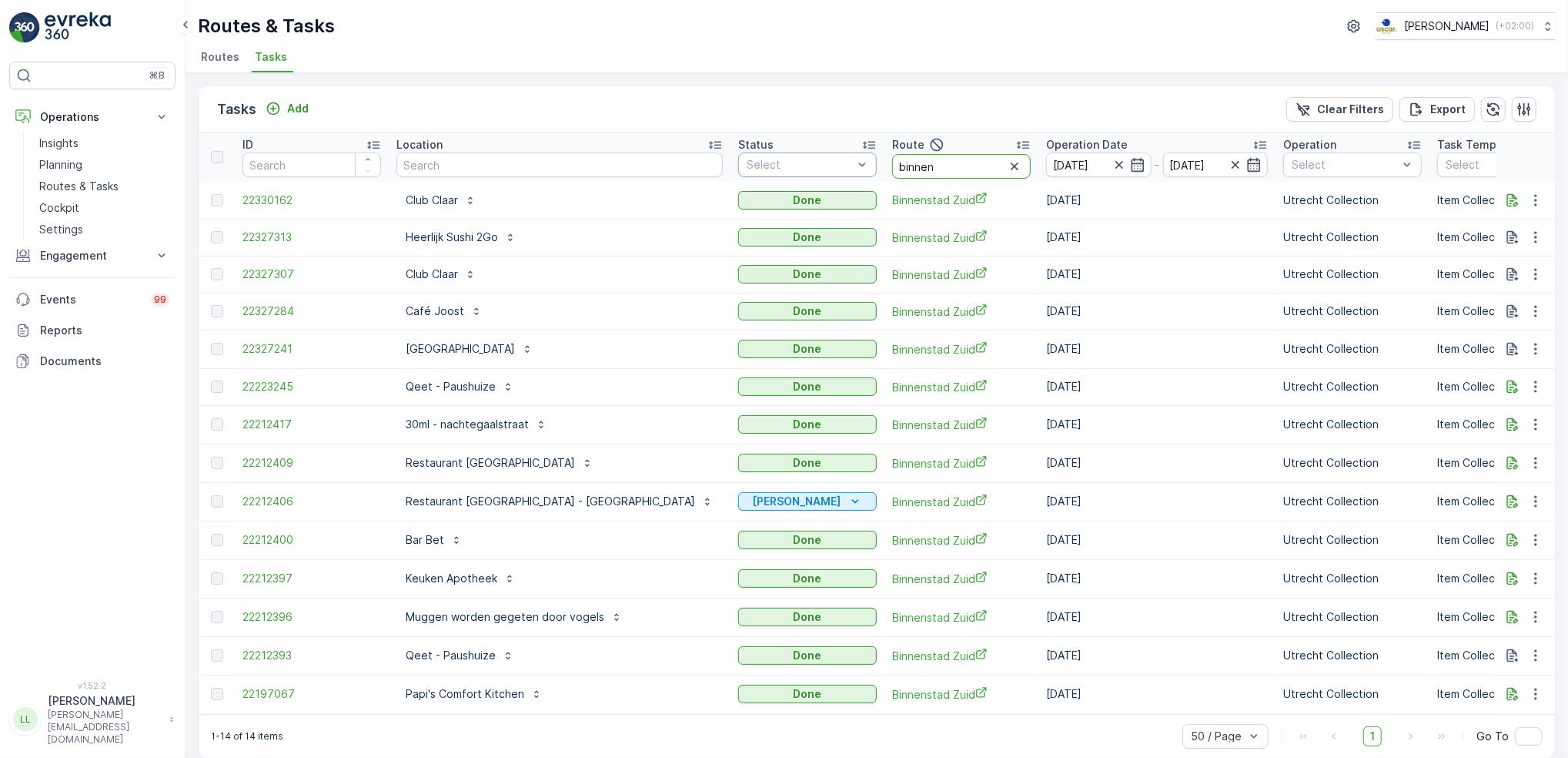
drag, startPoint x: 834, startPoint y: 165, endPoint x: 773, endPoint y: 165, distance: 61.0
click at [773, 165] on tr "ID Location Status Select Route binnen Operation Date [DATE] - [DATE] Operation…" at bounding box center [1480, 157] width 2563 height 49
type input "voor"
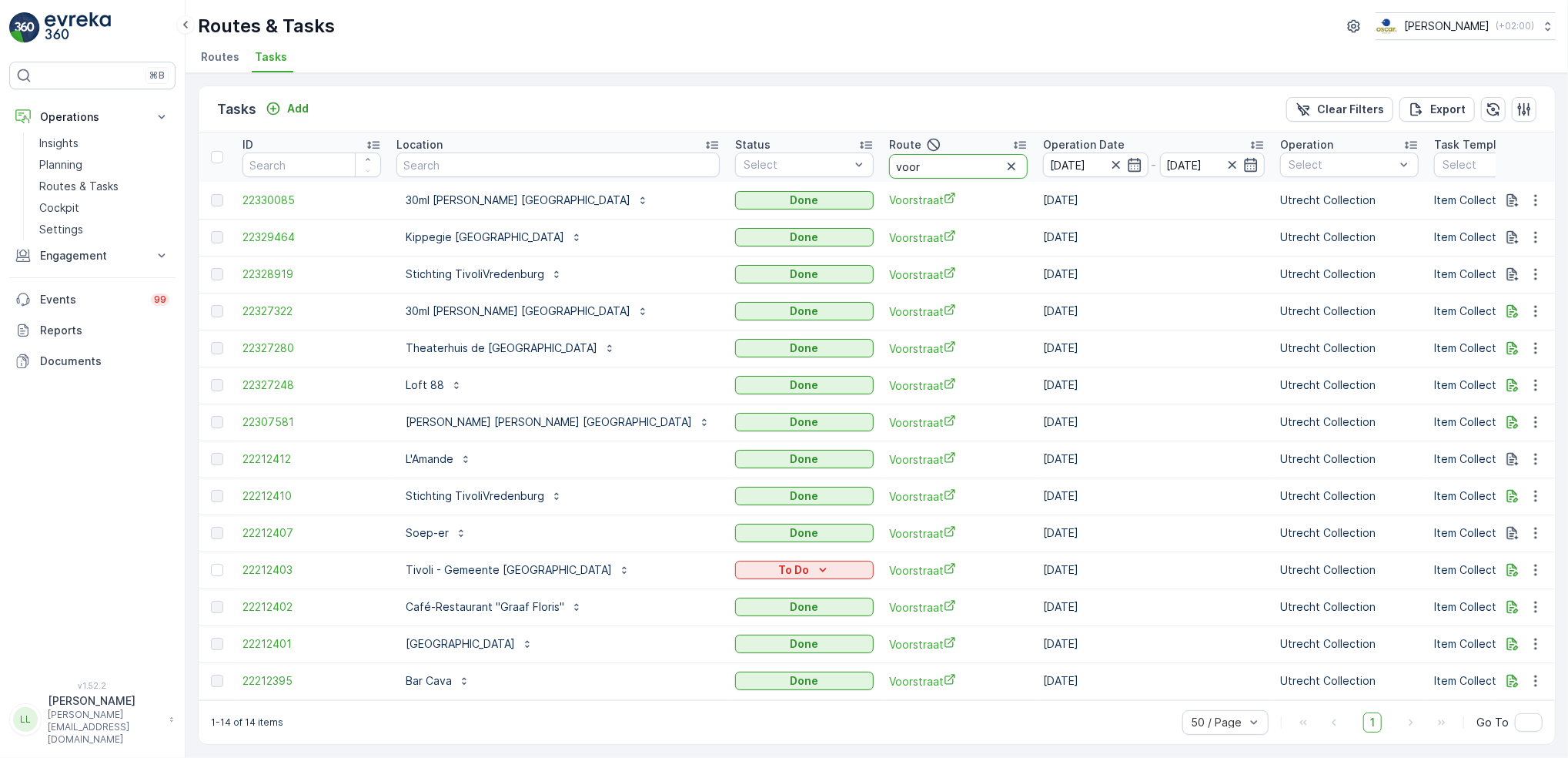
drag, startPoint x: 792, startPoint y: 171, endPoint x: 748, endPoint y: 172, distance: 44.0
click at [748, 172] on tr "ID Location Status Select Route voor Operation Date [DATE] - [DATE] Operation S…" at bounding box center [1478, 157] width 2560 height 49
type input "over"
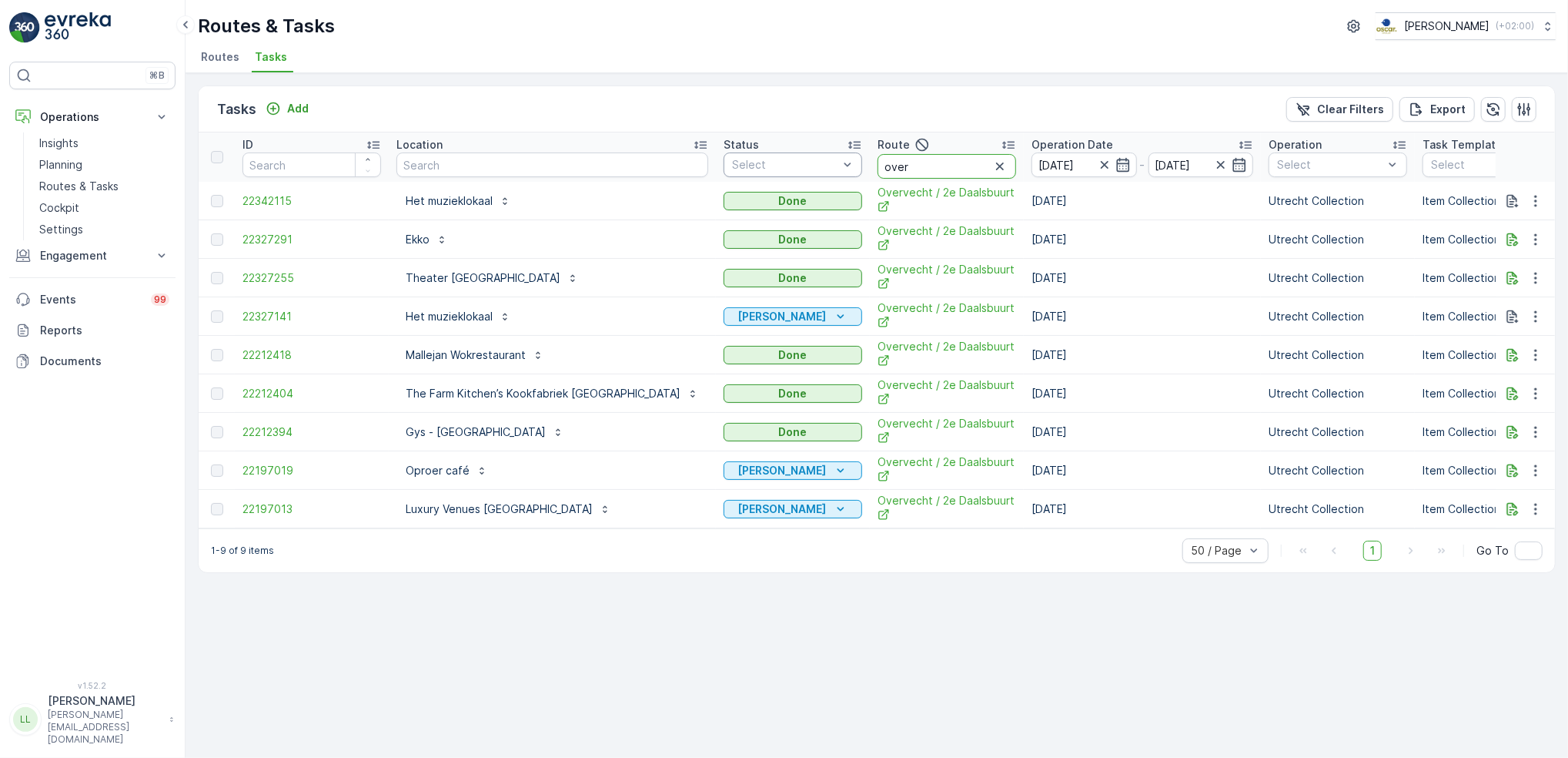
drag, startPoint x: 827, startPoint y: 164, endPoint x: 787, endPoint y: 167, distance: 40.1
click at [787, 167] on tr "ID Location Status Select Route over Operation Date [DATE] - [DATE] Operation S…" at bounding box center [1473, 157] width 2549 height 49
type input "sl"
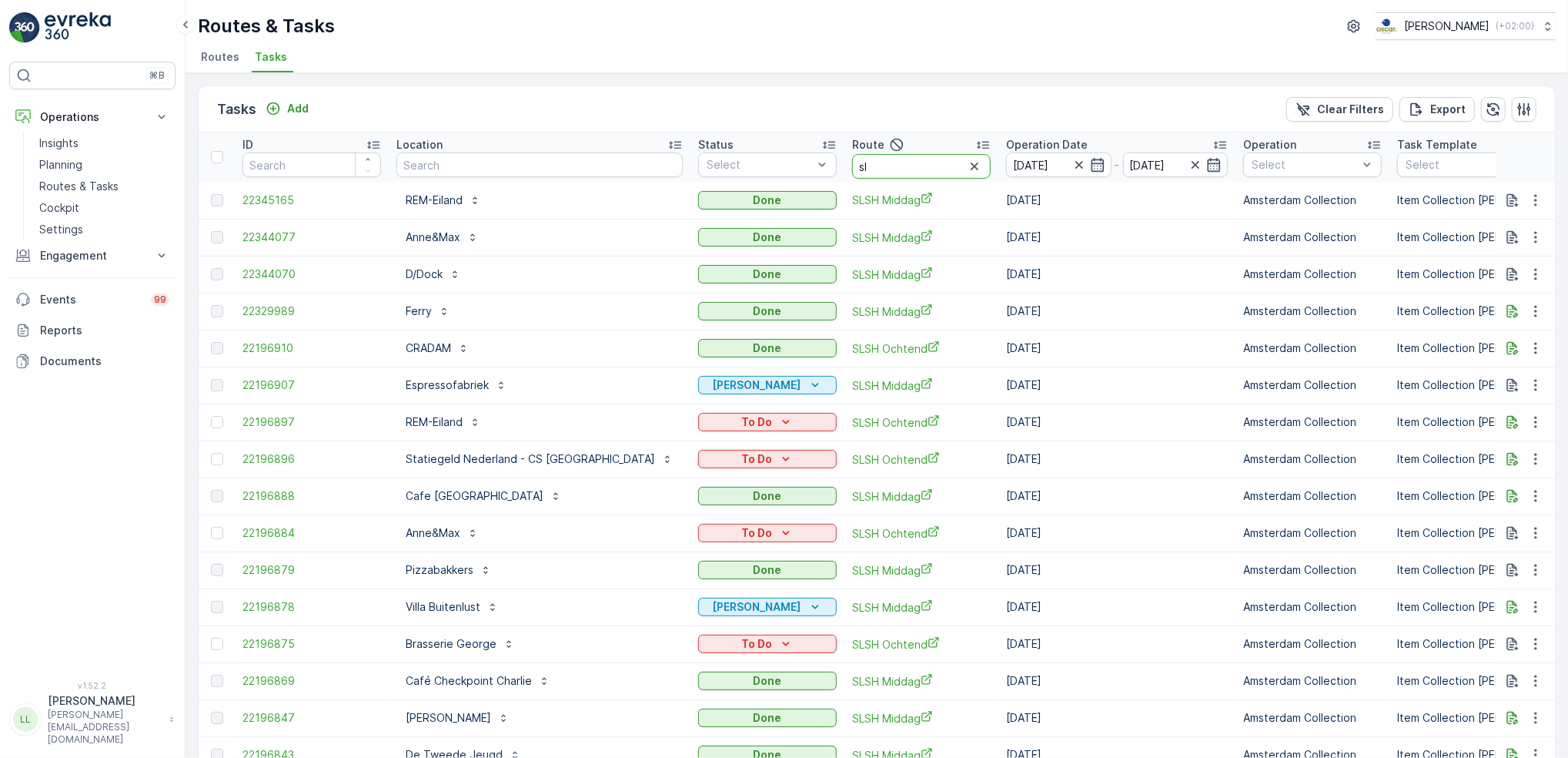
click at [852, 170] on input "sl" at bounding box center [921, 166] width 138 height 25
type input "slsh o"
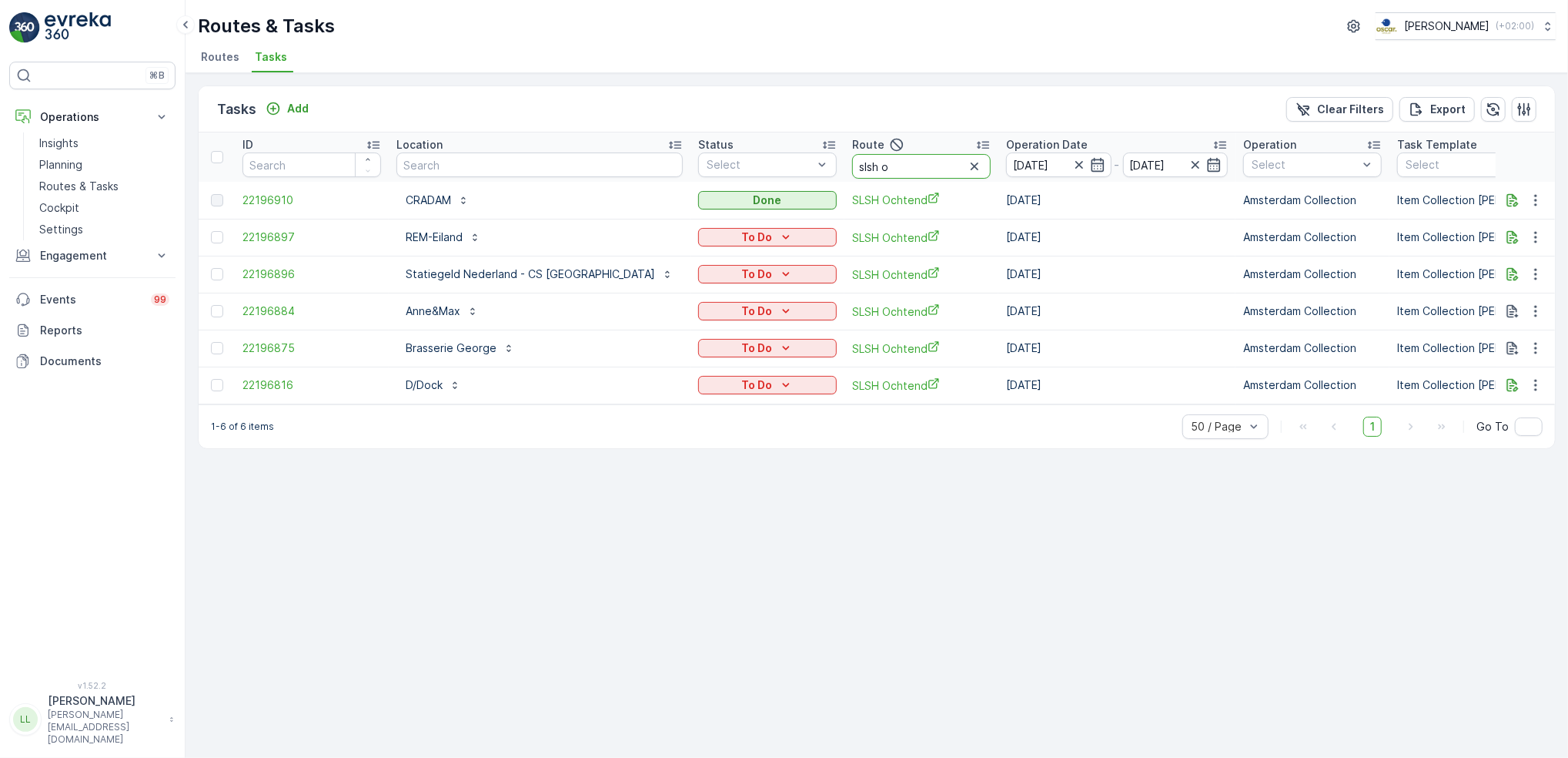
click at [868, 168] on input "slsh o" at bounding box center [921, 166] width 138 height 25
type input "slsh mi"
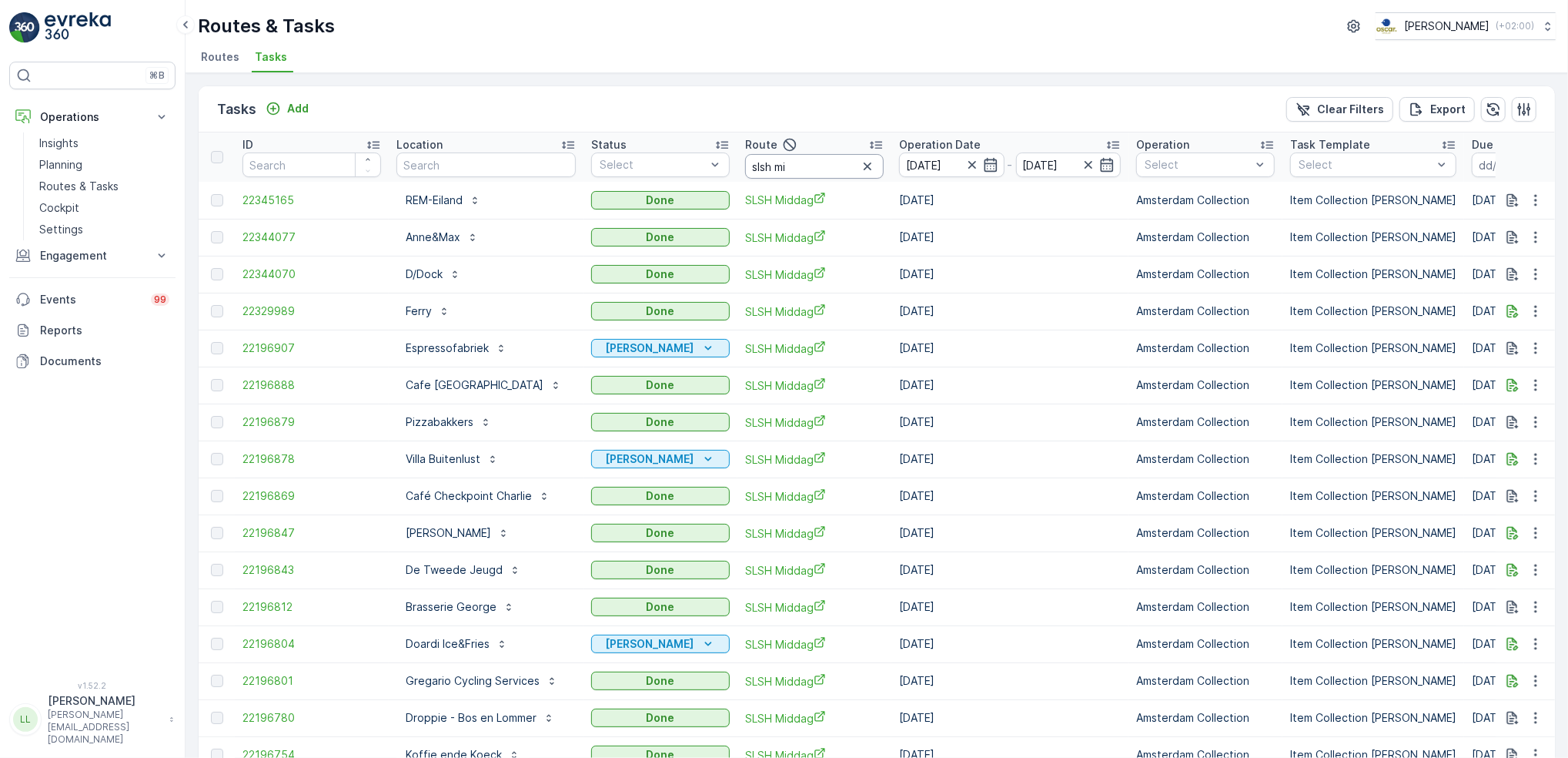
click at [799, 170] on input "slsh mi" at bounding box center [814, 166] width 138 height 25
type input "slsh o"
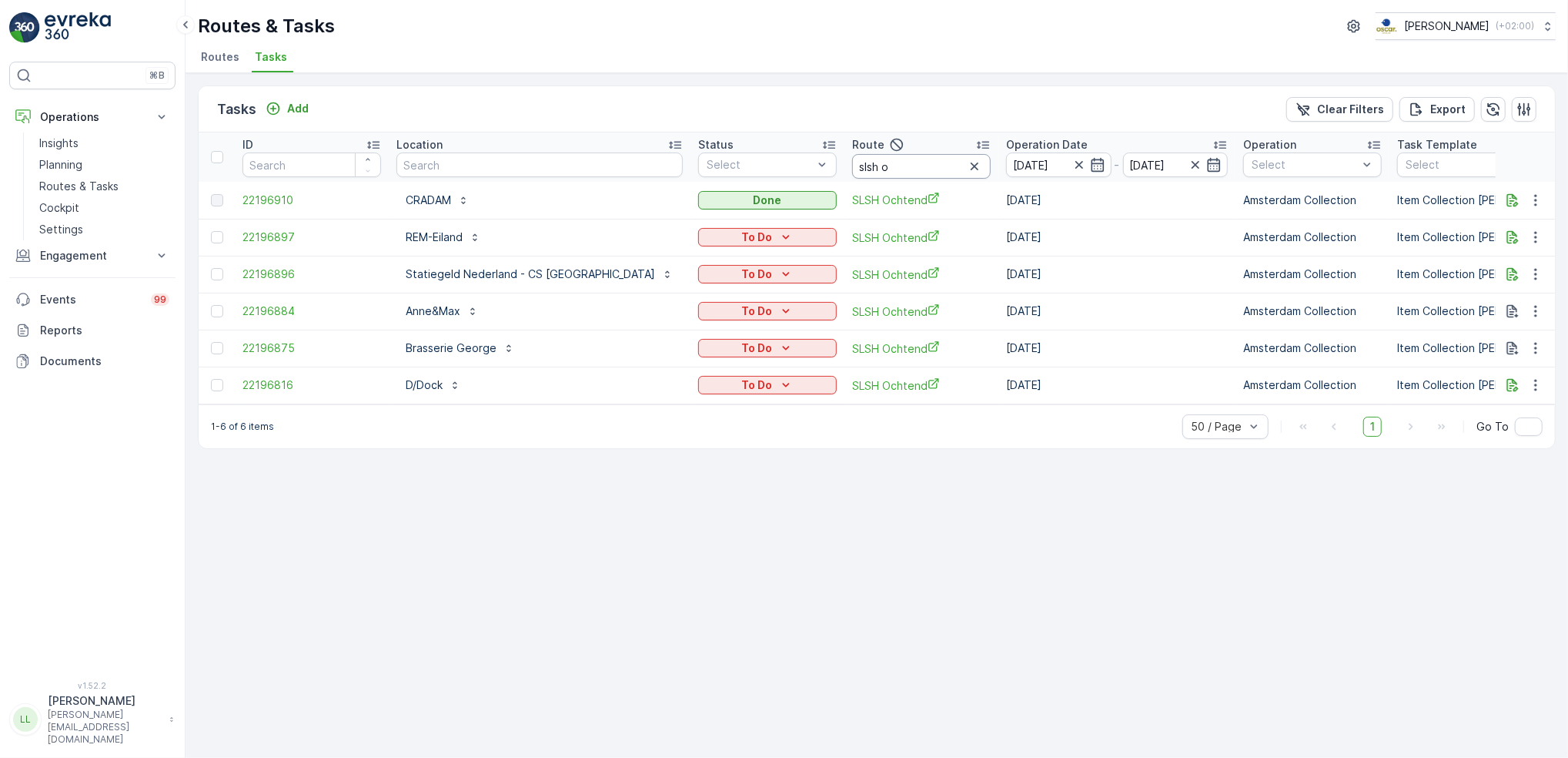
click at [852, 170] on input "slsh o" at bounding box center [921, 166] width 138 height 25
type input "slsh mi"
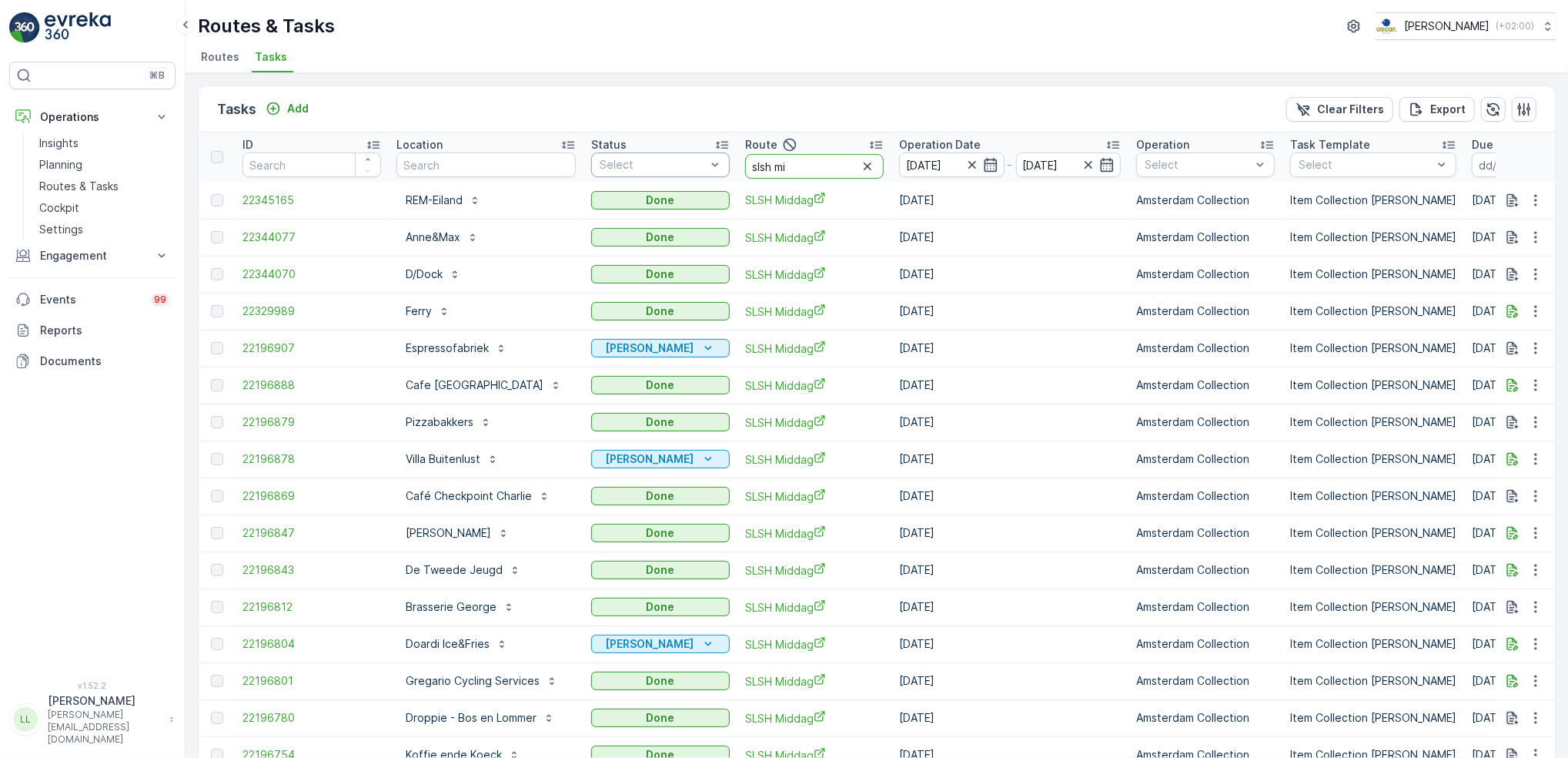
drag, startPoint x: 767, startPoint y: 164, endPoint x: 690, endPoint y: 158, distance: 77.2
click at [690, 158] on tr "ID Location Status Select Route slsh mi Operation Date 11.10.2025 - 11.10.2025 …" at bounding box center [1407, 157] width 2416 height 49
type input "wg"
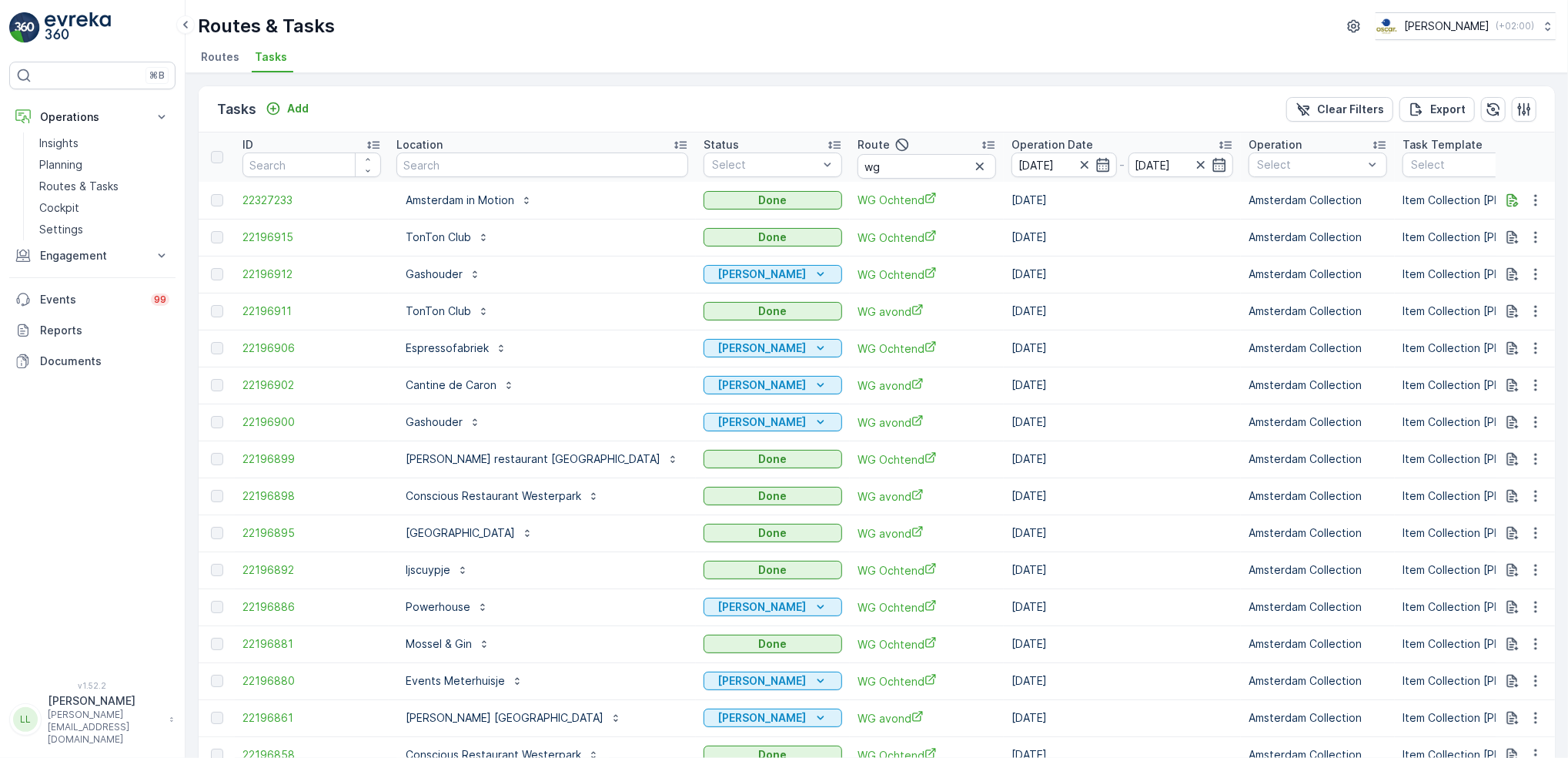
click at [858, 172] on input "wg" at bounding box center [927, 166] width 138 height 25
type input "wg o"
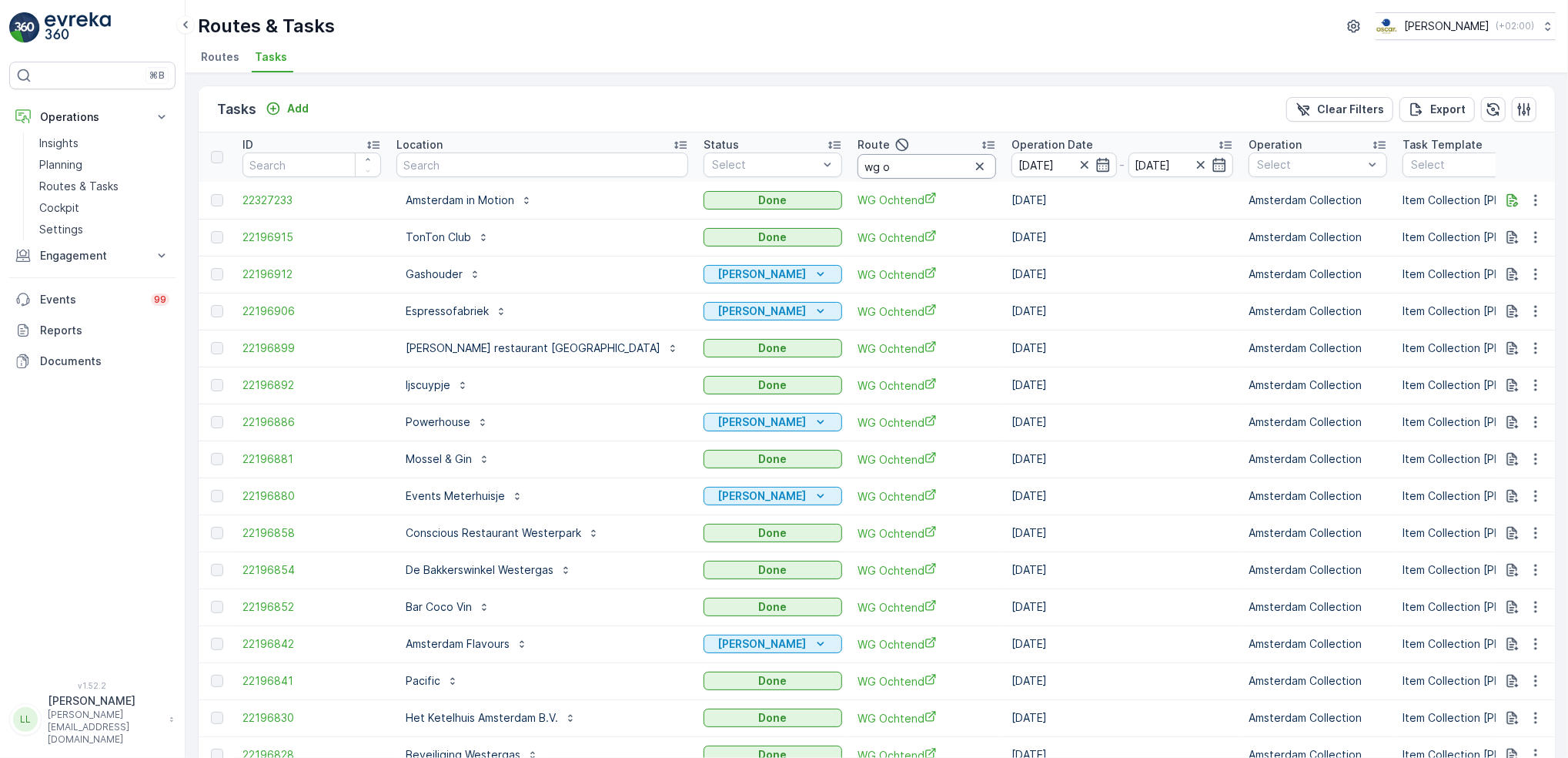
click at [858, 167] on input "wg o" at bounding box center [927, 166] width 138 height 25
type input "wg av"
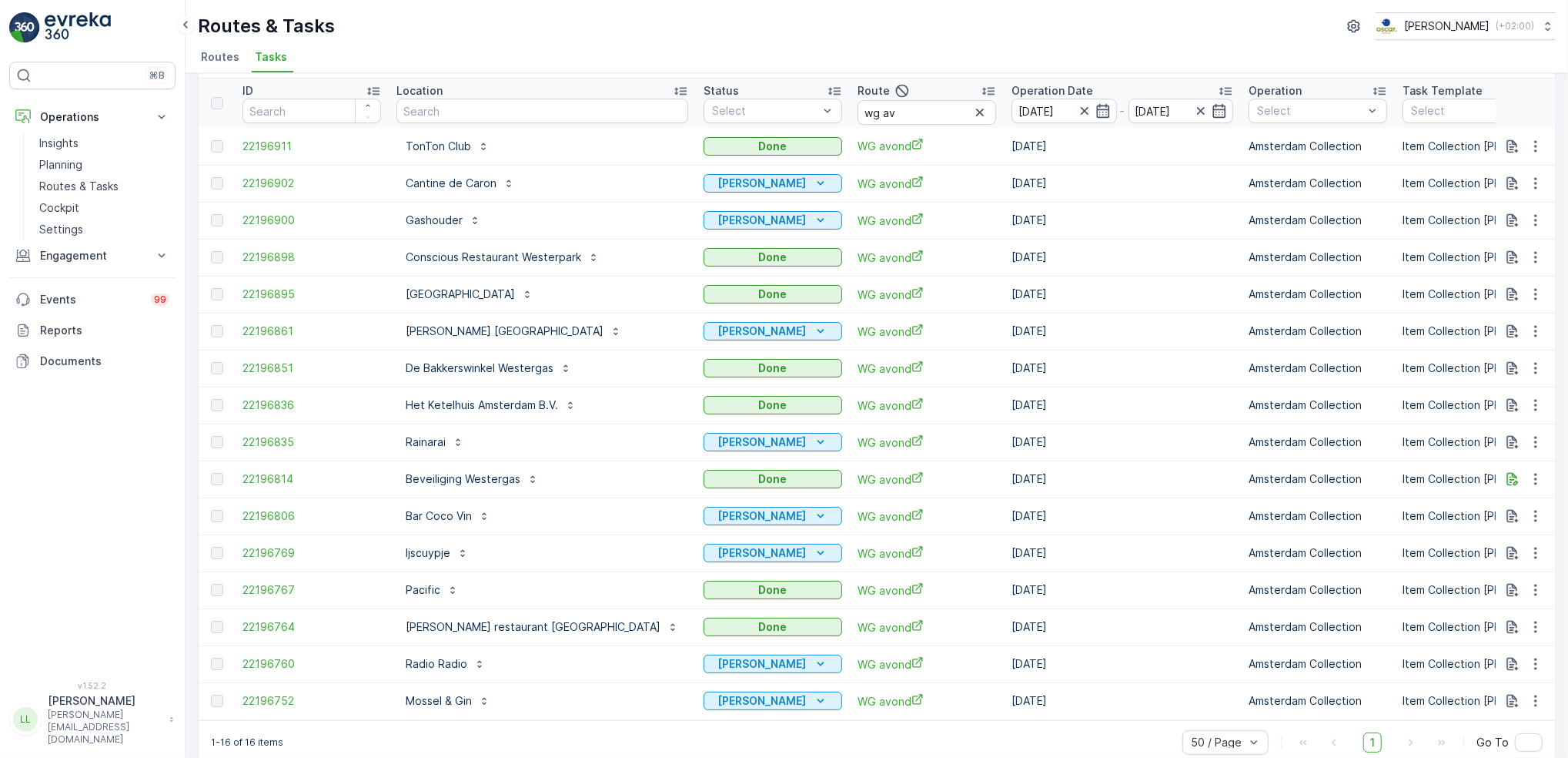
scroll to position [79, 0]
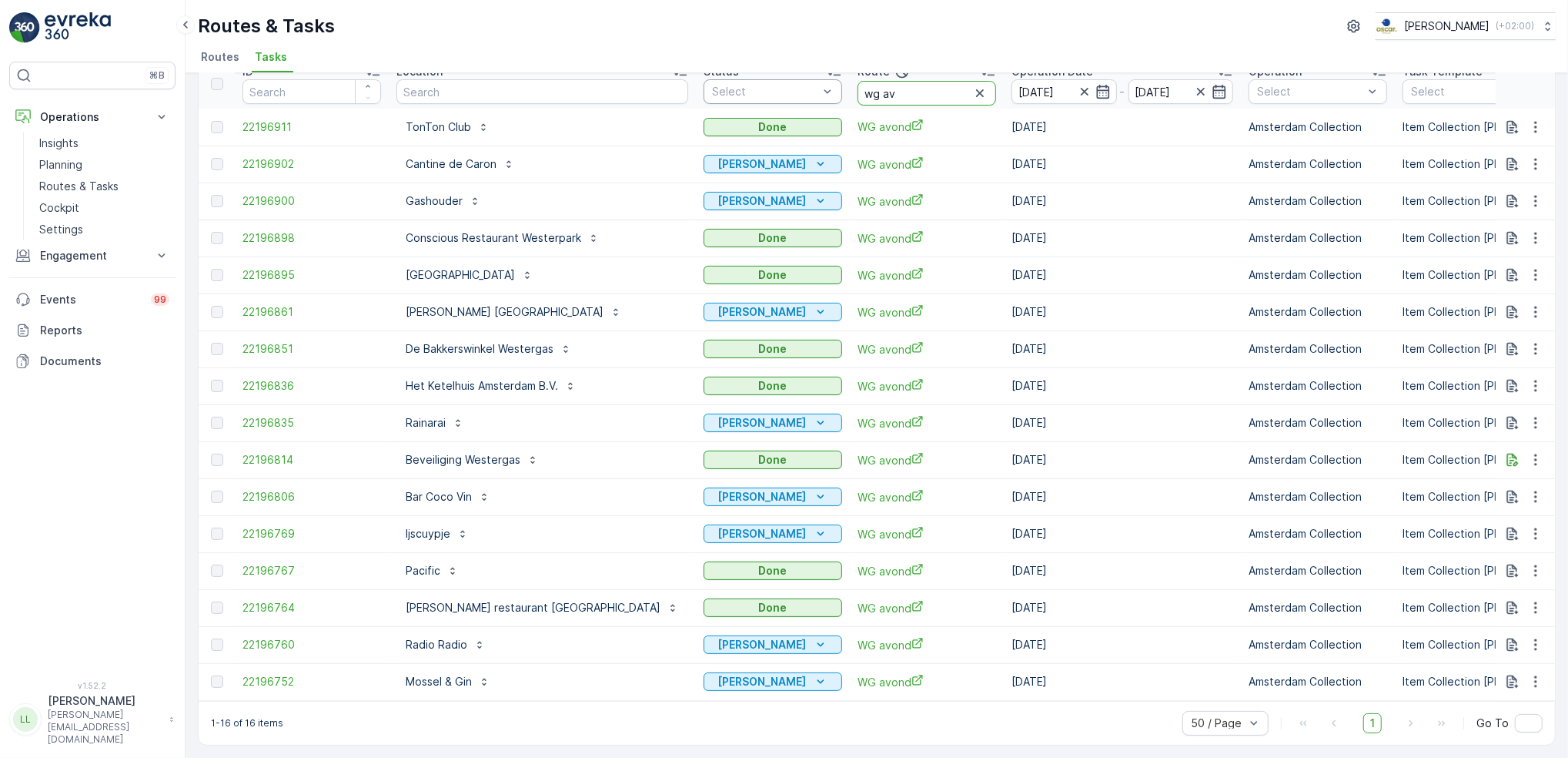
drag, startPoint x: 821, startPoint y: 84, endPoint x: 734, endPoint y: 82, distance: 87.0
click at [734, 82] on tr "ID Location Status Select Route wg av Operation Date 11.10.2025 - 11.10.2025 Op…" at bounding box center [1463, 84] width 2528 height 49
type input "mq"
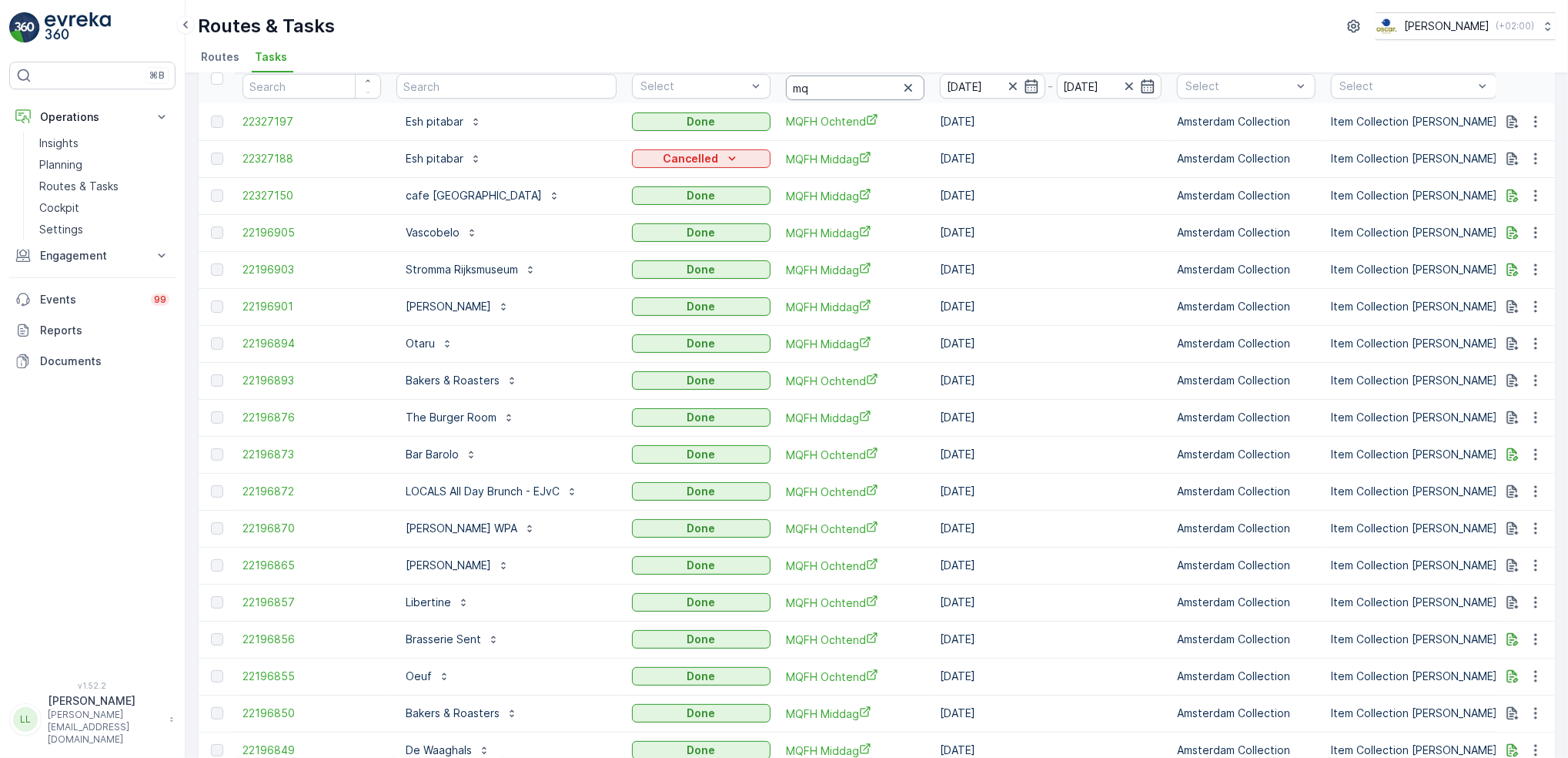
click at [826, 86] on input "mq" at bounding box center [855, 87] width 138 height 25
type input "mqfh m"
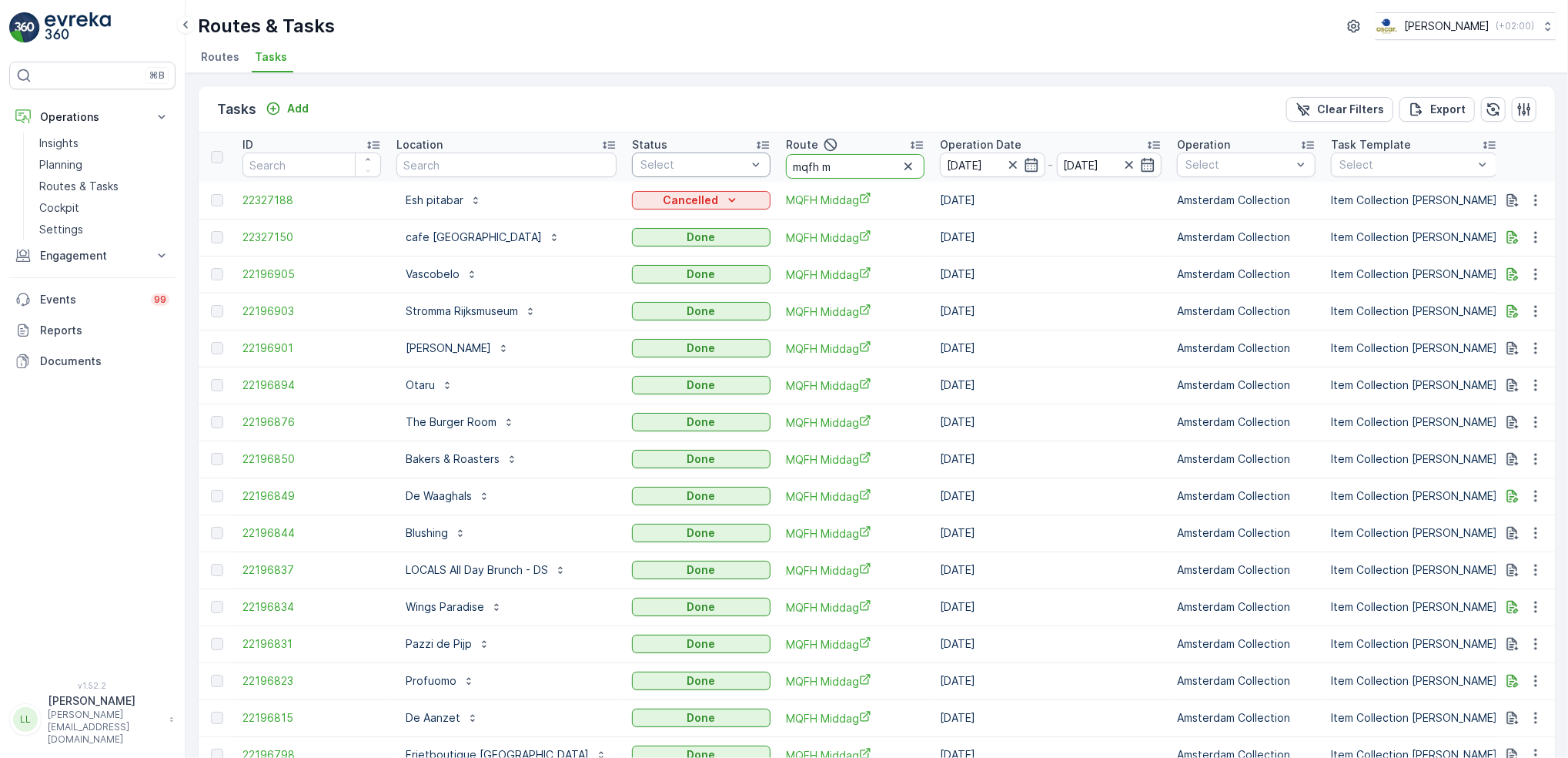
drag, startPoint x: 840, startPoint y: 165, endPoint x: 748, endPoint y: 159, distance: 92.2
click at [748, 159] on tr "ID Location Status Select Route mqfh m Operation Date 11.10.2025 - 11.10.2025 O…" at bounding box center [1427, 157] width 2457 height 49
type input "ndsm"
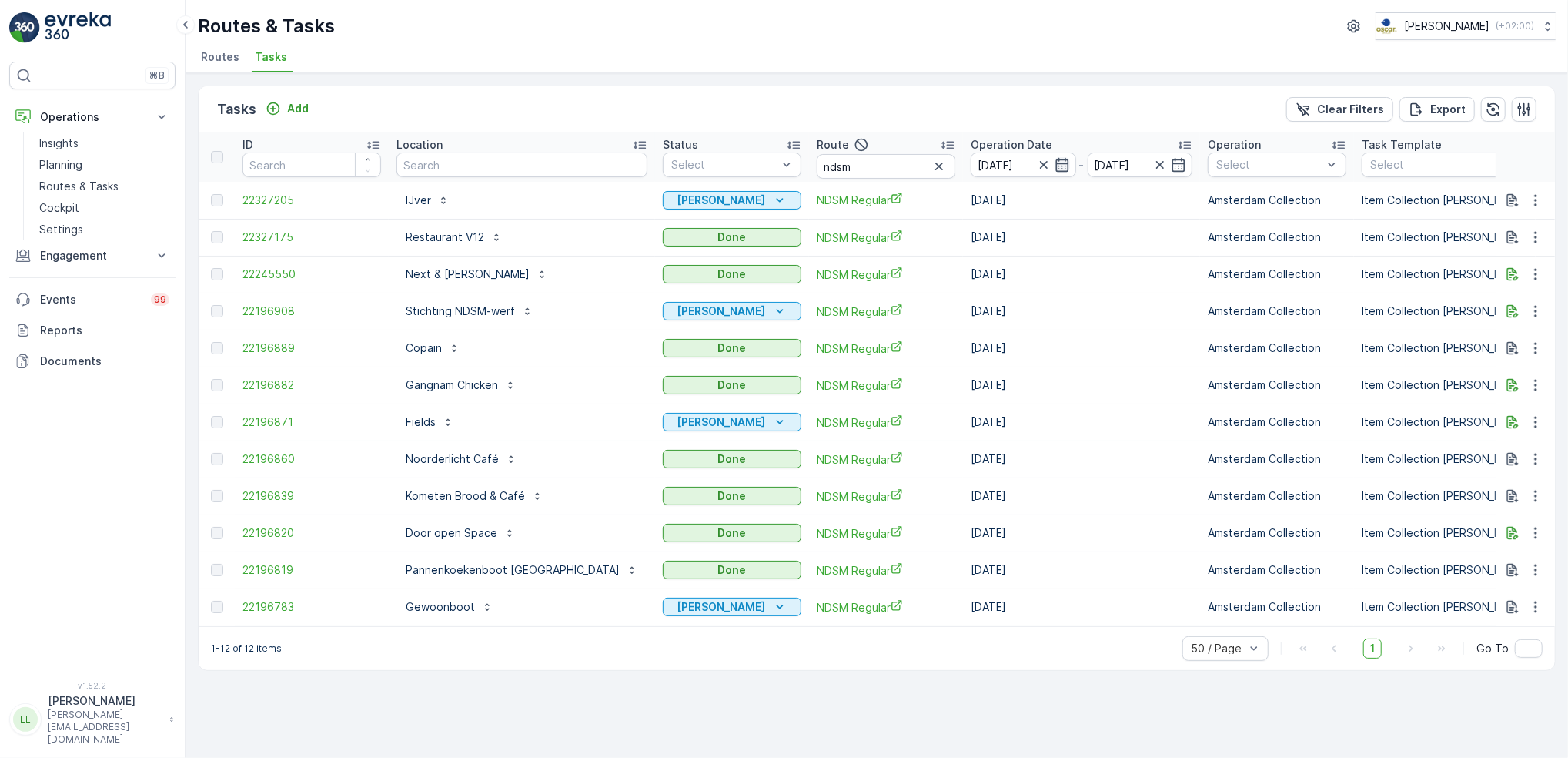
click at [1055, 164] on icon "button" at bounding box center [1062, 164] width 16 height 16
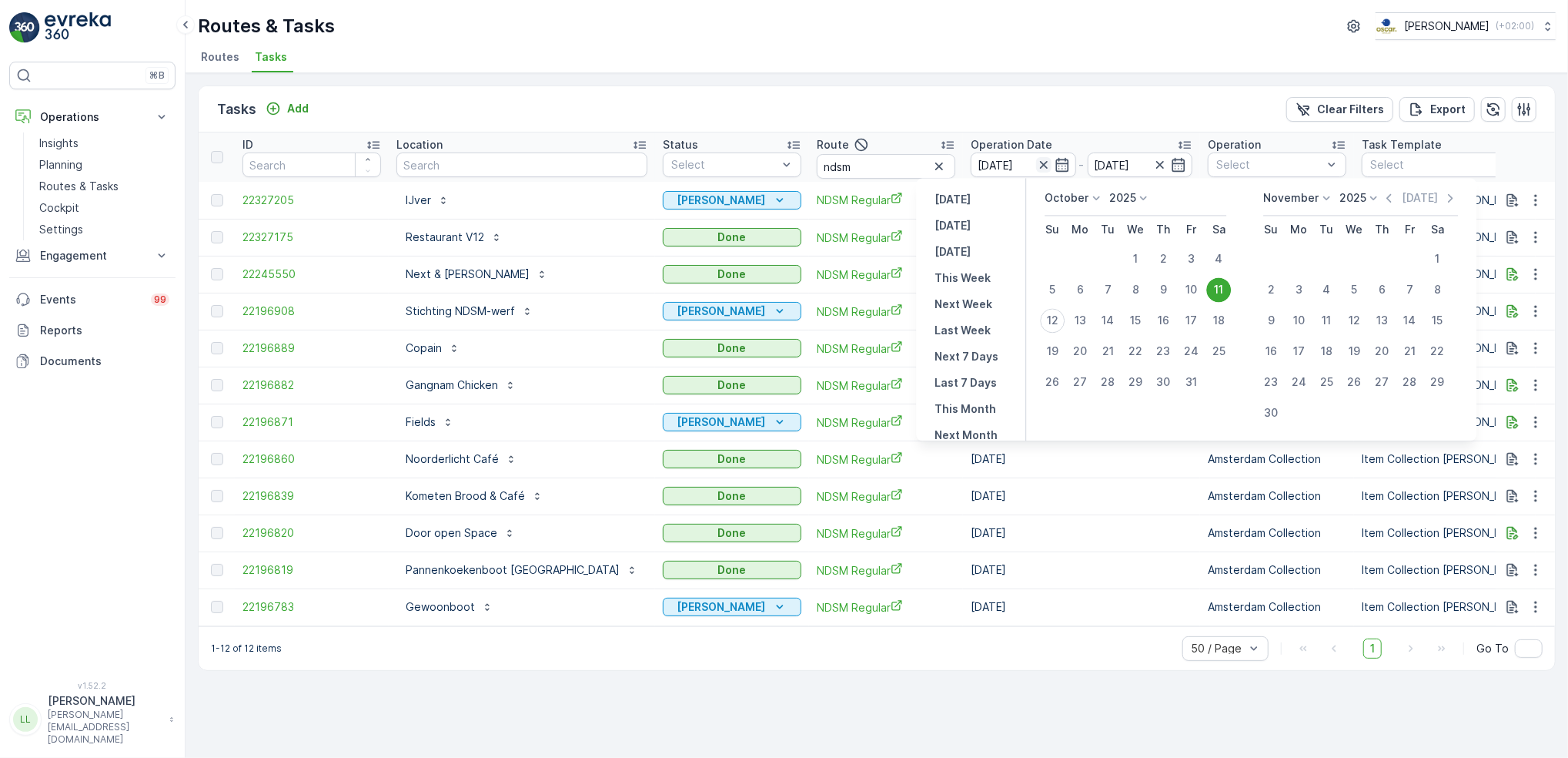
click at [1036, 164] on icon "button" at bounding box center [1044, 164] width 16 height 16
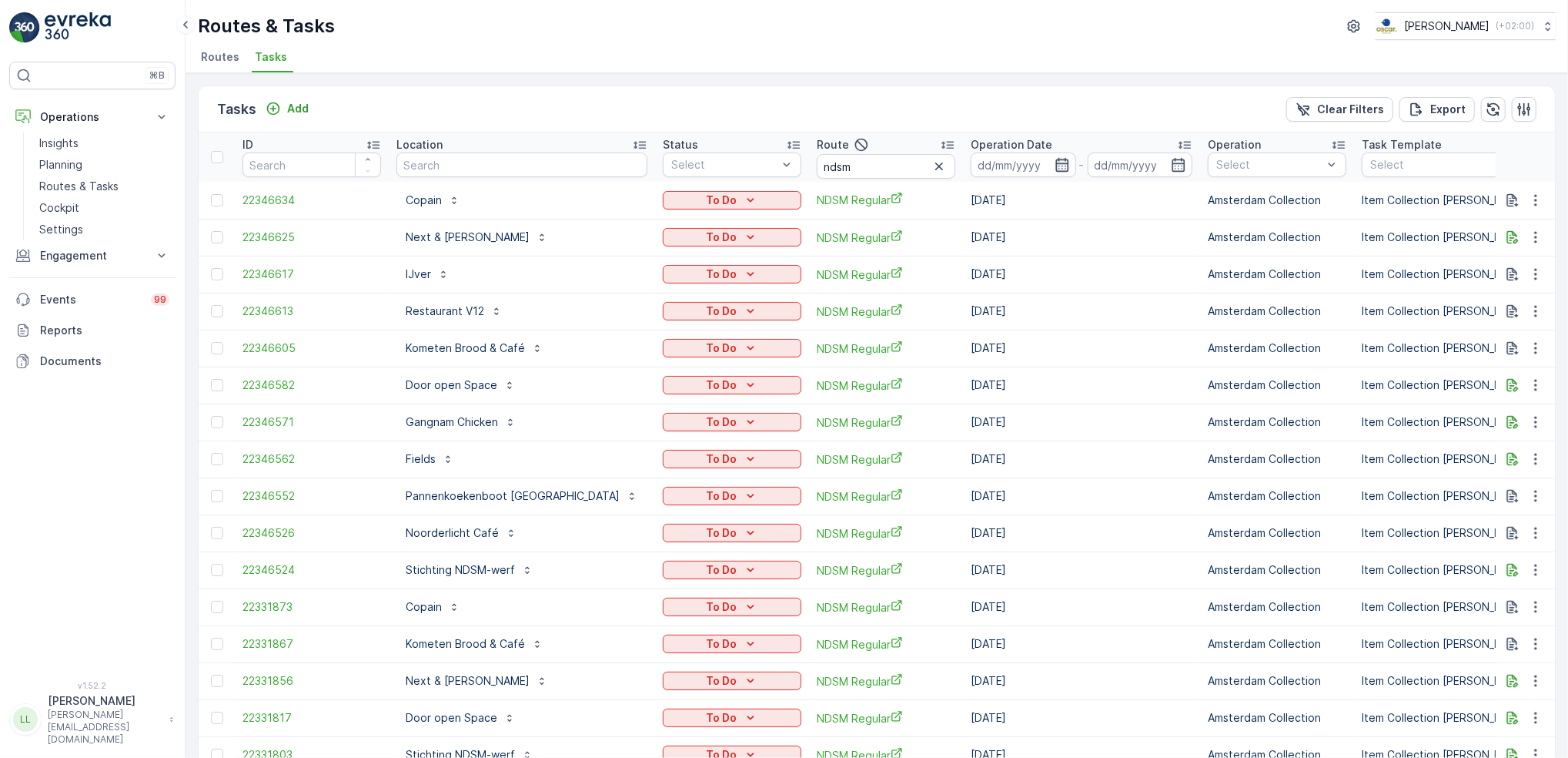
click at [1055, 163] on icon "button" at bounding box center [1062, 164] width 16 height 16
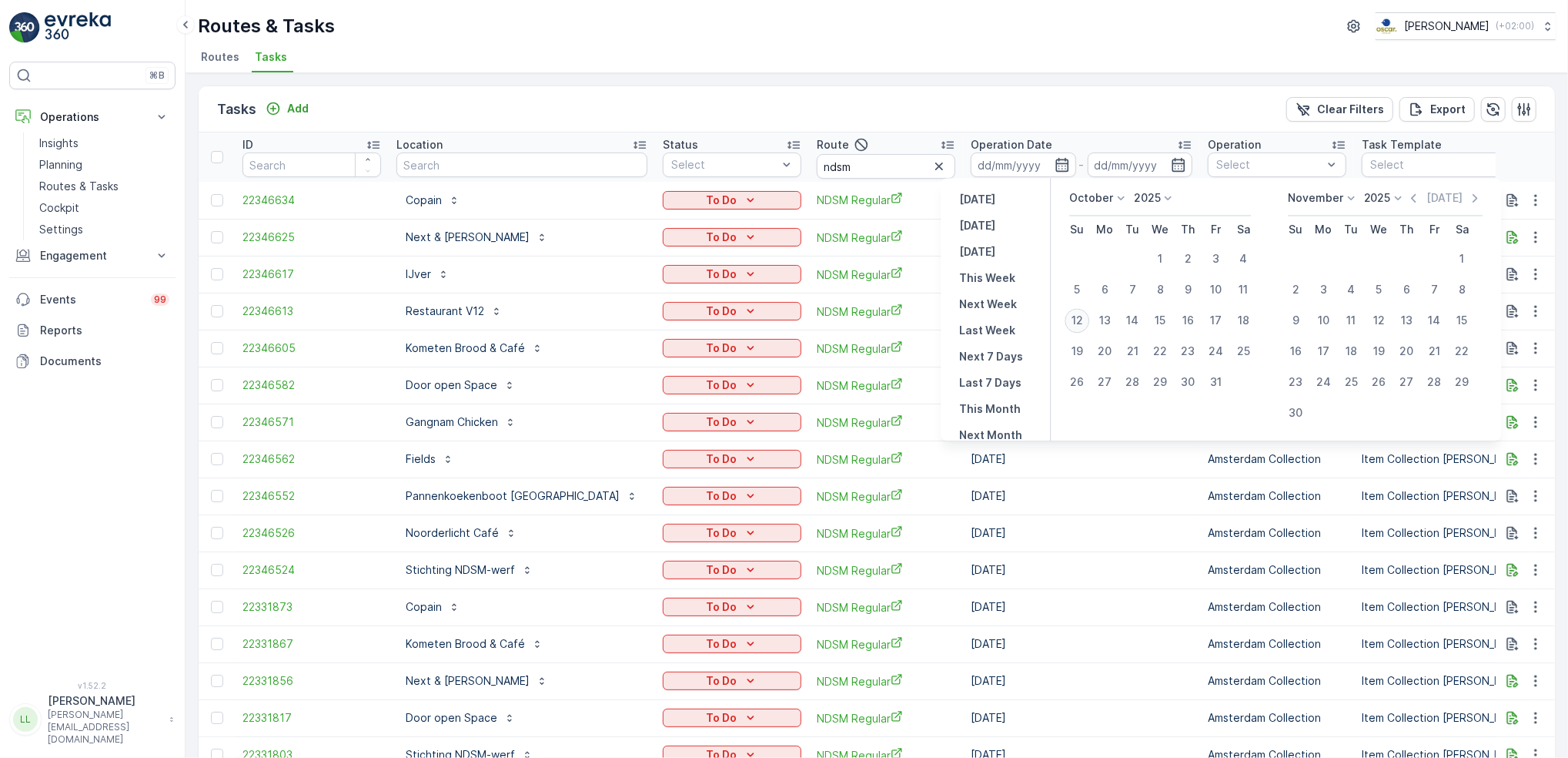
click at [1086, 319] on div "12" at bounding box center [1077, 320] width 25 height 25
type input "[DATE]"
click at [1086, 319] on div "12" at bounding box center [1077, 320] width 25 height 25
type input "[DATE]"
click at [1086, 319] on div "12" at bounding box center [1077, 320] width 25 height 25
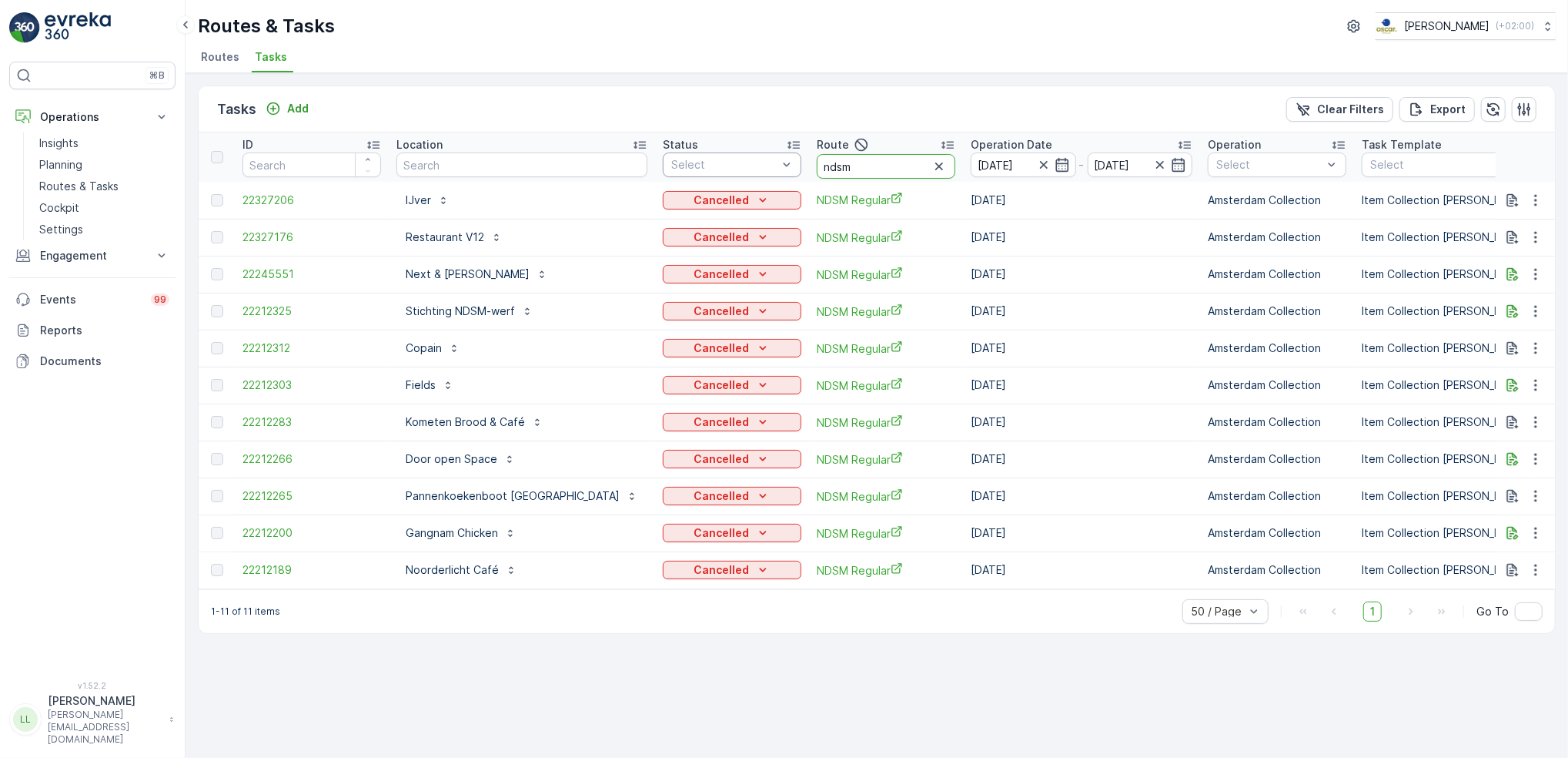
drag, startPoint x: 799, startPoint y: 159, endPoint x: 740, endPoint y: 175, distance: 61.1
click at [740, 175] on tr "ID Location Status Select Route ndsm Operation Date 12.10.2025 - 12.10.2025 Ope…" at bounding box center [1442, 157] width 2487 height 49
type input "nes"
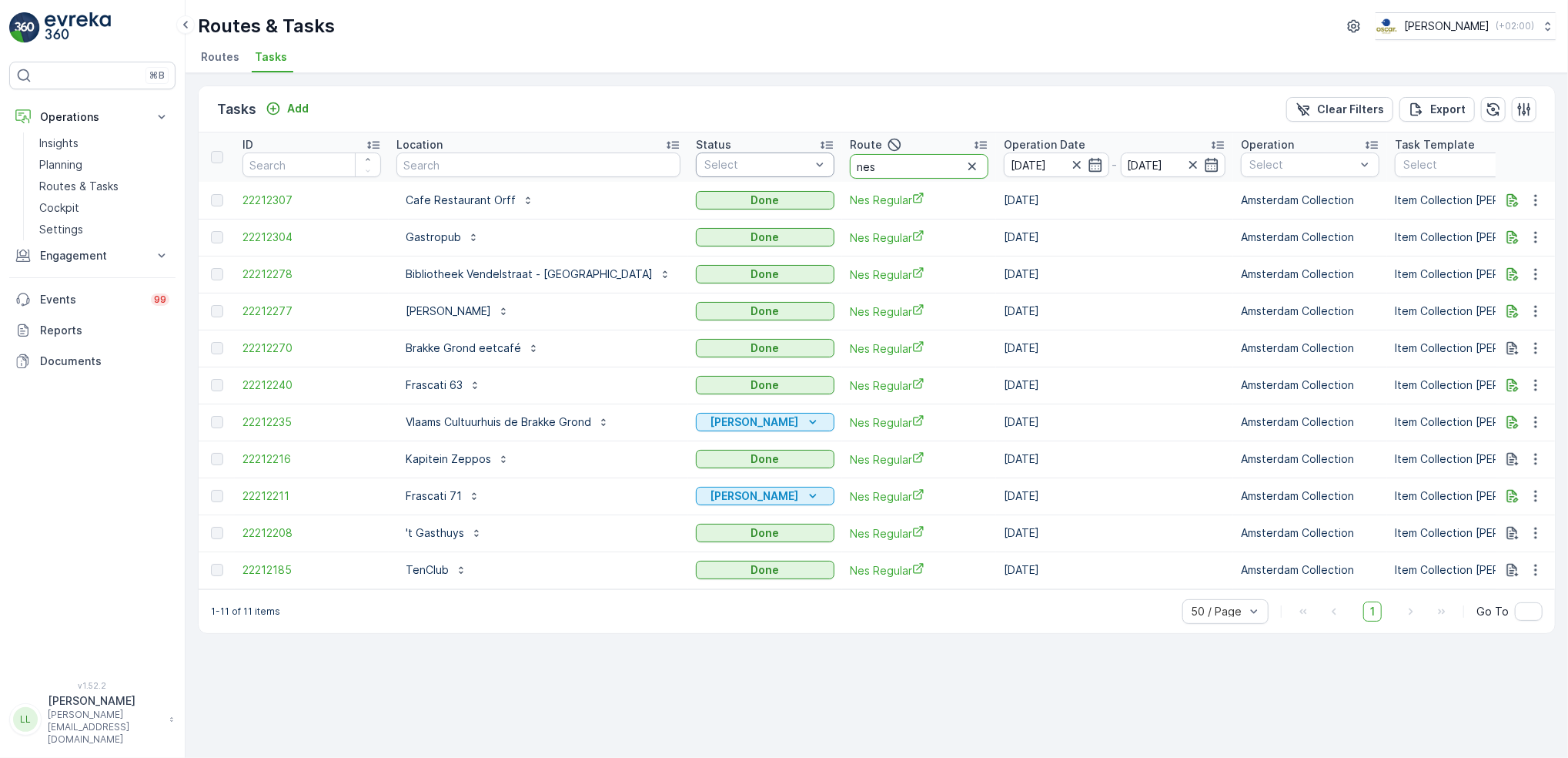
drag, startPoint x: 820, startPoint y: 172, endPoint x: 769, endPoint y: 175, distance: 51.1
click at [769, 175] on tr "ID Location Status Select Route nes Operation Date 12.10.2025 - 12.10.2025 Oper…" at bounding box center [1459, 157] width 2520 height 49
type input "roki"
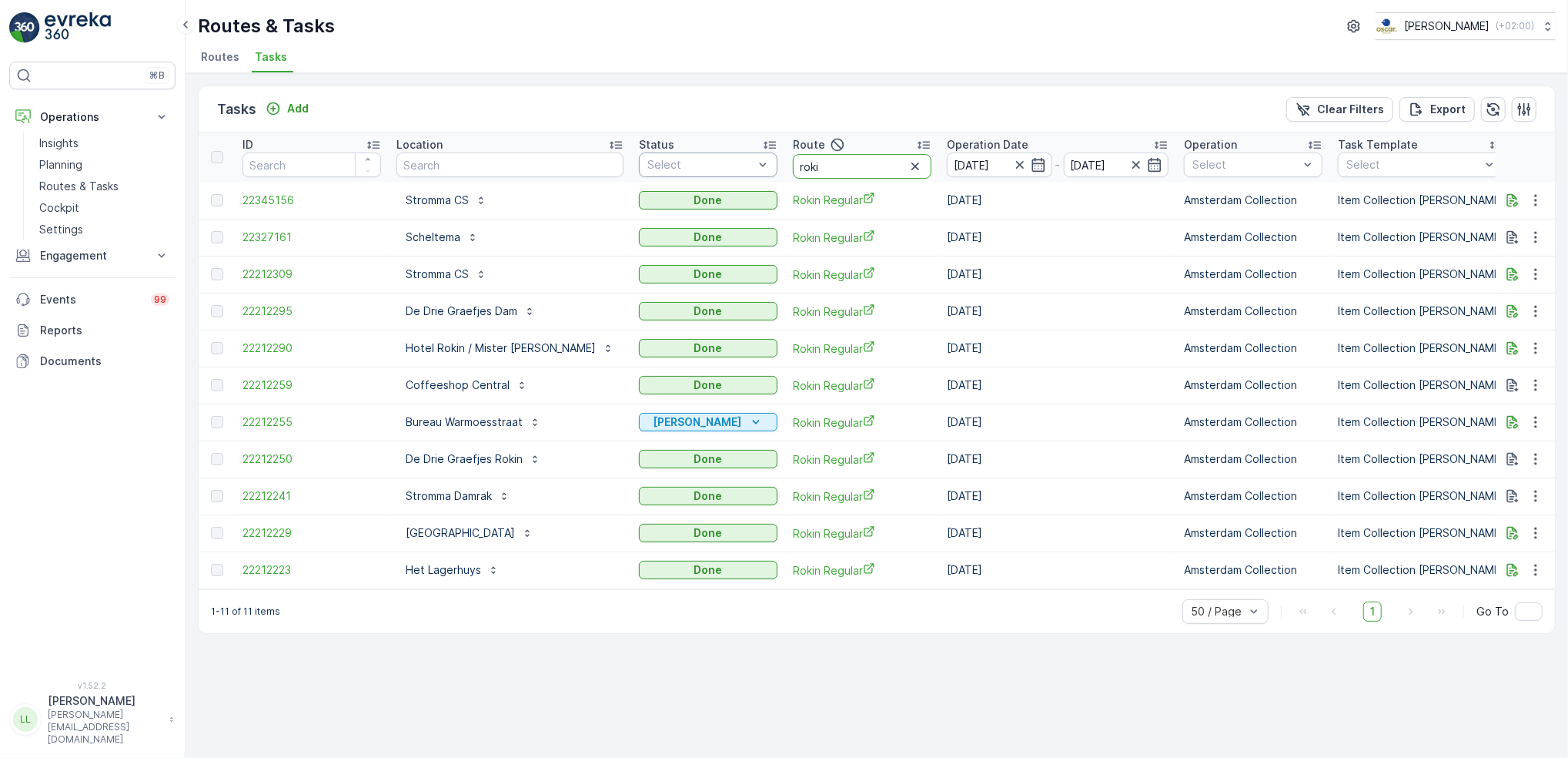
drag, startPoint x: 801, startPoint y: 170, endPoint x: 732, endPoint y: 170, distance: 69.0
click at [732, 170] on tr "ID Location Status Select Route roki Operation Date 12.10.2025 - 12.10.2025 Ope…" at bounding box center [1431, 157] width 2463 height 49
type input "om"
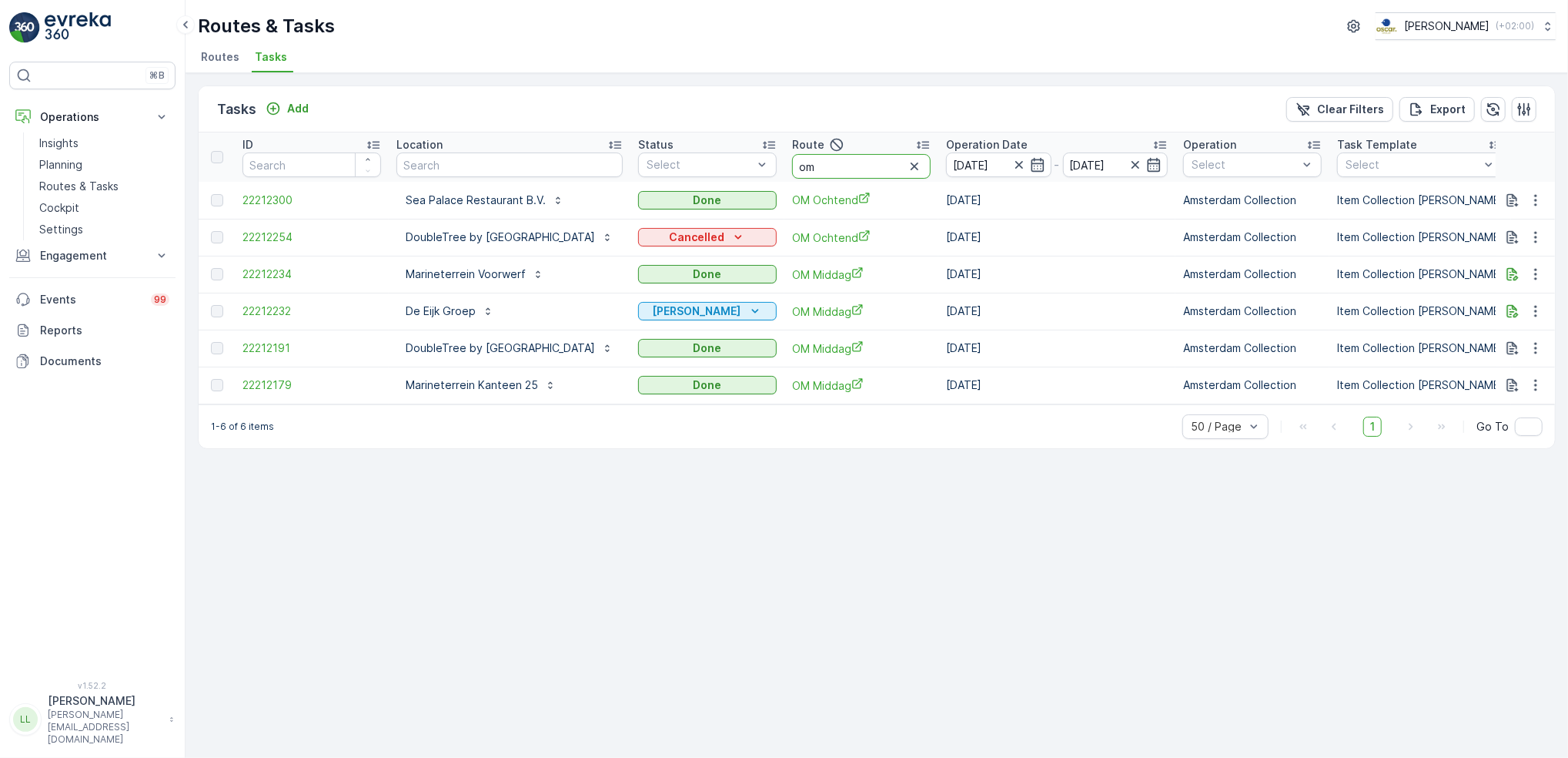
drag, startPoint x: 920, startPoint y: 167, endPoint x: 888, endPoint y: 164, distance: 32.1
click at [888, 164] on input "om" at bounding box center [861, 166] width 138 height 25
type input "os"
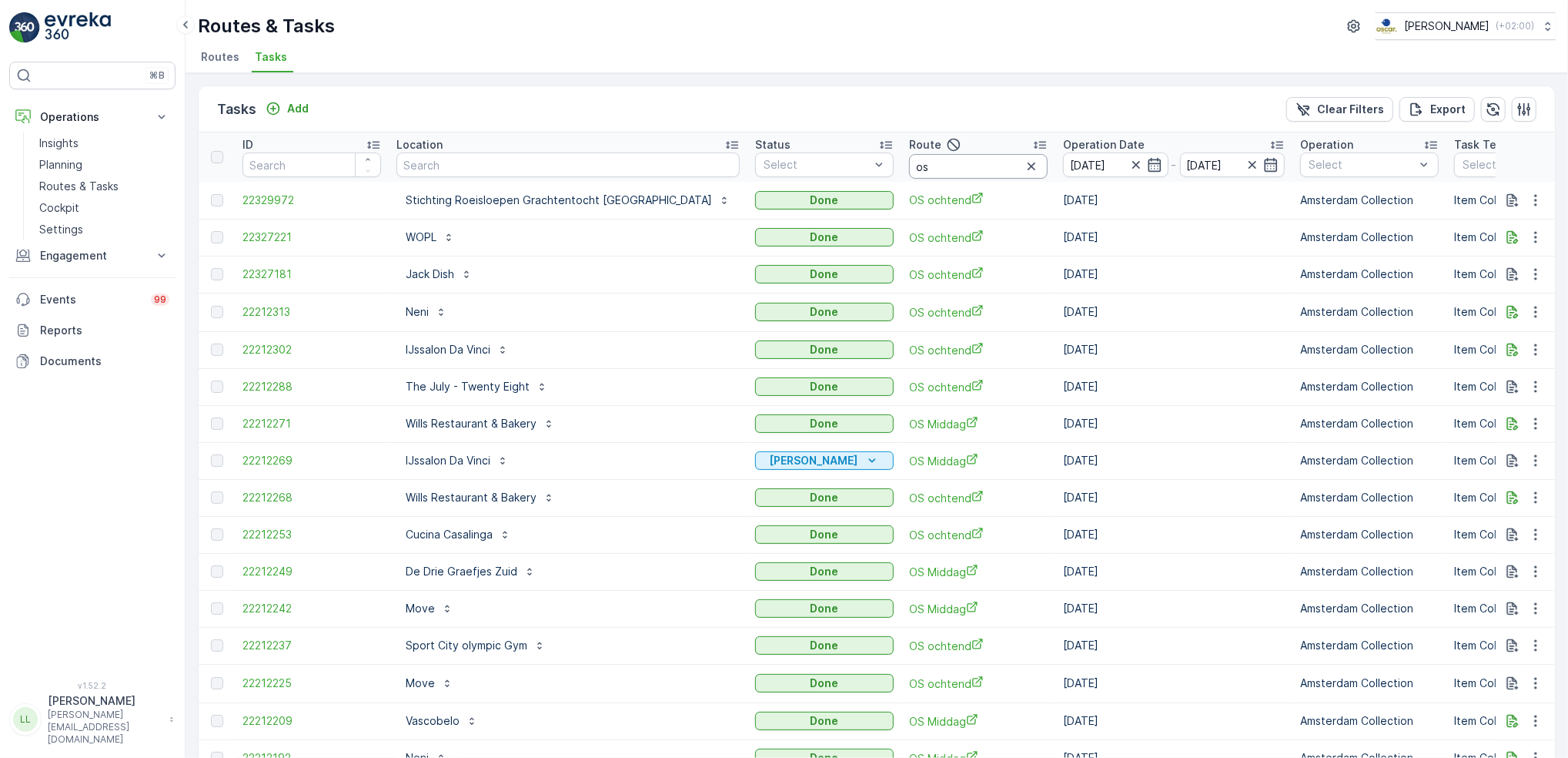
click at [909, 164] on input "os" at bounding box center [978, 166] width 138 height 25
type input "os o"
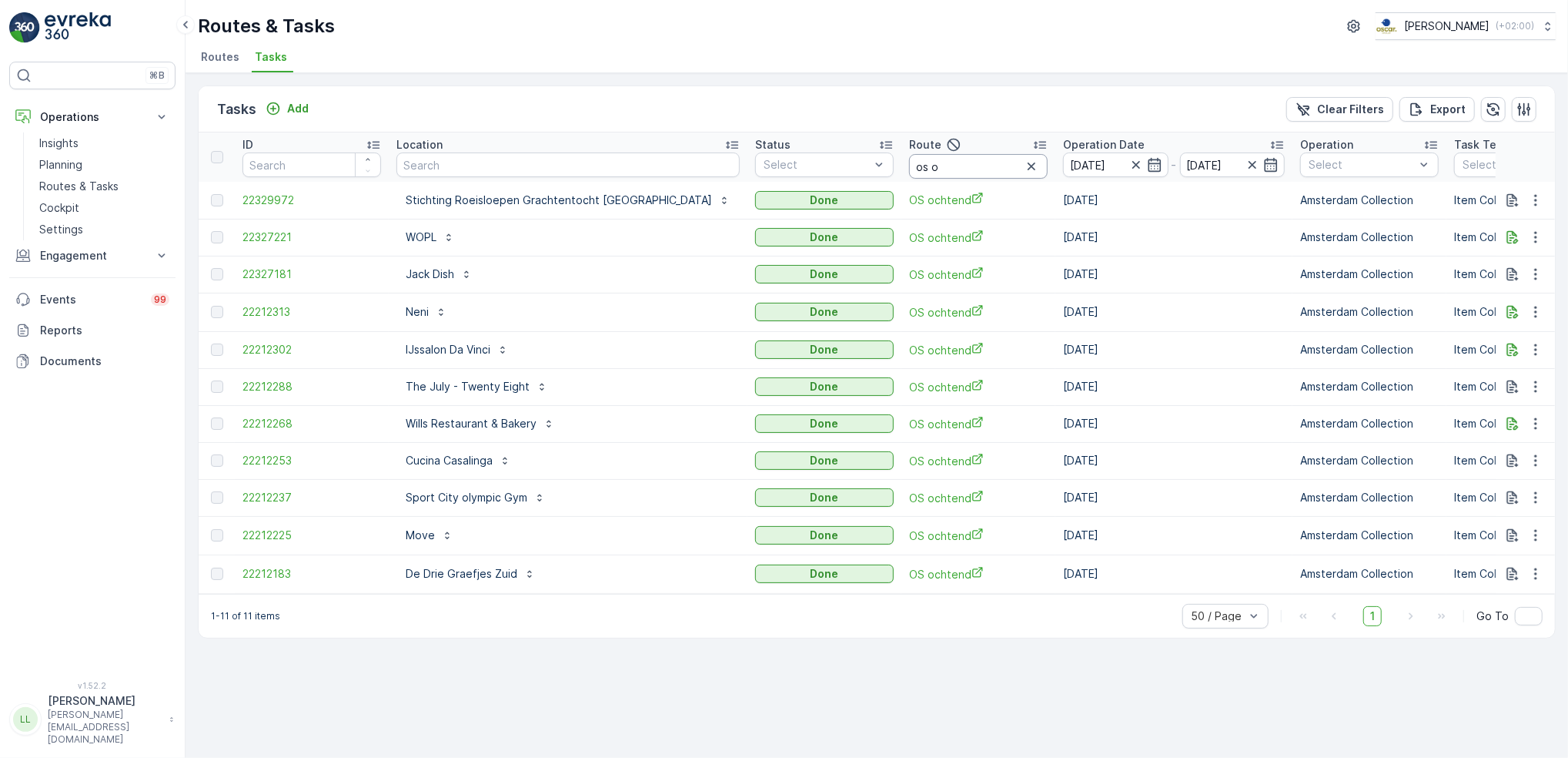
drag, startPoint x: 888, startPoint y: 167, endPoint x: 899, endPoint y: 167, distance: 11.0
click at [909, 167] on input "os o" at bounding box center [978, 166] width 138 height 25
type input "os m"
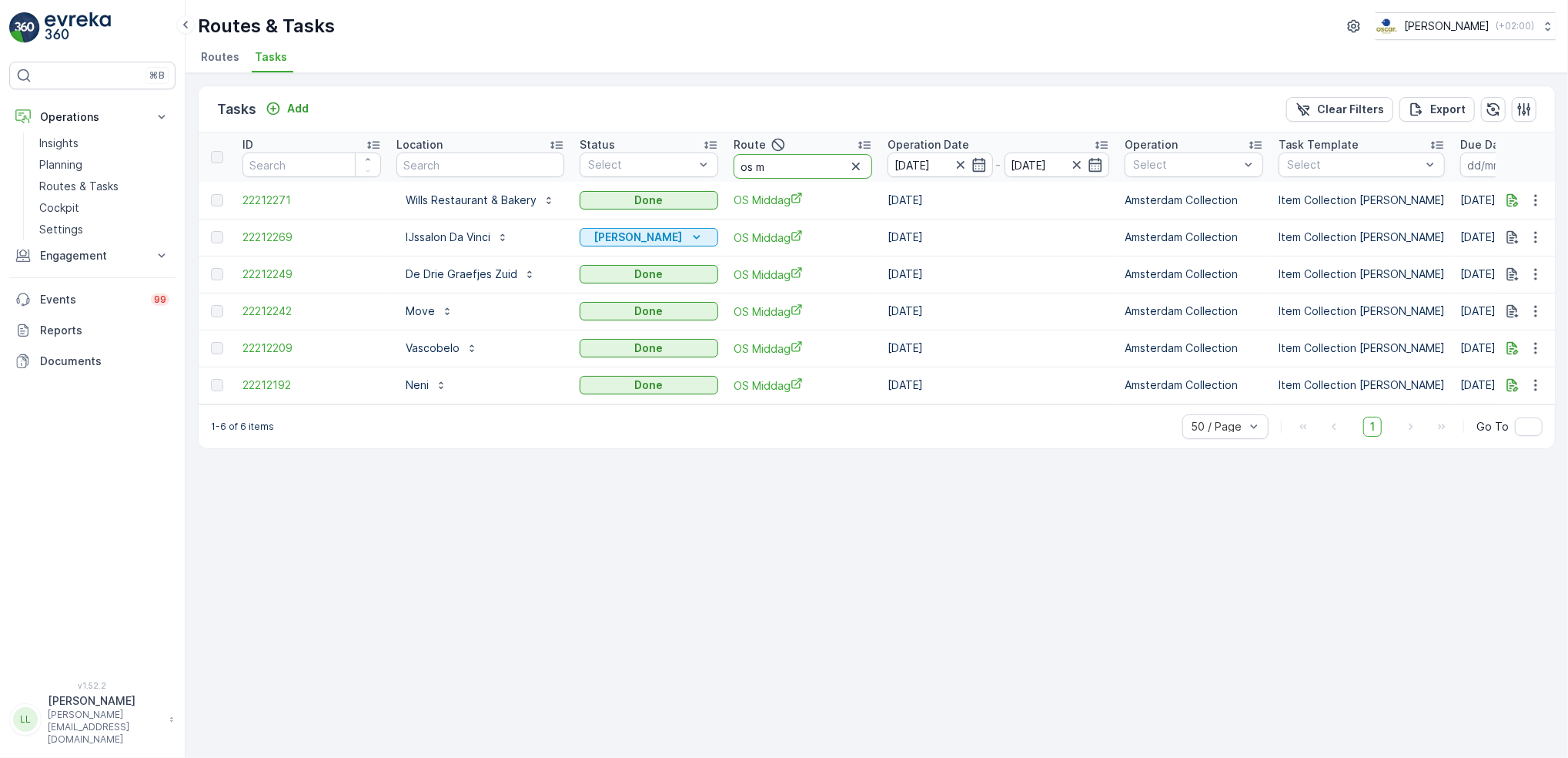
drag, startPoint x: 757, startPoint y: 168, endPoint x: 720, endPoint y: 168, distance: 37.0
click at [720, 168] on tr "ID Location Status Select Route os m Operation Date 12.10.2025 - 12.10.2025 Ope…" at bounding box center [1401, 157] width 2405 height 49
type input "slsh m"
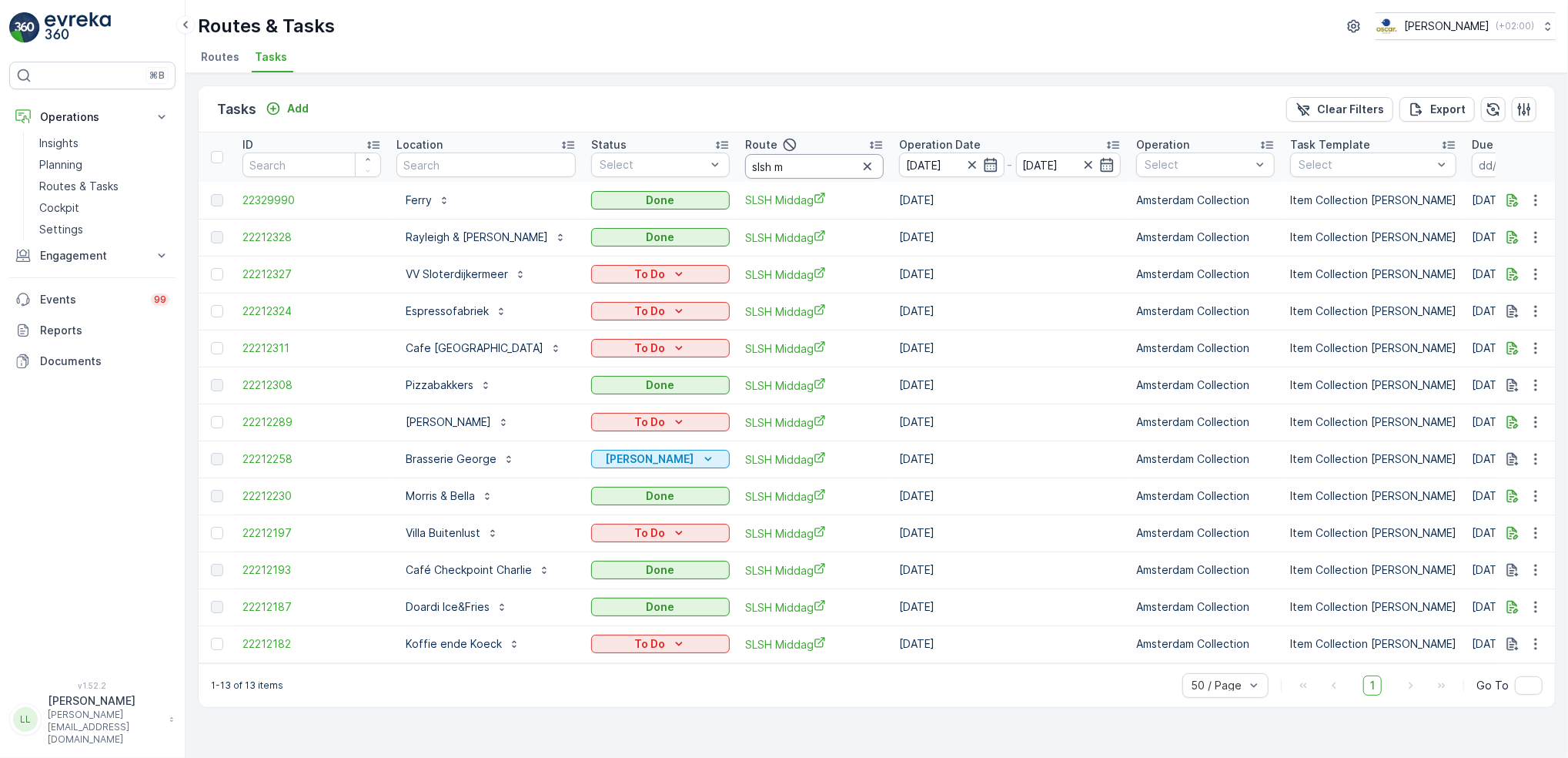
click at [768, 161] on input "slsh m" at bounding box center [814, 166] width 138 height 25
type input "slsh oc"
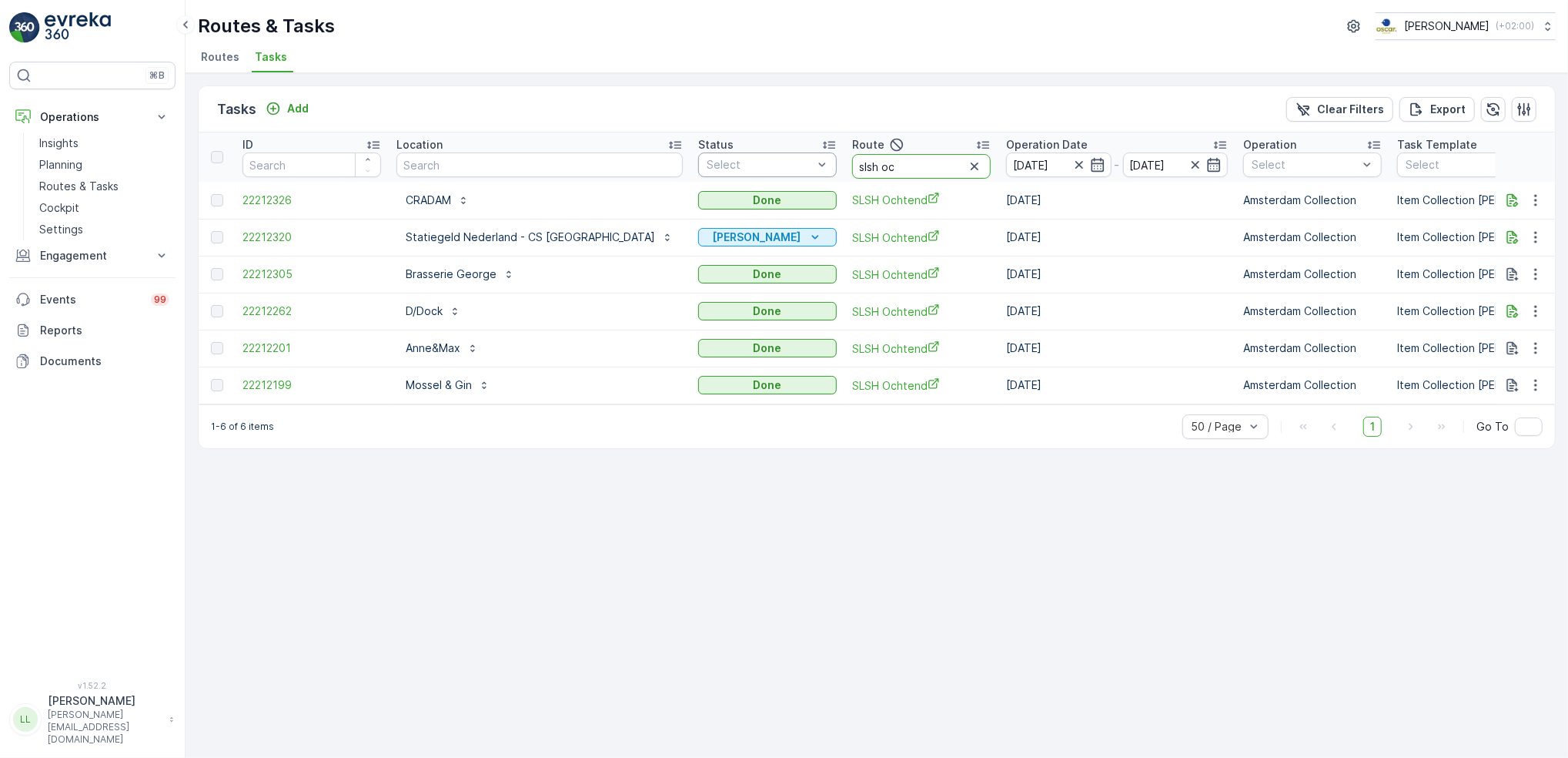
drag, startPoint x: 806, startPoint y: 159, endPoint x: 754, endPoint y: 160, distance: 52.0
click at [758, 159] on tr "ID Location Status Select Route slsh oc Operation Date 12.10.2025 - 12.10.2025 …" at bounding box center [1460, 157] width 2523 height 49
type input "wg o"
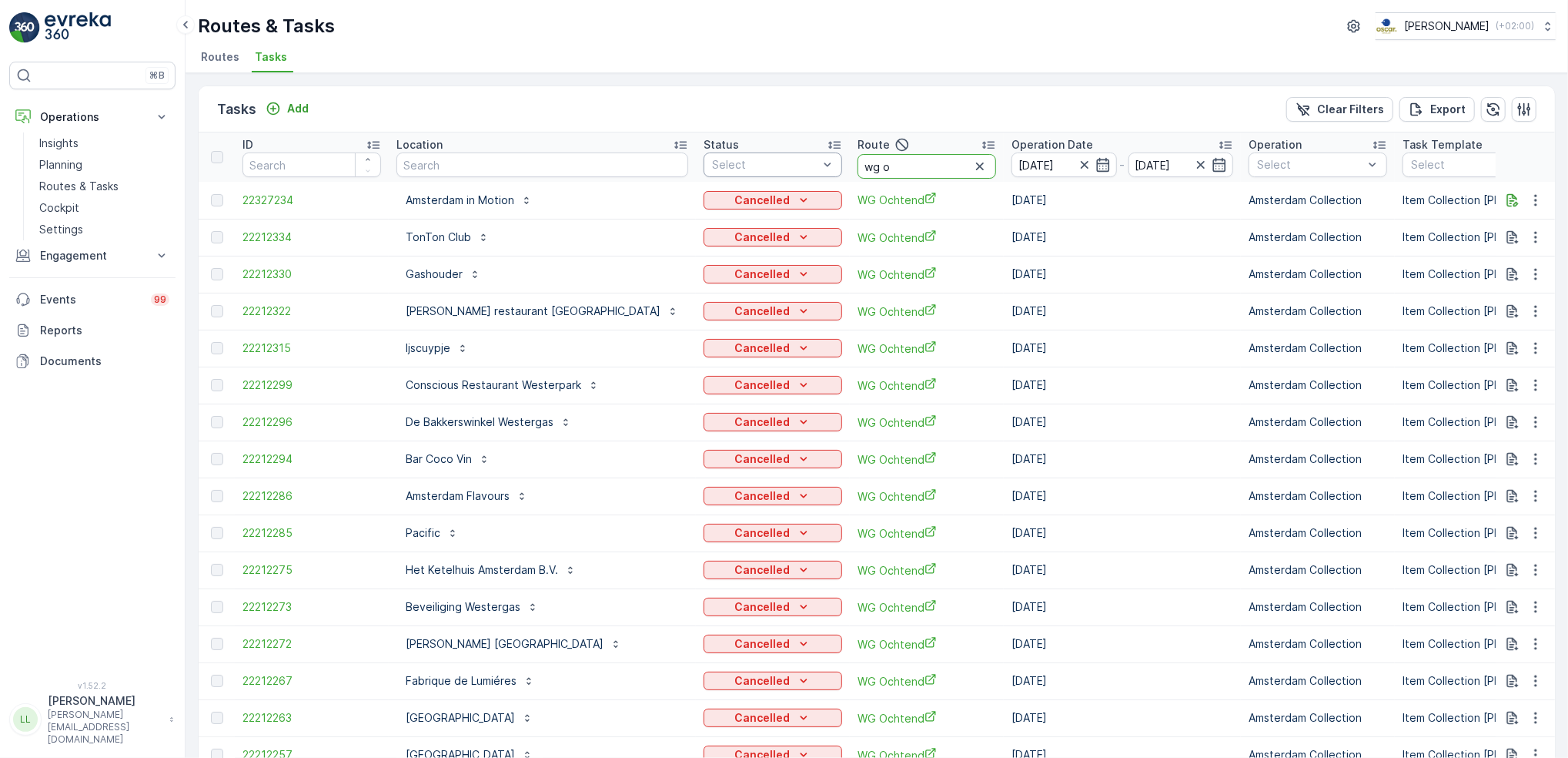
drag, startPoint x: 804, startPoint y: 168, endPoint x: 725, endPoint y: 173, distance: 79.2
click at [725, 173] on tr "ID Location Status Select Route wg o Operation Date 12.10.2025 - 12.10.2025 Ope…" at bounding box center [1463, 157] width 2528 height 49
type input "bh"
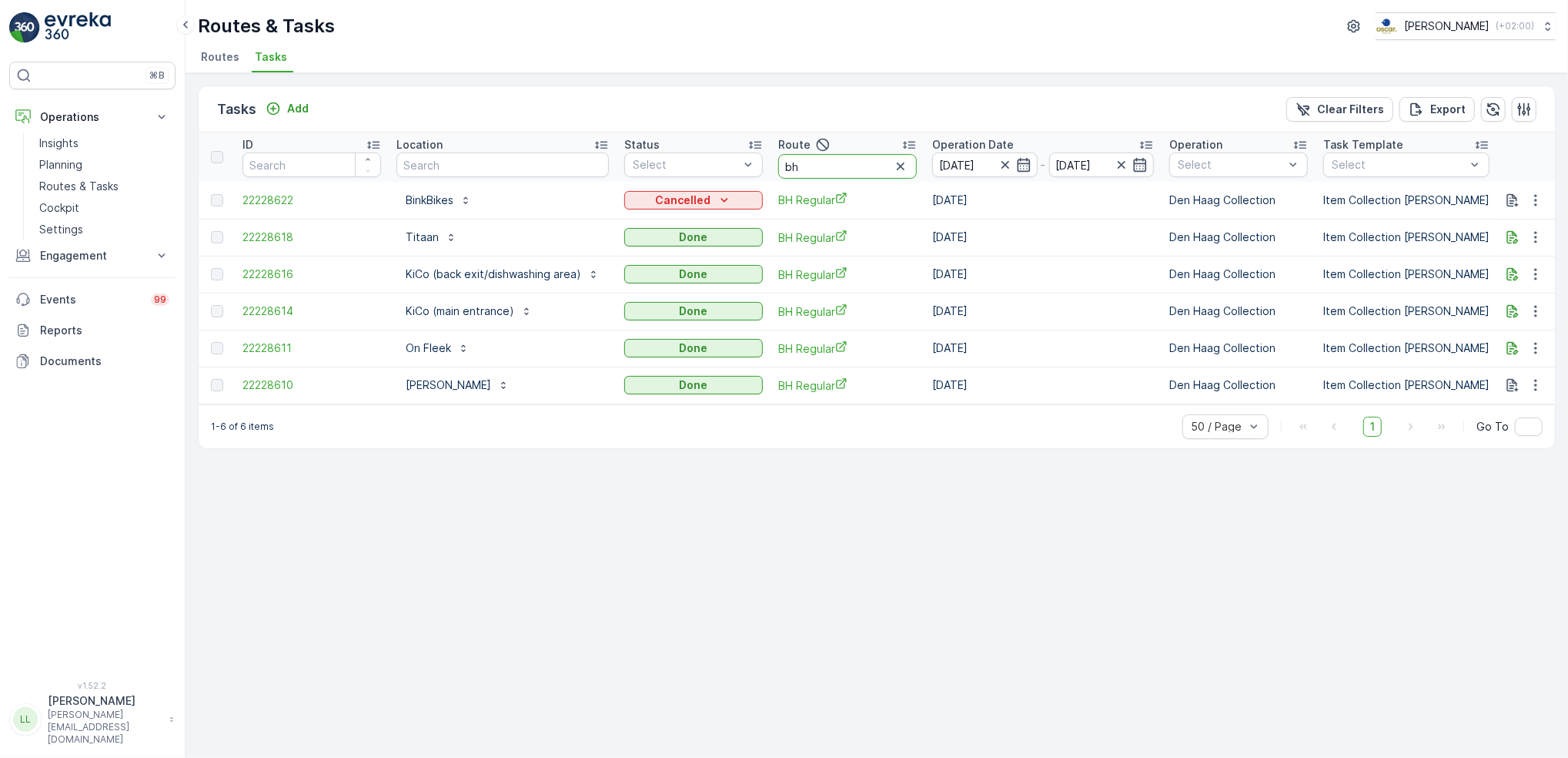
drag, startPoint x: 823, startPoint y: 168, endPoint x: 770, endPoint y: 171, distance: 53.1
click at [771, 171] on th "Route bh" at bounding box center [848, 157] width 154 height 49
type input "cent"
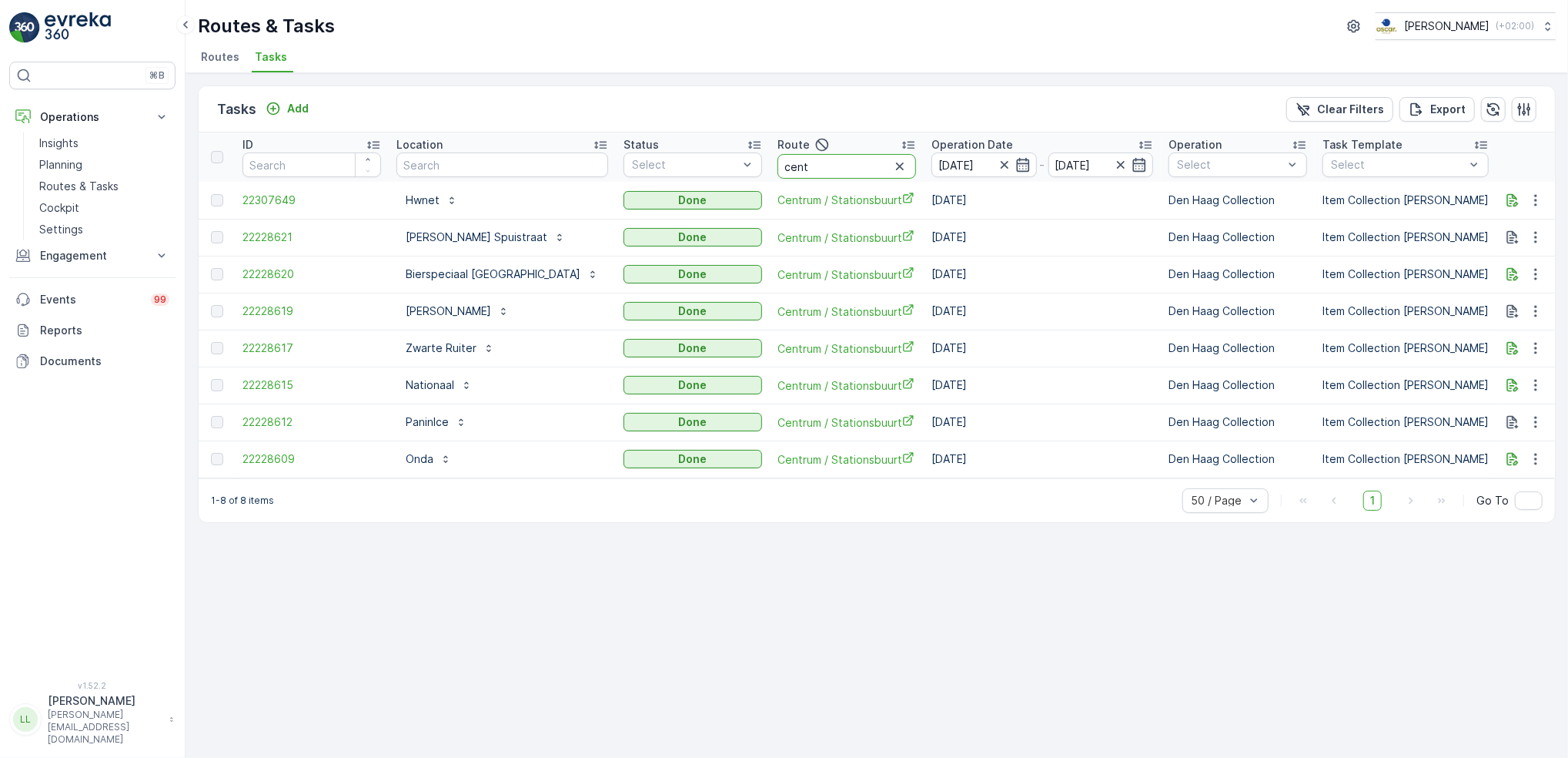
drag, startPoint x: 749, startPoint y: 173, endPoint x: 720, endPoint y: 176, distance: 29.2
click at [720, 176] on tr "ID Location Status Select Route cent Operation Date 12.10.2025 - 12.10.2025 Ope…" at bounding box center [1422, 157] width 2448 height 49
type input "kd mi"
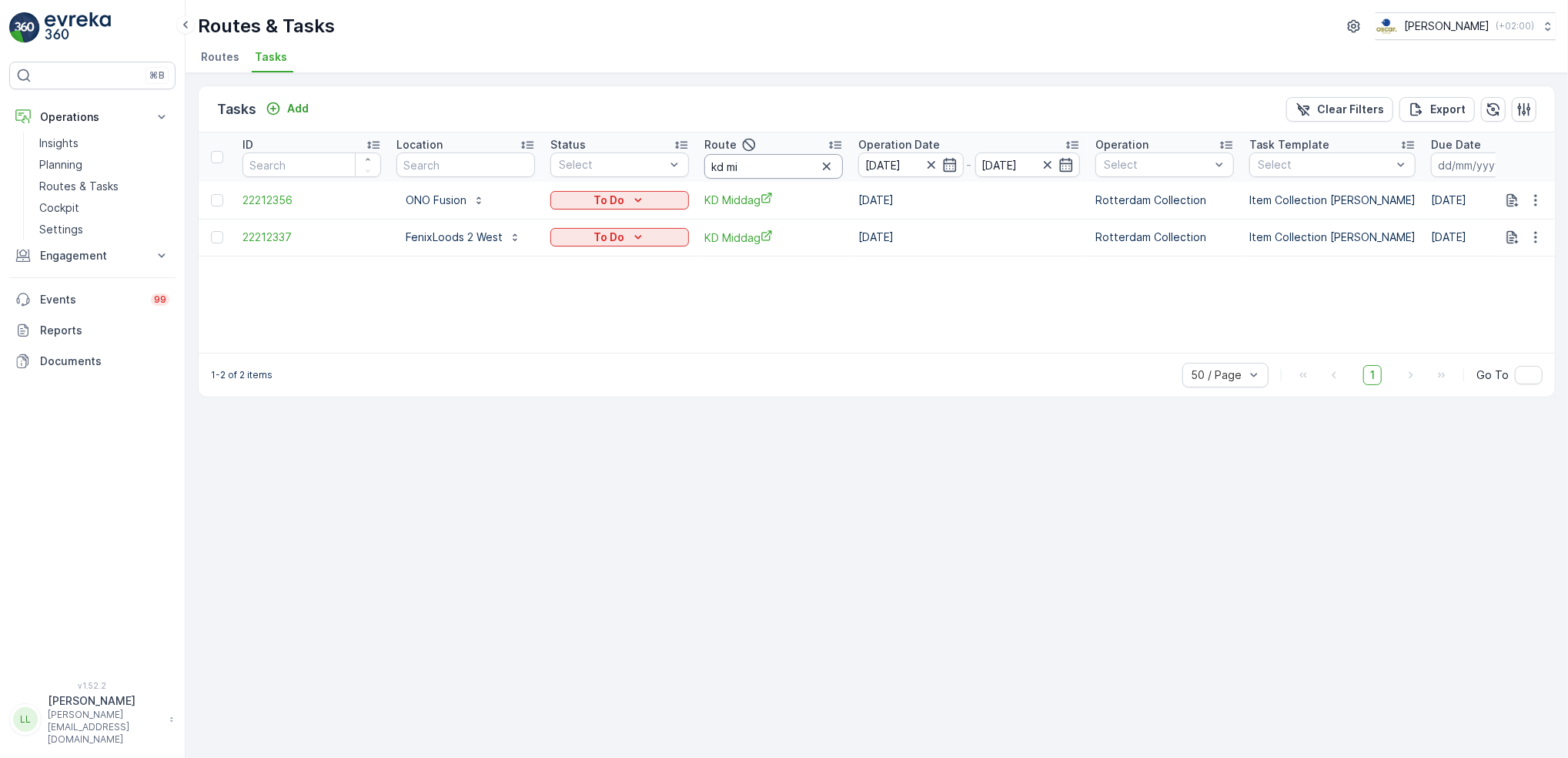
click at [795, 164] on input "kd mi" at bounding box center [773, 166] width 138 height 25
type input "kd oc"
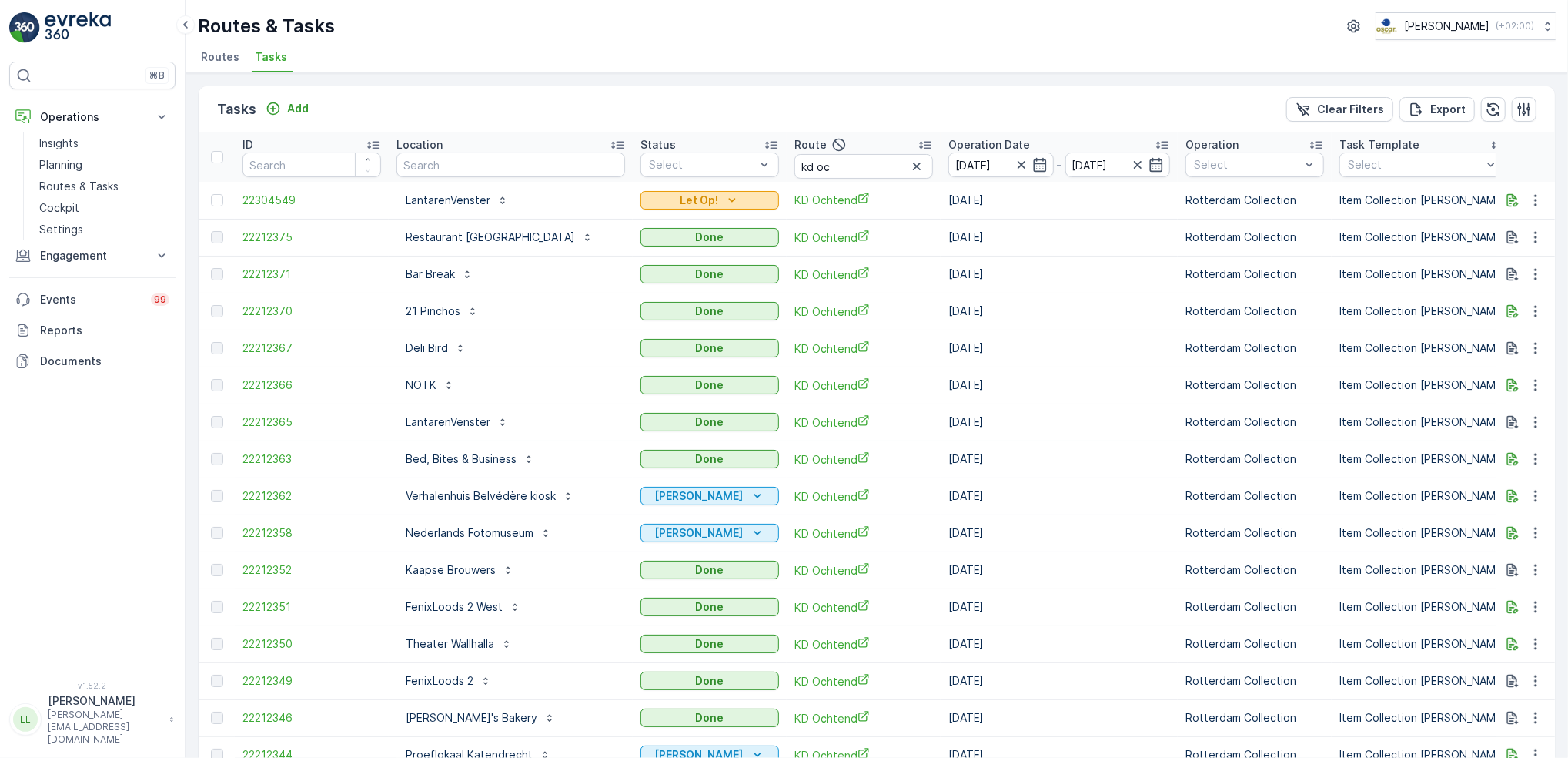
click at [713, 202] on div "Let Op!" at bounding box center [710, 200] width 126 height 16
click at [675, 243] on div "Done" at bounding box center [686, 245] width 98 height 22
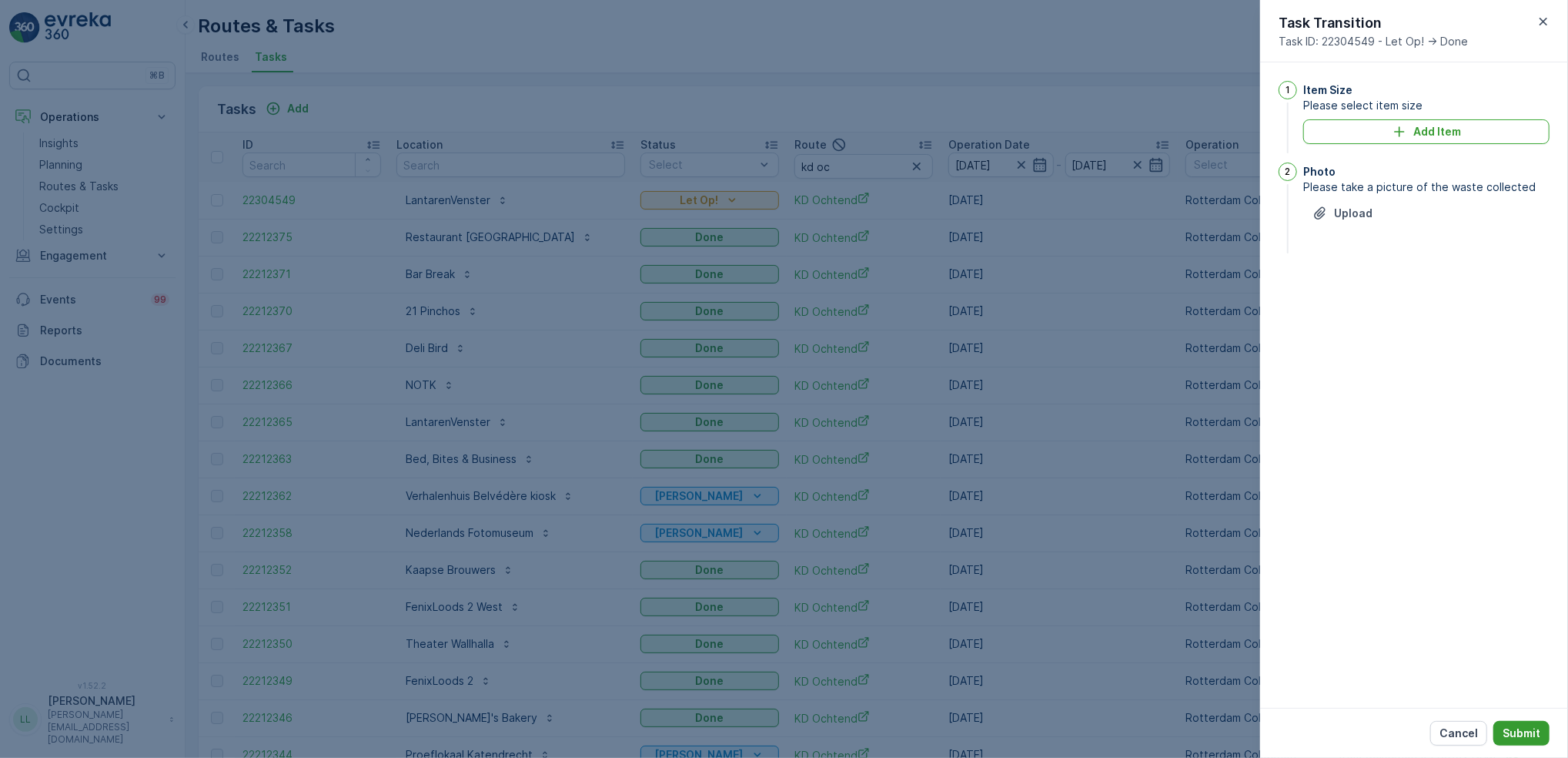
click at [1521, 728] on p "Submit" at bounding box center [1521, 732] width 38 height 16
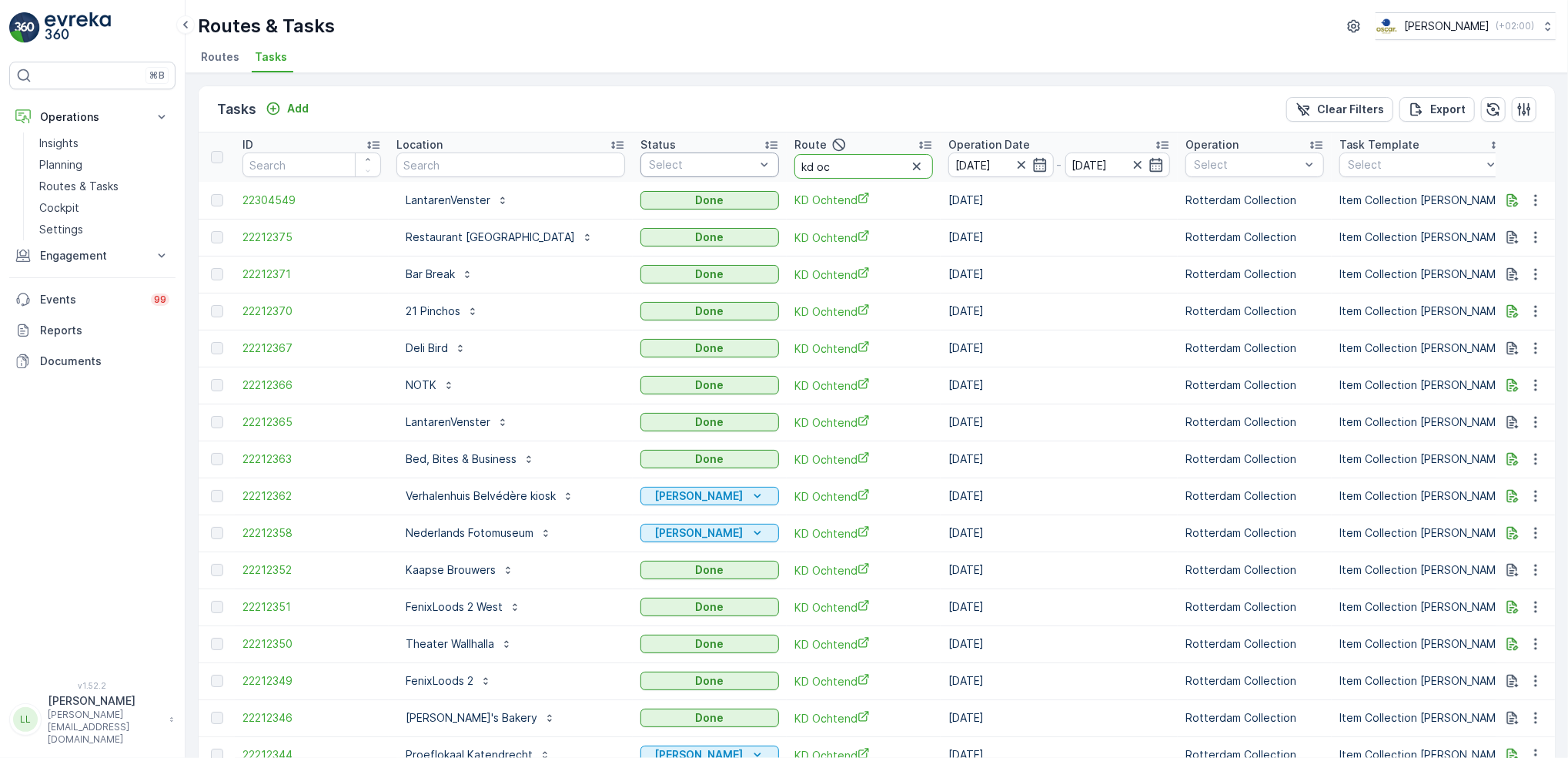
drag, startPoint x: 823, startPoint y: 170, endPoint x: 754, endPoint y: 176, distance: 69.3
click at [754, 176] on tr "ID Location Status Select Route kd oc Operation Date 12.10.2025 - 12.10.2025 Op…" at bounding box center [1431, 157] width 2465 height 49
type input "ps o"
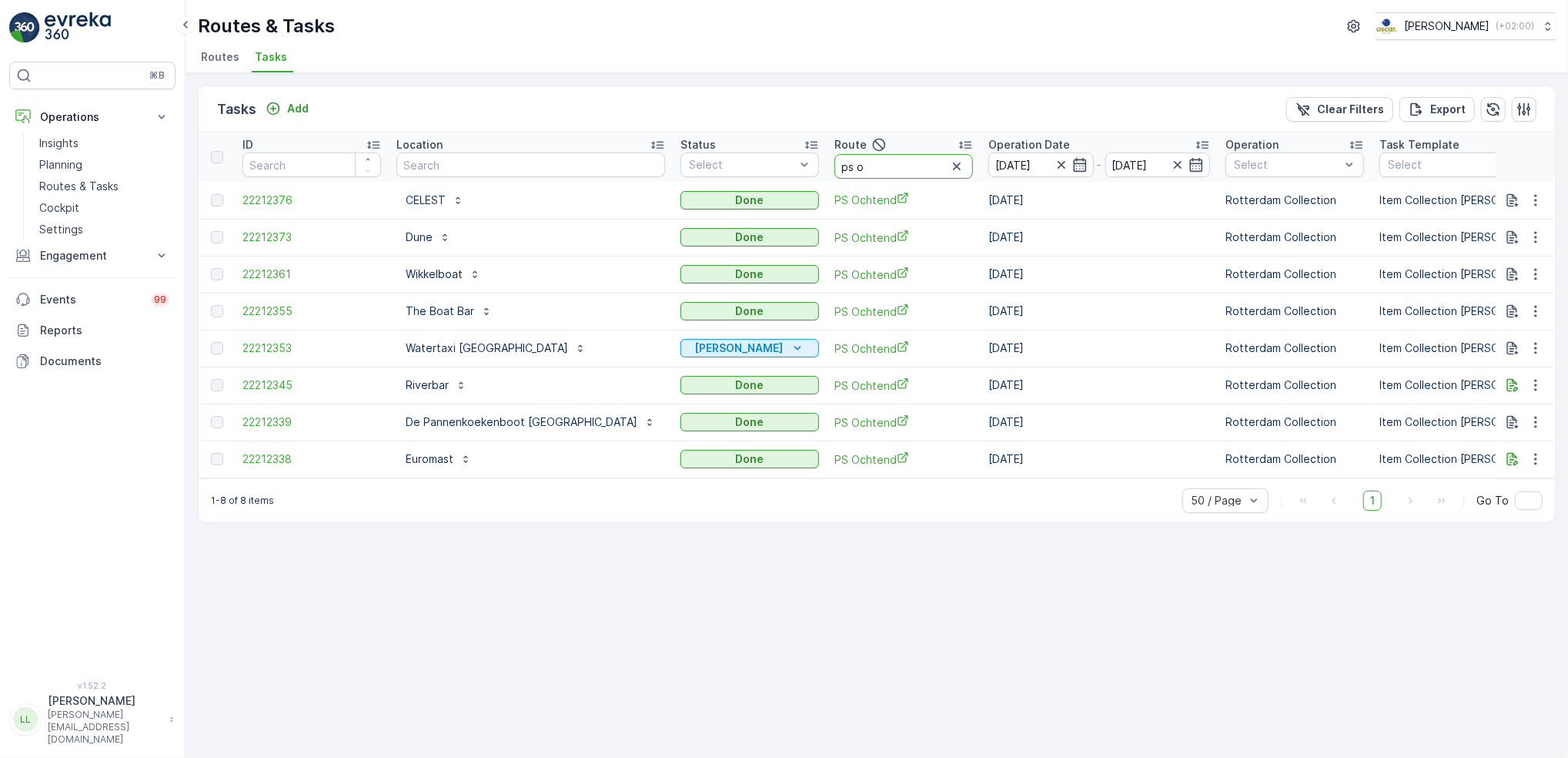
click at [835, 166] on input "ps o" at bounding box center [904, 166] width 138 height 25
type input "ps m"
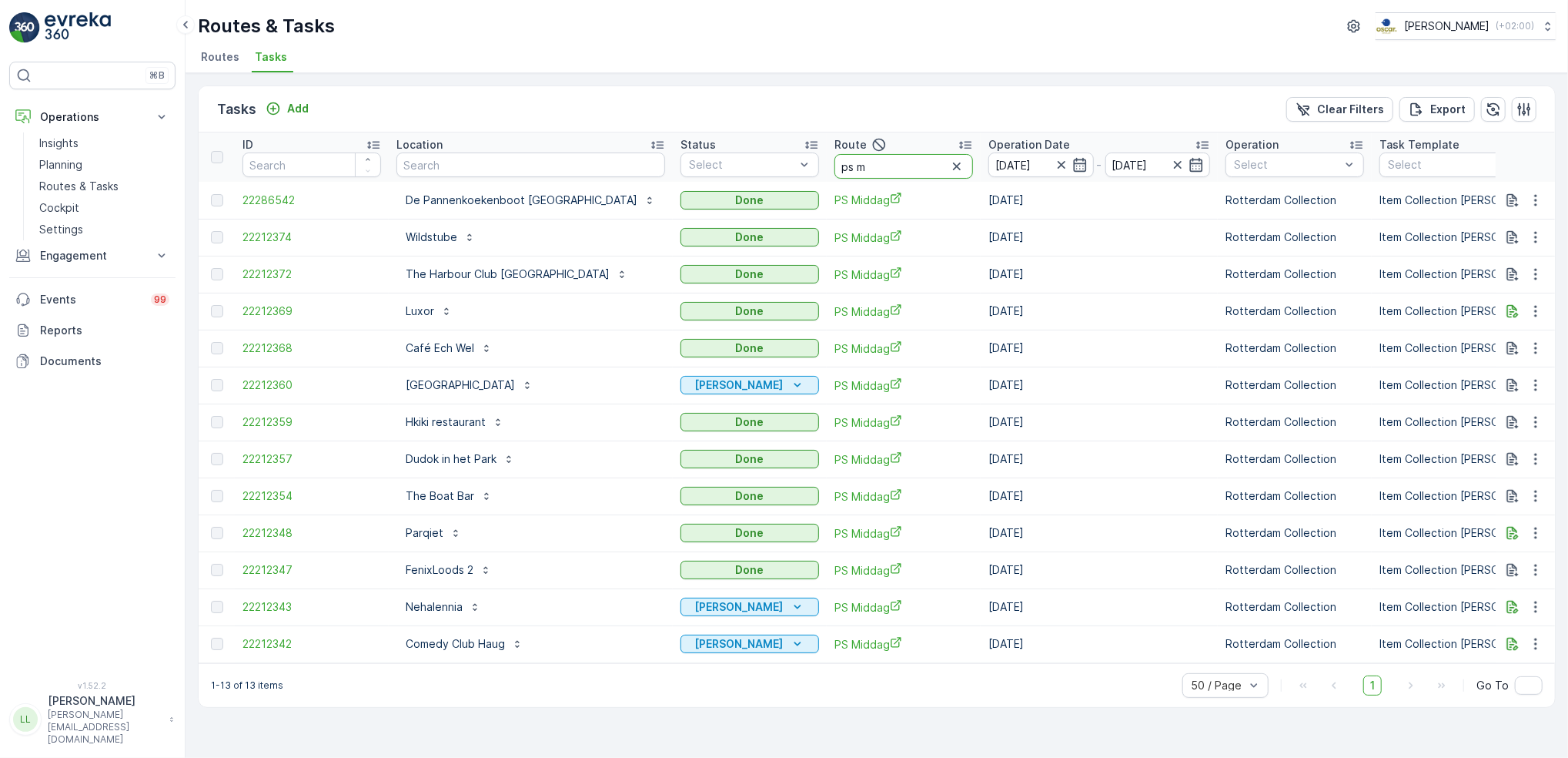
drag, startPoint x: 823, startPoint y: 175, endPoint x: 768, endPoint y: 176, distance: 55.0
click at [827, 176] on th "Route ps m" at bounding box center [904, 157] width 154 height 49
type input "cs"
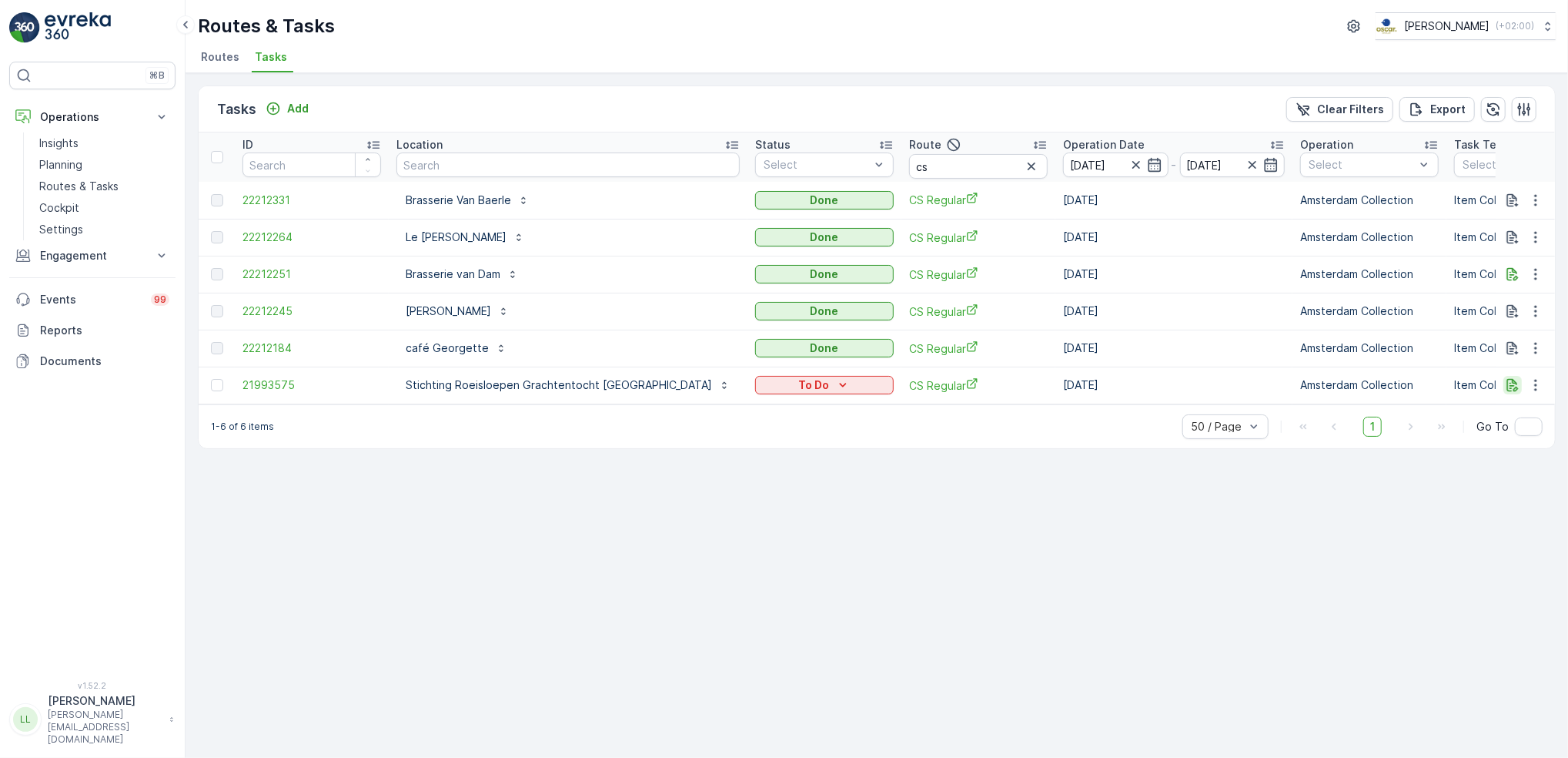
click at [1515, 384] on icon "button" at bounding box center [1512, 385] width 16 height 16
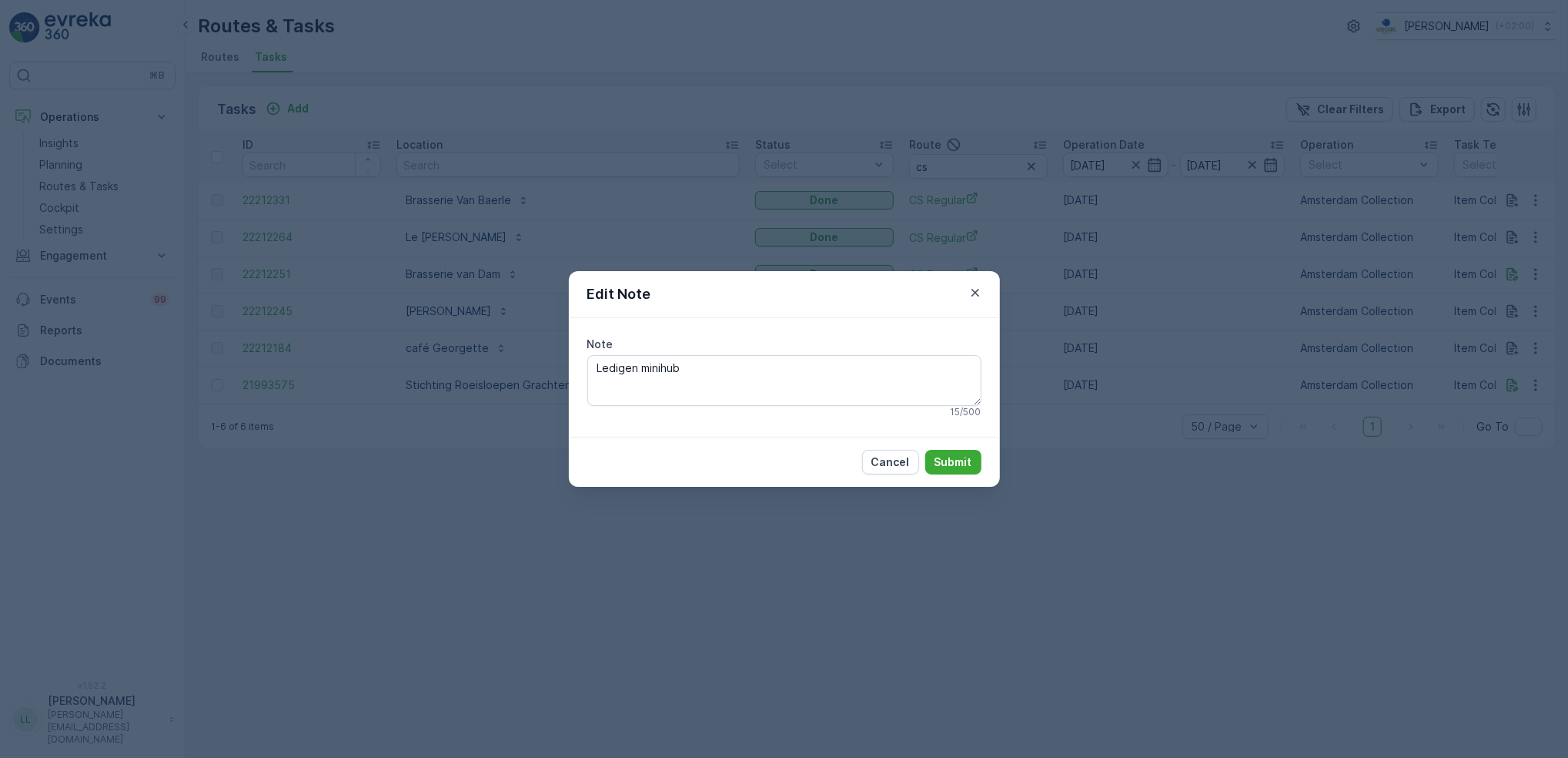
click at [1146, 445] on div "Edit Note Note Ledigen minihub 15 / 500 Cancel Submit" at bounding box center [784, 379] width 1568 height 758
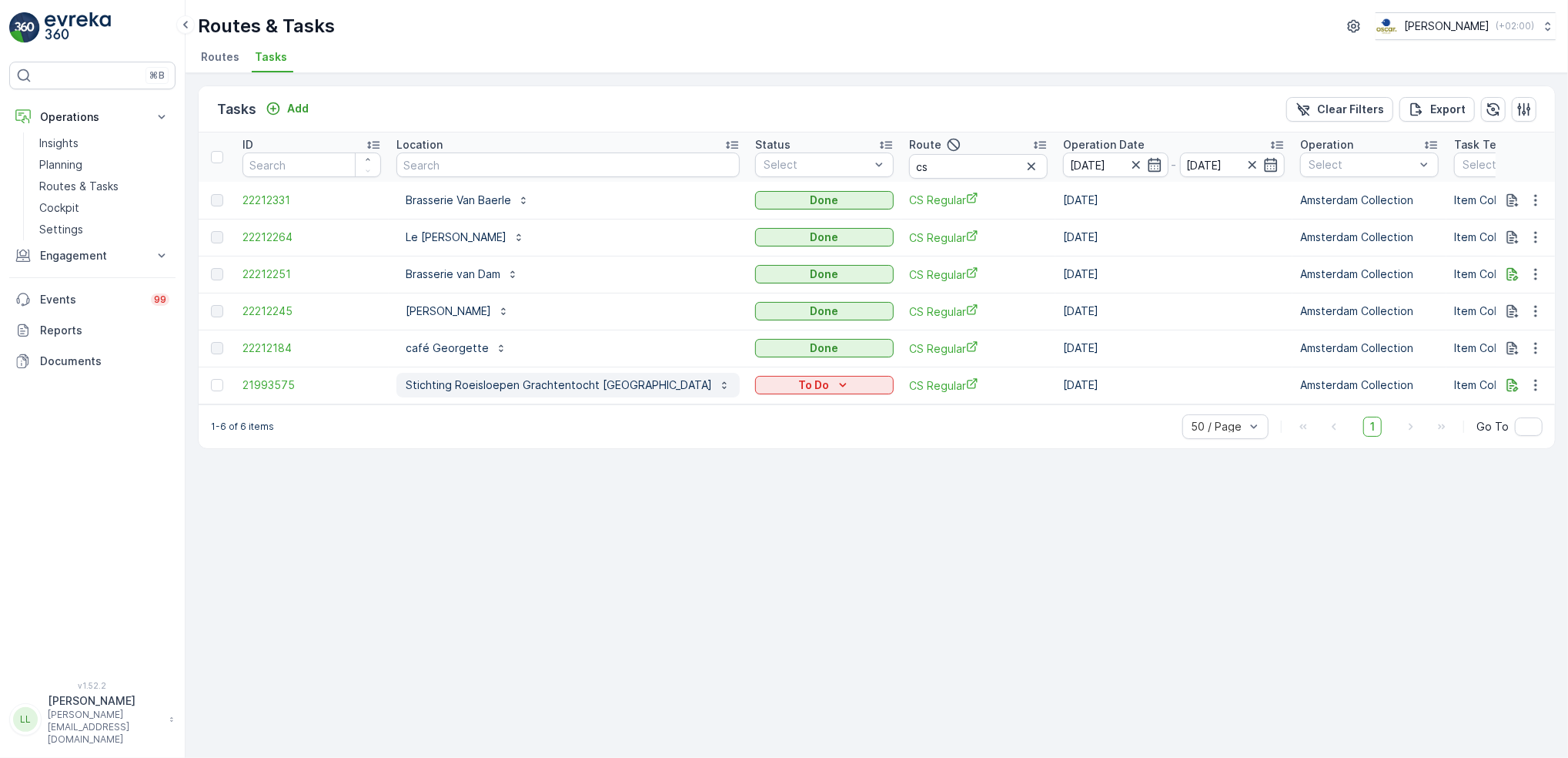
click at [546, 383] on p "Stichting Roeisloepen Grachtentocht Amsterdam" at bounding box center [559, 385] width 306 height 16
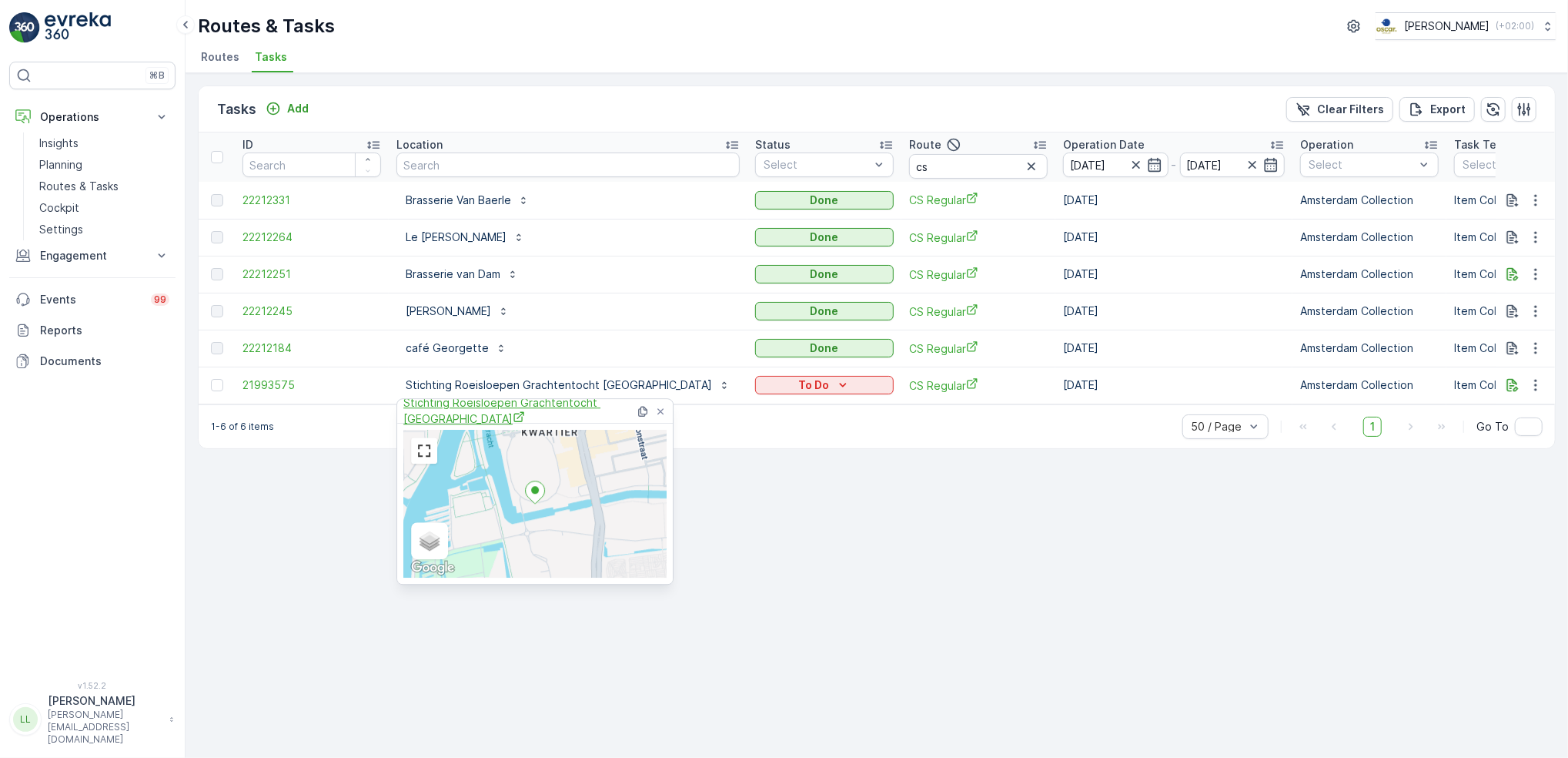
click at [538, 408] on span "Stichting Roeisloepen Grachtentocht Amsterdam" at bounding box center [519, 411] width 232 height 31
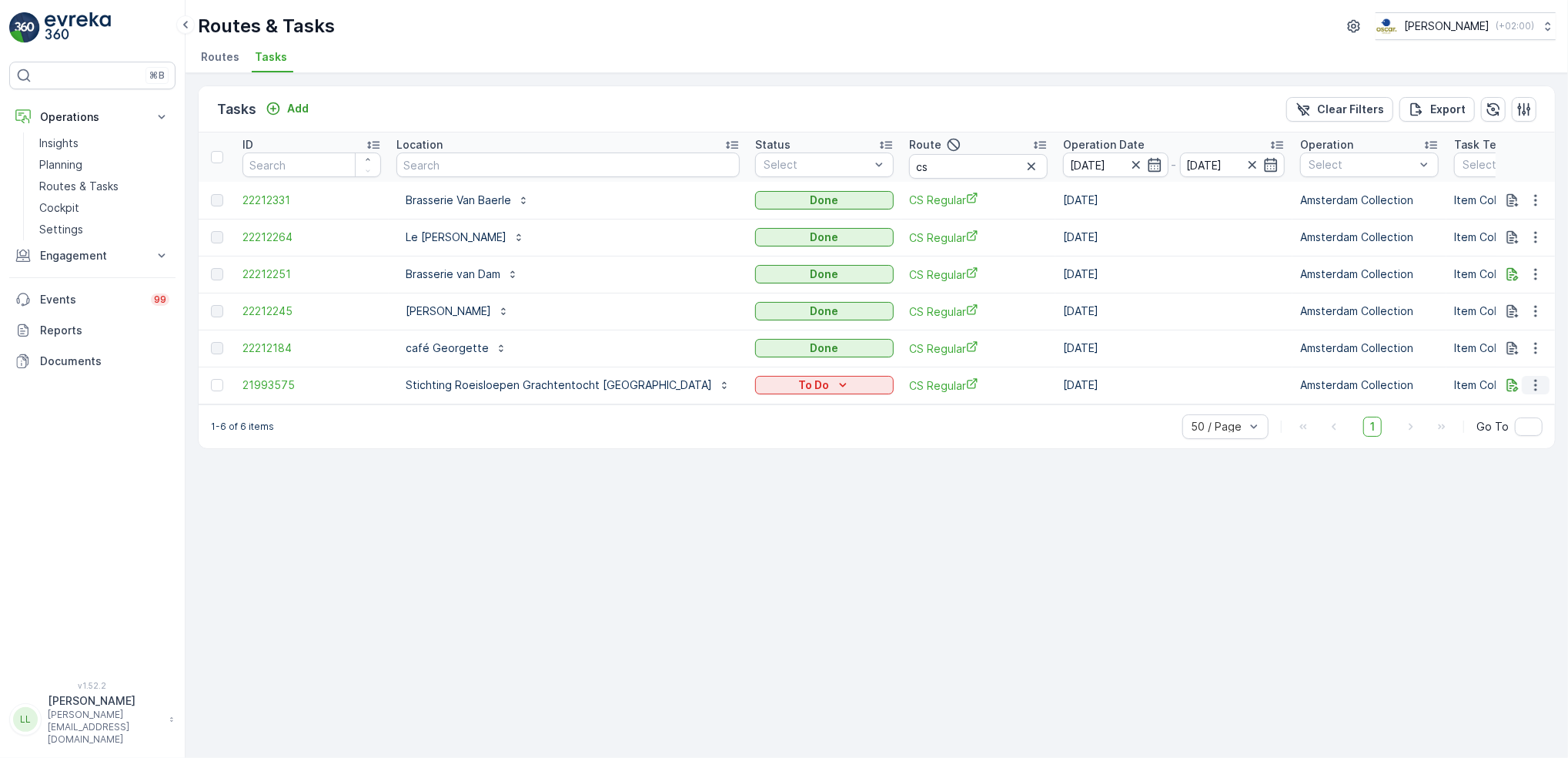
click at [1534, 382] on icon "button" at bounding box center [1536, 385] width 16 height 16
click at [1496, 498] on div "Delete" at bounding box center [1510, 500] width 116 height 22
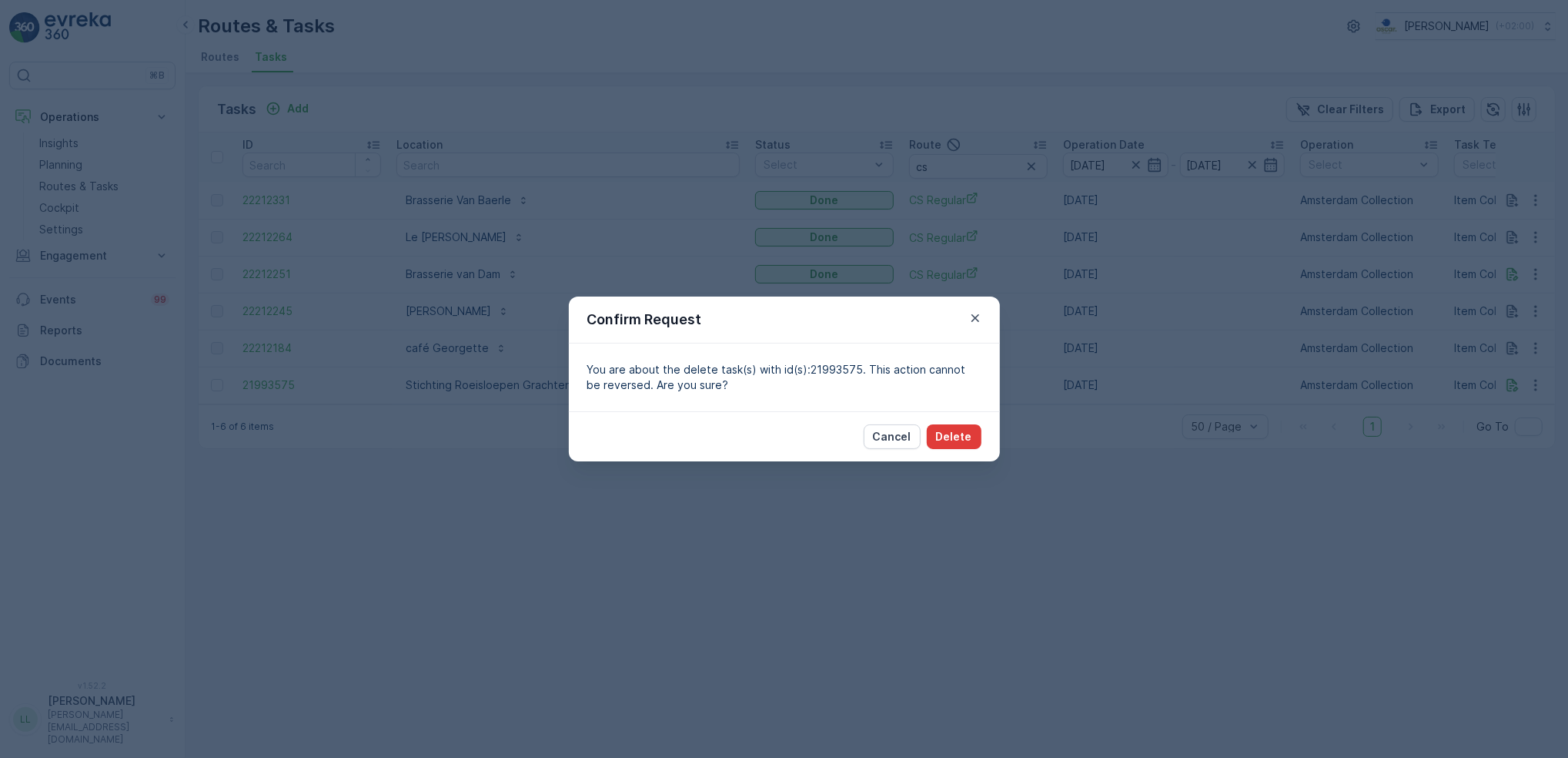
click at [964, 440] on p "Delete" at bounding box center [954, 436] width 36 height 16
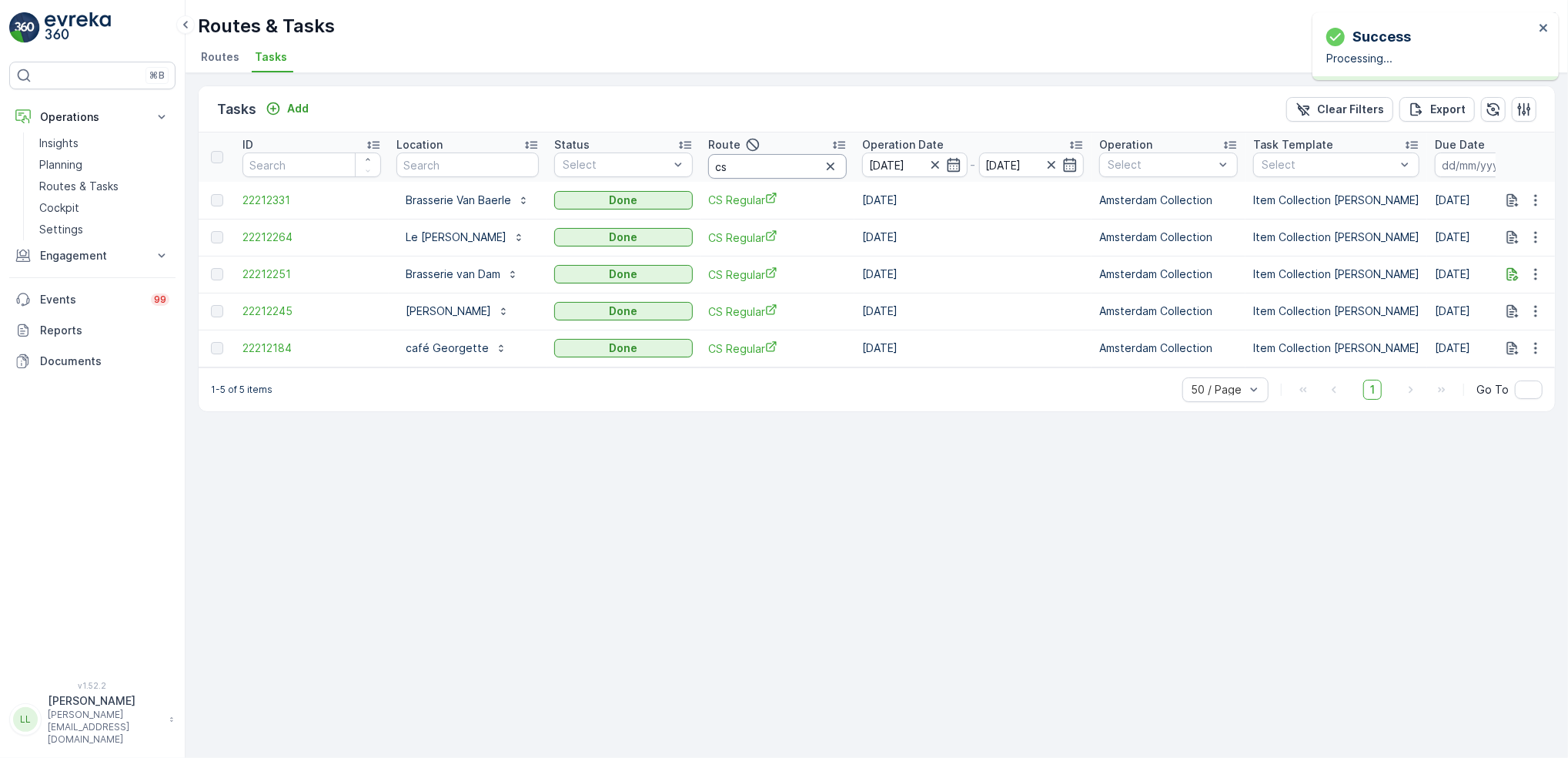
drag, startPoint x: 736, startPoint y: 159, endPoint x: 698, endPoint y: 170, distance: 39.6
click at [698, 170] on tr "ID Location Status Select Route cs Operation Date 12.10.2025 - 12.10.2025 Opera…" at bounding box center [1388, 157] width 2379 height 49
type input "mgfh"
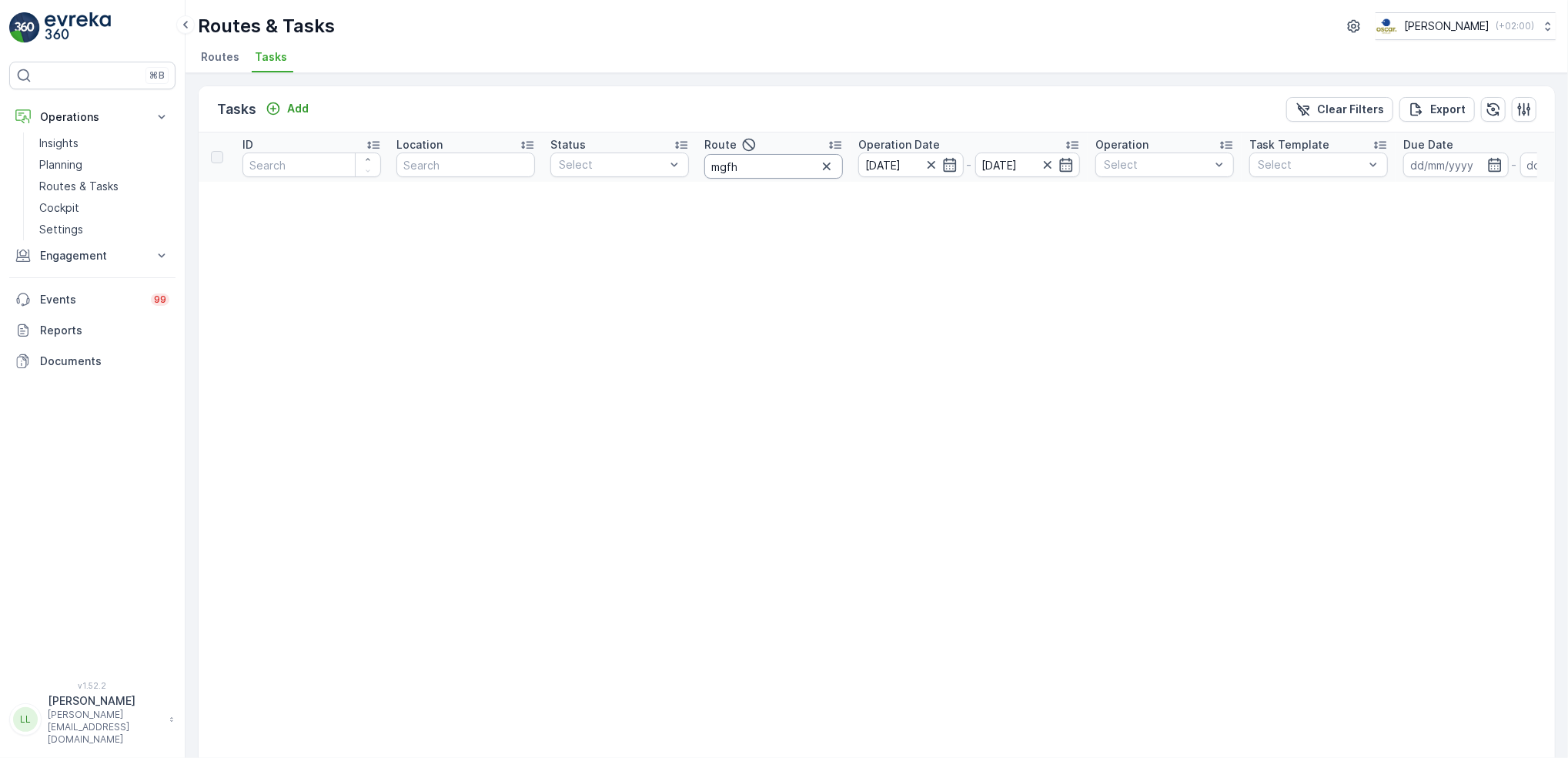
click at [760, 163] on input "mgfh" at bounding box center [773, 166] width 138 height 25
type input "mq"
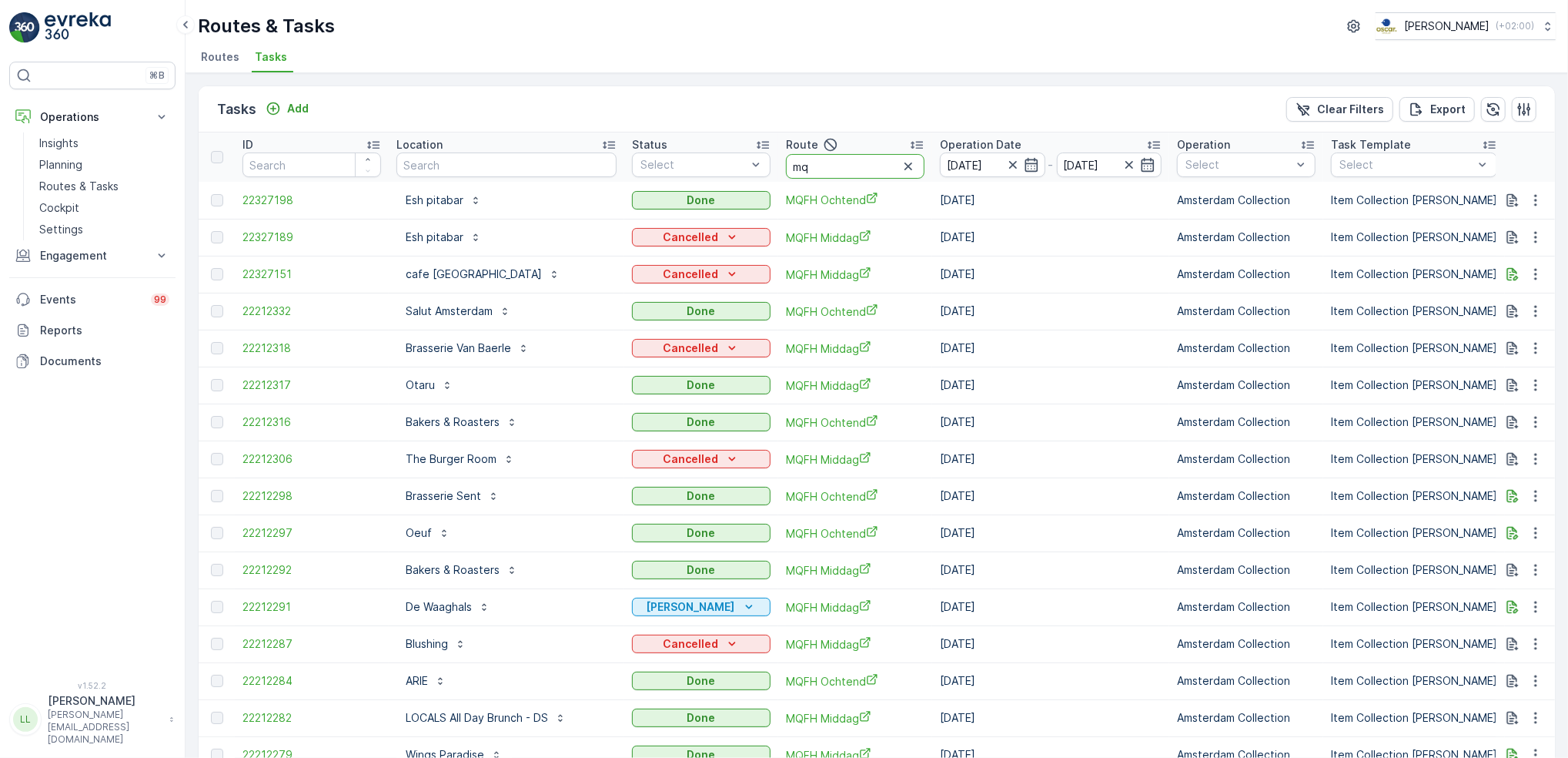
click at [828, 169] on input "mq" at bounding box center [855, 166] width 138 height 25
type input "mqfh"
type input "mqfh o"
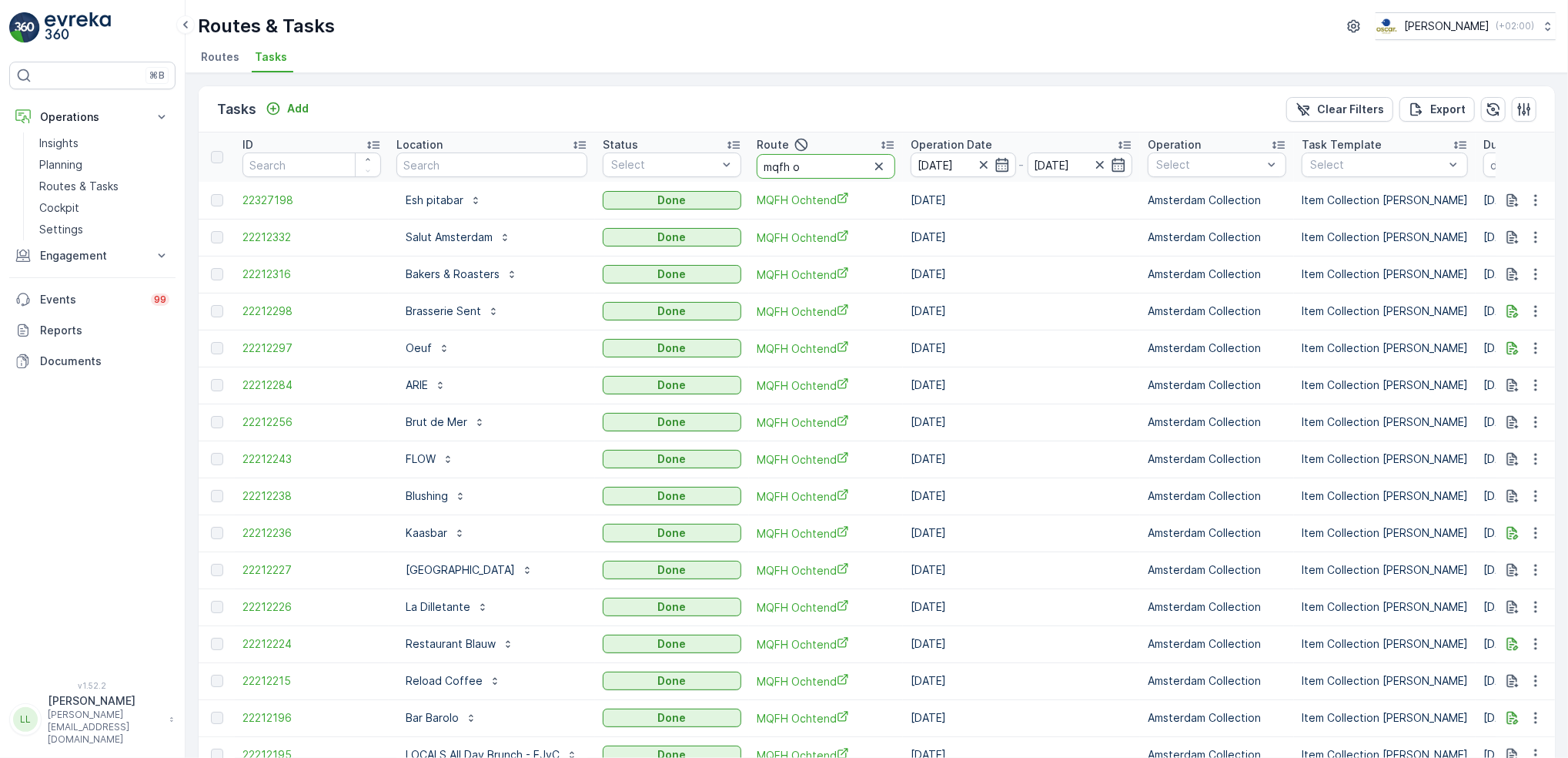
click at [802, 172] on input "mqfh o" at bounding box center [826, 166] width 138 height 25
type input "mqfh m"
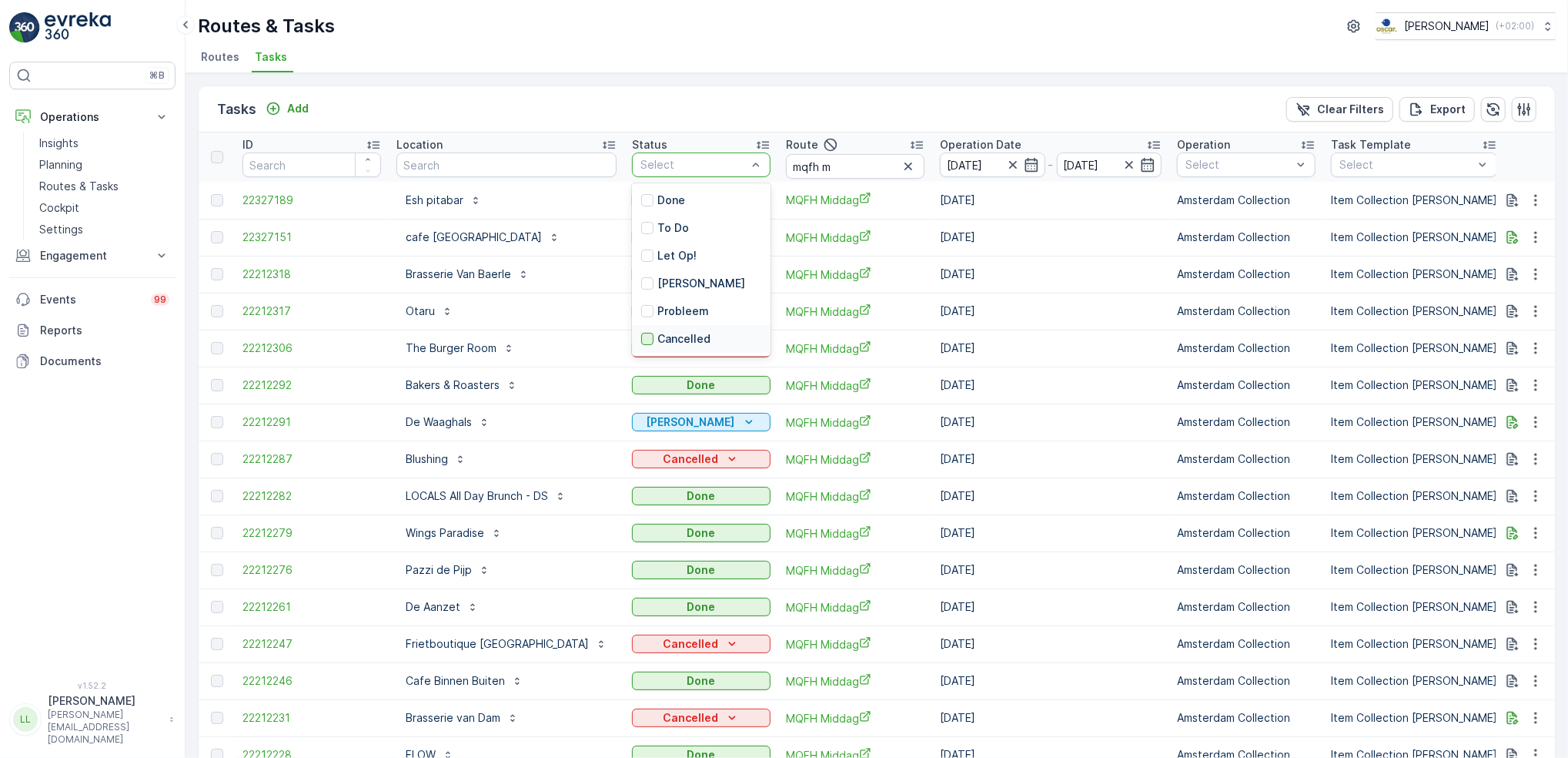
click at [643, 336] on div at bounding box center [647, 338] width 12 height 12
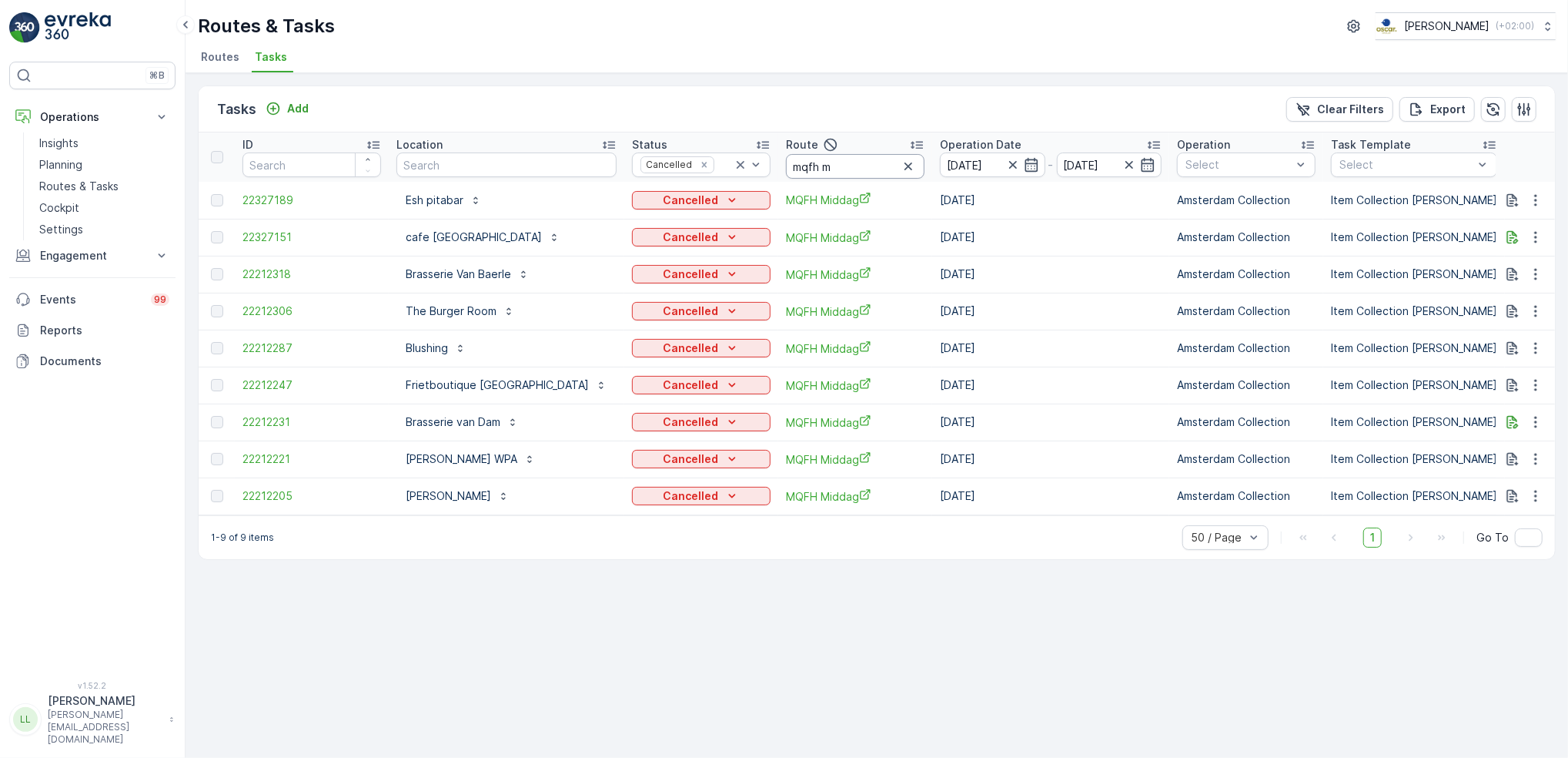
click at [846, 170] on input "mqfh m" at bounding box center [855, 166] width 138 height 25
click at [741, 167] on icon at bounding box center [740, 165] width 7 height 7
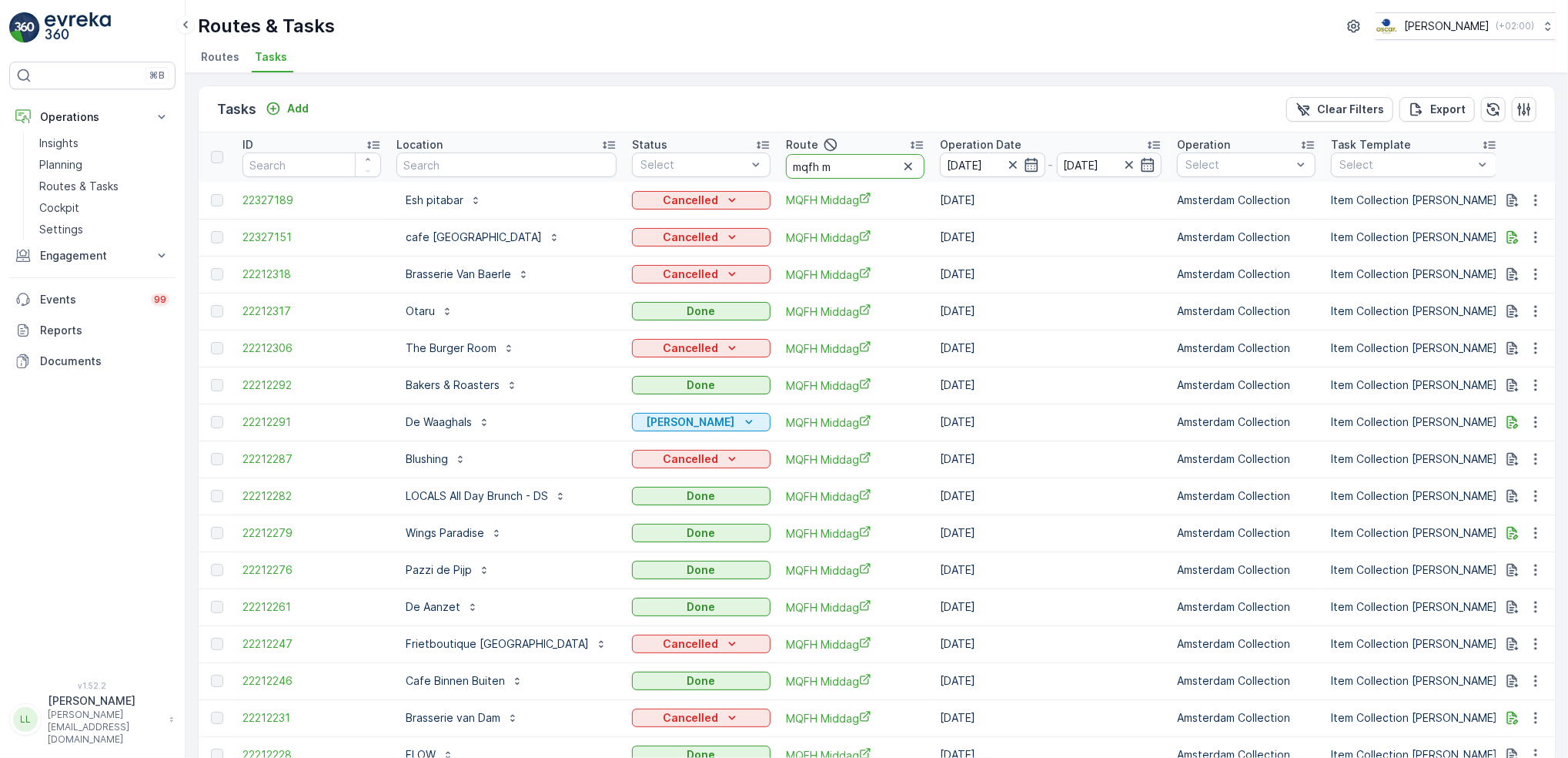
drag, startPoint x: 849, startPoint y: 170, endPoint x: 795, endPoint y: 179, distance: 54.7
click at [794, 179] on th "Route mqfh m" at bounding box center [855, 157] width 154 height 49
type input "slsh m"
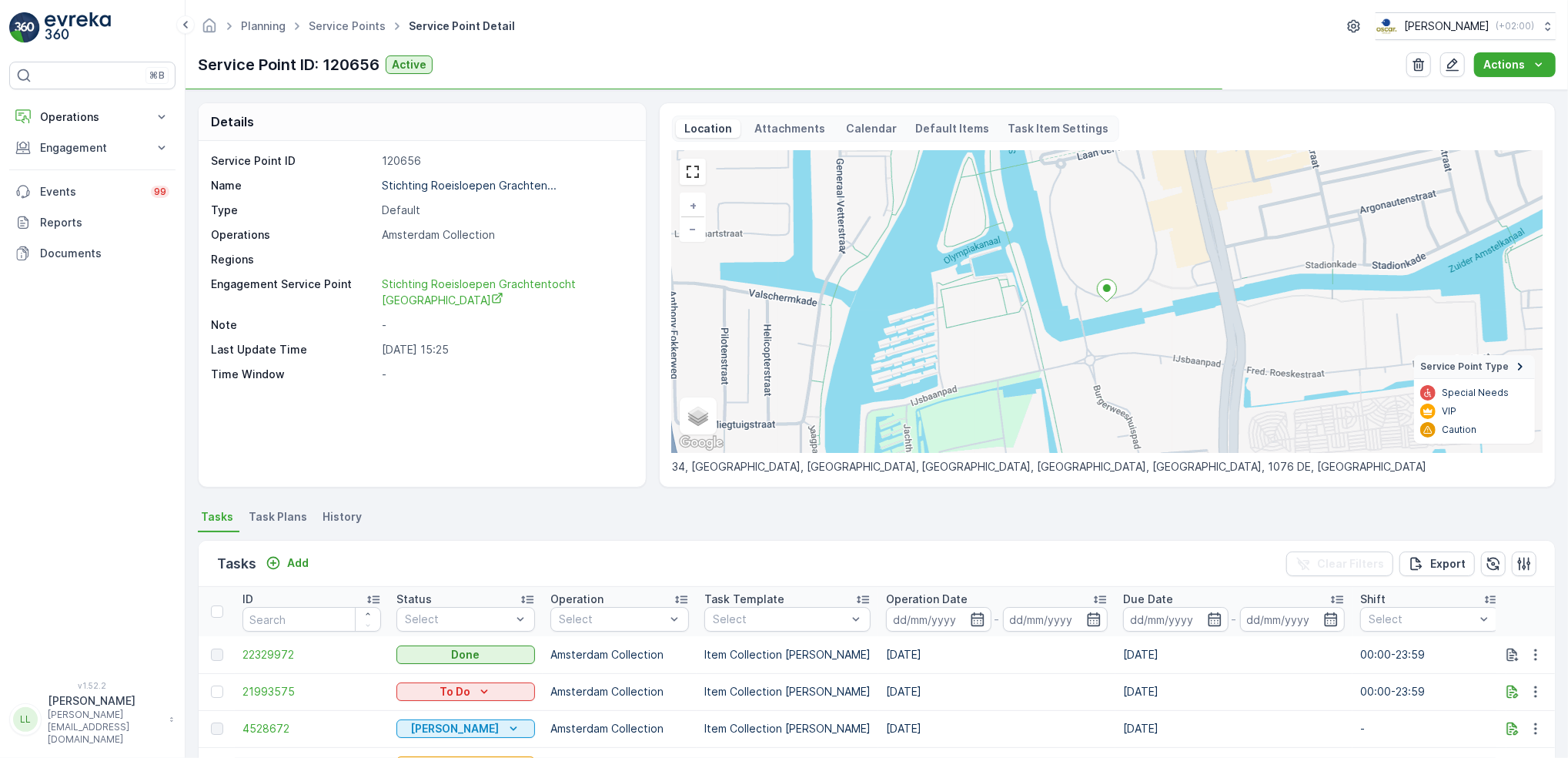
scroll to position [204, 0]
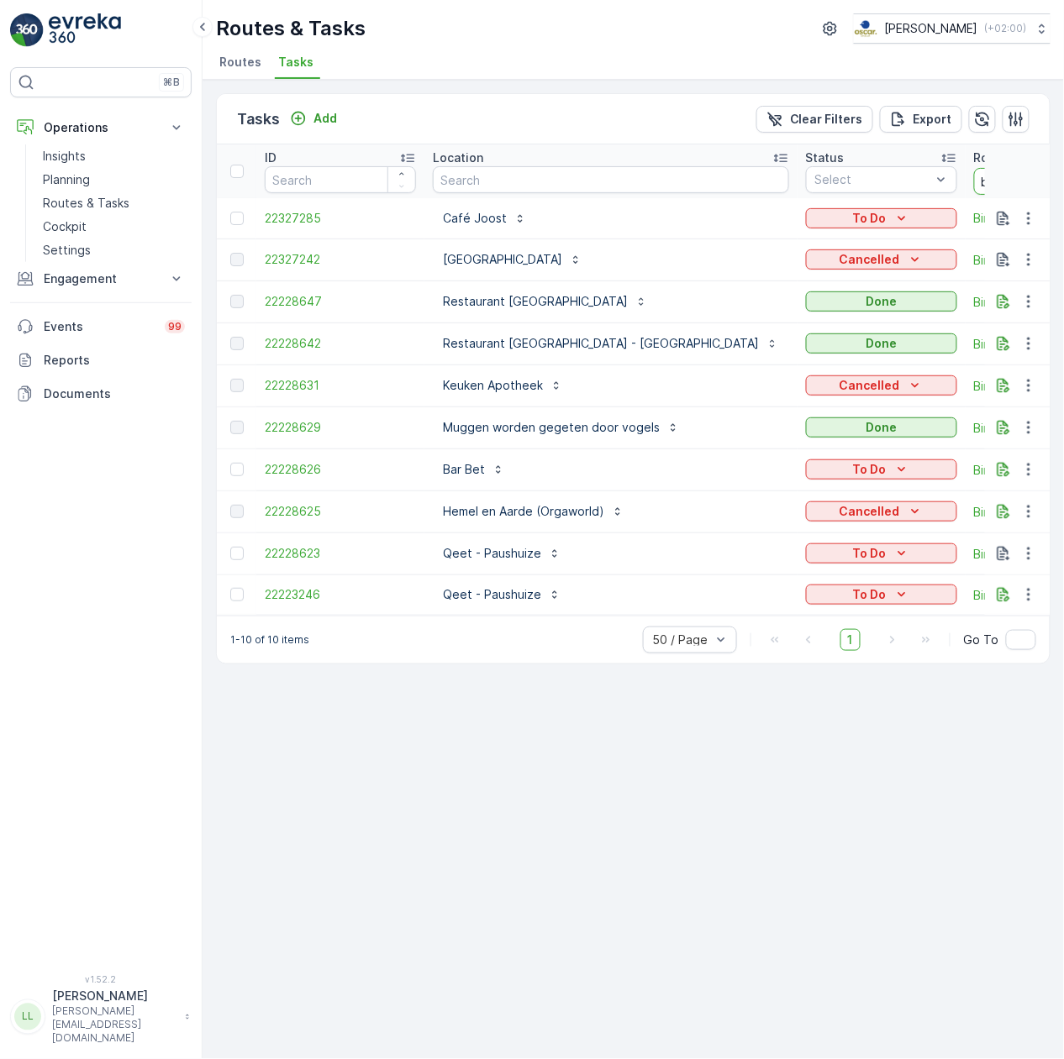
click at [974, 183] on input "binnen" at bounding box center [1049, 181] width 151 height 27
